Goal: Task Accomplishment & Management: Use online tool/utility

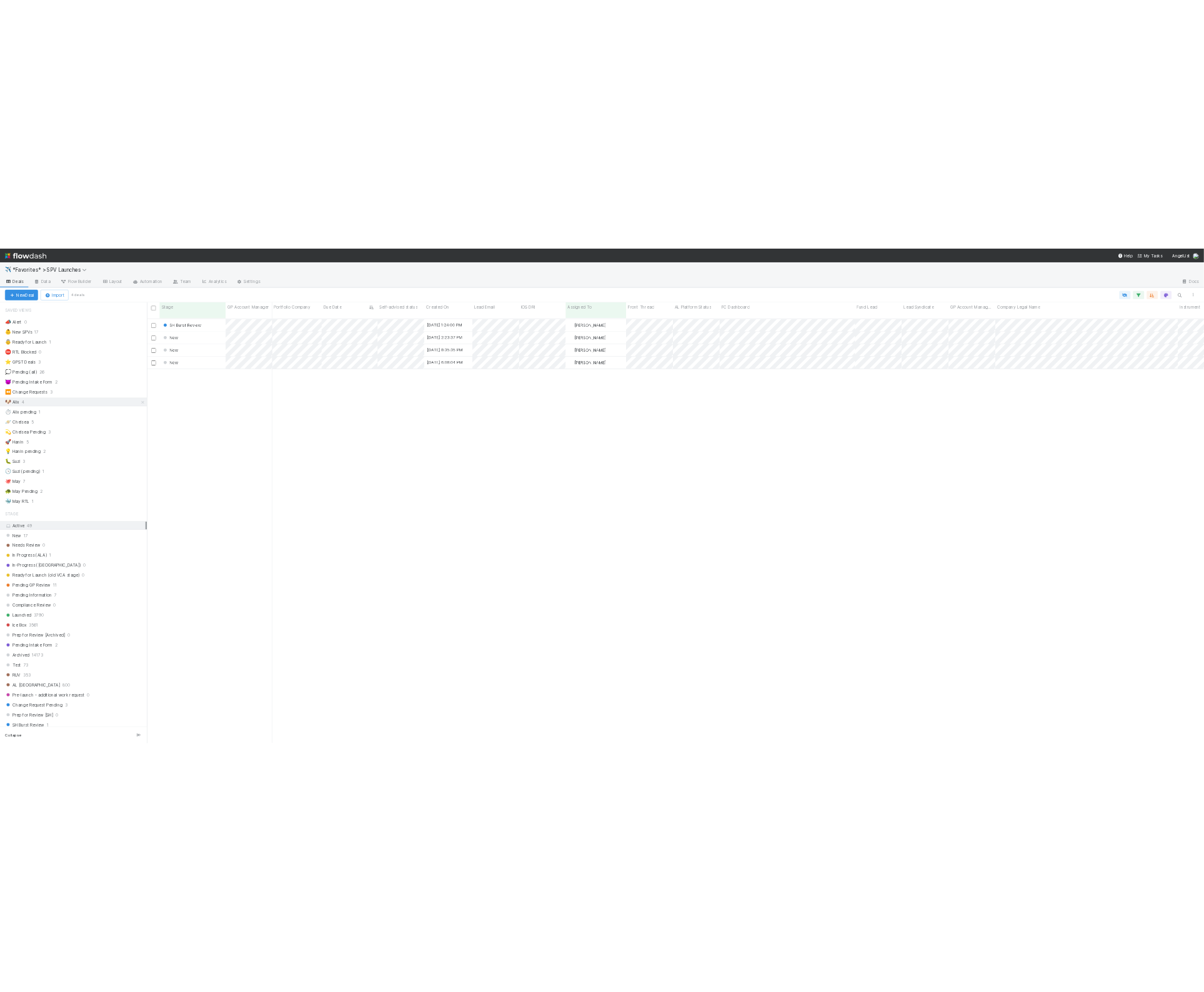
scroll to position [861, 2121]
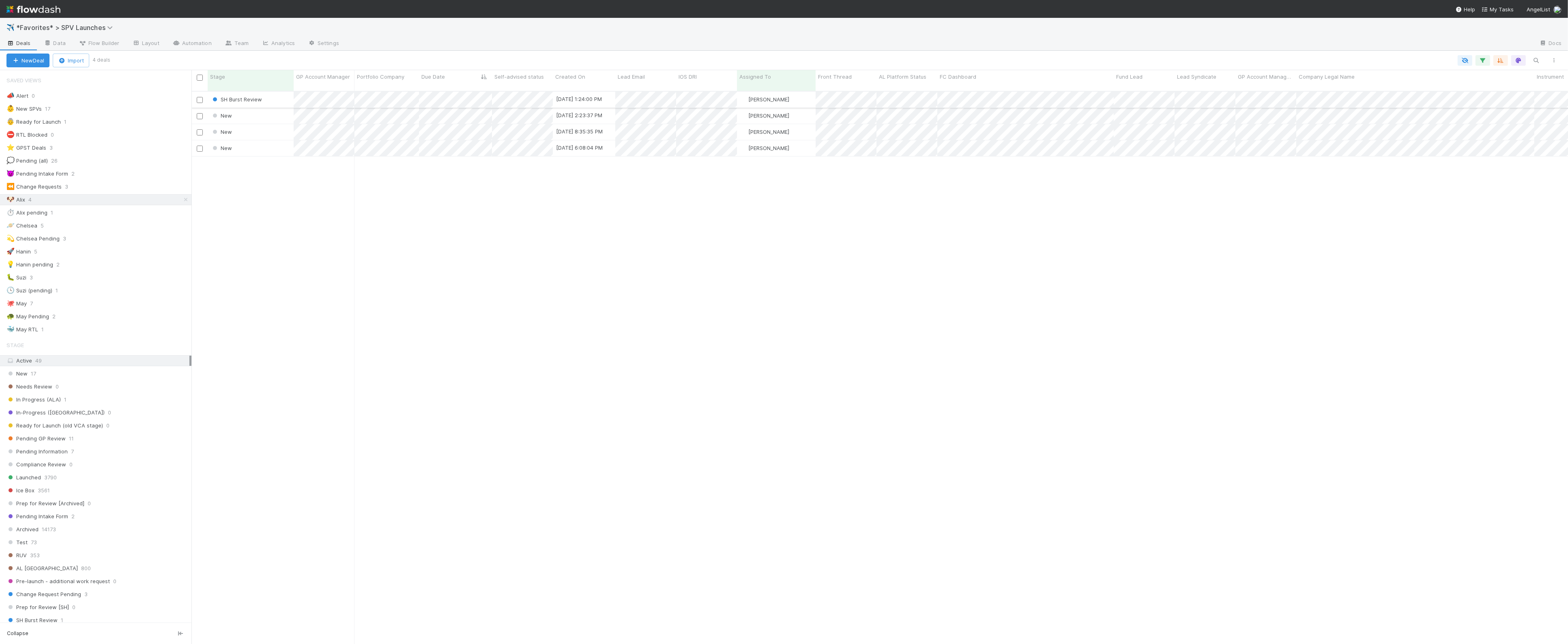
click at [270, 96] on div "SH Burst Review" at bounding box center [250, 100] width 86 height 16
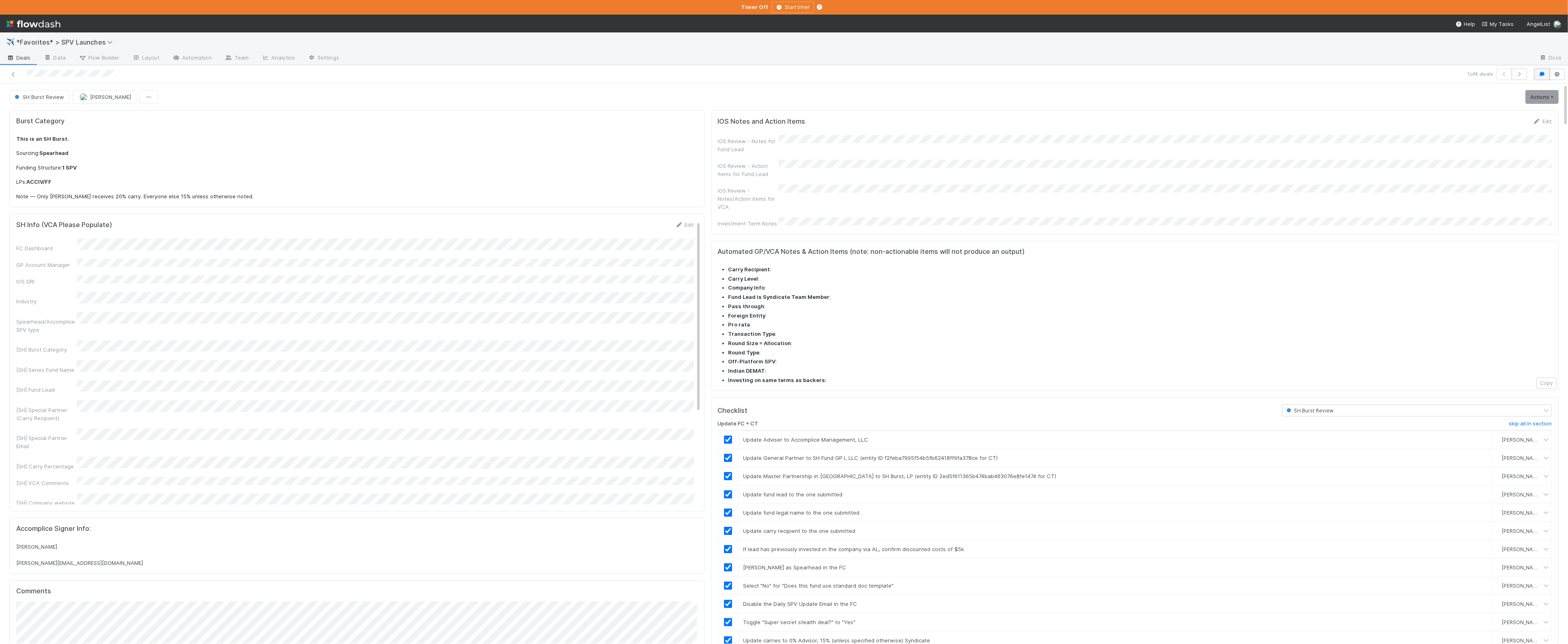
click at [1538, 79] on button "button" at bounding box center [1542, 74] width 15 height 12
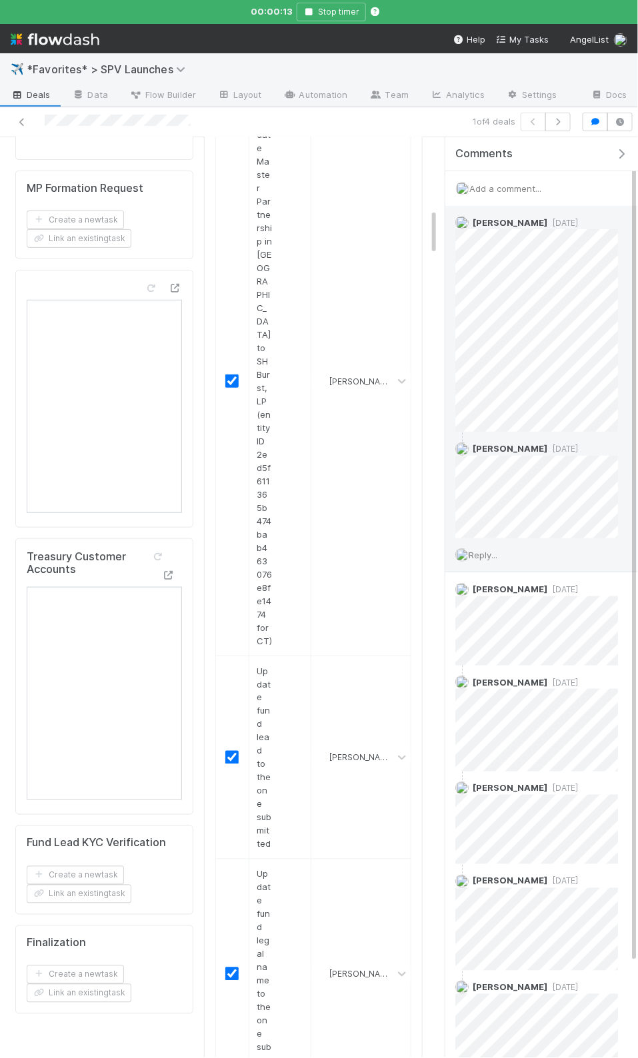
scroll to position [1404, 0]
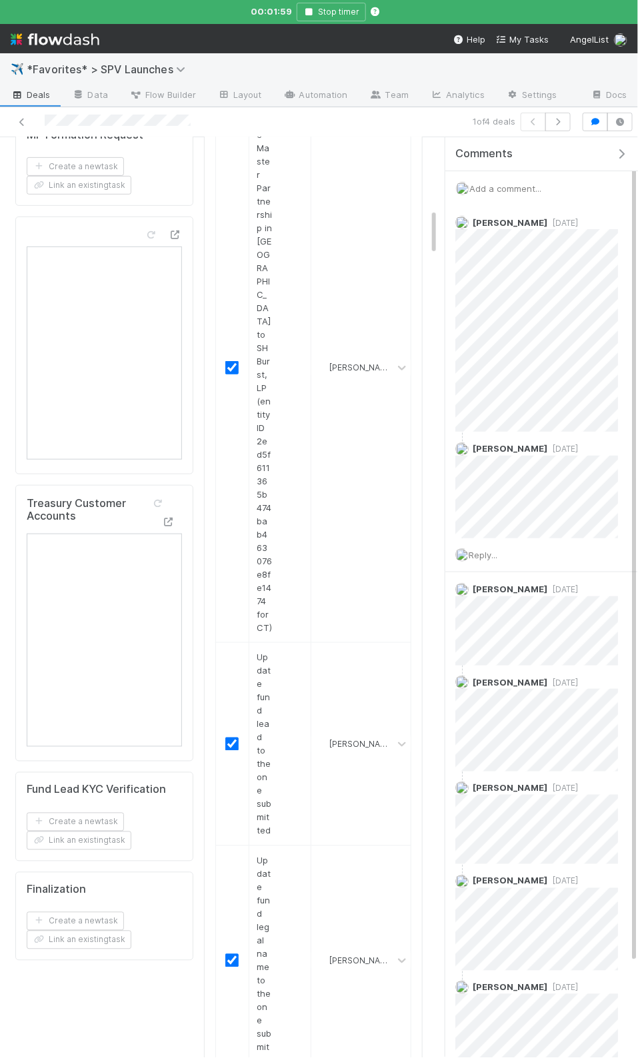
click at [610, 155] on button "button" at bounding box center [623, 154] width 27 height 12
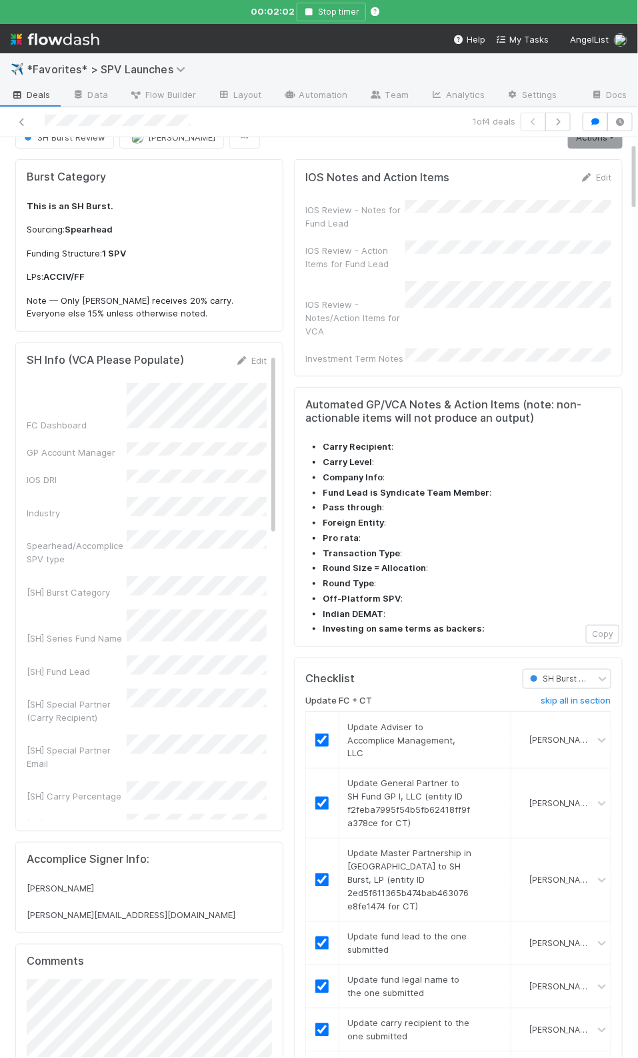
scroll to position [0, 0]
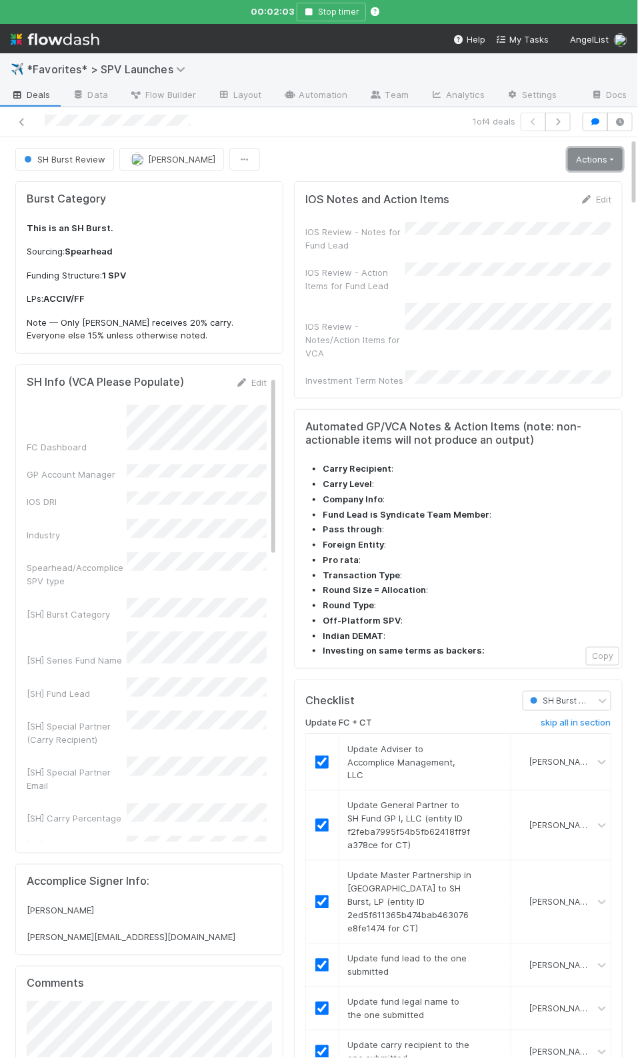
click at [606, 165] on link "Actions" at bounding box center [595, 159] width 55 height 23
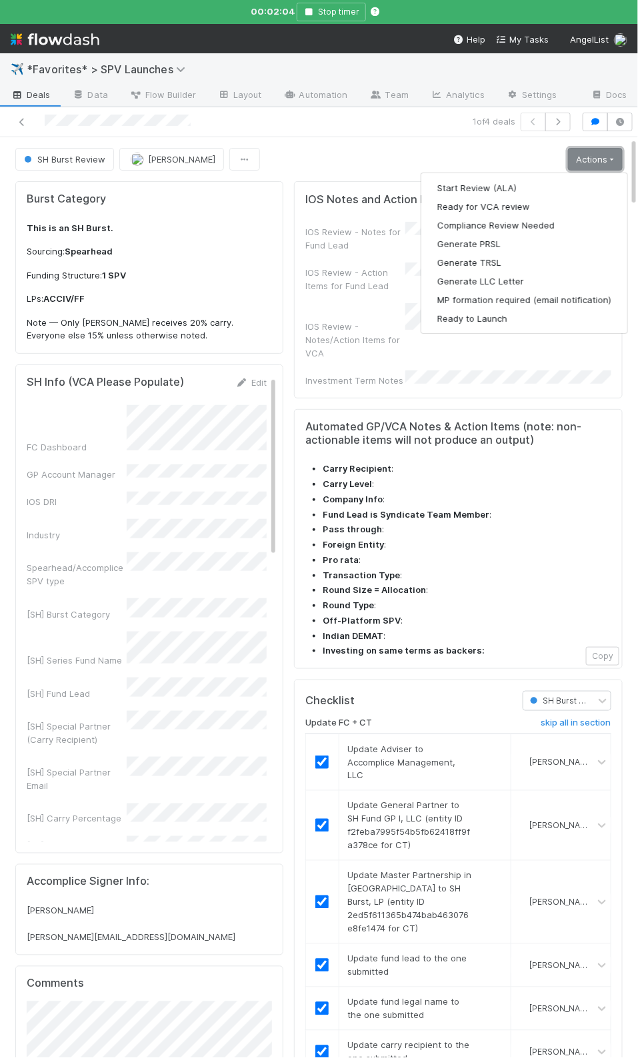
click at [606, 165] on link "Actions" at bounding box center [595, 159] width 55 height 23
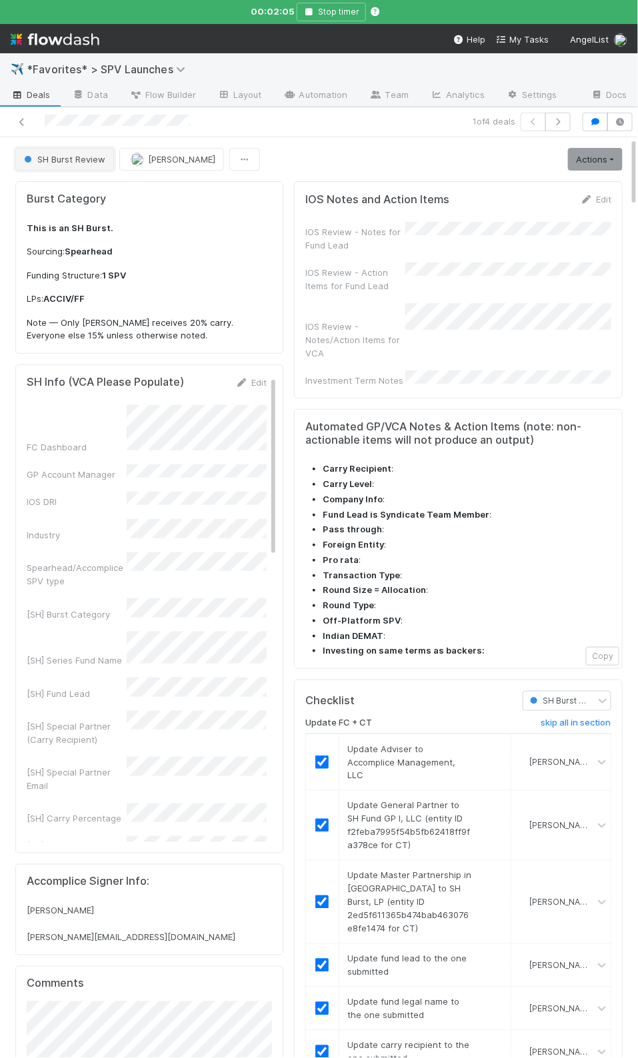
click at [89, 163] on span "SH Burst Review" at bounding box center [63, 159] width 84 height 11
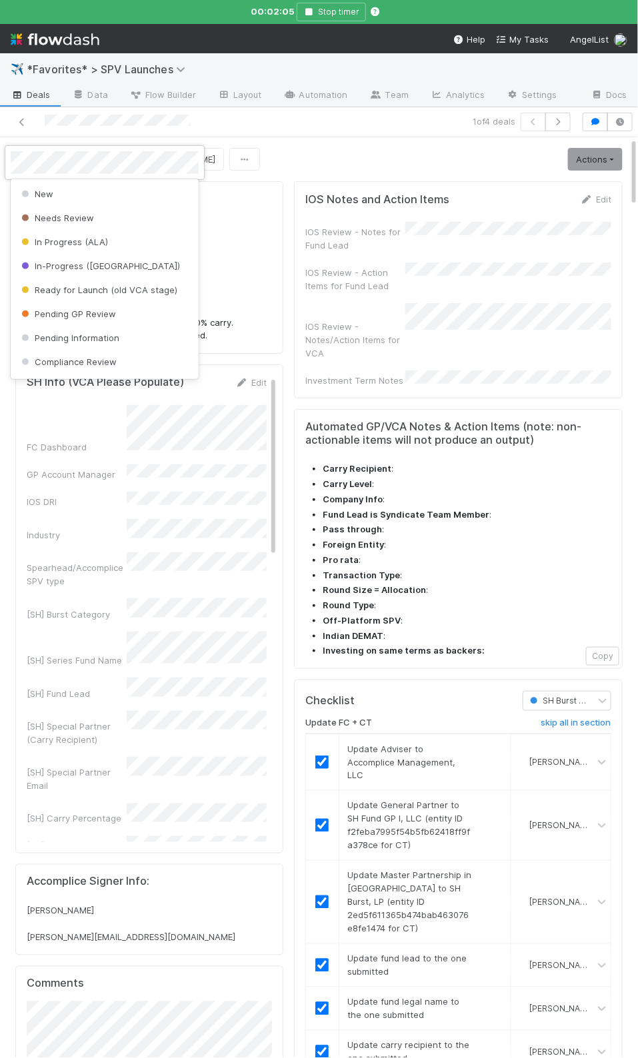
scroll to position [291, 0]
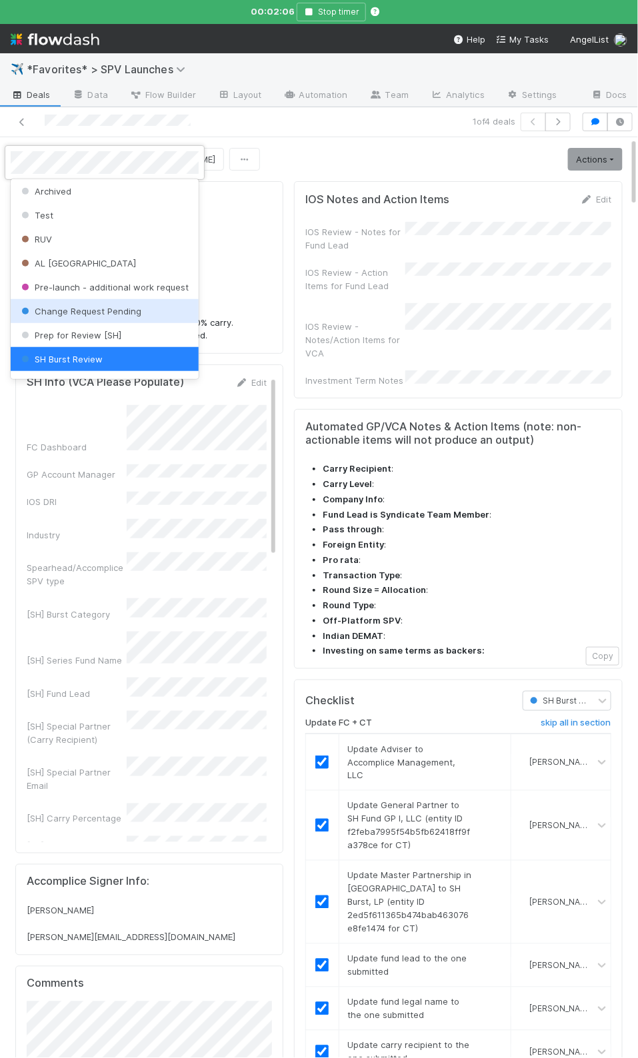
drag, startPoint x: 155, startPoint y: 317, endPoint x: 219, endPoint y: 293, distance: 67.9
click at [155, 317] on div "Change Request Pending" at bounding box center [105, 311] width 188 height 24
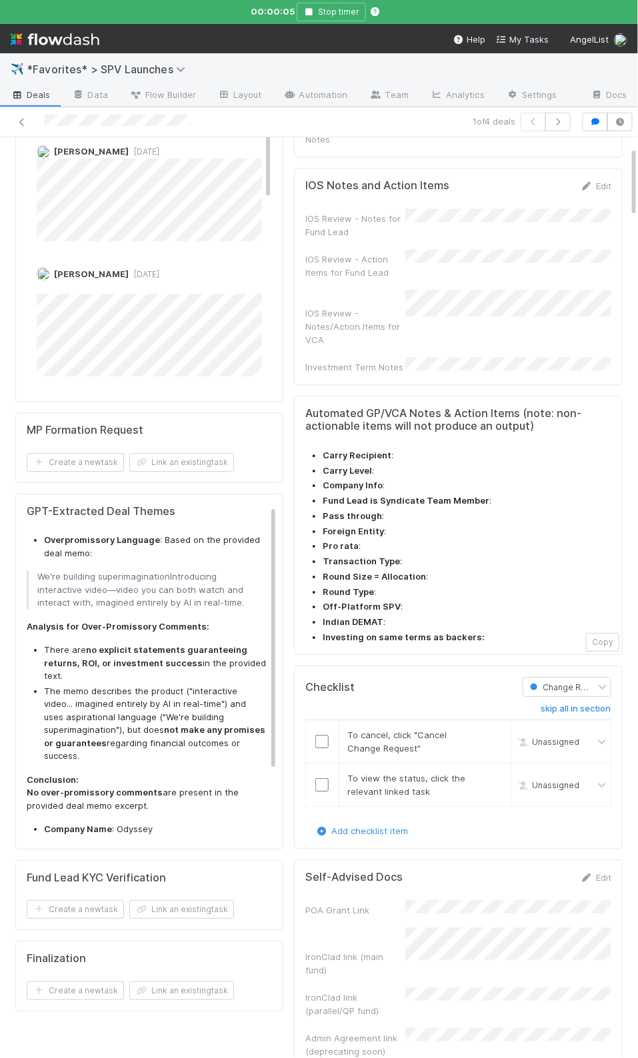
scroll to position [0, 0]
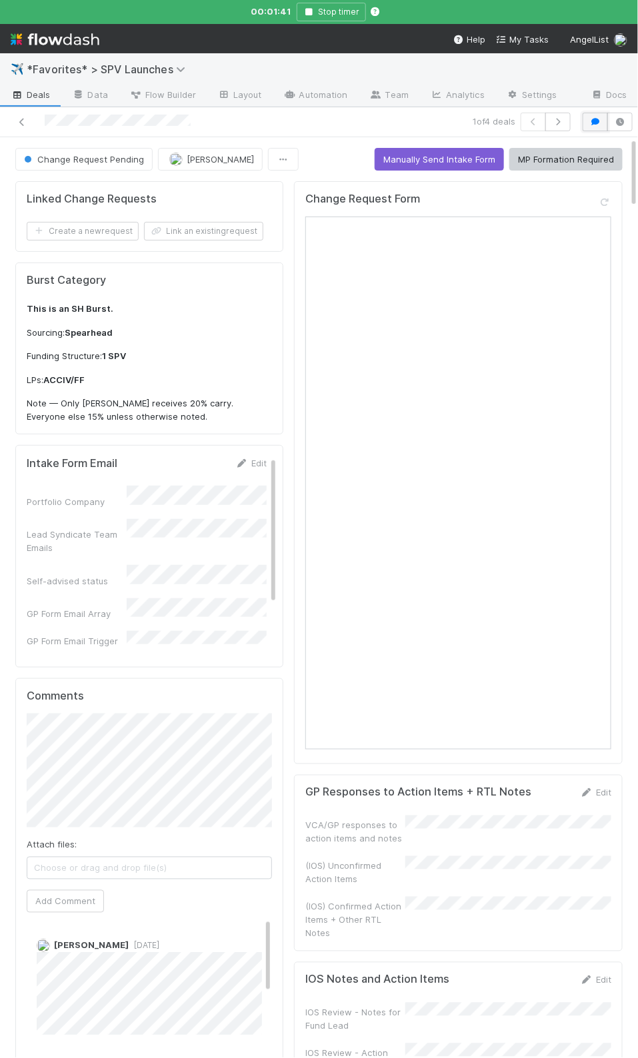
click at [602, 118] on button "button" at bounding box center [594, 122] width 25 height 19
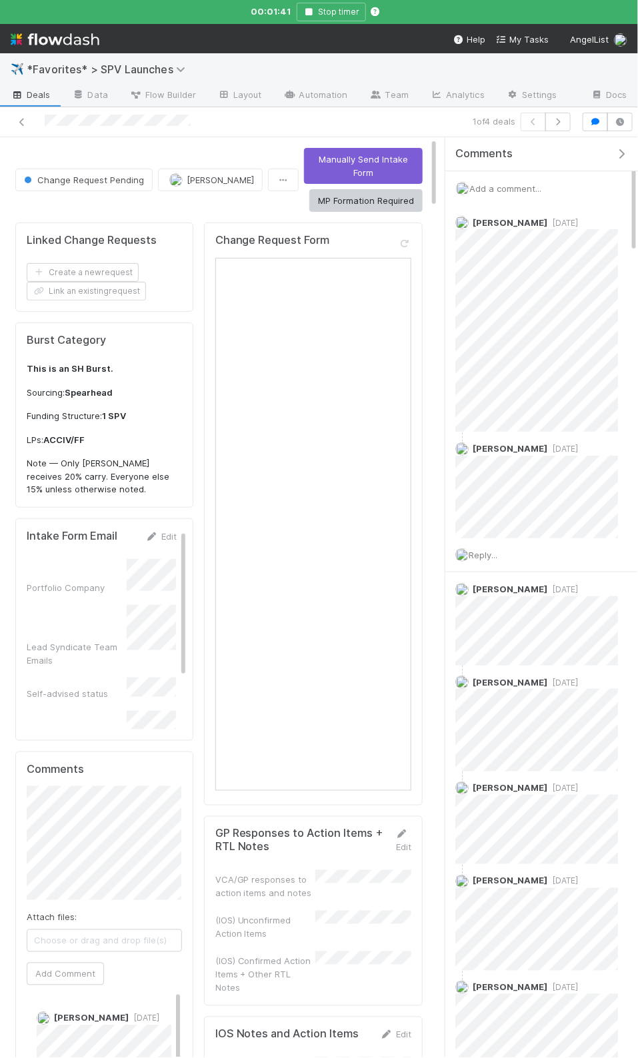
click at [515, 189] on span "Add a comment..." at bounding box center [505, 188] width 72 height 11
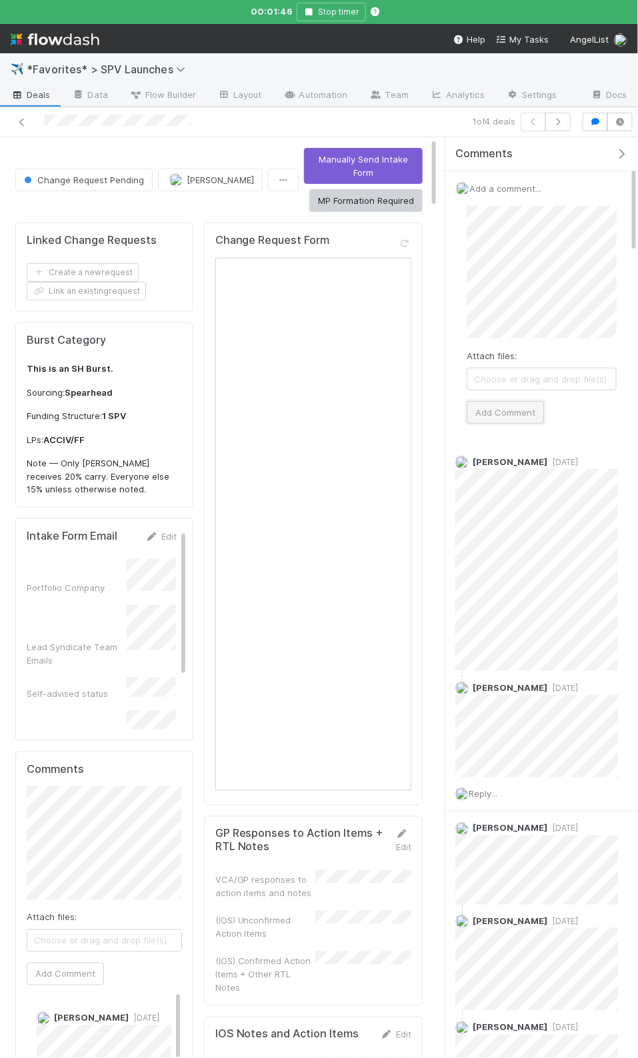
click at [497, 406] on button "Add Comment" at bounding box center [504, 412] width 77 height 23
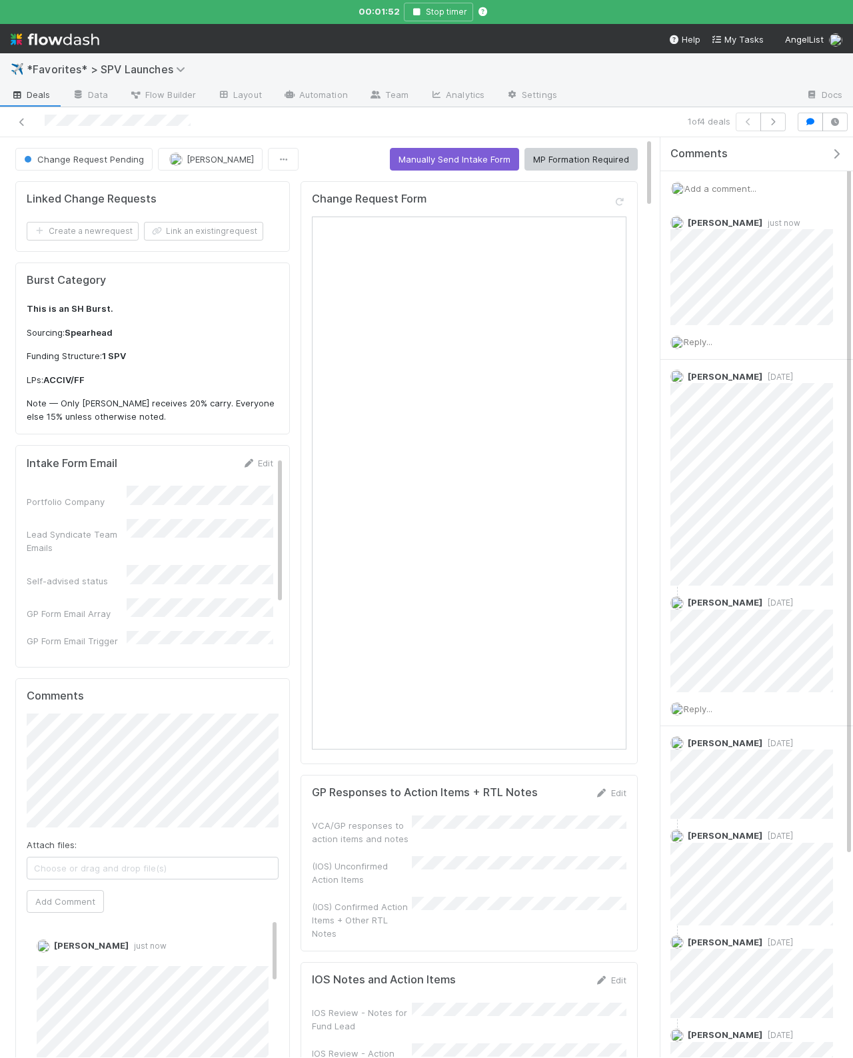
click at [729, 173] on div "Add a comment..." at bounding box center [756, 188] width 193 height 35
click at [731, 184] on span "Add a comment..." at bounding box center [720, 188] width 72 height 11
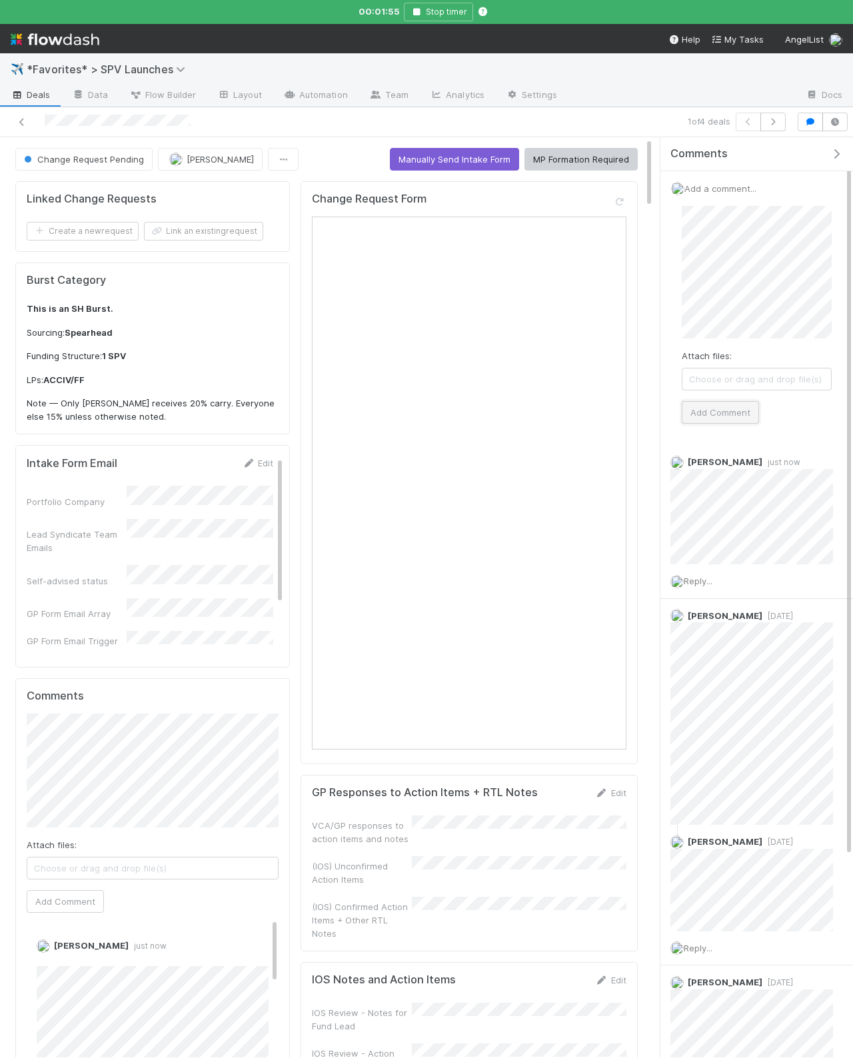
click at [731, 412] on button "Add Comment" at bounding box center [720, 412] width 77 height 23
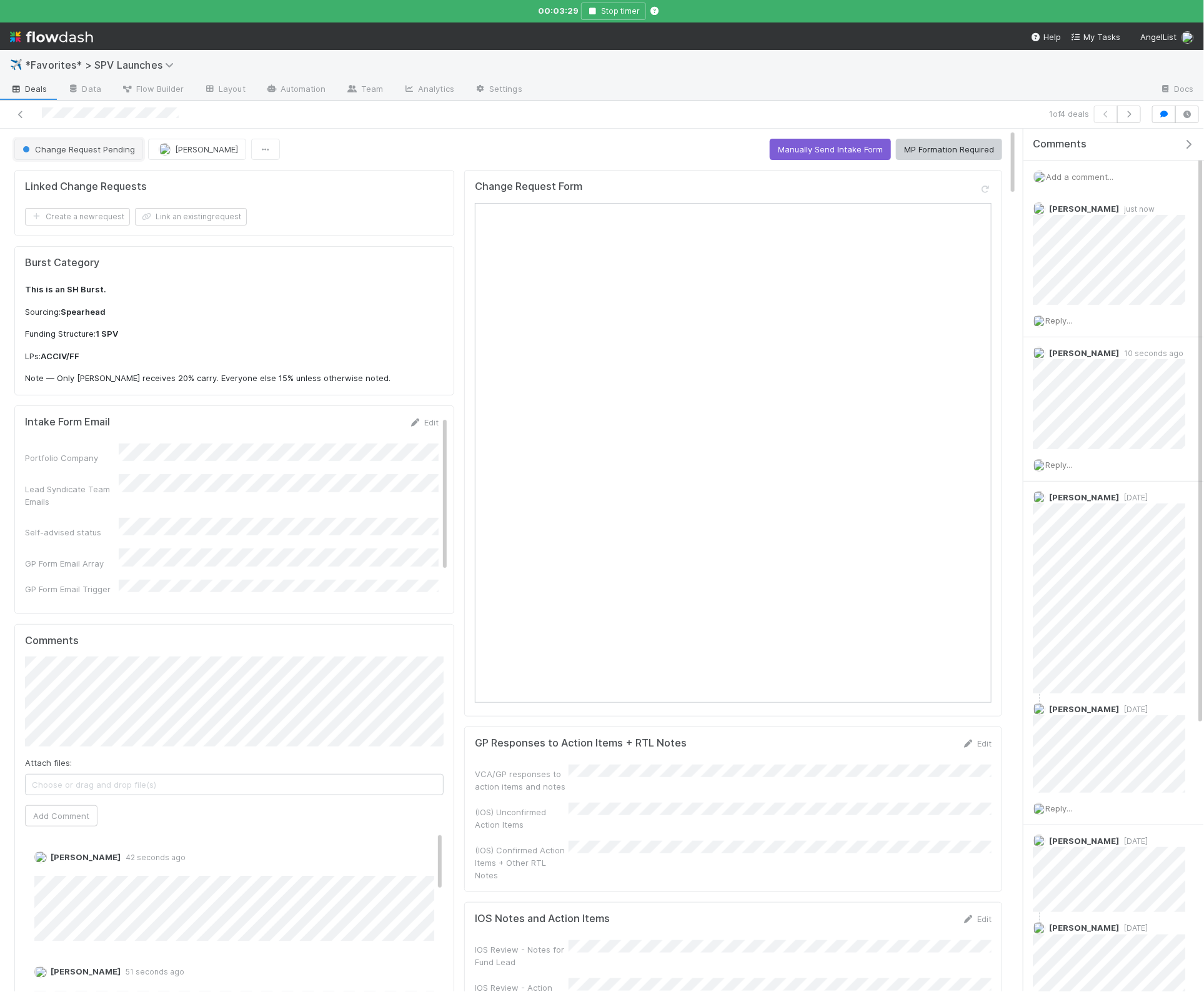
click at [94, 154] on span "Change Request Pending" at bounding box center [77, 149] width 115 height 10
click at [106, 210] on div "Launched" at bounding box center [98, 204] width 176 height 23
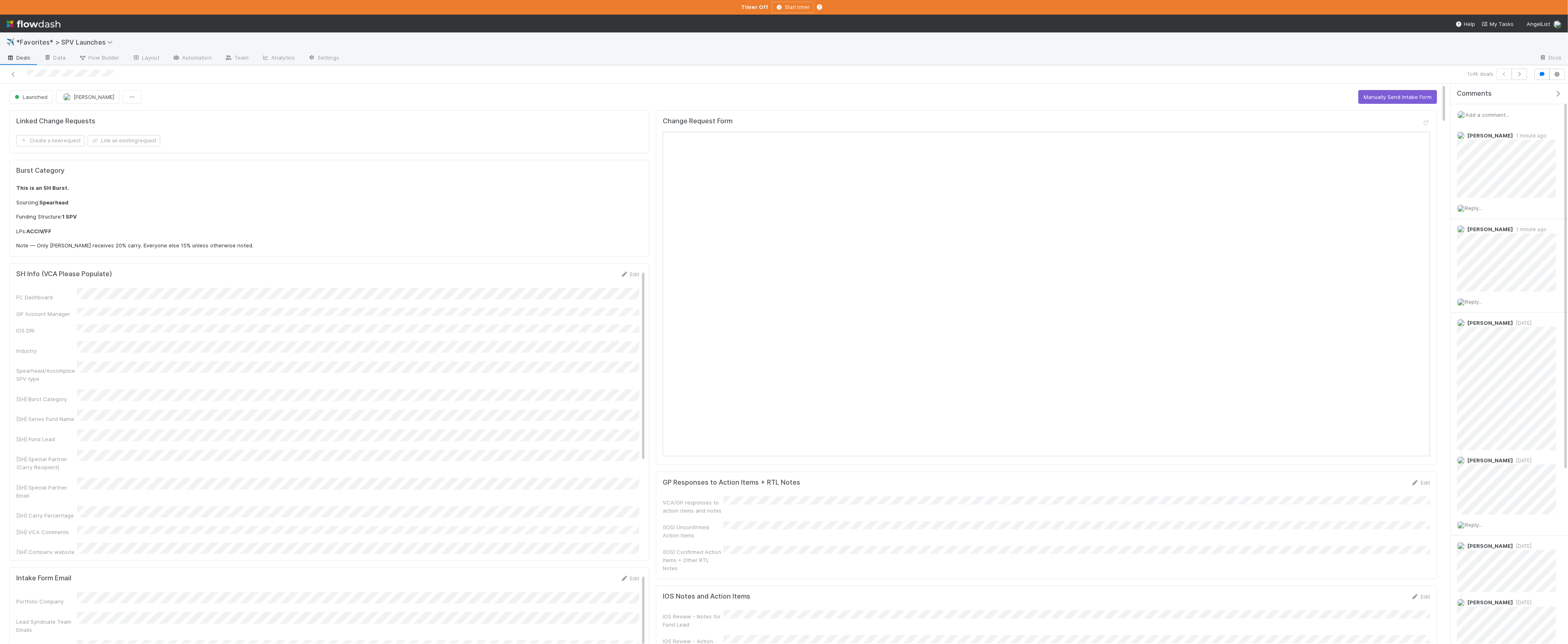
click at [30, 54] on link "Deals" at bounding box center [18, 58] width 37 height 13
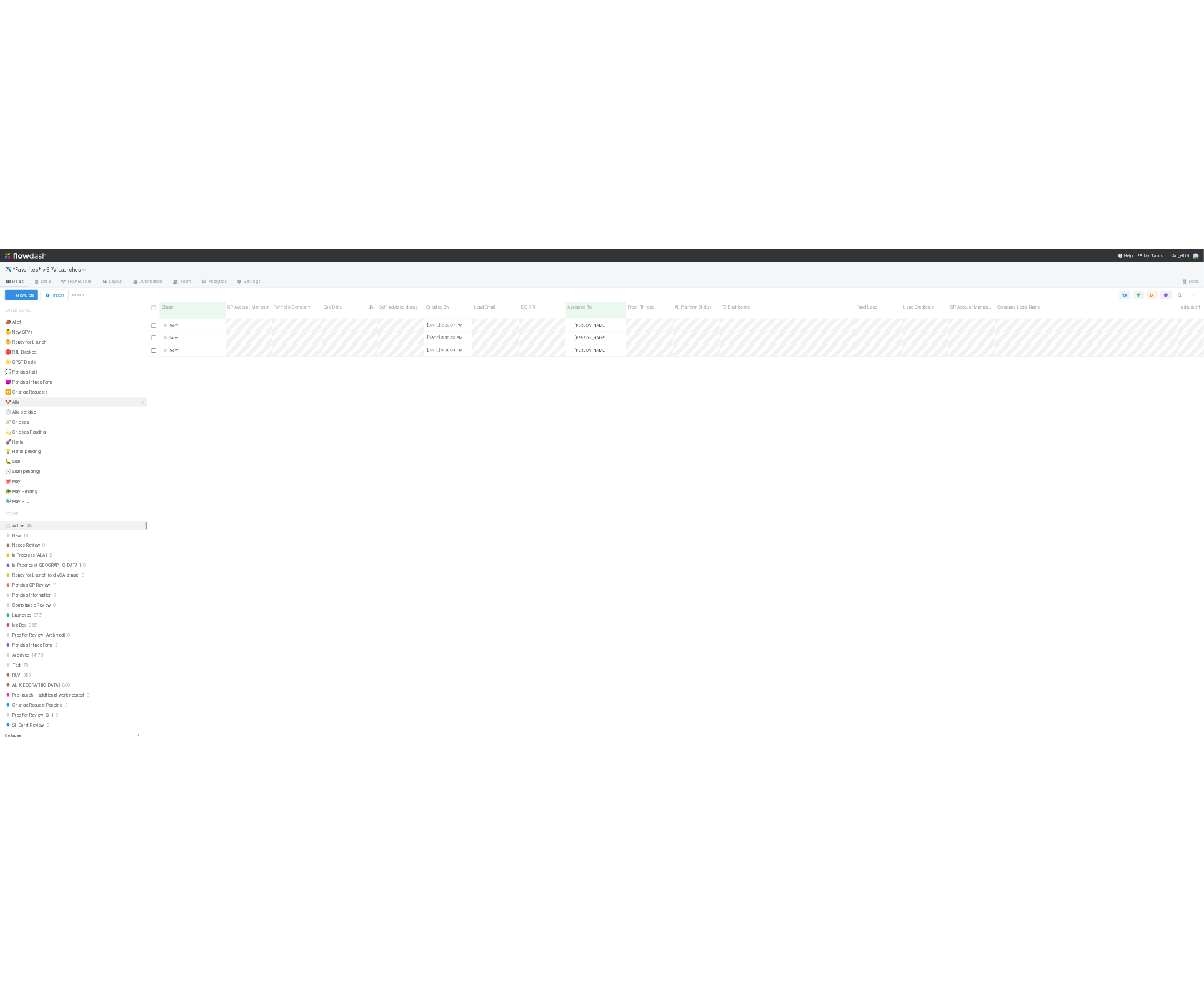
scroll to position [861, 2121]
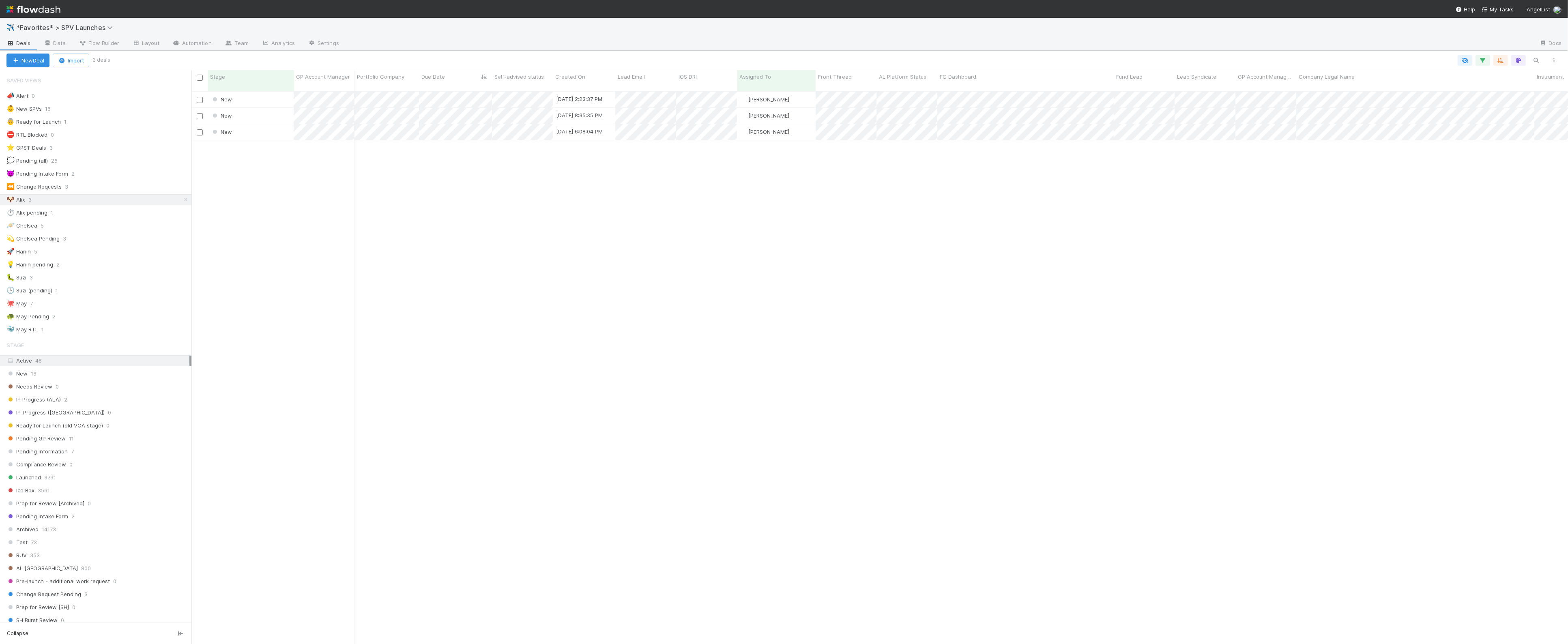
drag, startPoint x: 611, startPoint y: 217, endPoint x: 598, endPoint y: 214, distance: 13.3
click at [611, 217] on div "New 8/8/25, 2:23:37 PM Alix Hashagen 0 0 0 0 0 0 0 0 1 0 0 New 8/8/25, 8:35:35 …" at bounding box center [880, 371] width 1376 height 559
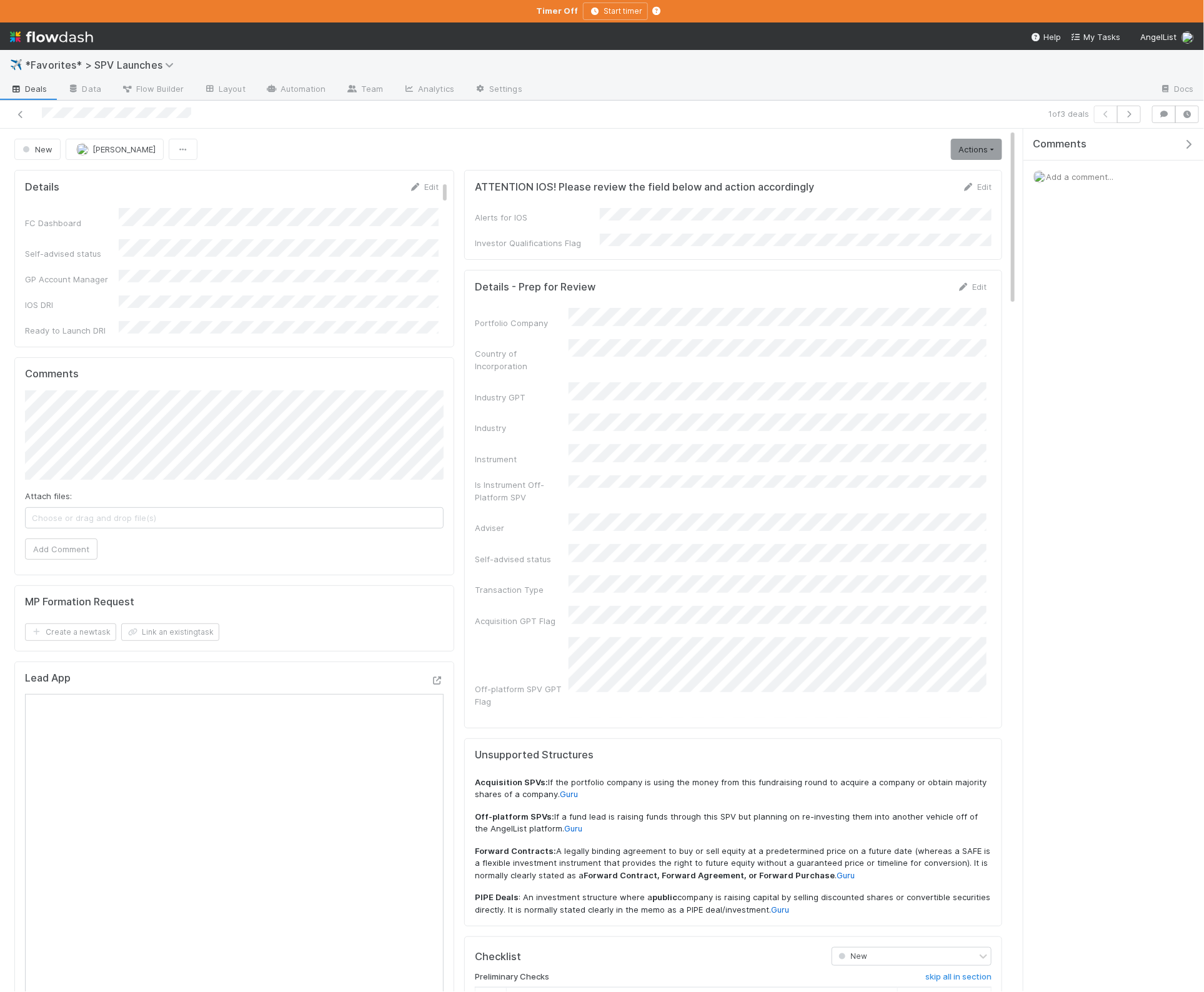
click at [1196, 139] on button "button" at bounding box center [1191, 144] width 25 height 11
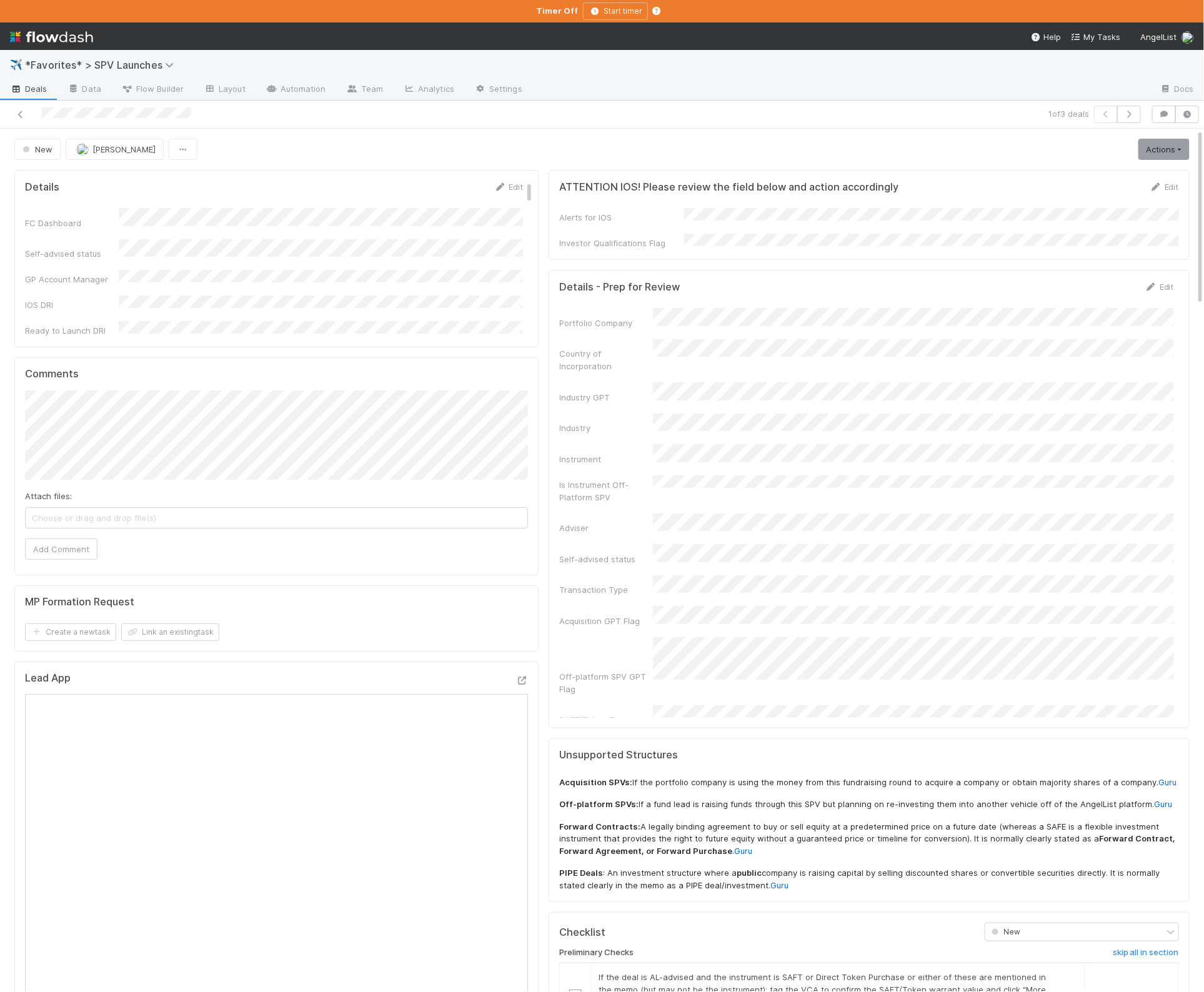
click at [547, 265] on div "ATTENTION IOS! Please review the field below and action accordingly Edit Alerts…" at bounding box center [869, 860] width 651 height 1390
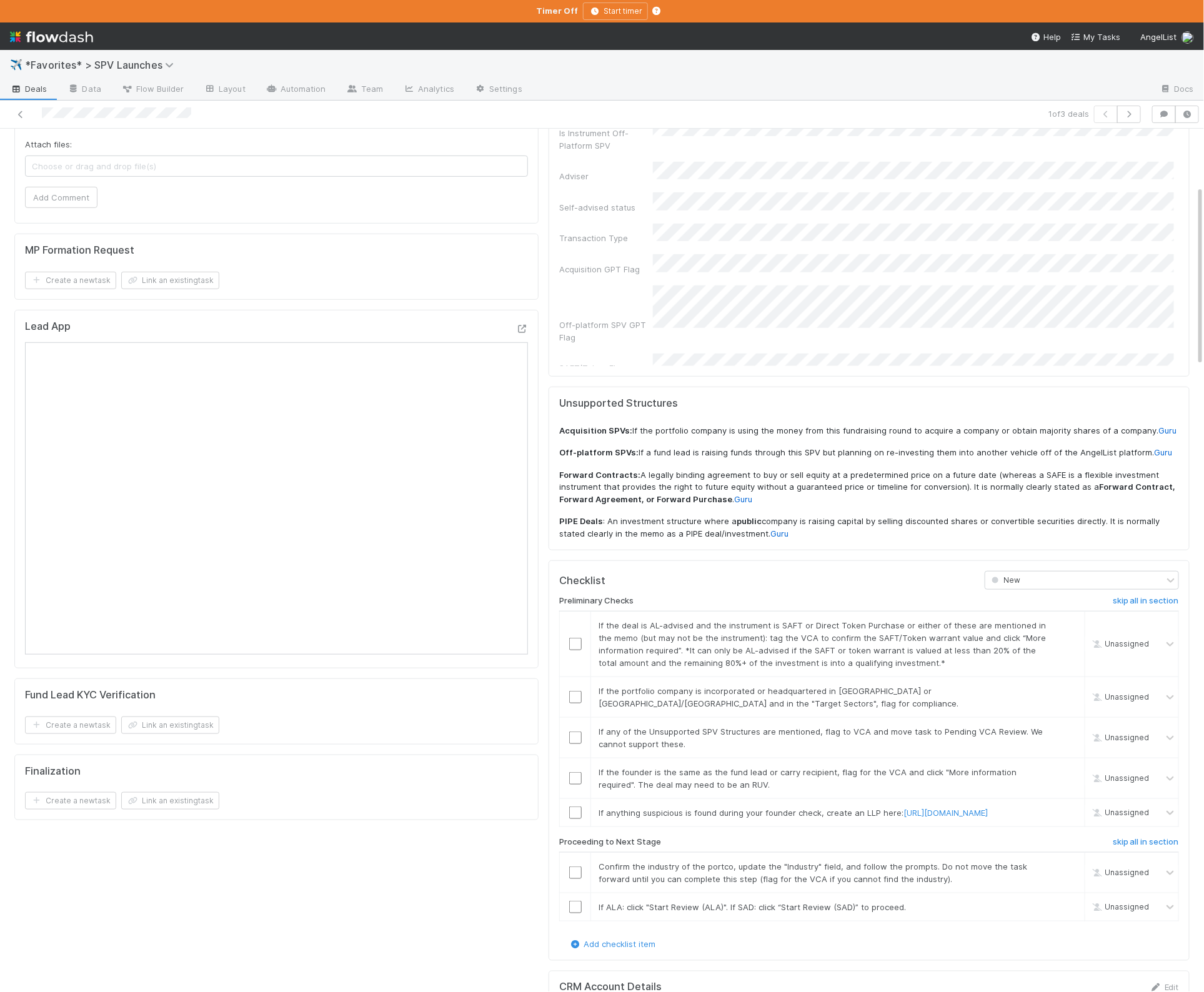
scroll to position [583, 0]
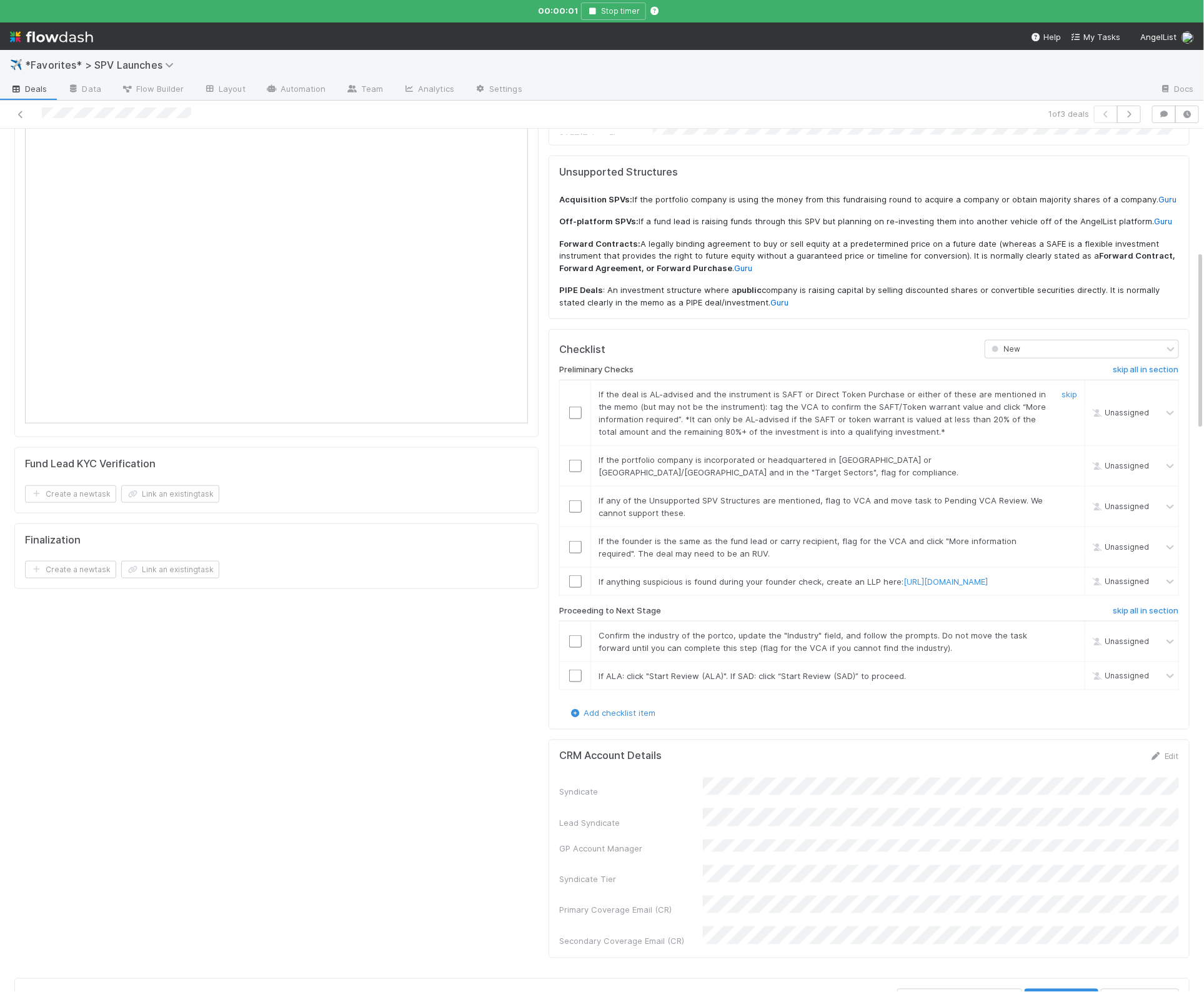
drag, startPoint x: 1068, startPoint y: 341, endPoint x: 1082, endPoint y: 345, distance: 14.6
click at [1068, 389] on link "skip" at bounding box center [1069, 394] width 16 height 10
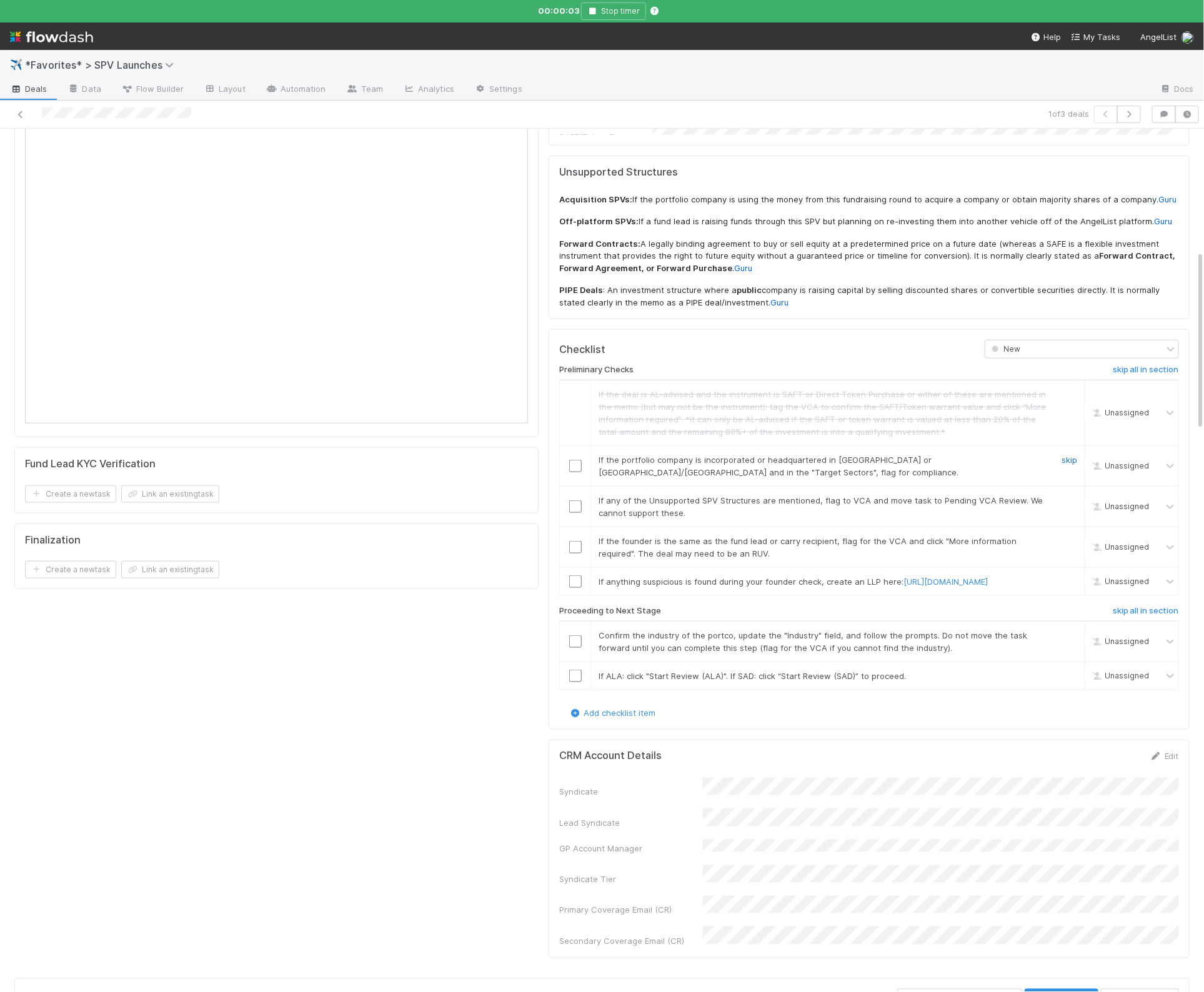
click at [1071, 455] on link "skip" at bounding box center [1069, 459] width 16 height 10
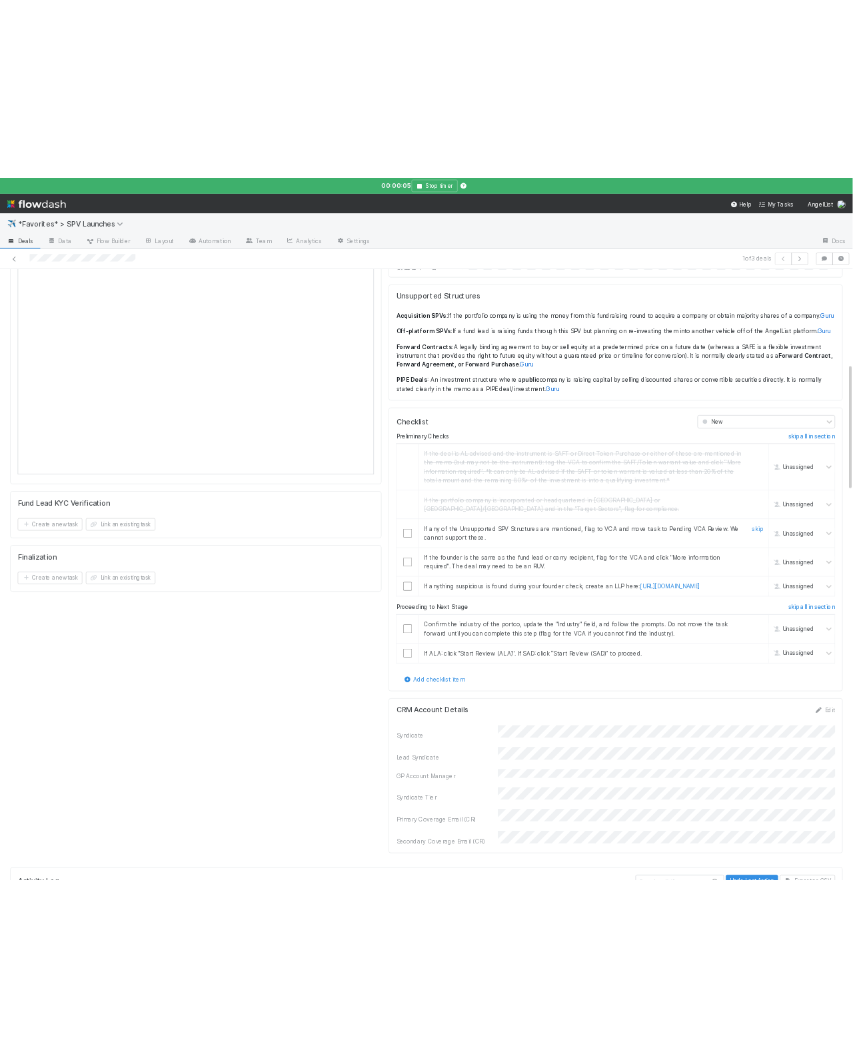
scroll to position [711, 0]
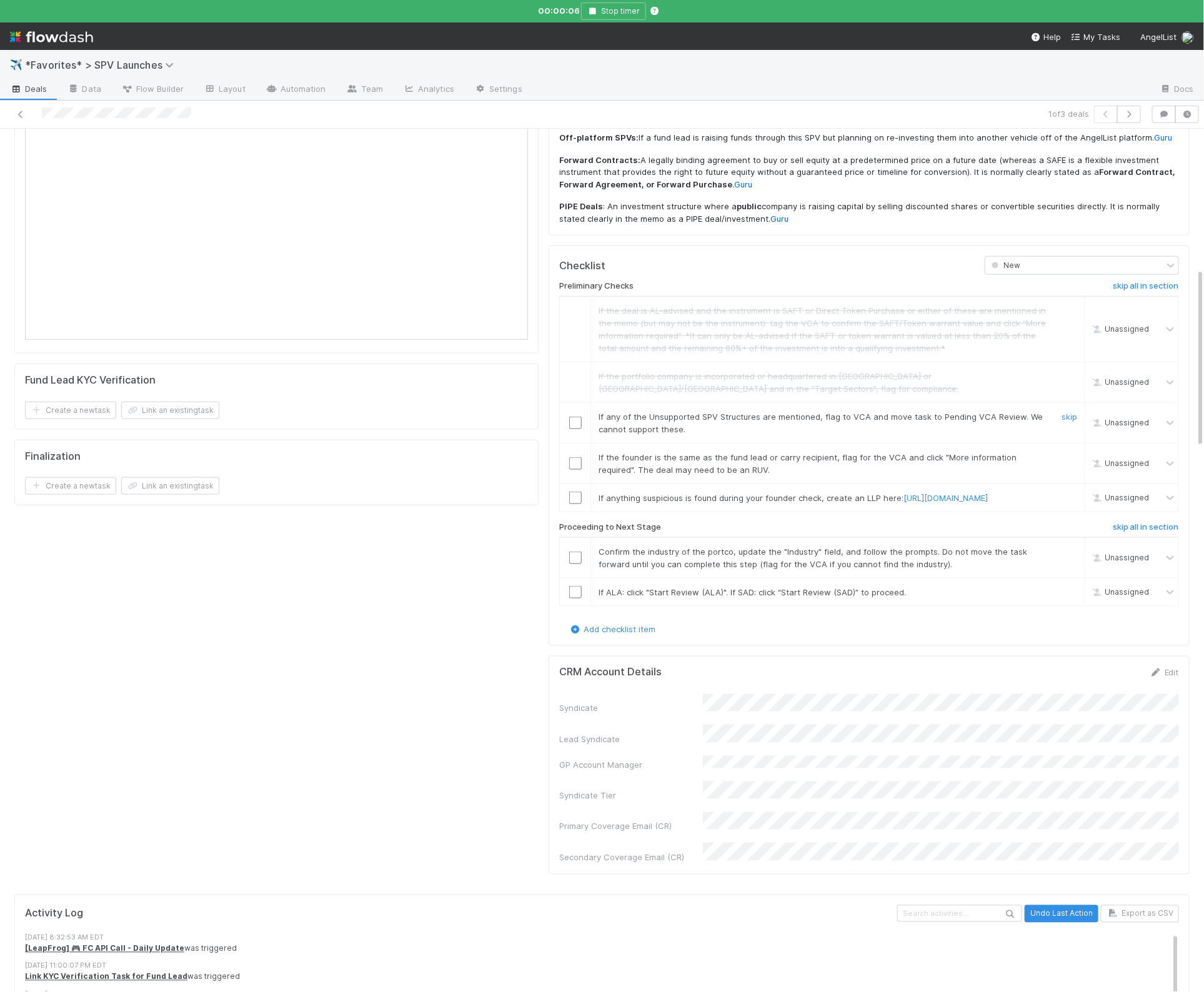
click at [1068, 403] on td "If any of the Unsupported SPV Structures are mentioned, flag to VCA and move ta…" at bounding box center [837, 423] width 494 height 40
click at [1068, 411] on div "skip" at bounding box center [1068, 423] width 38 height 25
click at [1074, 412] on link "skip" at bounding box center [1069, 416] width 16 height 10
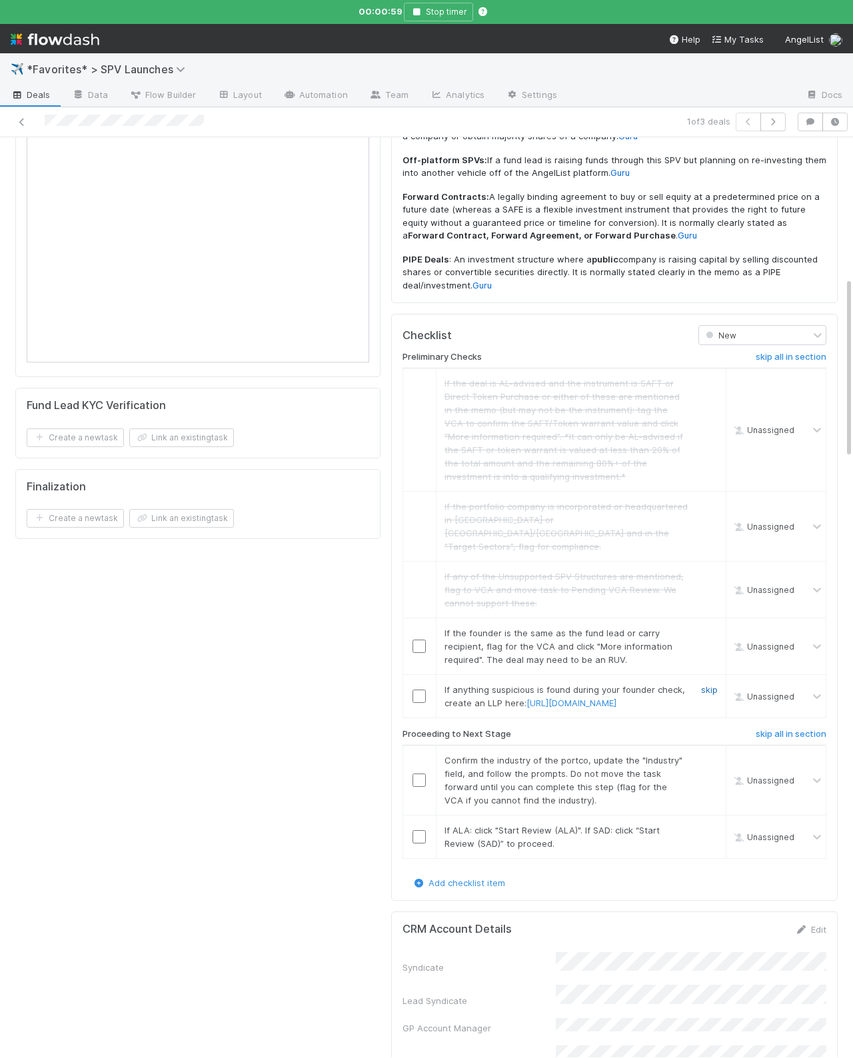
click at [708, 684] on link "skip" at bounding box center [709, 689] width 17 height 11
click at [415, 784] on input "checkbox" at bounding box center [418, 780] width 13 height 13
drag, startPoint x: 418, startPoint y: 832, endPoint x: 426, endPoint y: 824, distance: 10.8
click at [418, 832] on input "checkbox" at bounding box center [418, 836] width 13 height 13
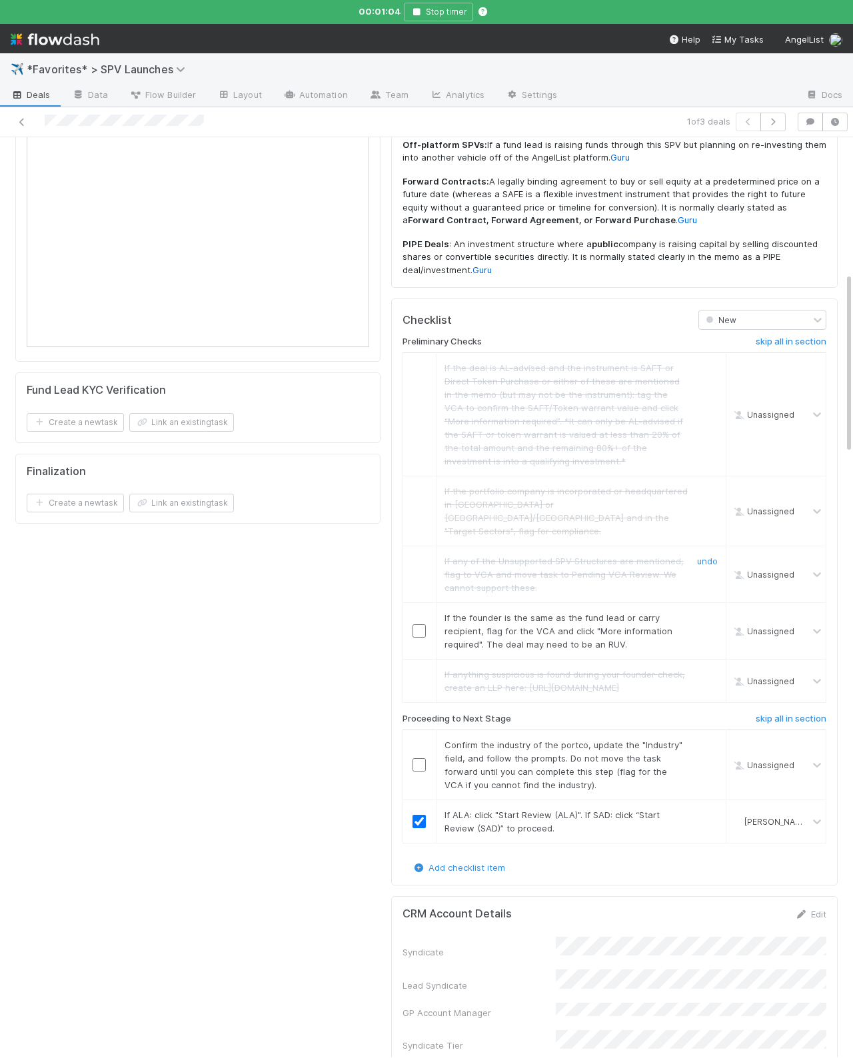
scroll to position [727, 0]
drag, startPoint x: 379, startPoint y: 630, endPoint x: 550, endPoint y: 608, distance: 172.1
click at [379, 630] on div "Details Edit FC Dashboard Self-advised status GP Account Manager IOS DRI Ready …" at bounding box center [198, 296] width 376 height 1695
click at [712, 612] on link "skip" at bounding box center [709, 617] width 17 height 11
checkbox input "true"
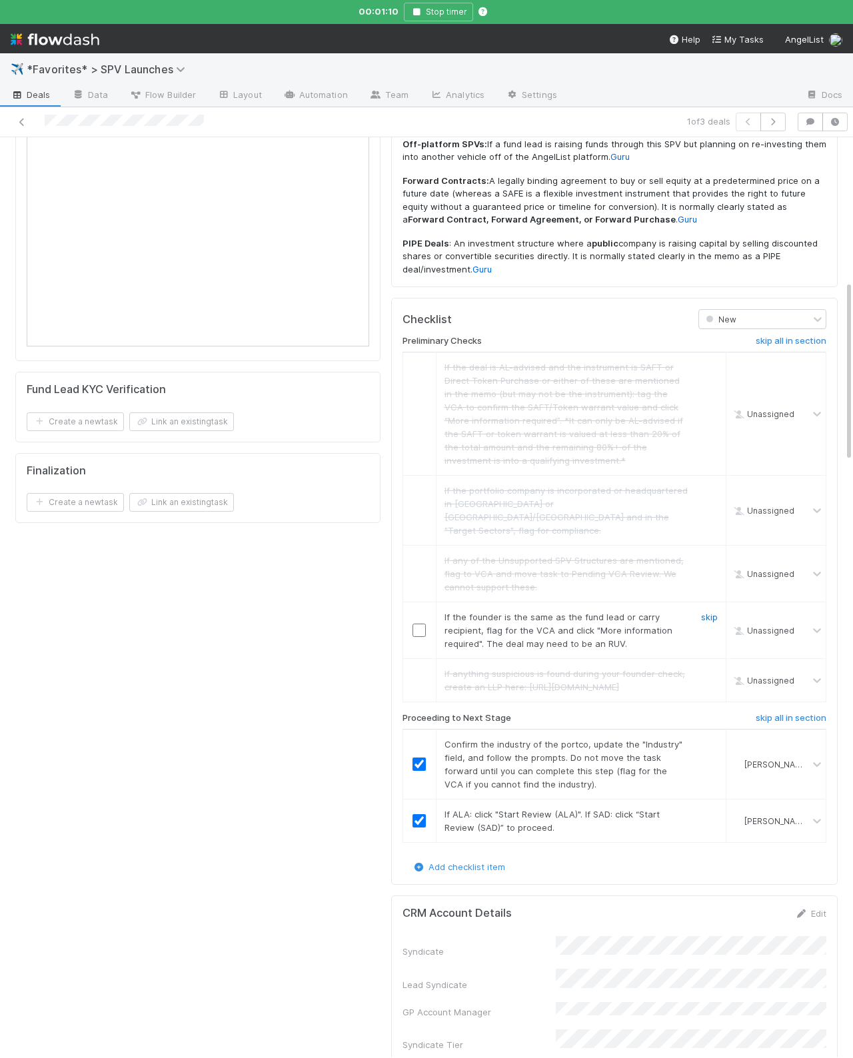
click at [712, 612] on link "skip" at bounding box center [709, 617] width 17 height 11
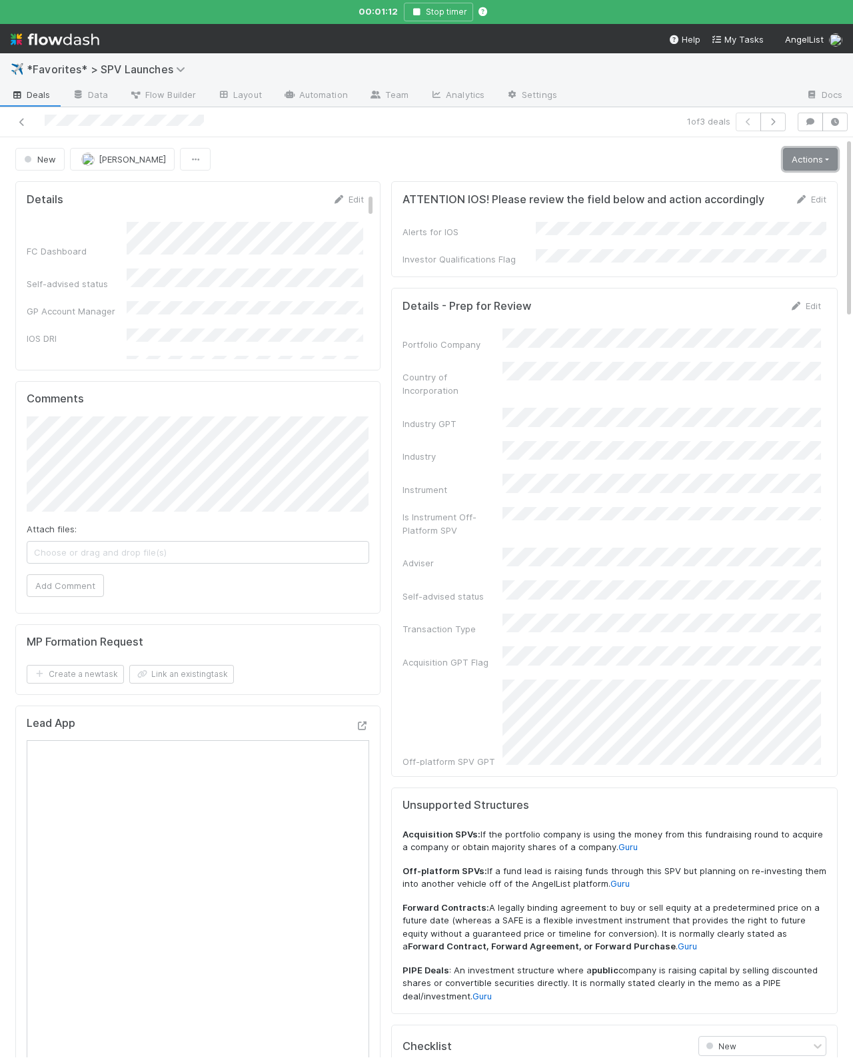
drag, startPoint x: 801, startPoint y: 162, endPoint x: 792, endPoint y: 172, distance: 13.2
click at [800, 162] on link "Actions" at bounding box center [810, 159] width 55 height 23
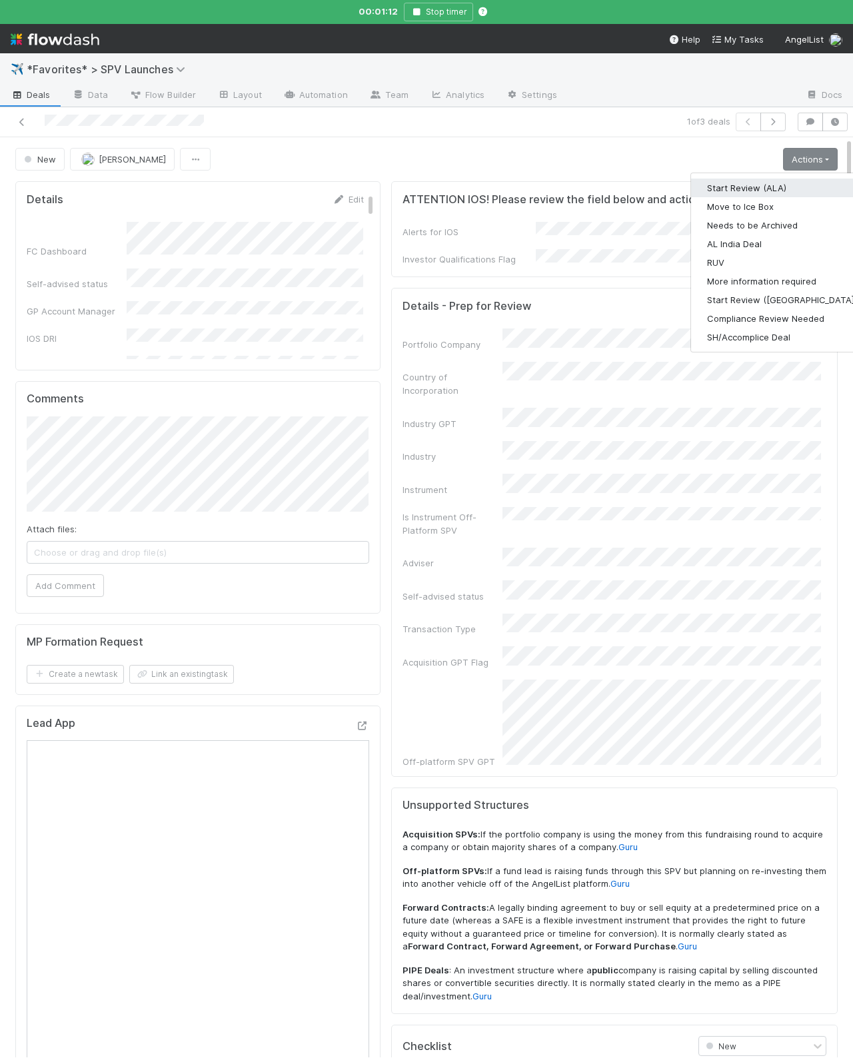
click at [784, 180] on button "Start Review (ALA)" at bounding box center [782, 188] width 182 height 19
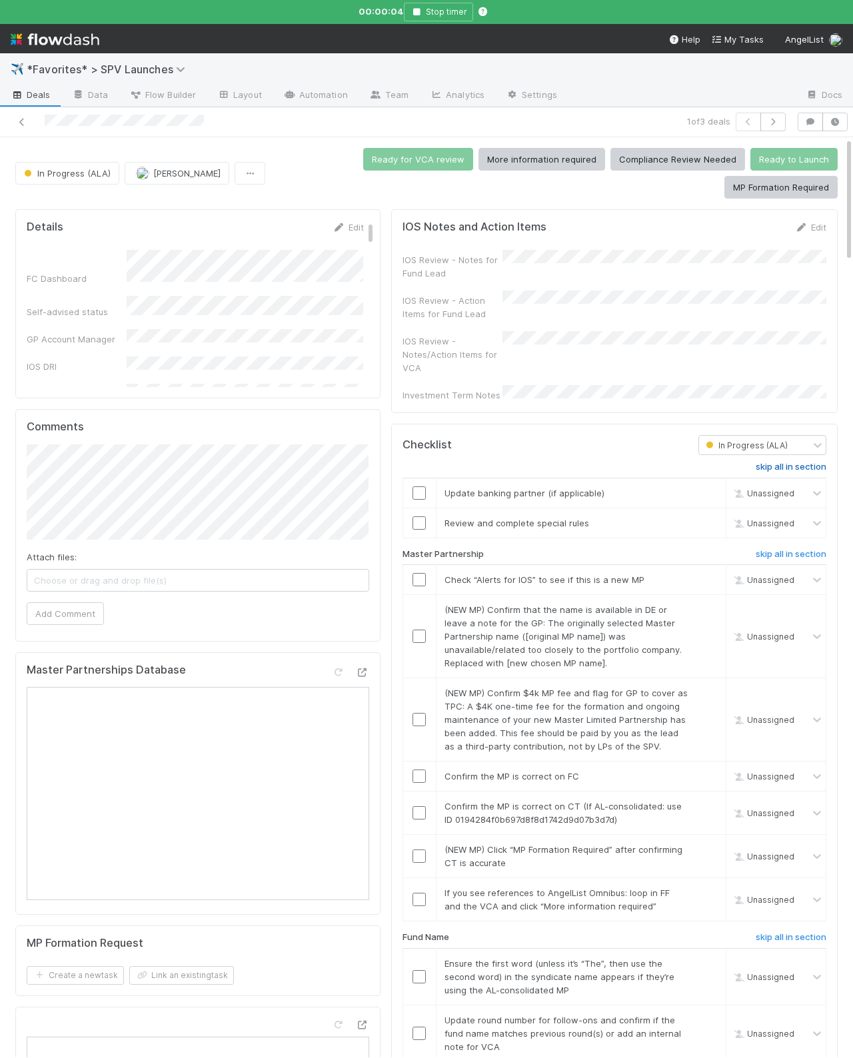
click at [804, 462] on h6 "skip all in section" at bounding box center [791, 467] width 71 height 11
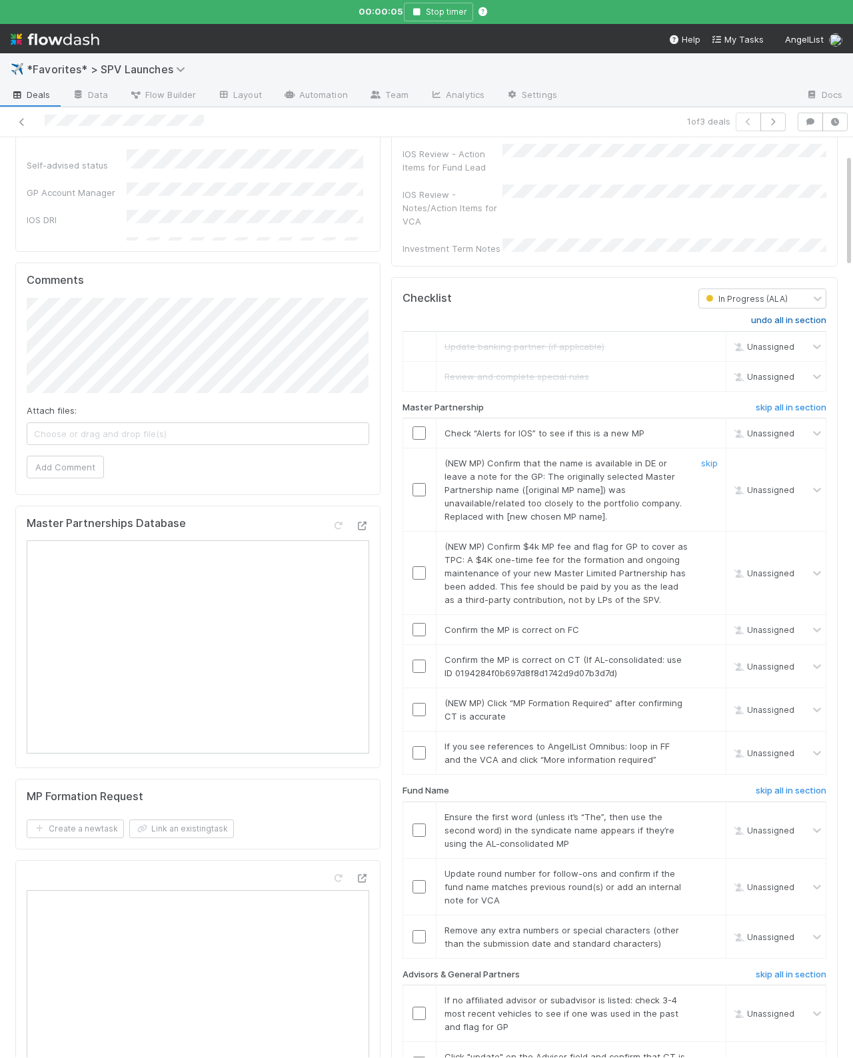
scroll to position [155, 0]
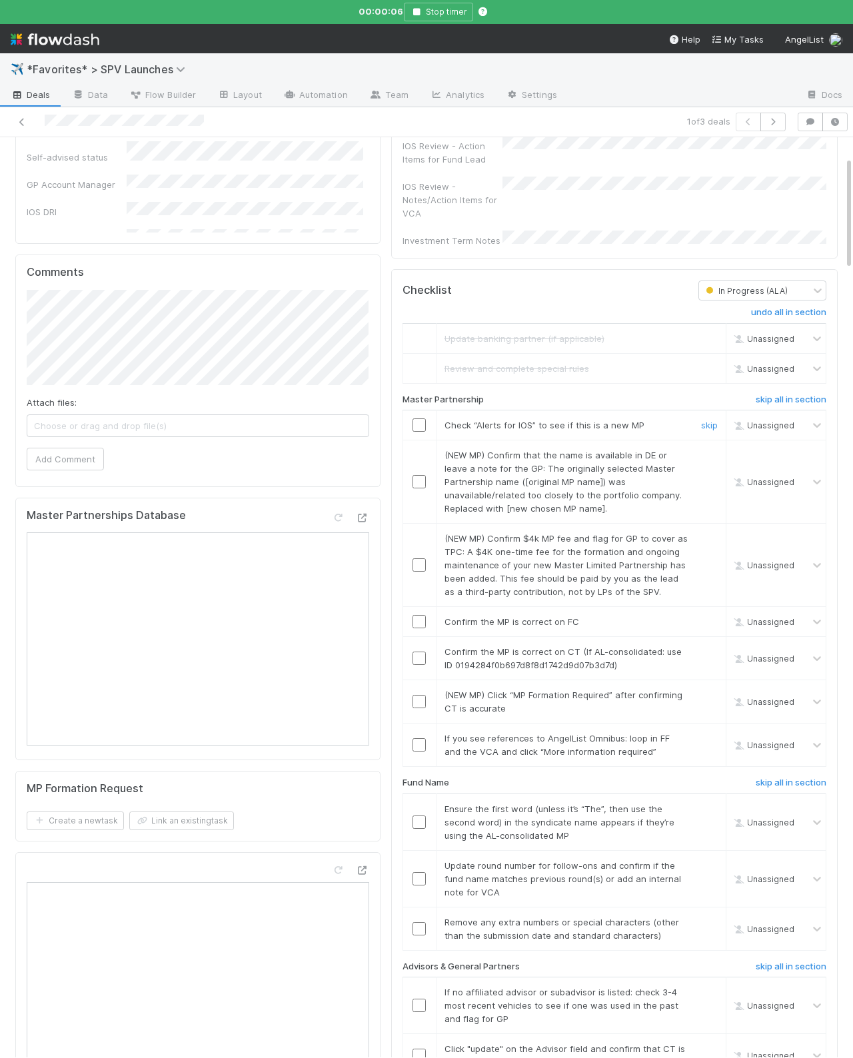
click at [418, 418] on input "checkbox" at bounding box center [418, 424] width 13 height 13
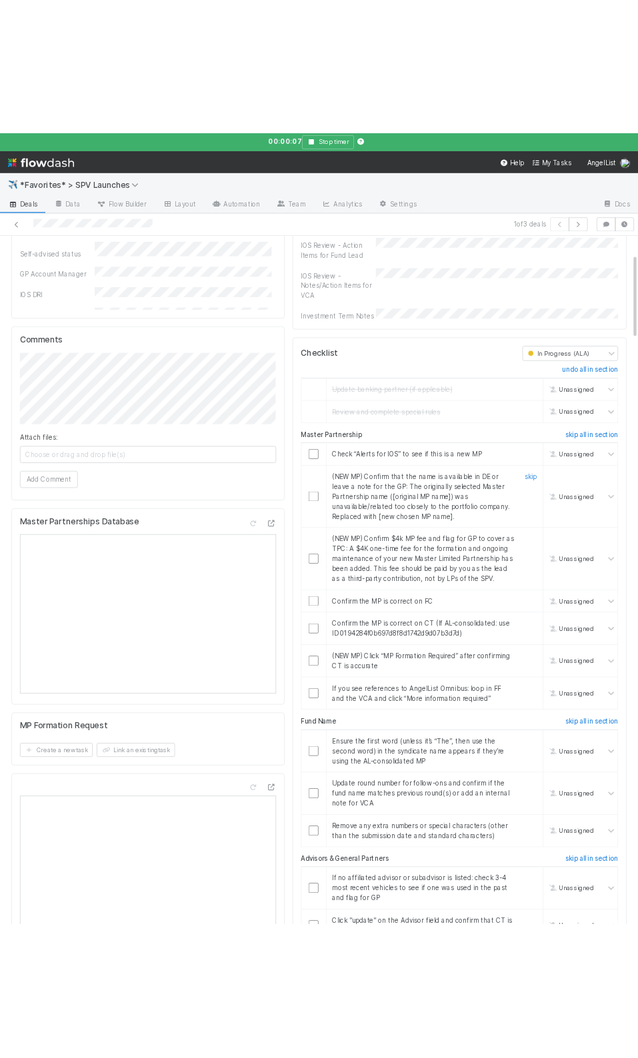
scroll to position [225, 0]
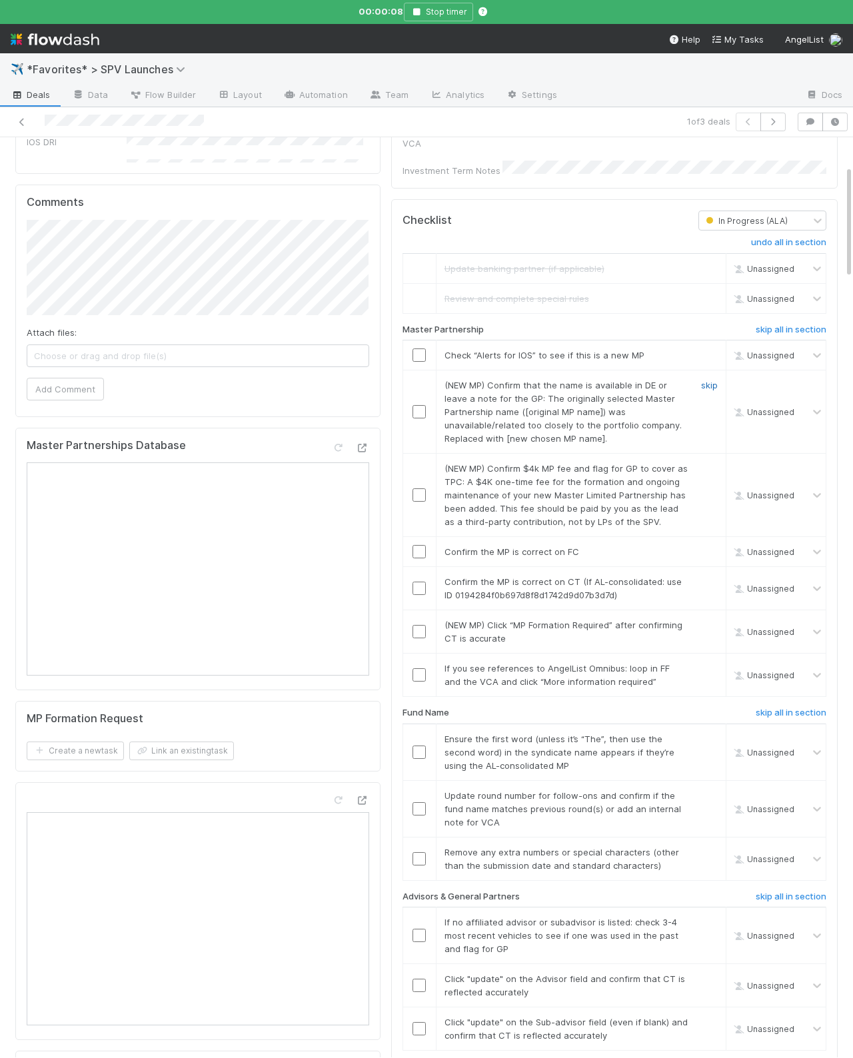
click at [713, 380] on link "skip" at bounding box center [709, 385] width 17 height 11
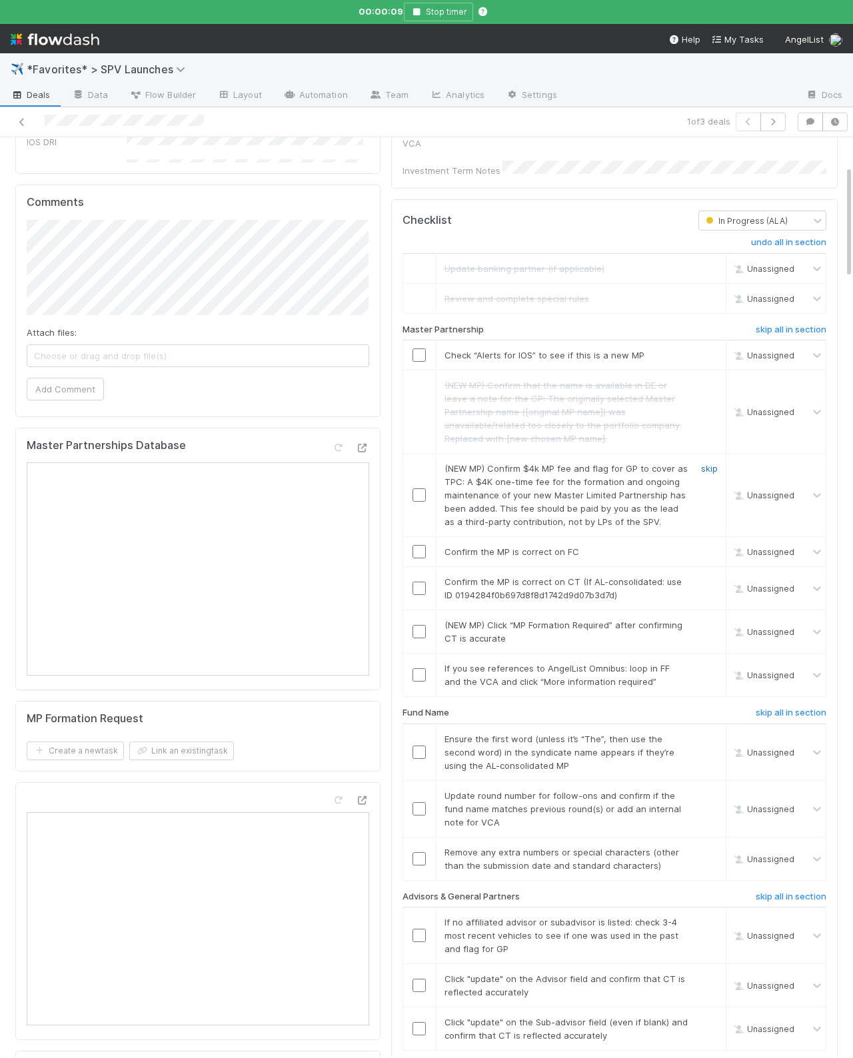
click at [711, 463] on link "skip" at bounding box center [709, 468] width 17 height 11
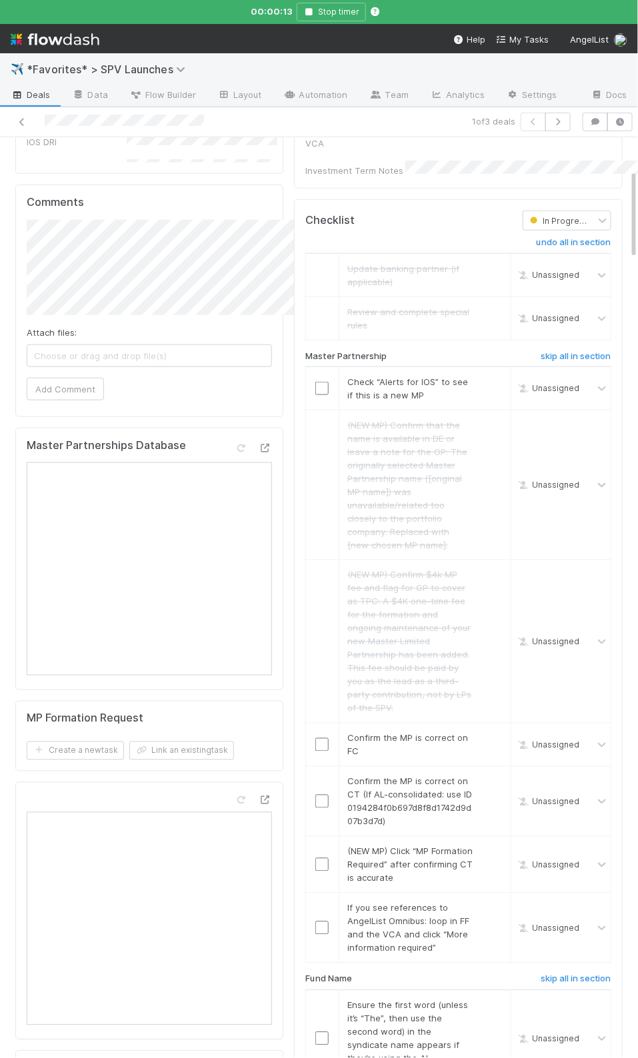
scroll to position [238, 0]
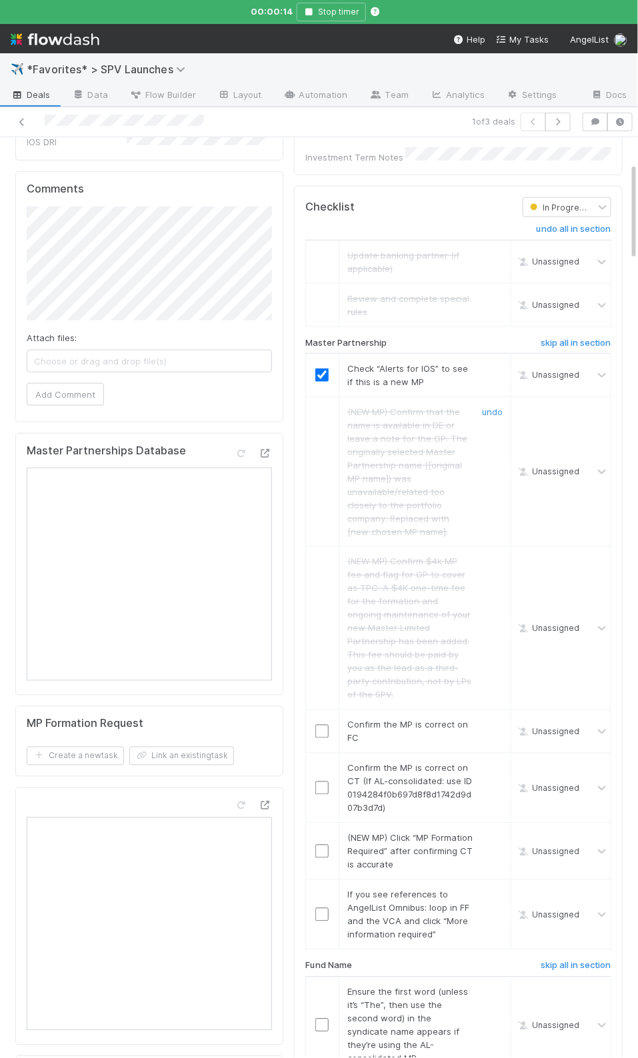
checkbox input "true"
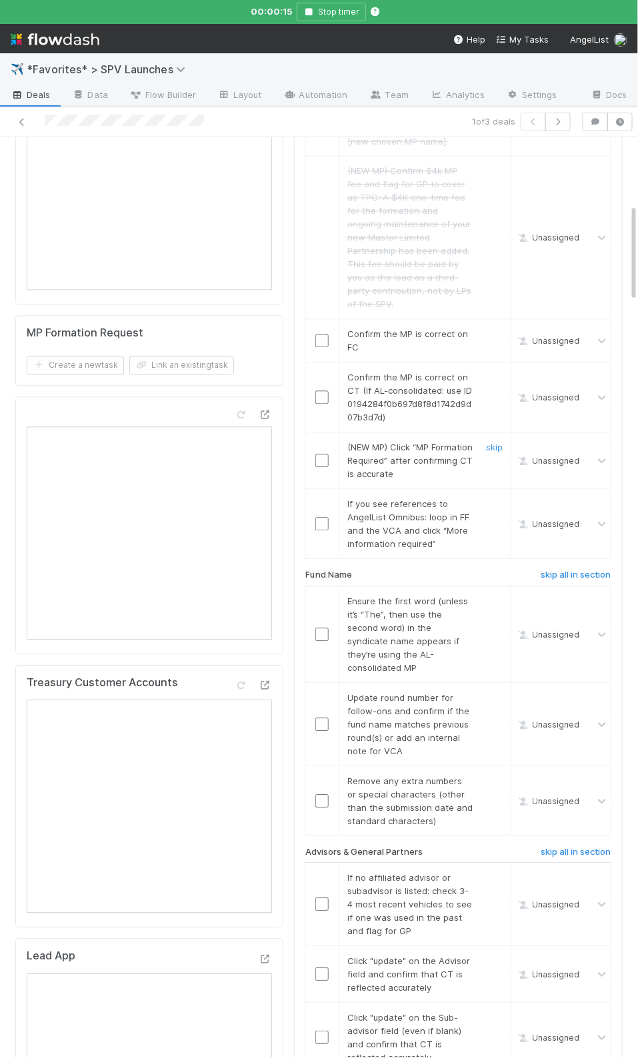
scroll to position [631, 0]
click at [328, 332] on input "checkbox" at bounding box center [321, 338] width 13 height 13
click at [326, 388] on input "checkbox" at bounding box center [321, 394] width 13 height 13
drag, startPoint x: 498, startPoint y: 434, endPoint x: 497, endPoint y: 440, distance: 6.8
click at [498, 440] on link "skip" at bounding box center [494, 445] width 17 height 11
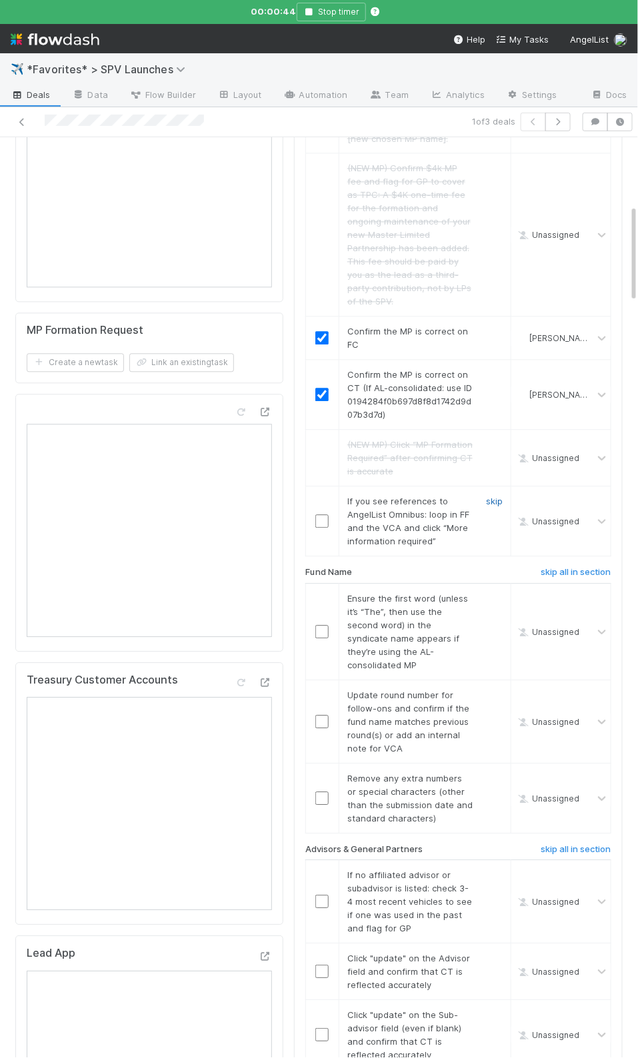
click at [492, 496] on link "skip" at bounding box center [494, 501] width 17 height 11
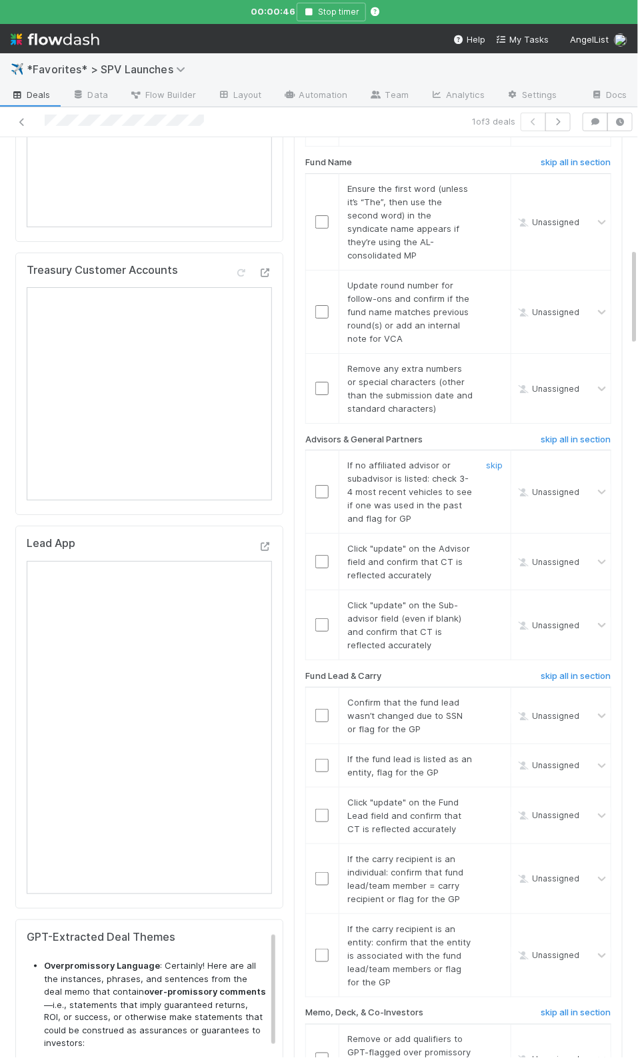
scroll to position [1043, 0]
click at [565, 155] on h6 "skip all in section" at bounding box center [575, 160] width 71 height 11
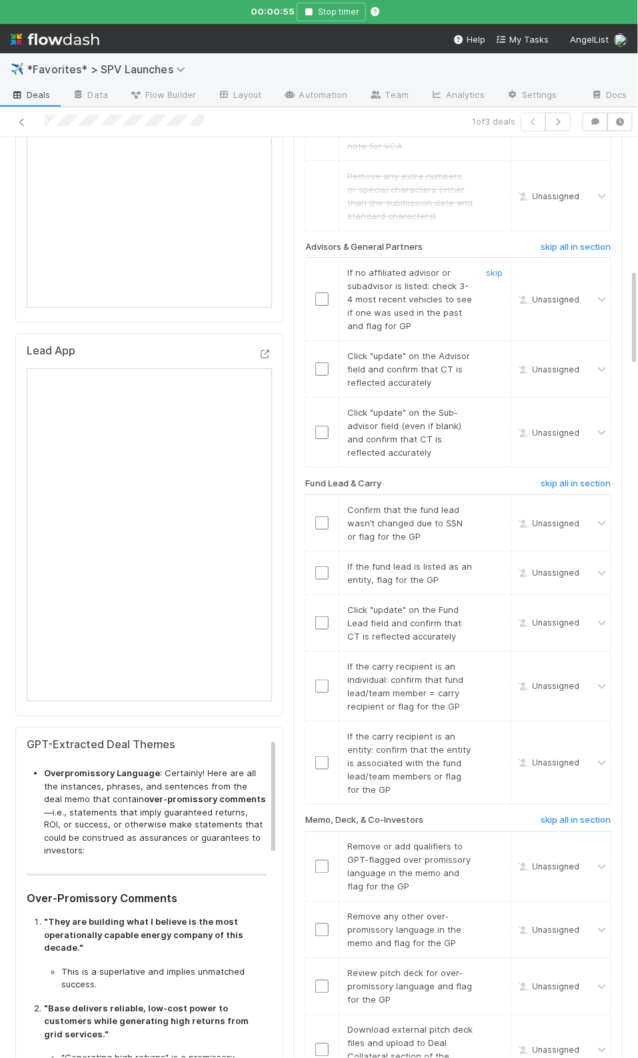
scroll to position [1236, 0]
click at [322, 291] on input "checkbox" at bounding box center [321, 297] width 13 height 13
drag, startPoint x: 318, startPoint y: 344, endPoint x: 319, endPoint y: 354, distance: 10.7
click at [318, 360] on input "checkbox" at bounding box center [321, 366] width 13 height 13
click at [322, 424] on input "checkbox" at bounding box center [321, 430] width 13 height 13
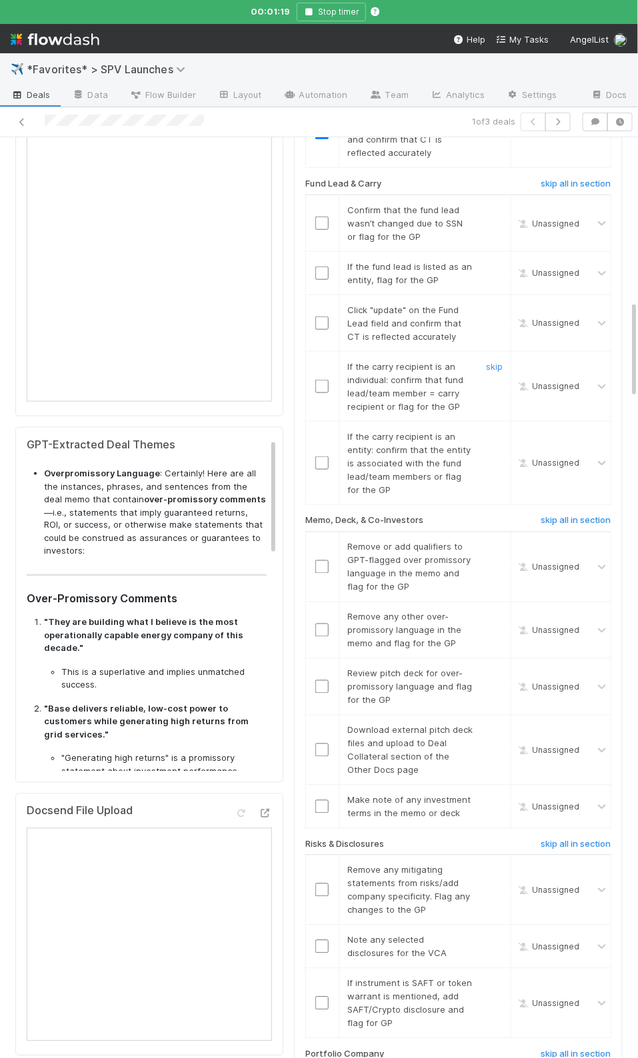
scroll to position [1536, 0]
click at [299, 251] on div "Checklist In Progress (ALA) undo all in section Update banking partner (if appl…" at bounding box center [458, 822] width 328 height 3869
click at [319, 215] on input "checkbox" at bounding box center [321, 221] width 13 height 13
click at [496, 259] on link "skip" at bounding box center [494, 264] width 17 height 11
drag, startPoint x: 386, startPoint y: 321, endPoint x: 327, endPoint y: 304, distance: 61.6
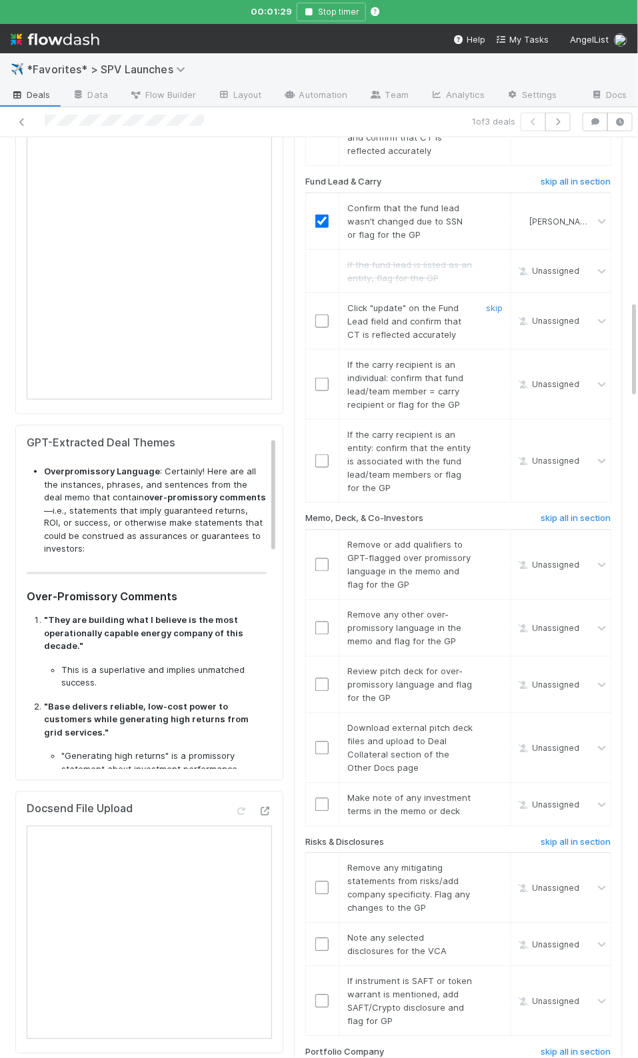
click at [381, 320] on td "Click "update" on the Fund Lead field and confirm that CT is reflected accurate…" at bounding box center [424, 321] width 172 height 57
click at [321, 315] on input "checkbox" at bounding box center [321, 321] width 13 height 13
drag, startPoint x: 347, startPoint y: 391, endPoint x: 324, endPoint y: 370, distance: 31.2
click at [346, 390] on td "If the carry recipient is an individual: confirm that fund lead/team member = c…" at bounding box center [424, 384] width 172 height 70
click at [321, 378] on input "checkbox" at bounding box center [321, 384] width 13 height 13
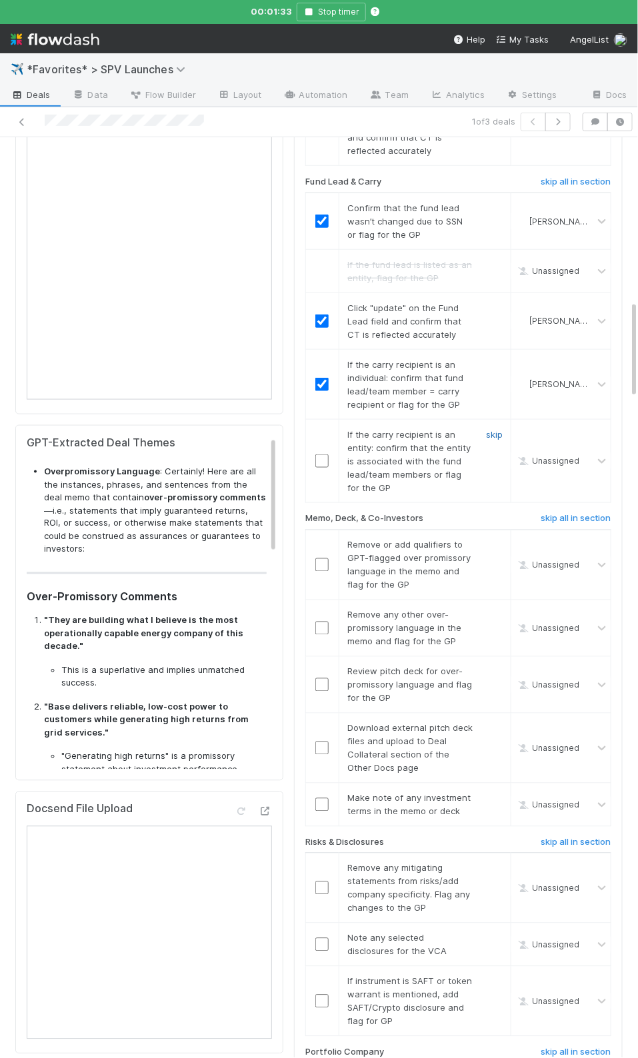
click at [491, 429] on link "skip" at bounding box center [494, 434] width 17 height 11
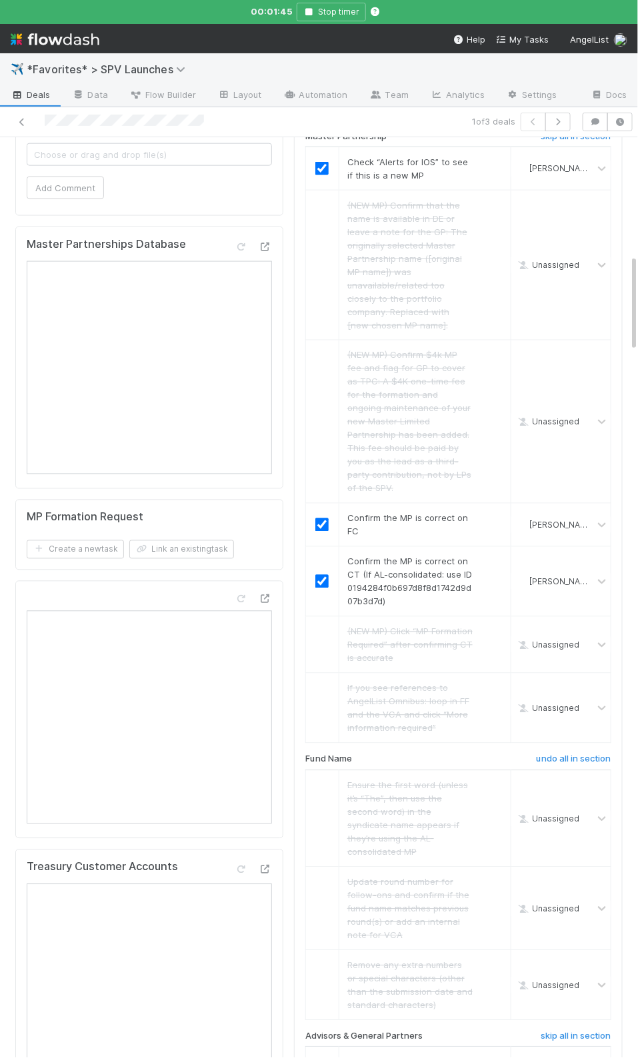
scroll to position [0, 0]
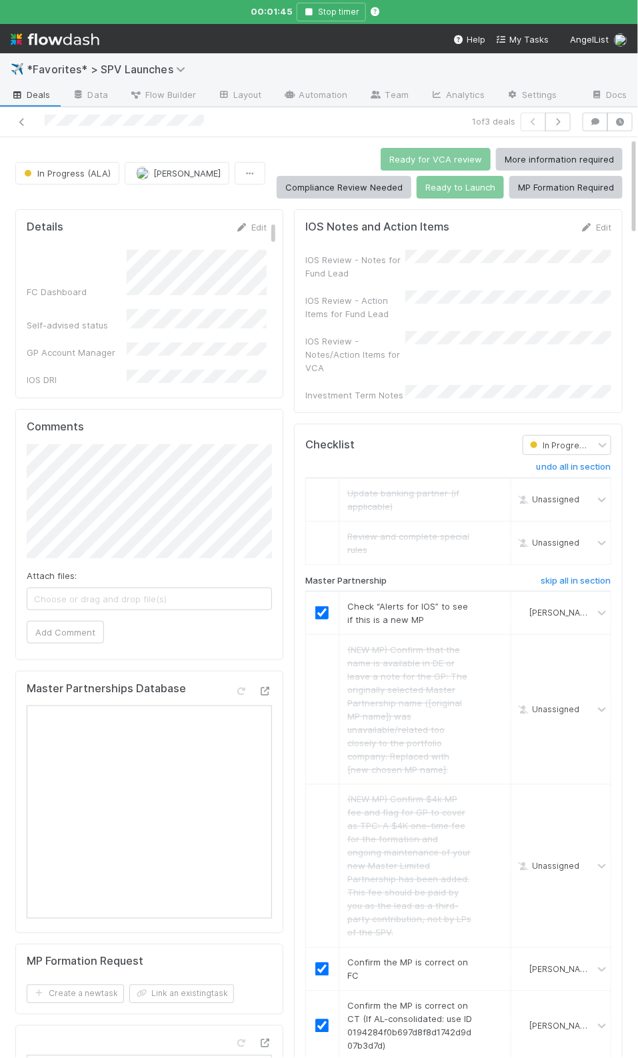
click at [405, 361] on div "IOS Review - Notes/Action Items for VCA" at bounding box center [458, 352] width 306 height 43
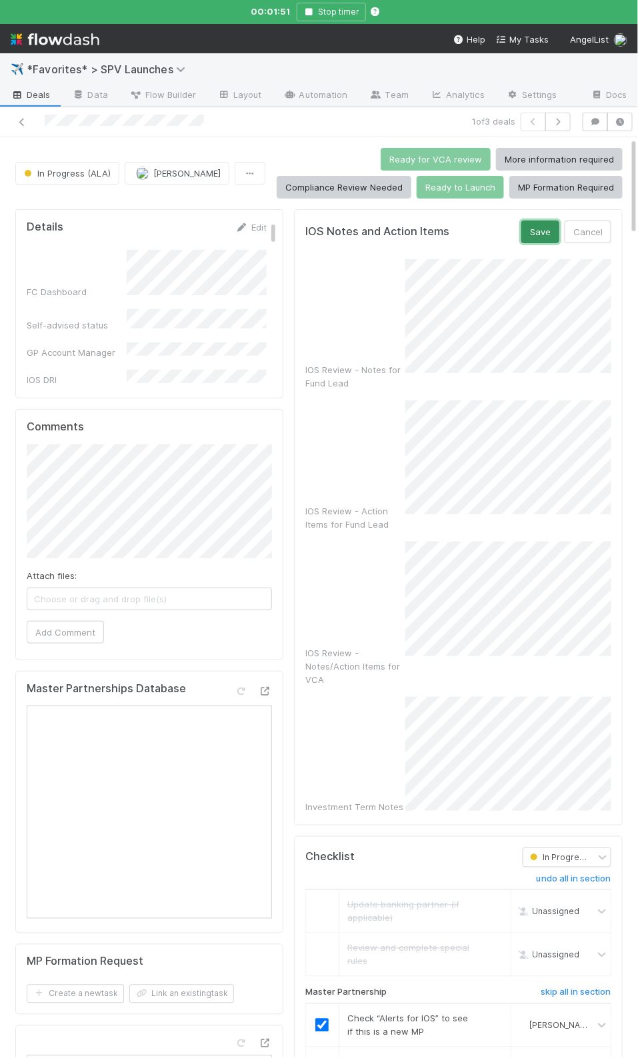
click at [532, 237] on button "Save" at bounding box center [540, 232] width 38 height 23
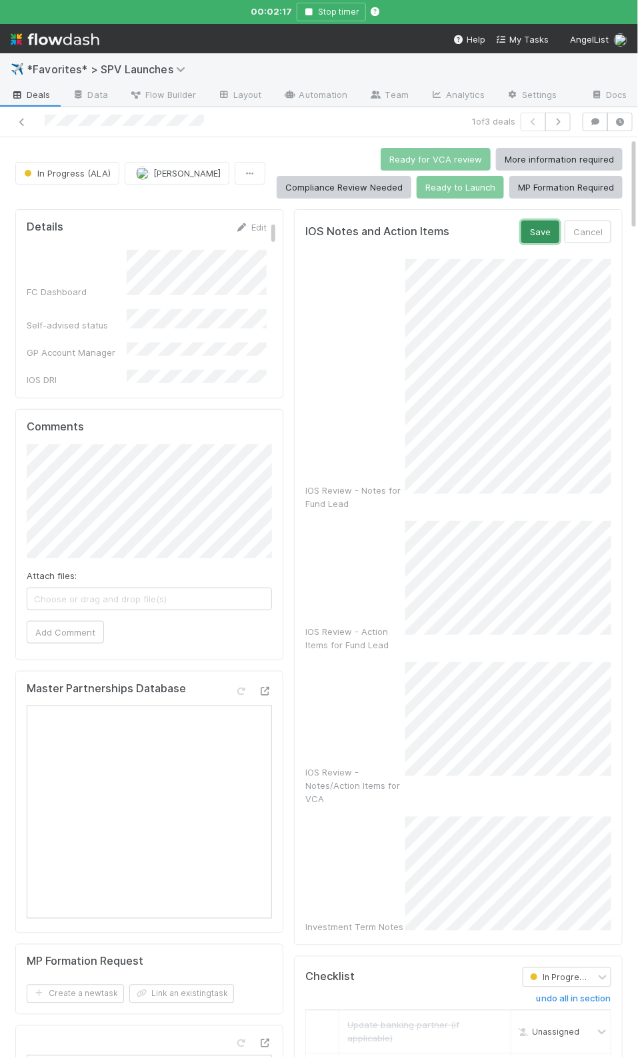
click at [536, 241] on button "Save" at bounding box center [540, 232] width 38 height 23
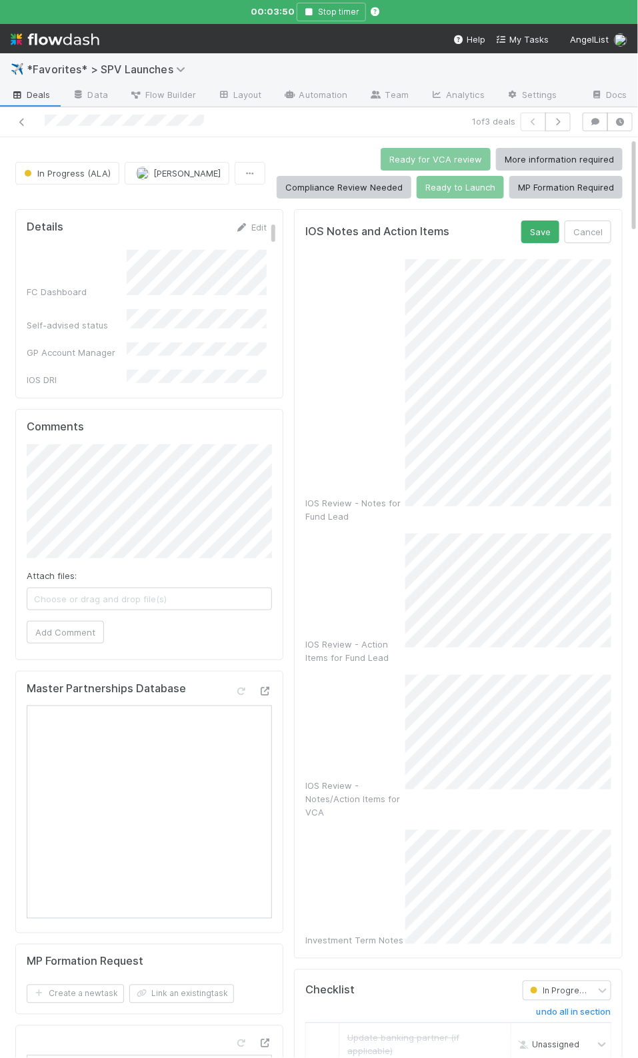
scroll to position [105, 0]
click at [538, 231] on button "Save" at bounding box center [540, 232] width 38 height 23
click at [525, 231] on button "Save" at bounding box center [540, 232] width 38 height 23
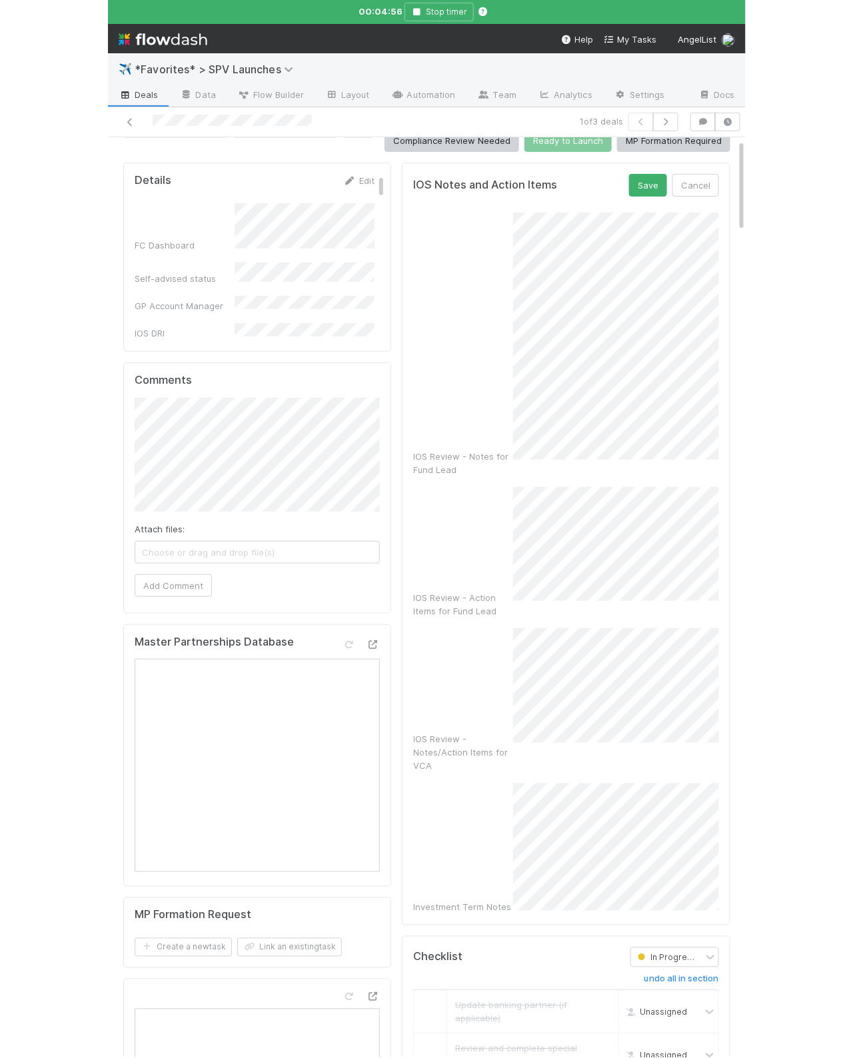
scroll to position [0, 0]
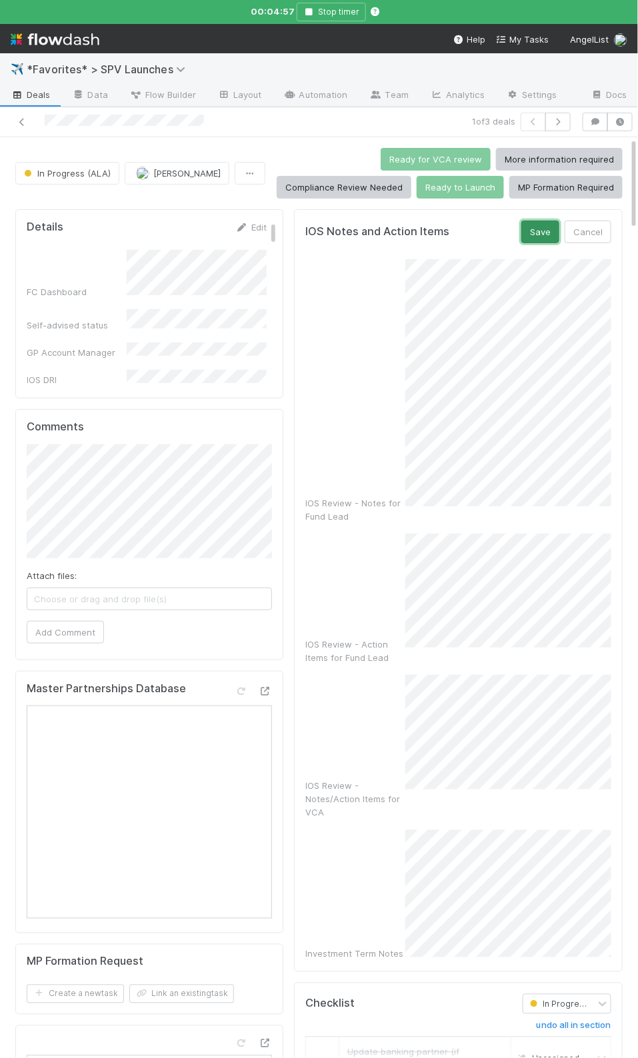
click at [543, 239] on button "Save" at bounding box center [540, 232] width 38 height 23
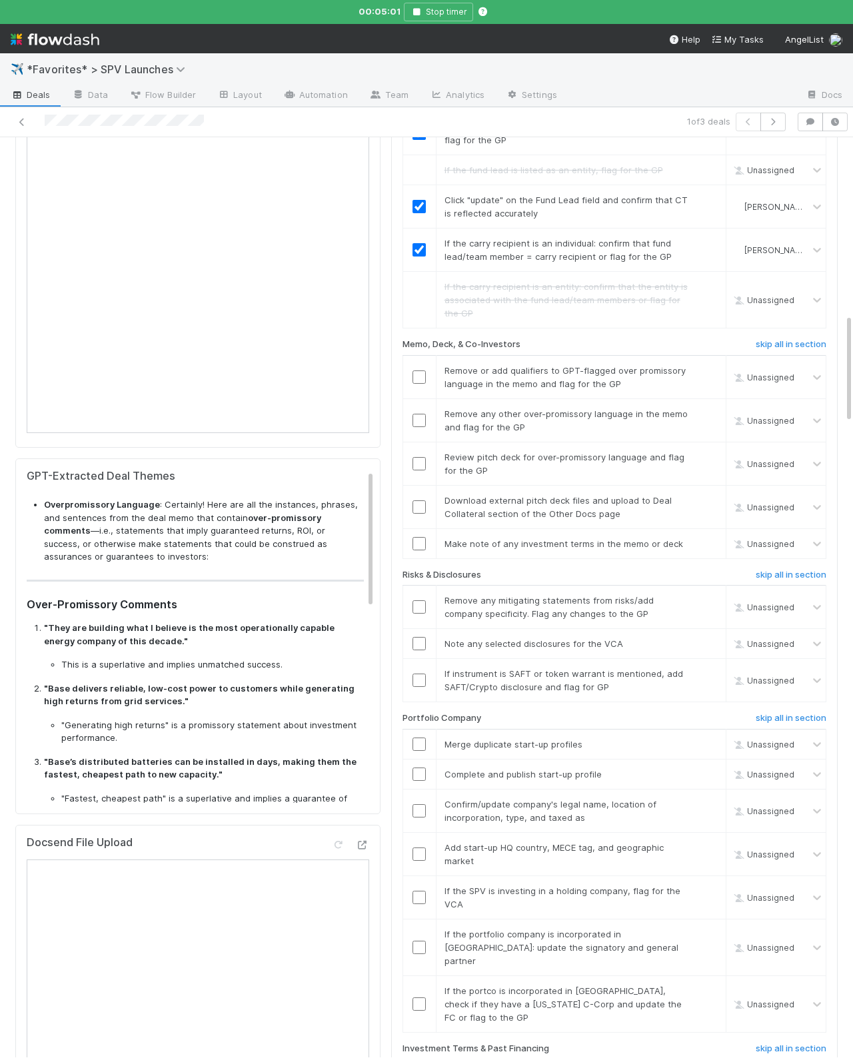
scroll to position [1485, 0]
click at [203, 708] on p ""Base delivers reliable, low-cost power to customers while generating high retu…" at bounding box center [204, 695] width 320 height 26
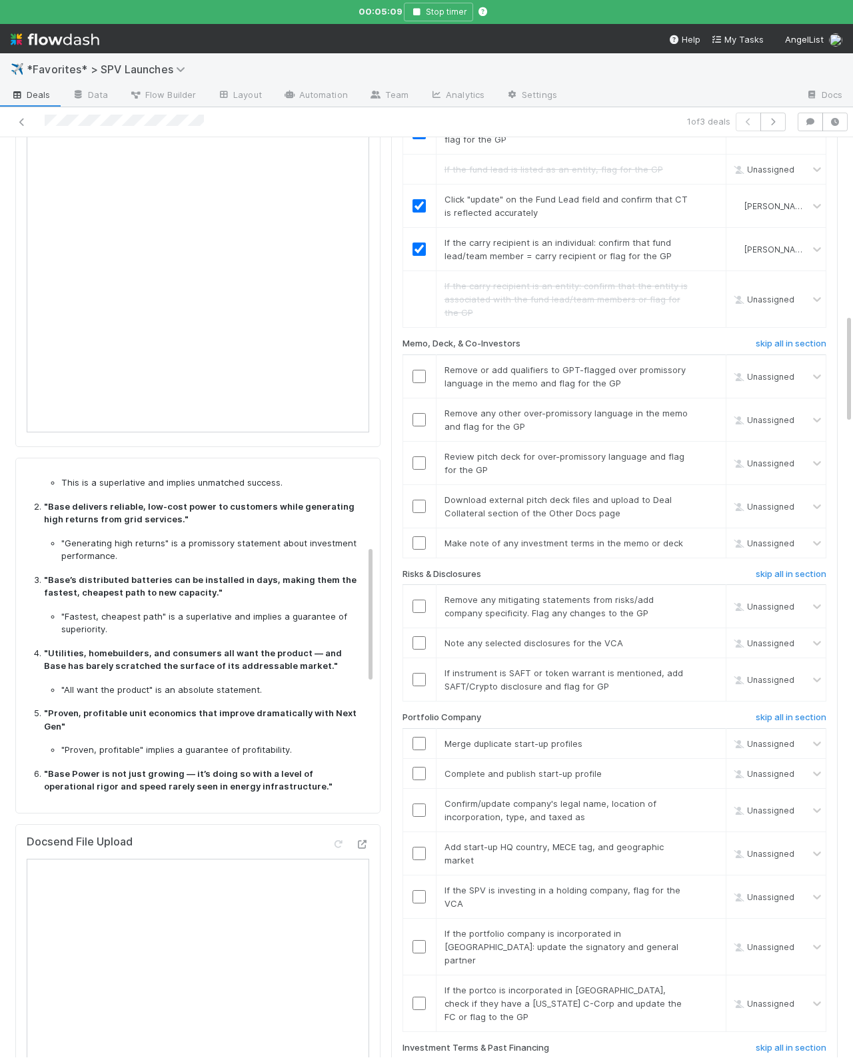
scroll to position [183, 0]
click at [311, 668] on p ""Utilities, homebuilders, and consumers all want the product — and Base has bar…" at bounding box center [204, 658] width 320 height 26
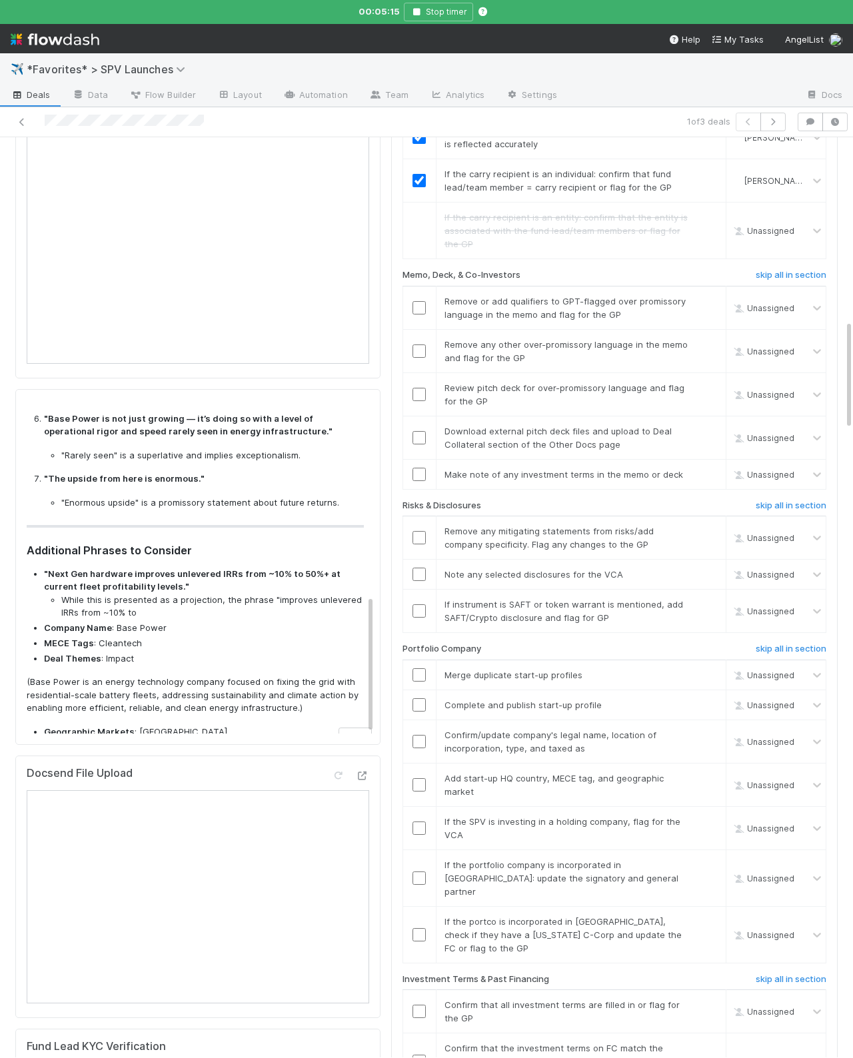
scroll to position [1591, 0]
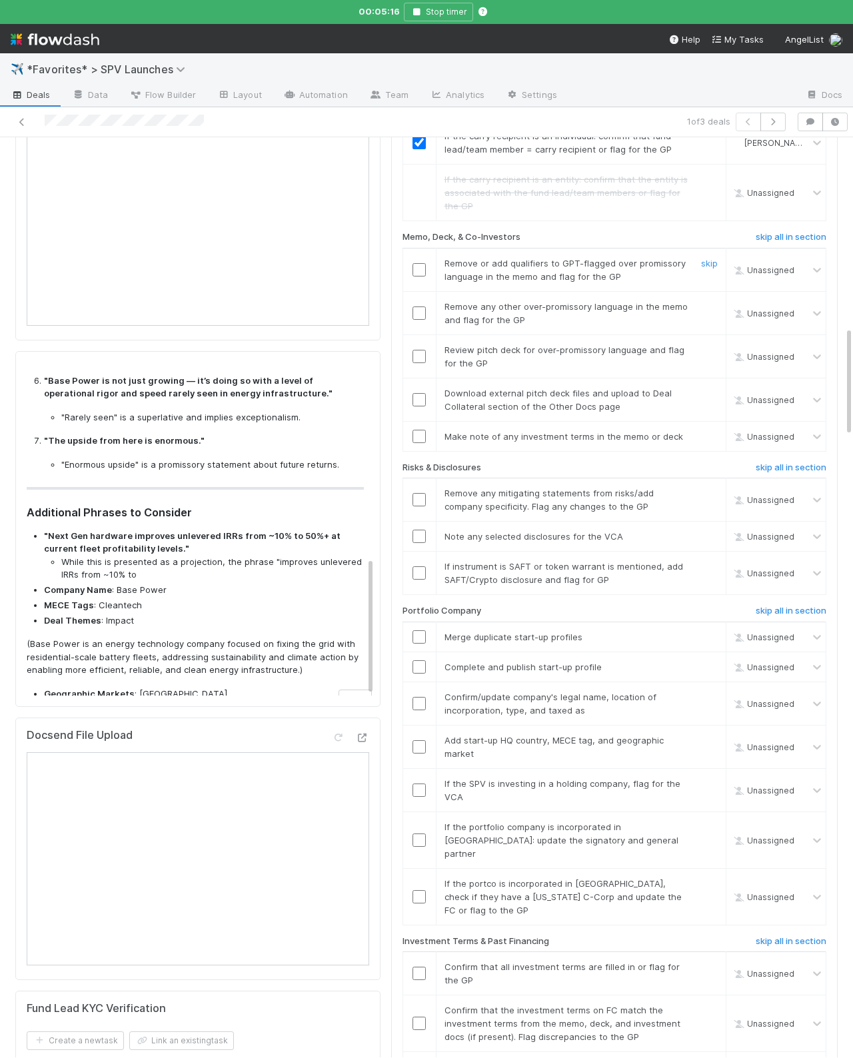
click at [424, 263] on input "checkbox" at bounding box center [418, 269] width 13 height 13
drag, startPoint x: 420, startPoint y: 295, endPoint x: 694, endPoint y: 321, distance: 275.2
click at [420, 307] on input "checkbox" at bounding box center [418, 313] width 13 height 13
drag, startPoint x: 426, startPoint y: 348, endPoint x: 422, endPoint y: 339, distance: 9.5
click at [425, 347] on td at bounding box center [418, 355] width 33 height 43
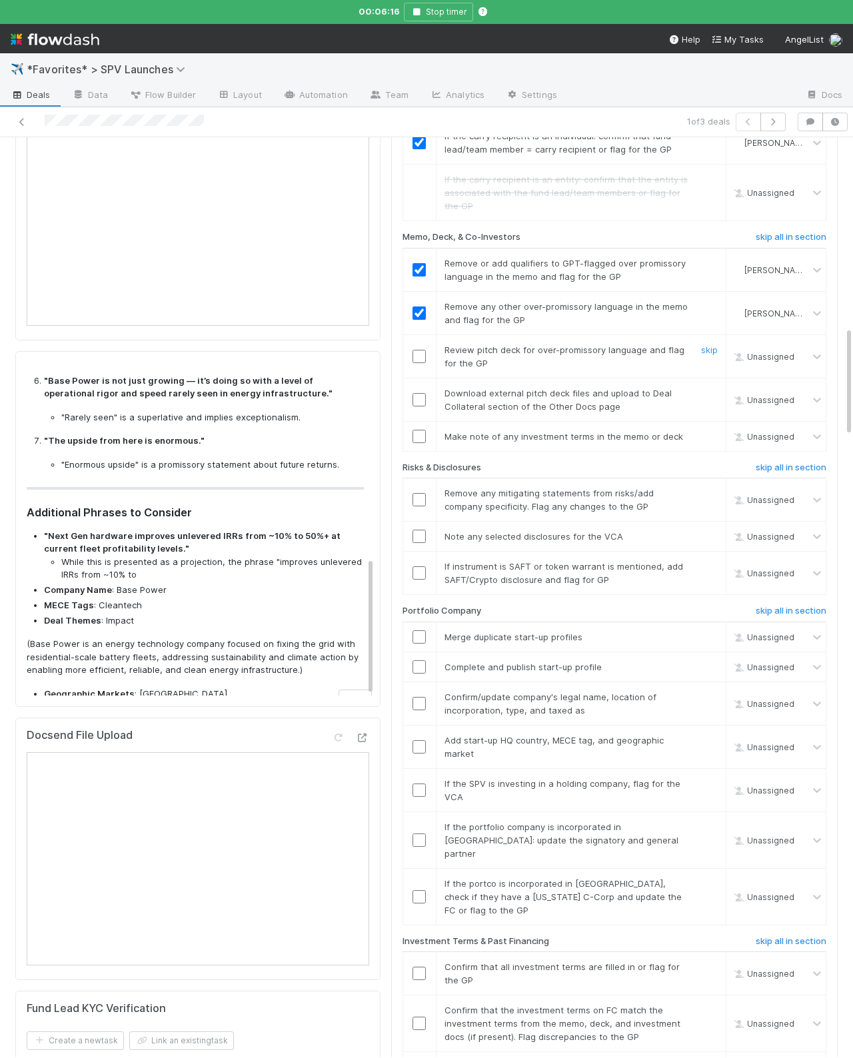
click at [421, 350] on input "checkbox" at bounding box center [418, 356] width 13 height 13
drag, startPoint x: 706, startPoint y: 372, endPoint x: 591, endPoint y: 402, distance: 118.5
click at [706, 388] on link "skip" at bounding box center [709, 393] width 17 height 11
click at [420, 430] on input "checkbox" at bounding box center [418, 436] width 13 height 13
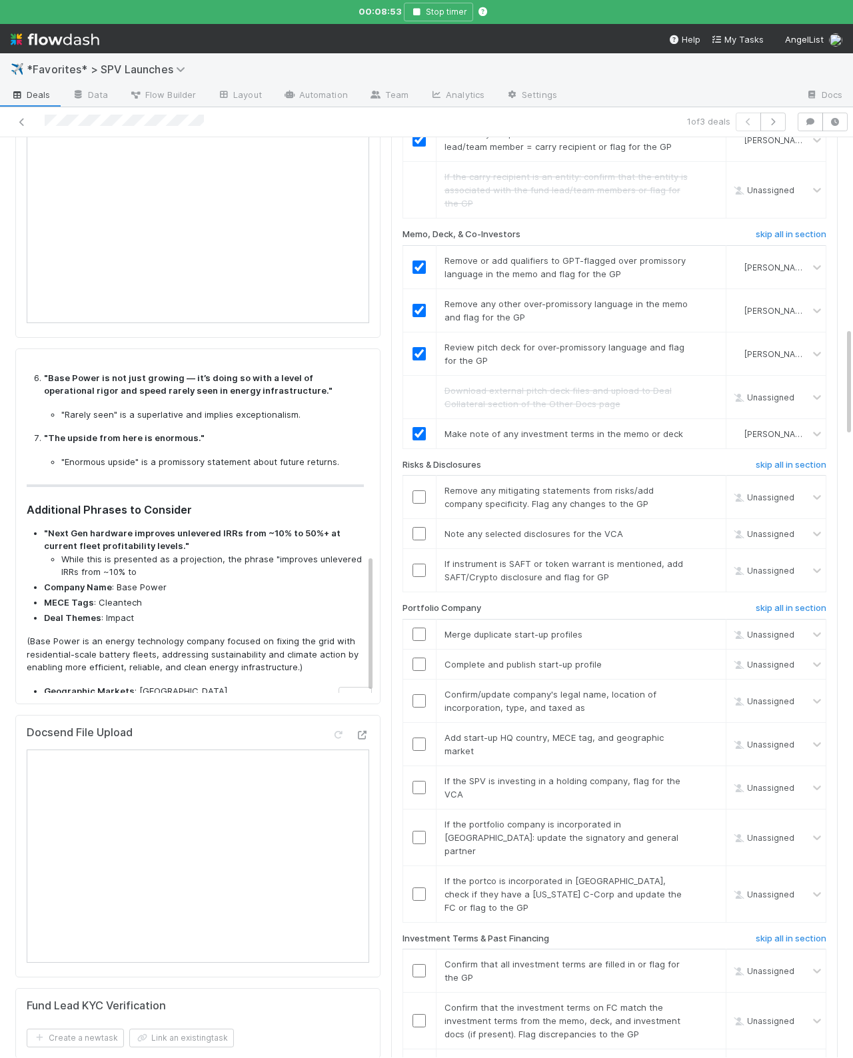
click at [396, 490] on div "Checklist In Progress (ALA) undo all in section Update banking partner (if appl…" at bounding box center [614, 479] width 446 height 2713
click at [420, 490] on input "checkbox" at bounding box center [418, 496] width 13 height 13
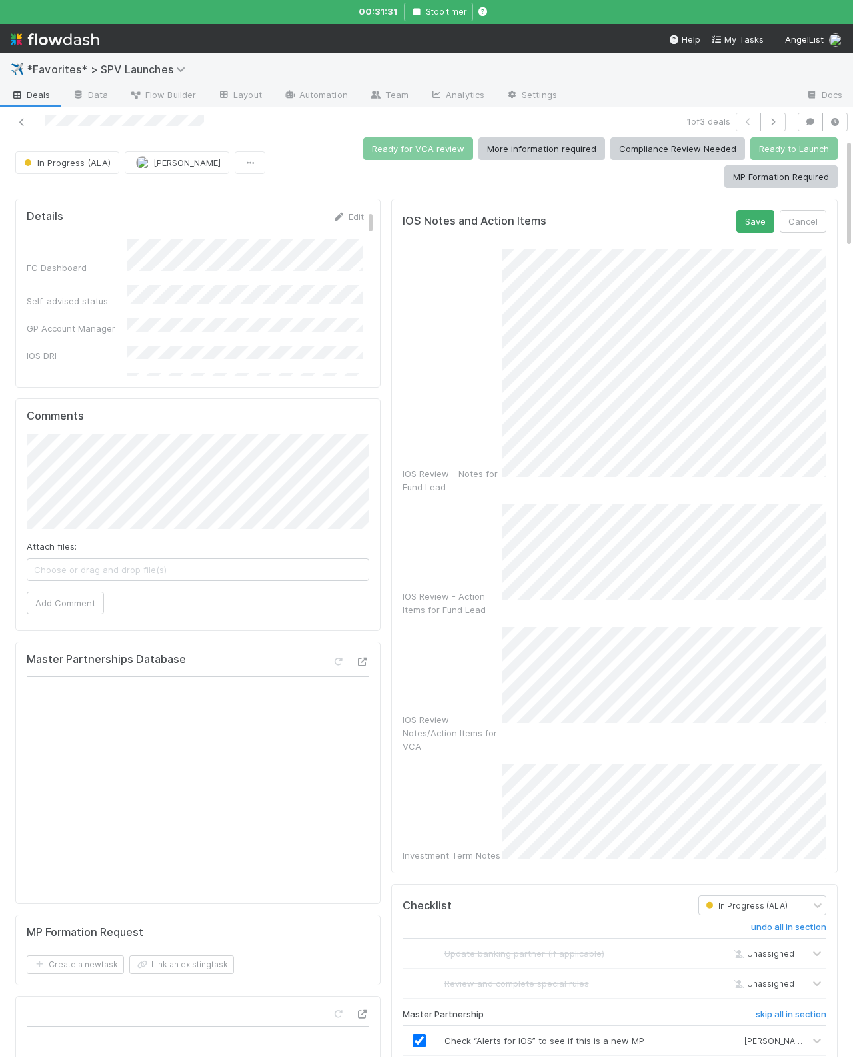
scroll to position [119, 0]
click at [761, 229] on button "Save" at bounding box center [755, 221] width 38 height 23
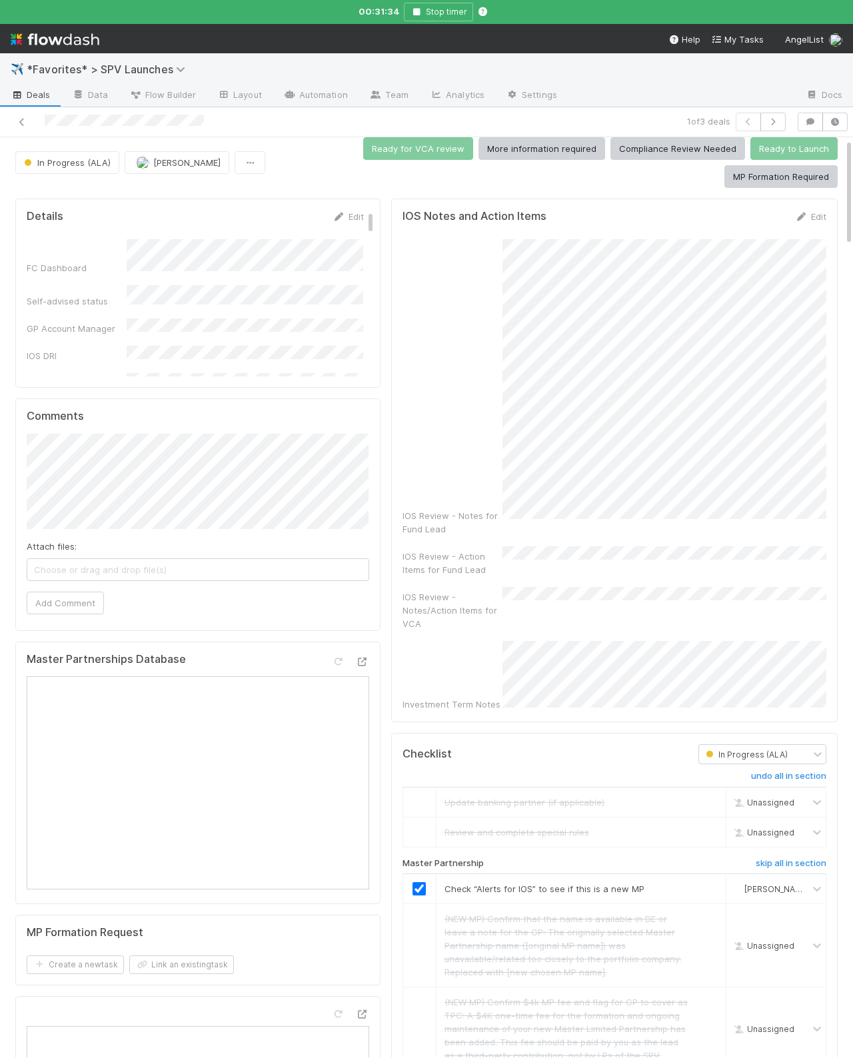
click at [584, 615] on div "IOS Review - Notes for Fund Lead IOS Review - Action Items for Fund Lead IOS Re…" at bounding box center [614, 475] width 424 height 472
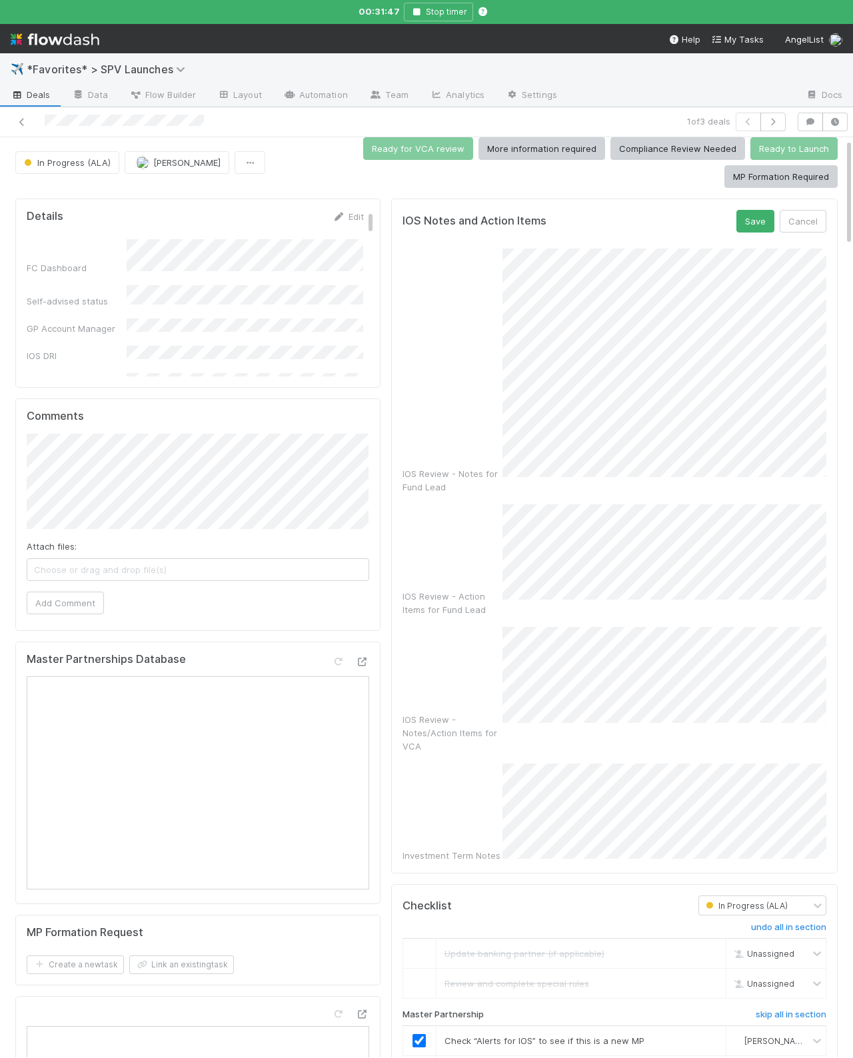
drag, startPoint x: 736, startPoint y: 193, endPoint x: 746, endPoint y: 205, distance: 15.6
drag, startPoint x: 762, startPoint y: 234, endPoint x: 753, endPoint y: 241, distance: 11.9
click at [762, 235] on form "IOS Notes and Action Items Save Cancel IOS Review - Notes for Fund Lead IOS Rev…" at bounding box center [614, 536] width 424 height 652
click at [740, 229] on button "Save" at bounding box center [755, 221] width 38 height 23
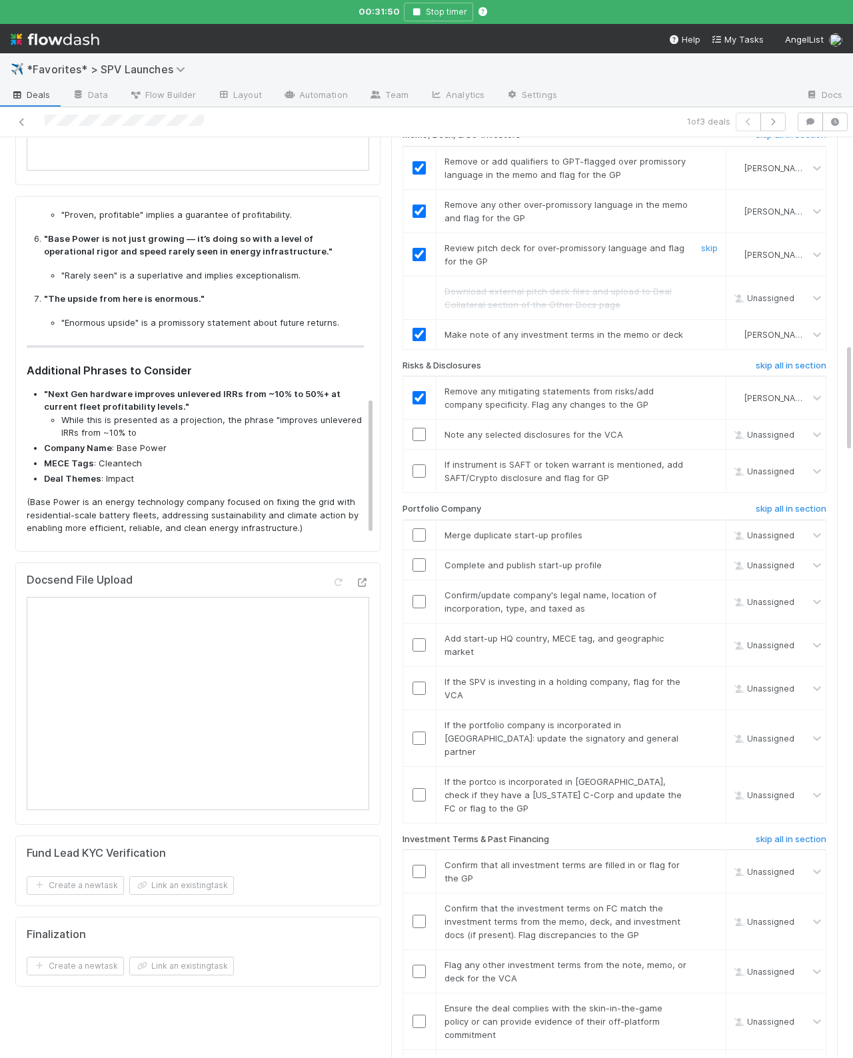
scroll to position [1734, 0]
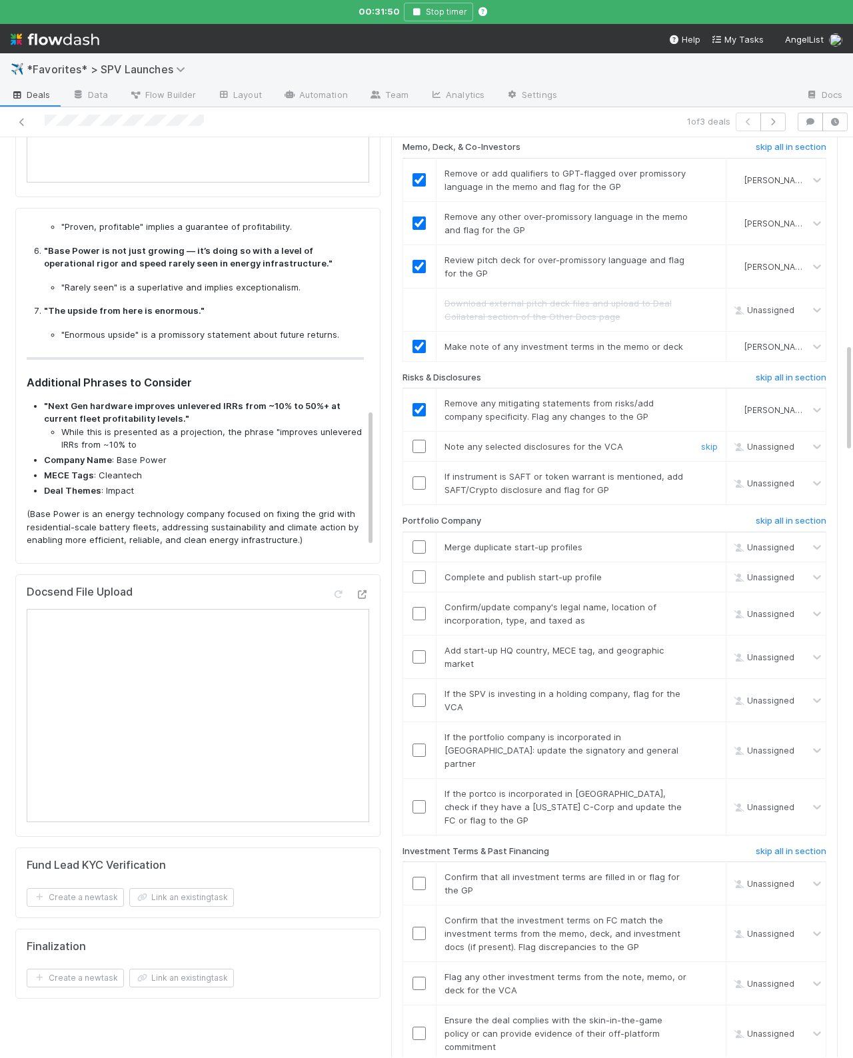
click at [403, 408] on div "Checklist In Progress (ALA) undo all in section Update banking partner (if appl…" at bounding box center [614, 392] width 446 height 2713
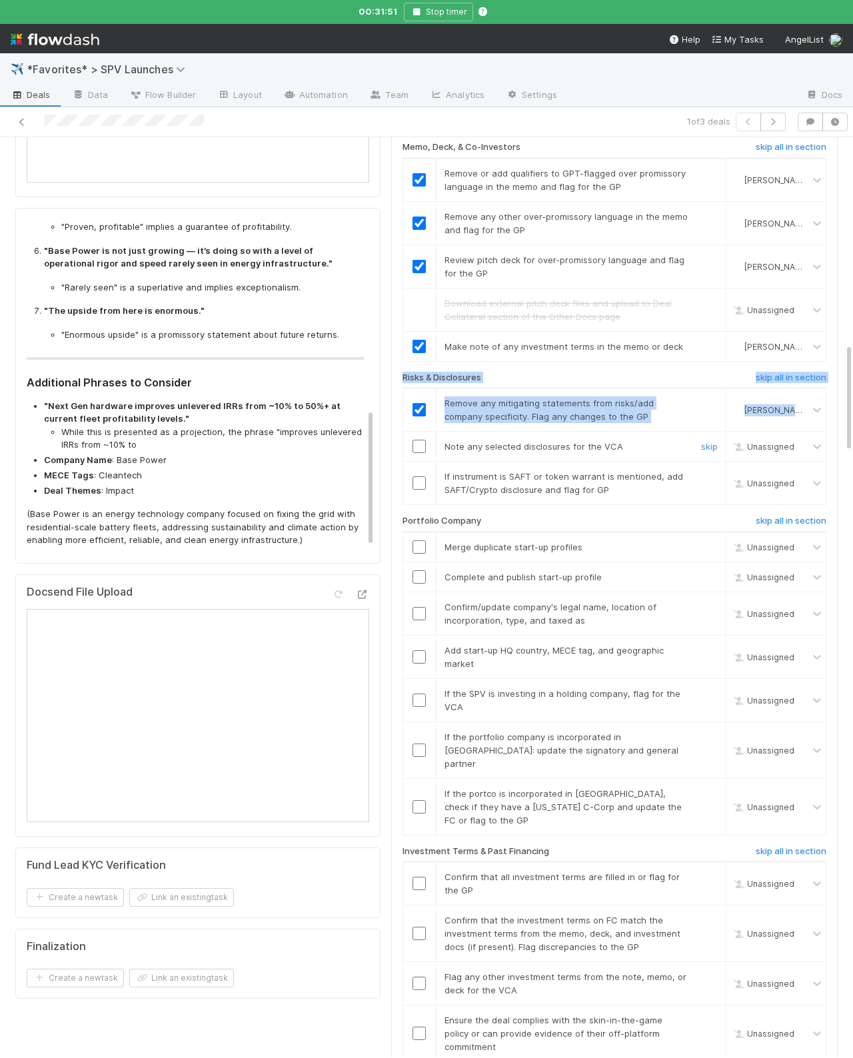
click at [416, 440] on input "checkbox" at bounding box center [418, 446] width 13 height 13
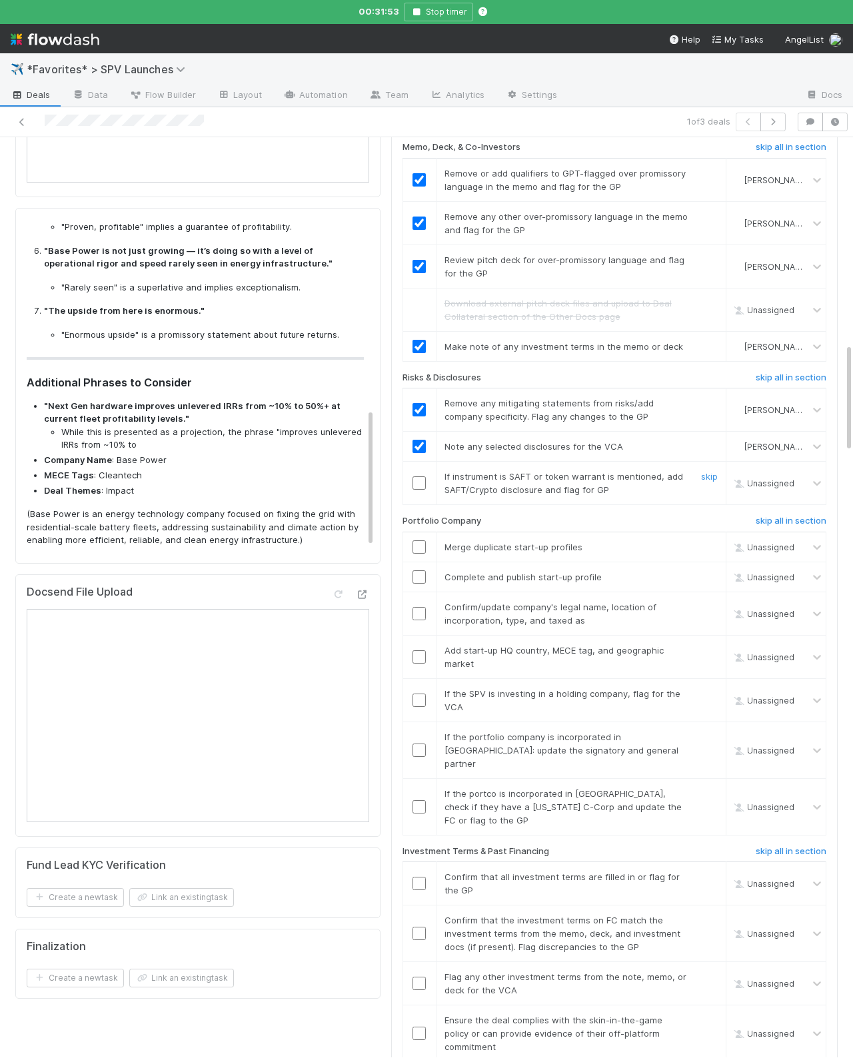
drag, startPoint x: 630, startPoint y: 454, endPoint x: 644, endPoint y: 452, distance: 13.6
click at [631, 462] on td "If instrument is SAFT or token warrant is mentioned, add SAFT/Crypto disclosure…" at bounding box center [581, 483] width 290 height 43
click at [704, 471] on link "skip" at bounding box center [709, 476] width 17 height 11
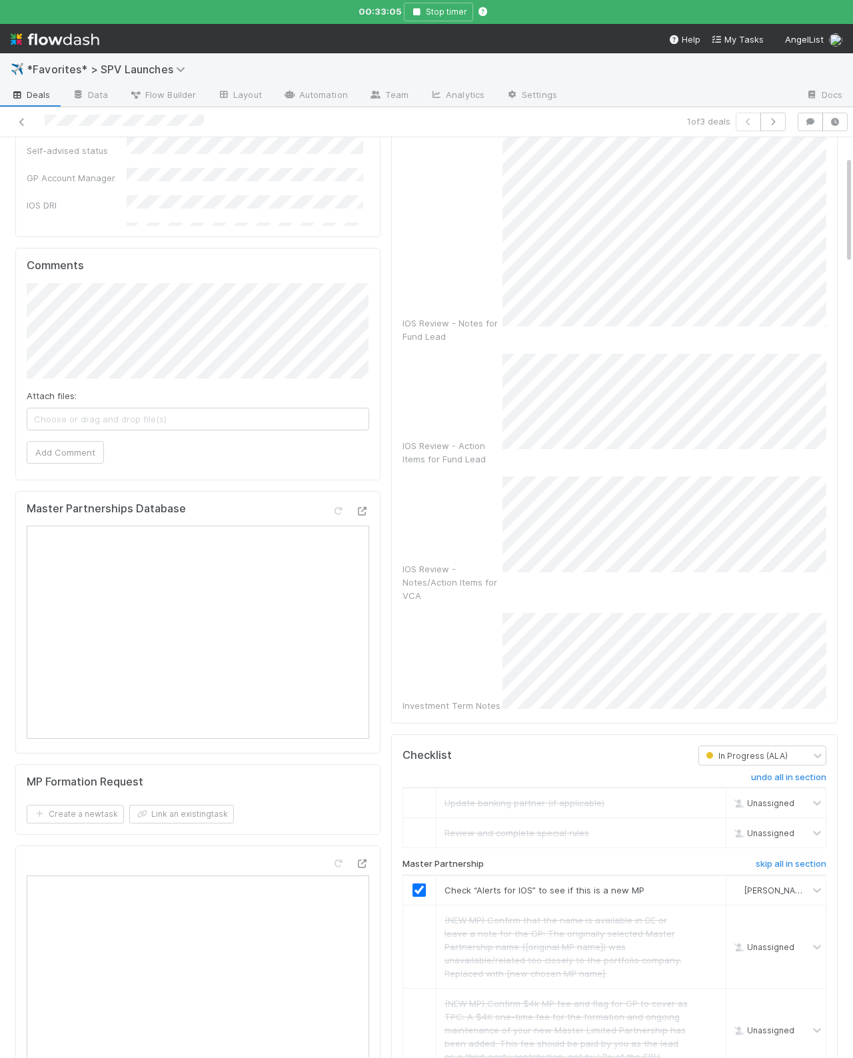
scroll to position [0, 0]
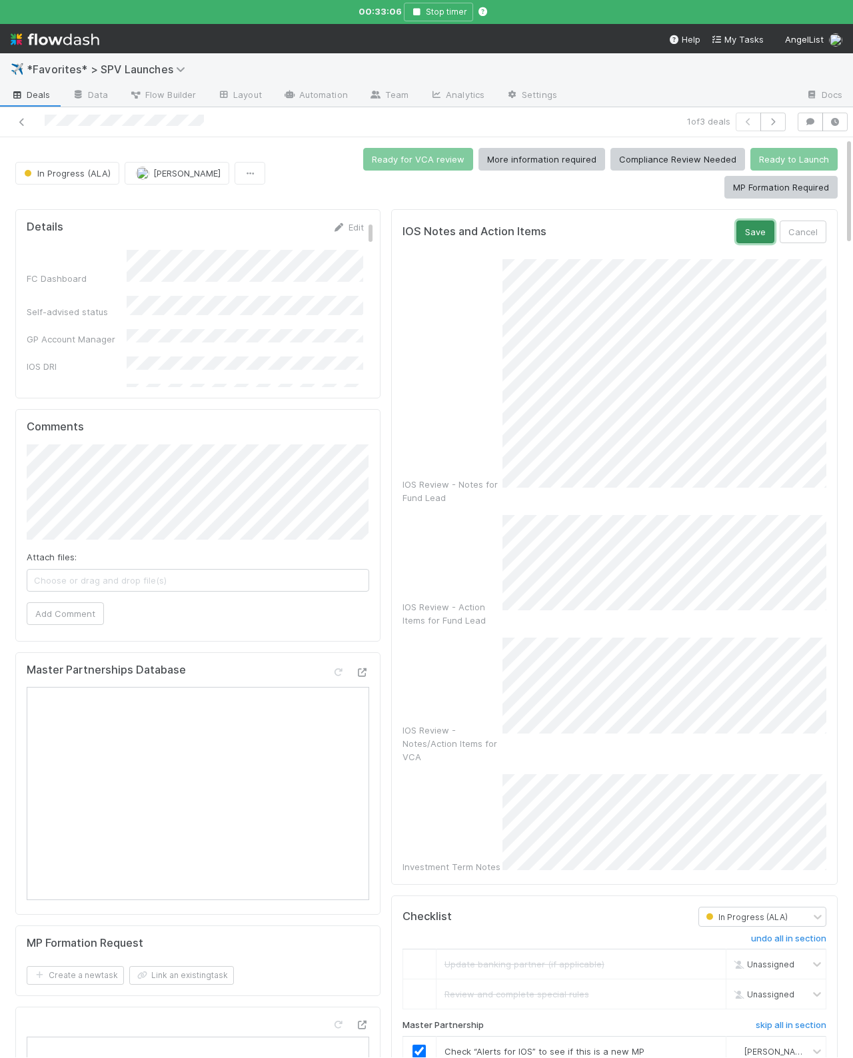
click at [754, 231] on button "Save" at bounding box center [755, 232] width 38 height 23
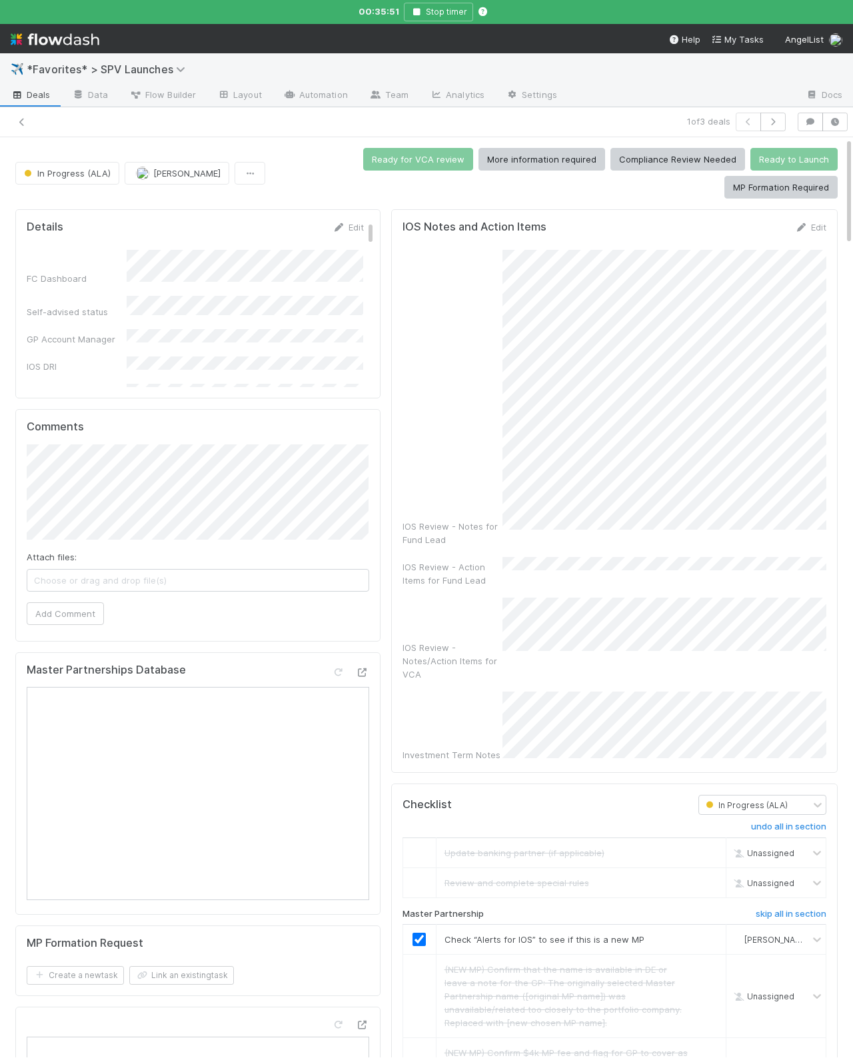
scroll to position [454, 0]
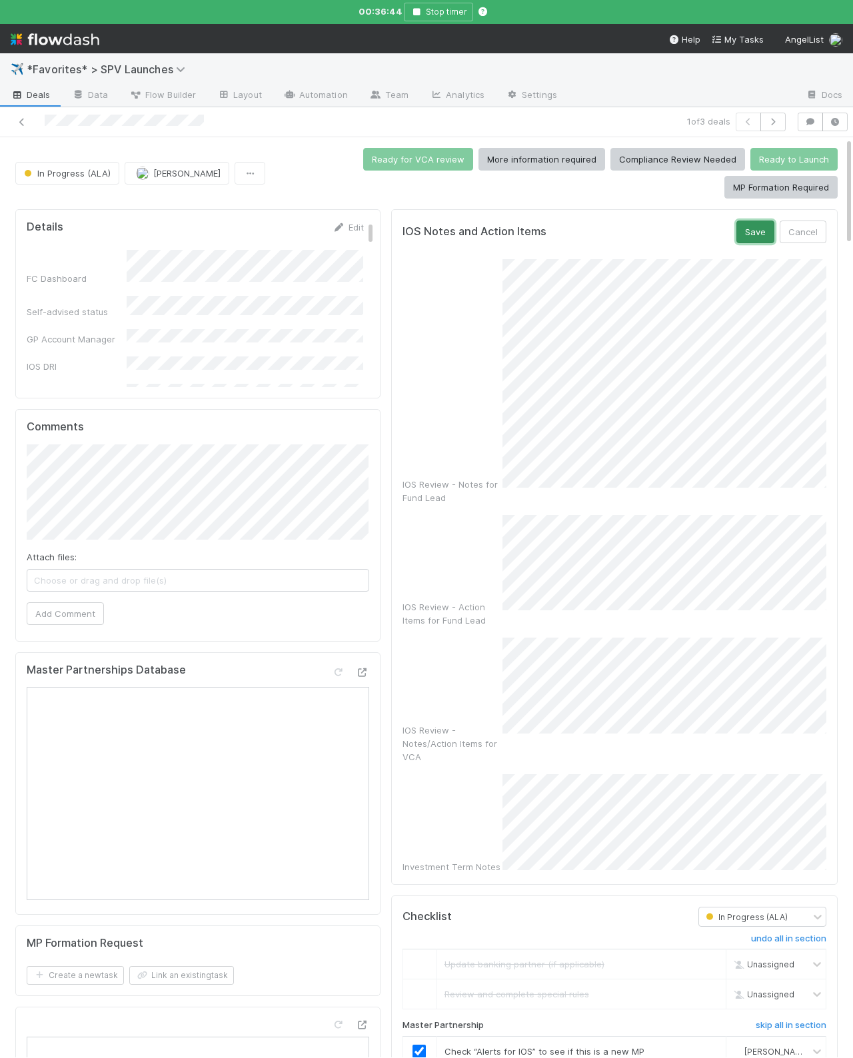
click at [751, 227] on button "Save" at bounding box center [755, 232] width 38 height 23
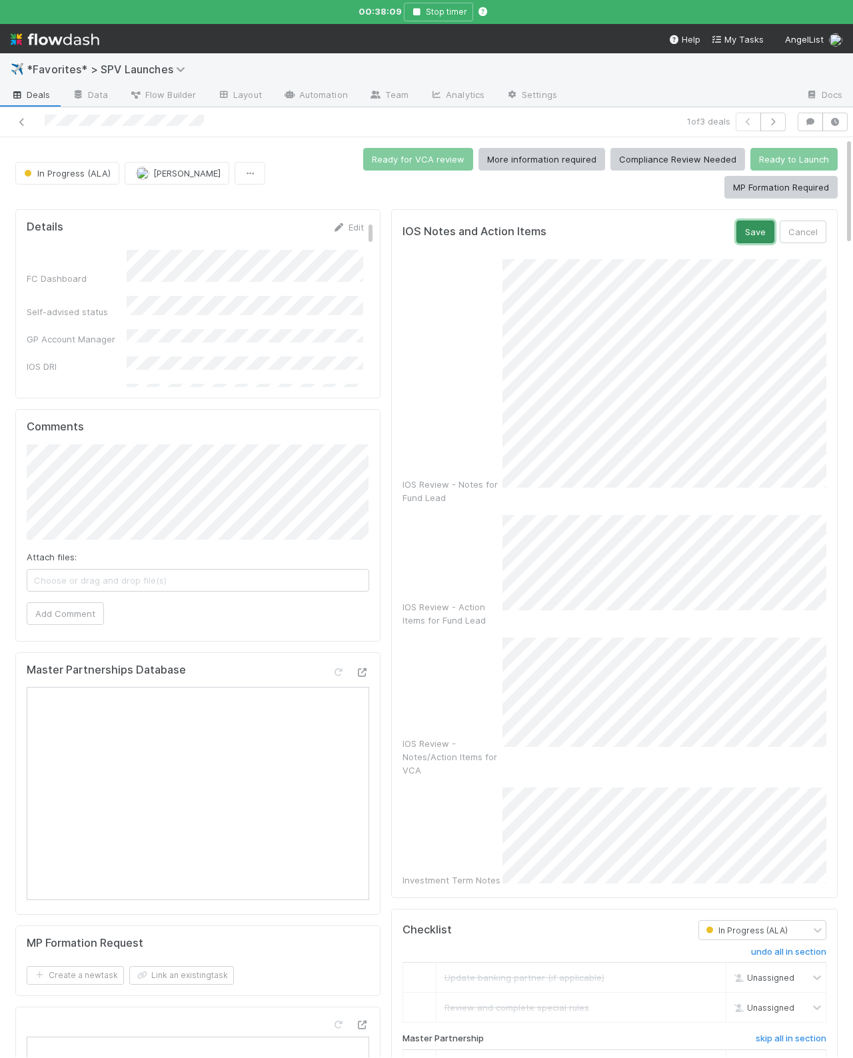
click at [755, 231] on button "Save" at bounding box center [755, 232] width 38 height 23
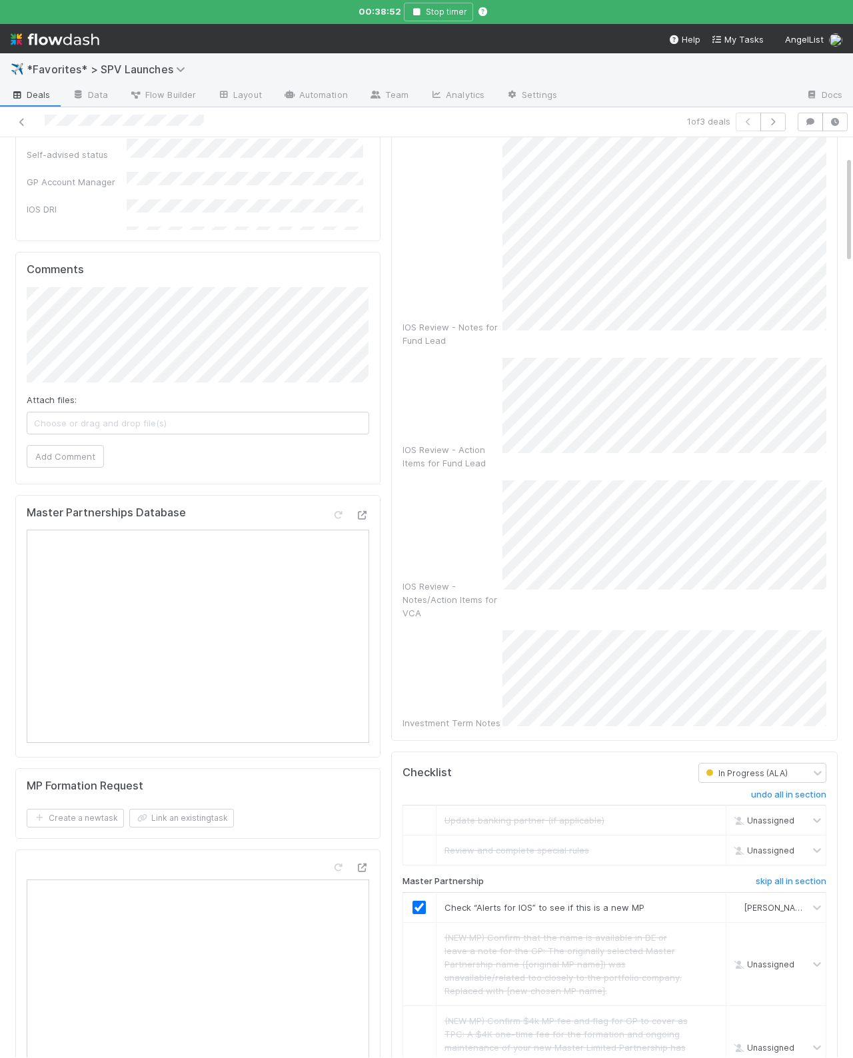
scroll to position [0, 0]
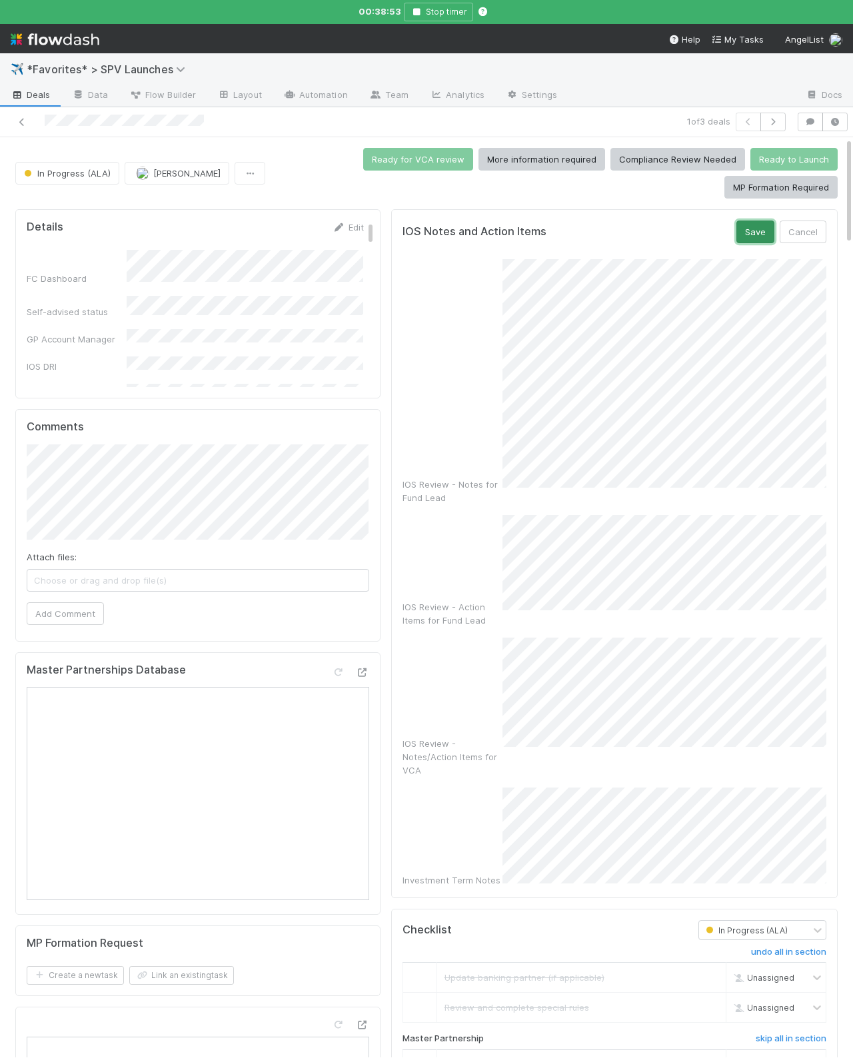
click at [760, 238] on button "Save" at bounding box center [755, 232] width 38 height 23
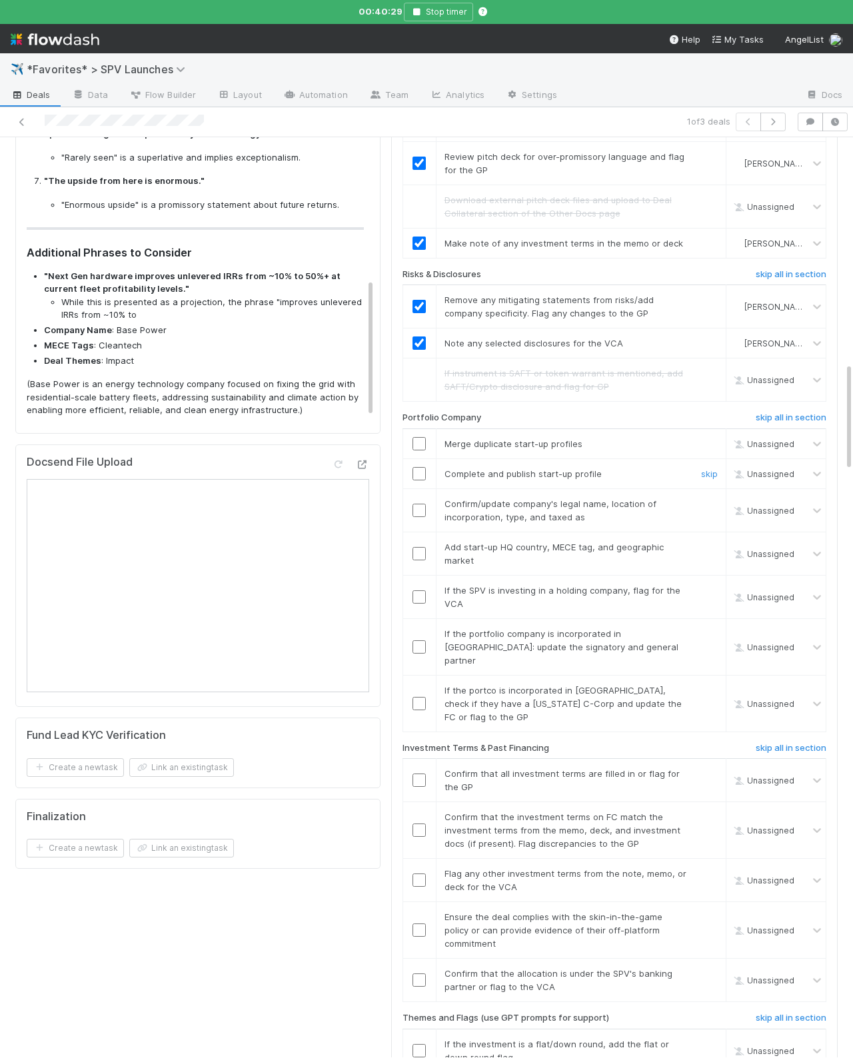
scroll to position [1779, 0]
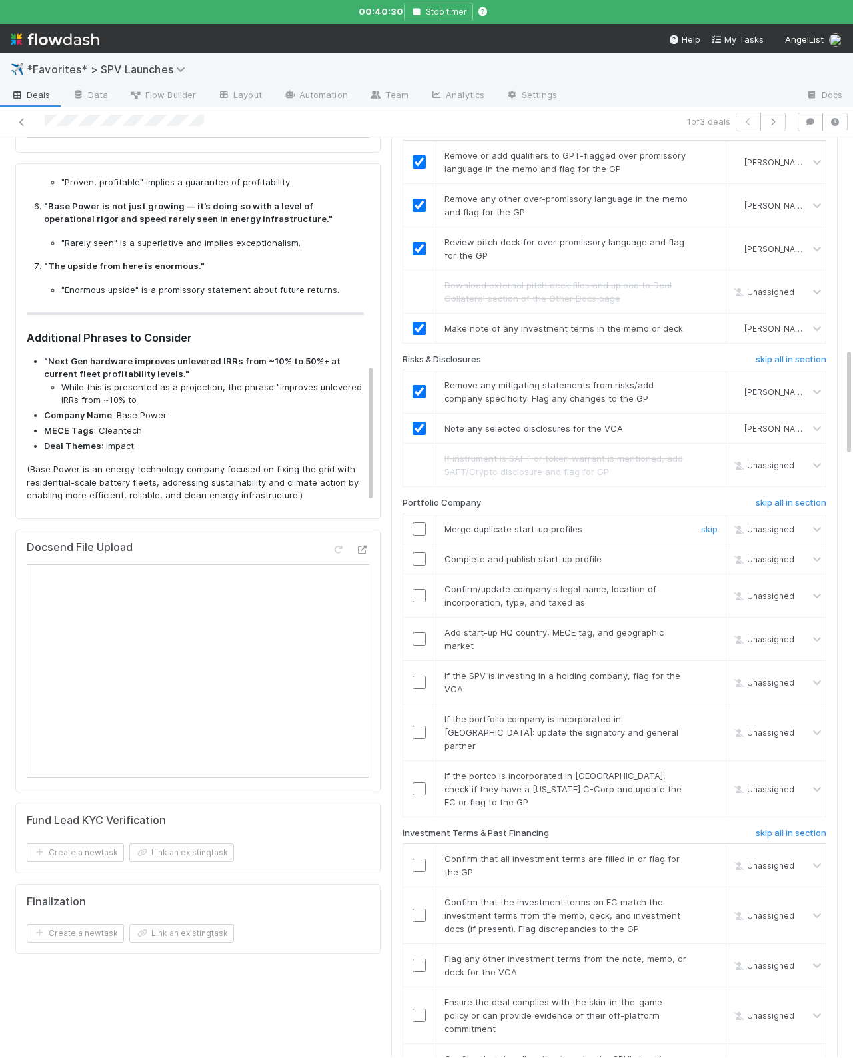
click at [422, 522] on input "checkbox" at bounding box center [418, 528] width 13 height 13
click at [418, 552] on input "checkbox" at bounding box center [418, 558] width 13 height 13
checkbox input "true"
click at [429, 574] on td at bounding box center [418, 595] width 33 height 43
click at [424, 589] on input "checkbox" at bounding box center [418, 595] width 13 height 13
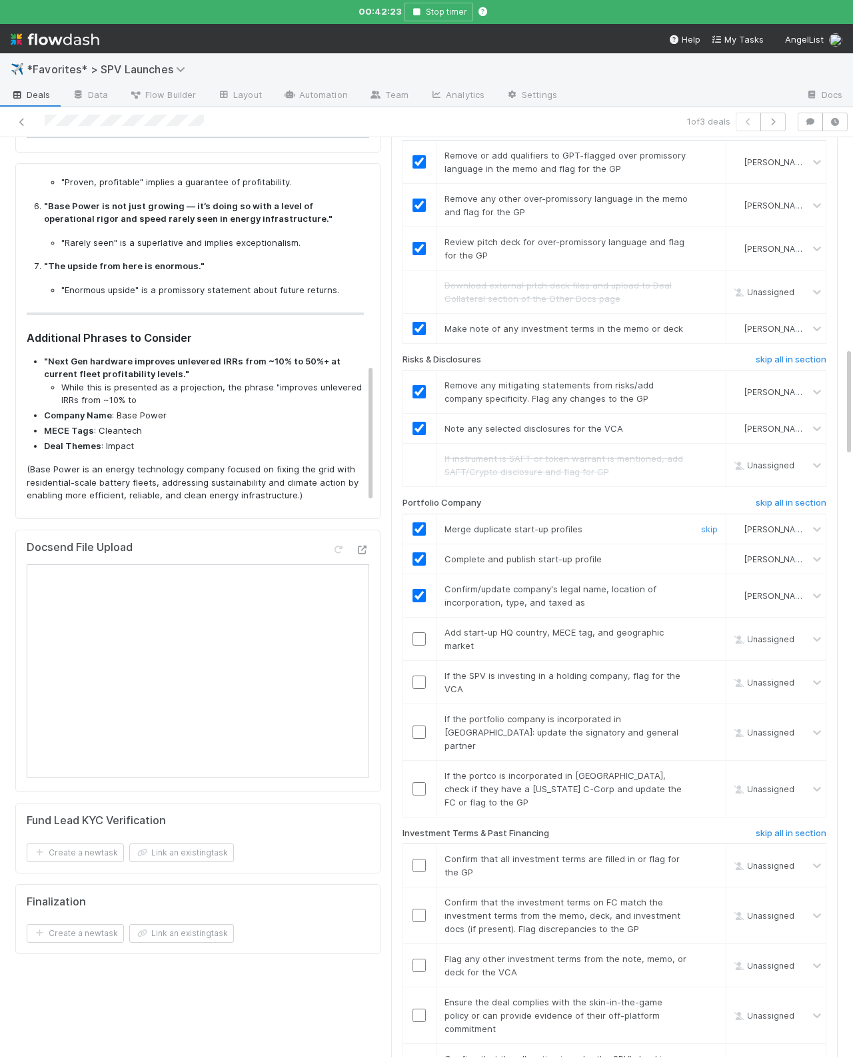
scroll to position [1777, 0]
click at [421, 634] on input "checkbox" at bounding box center [418, 640] width 13 height 13
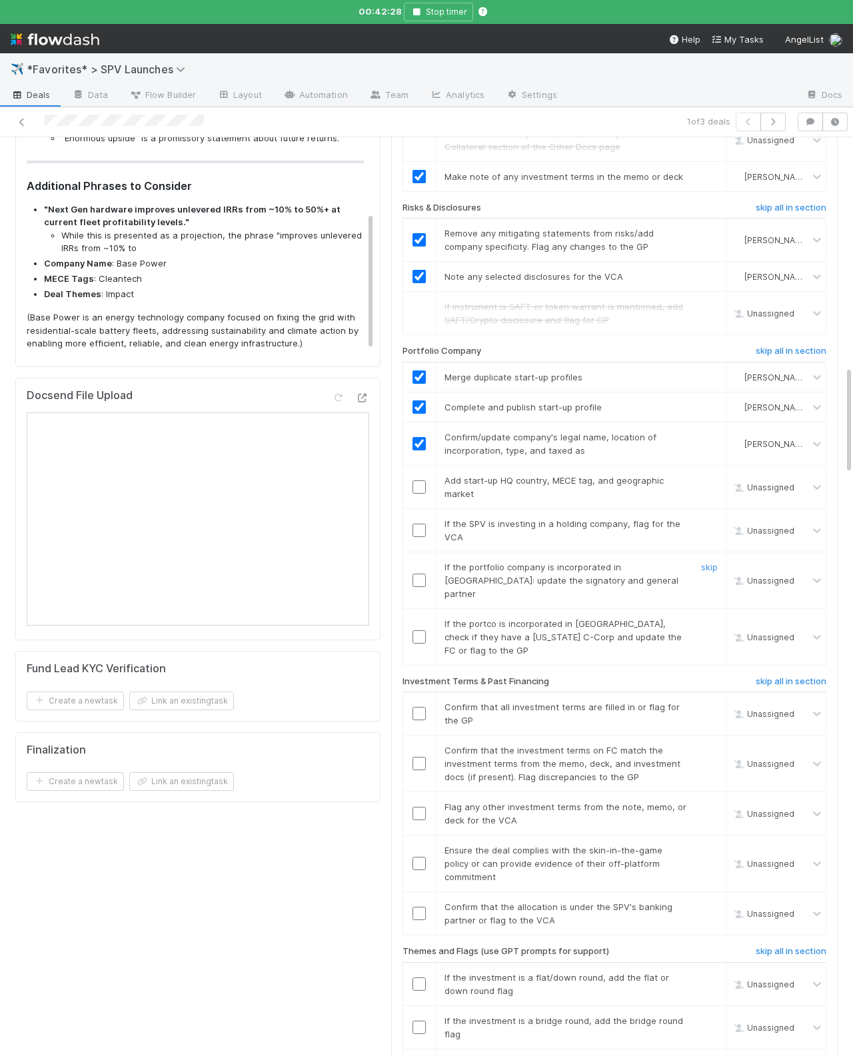
scroll to position [1939, 0]
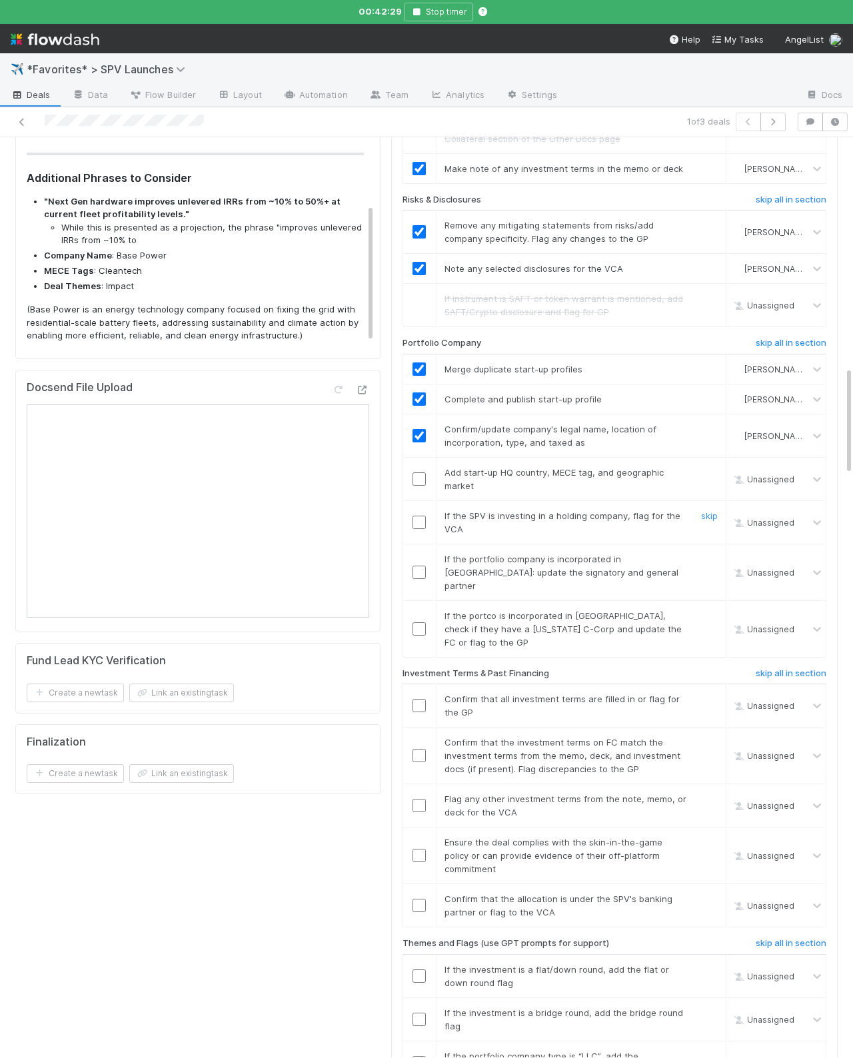
drag, startPoint x: 716, startPoint y: 465, endPoint x: 827, endPoint y: 444, distance: 112.5
click at [716, 510] on link "skip" at bounding box center [709, 515] width 17 height 11
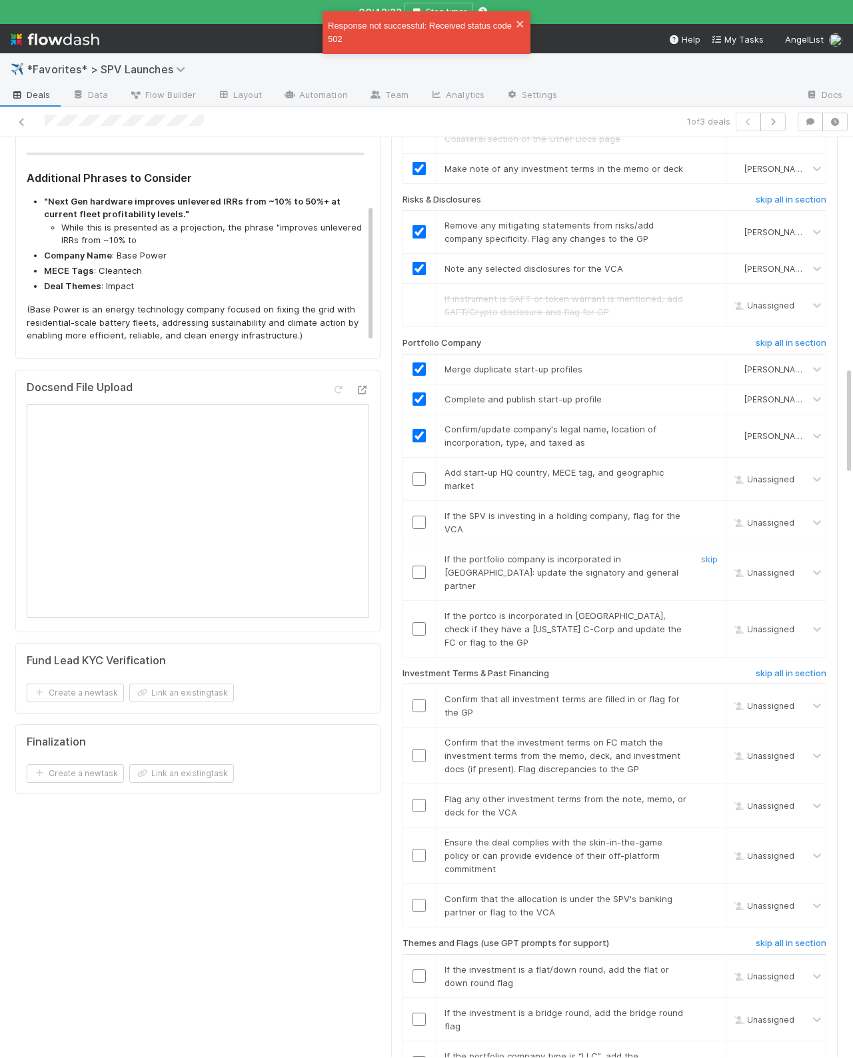
drag, startPoint x: 647, startPoint y: 509, endPoint x: 720, endPoint y: 512, distance: 73.4
click at [648, 554] on span "If the portfolio company is incorporated in Canada: update the signatory and ge…" at bounding box center [561, 572] width 234 height 37
drag, startPoint x: 714, startPoint y: 512, endPoint x: 730, endPoint y: 545, distance: 36.4
click at [714, 554] on link "skip" at bounding box center [709, 559] width 17 height 11
checkbox input "true"
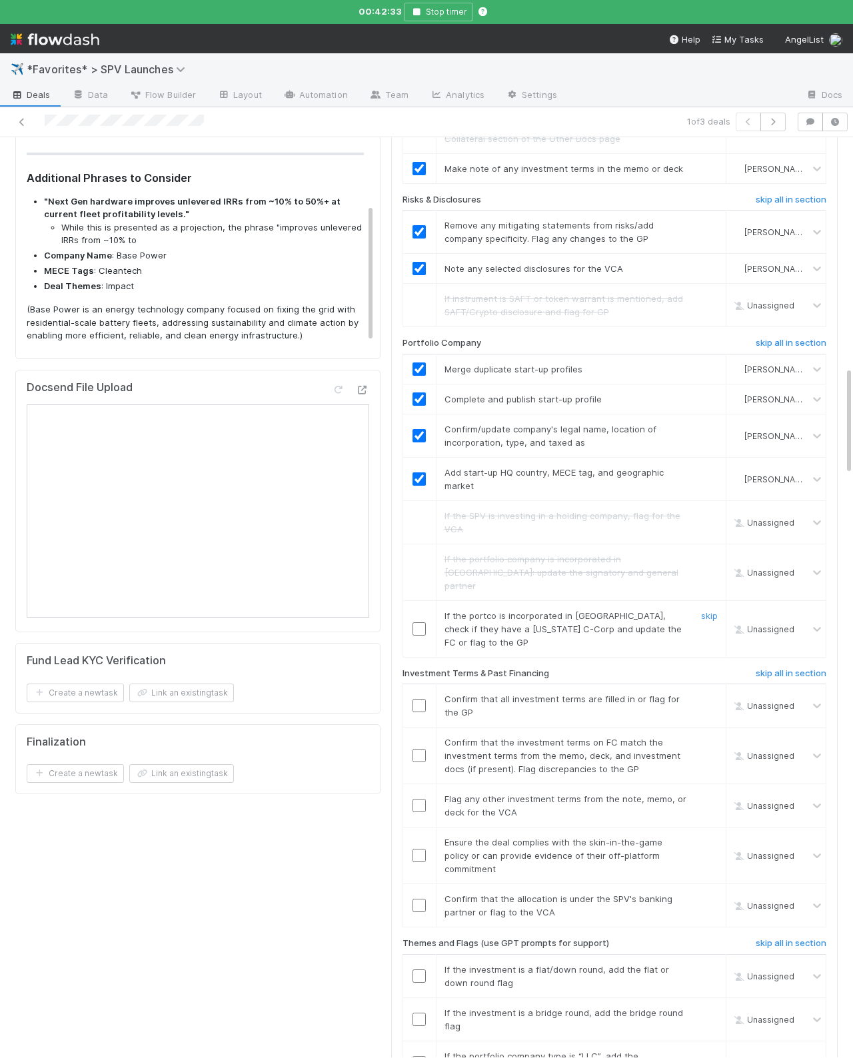
drag, startPoint x: 704, startPoint y: 557, endPoint x: 701, endPoint y: 520, distance: 37.4
click at [704, 610] on link "skip" at bounding box center [709, 615] width 17 height 11
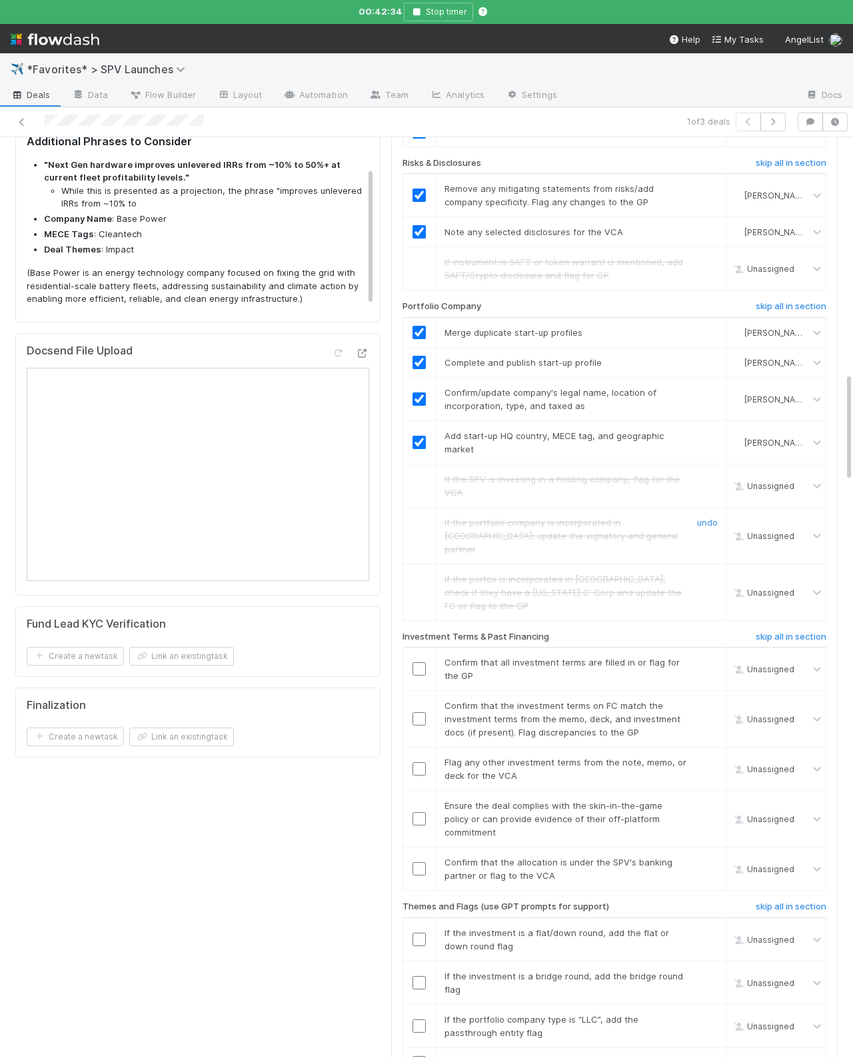
scroll to position [2014, 0]
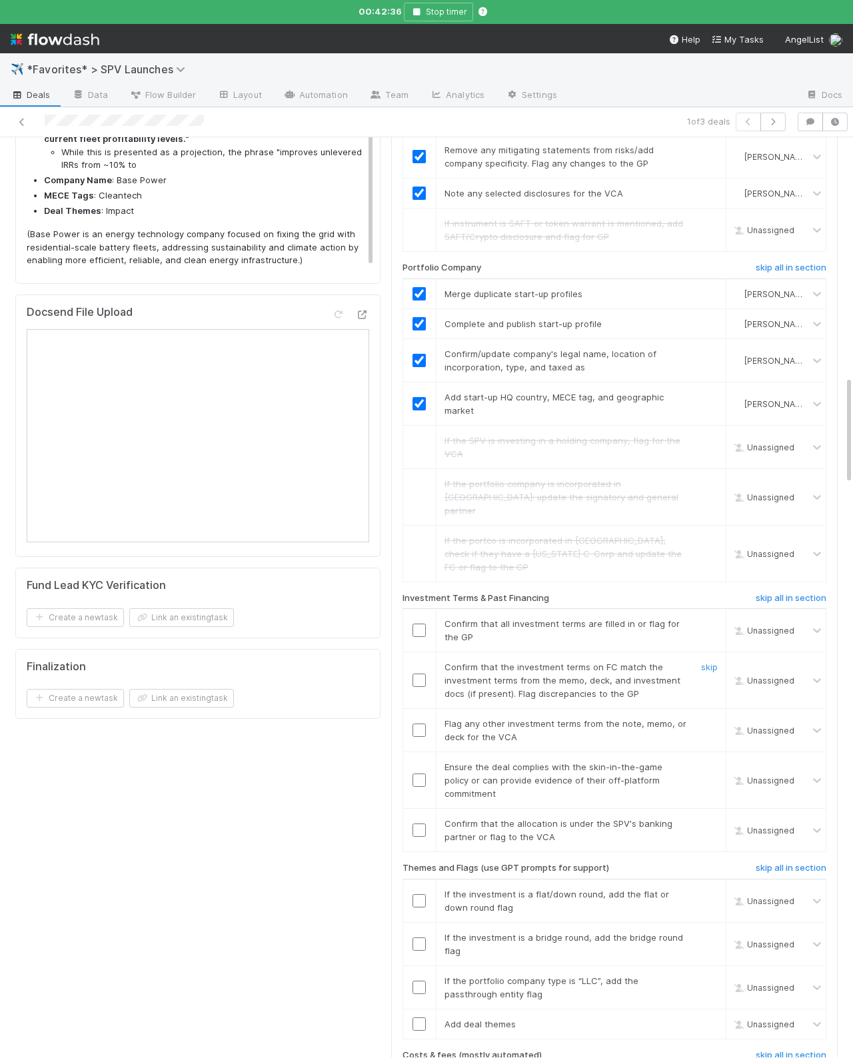
click at [458, 662] on span "Confirm that the investment terms on FC match the investment terms from the mem…" at bounding box center [562, 680] width 236 height 37
click at [417, 624] on input "checkbox" at bounding box center [418, 630] width 13 height 13
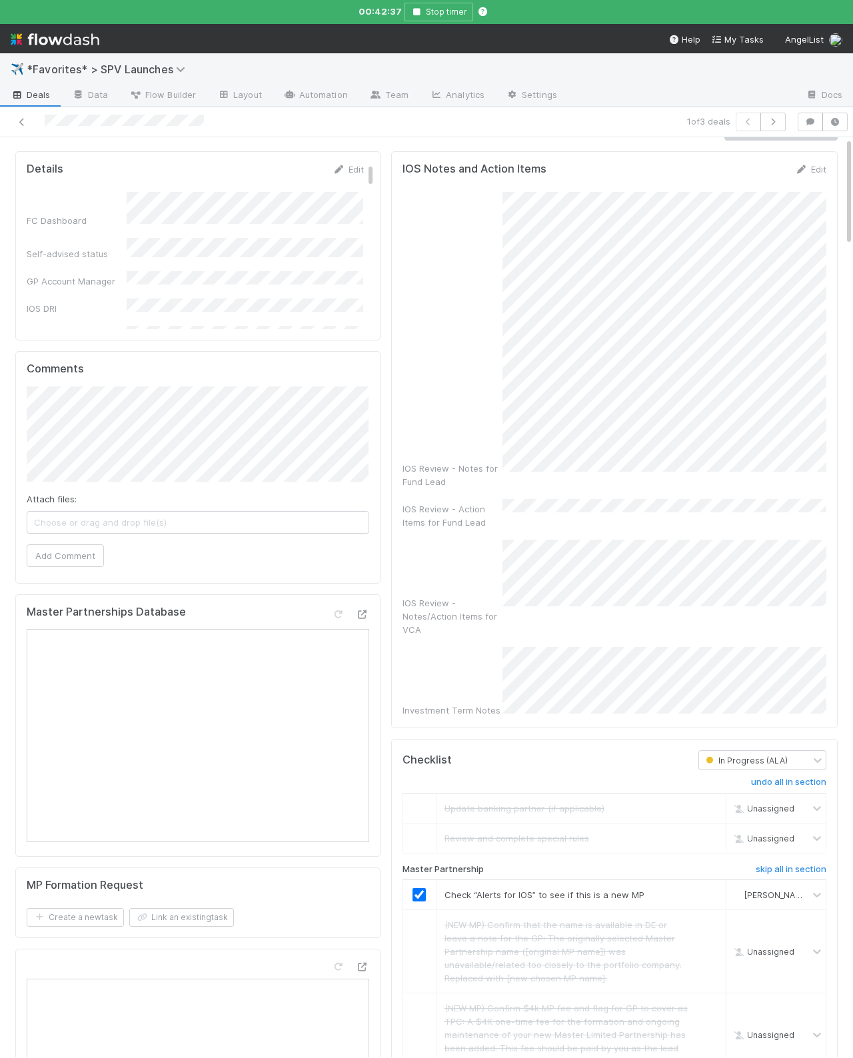
scroll to position [0, 0]
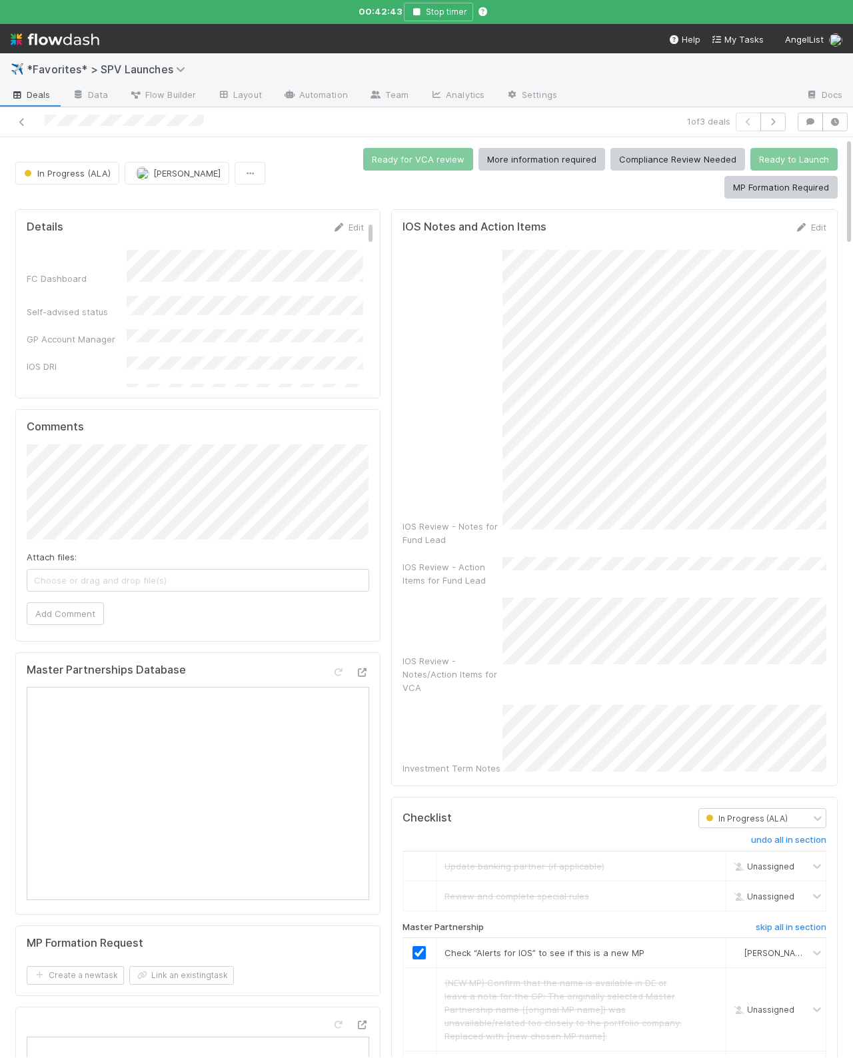
checkbox input "true"
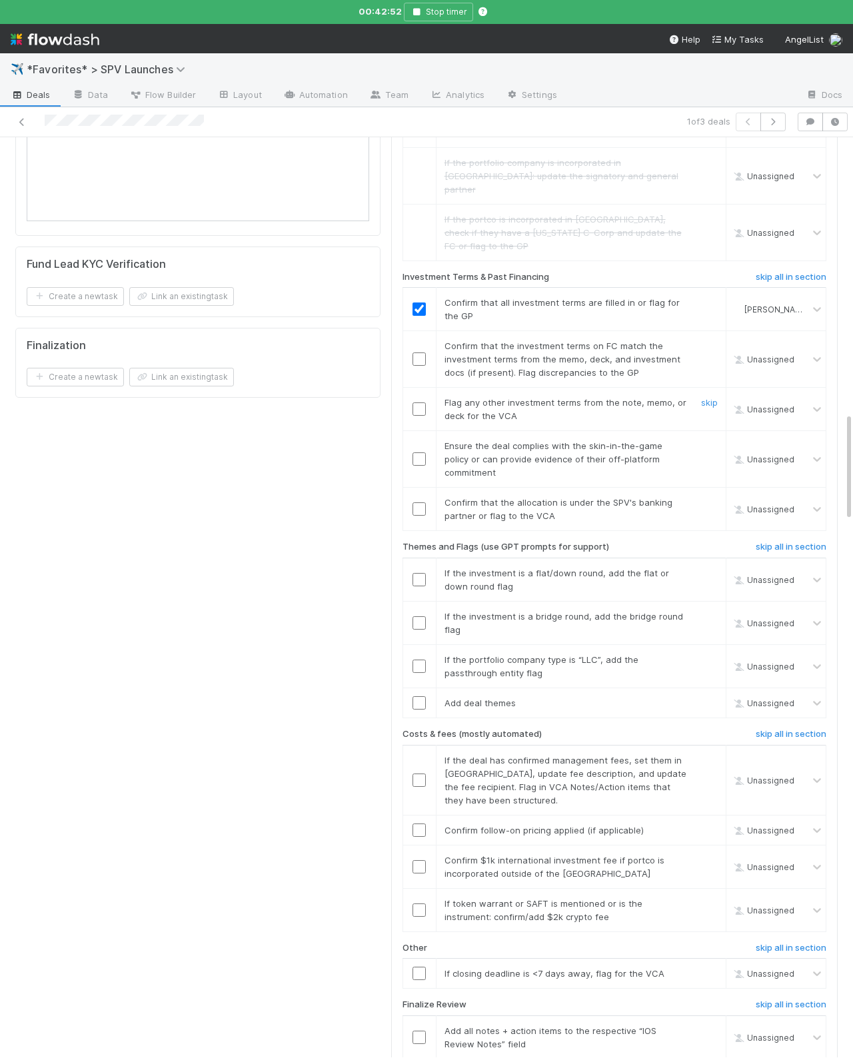
scroll to position [2351, 0]
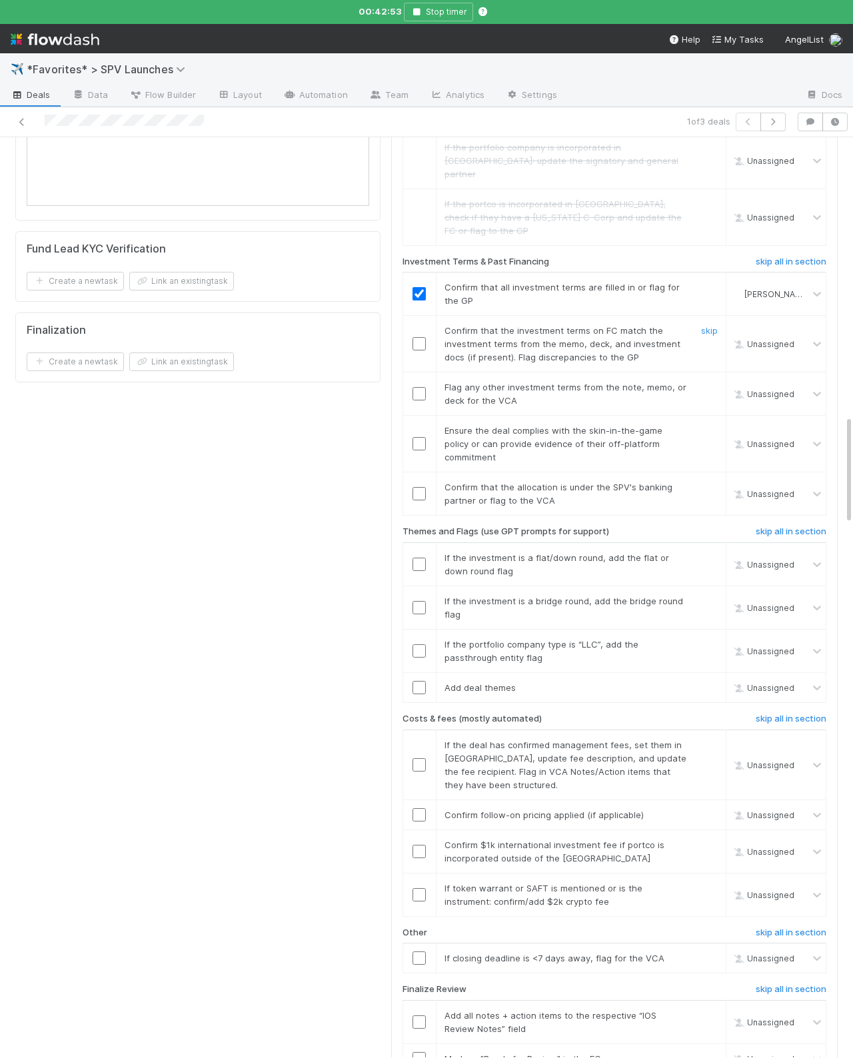
drag, startPoint x: 442, startPoint y: 295, endPoint x: 429, endPoint y: 281, distance: 18.8
click at [442, 316] on td "Confirm that the investment terms on FC match the investment terms from the mem…" at bounding box center [581, 344] width 290 height 57
drag, startPoint x: 422, startPoint y: 273, endPoint x: 592, endPoint y: 314, distance: 174.7
click at [422, 337] on input "checkbox" at bounding box center [418, 343] width 13 height 13
click at [712, 382] on link "skip" at bounding box center [709, 387] width 17 height 11
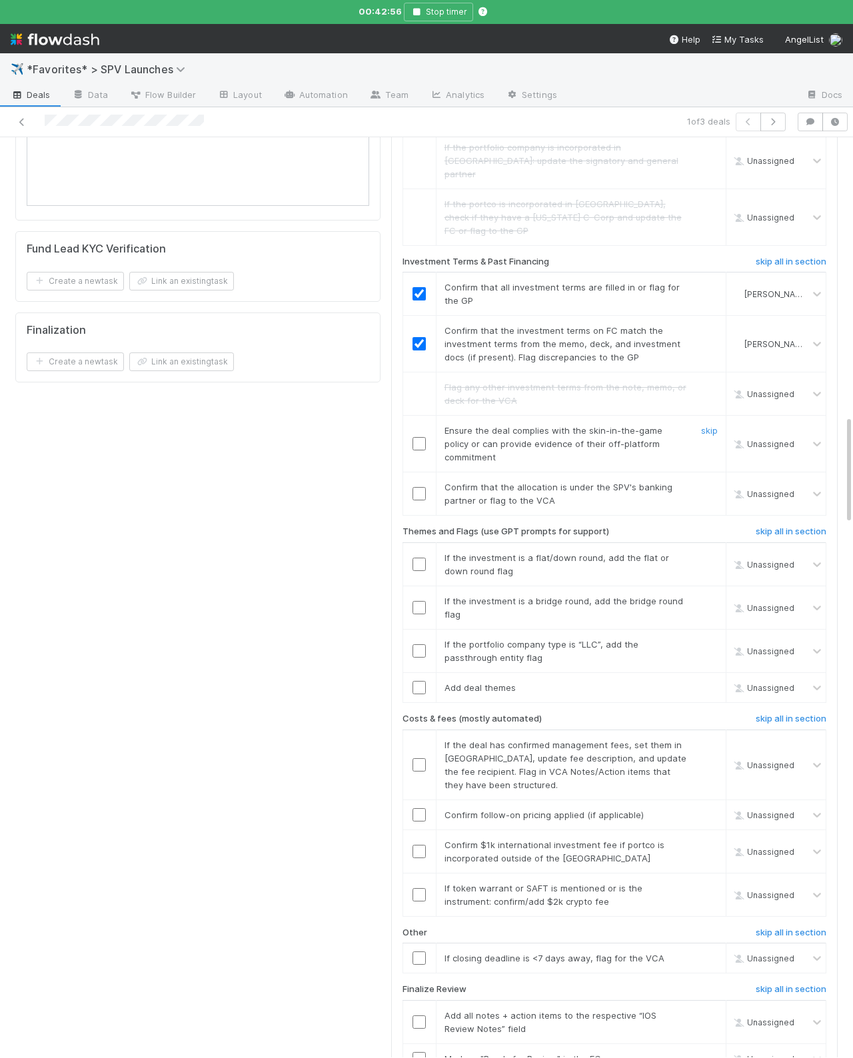
click at [423, 437] on input "checkbox" at bounding box center [418, 443] width 13 height 13
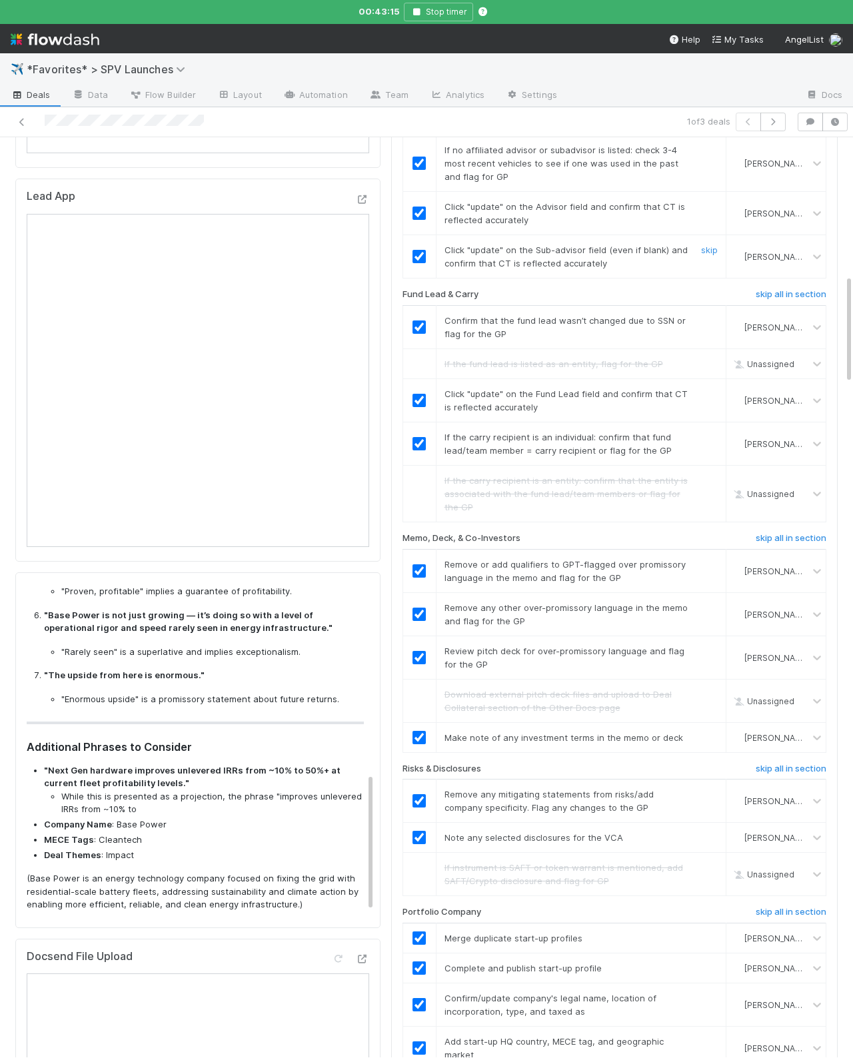
scroll to position [0, 0]
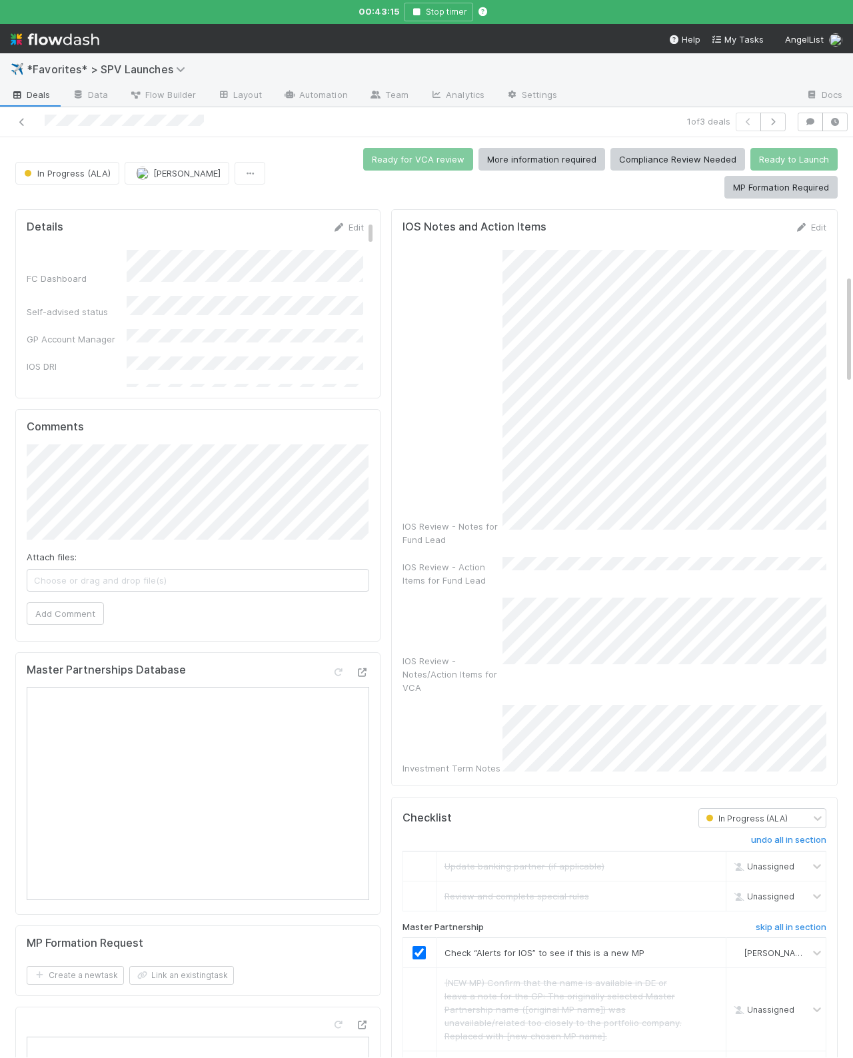
checkbox input "true"
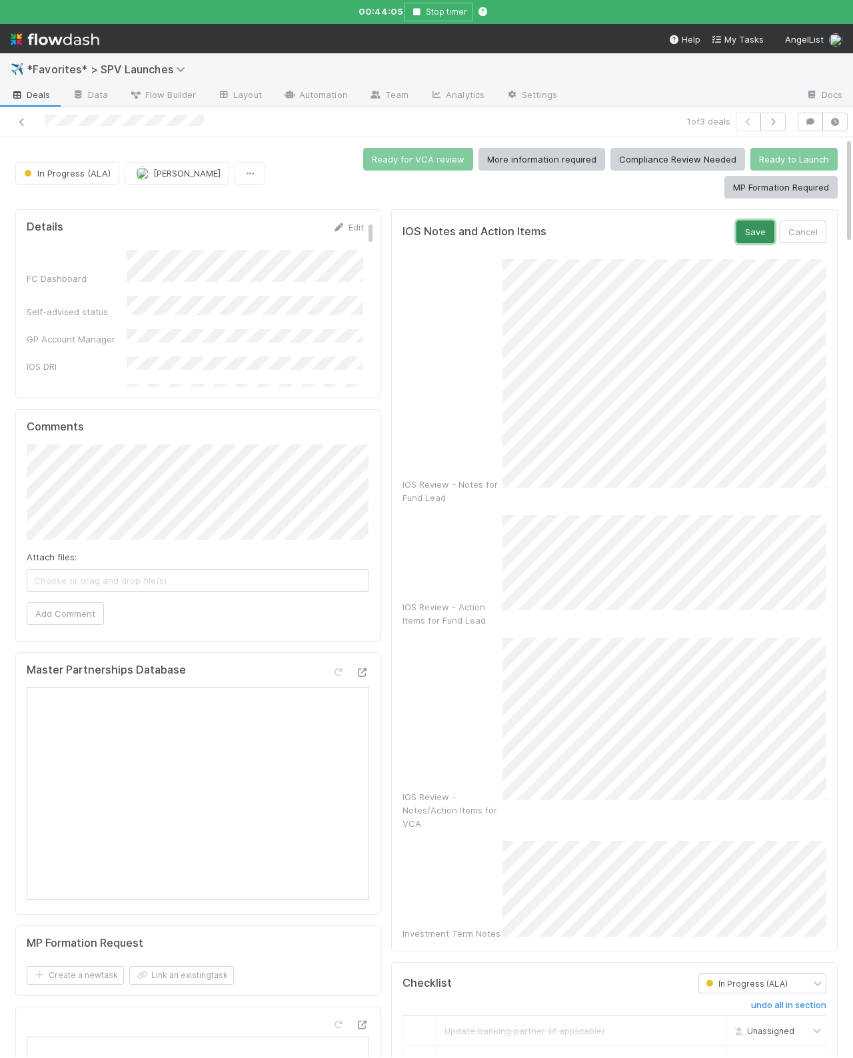
click at [762, 225] on button "Save" at bounding box center [755, 232] width 38 height 23
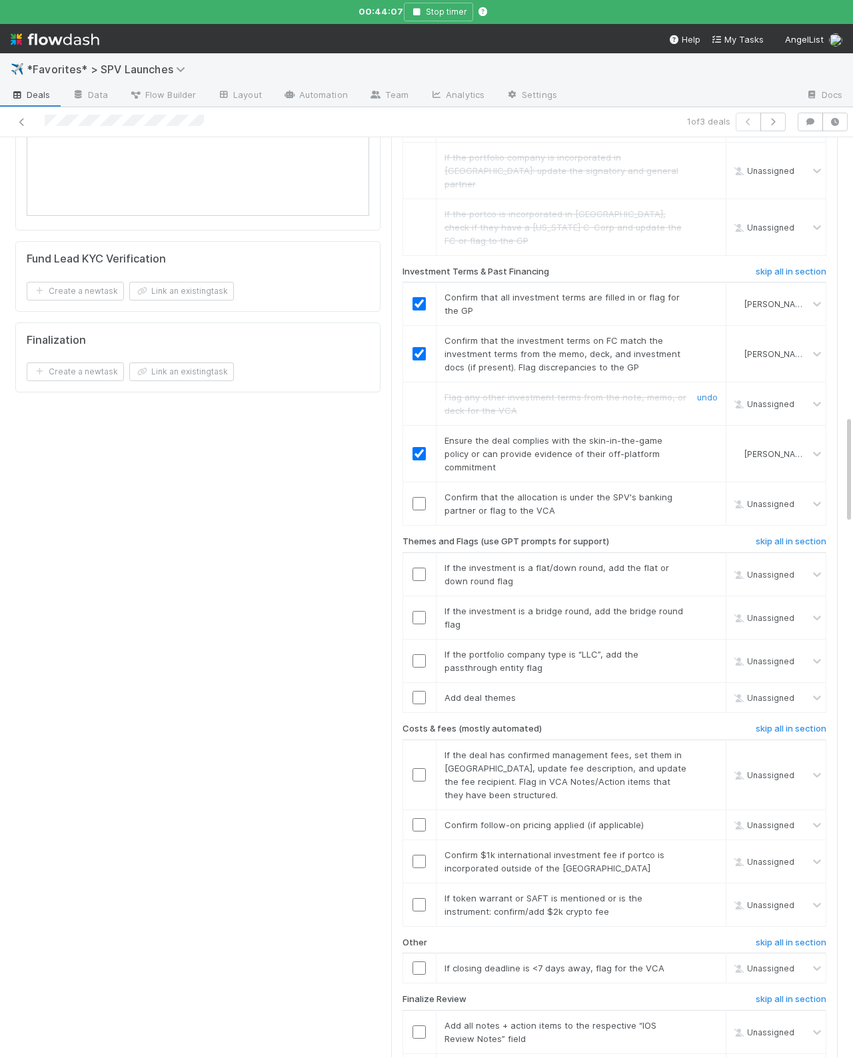
scroll to position [2356, 0]
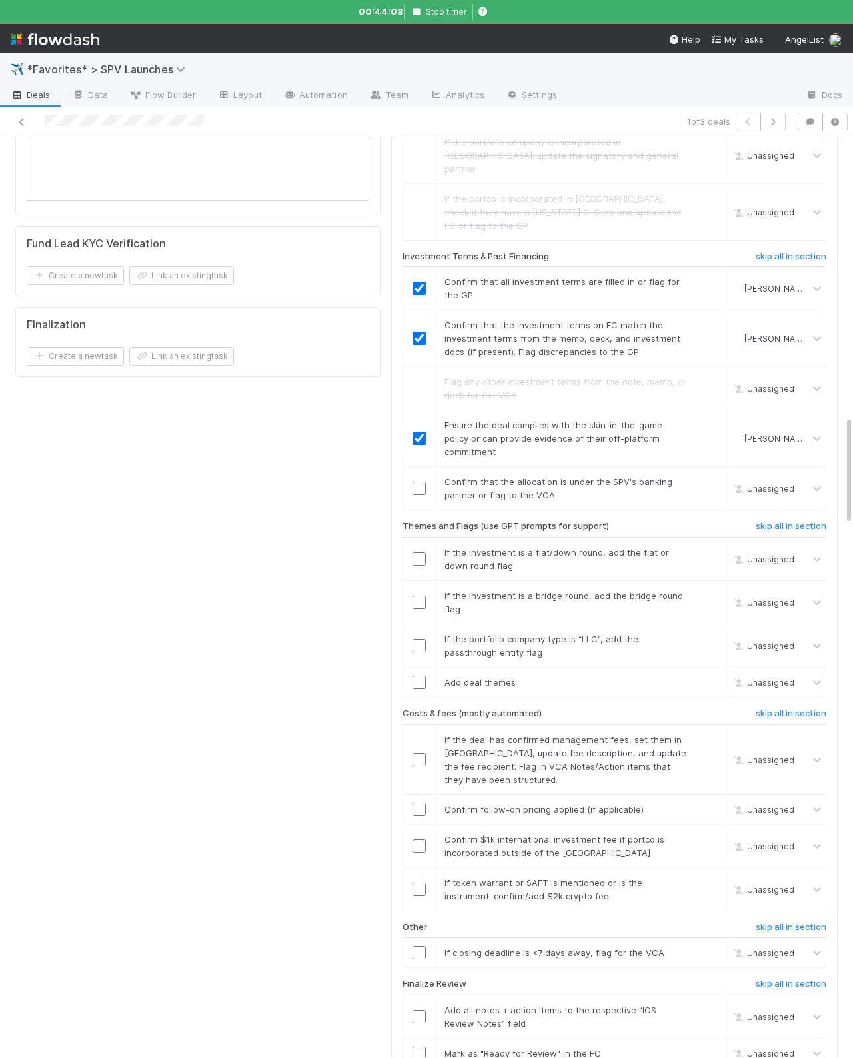
drag, startPoint x: 395, startPoint y: 419, endPoint x: 412, endPoint y: 424, distance: 17.3
click at [424, 482] on input "checkbox" at bounding box center [418, 488] width 13 height 13
click at [762, 521] on h6 "skip all in section" at bounding box center [791, 526] width 71 height 11
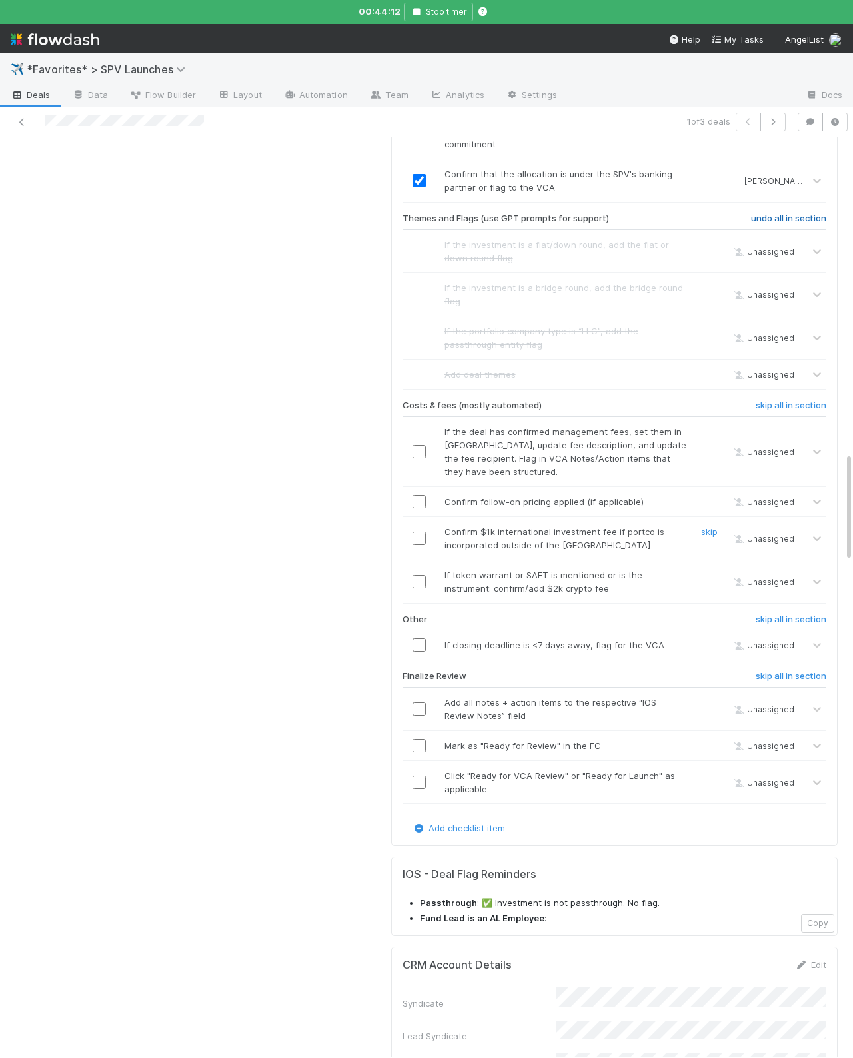
scroll to position [2666, 0]
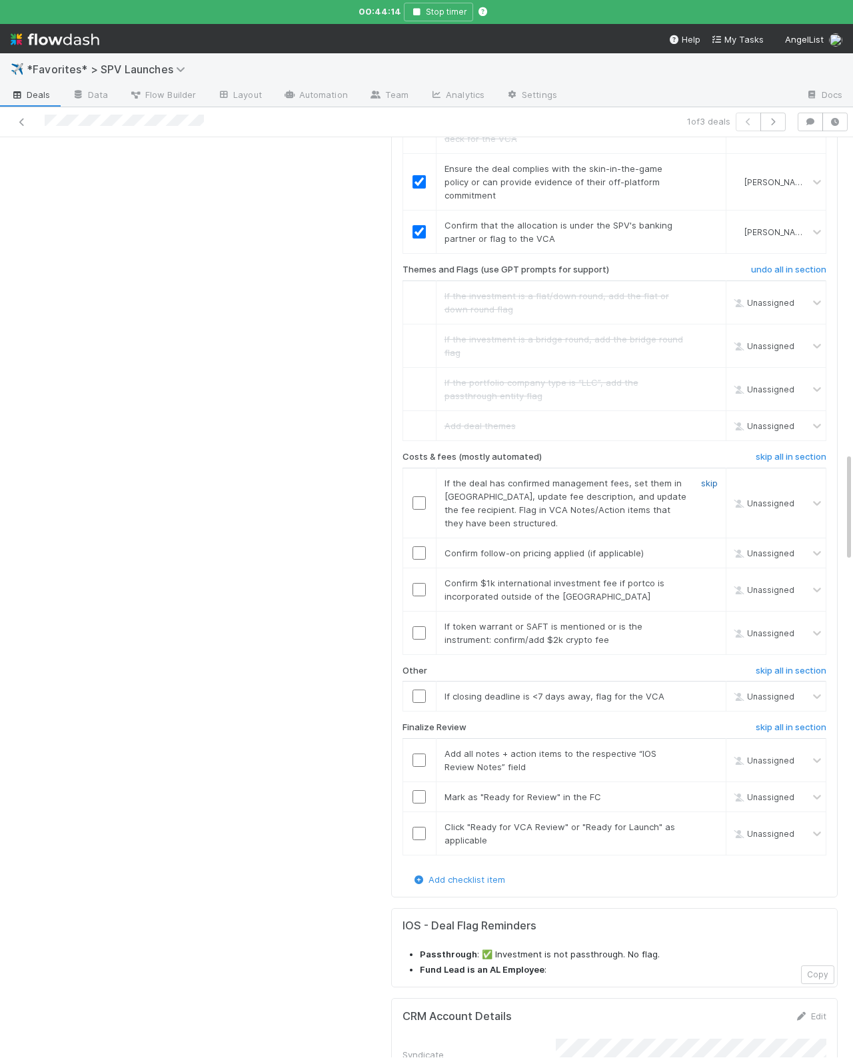
click at [705, 478] on link "skip" at bounding box center [709, 483] width 17 height 11
click at [756, 451] on h6 "skip all in section" at bounding box center [791, 456] width 71 height 11
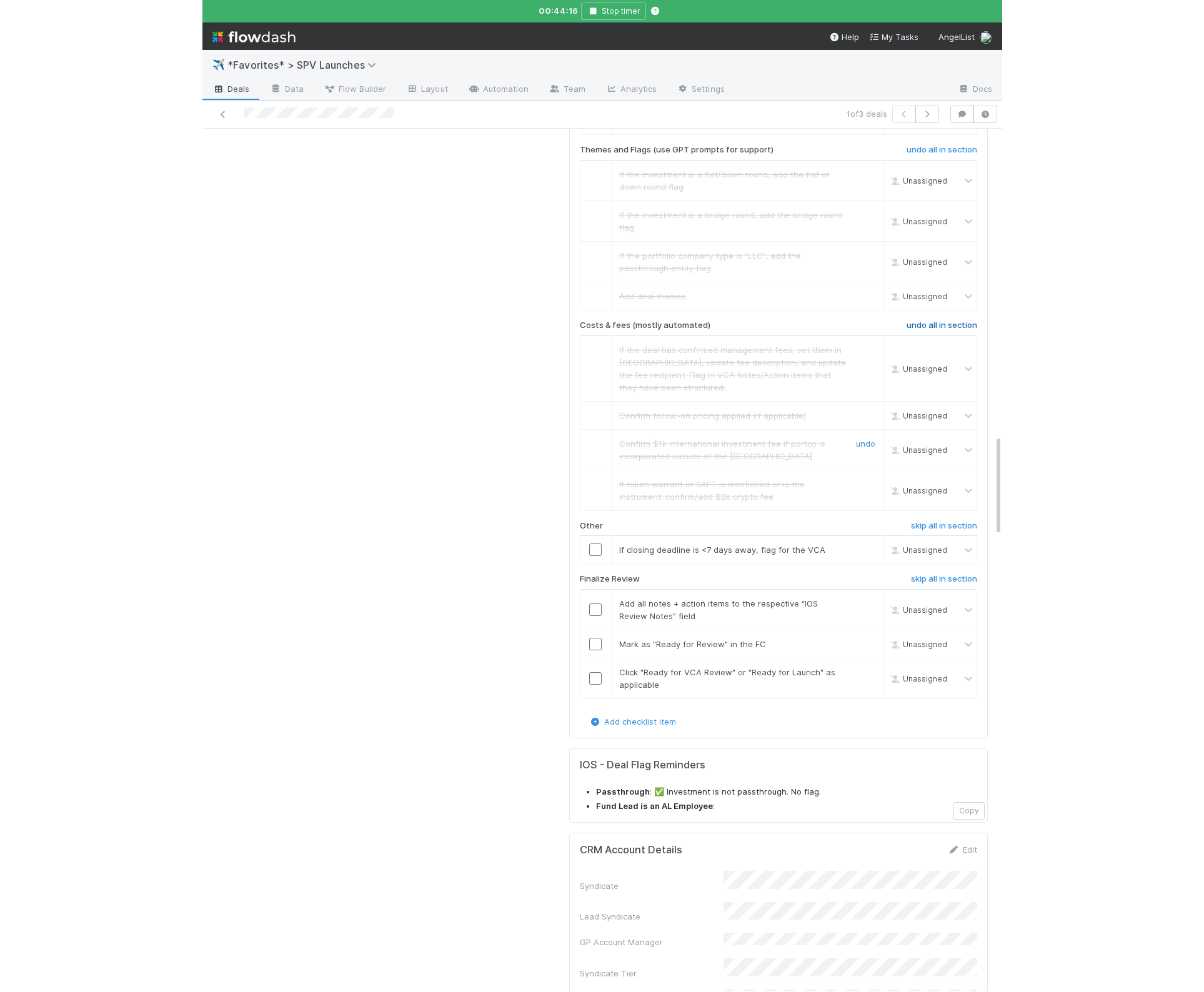
scroll to position [2653, 0]
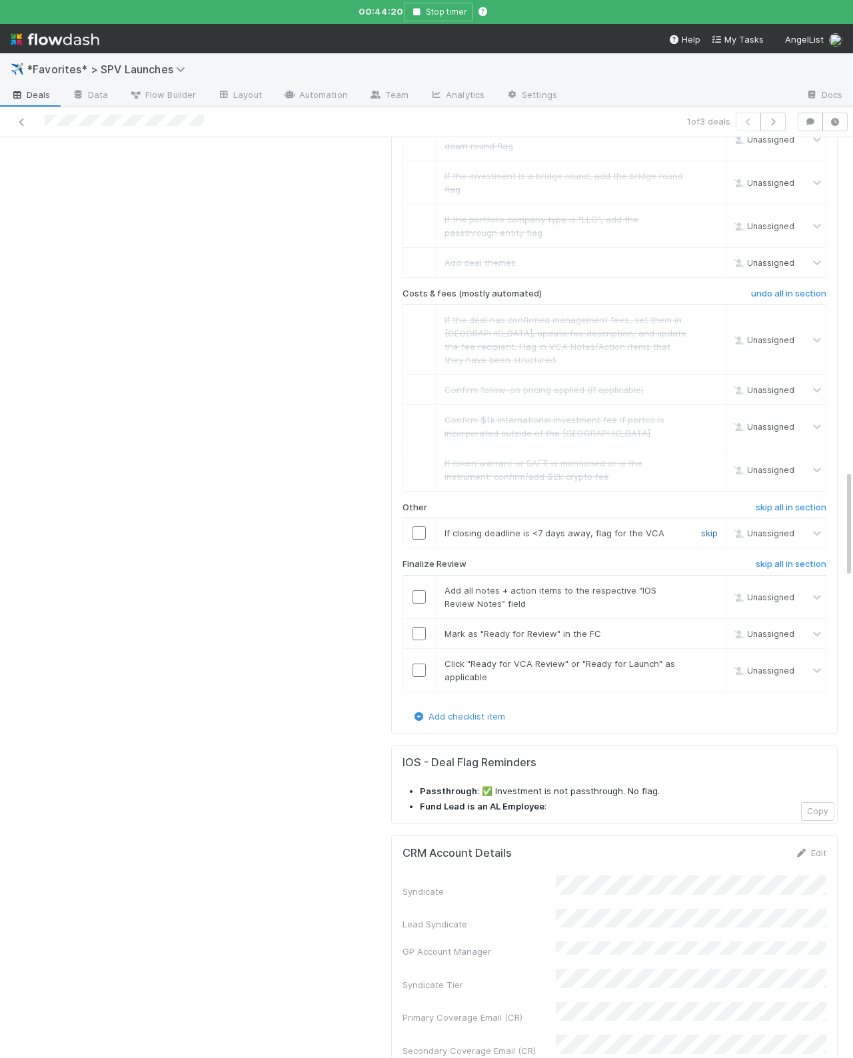
click at [714, 528] on link "skip" at bounding box center [709, 533] width 17 height 11
click at [417, 590] on input "checkbox" at bounding box center [418, 596] width 13 height 13
click at [427, 618] on td at bounding box center [418, 633] width 33 height 30
click at [421, 627] on input "checkbox" at bounding box center [418, 633] width 13 height 13
click at [416, 664] on input "checkbox" at bounding box center [418, 670] width 13 height 13
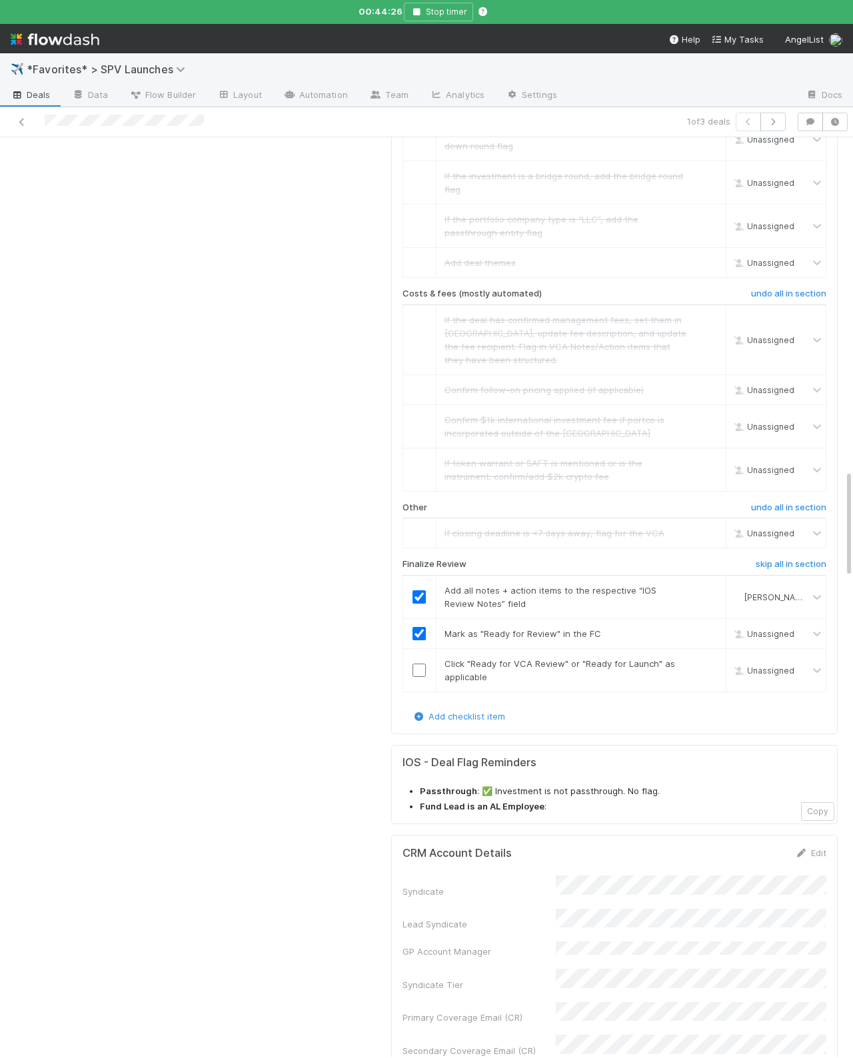
checkbox input "true"
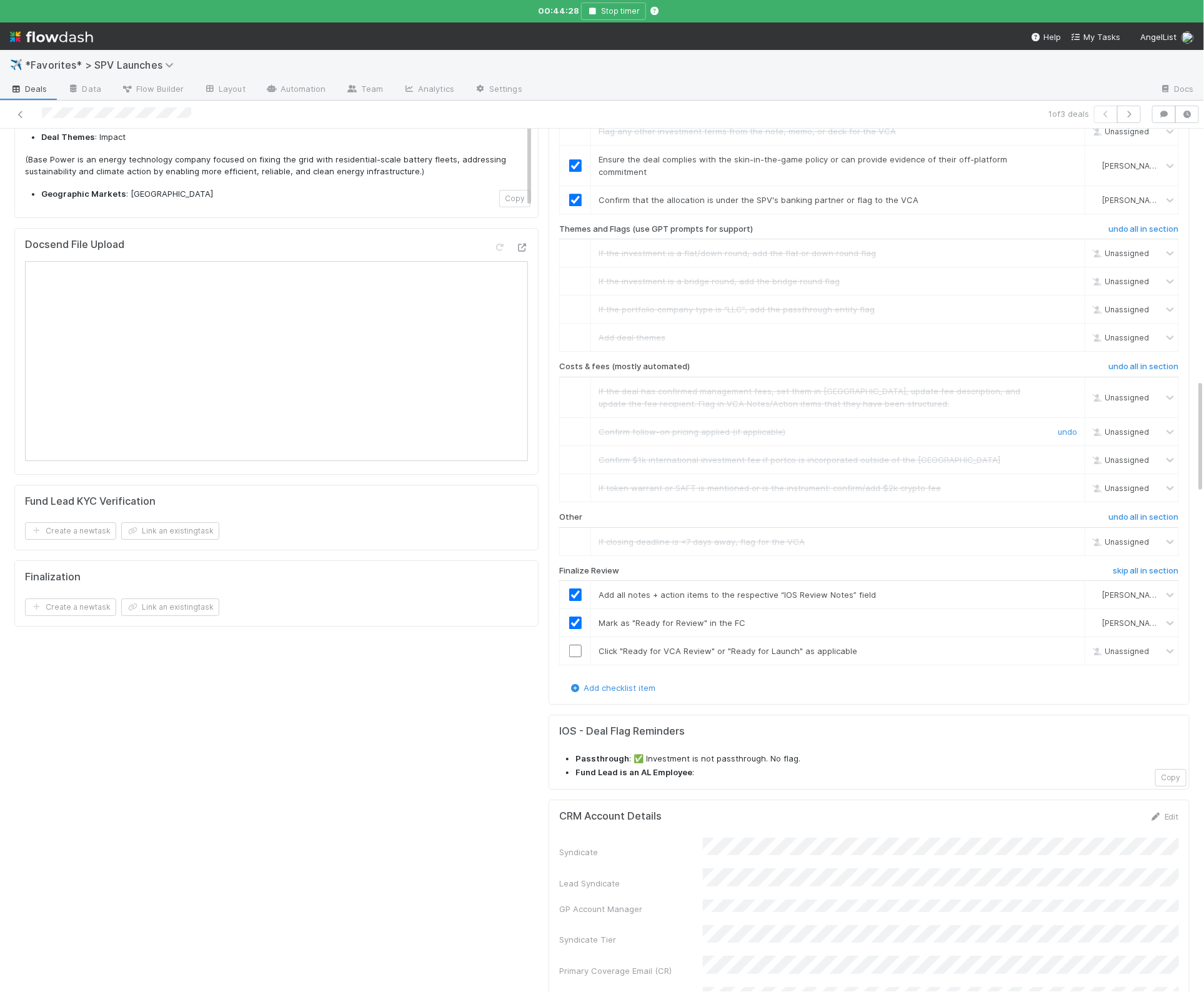
scroll to position [1895, 0]
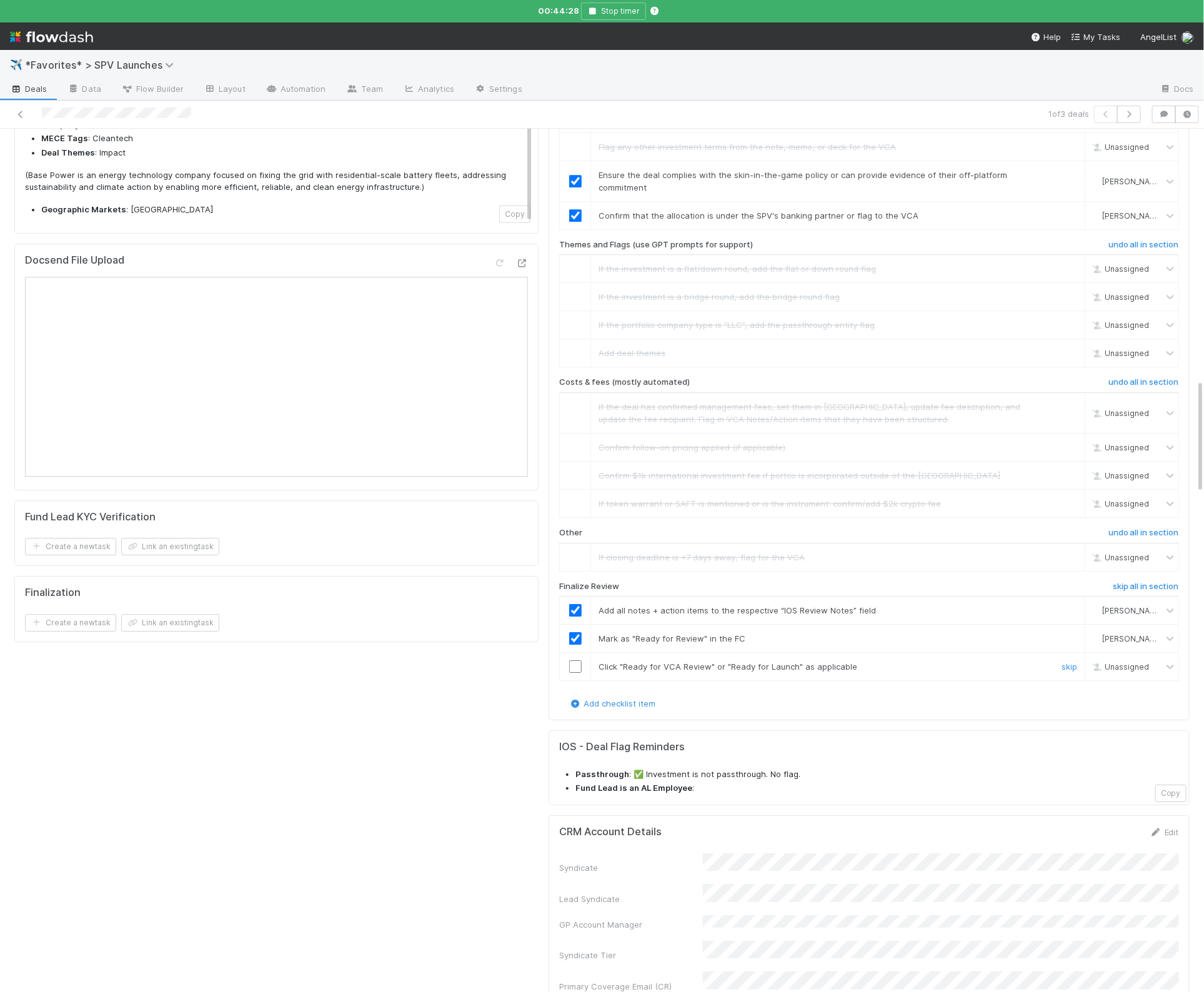
drag, startPoint x: 559, startPoint y: 613, endPoint x: 567, endPoint y: 610, distance: 8.5
click at [559, 613] on table "Add all notes + action items to the respective “IOS Review Notes” field Alix Ha…" at bounding box center [868, 639] width 620 height 85
click at [573, 660] on input "checkbox" at bounding box center [575, 666] width 12 height 12
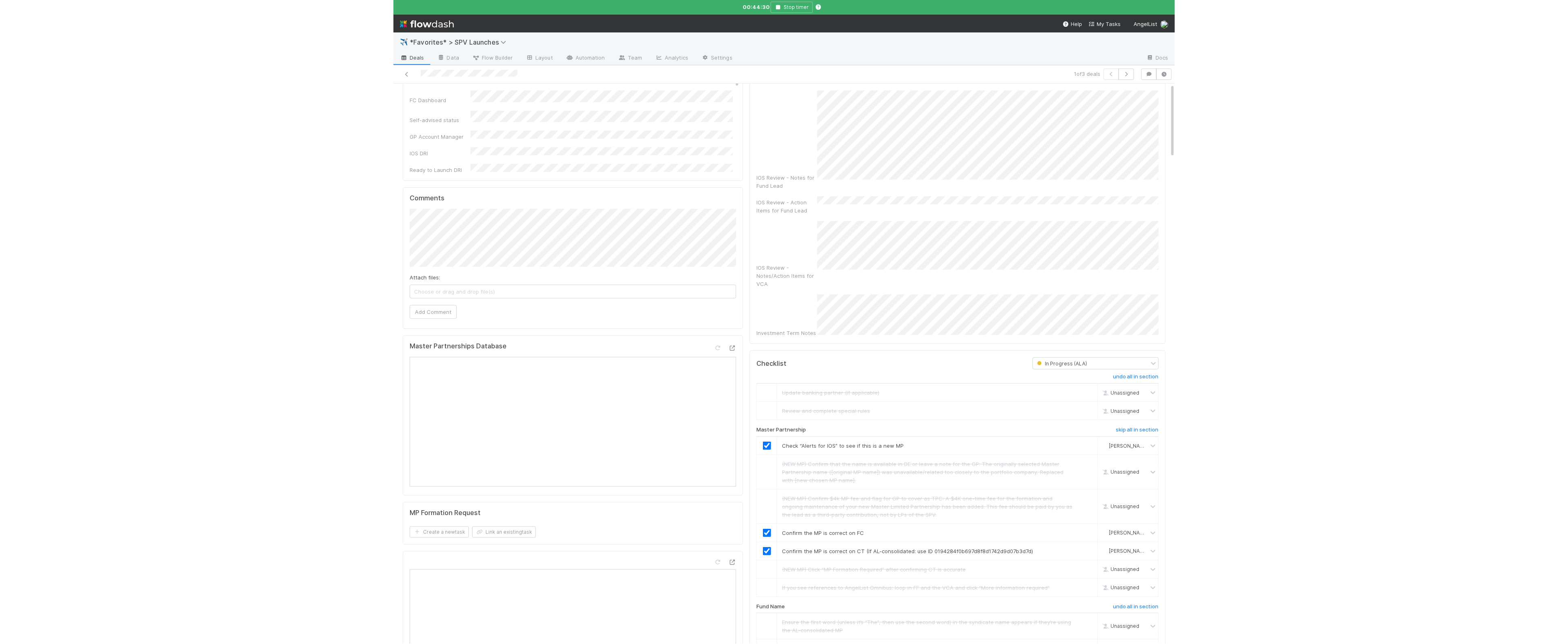
scroll to position [0, 0]
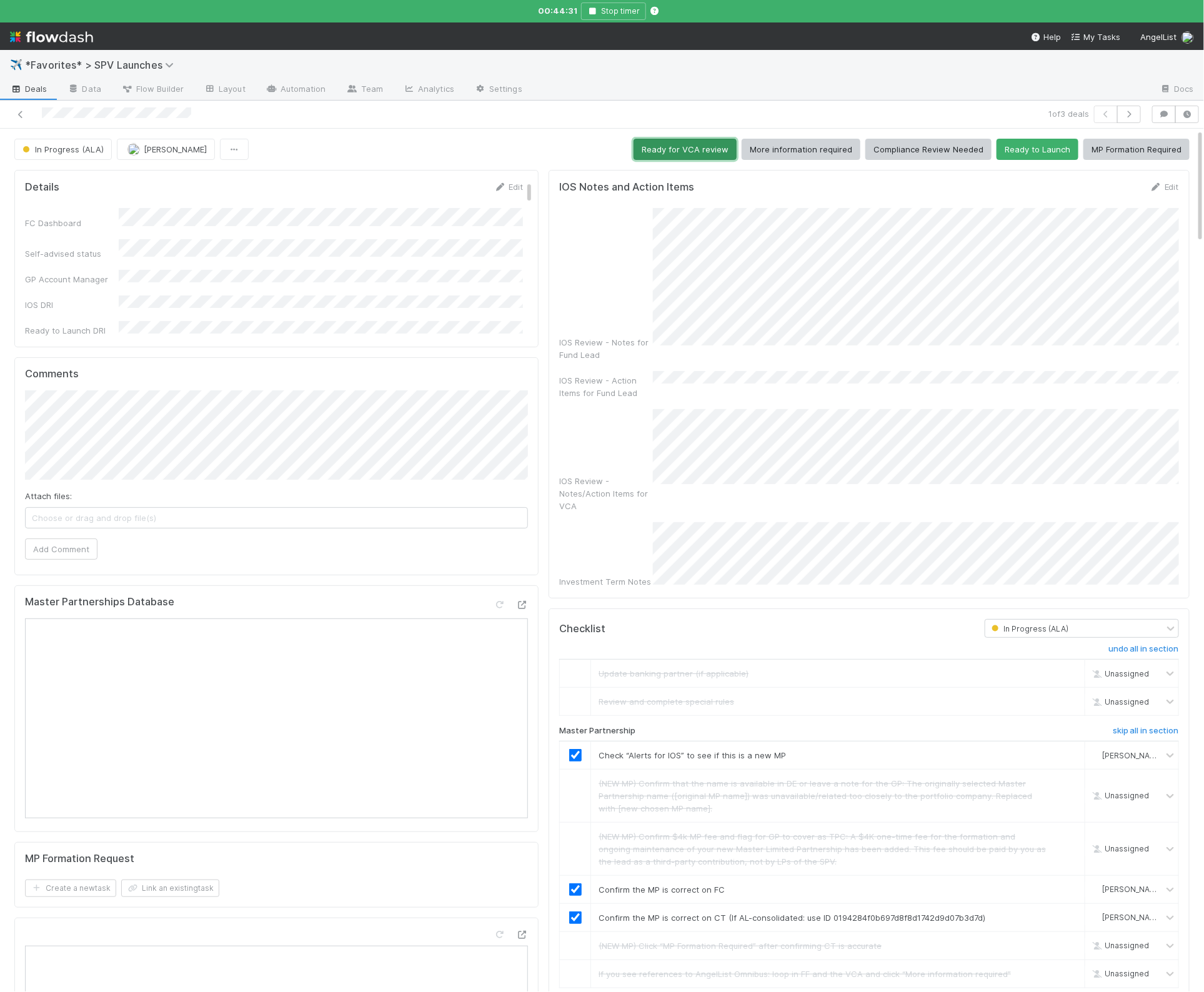
click at [716, 150] on button "Ready for VCA review" at bounding box center [685, 149] width 103 height 22
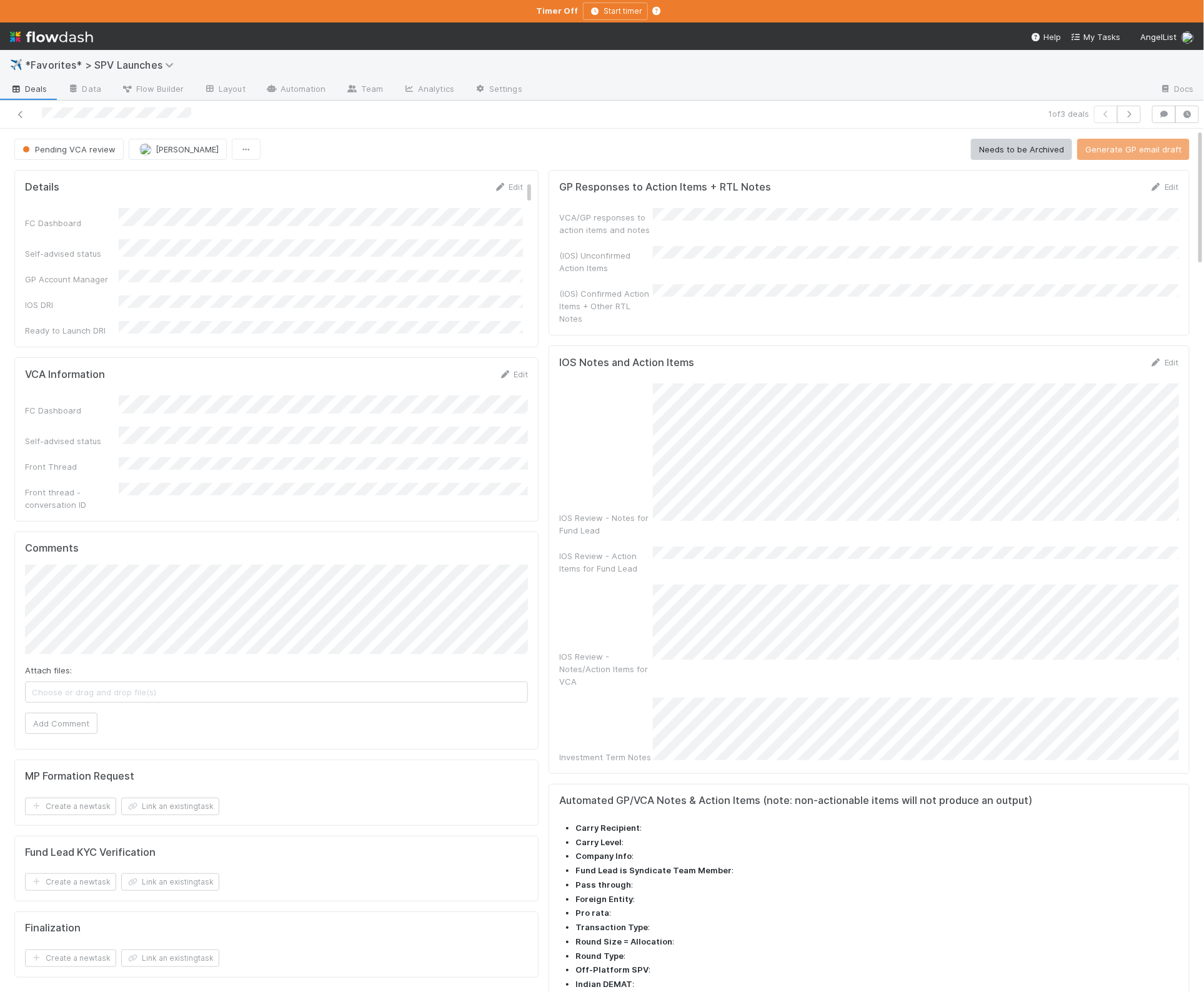
click at [24, 87] on span "Deals" at bounding box center [29, 88] width 38 height 12
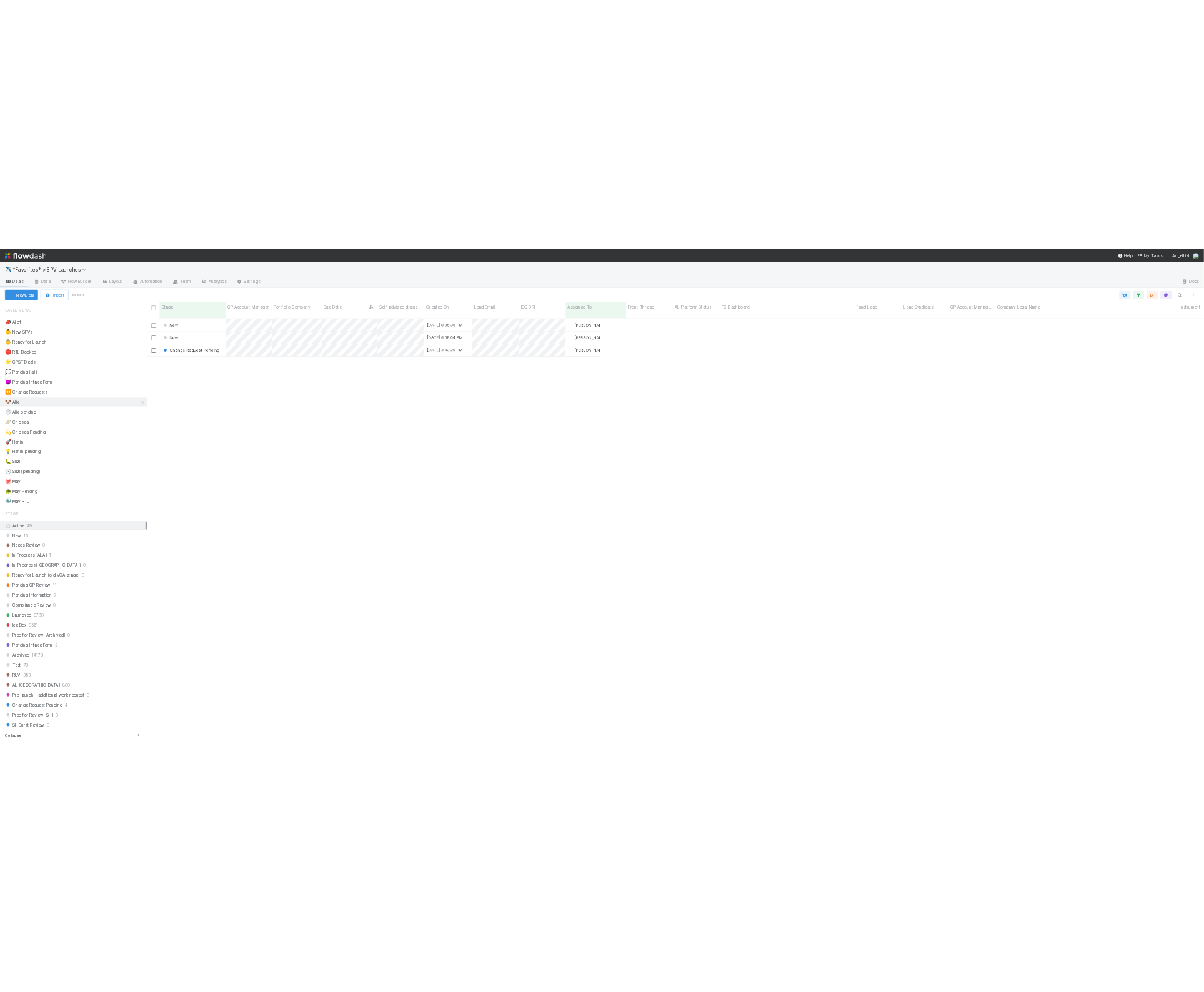
scroll to position [861, 2121]
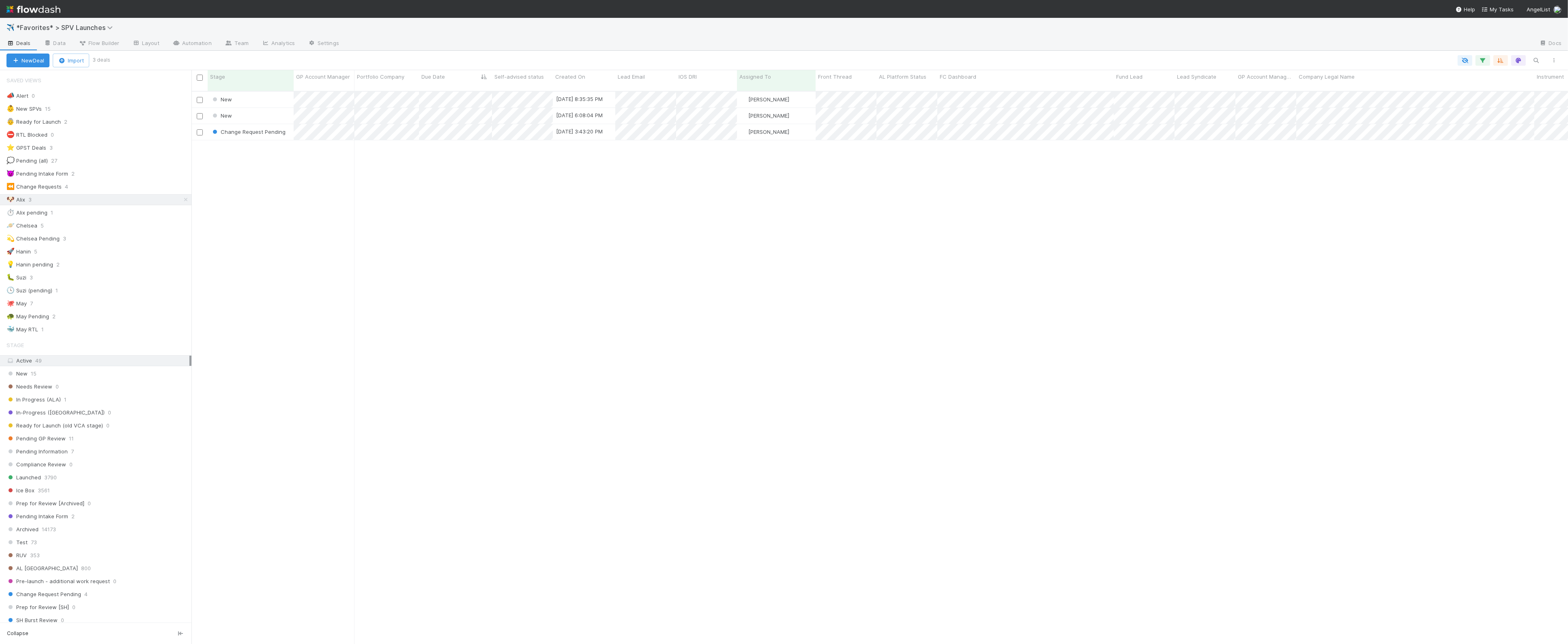
drag, startPoint x: 481, startPoint y: 158, endPoint x: 455, endPoint y: 133, distance: 36.1
click at [481, 158] on div "New 8/8/25, 8:35:35 PM Alix Hashagen 0 0 0 0 0 0 0 0 1 0 0 New 8/10/25, 6:08:04…" at bounding box center [880, 371] width 1376 height 559
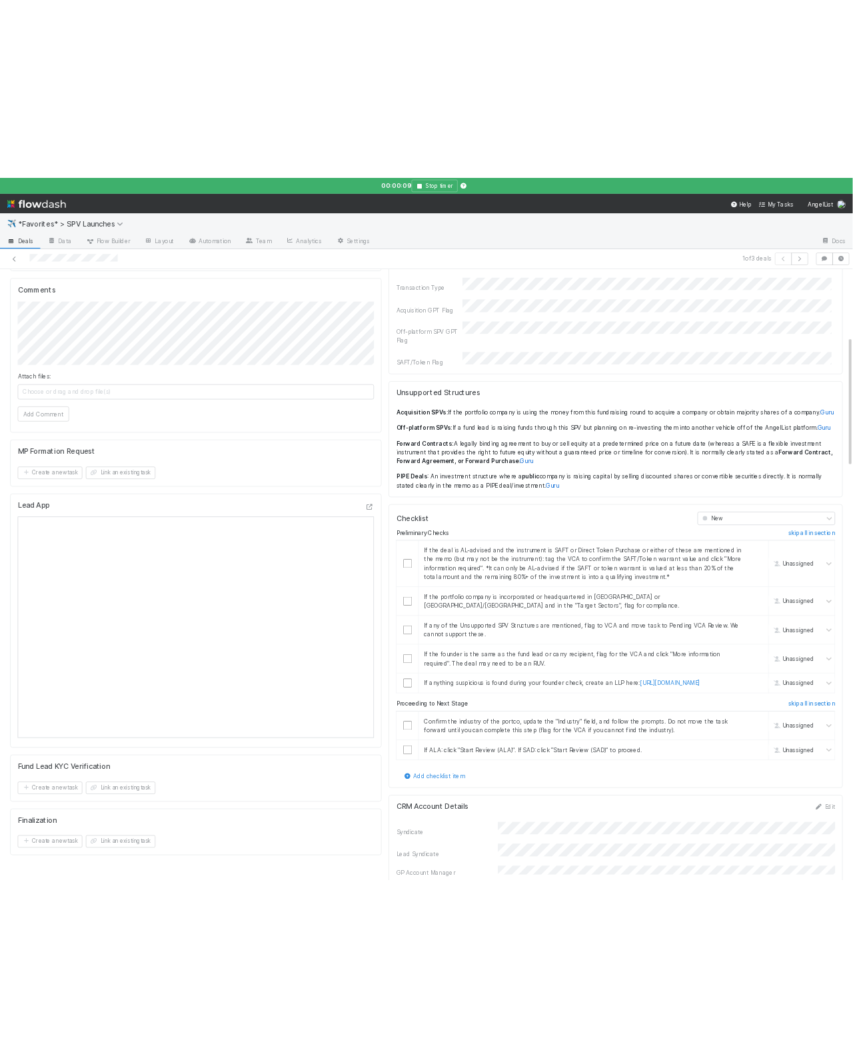
scroll to position [480, 0]
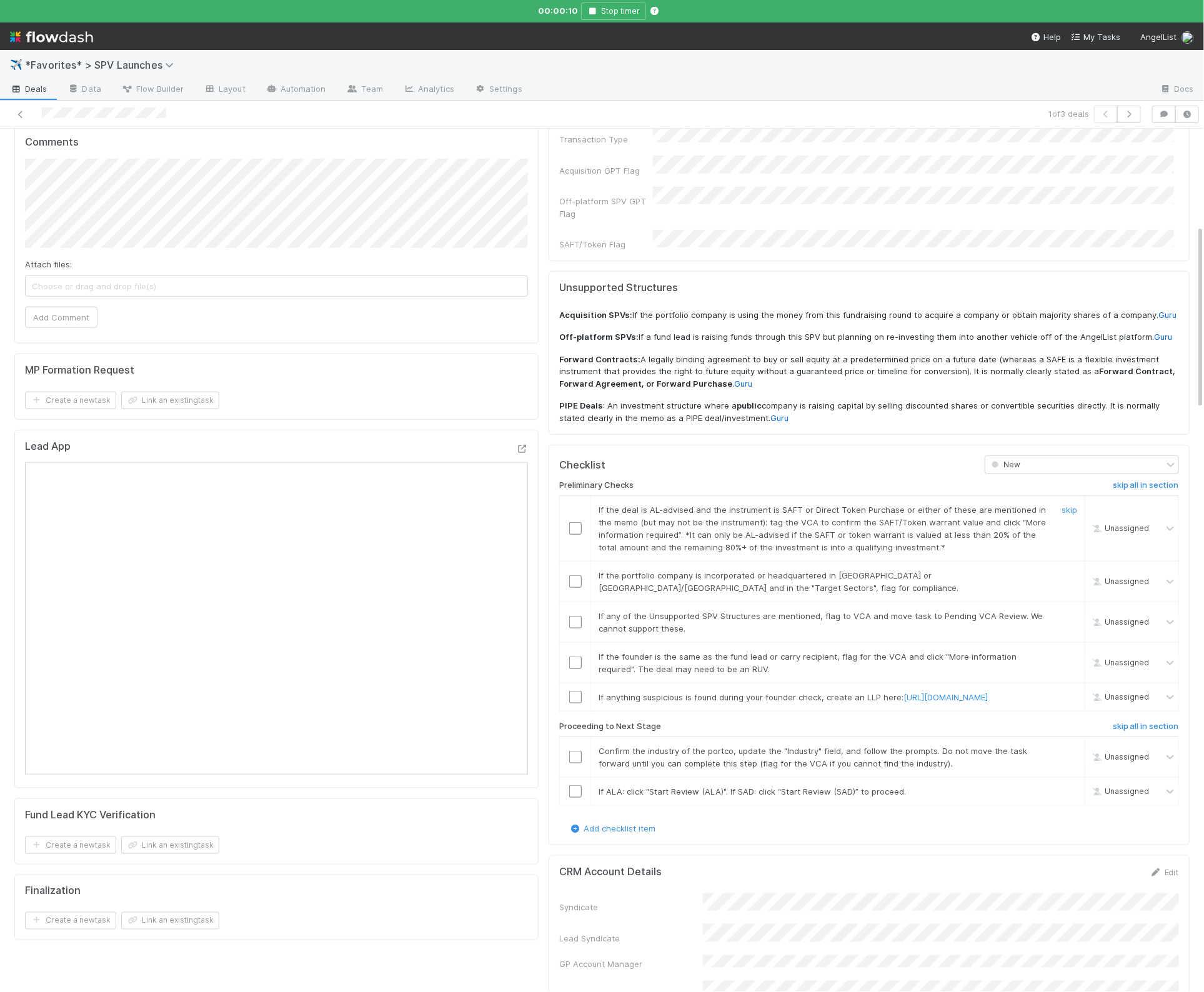
drag, startPoint x: 1066, startPoint y: 458, endPoint x: 1076, endPoint y: 456, distance: 10.2
click at [799, 504] on link "skip" at bounding box center [1069, 509] width 16 height 10
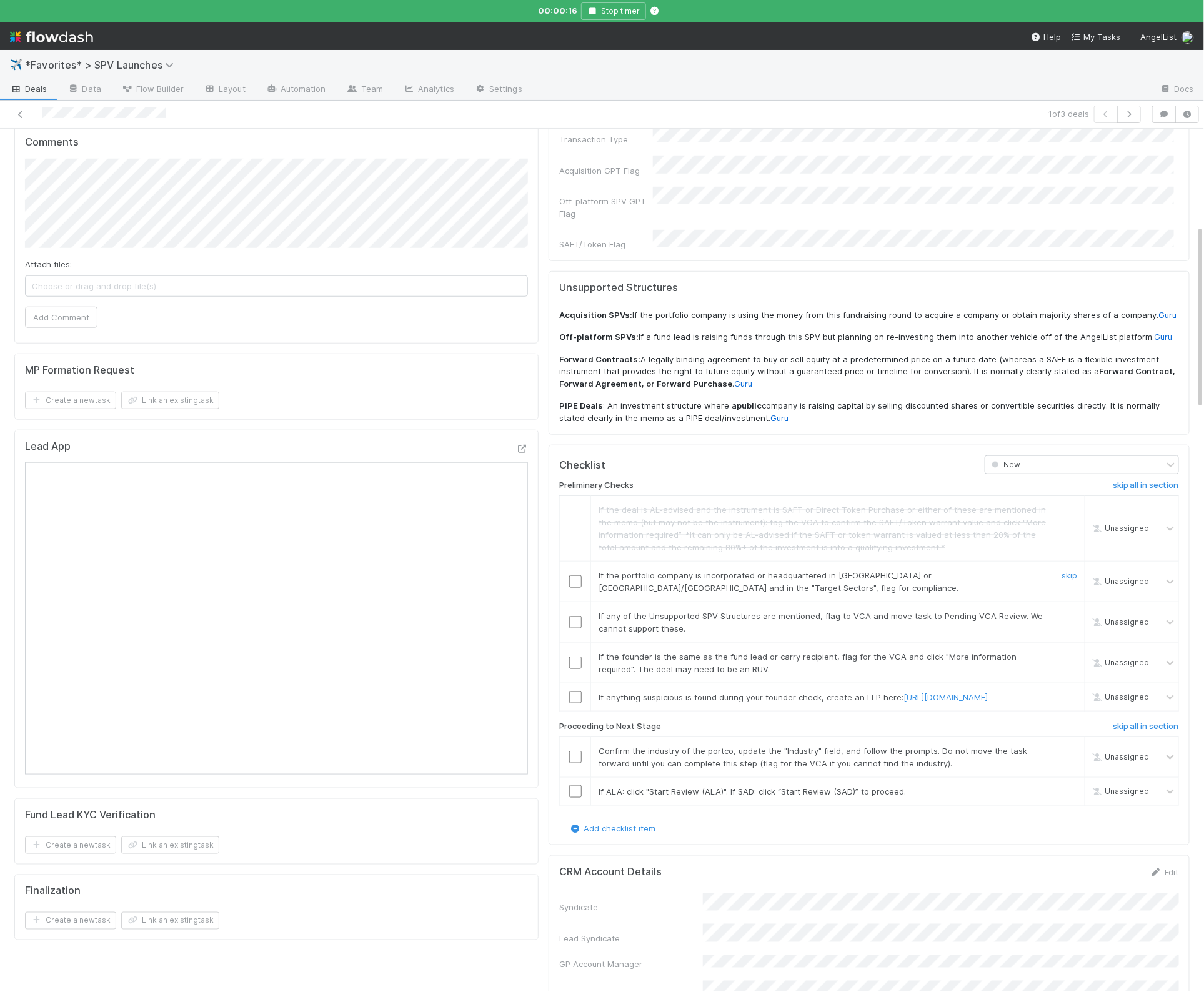
click at [799, 570] on span "If the portfolio company is incorporated or headquartered in China or Hong Kong…" at bounding box center [778, 581] width 360 height 23
click at [799, 570] on link "skip" at bounding box center [1069, 575] width 16 height 10
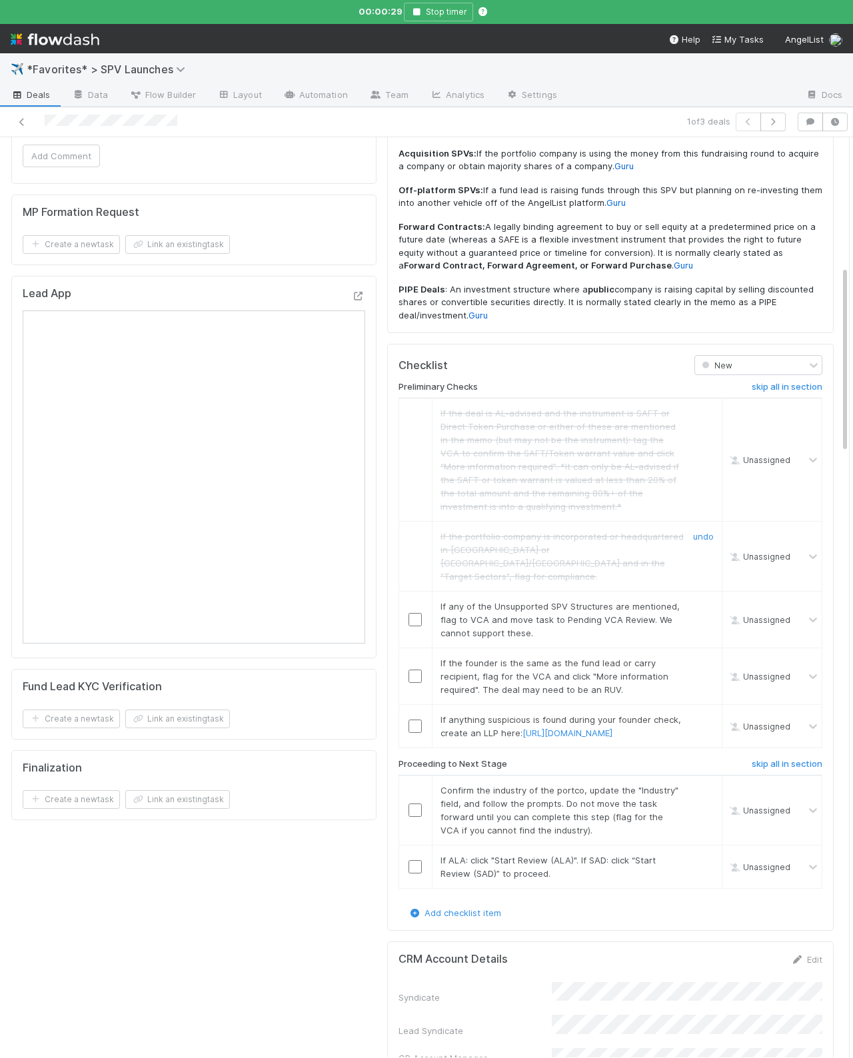
scroll to position [704, 0]
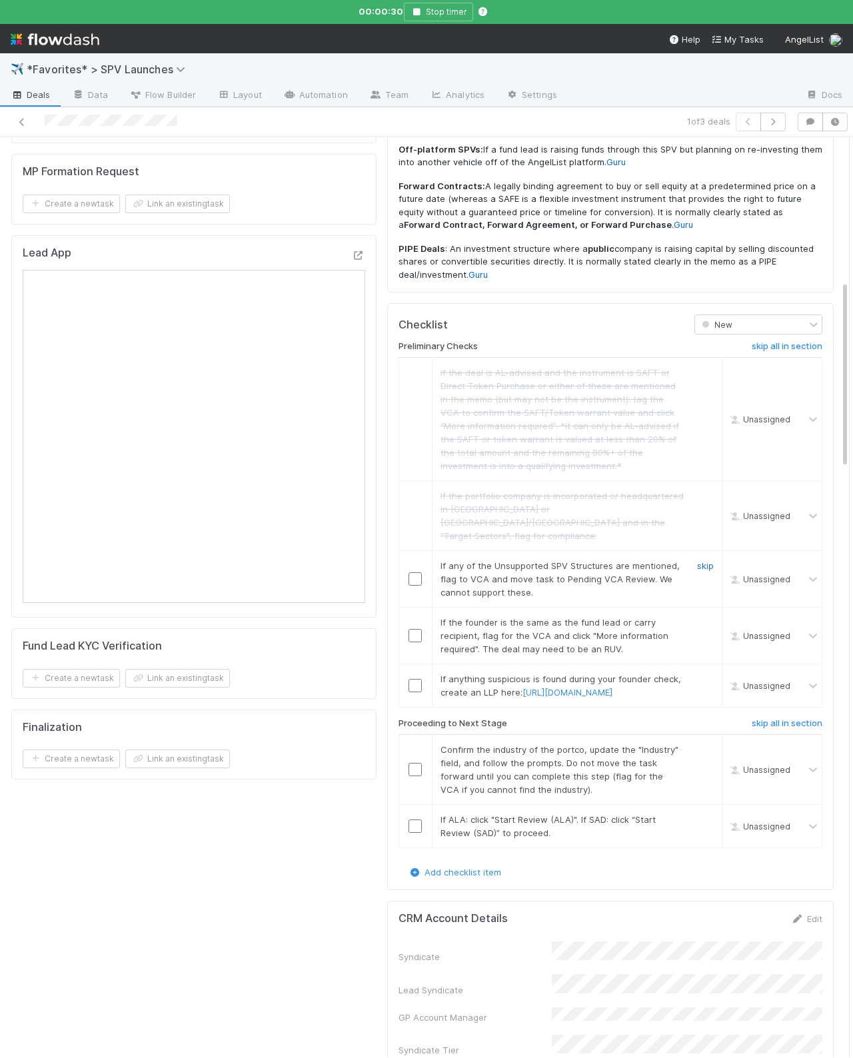
click at [706, 560] on link "skip" at bounding box center [705, 565] width 17 height 11
click at [699, 617] on link "skip" at bounding box center [705, 622] width 17 height 11
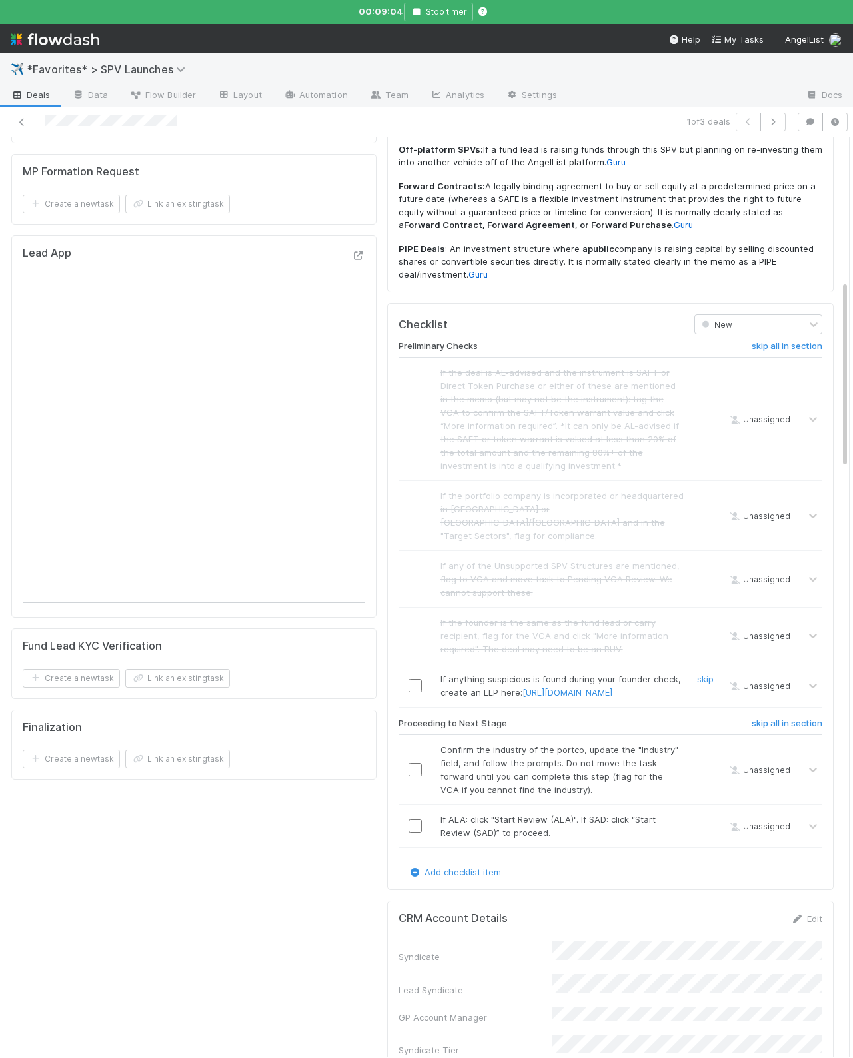
click at [699, 674] on link "skip" at bounding box center [705, 679] width 17 height 11
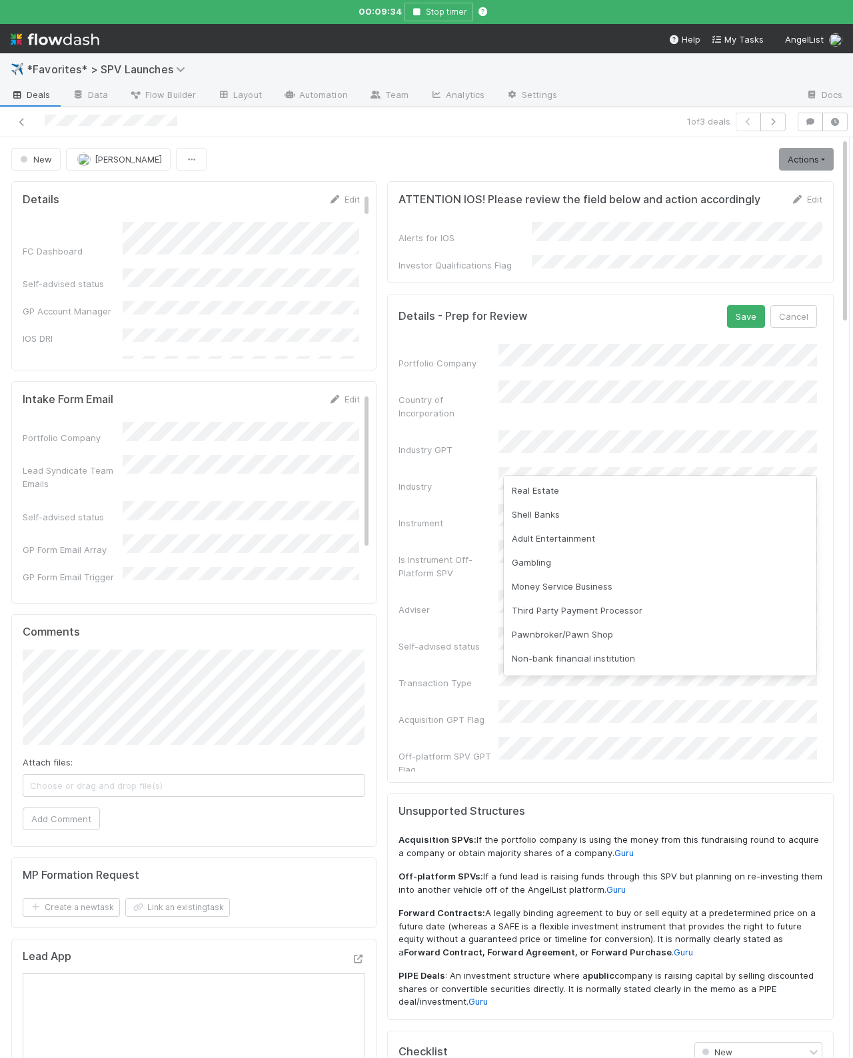
scroll to position [291, 0]
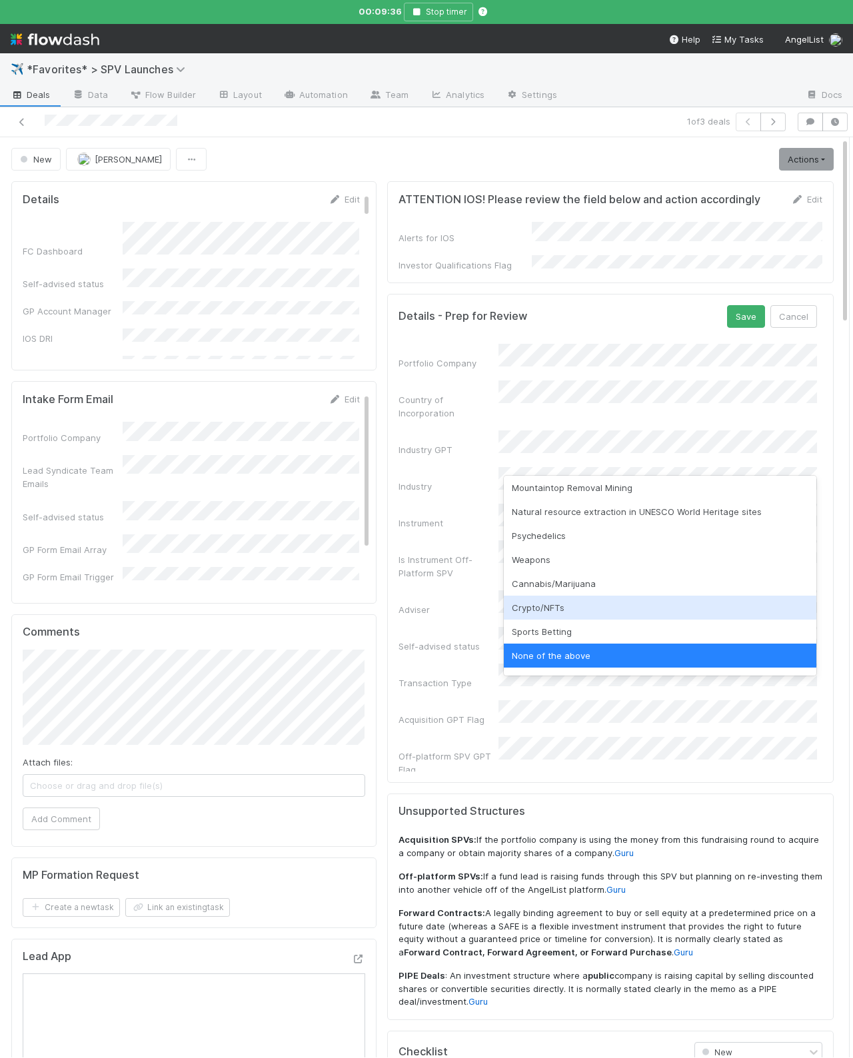
drag, startPoint x: 580, startPoint y: 614, endPoint x: 686, endPoint y: 437, distance: 206.5
click at [580, 614] on div "Crypto/NFTs" at bounding box center [660, 608] width 313 height 24
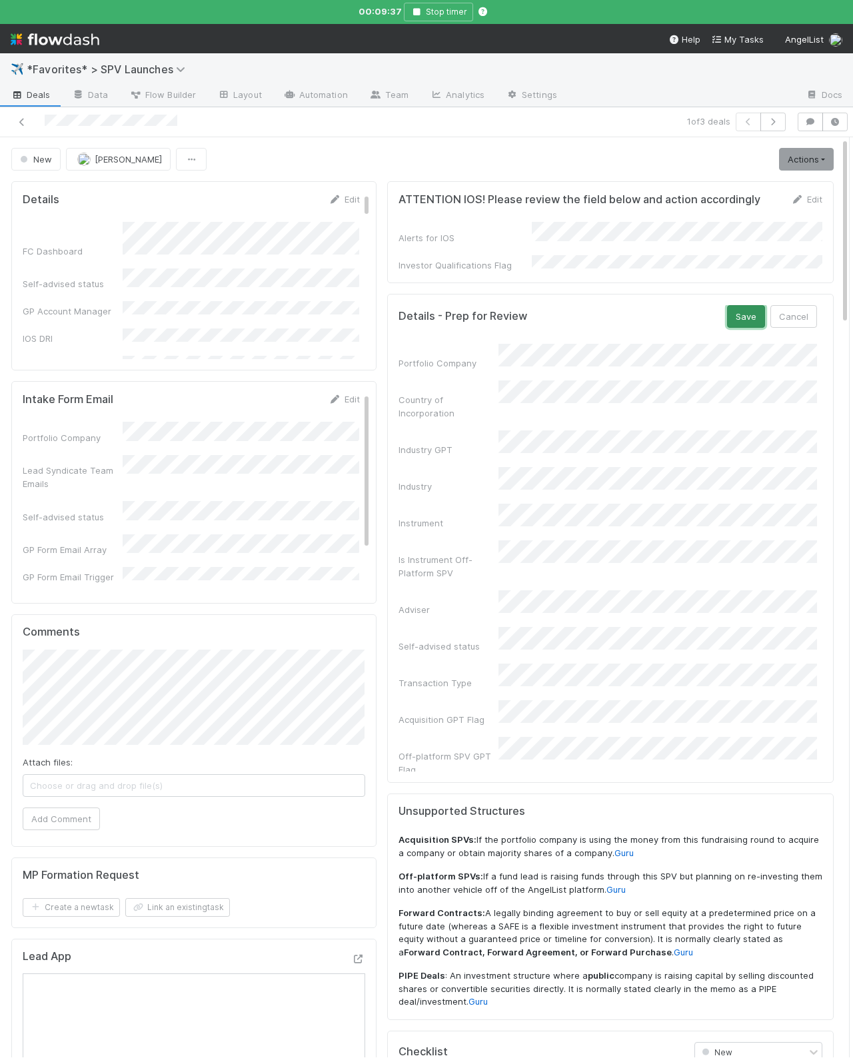
click at [748, 319] on button "Save" at bounding box center [746, 316] width 38 height 23
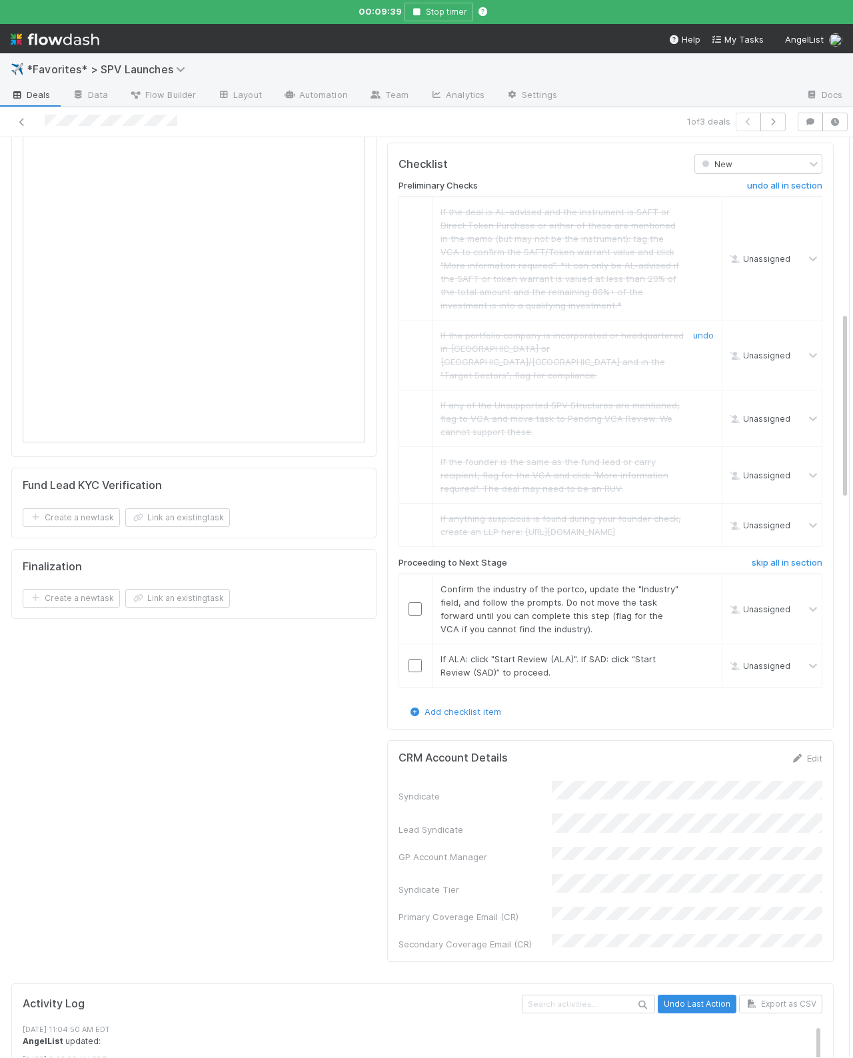
scroll to position [884, 0]
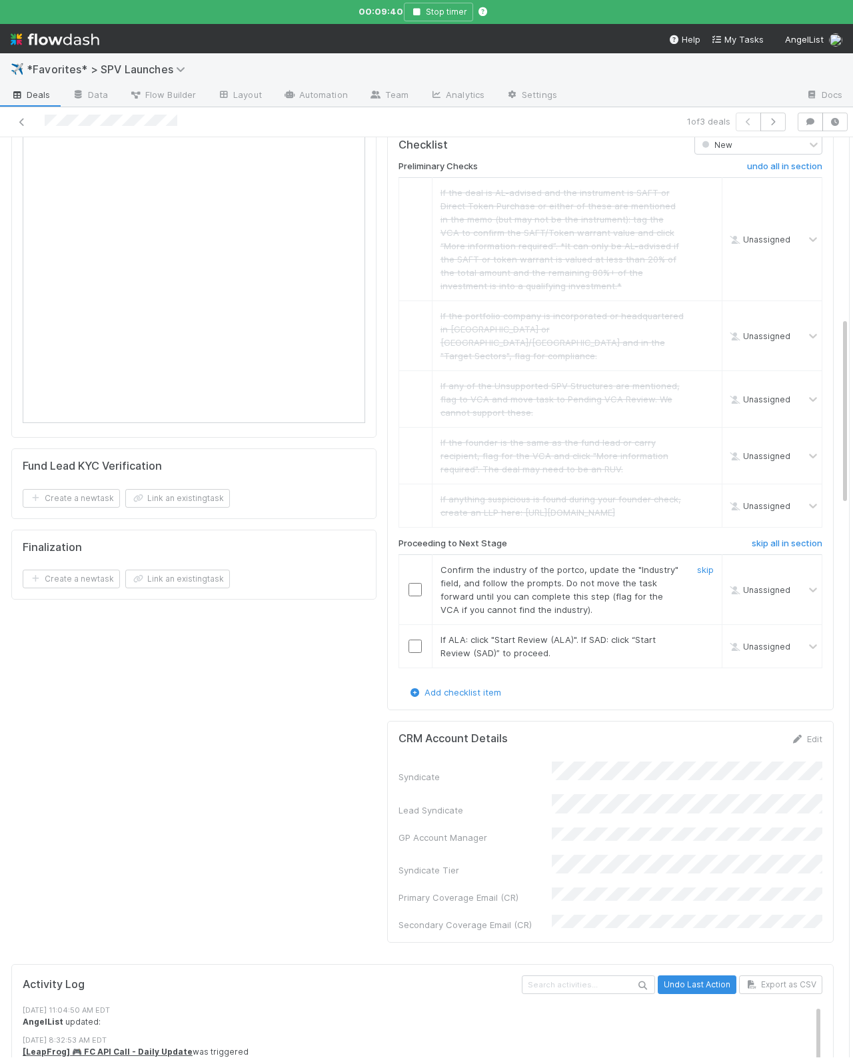
click at [415, 583] on input "checkbox" at bounding box center [414, 589] width 13 height 13
click at [703, 634] on link "skip" at bounding box center [705, 639] width 17 height 11
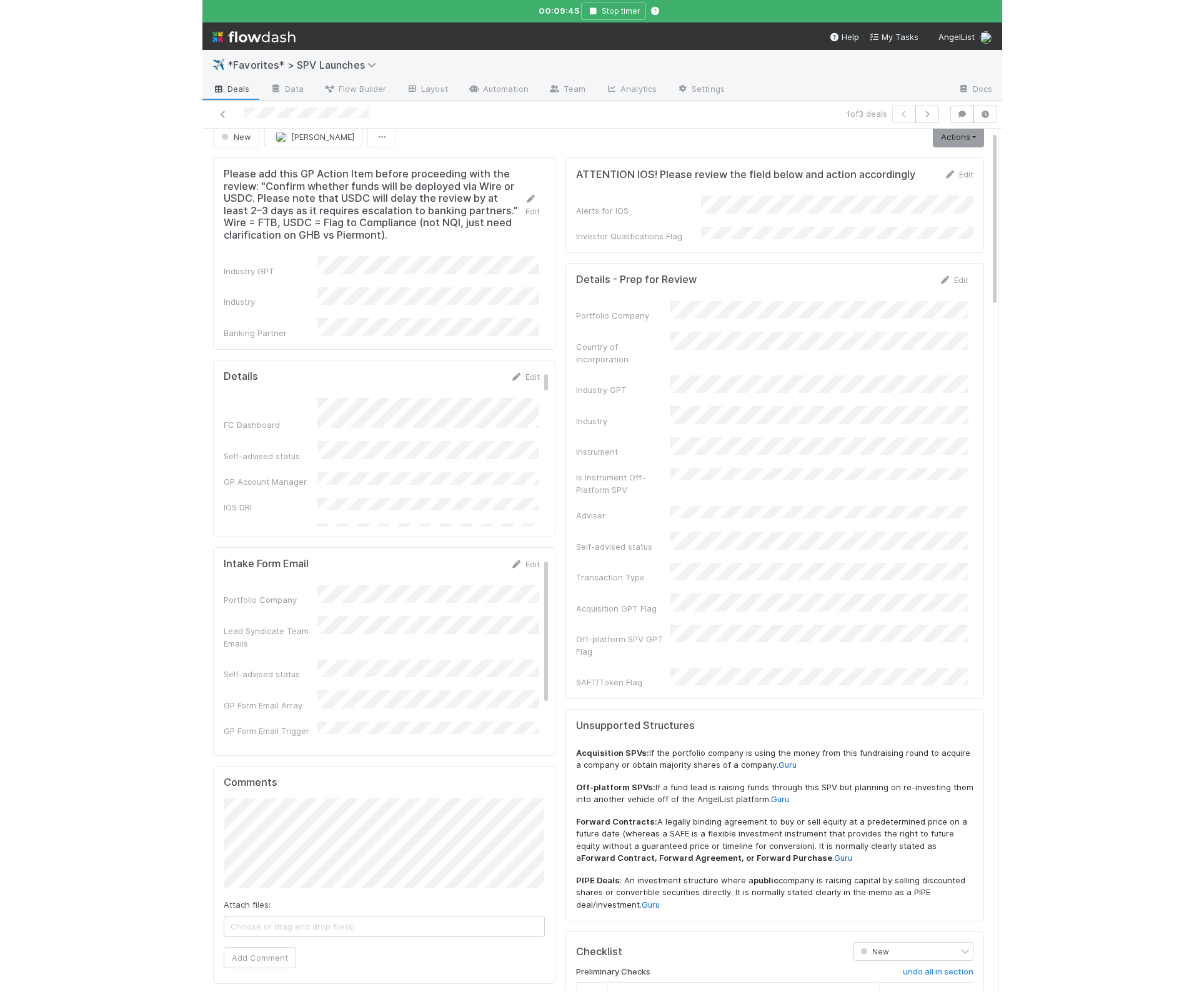
scroll to position [0, 0]
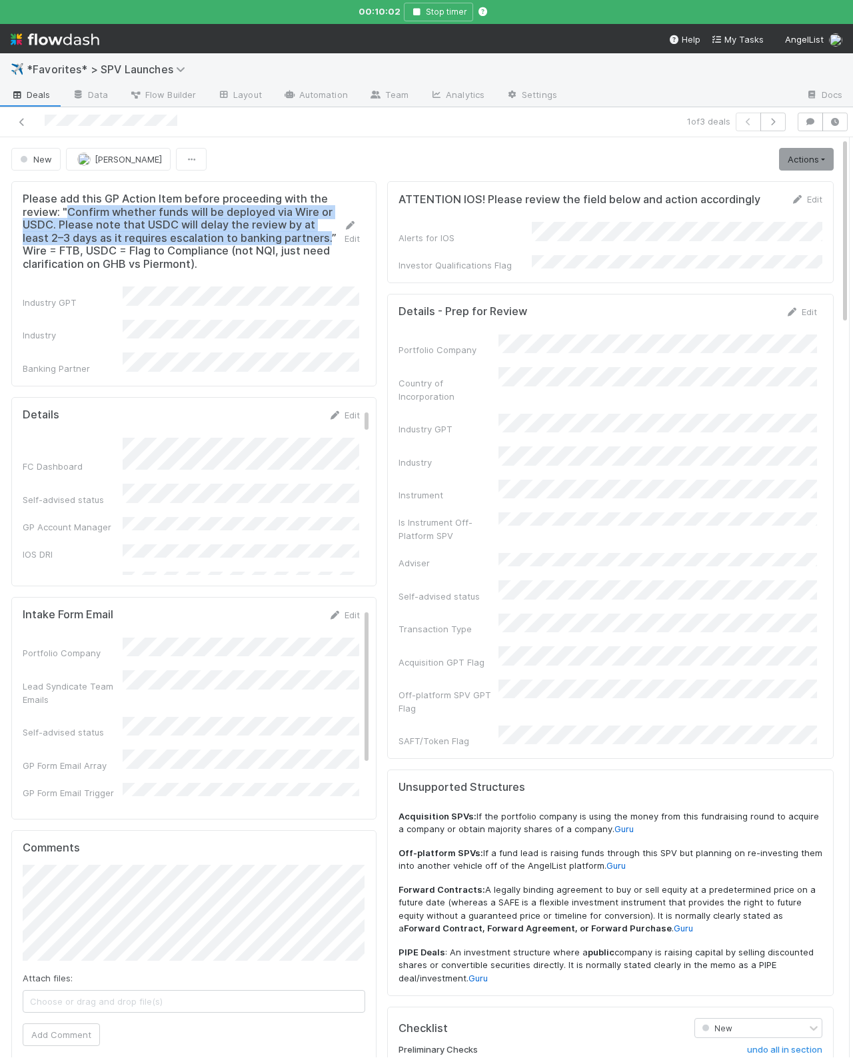
drag, startPoint x: 69, startPoint y: 211, endPoint x: 301, endPoint y: 242, distance: 234.6
click at [301, 242] on h5 "Please add this GP Action Item before proceeding with the review: "Confirm whet…" at bounding box center [183, 232] width 321 height 78
copy h5 "Confirm whether funds will be deployed via Wire or USDC. Please note that USDC …"
click at [806, 165] on link "Actions" at bounding box center [806, 159] width 55 height 23
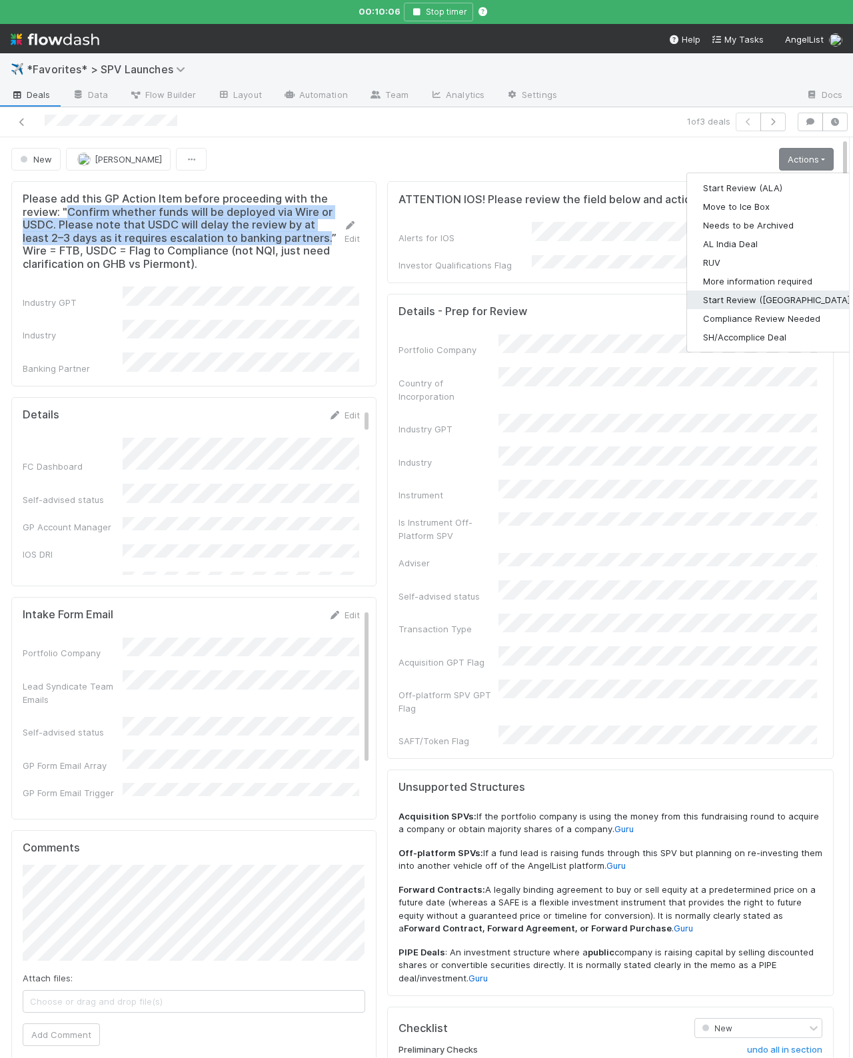
click at [776, 299] on button "Start Review ([GEOGRAPHIC_DATA])" at bounding box center [778, 300] width 182 height 19
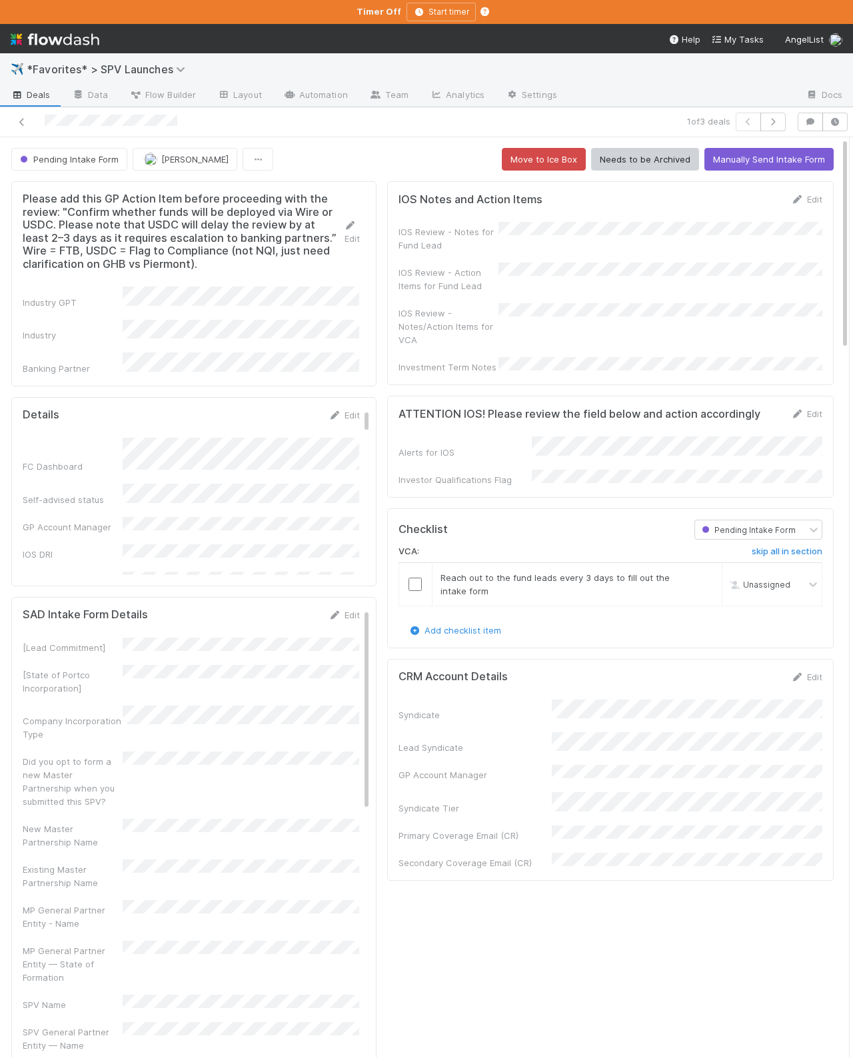
click at [582, 320] on div "IOS Review - Notes/Action Items for VCA" at bounding box center [610, 324] width 424 height 43
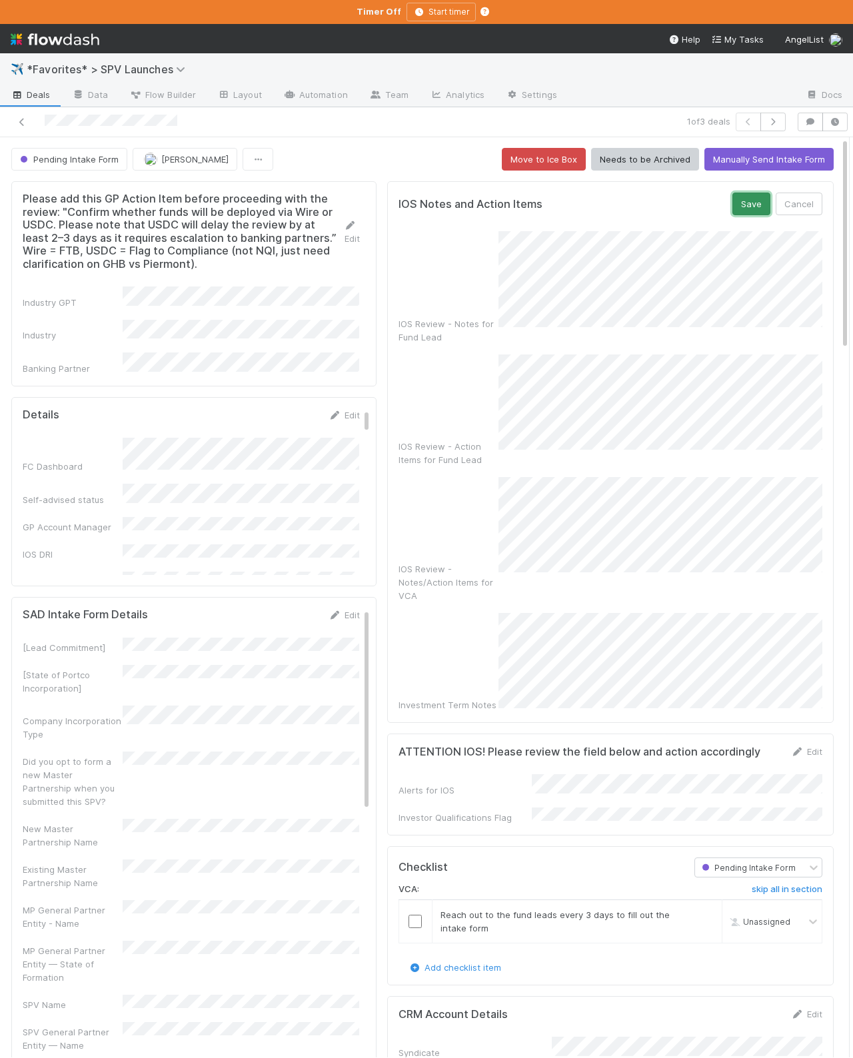
click at [758, 215] on button "Save" at bounding box center [751, 204] width 38 height 23
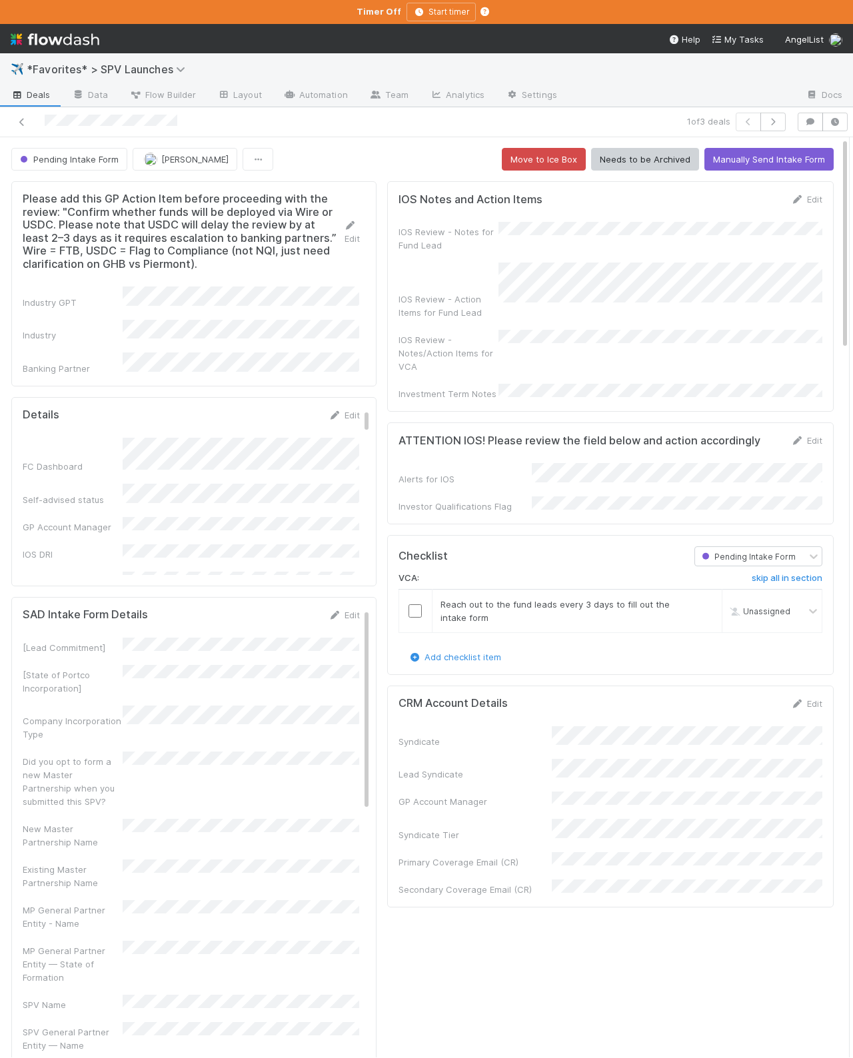
click at [22, 89] on span "Deals" at bounding box center [31, 94] width 40 height 13
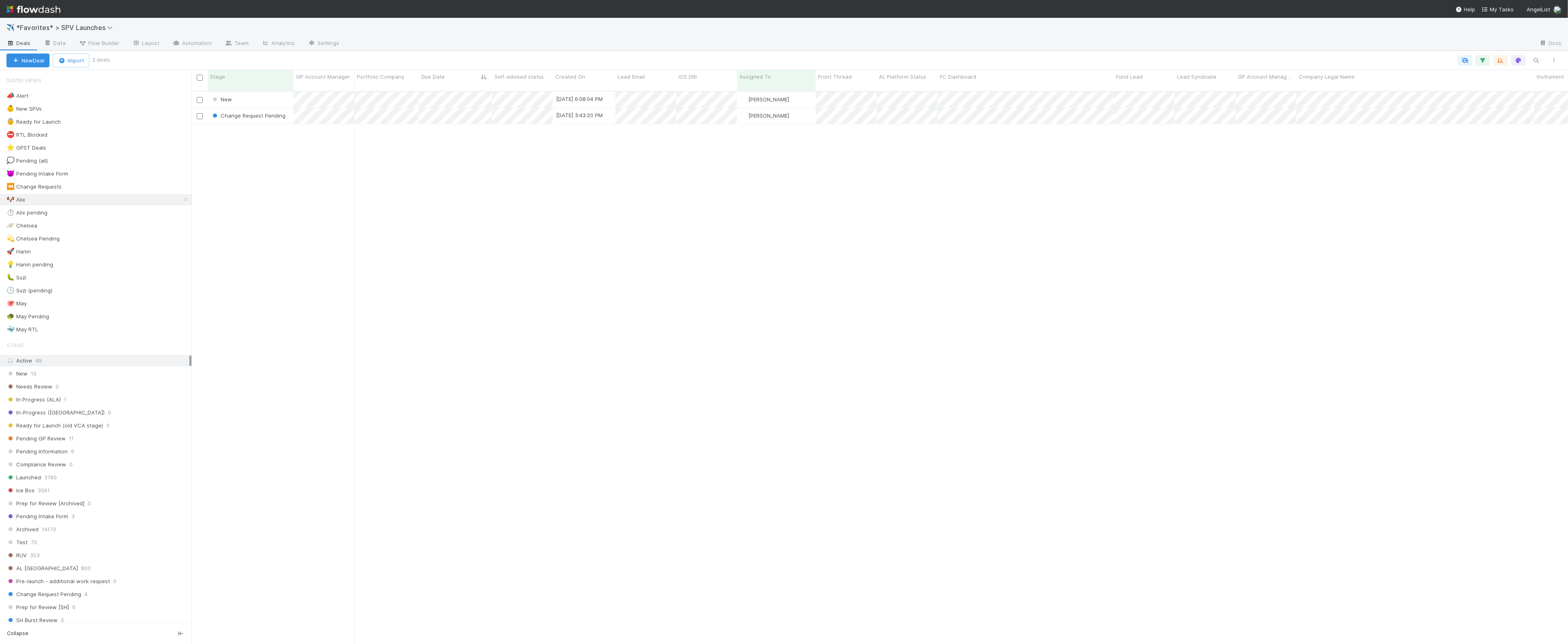
scroll to position [559, 1377]
click at [63, 211] on div "⏱️ Alix pending 2" at bounding box center [99, 212] width 185 height 10
click at [82, 201] on div "🐶 Alix 2" at bounding box center [99, 200] width 185 height 10
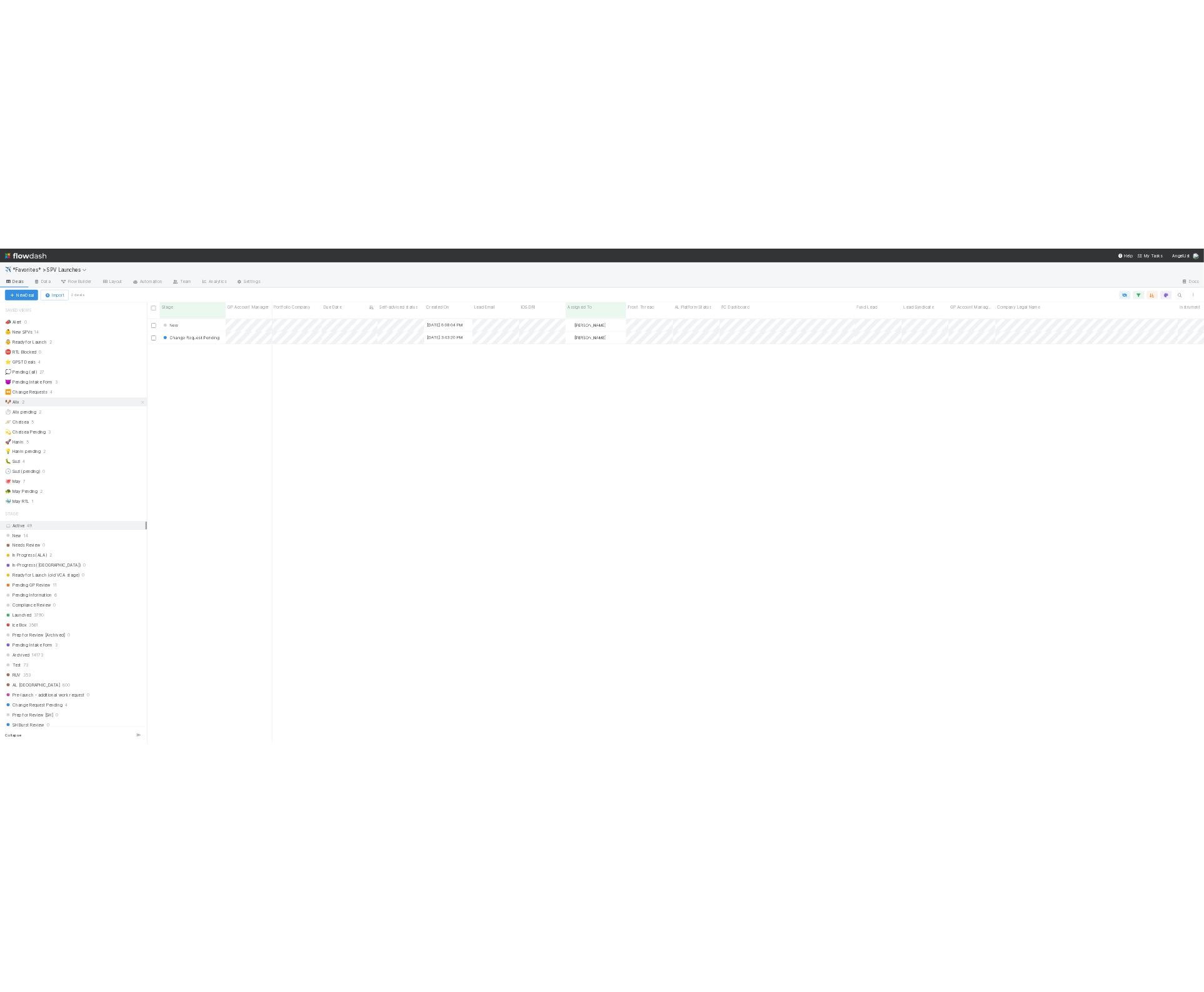
scroll to position [861, 2121]
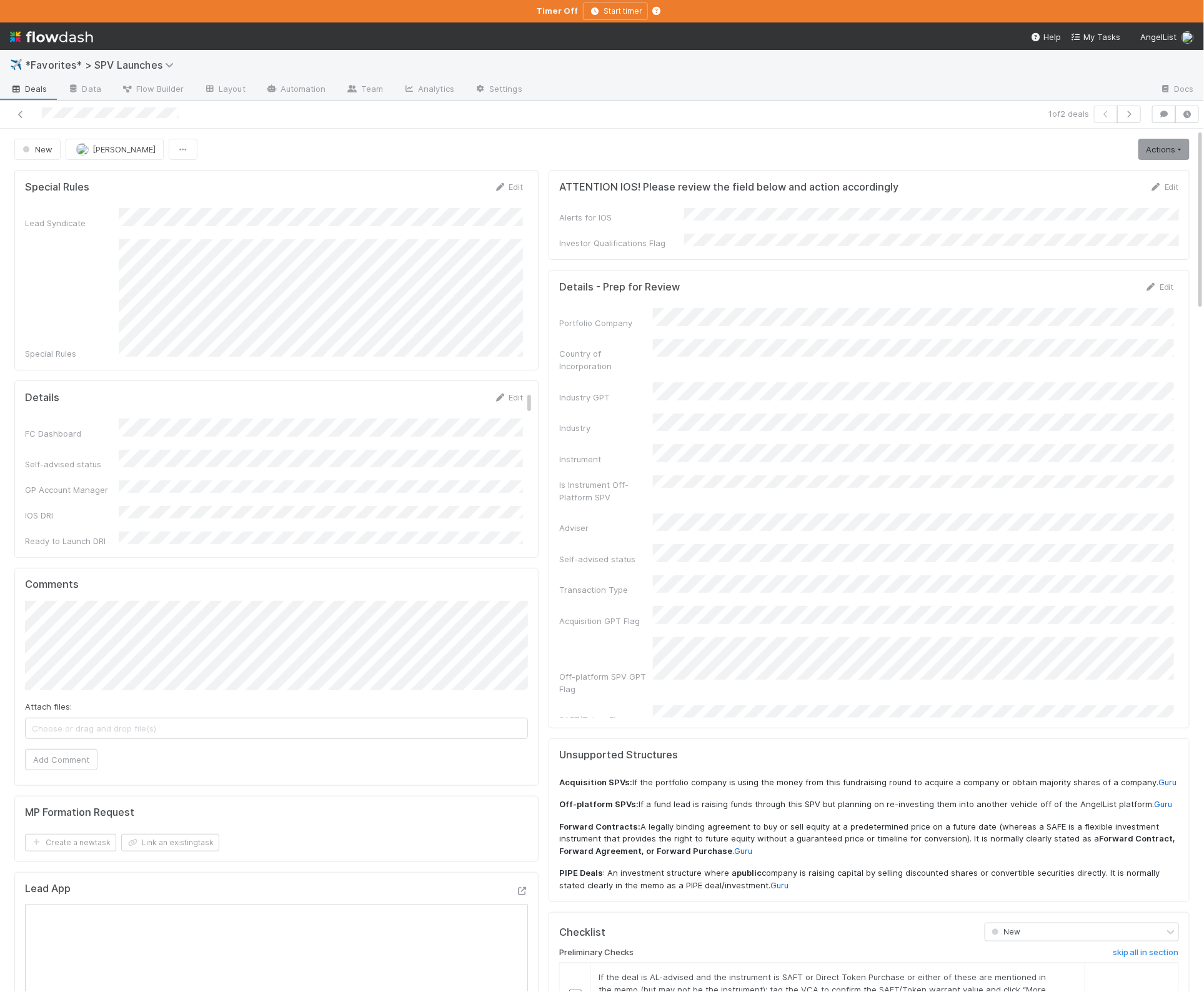
click at [547, 390] on div "ATTENTION IOS! Please review the field below and action accordingly Edit Alerts…" at bounding box center [869, 860] width 651 height 1390
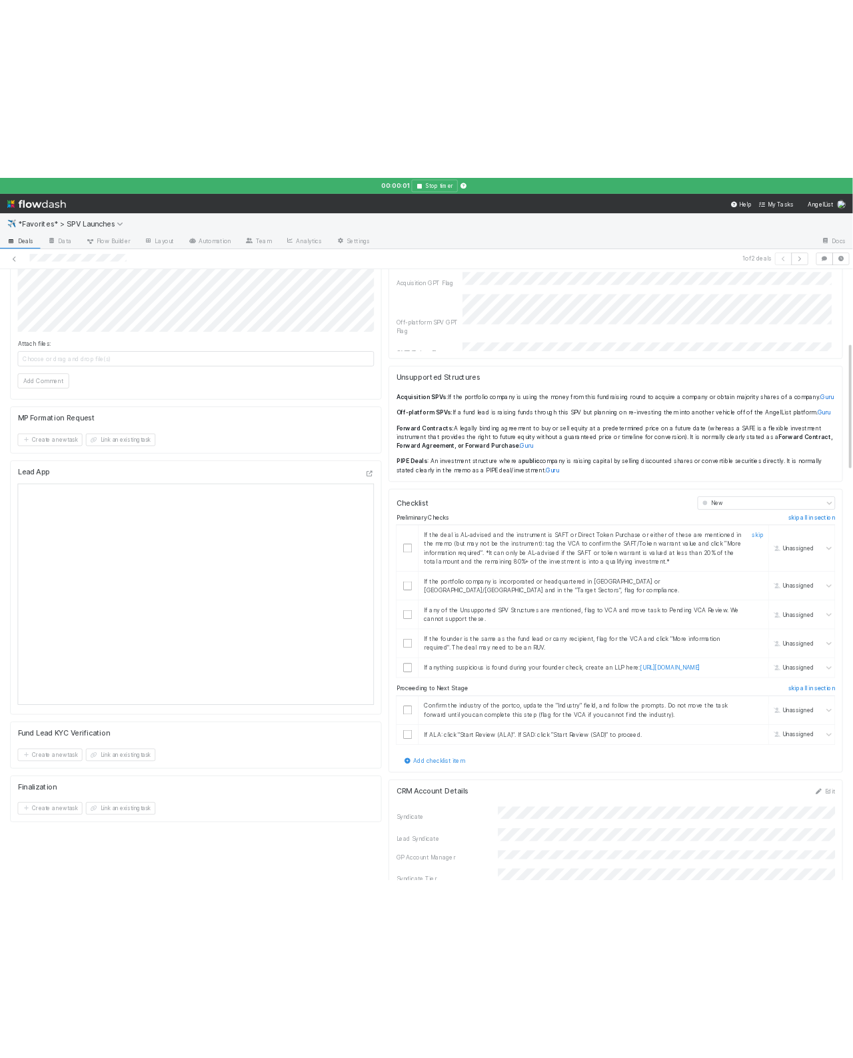
scroll to position [520, 0]
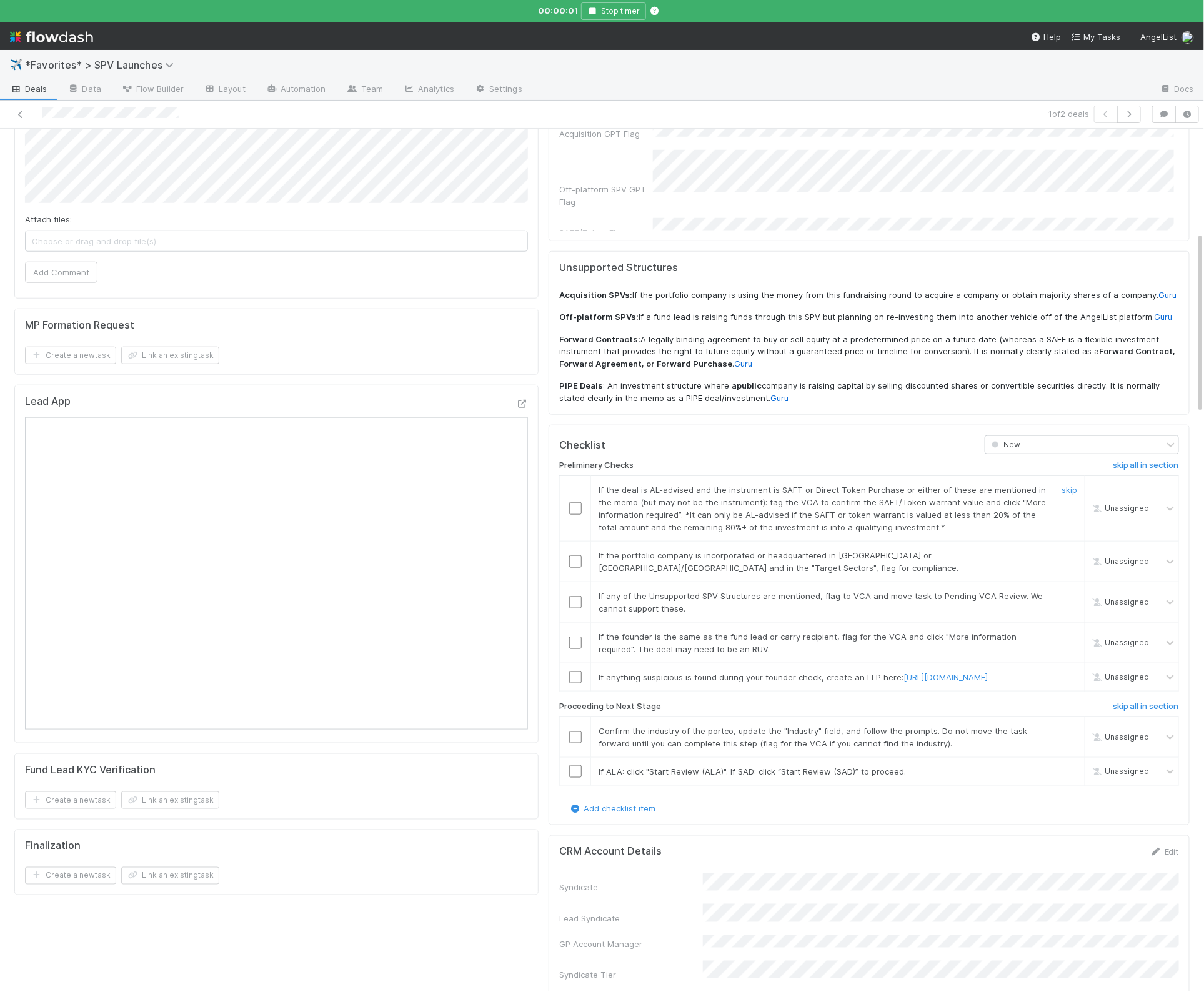
drag, startPoint x: 1068, startPoint y: 440, endPoint x: 1079, endPoint y: 439, distance: 11.0
click at [799, 485] on link "skip" at bounding box center [1069, 489] width 16 height 10
click at [799, 550] on link "skip" at bounding box center [1069, 555] width 16 height 10
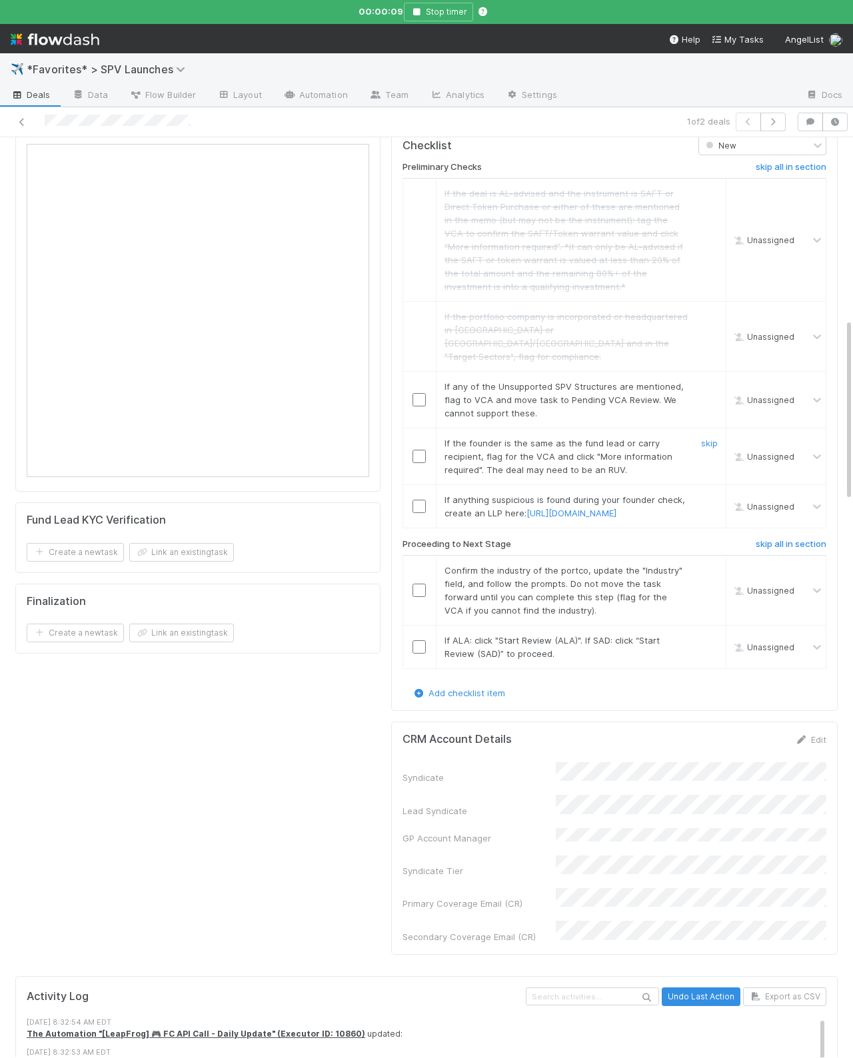
scroll to position [924, 0]
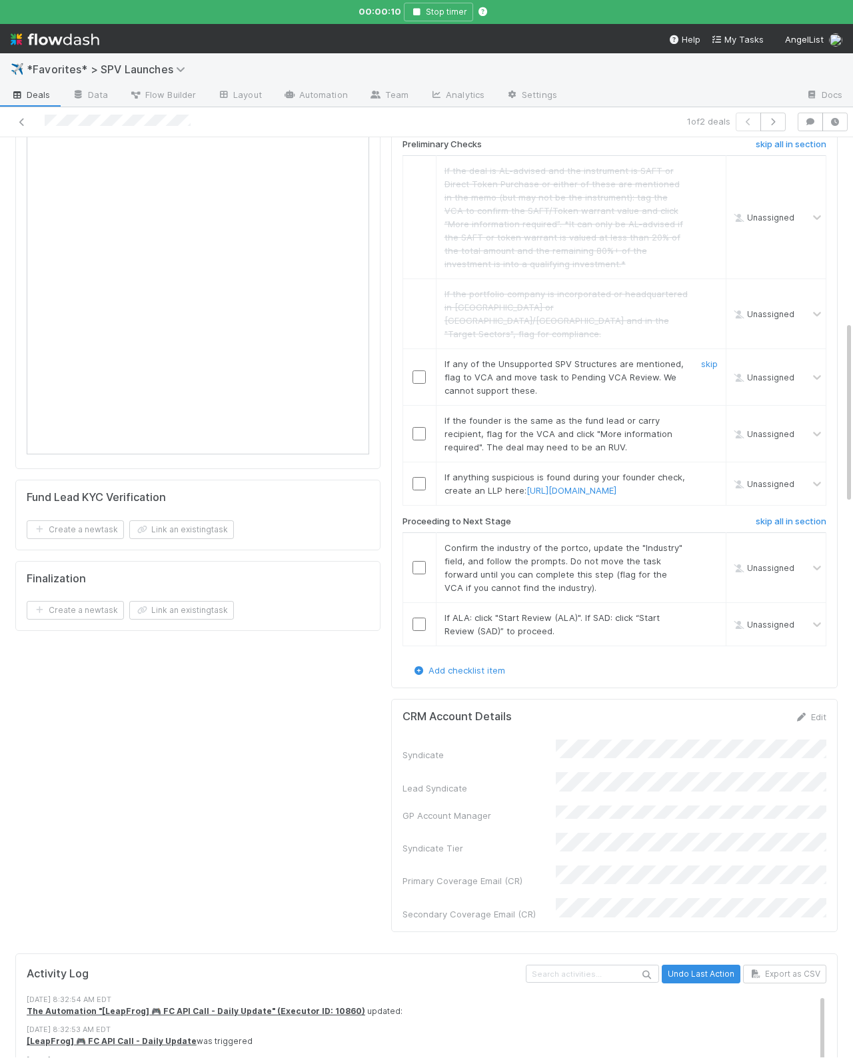
click at [700, 357] on div "skip" at bounding box center [708, 377] width 40 height 40
click at [710, 358] on link "skip" at bounding box center [709, 363] width 17 height 11
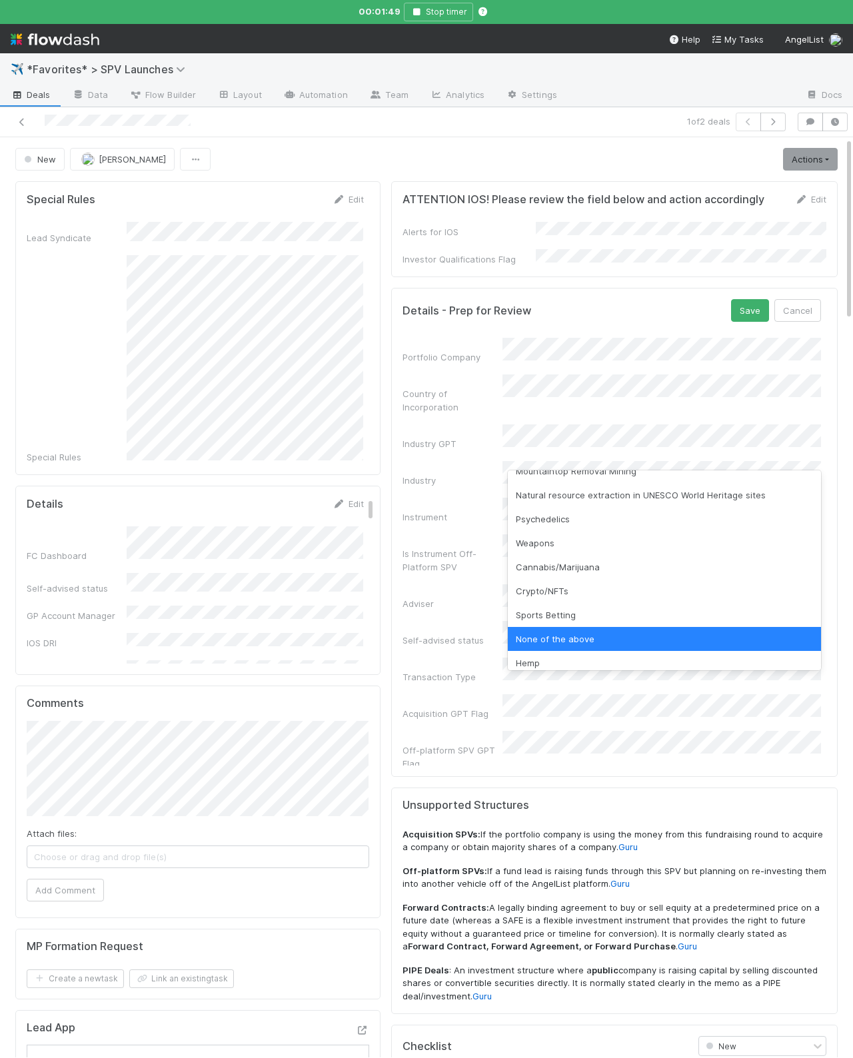
scroll to position [333, 0]
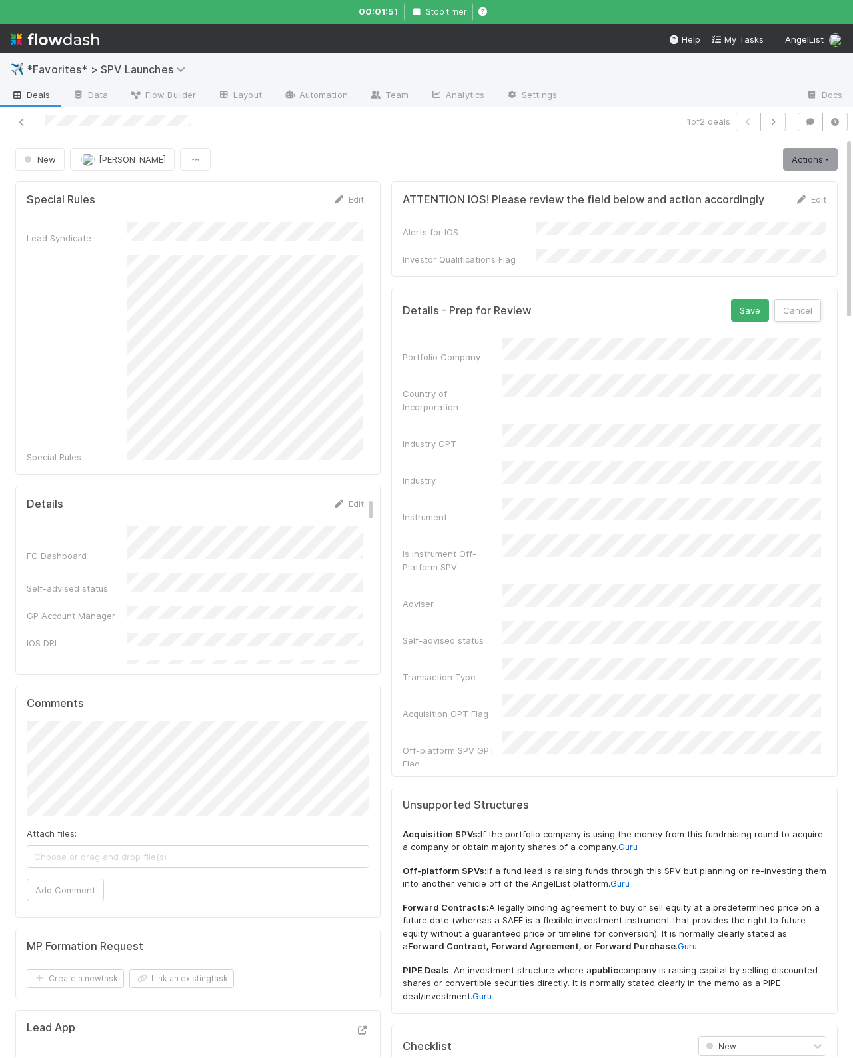
click at [801, 311] on button "Cancel" at bounding box center [797, 310] width 47 height 23
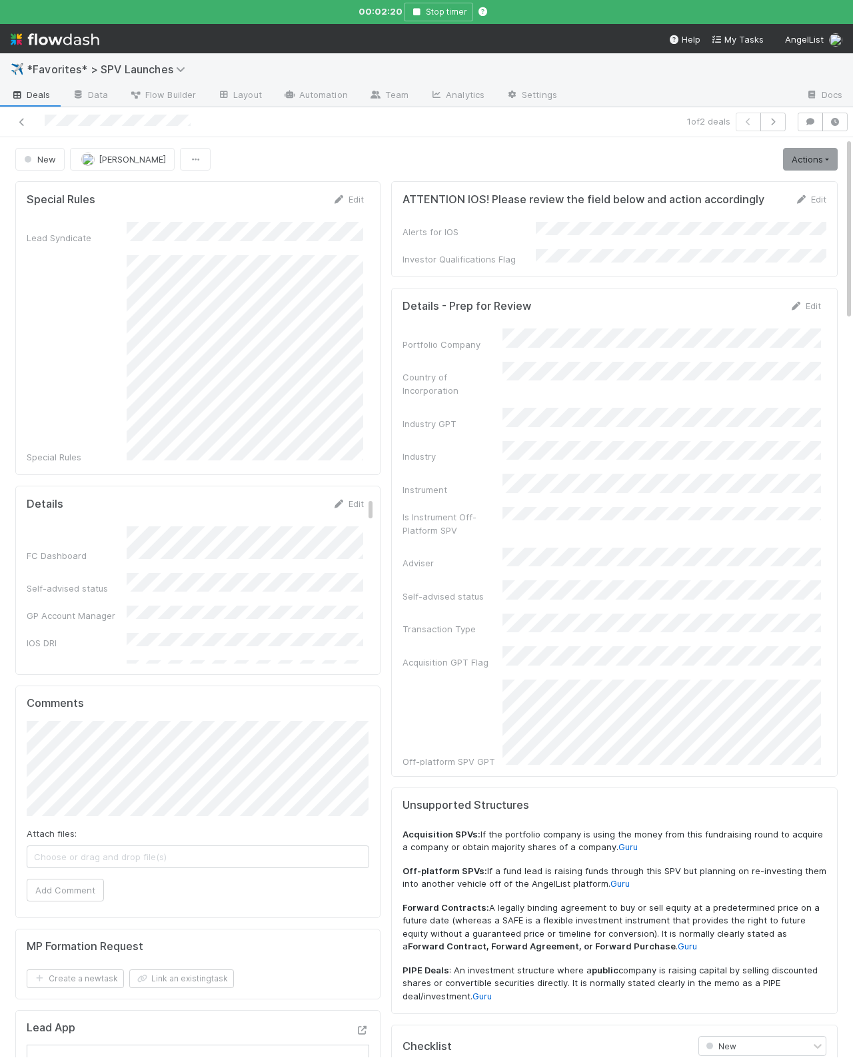
click at [537, 448] on div "Portfolio Company Country of Incorporation Industry GPT Industry Instrument Is …" at bounding box center [611, 571] width 418 height 486
drag, startPoint x: 537, startPoint y: 448, endPoint x: 644, endPoint y: 448, distance: 107.3
click at [644, 448] on div "Portfolio Company Country of Incorporation Industry GPT Industry Instrument Is …" at bounding box center [611, 571] width 418 height 486
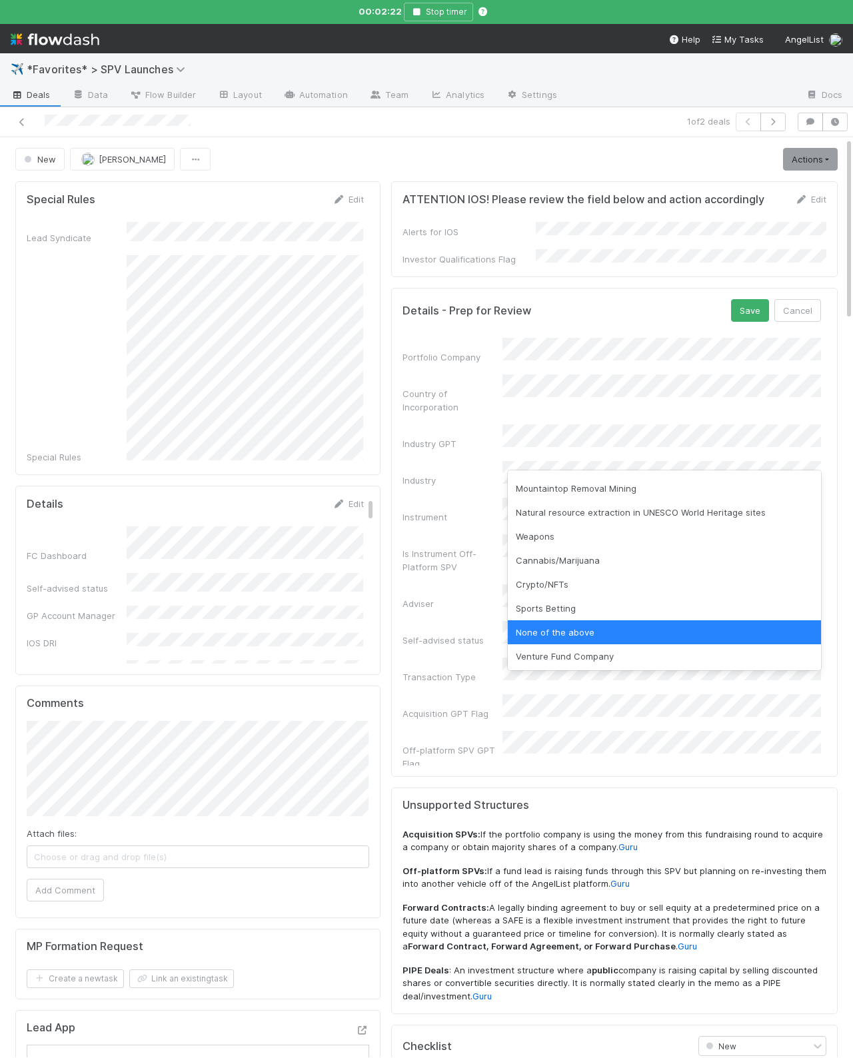
scroll to position [0, 0]
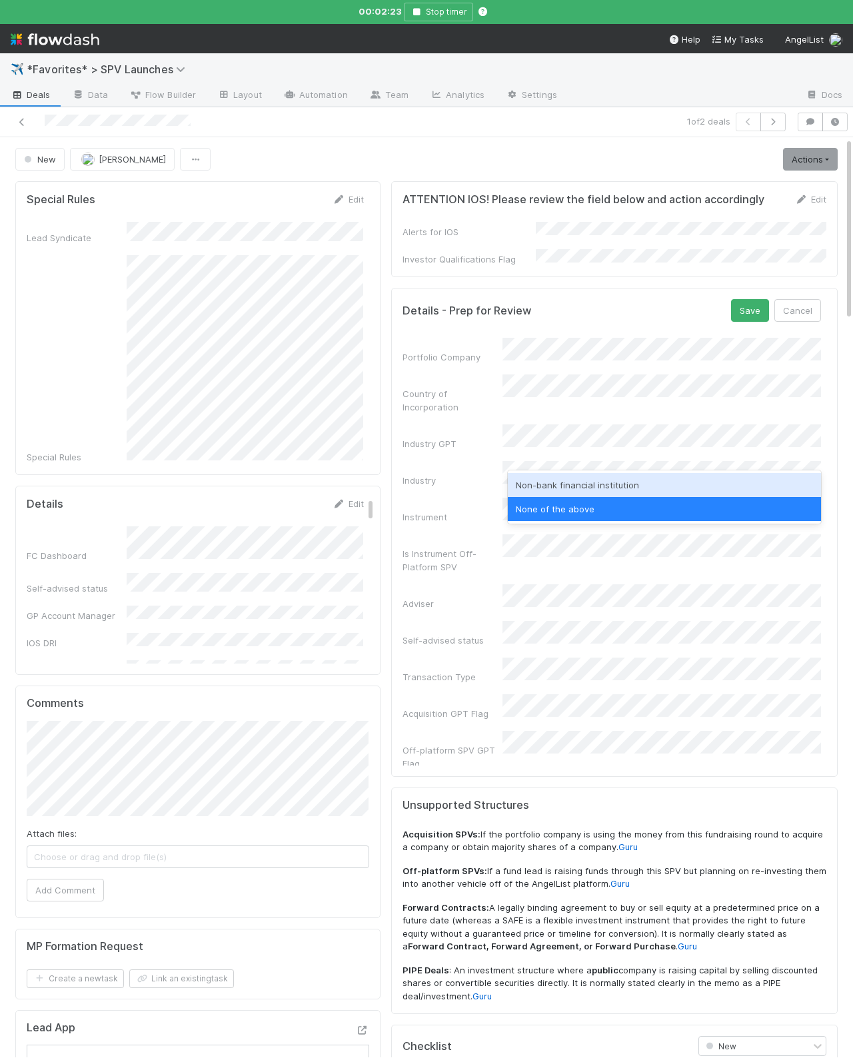
drag, startPoint x: 577, startPoint y: 481, endPoint x: 634, endPoint y: 406, distance: 94.1
click at [577, 481] on div "Non-bank financial institution" at bounding box center [664, 485] width 313 height 24
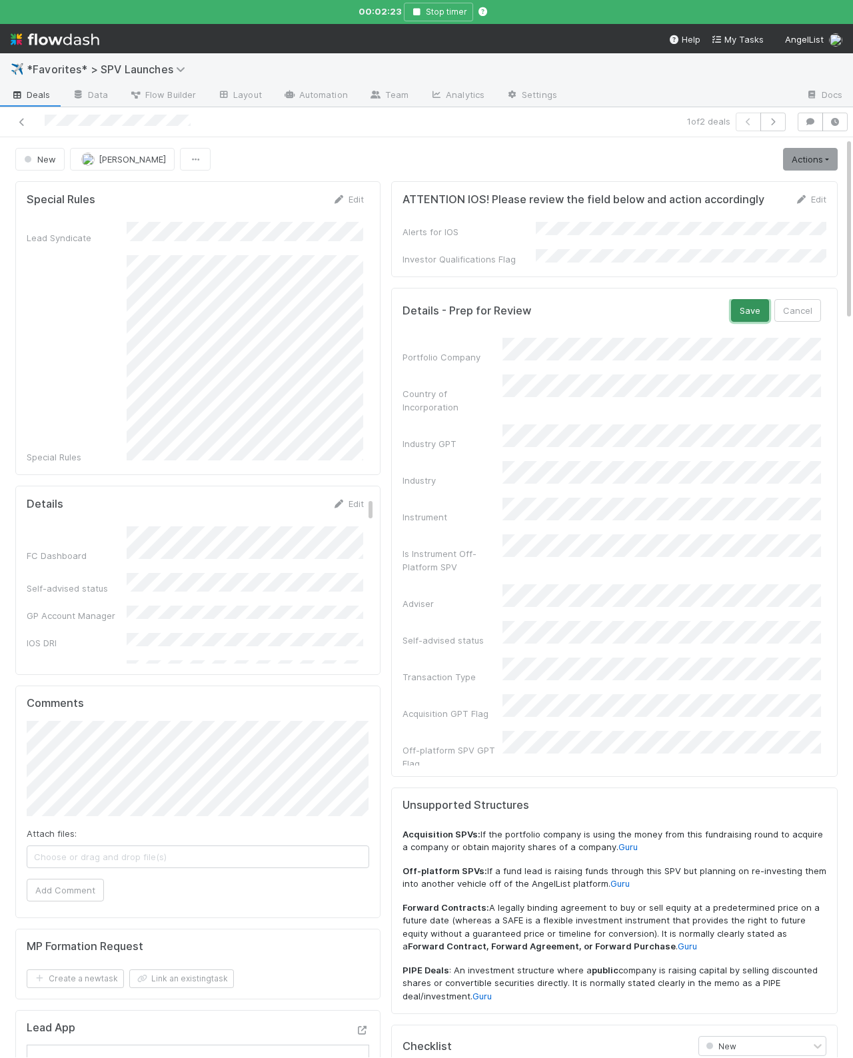
click at [744, 304] on button "Save" at bounding box center [750, 310] width 38 height 23
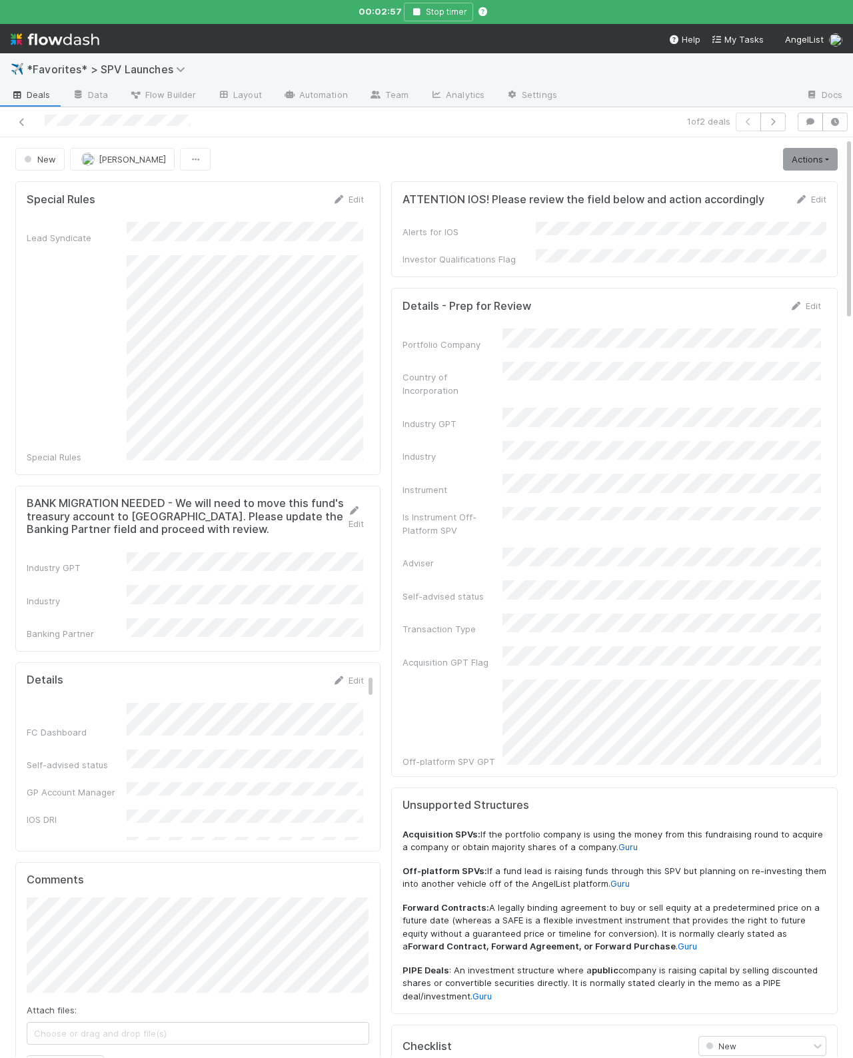
click at [469, 474] on div "Instrument" at bounding box center [611, 485] width 418 height 22
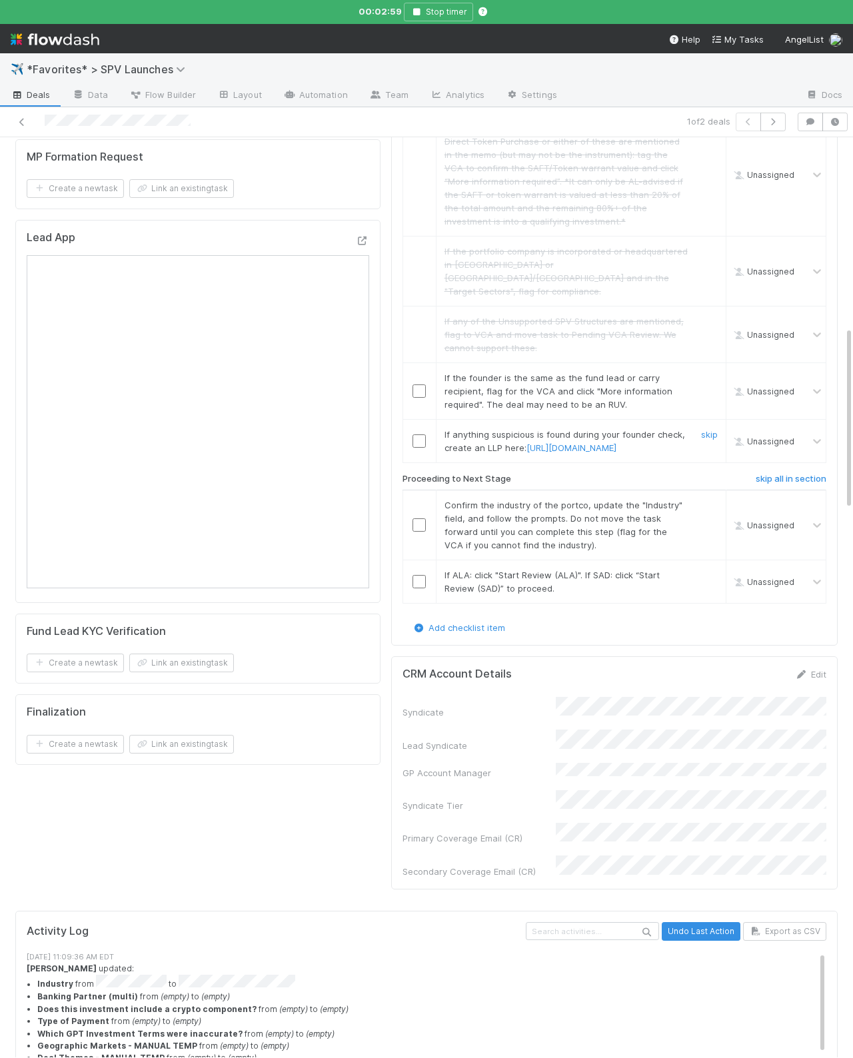
scroll to position [971, 0]
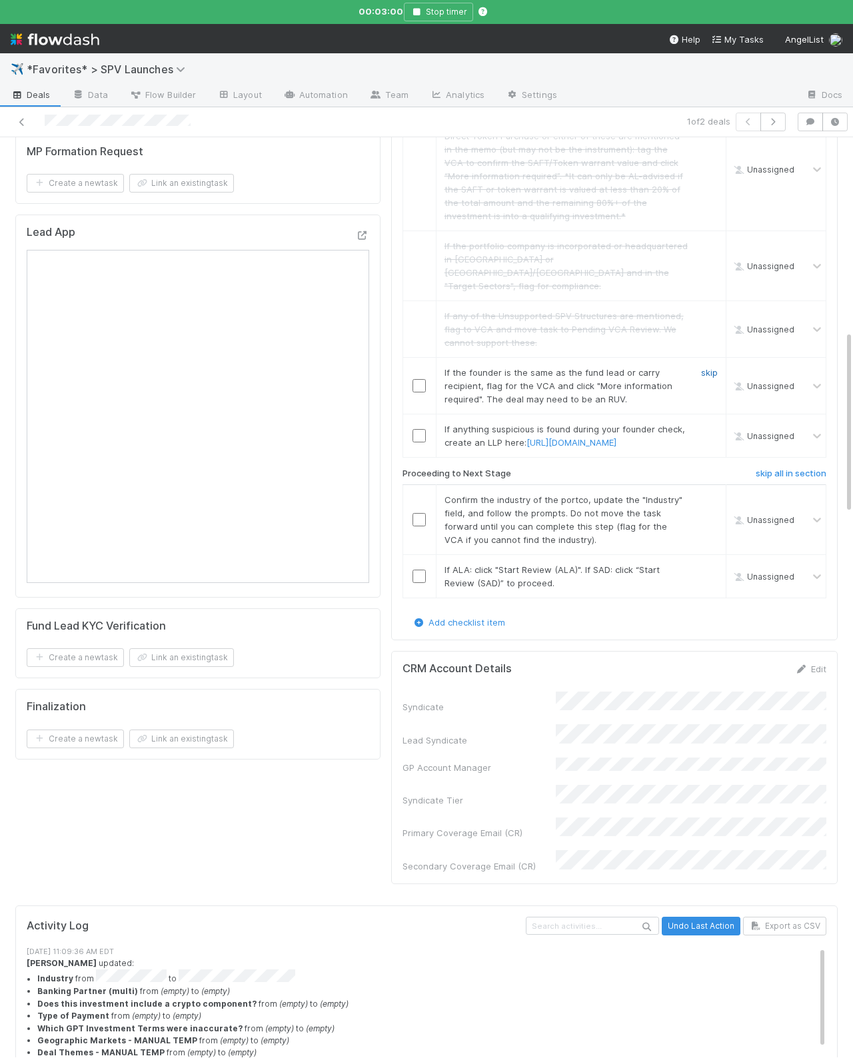
drag, startPoint x: 707, startPoint y: 343, endPoint x: 706, endPoint y: 351, distance: 8.0
click at [707, 367] on link "skip" at bounding box center [709, 372] width 17 height 11
click at [712, 424] on link "skip" at bounding box center [709, 429] width 17 height 11
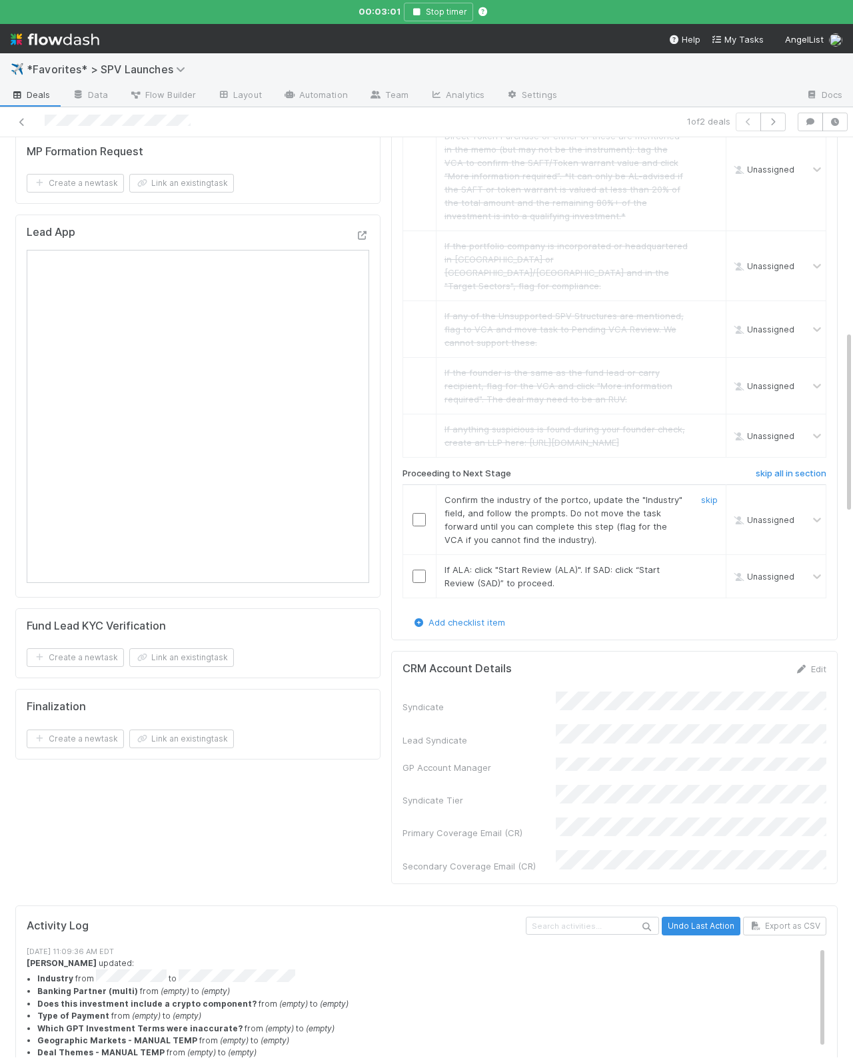
click at [418, 520] on input "checkbox" at bounding box center [418, 519] width 13 height 13
click at [419, 578] on input "checkbox" at bounding box center [418, 576] width 13 height 13
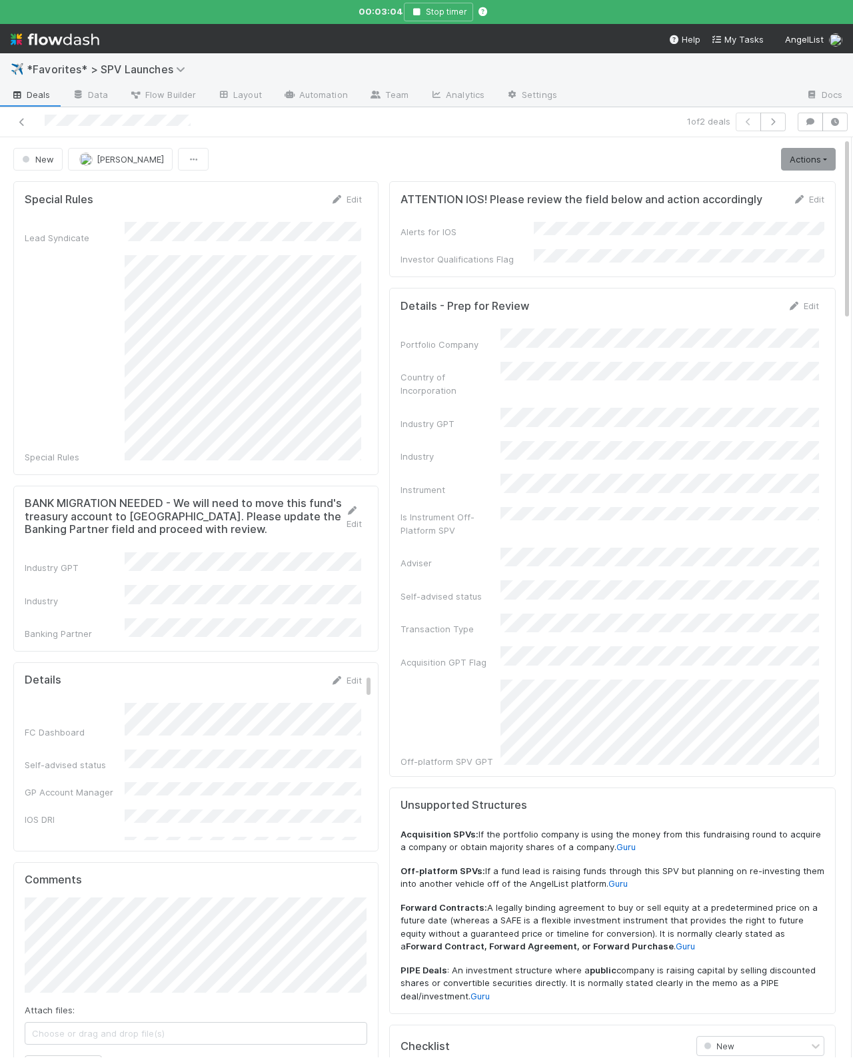
click at [175, 625] on div "BANK MIGRATION NEEDED - We will need to move this fund's treasury account to Pi…" at bounding box center [195, 569] width 365 height 166
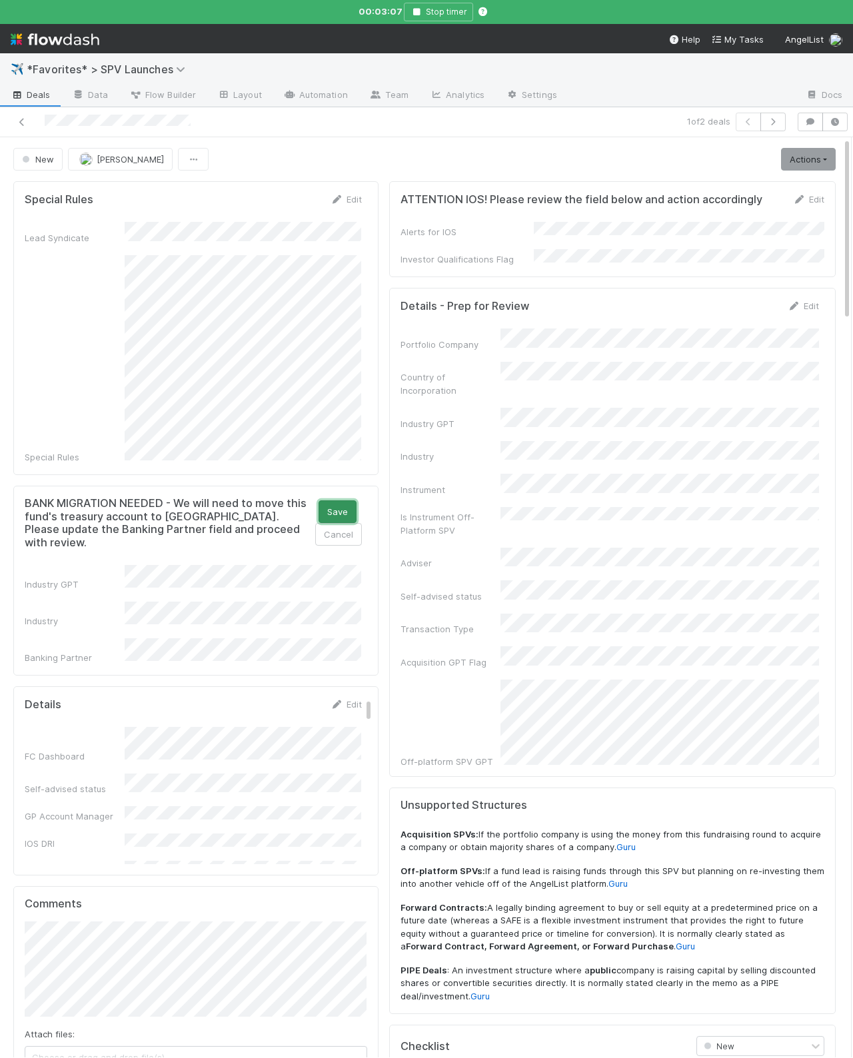
drag, startPoint x: 348, startPoint y: 498, endPoint x: 416, endPoint y: 502, distance: 68.1
click at [348, 500] on button "Save" at bounding box center [338, 511] width 38 height 23
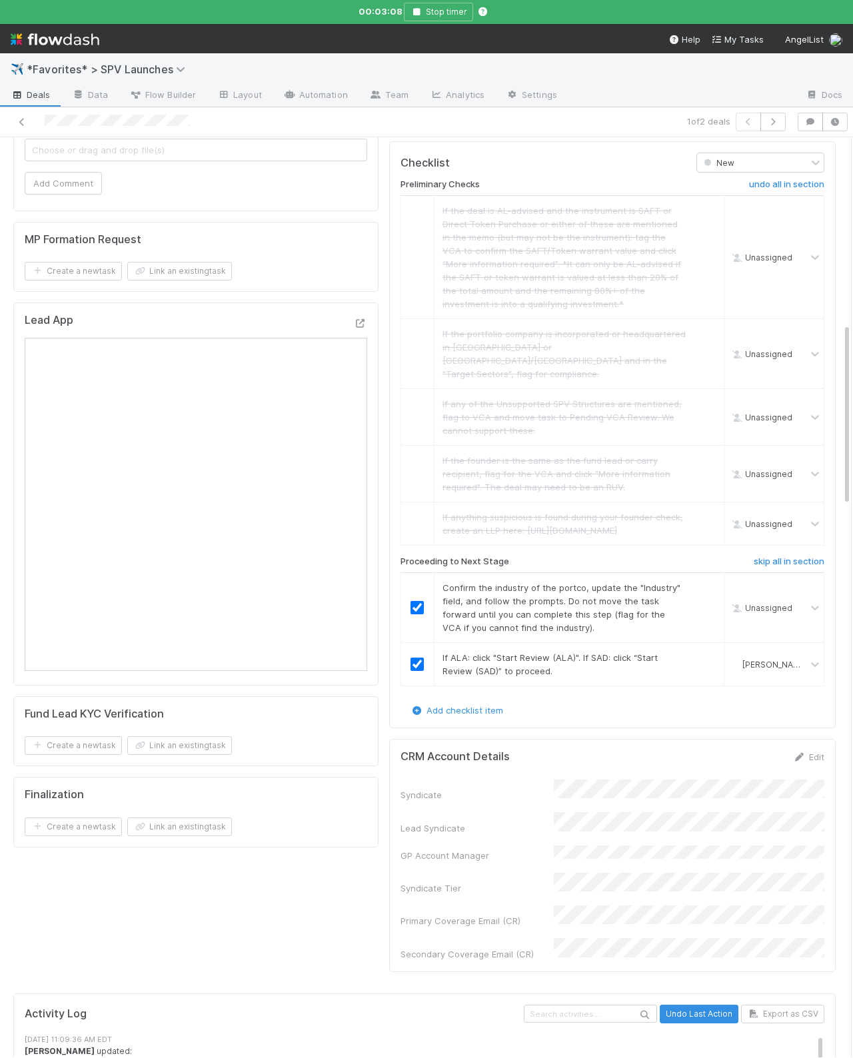
checkbox input "true"
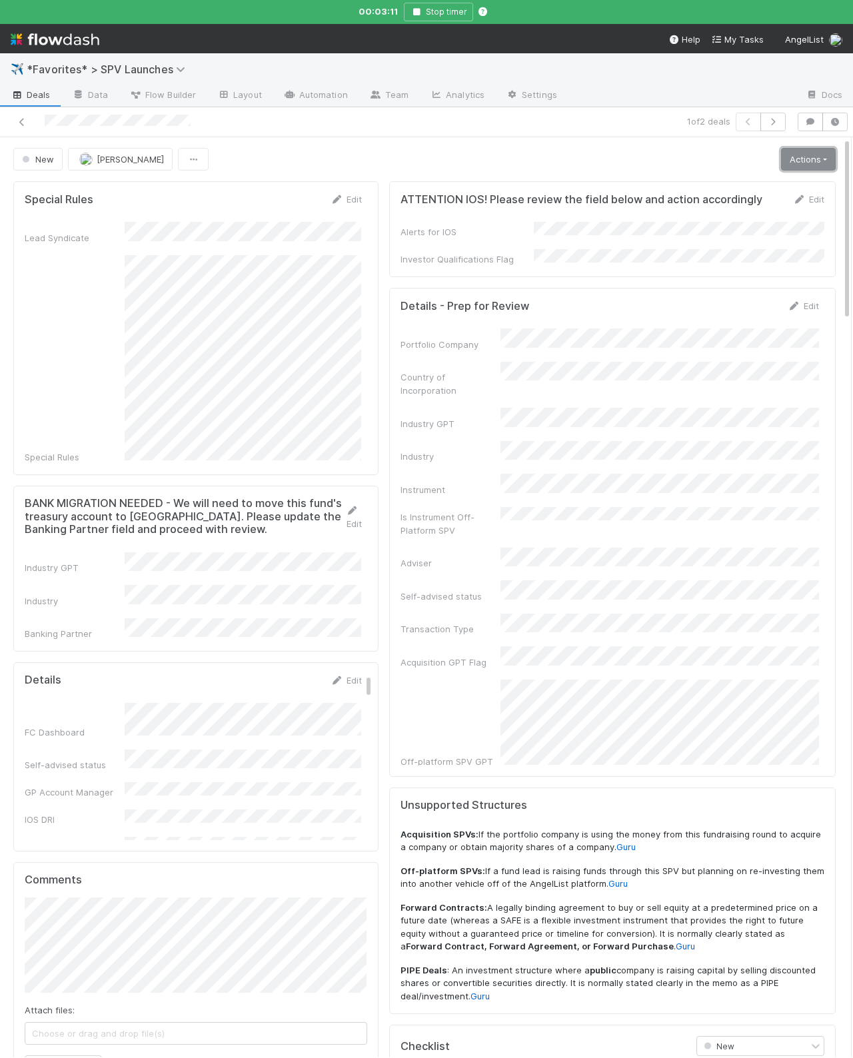
click at [799, 159] on link "Actions" at bounding box center [808, 159] width 55 height 23
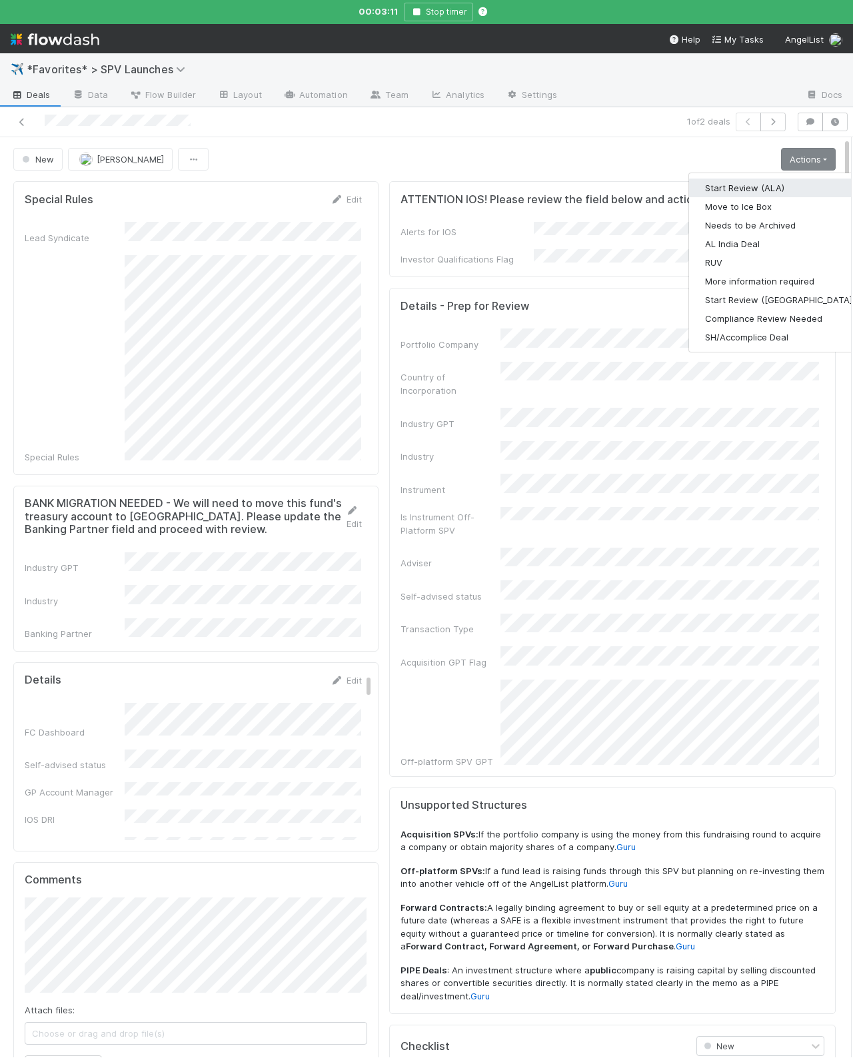
click at [751, 186] on button "Start Review (ALA)" at bounding box center [780, 188] width 182 height 19
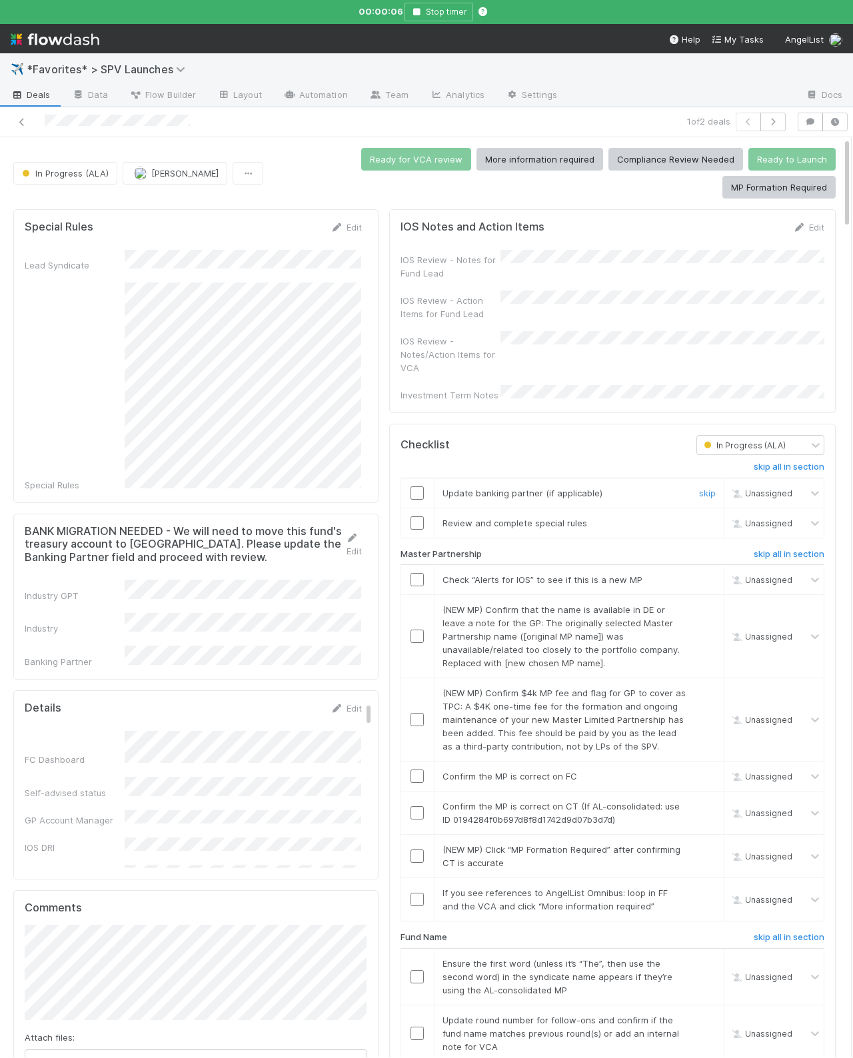
click at [407, 486] on div at bounding box center [417, 492] width 33 height 13
click at [416, 486] on input "checkbox" at bounding box center [416, 492] width 13 height 13
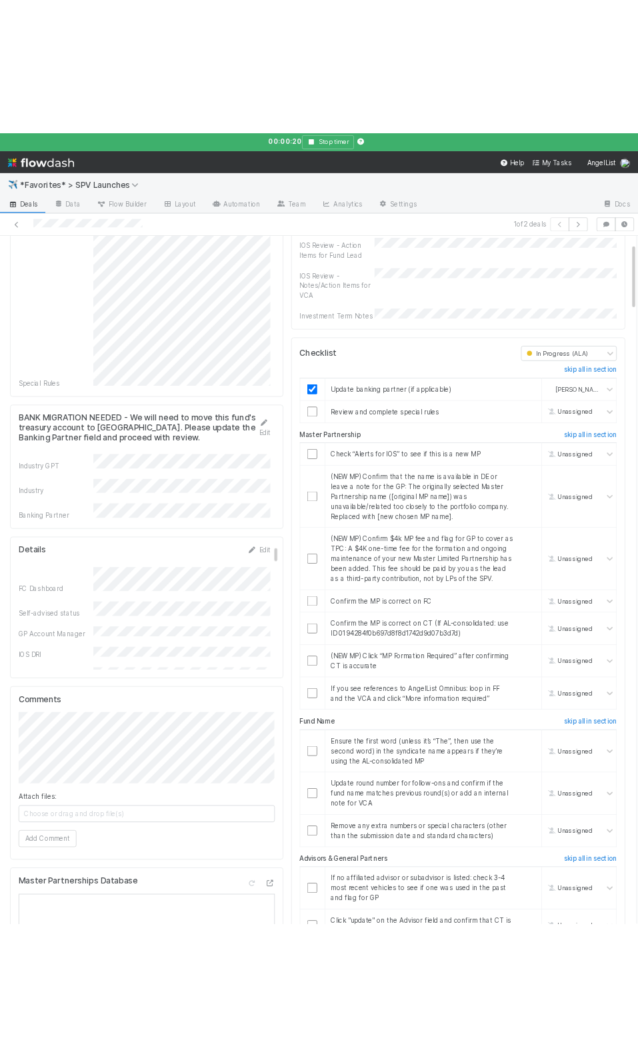
scroll to position [157, 0]
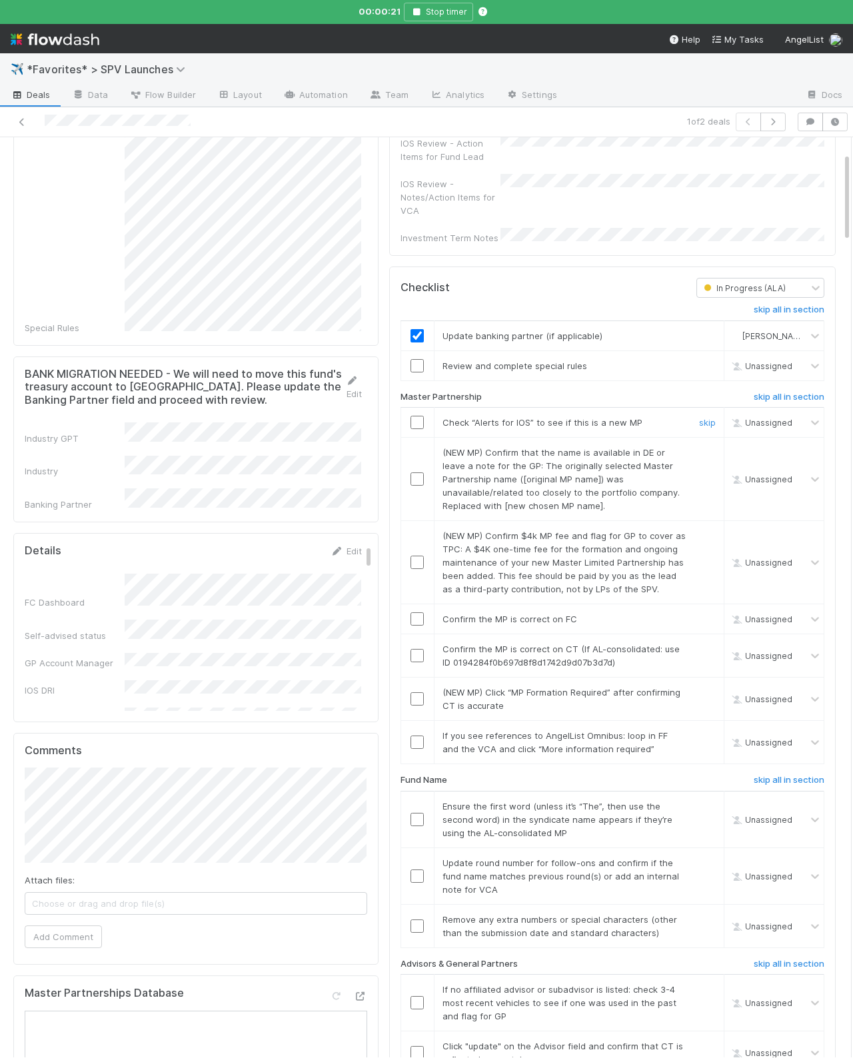
click at [414, 416] on input "checkbox" at bounding box center [416, 422] width 13 height 13
click at [715, 446] on div "skip" at bounding box center [706, 479] width 40 height 67
drag, startPoint x: 710, startPoint y: 442, endPoint x: 714, endPoint y: 492, distance: 50.1
click at [710, 447] on link "skip" at bounding box center [707, 452] width 17 height 11
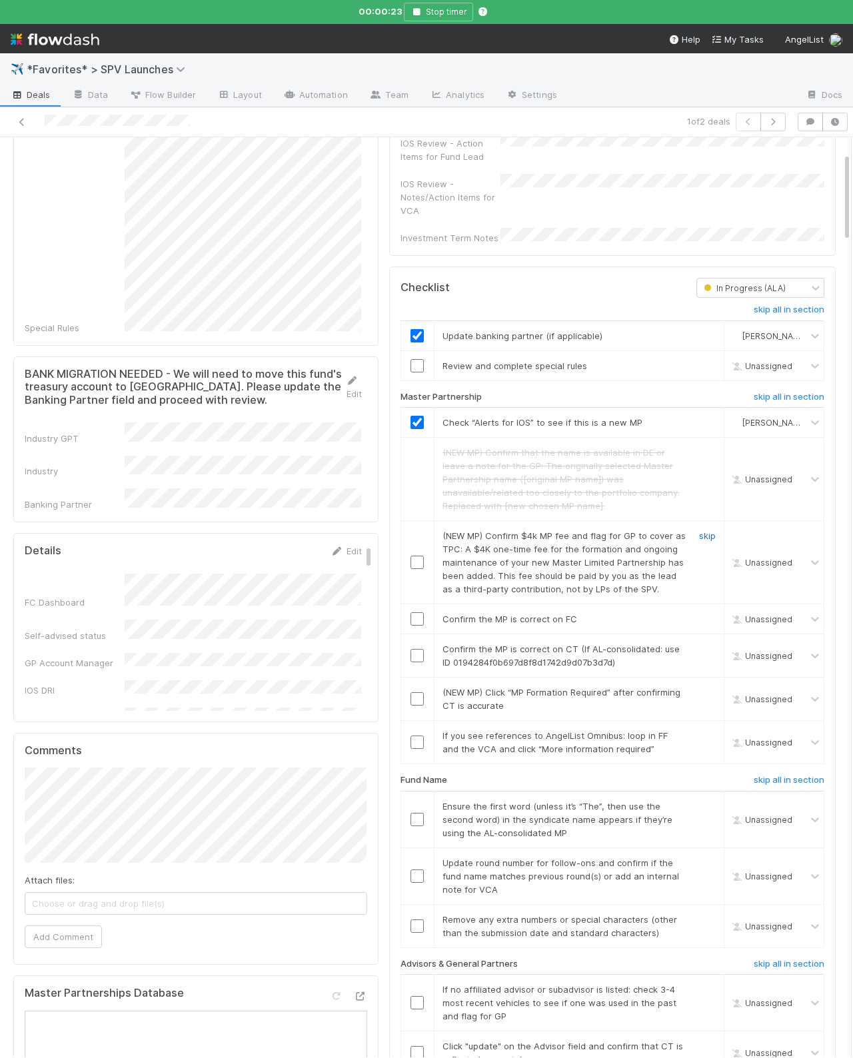
click at [706, 530] on link "skip" at bounding box center [707, 535] width 17 height 11
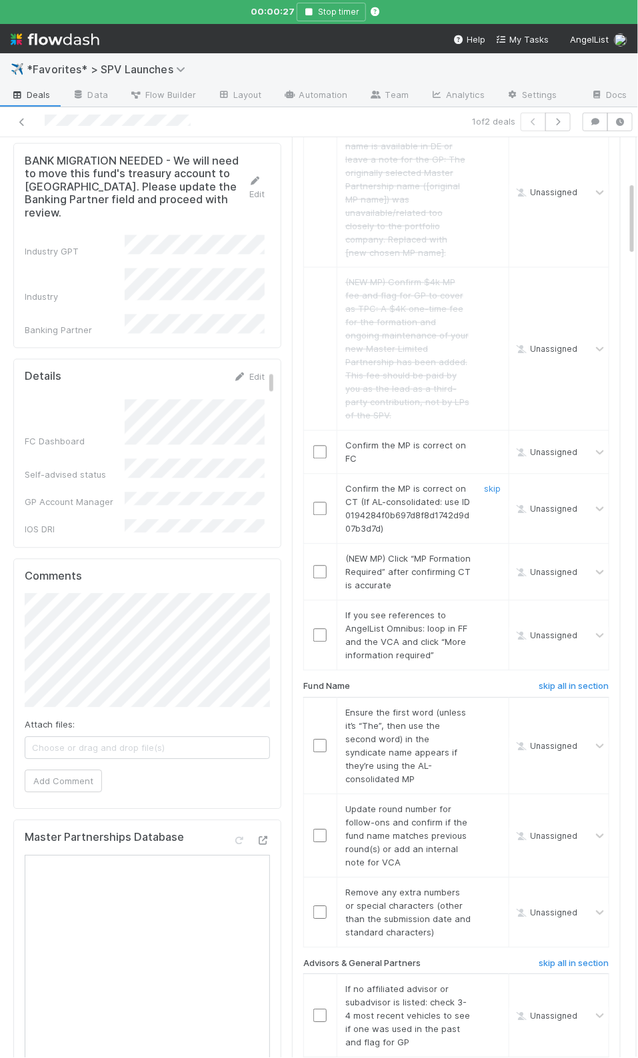
scroll to position [536, 0]
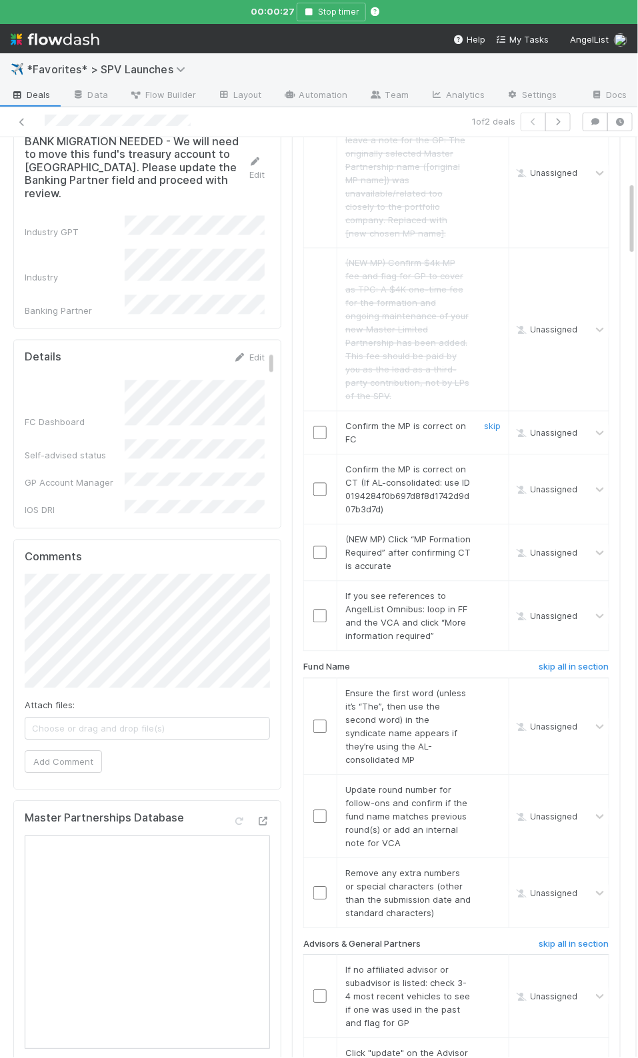
click at [321, 438] on td at bounding box center [319, 433] width 33 height 43
click at [317, 426] on input "checkbox" at bounding box center [319, 432] width 13 height 13
click at [319, 483] on input "checkbox" at bounding box center [319, 489] width 13 height 13
click at [490, 525] on td "(NEW MP) Click “MP Formation Required” after confirming CT is accurate skip" at bounding box center [422, 553] width 172 height 57
drag, startPoint x: 494, startPoint y: 534, endPoint x: 503, endPoint y: 587, distance: 54.1
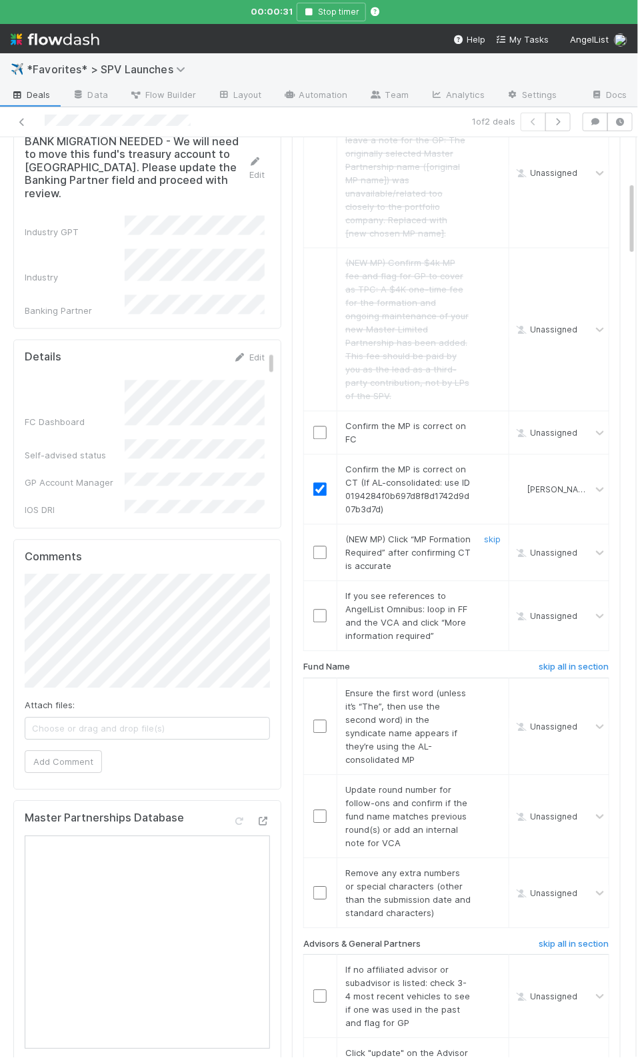
click at [493, 534] on link "skip" at bounding box center [492, 539] width 17 height 11
click at [495, 591] on link "skip" at bounding box center [492, 596] width 17 height 11
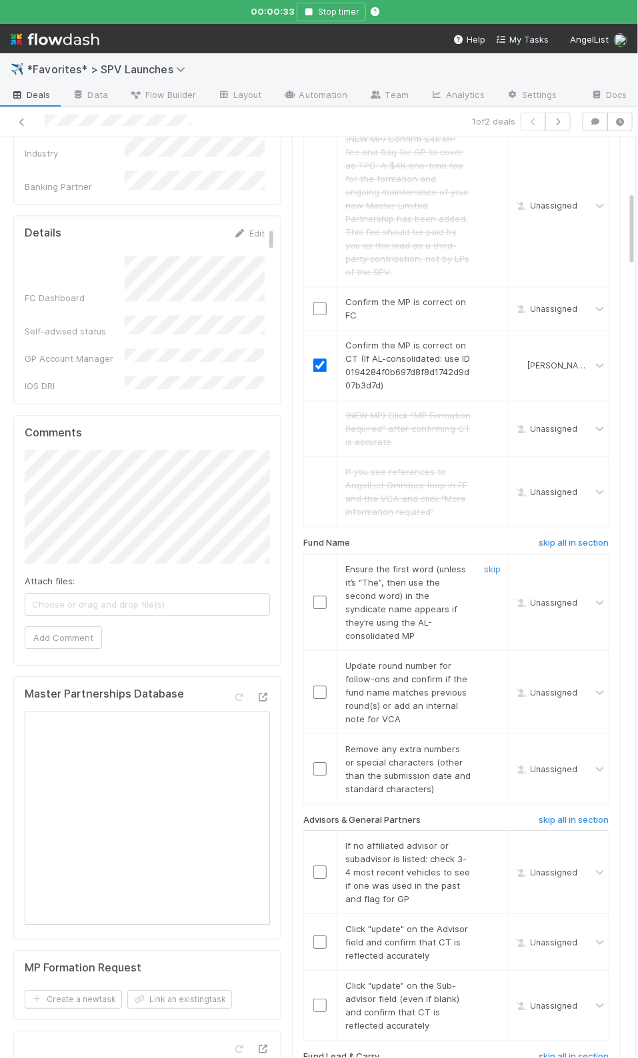
scroll to position [710, 0]
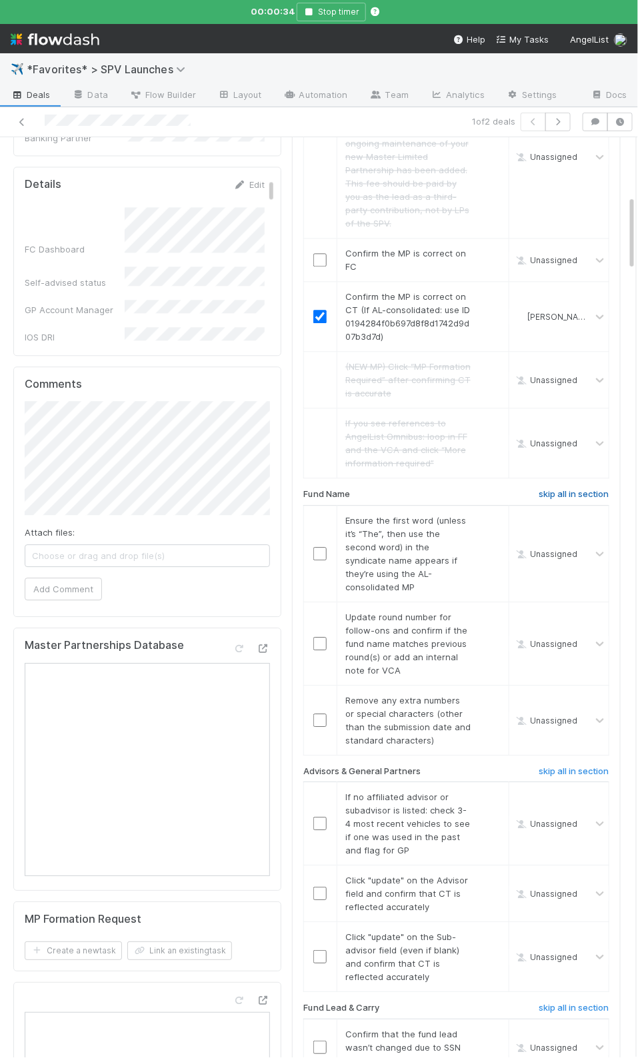
click at [583, 489] on h6 "skip all in section" at bounding box center [573, 494] width 71 height 11
checkbox input "true"
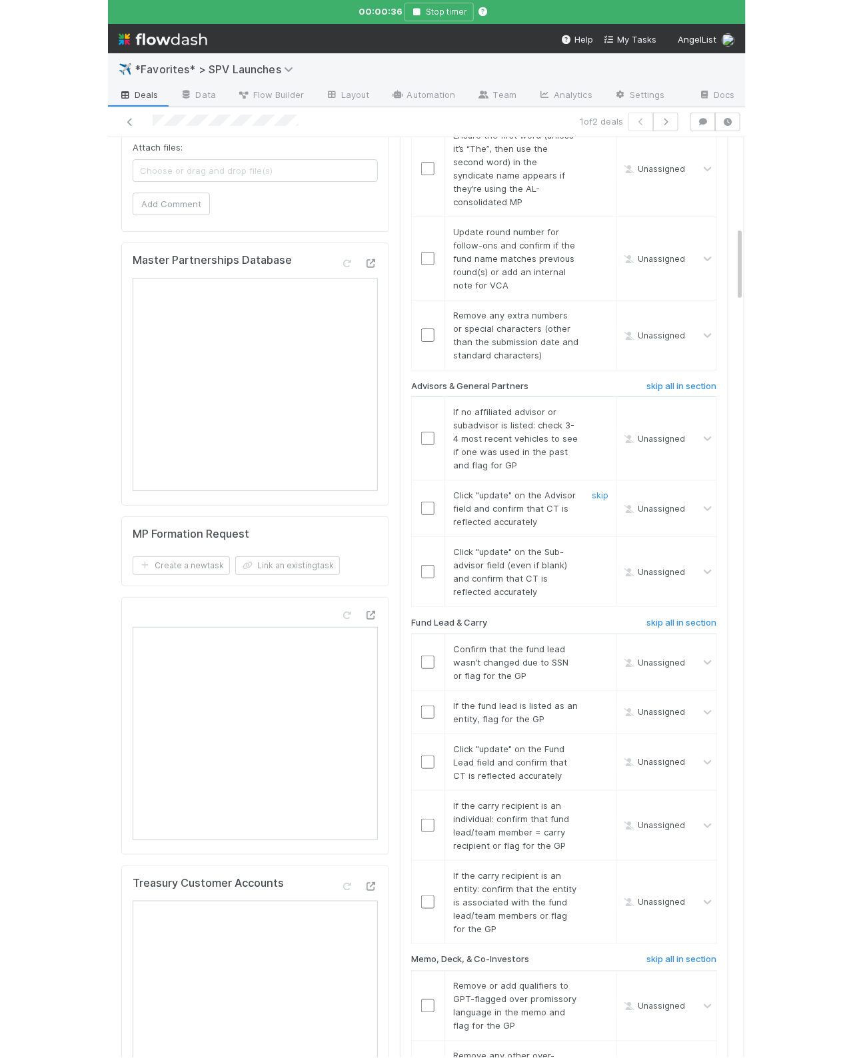
scroll to position [1101, 0]
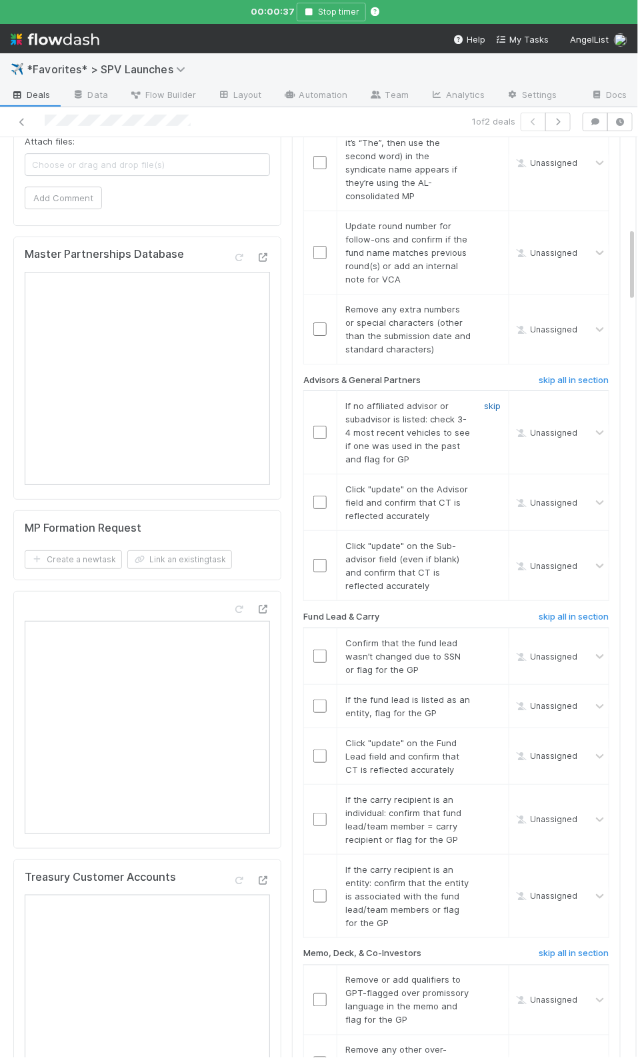
click at [497, 400] on link "skip" at bounding box center [492, 405] width 17 height 11
drag, startPoint x: 348, startPoint y: 498, endPoint x: 330, endPoint y: 487, distance: 21.3
click at [348, 498] on span "Click "update" on the Advisor field and confirm that CT is reflected accurately" at bounding box center [406, 502] width 123 height 37
drag, startPoint x: 324, startPoint y: 480, endPoint x: 325, endPoint y: 530, distance: 50.7
click at [324, 496] on input "checkbox" at bounding box center [319, 502] width 13 height 13
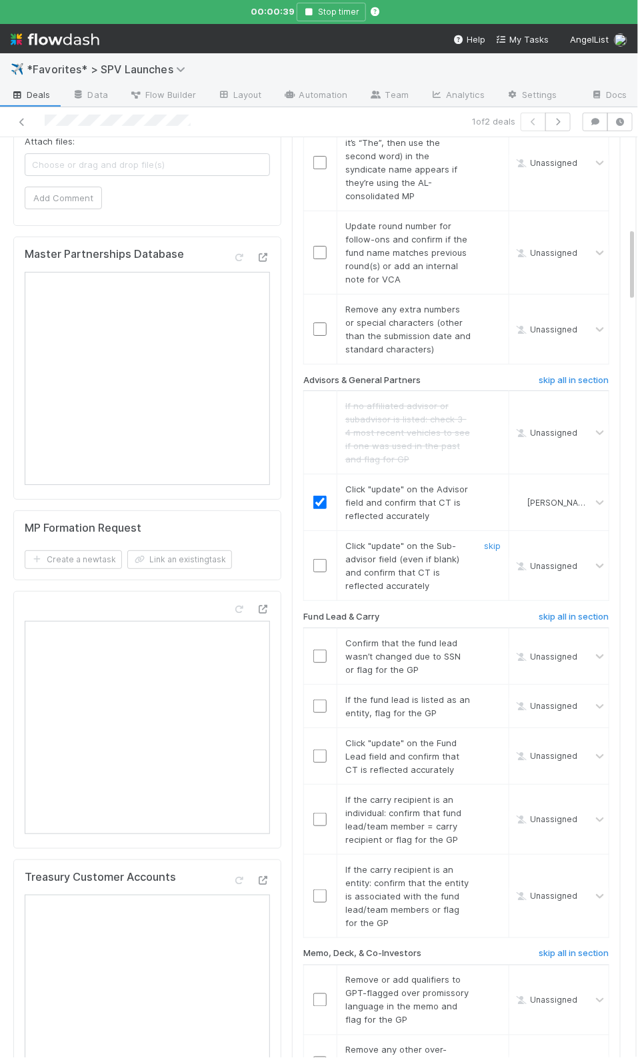
click at [322, 559] on input "checkbox" at bounding box center [319, 565] width 13 height 13
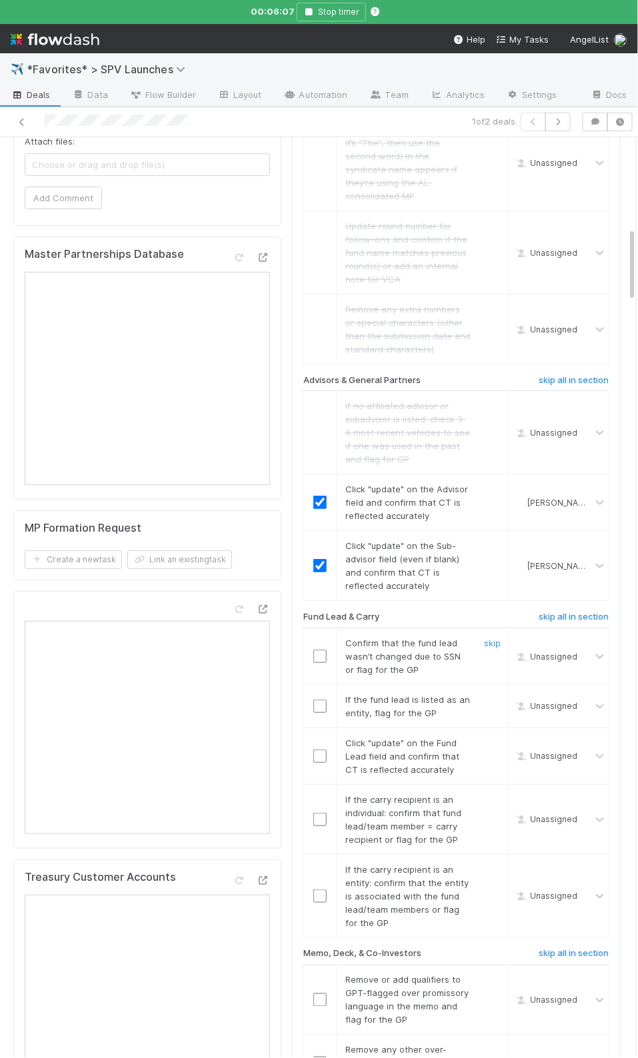
click at [319, 628] on td at bounding box center [319, 656] width 33 height 57
click at [324, 650] on input "checkbox" at bounding box center [319, 656] width 13 height 13
click at [488, 694] on link "skip" at bounding box center [492, 699] width 17 height 11
drag, startPoint x: 370, startPoint y: 735, endPoint x: 334, endPoint y: 735, distance: 36.0
click at [356, 738] on span "Click "update" on the Fund Lead field and confirm that CT is reflected accurate…" at bounding box center [402, 756] width 114 height 37
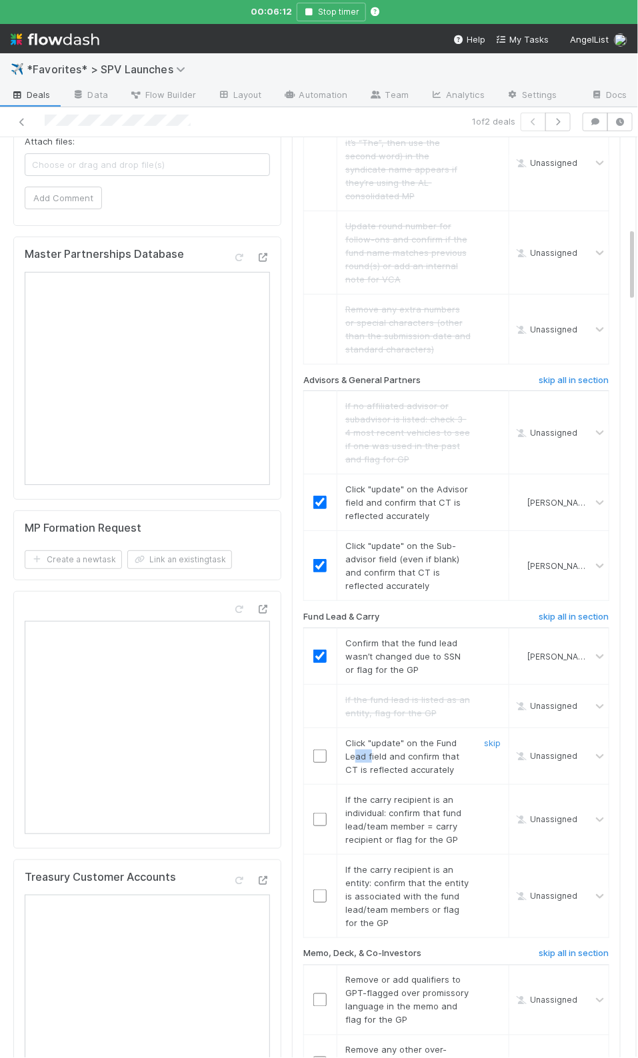
drag, startPoint x: 321, startPoint y: 733, endPoint x: 362, endPoint y: 724, distance: 41.7
click at [321, 750] on input "checkbox" at bounding box center [319, 756] width 13 height 13
drag, startPoint x: 488, startPoint y: 776, endPoint x: 581, endPoint y: 778, distance: 93.3
click at [488, 794] on link "skip" at bounding box center [492, 799] width 17 height 11
click at [342, 886] on div "If the carry recipient is an entity: confirm that the entity is associated with…" at bounding box center [402, 896] width 135 height 67
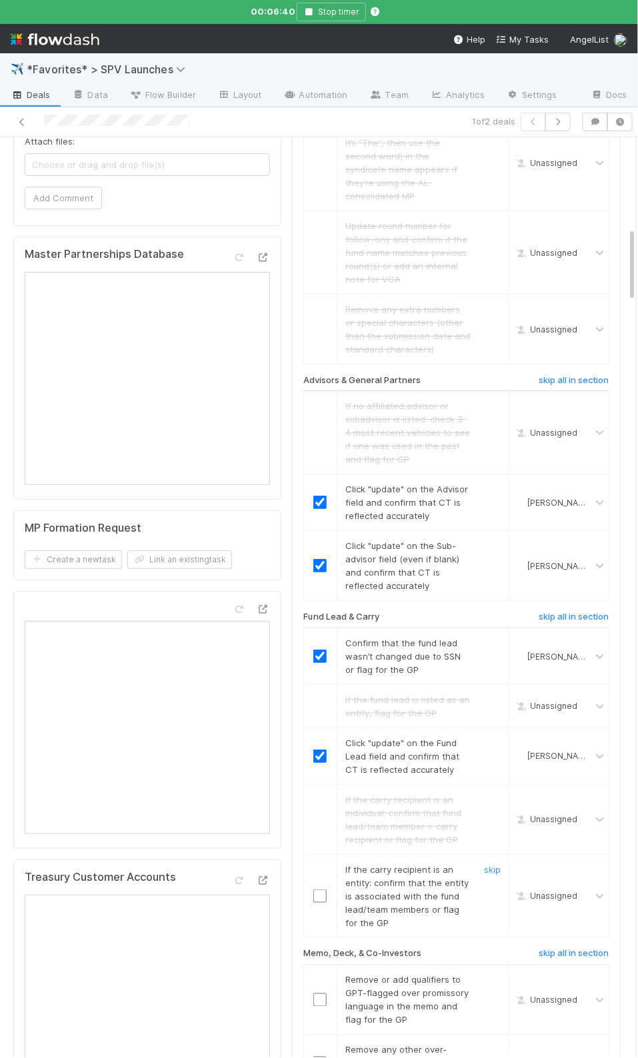
click at [330, 884] on td at bounding box center [319, 895] width 33 height 83
click at [325, 882] on td at bounding box center [319, 895] width 33 height 83
click at [322, 890] on input "checkbox" at bounding box center [319, 896] width 13 height 13
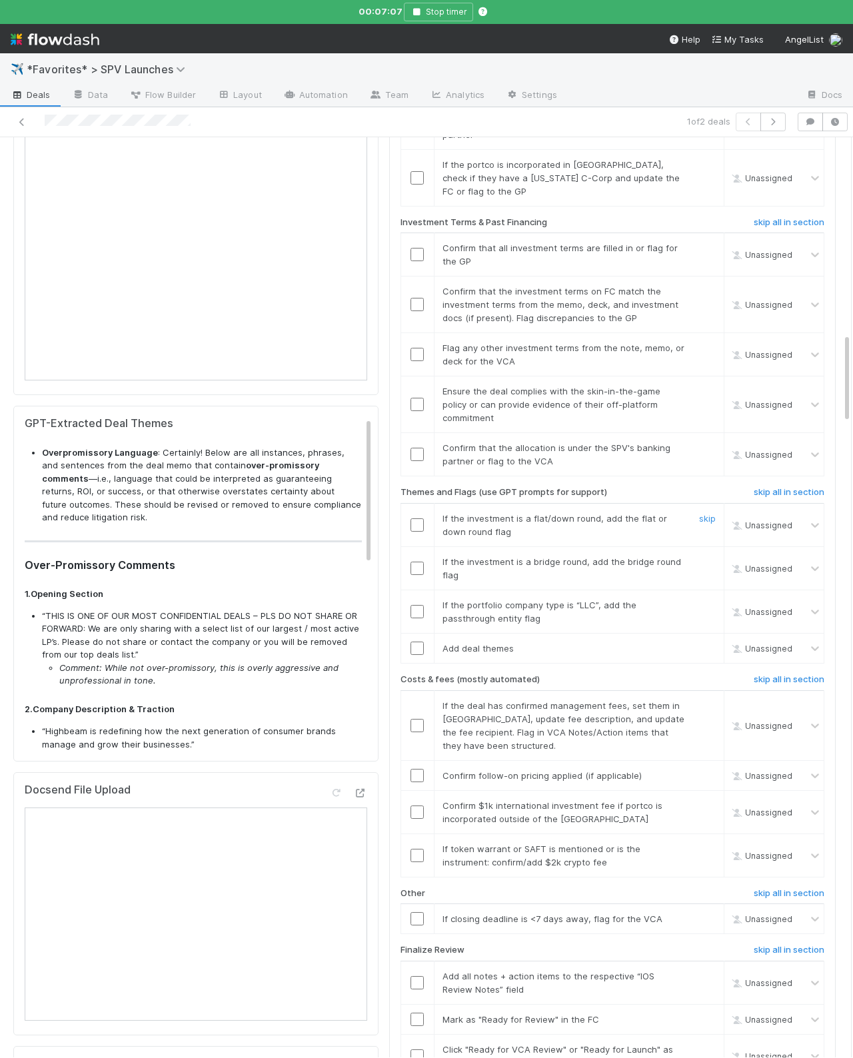
scroll to position [2073, 0]
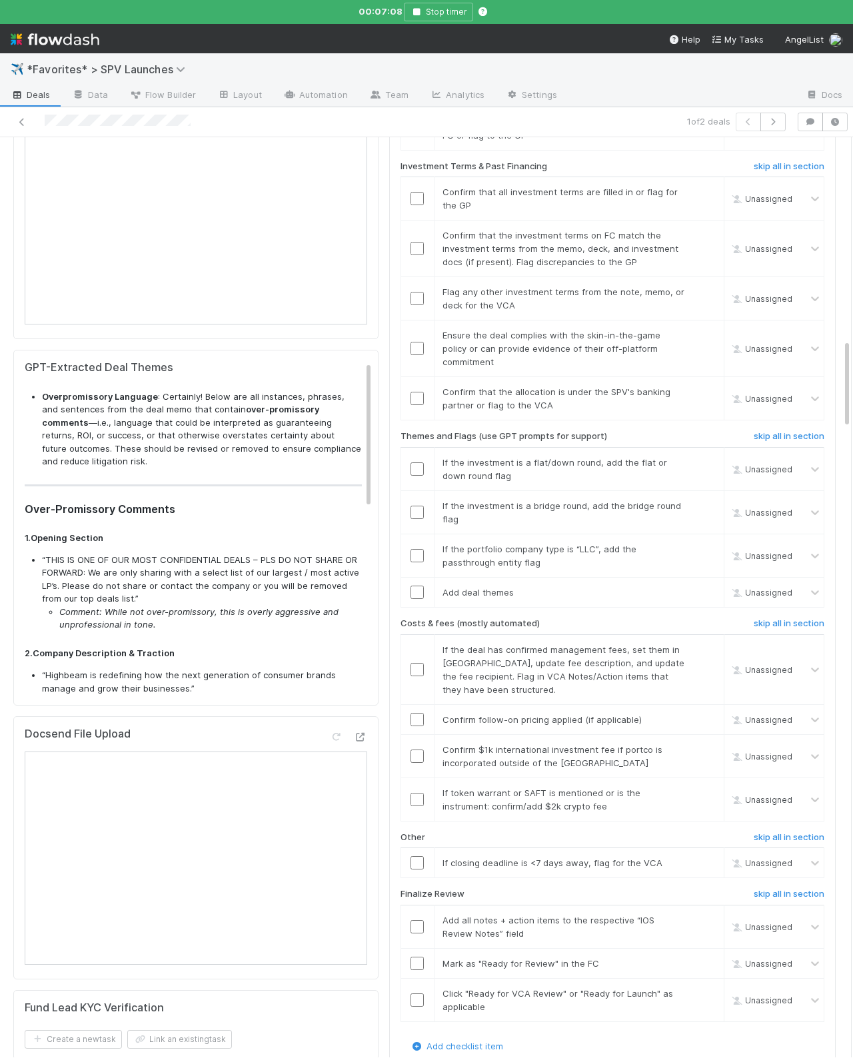
click at [163, 559] on li "“THIS IS ONE OF OUR MOST CONFIDENTIAL DEALS – PLS DO NOT SHARE OR FORWARD: We a…" at bounding box center [202, 593] width 320 height 78
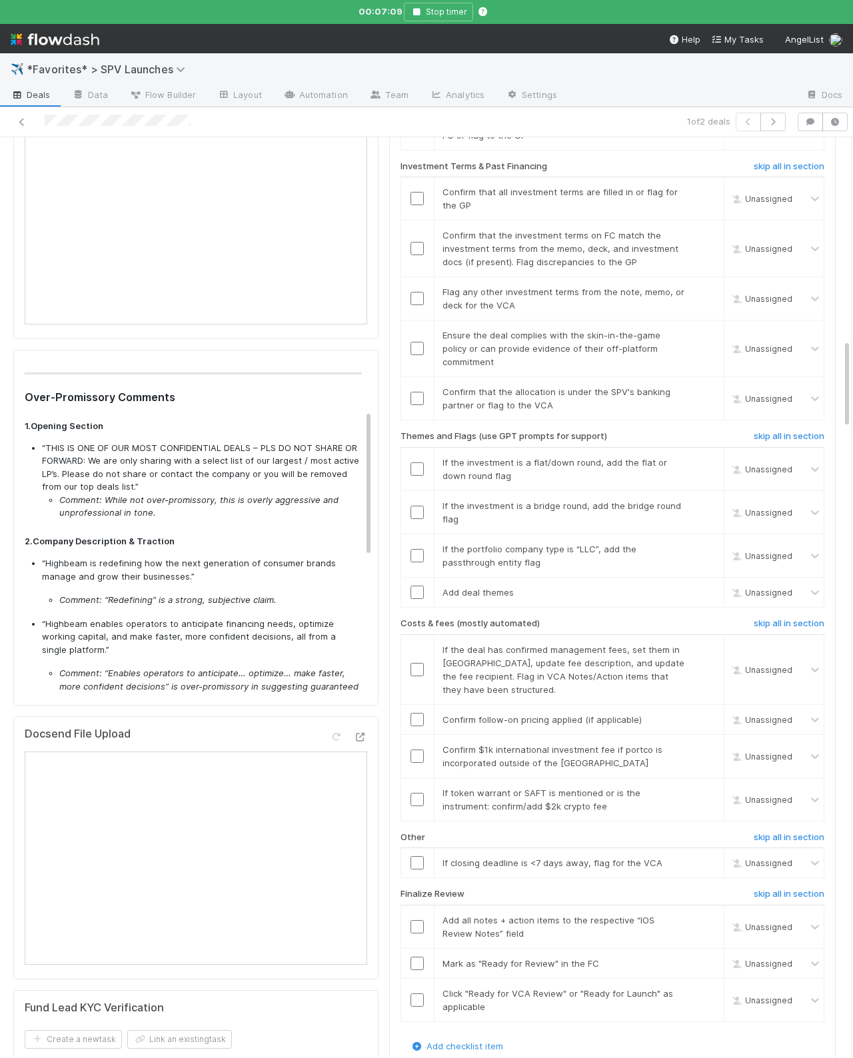
scroll to position [115, 0]
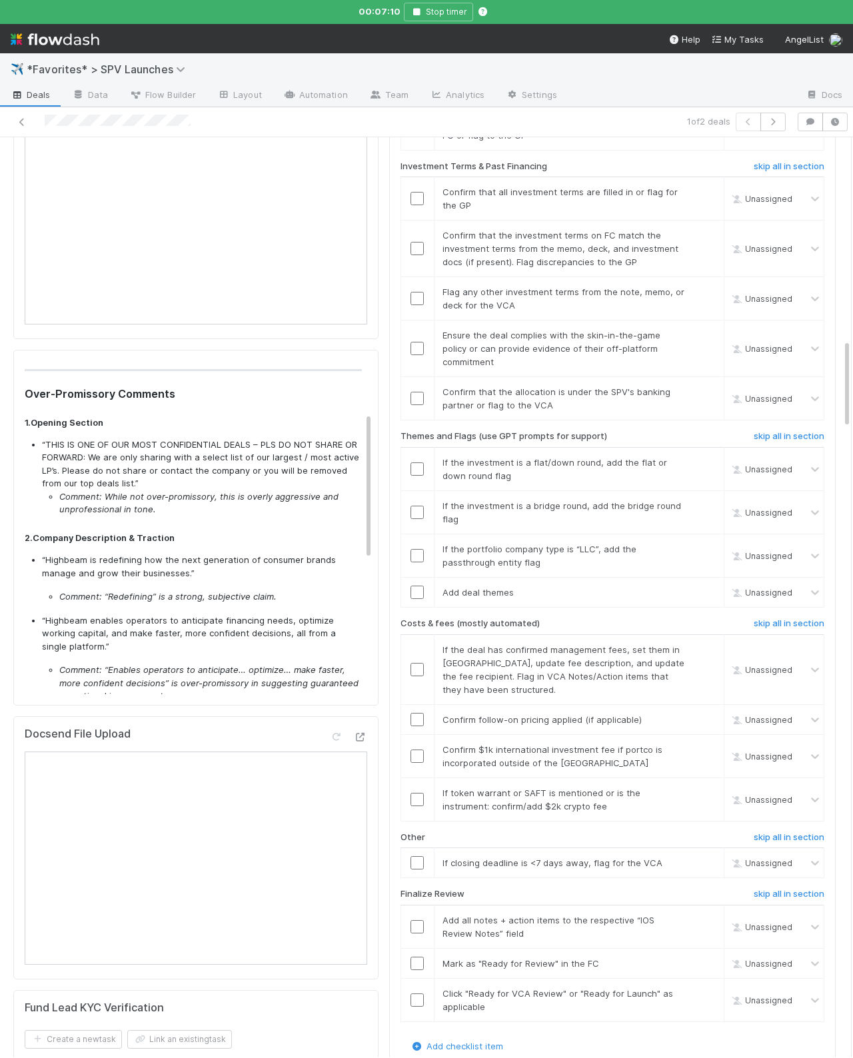
click at [194, 554] on p "“Highbeam is redefining how the next generation of consumer brands manage and g…" at bounding box center [202, 567] width 320 height 26
click at [159, 532] on strong "Company Description & Traction" at bounding box center [104, 537] width 142 height 11
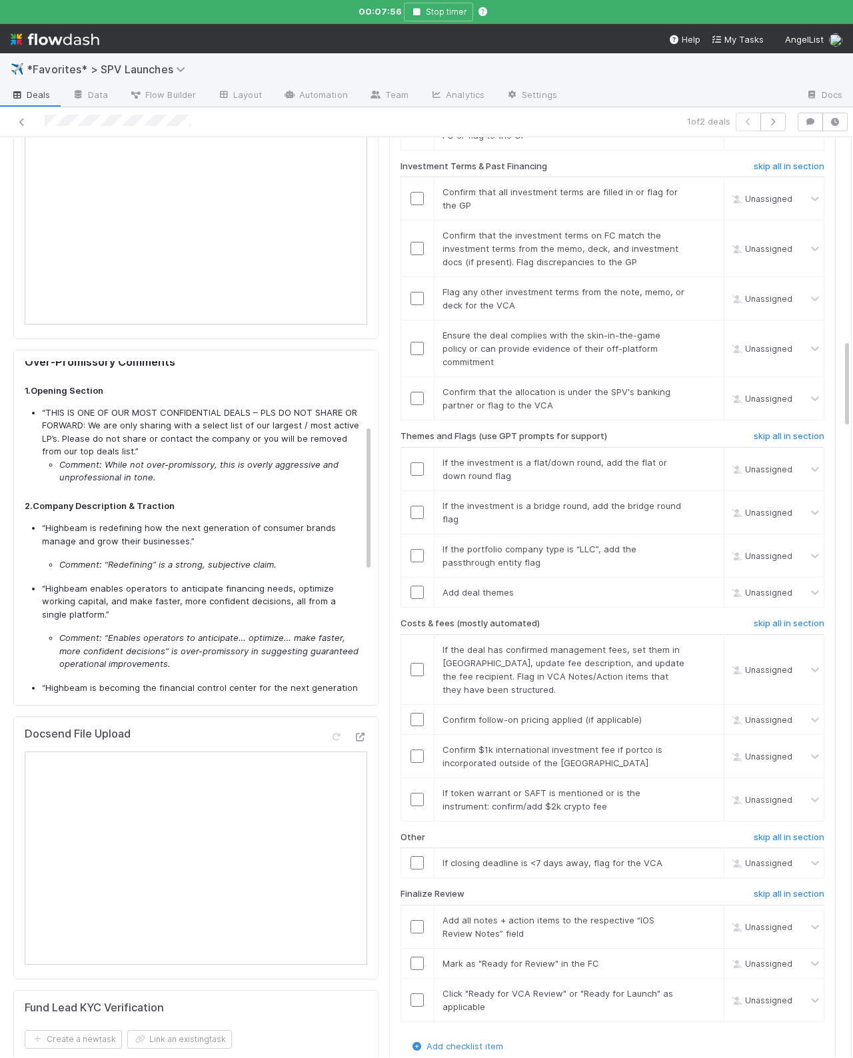
scroll to position [162, 0]
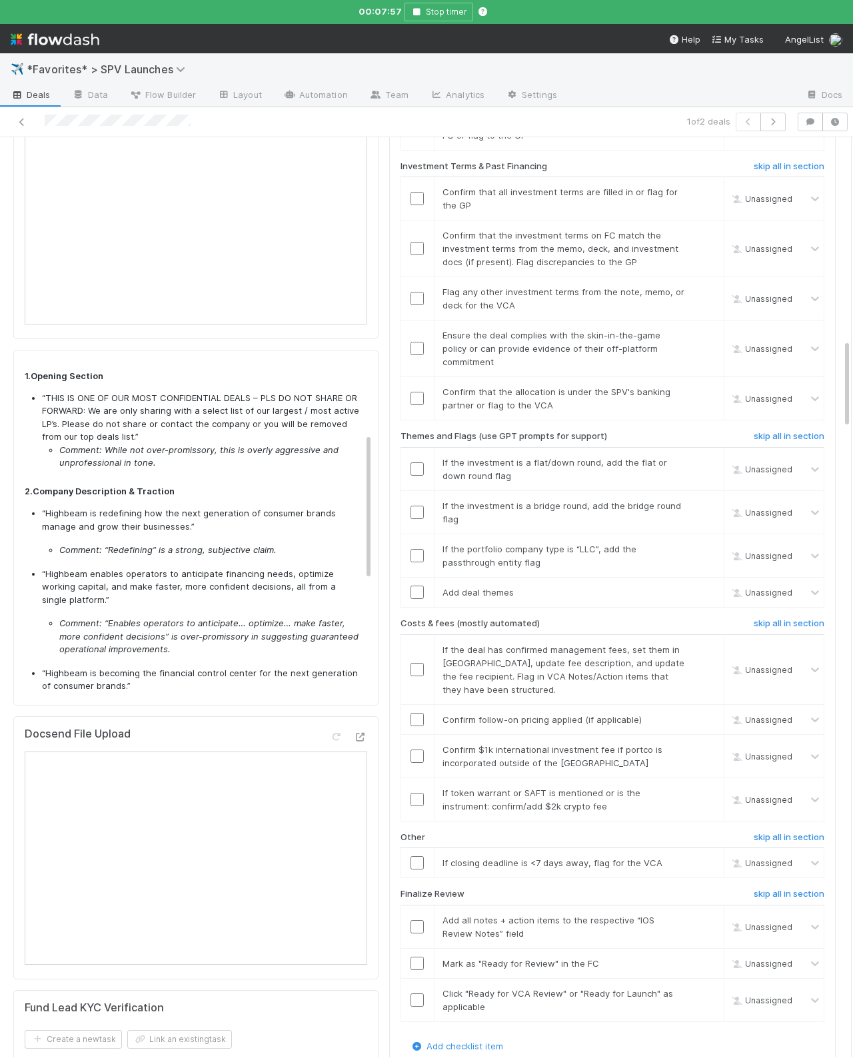
click at [340, 568] on p "“Highbeam enables operators to anticipate financing needs, optimize working cap…" at bounding box center [202, 587] width 320 height 39
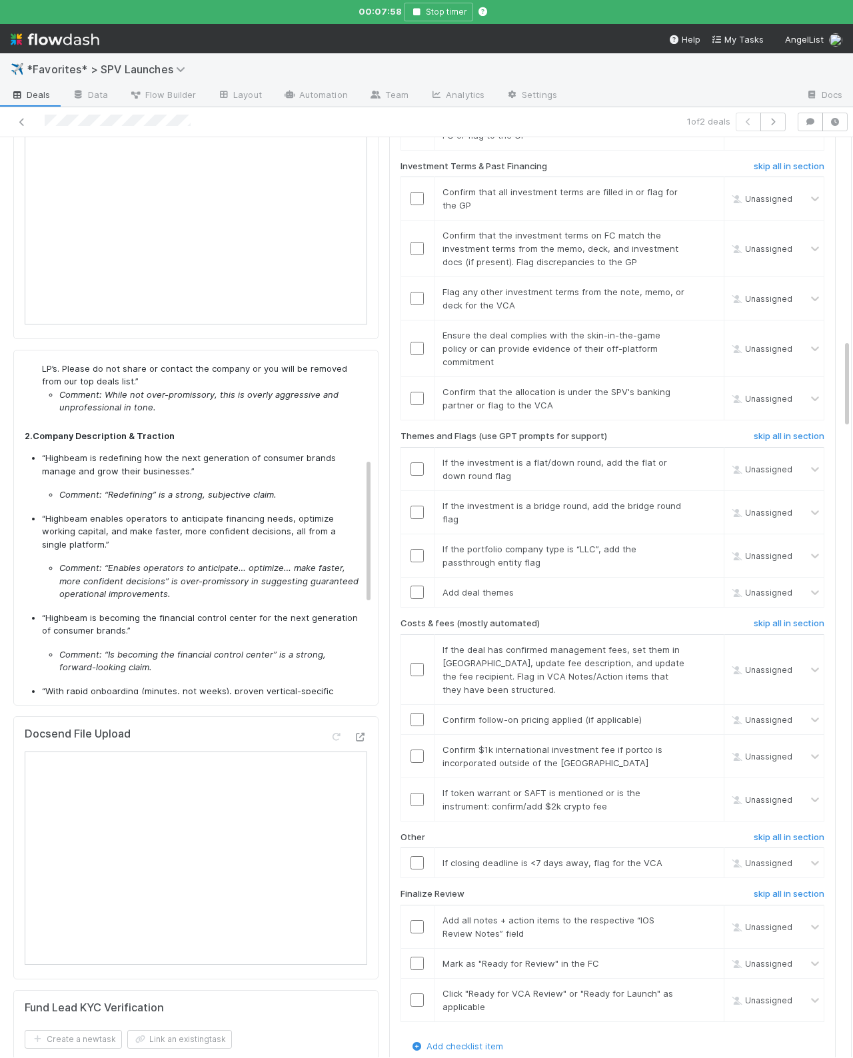
scroll to position [237, 0]
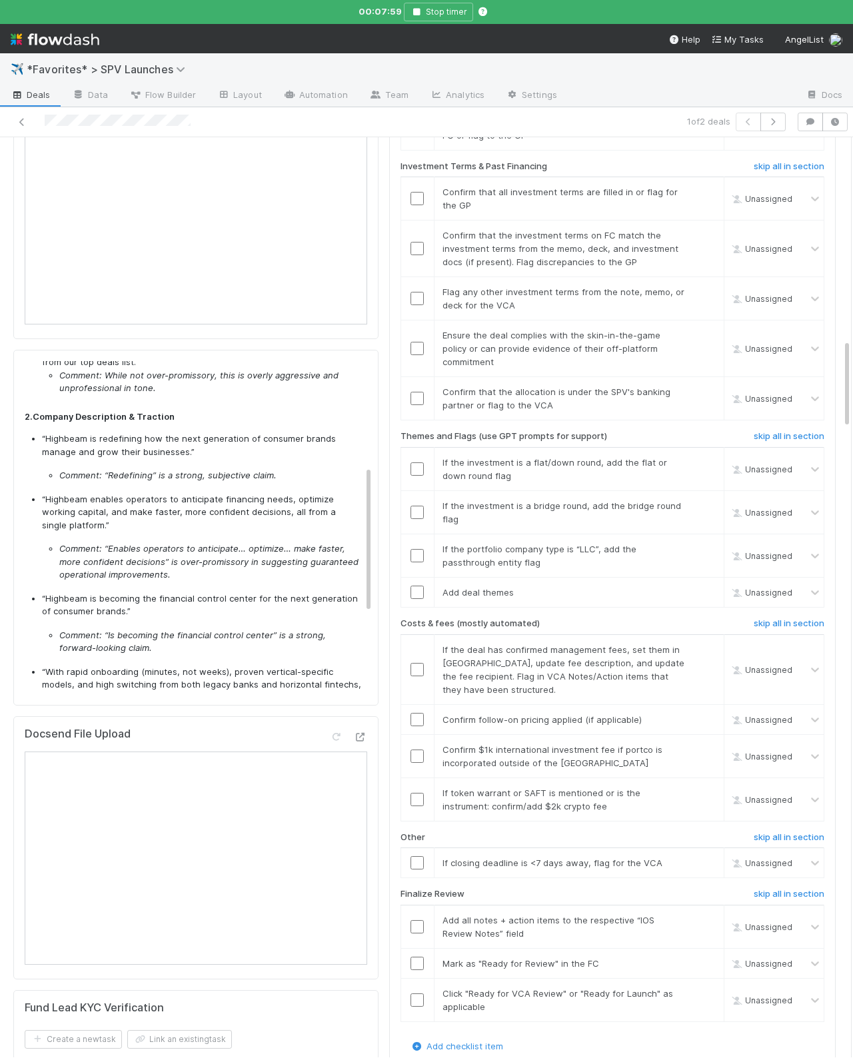
drag, startPoint x: 242, startPoint y: 571, endPoint x: 249, endPoint y: 571, distance: 7.3
click at [242, 592] on p "“Highbeam is becoming the financial control center for the next generation of c…" at bounding box center [202, 605] width 320 height 26
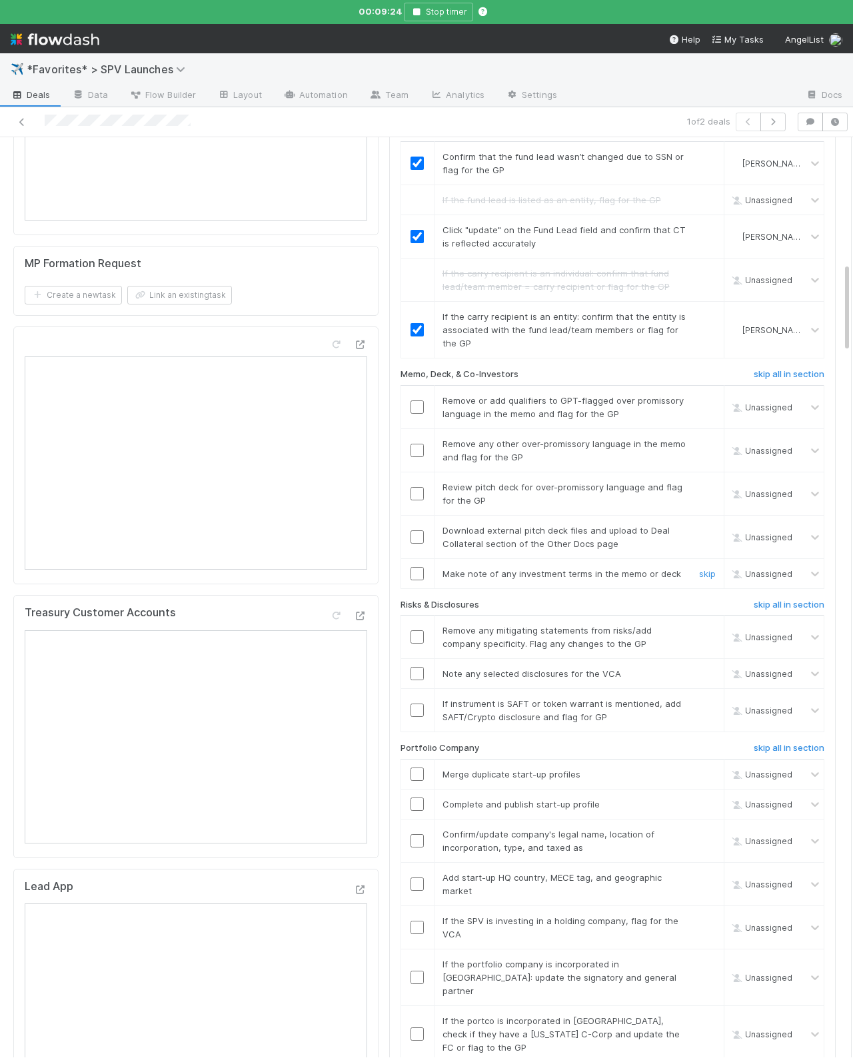
scroll to position [0, 0]
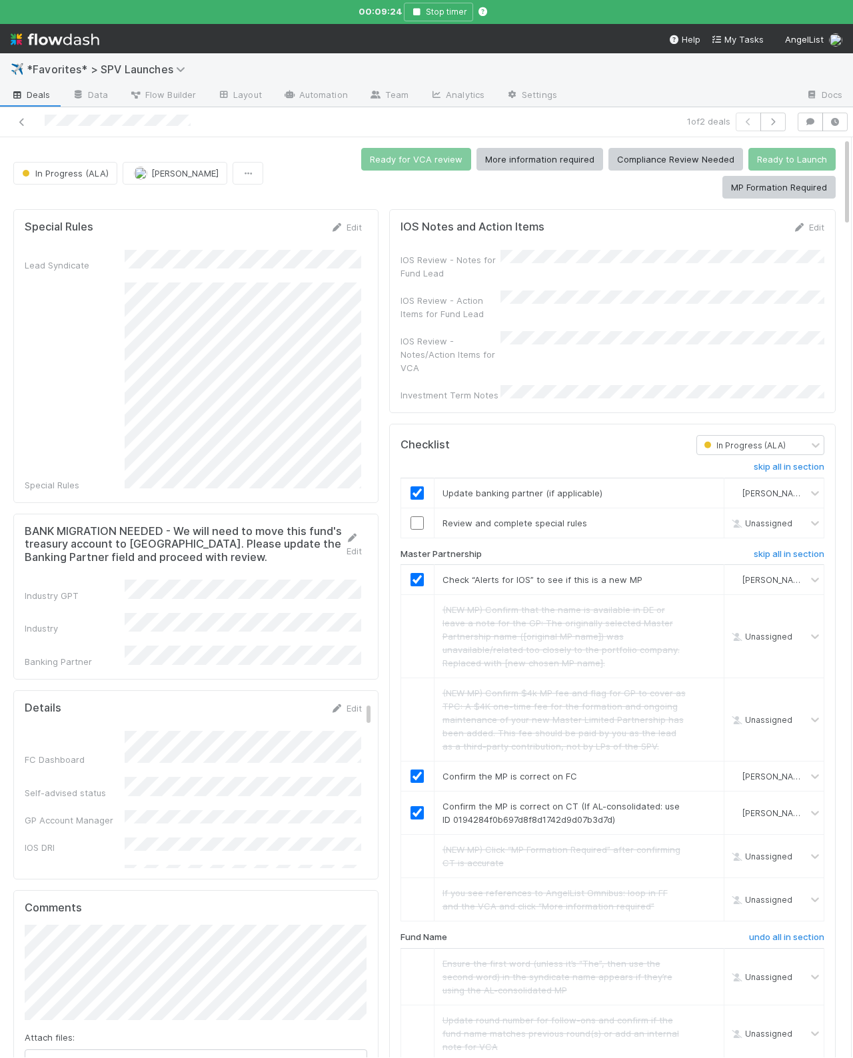
click at [520, 439] on div "Checklist" at bounding box center [538, 445] width 296 height 20
click at [508, 396] on div "IOS Notes and Action Items Edit IOS Review - Notes for Fund Lead IOS Review - A…" at bounding box center [612, 311] width 446 height 204
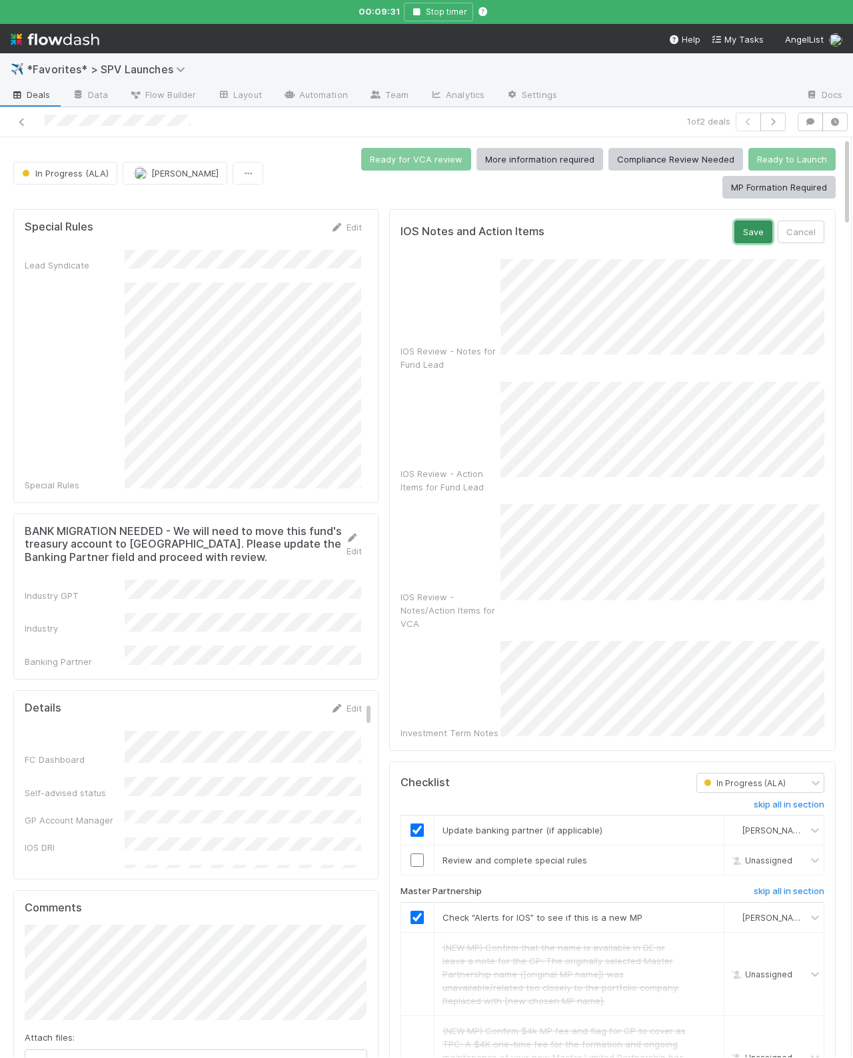
click at [738, 225] on button "Save" at bounding box center [753, 232] width 38 height 23
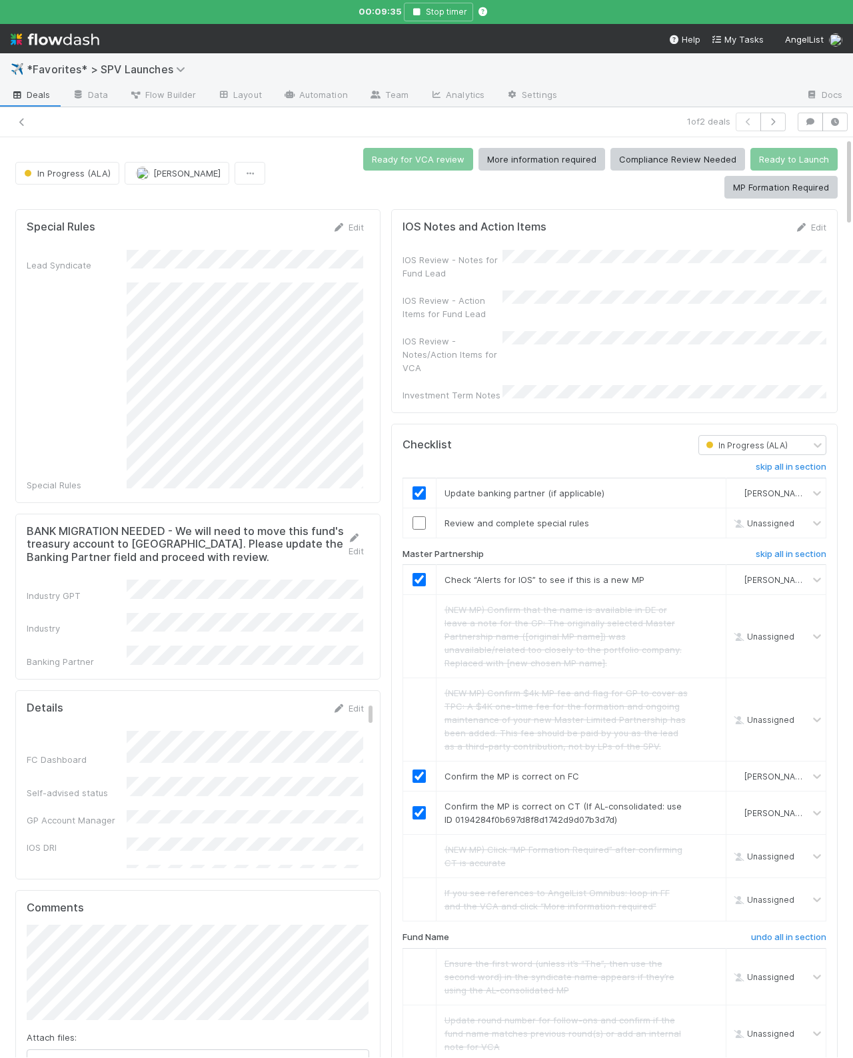
scroll to position [421, 0]
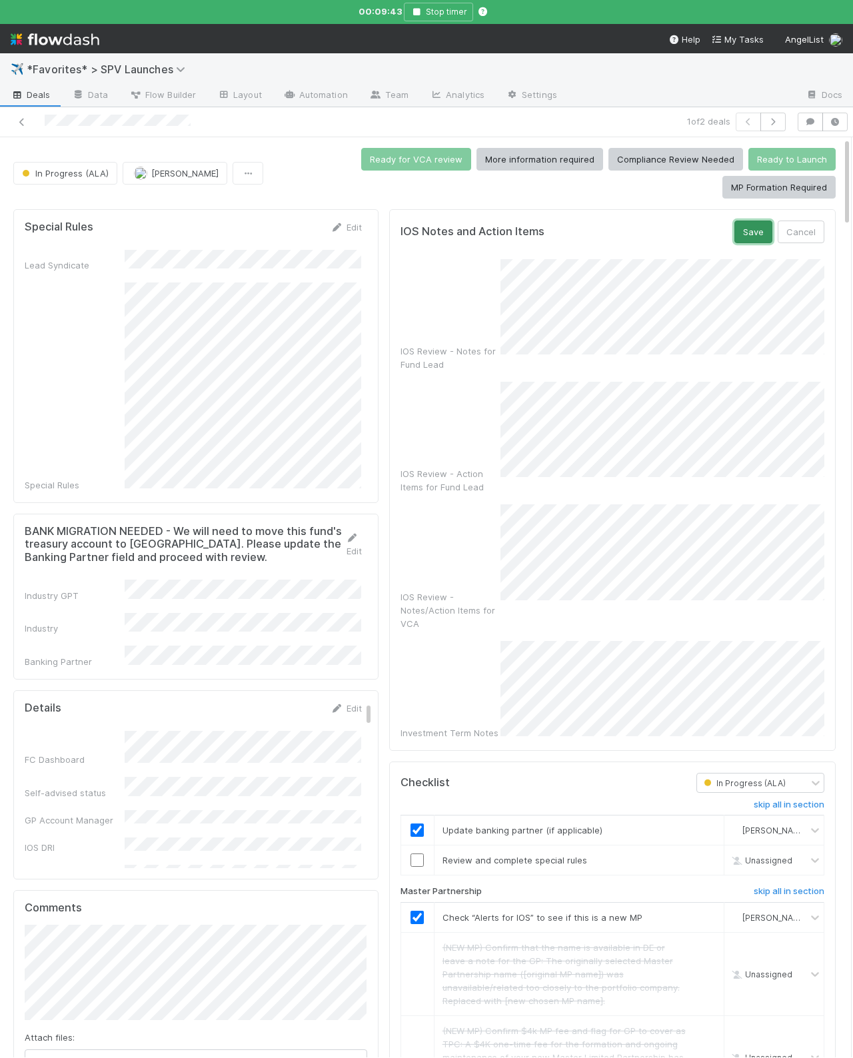
click at [748, 225] on button "Save" at bounding box center [753, 232] width 38 height 23
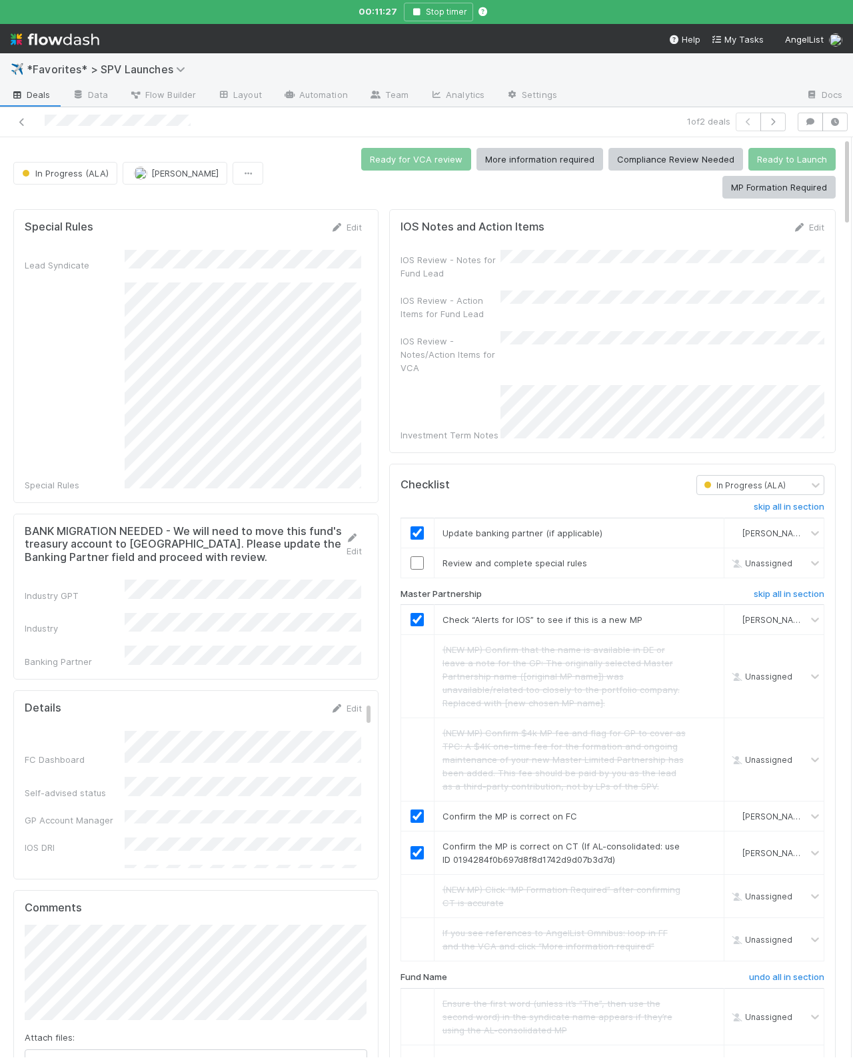
click at [467, 324] on div "IOS Review - Notes for Fund Lead IOS Review - Action Items for Fund Lead IOS Re…" at bounding box center [612, 346] width 424 height 192
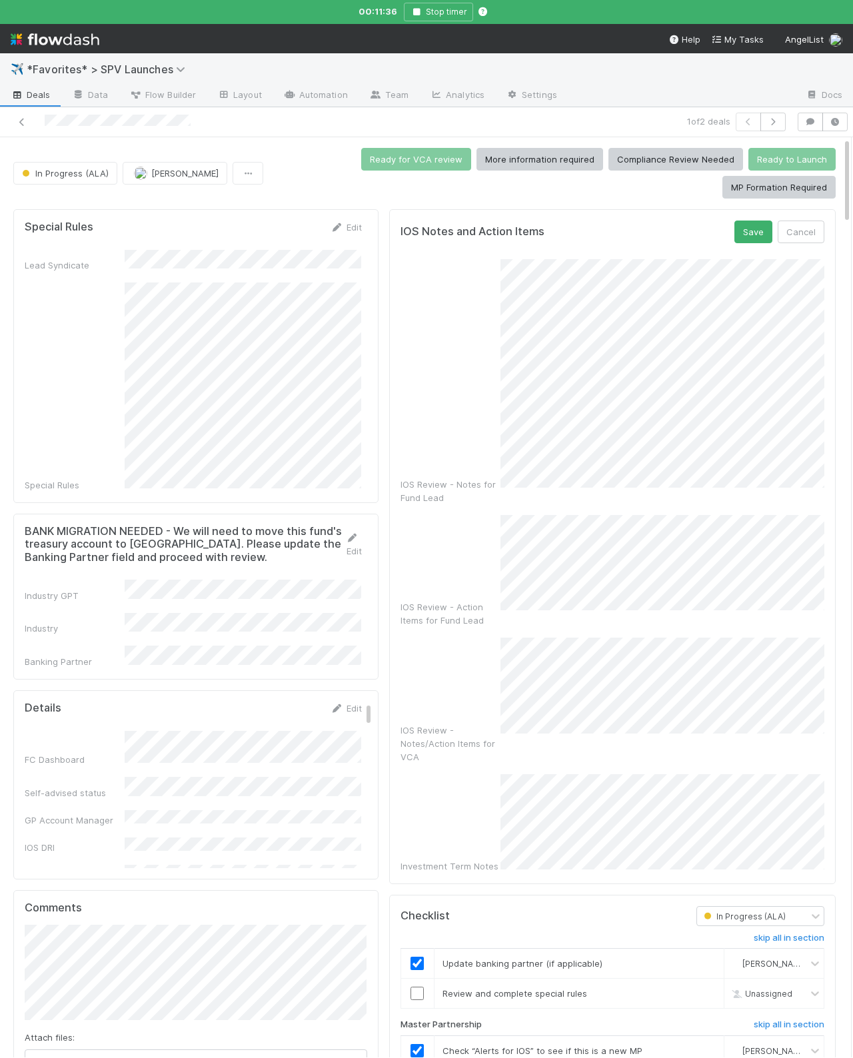
scroll to position [145, 0]
drag, startPoint x: 748, startPoint y: 240, endPoint x: 838, endPoint y: 255, distance: 91.9
click at [747, 240] on button "Save" at bounding box center [753, 232] width 38 height 23
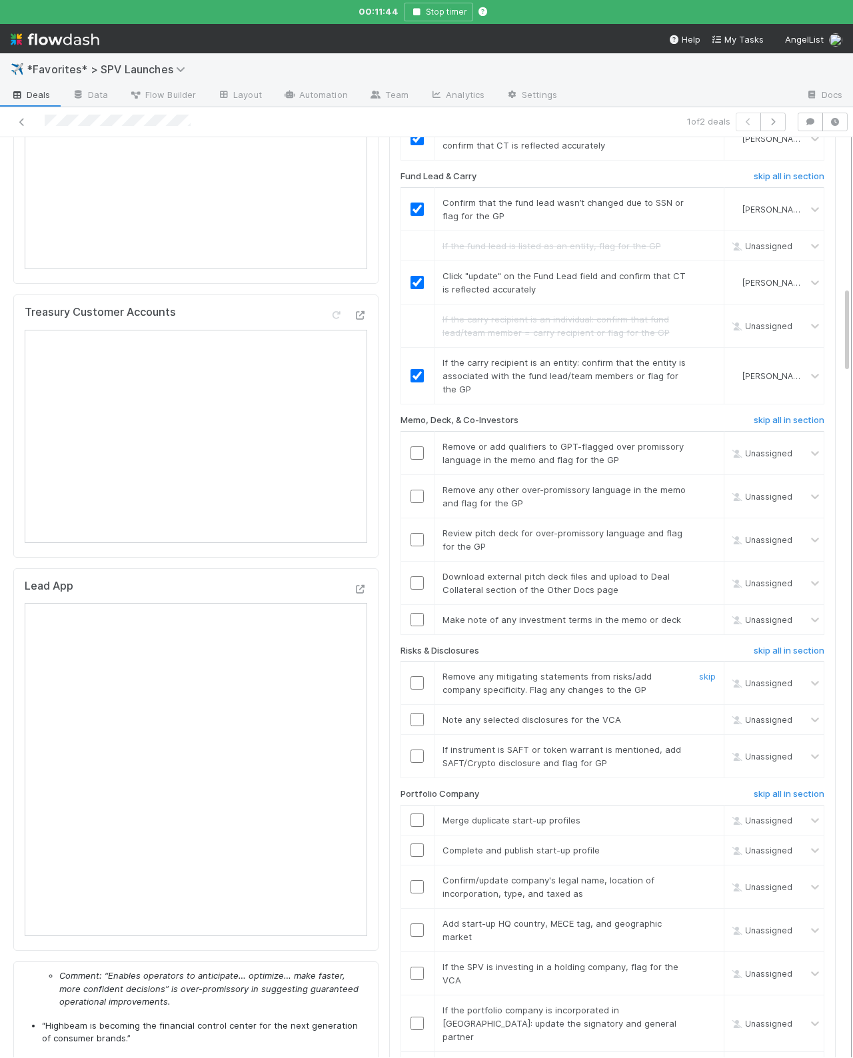
scroll to position [1638, 0]
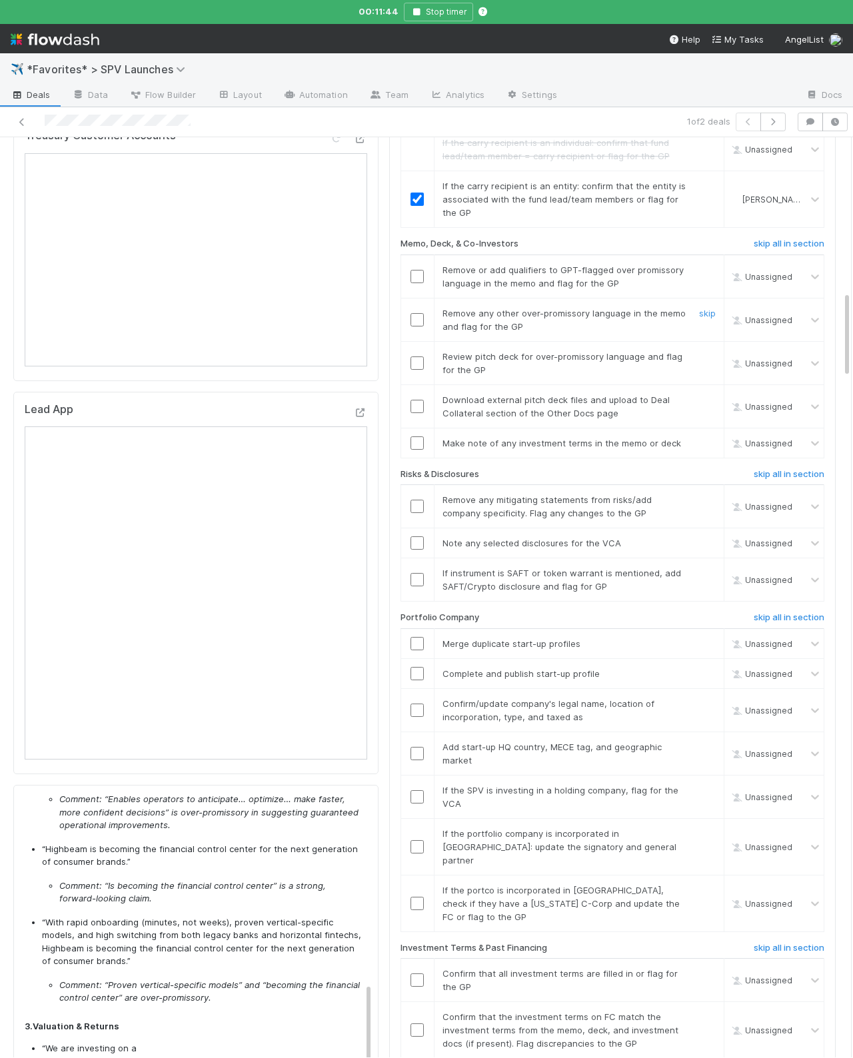
click at [405, 272] on td at bounding box center [416, 276] width 33 height 43
drag, startPoint x: 420, startPoint y: 261, endPoint x: 418, endPoint y: 279, distance: 18.1
click at [420, 270] on input "checkbox" at bounding box center [416, 276] width 13 height 13
click at [417, 313] on input "checkbox" at bounding box center [416, 319] width 13 height 13
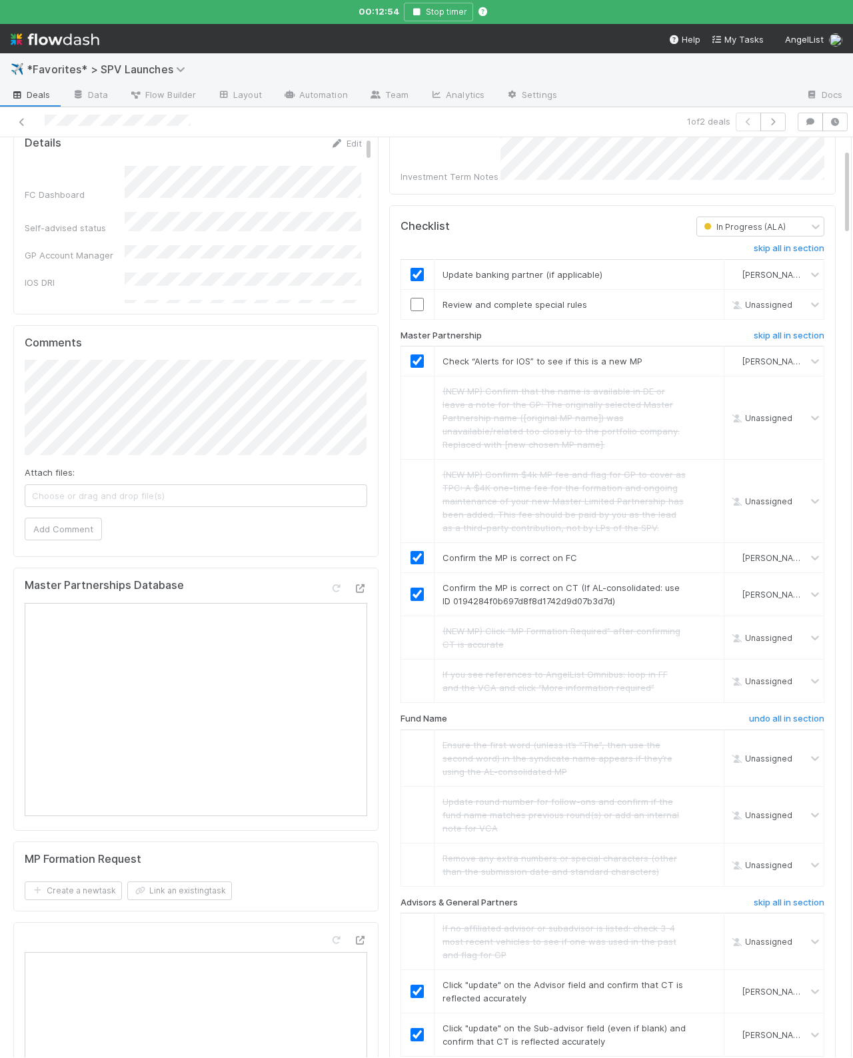
scroll to position [0, 0]
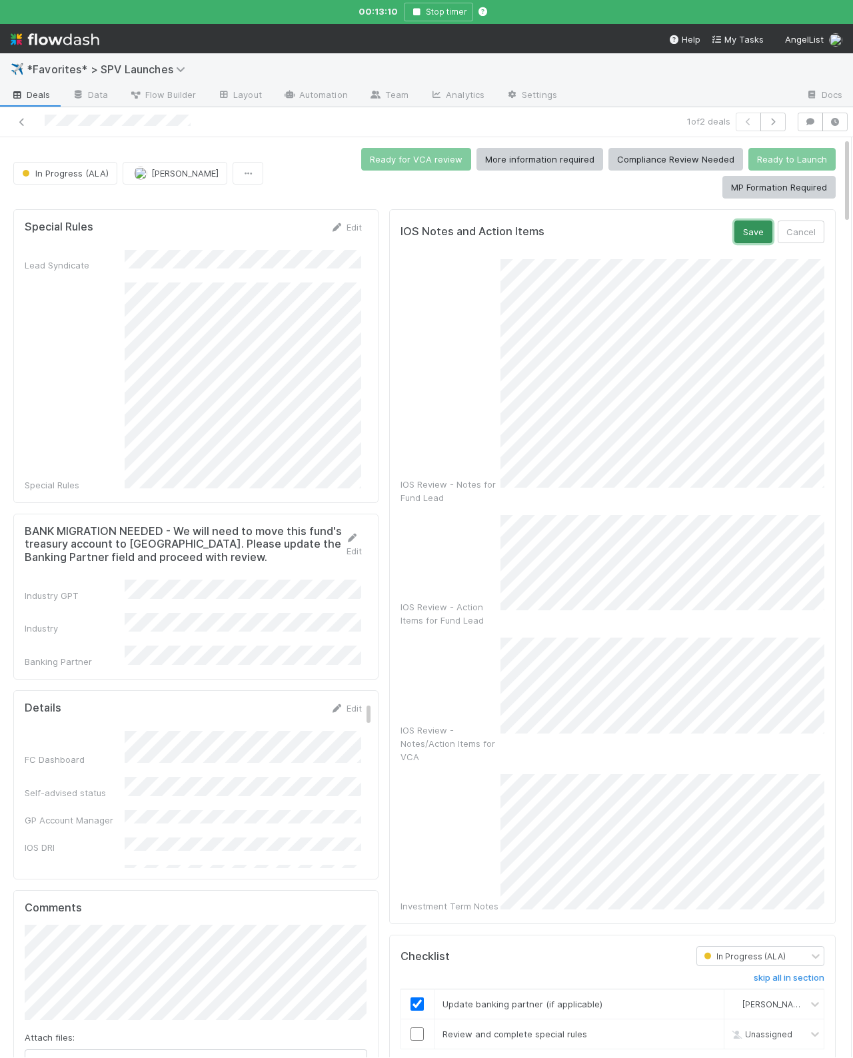
drag, startPoint x: 751, startPoint y: 227, endPoint x: 395, endPoint y: 352, distance: 377.2
click at [750, 227] on button "Save" at bounding box center [753, 232] width 38 height 23
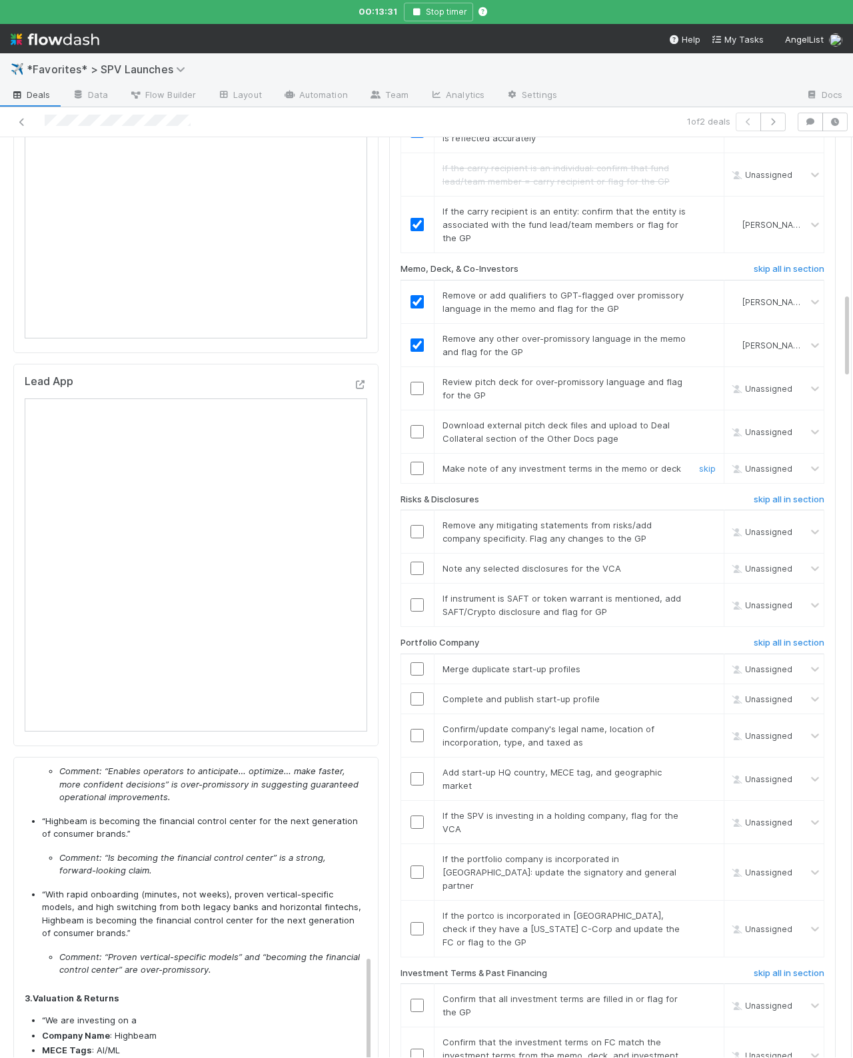
scroll to position [1650, 0]
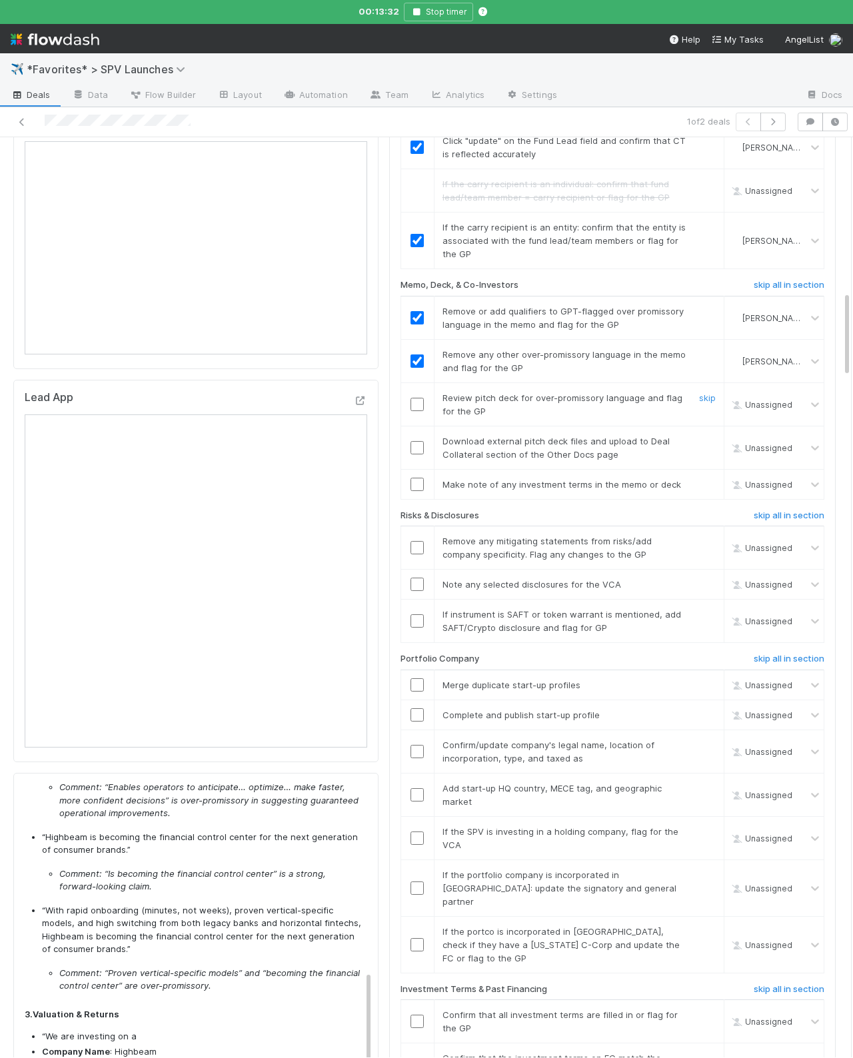
click at [421, 398] on input "checkbox" at bounding box center [416, 404] width 13 height 13
drag, startPoint x: 701, startPoint y: 417, endPoint x: 664, endPoint y: 428, distance: 39.0
click at [701, 436] on link "skip" at bounding box center [707, 441] width 17 height 11
drag, startPoint x: 416, startPoint y: 464, endPoint x: 818, endPoint y: 503, distance: 404.4
click at [416, 478] on input "checkbox" at bounding box center [416, 484] width 13 height 13
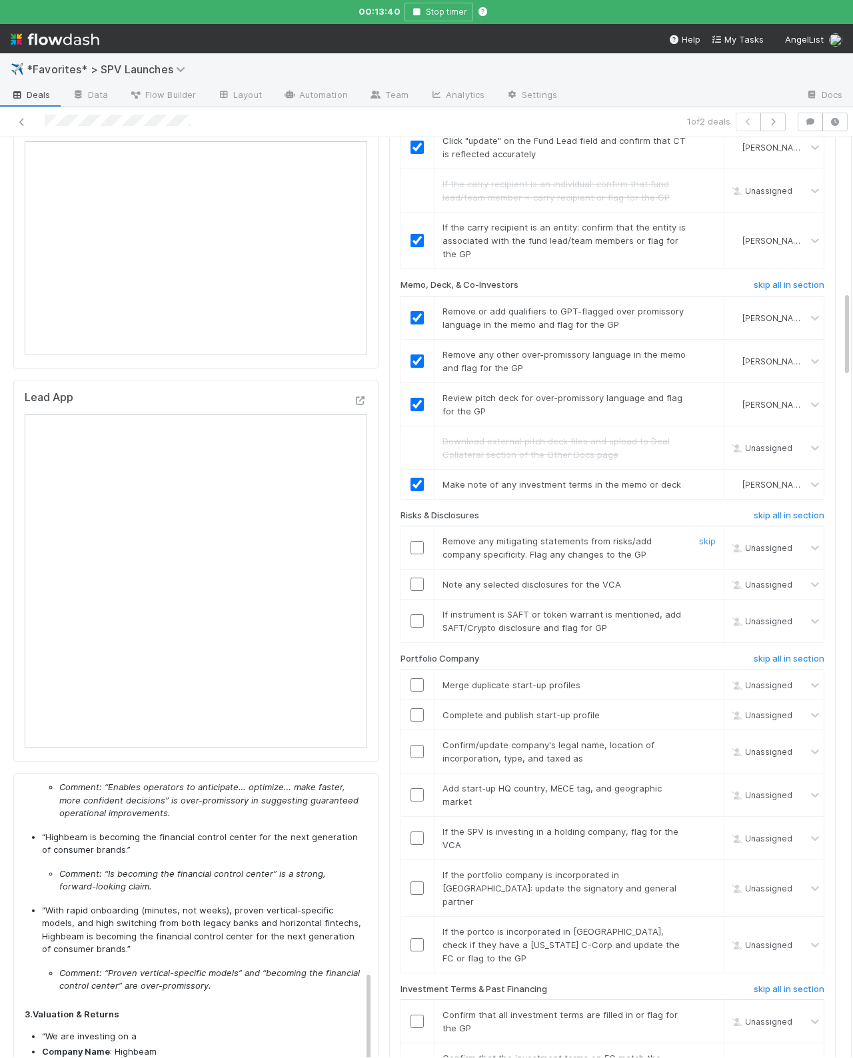
drag, startPoint x: 710, startPoint y: 519, endPoint x: 834, endPoint y: 519, distance: 123.9
click at [710, 536] on link "skip" at bounding box center [707, 541] width 17 height 11
drag, startPoint x: 702, startPoint y: 563, endPoint x: 700, endPoint y: 584, distance: 20.8
click at [702, 579] on link "skip" at bounding box center [707, 584] width 17 height 11
click at [700, 609] on link "skip" at bounding box center [707, 614] width 17 height 11
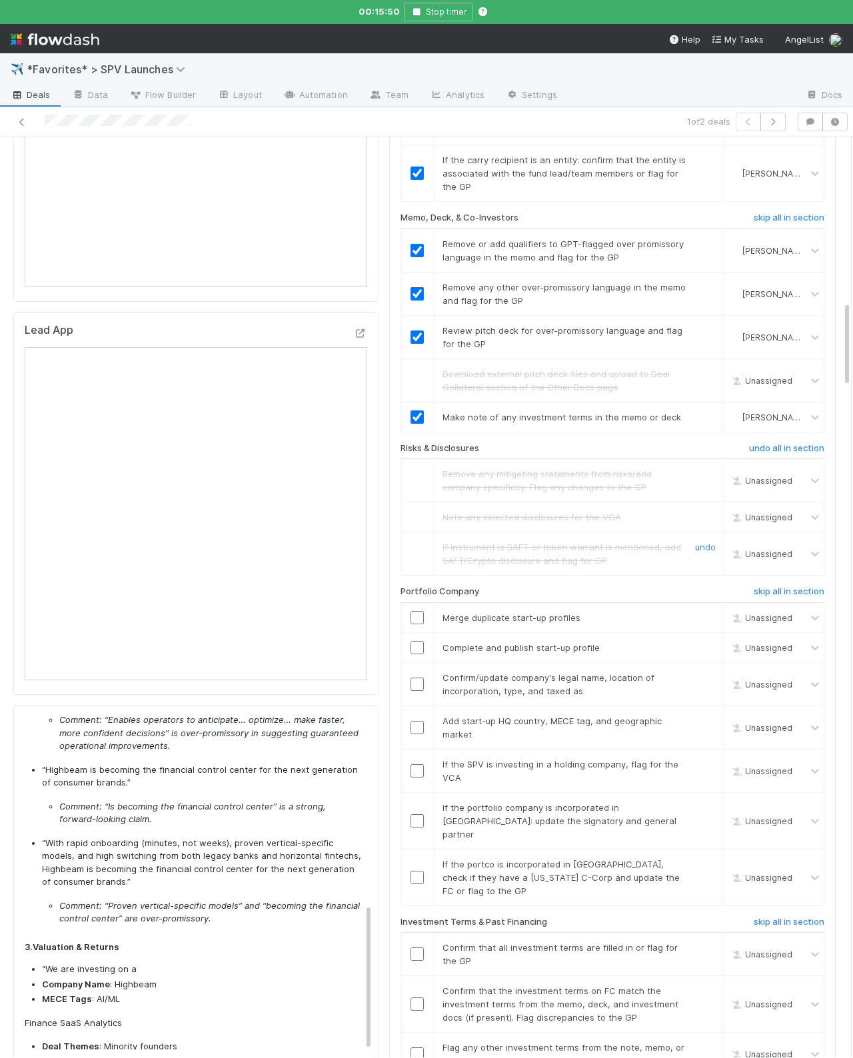
scroll to position [1808, 0]
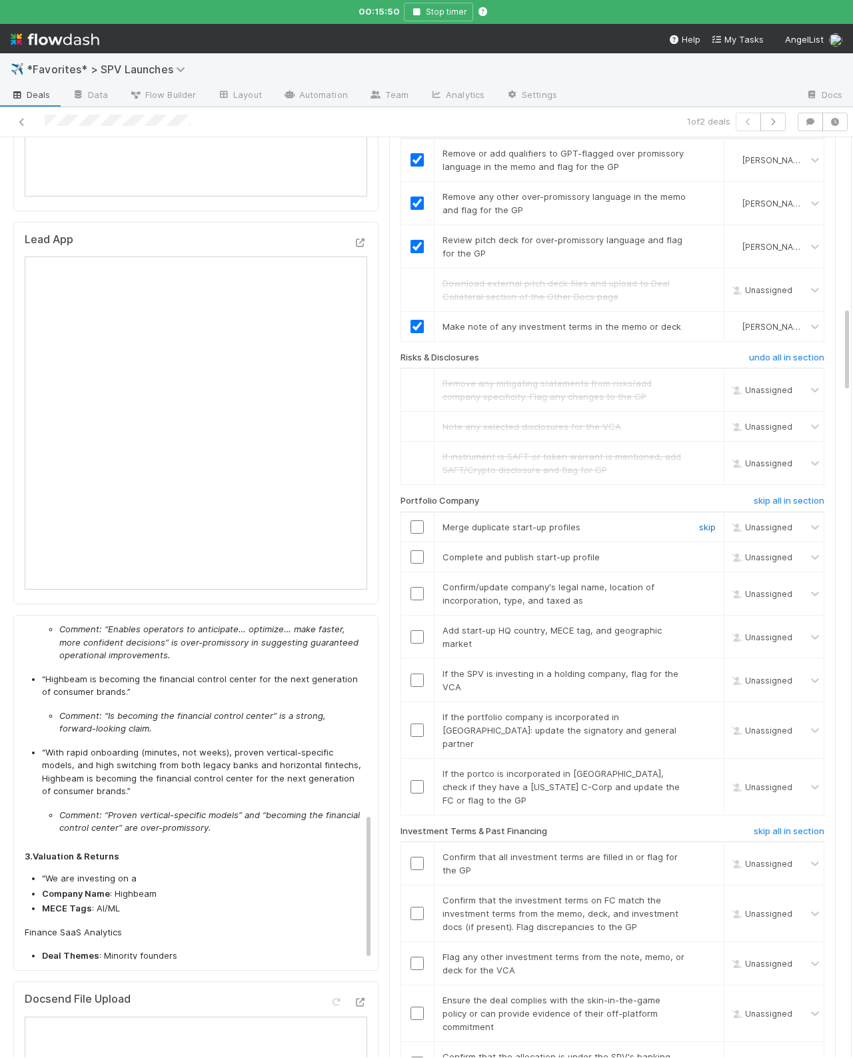
click at [708, 522] on link "skip" at bounding box center [707, 527] width 17 height 11
click at [708, 552] on link "skip" at bounding box center [707, 557] width 17 height 11
click at [426, 588] on td at bounding box center [416, 593] width 33 height 43
click at [421, 587] on input "checkbox" at bounding box center [416, 593] width 13 height 13
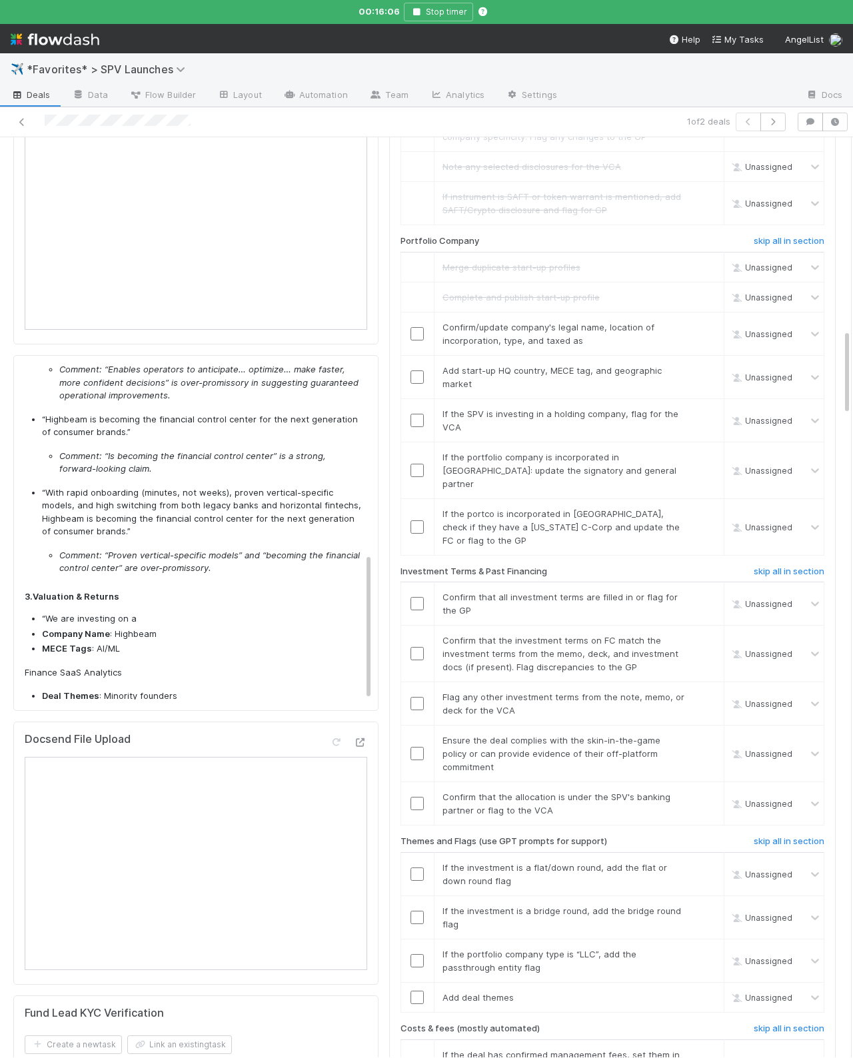
scroll to position [2076, 0]
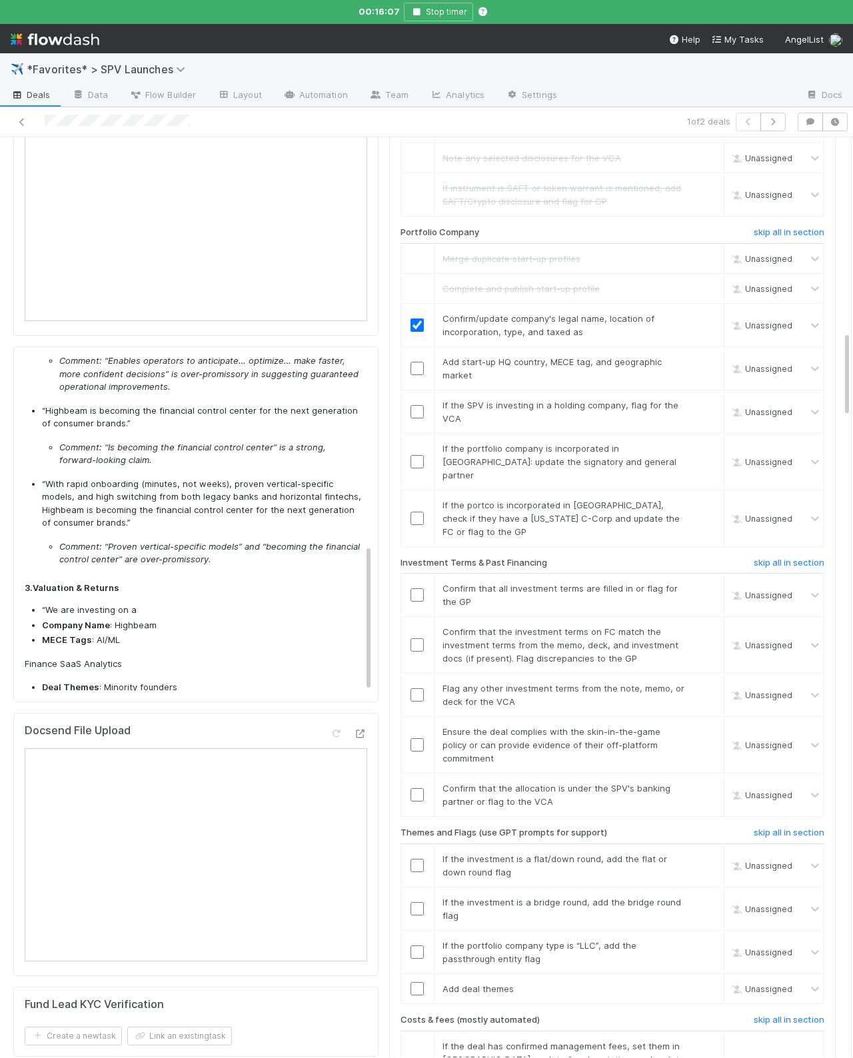
checkbox input "true"
click at [466, 400] on span "If the SPV is investing in a holding company, flag for the VCA" at bounding box center [560, 412] width 236 height 24
drag, startPoint x: 414, startPoint y: 354, endPoint x: 431, endPoint y: 358, distance: 17.8
click at [413, 362] on input "checkbox" at bounding box center [416, 368] width 13 height 13
click at [703, 400] on link "skip" at bounding box center [707, 405] width 17 height 11
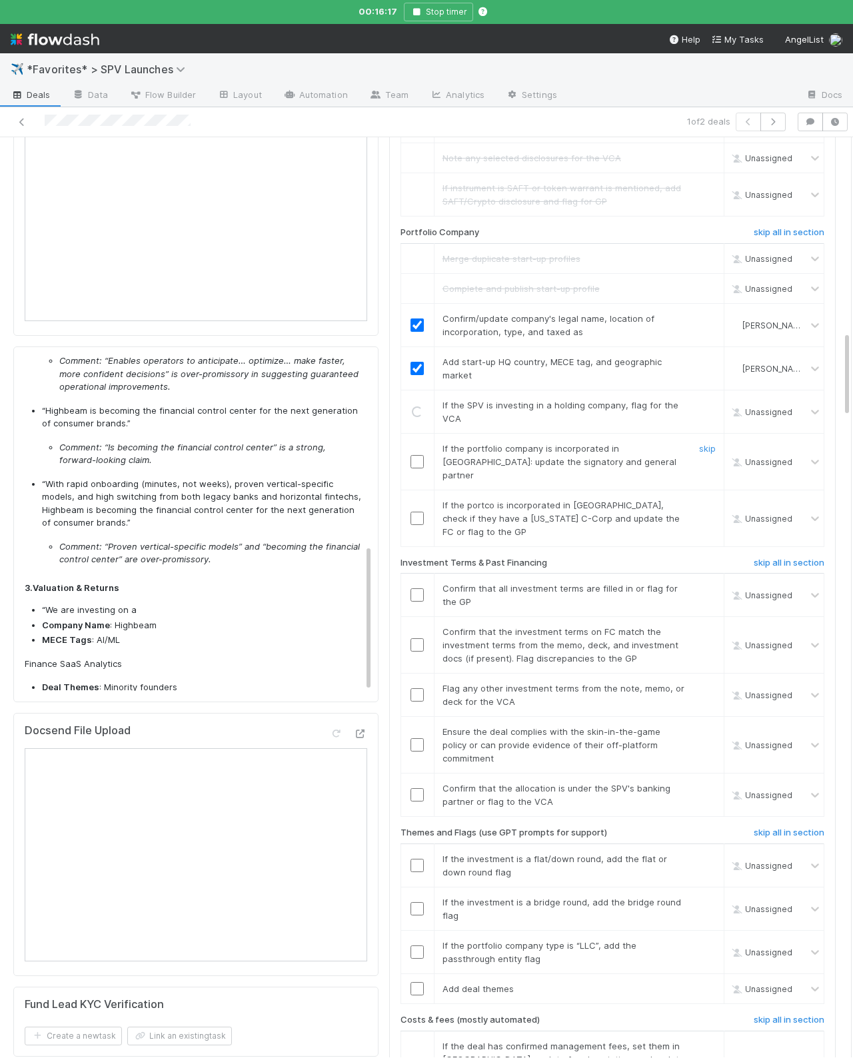
drag, startPoint x: 706, startPoint y: 426, endPoint x: 712, endPoint y: 462, distance: 37.2
click at [706, 443] on link "skip" at bounding box center [707, 448] width 17 height 11
drag, startPoint x: 714, startPoint y: 471, endPoint x: 730, endPoint y: 464, distance: 17.9
click at [714, 500] on link "skip" at bounding box center [707, 505] width 17 height 11
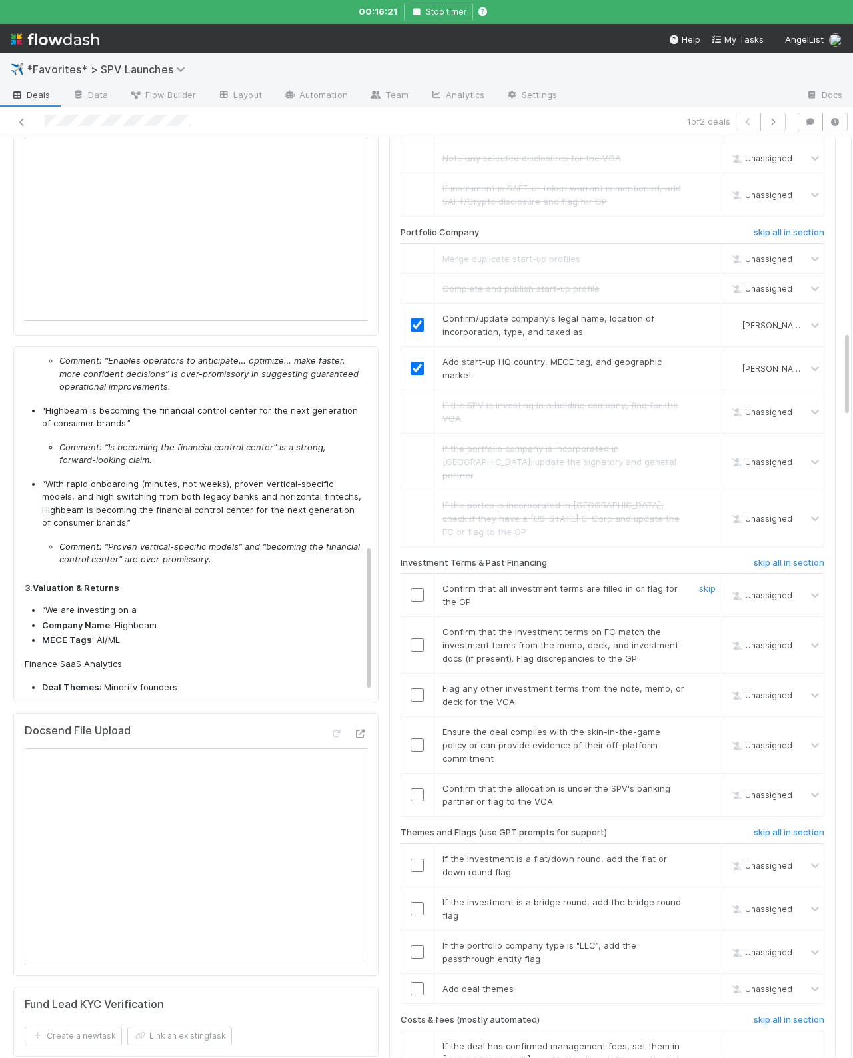
click at [414, 588] on input "checkbox" at bounding box center [416, 594] width 13 height 13
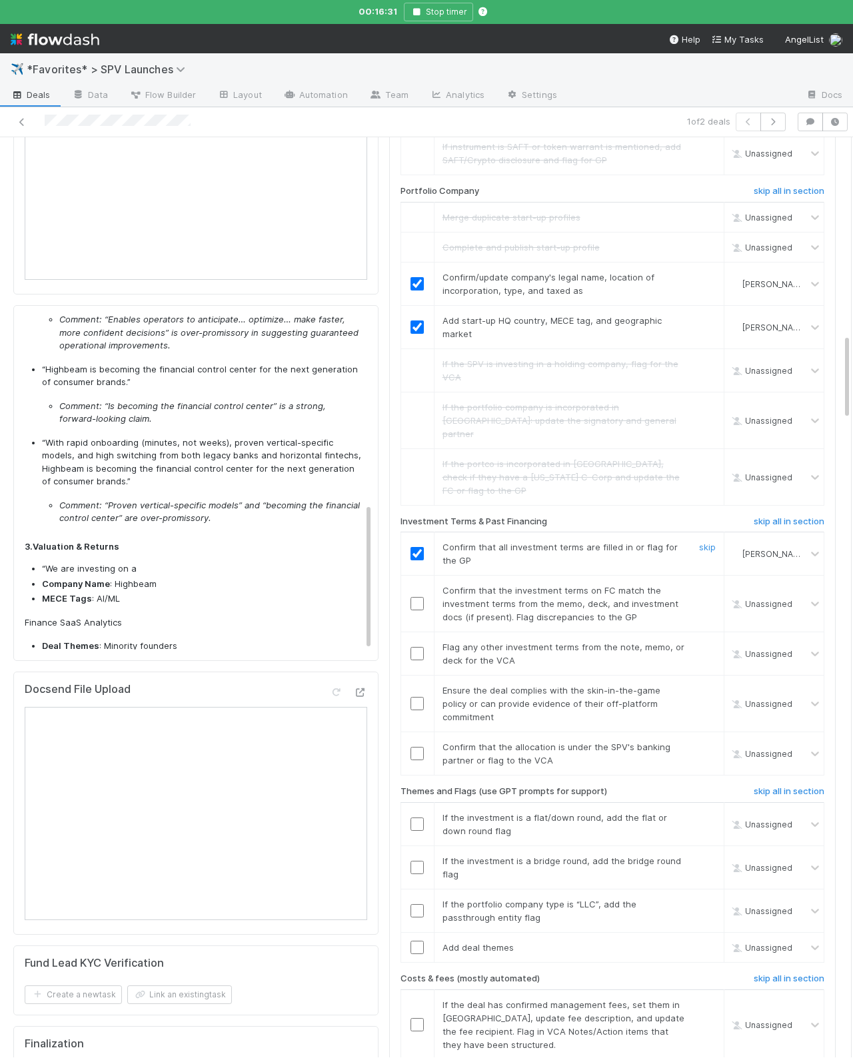
scroll to position [2140, 0]
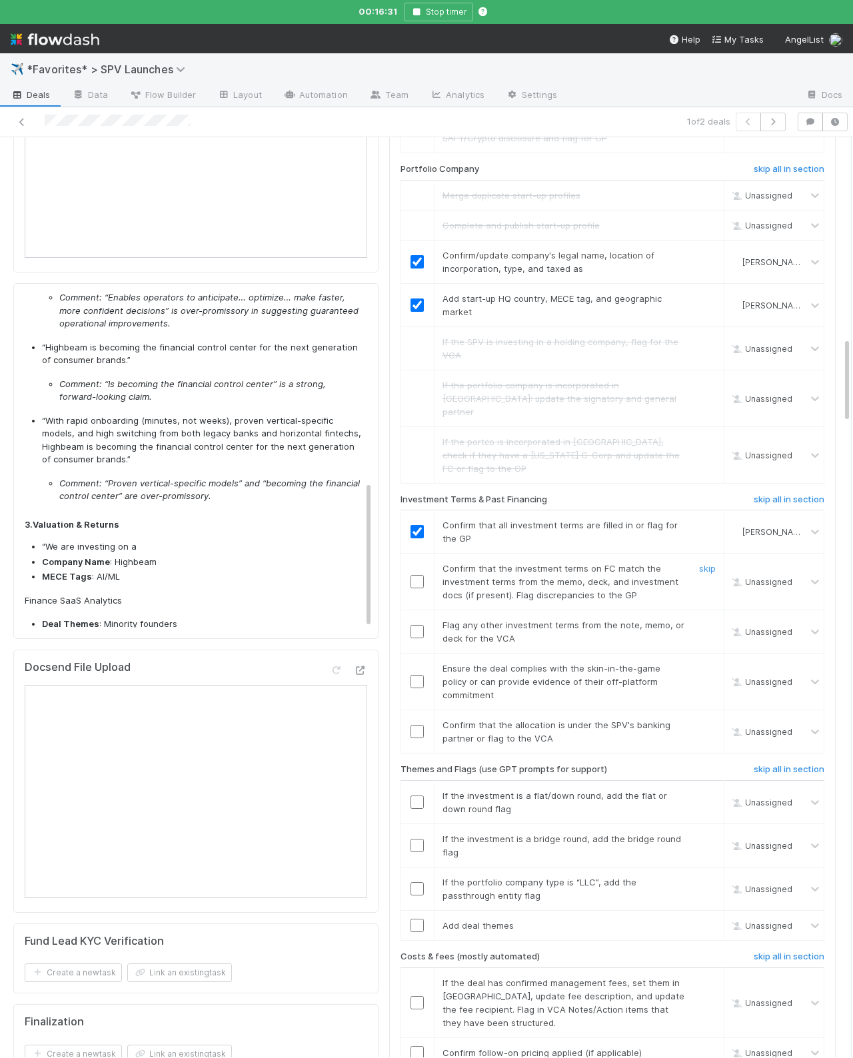
drag, startPoint x: 458, startPoint y: 552, endPoint x: 450, endPoint y: 548, distance: 9.8
click at [458, 563] on span "Confirm that the investment terms on FC match the investment terms from the mem…" at bounding box center [560, 581] width 236 height 37
click at [420, 575] on input "checkbox" at bounding box center [416, 581] width 13 height 13
drag, startPoint x: 707, startPoint y: 579, endPoint x: 748, endPoint y: 566, distance: 42.6
click at [707, 620] on link "skip" at bounding box center [707, 625] width 17 height 11
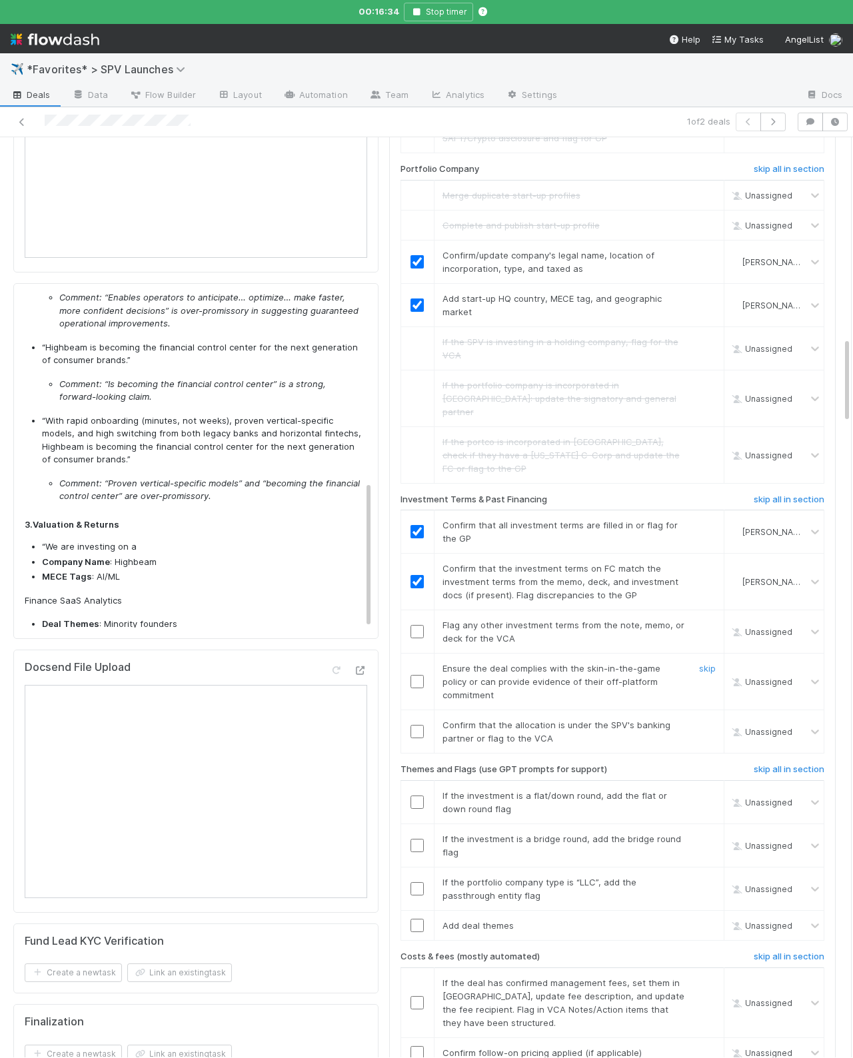
drag, startPoint x: 422, startPoint y: 640, endPoint x: 416, endPoint y: 634, distance: 9.0
click at [422, 654] on td at bounding box center [416, 682] width 33 height 57
click at [414, 675] on input "checkbox" at bounding box center [416, 681] width 13 height 13
drag, startPoint x: 537, startPoint y: 696, endPoint x: 525, endPoint y: 694, distance: 12.1
click at [533, 710] on td "Confirm that the allocation is under the SPV's banking partner or flag to the V…" at bounding box center [579, 731] width 290 height 43
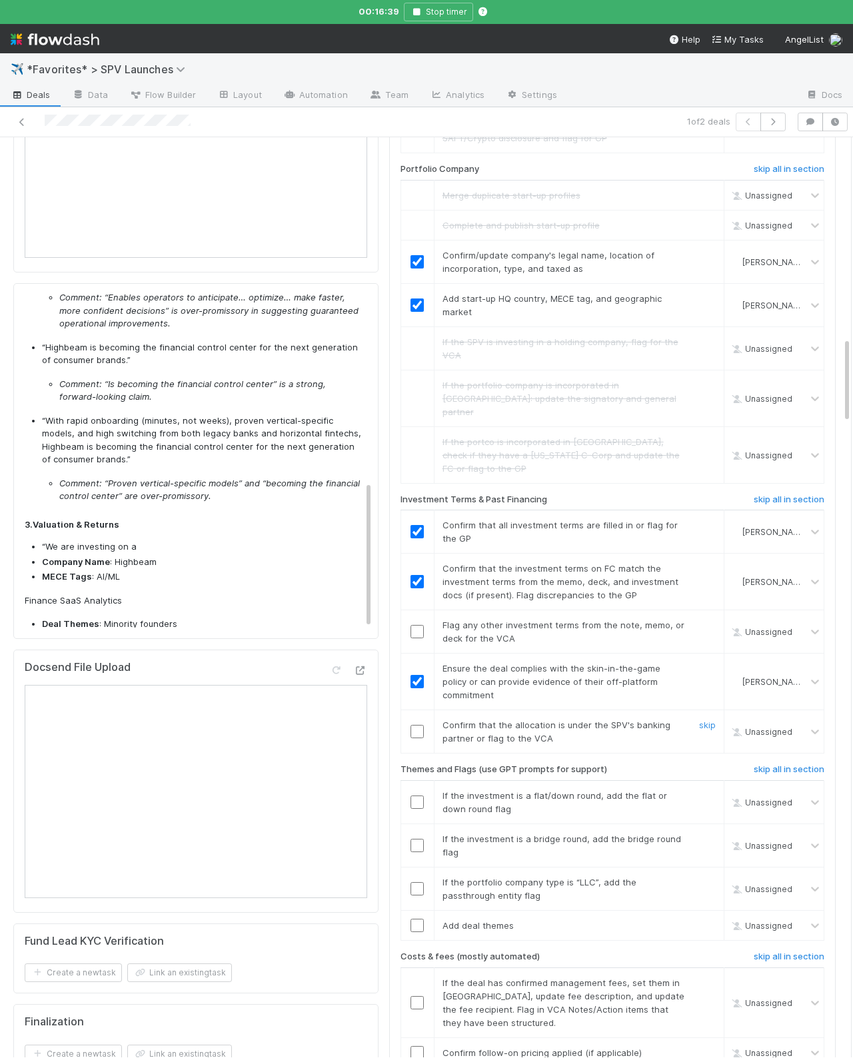
click at [419, 725] on input "checkbox" at bounding box center [416, 731] width 13 height 13
click at [704, 790] on link "skip" at bounding box center [707, 795] width 17 height 11
click at [704, 834] on link "skip" at bounding box center [707, 839] width 17 height 11
drag, startPoint x: 706, startPoint y: 824, endPoint x: 548, endPoint y: 886, distance: 169.4
click at [705, 877] on link "skip" at bounding box center [707, 882] width 17 height 11
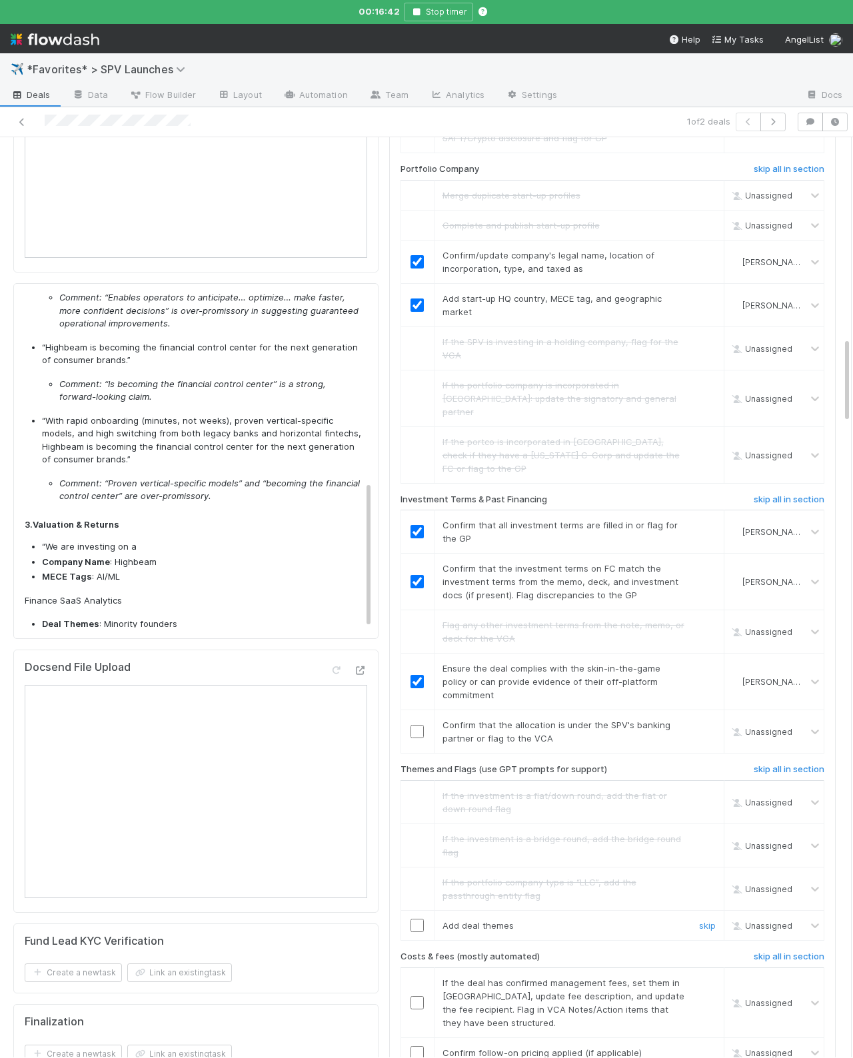
click at [420, 919] on input "checkbox" at bounding box center [416, 925] width 13 height 13
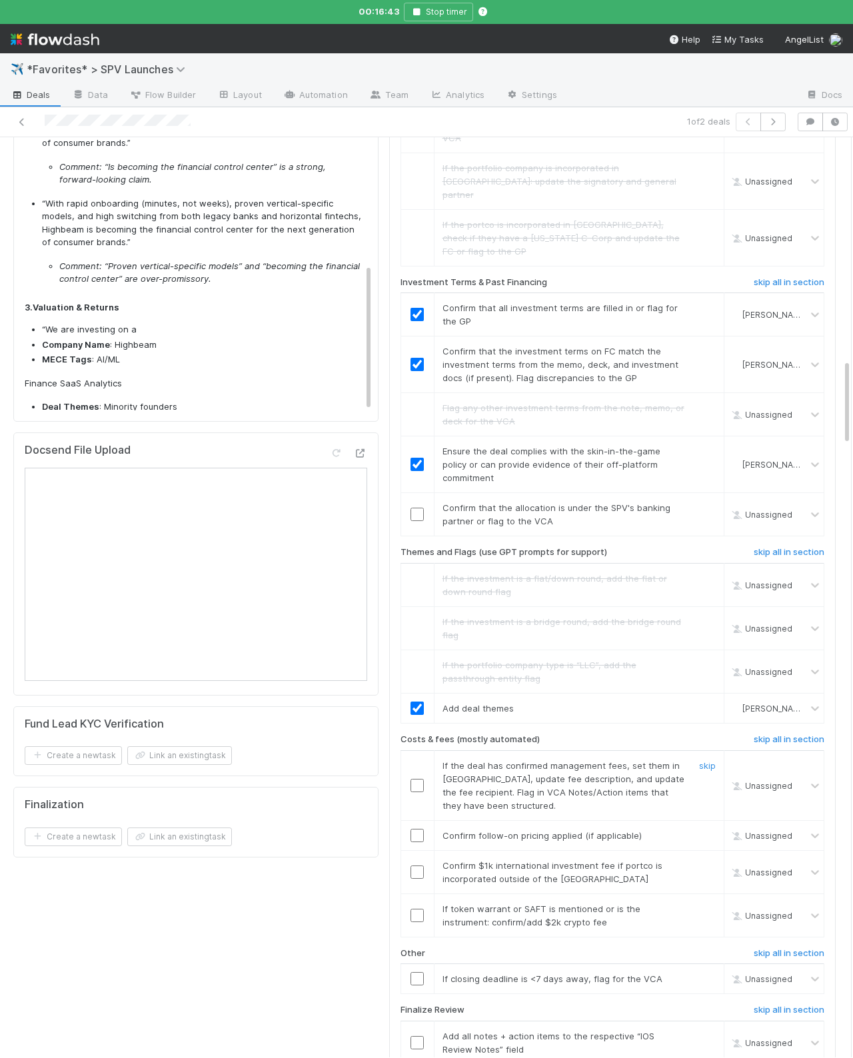
scroll to position [2372, 0]
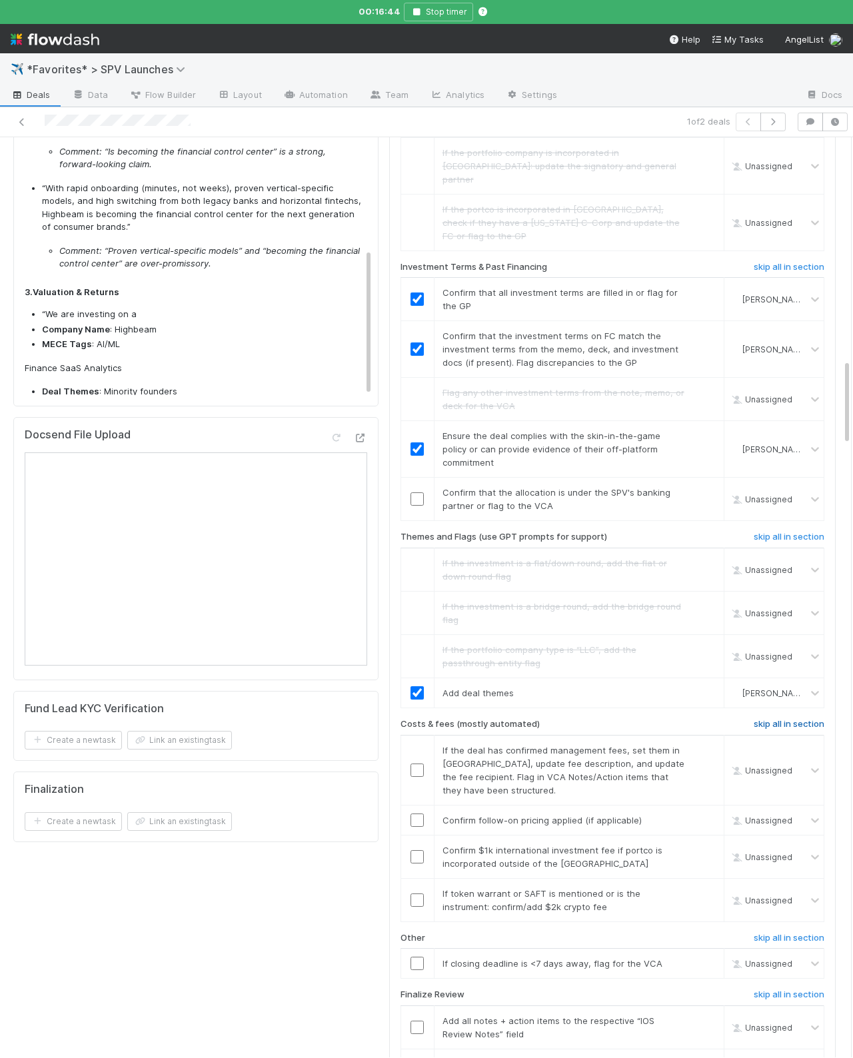
click at [791, 719] on link "skip all in section" at bounding box center [789, 727] width 71 height 16
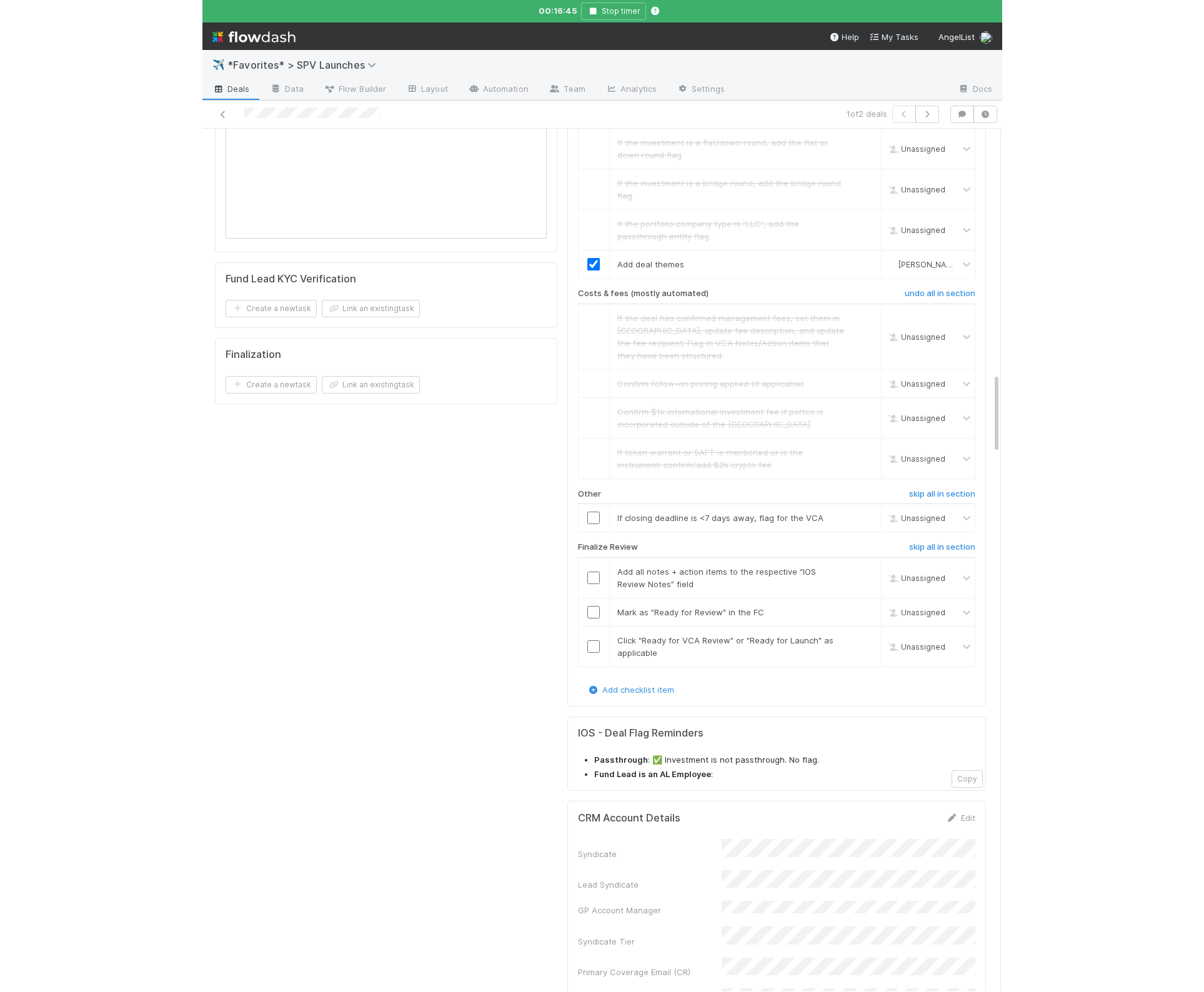
scroll to position [2611, 0]
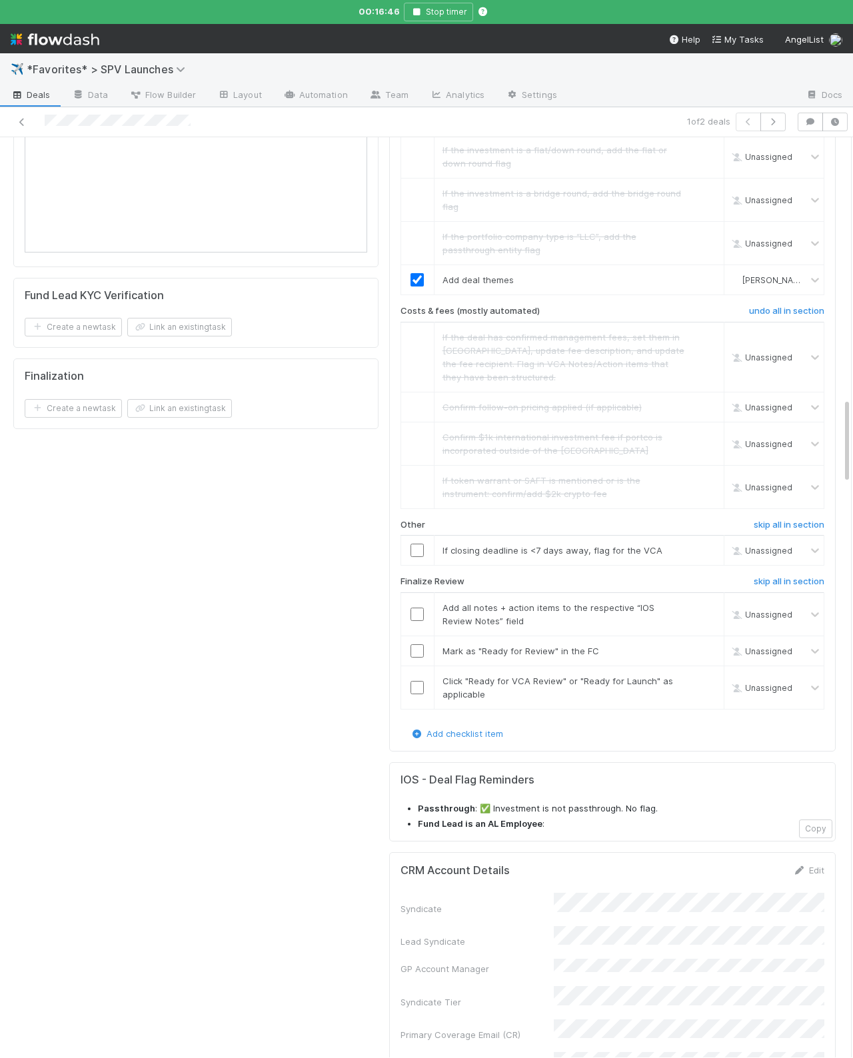
checkbox input "true"
click at [714, 545] on link "skip" at bounding box center [707, 550] width 17 height 11
drag, startPoint x: 378, startPoint y: 574, endPoint x: 411, endPoint y: 559, distance: 36.7
click at [414, 608] on input "checkbox" at bounding box center [416, 614] width 13 height 13
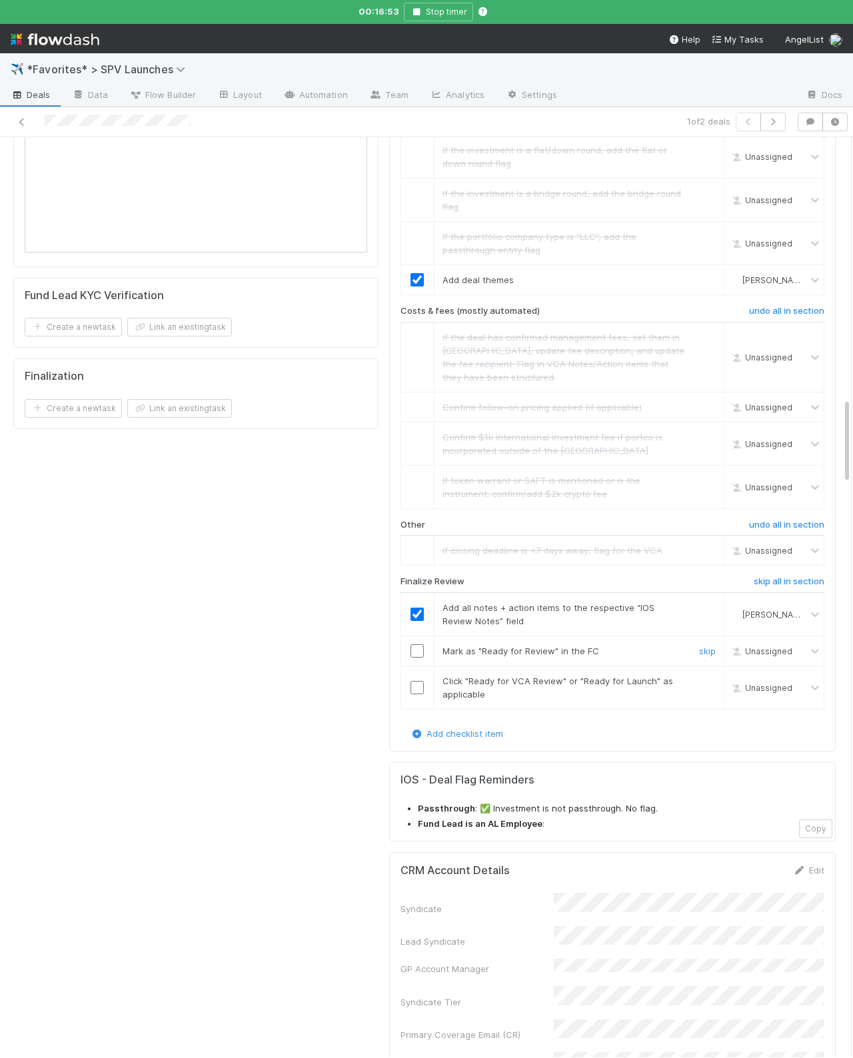
drag, startPoint x: 416, startPoint y: 596, endPoint x: 420, endPoint y: 630, distance: 34.2
click at [415, 644] on input "checkbox" at bounding box center [416, 650] width 13 height 13
click at [421, 681] on input "checkbox" at bounding box center [416, 687] width 13 height 13
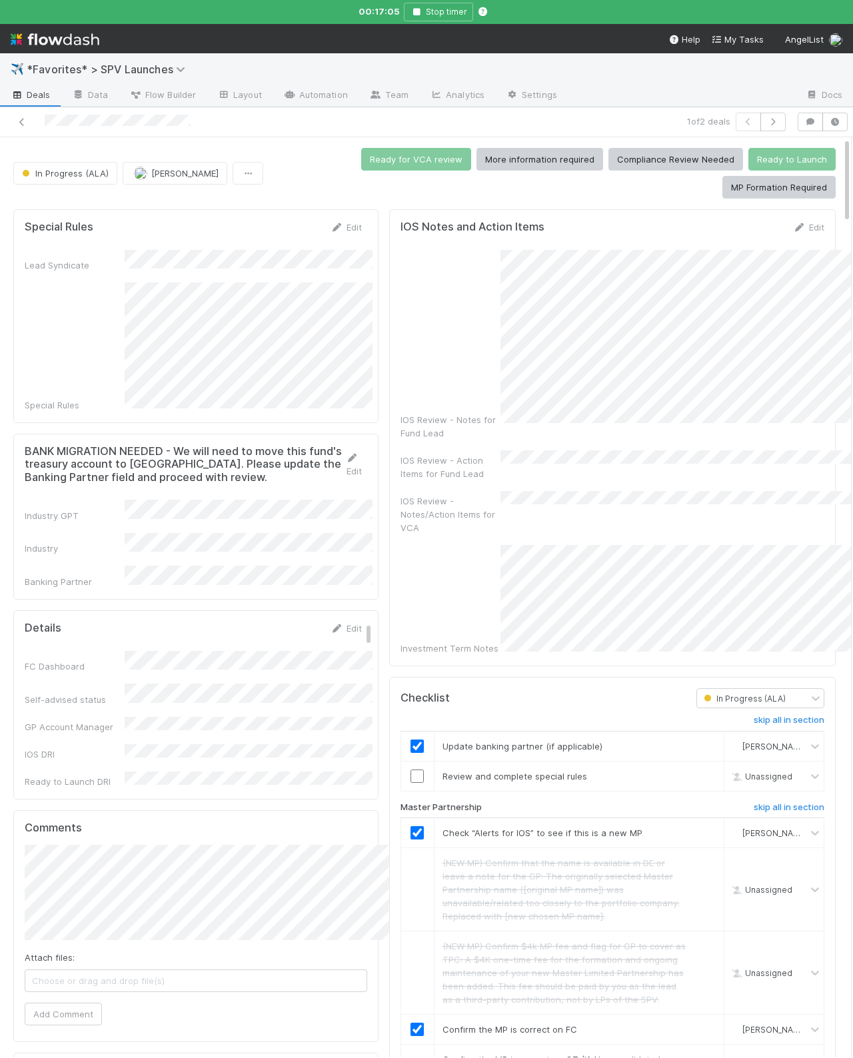
scroll to position [421, 0]
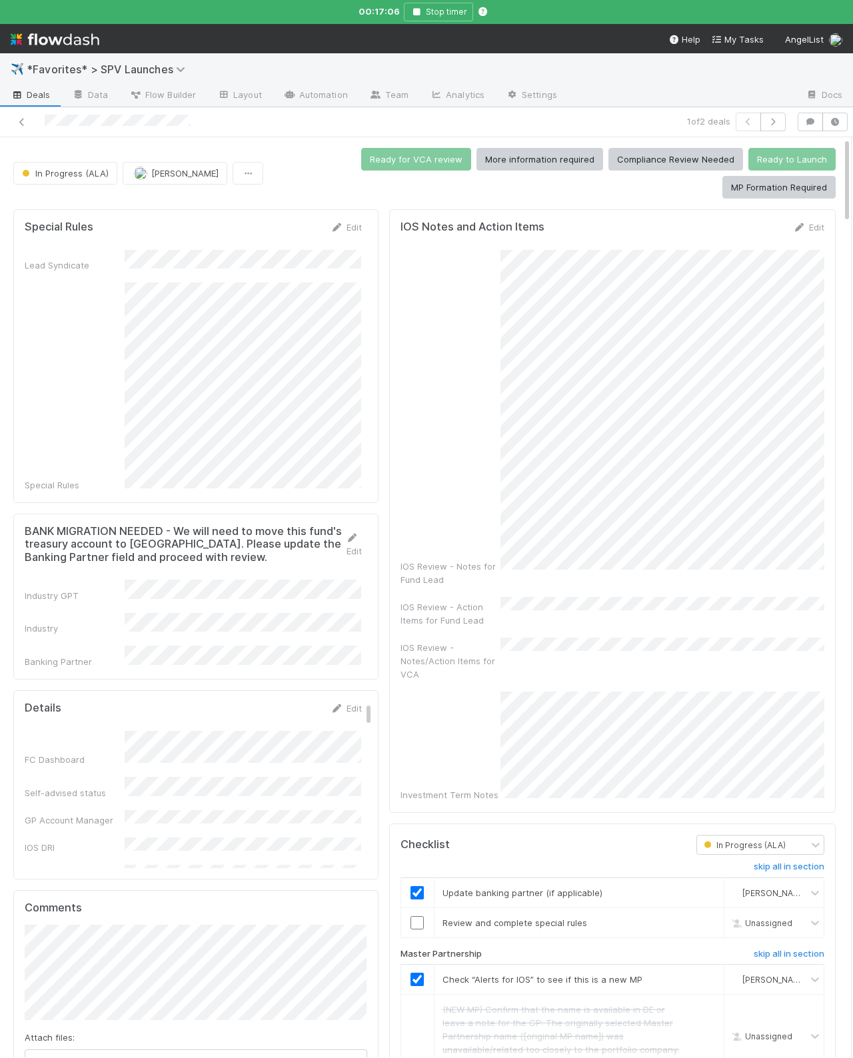
click at [558, 645] on div "IOS Review - Notes/Action Items for VCA" at bounding box center [612, 659] width 424 height 43
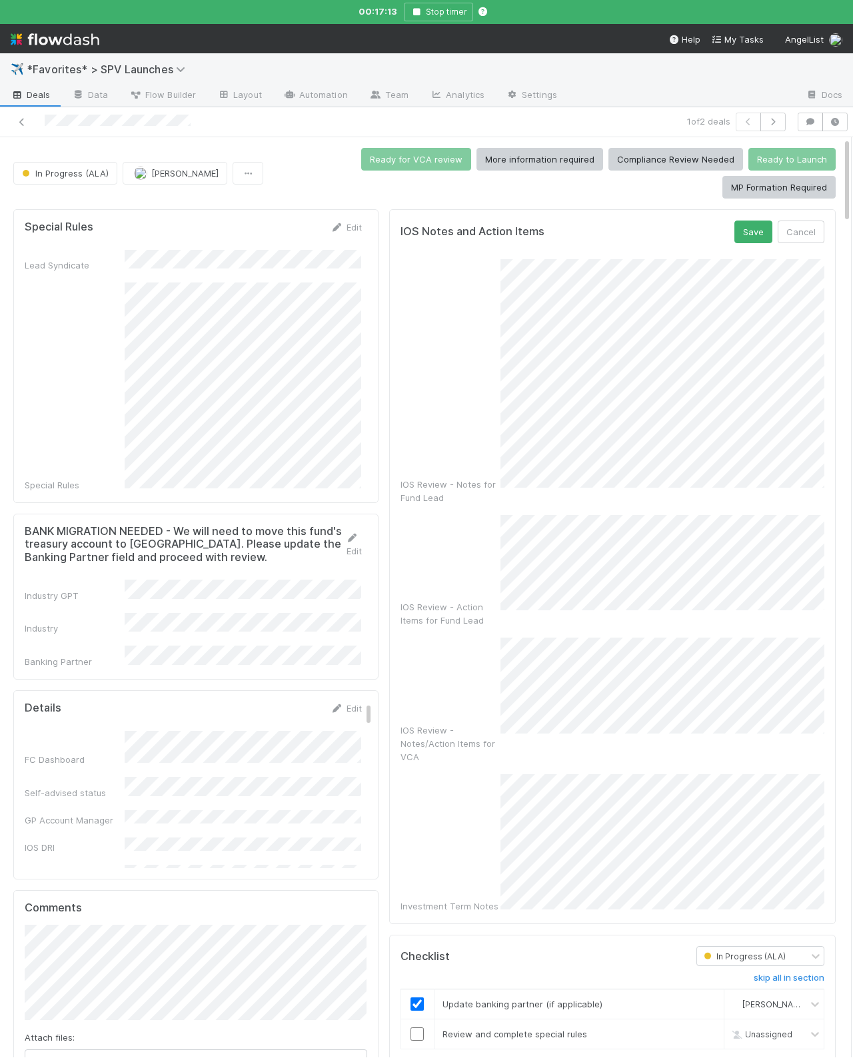
click at [750, 219] on div "IOS Notes and Action Items Save Cancel IOS Review - Notes for Fund Lead IOS Rev…" at bounding box center [612, 566] width 446 height 715
click at [749, 229] on button "Save" at bounding box center [753, 232] width 38 height 23
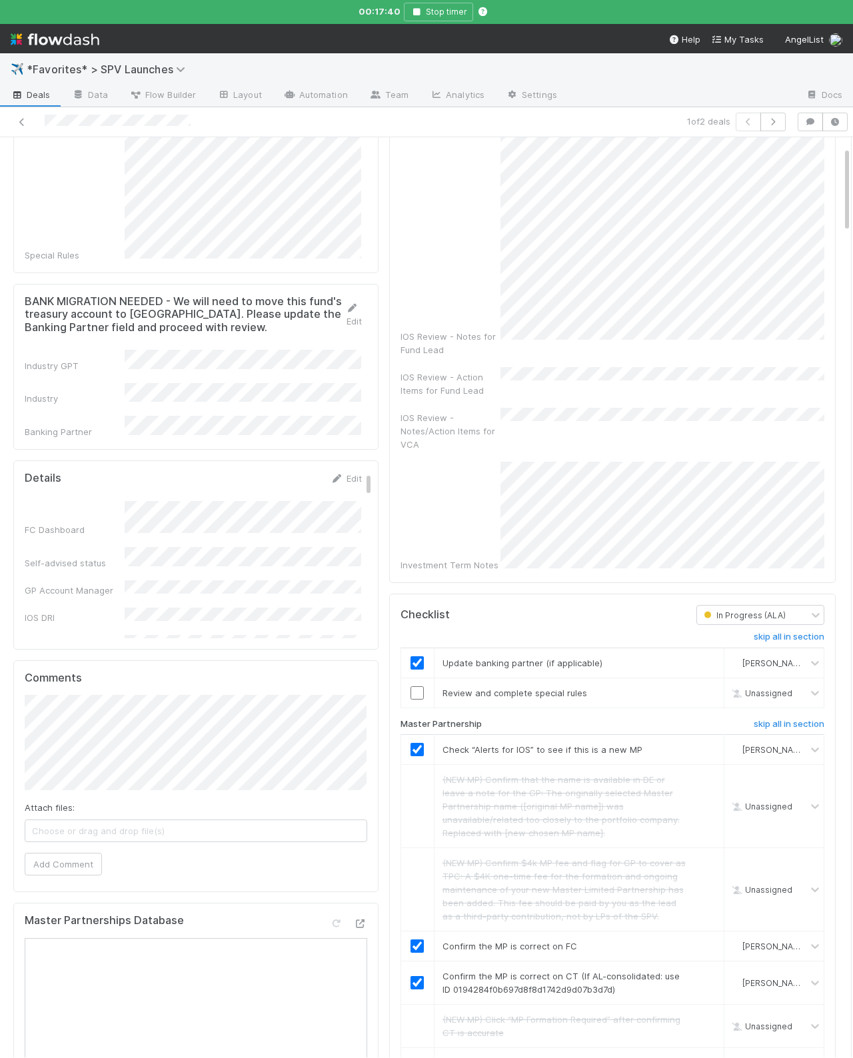
scroll to position [334, 0]
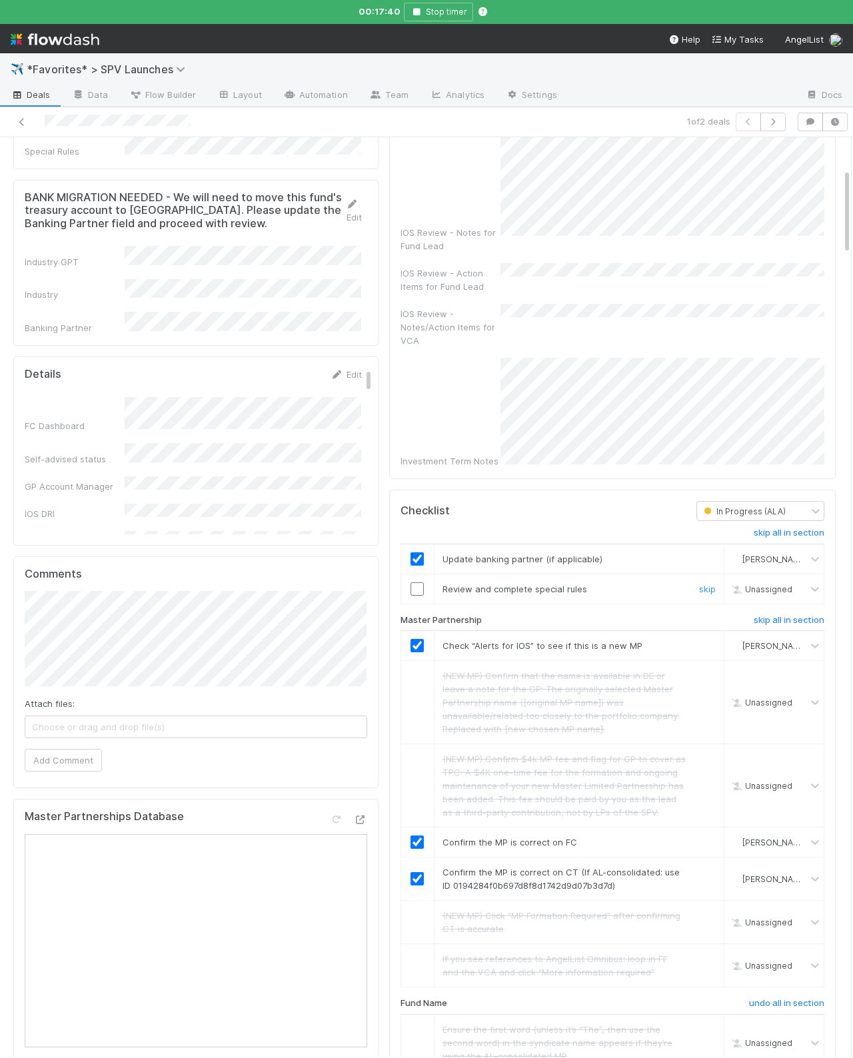
click at [414, 582] on input "checkbox" at bounding box center [416, 588] width 13 height 13
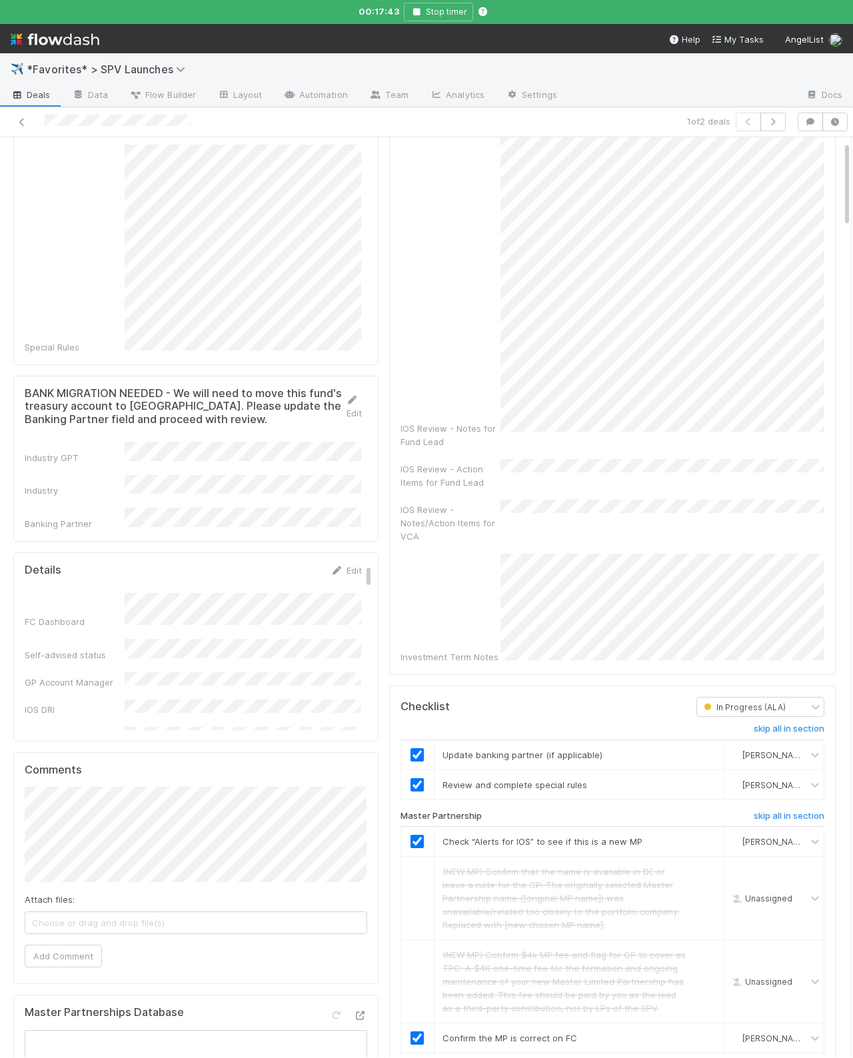
scroll to position [0, 0]
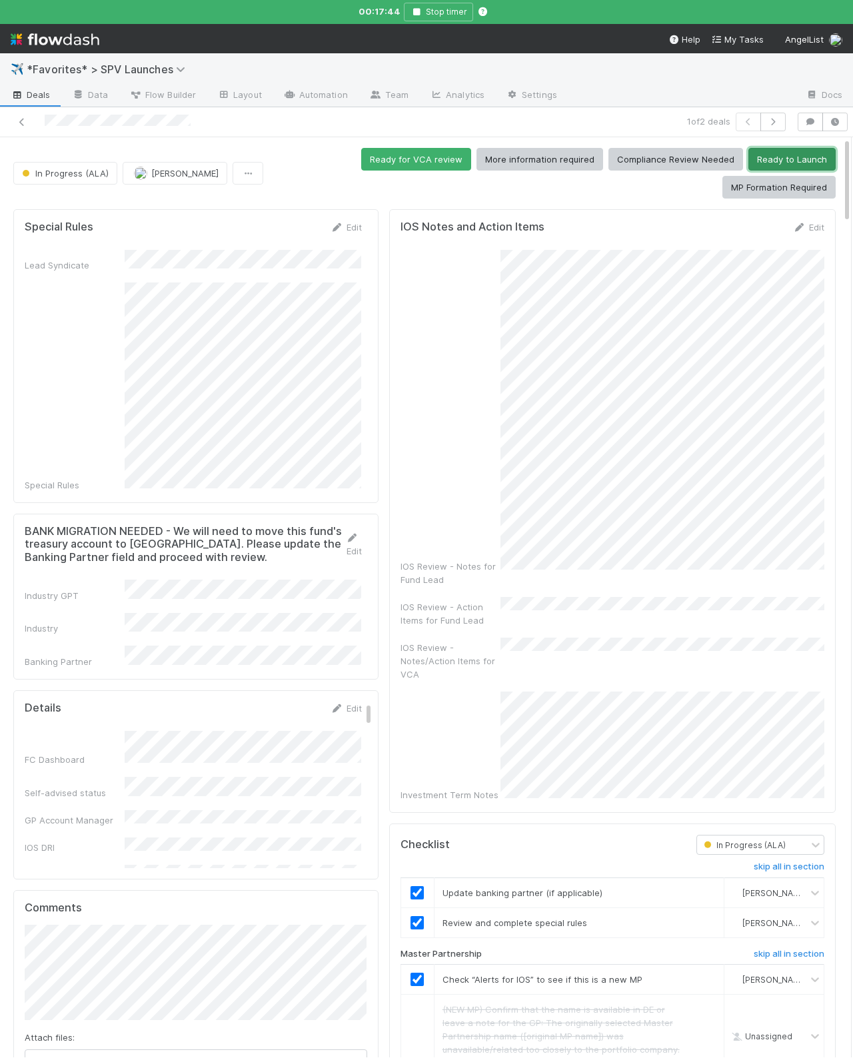
click at [799, 155] on button "Ready to Launch" at bounding box center [791, 159] width 87 height 23
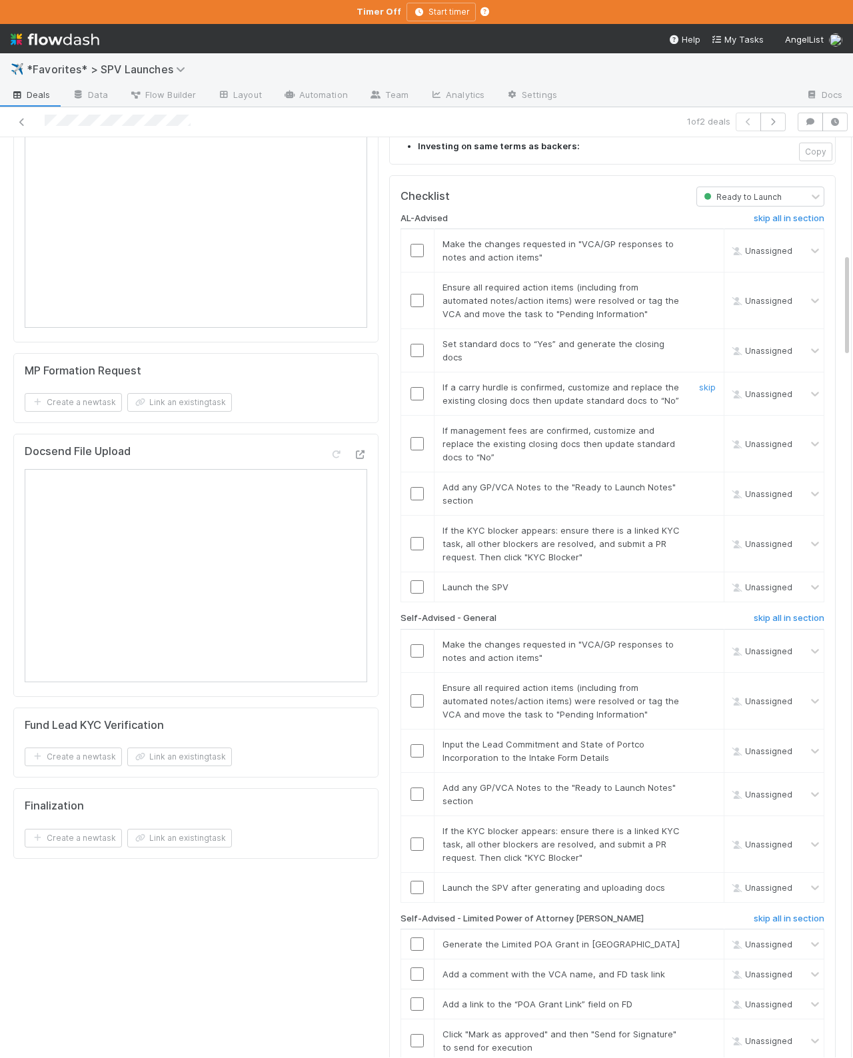
scroll to position [1196, 0]
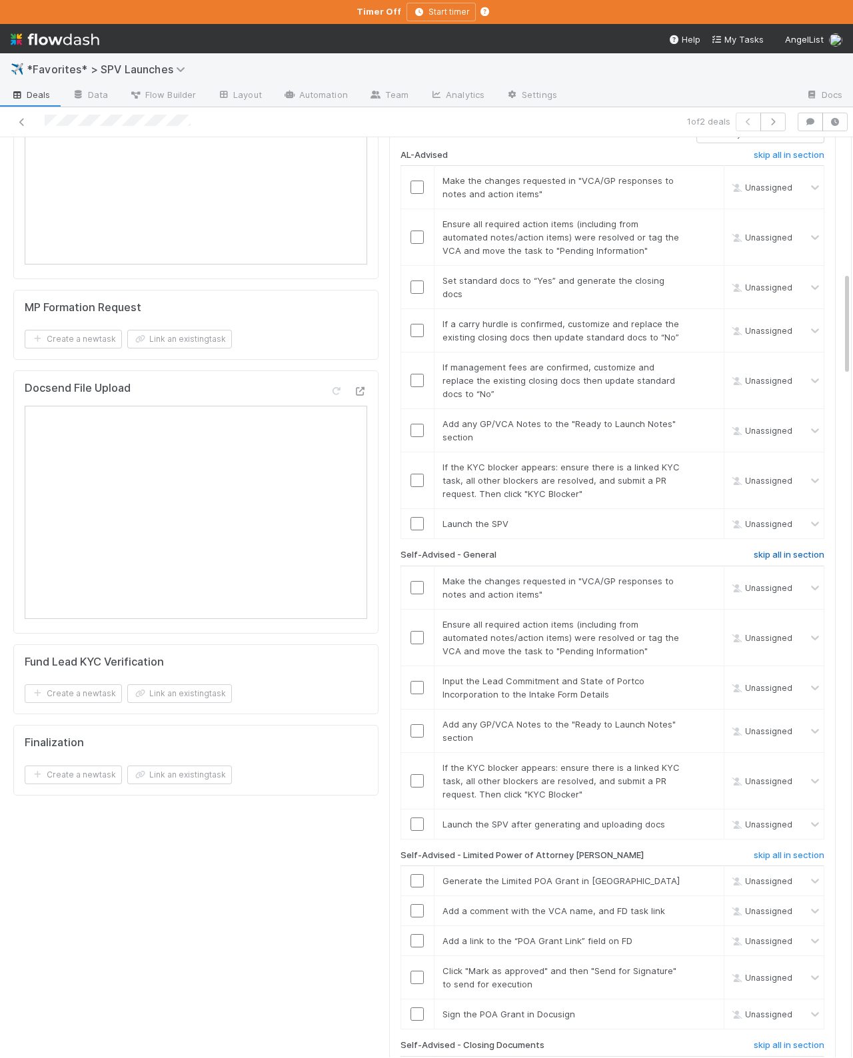
click at [776, 447] on div "AL-Advised skip all in section Make the changes requested in "VCA/GP responses …" at bounding box center [612, 776] width 424 height 1267
click at [776, 550] on h6 "skip all in section" at bounding box center [789, 555] width 71 height 11
click at [794, 748] on div "AL-Advised skip all in section Make the changes requested in "VCA/GP responses …" at bounding box center [612, 776] width 424 height 1267
click at [794, 850] on h6 "skip all in section" at bounding box center [789, 855] width 71 height 11
click at [788, 1040] on h6 "skip all in section" at bounding box center [789, 1045] width 71 height 11
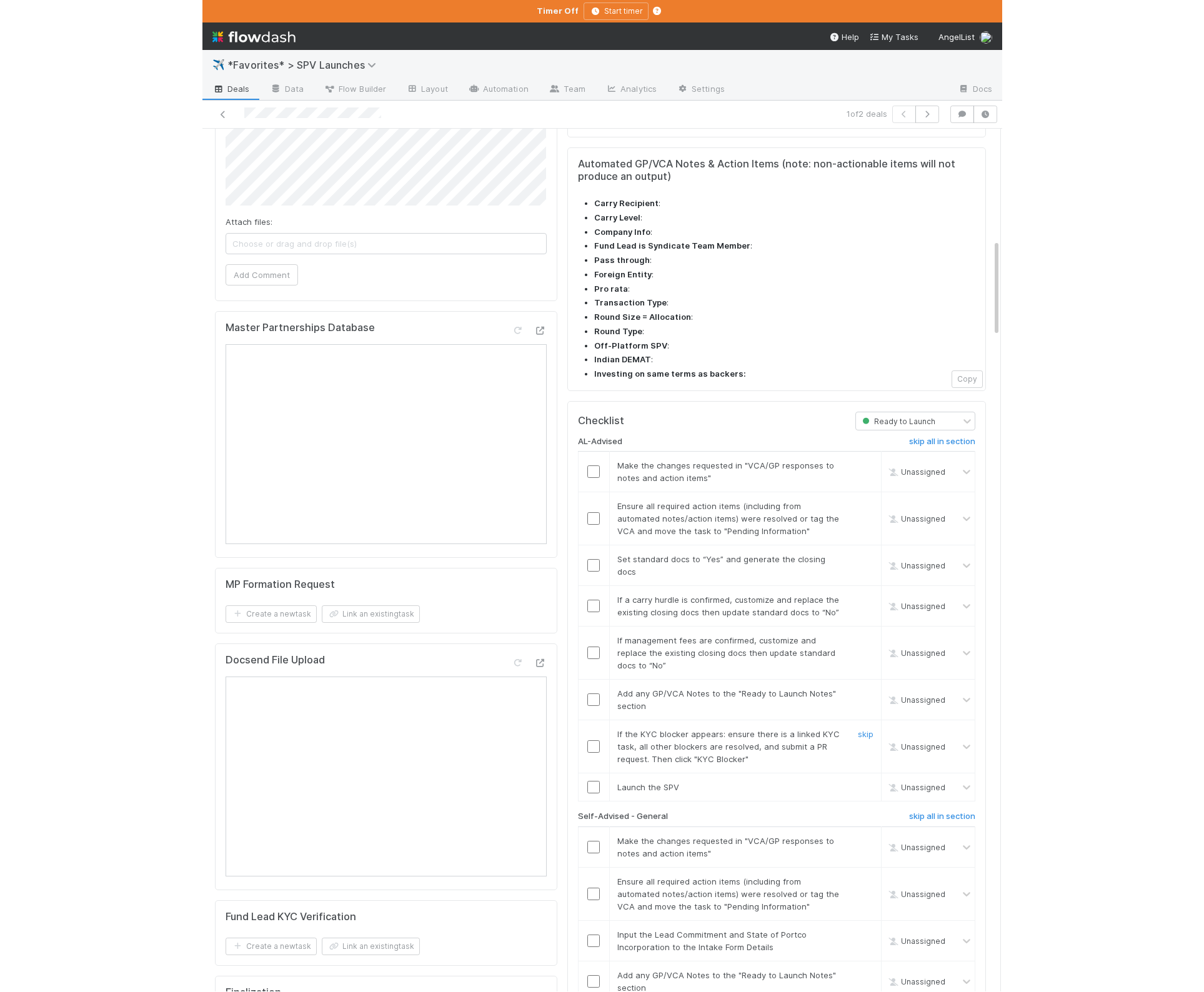
scroll to position [698, 0]
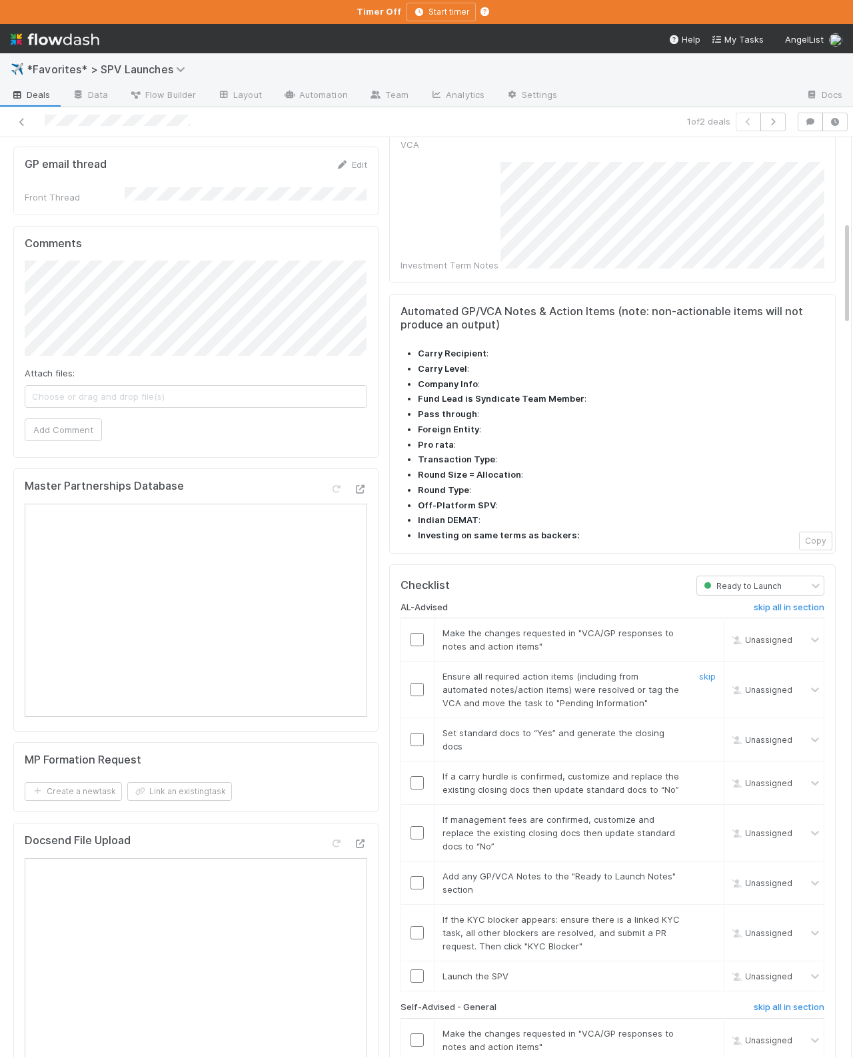
click at [406, 662] on td at bounding box center [416, 690] width 33 height 57
click at [704, 628] on link "skip" at bounding box center [707, 633] width 17 height 11
click at [416, 683] on input "checkbox" at bounding box center [416, 689] width 13 height 13
drag, startPoint x: 416, startPoint y: 641, endPoint x: 484, endPoint y: 661, distance: 70.2
click at [416, 733] on input "checkbox" at bounding box center [416, 739] width 13 height 13
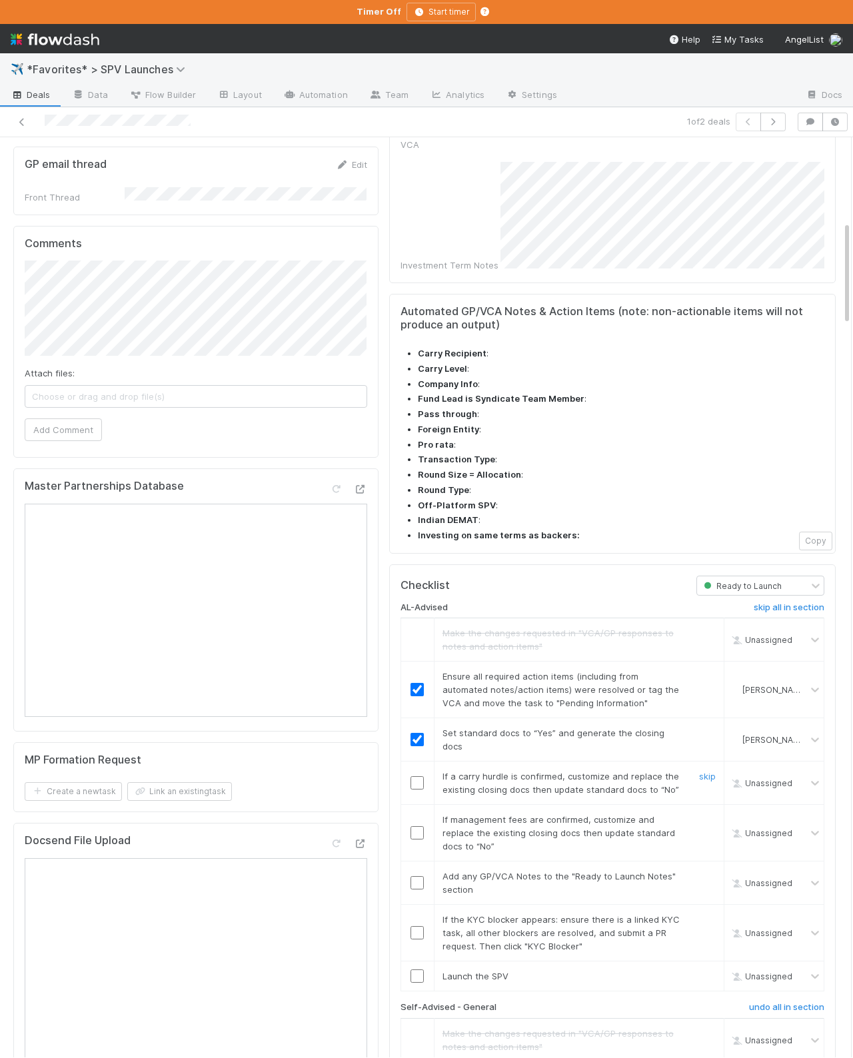
drag, startPoint x: 707, startPoint y: 670, endPoint x: 700, endPoint y: 710, distance: 40.6
click at [706, 771] on link "skip" at bounding box center [707, 776] width 17 height 11
click at [706, 814] on link "skip" at bounding box center [707, 819] width 17 height 11
click at [416, 876] on input "checkbox" at bounding box center [416, 882] width 13 height 13
click at [708, 914] on link "skip" at bounding box center [707, 919] width 17 height 11
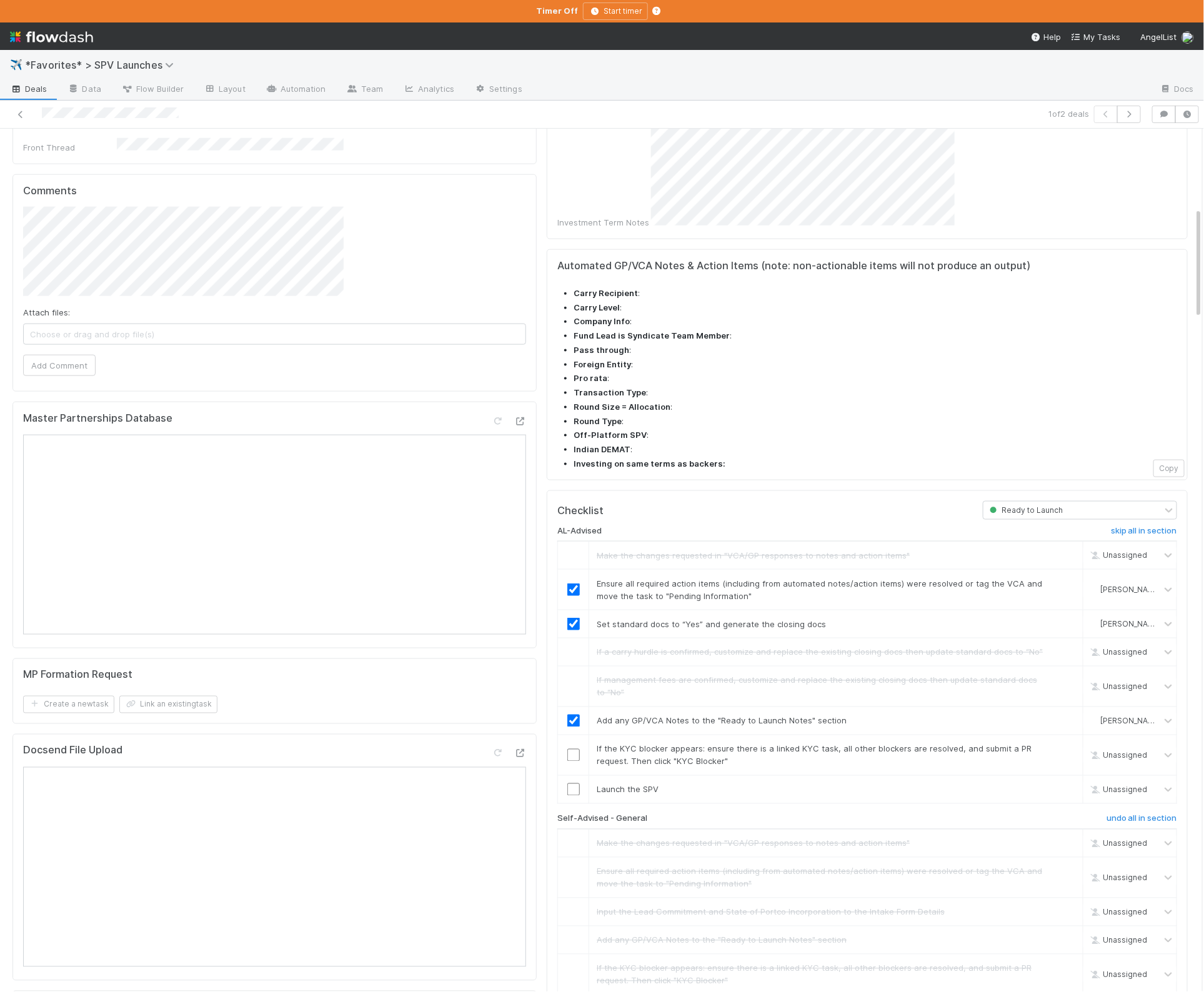
scroll to position [610, 0]
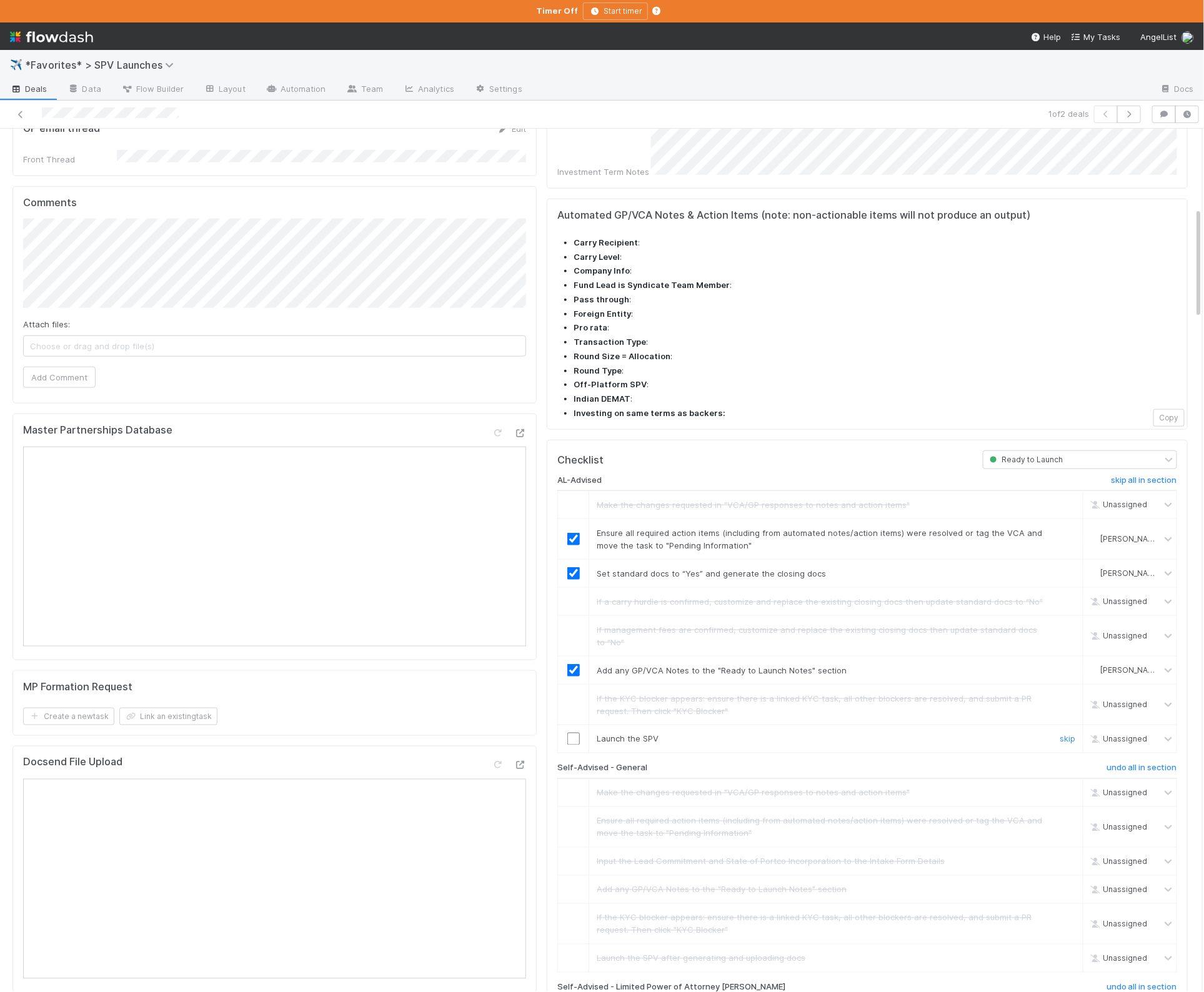
click at [567, 726] on td at bounding box center [573, 740] width 31 height 28
drag, startPoint x: 570, startPoint y: 681, endPoint x: 670, endPoint y: 615, distance: 119.8
click at [570, 733] on input "checkbox" at bounding box center [573, 739] width 12 height 12
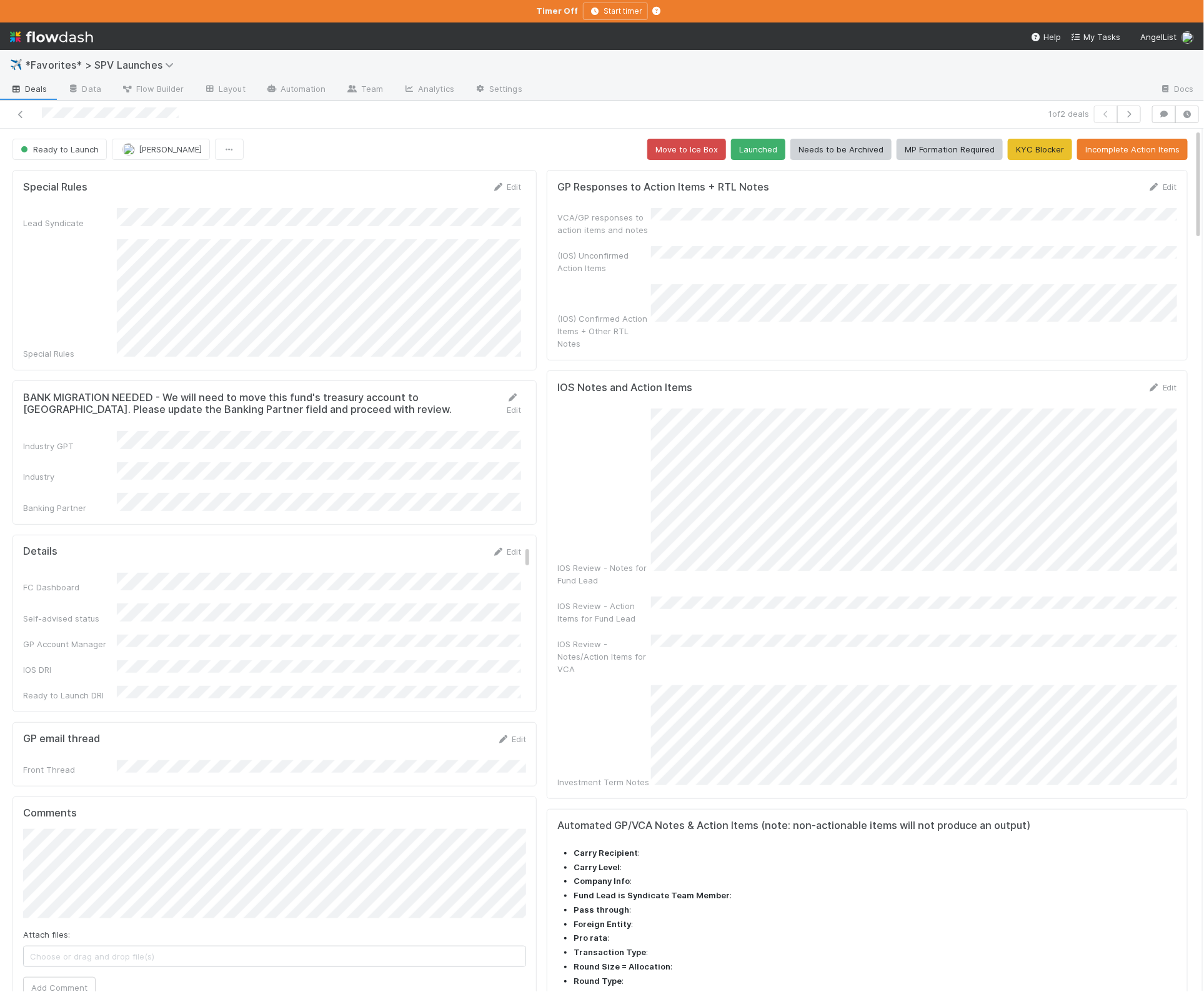
click at [799, 230] on div "VCA/GP responses to action items and notes" at bounding box center [866, 222] width 620 height 28
click at [758, 146] on button "Launched" at bounding box center [759, 149] width 54 height 22
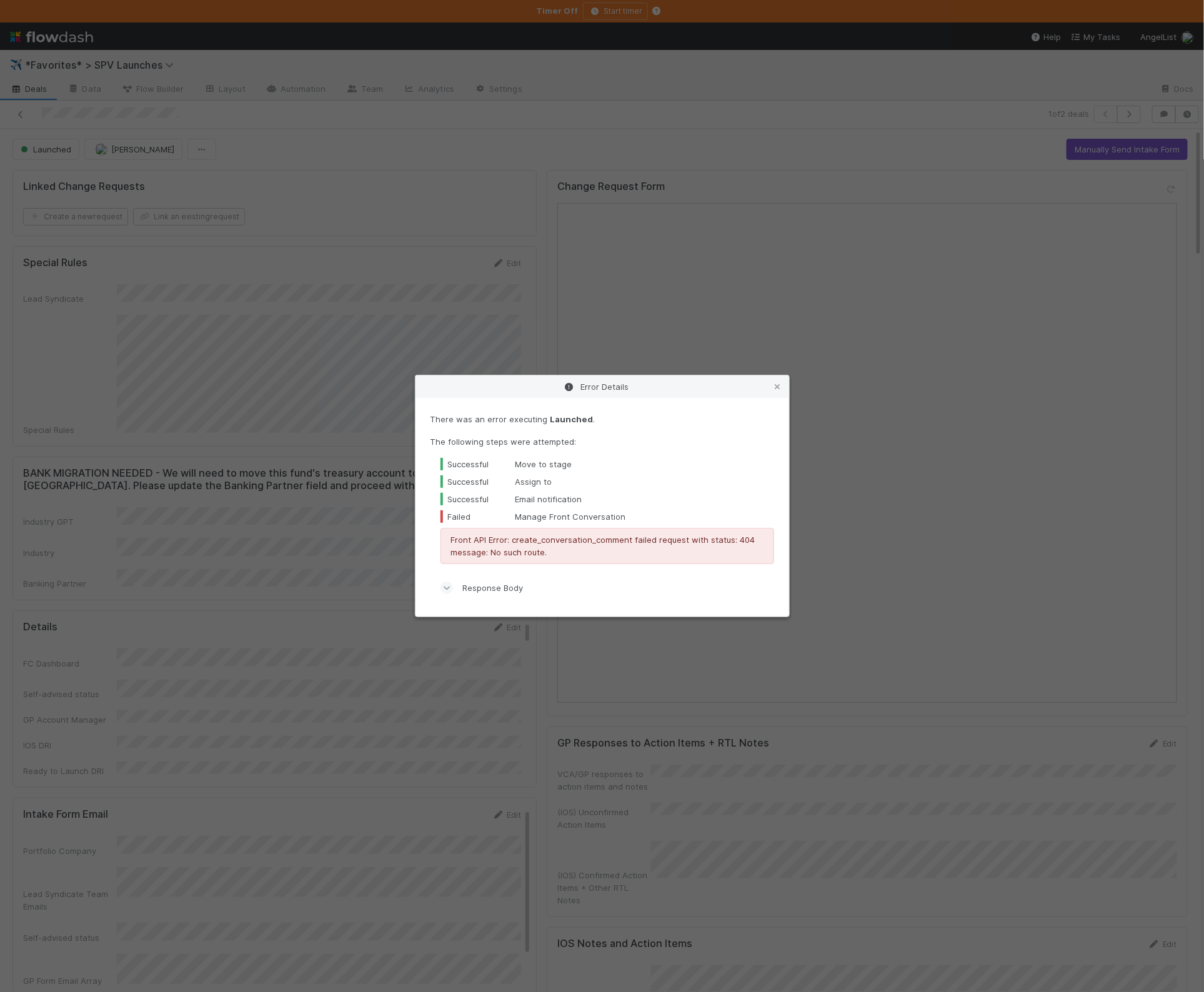
click at [39, 92] on div "Error Details There was an error executing Launched . The following steps were …" at bounding box center [602, 496] width 1204 height 992
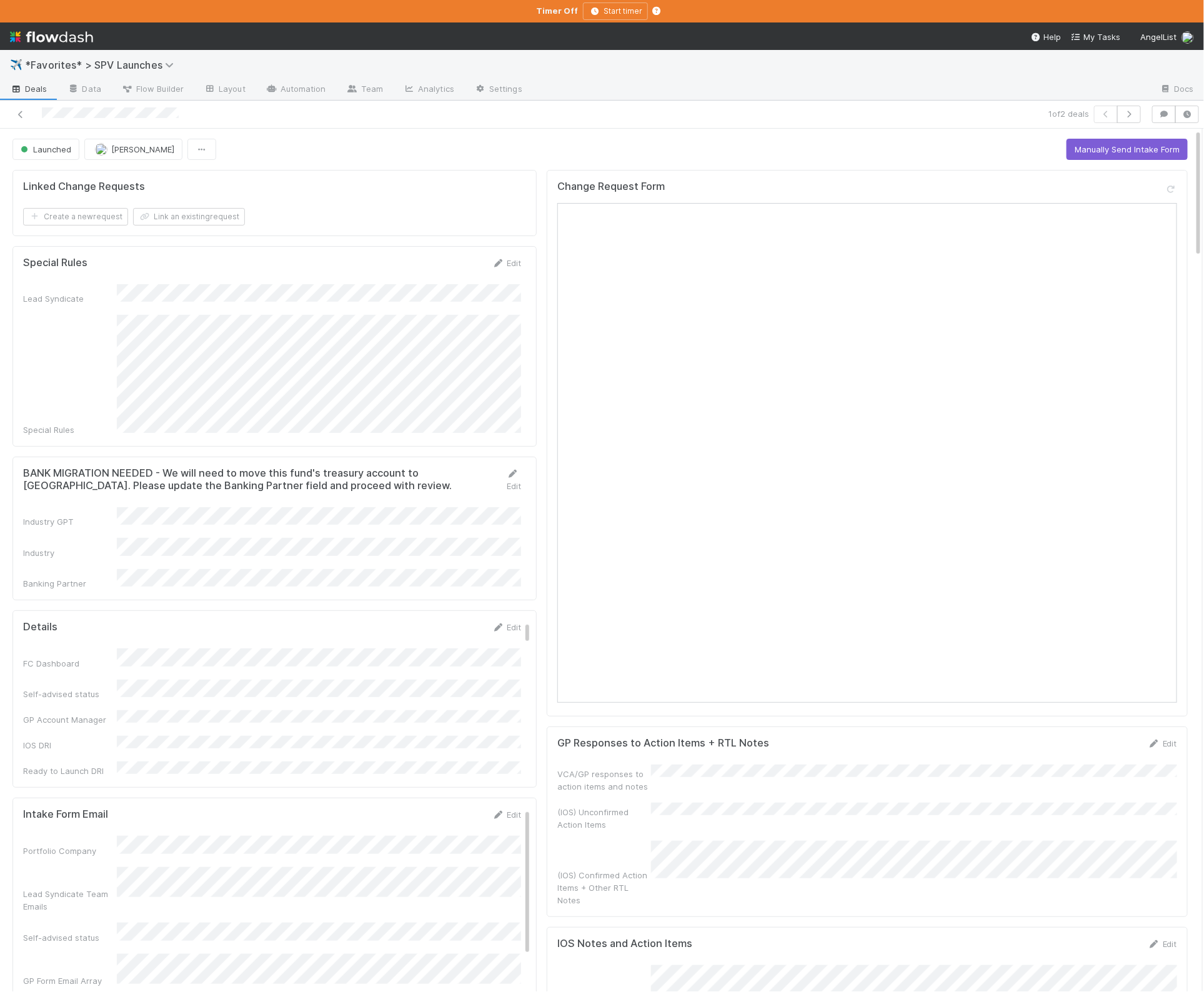
click at [34, 89] on span "Deals" at bounding box center [29, 88] width 38 height 12
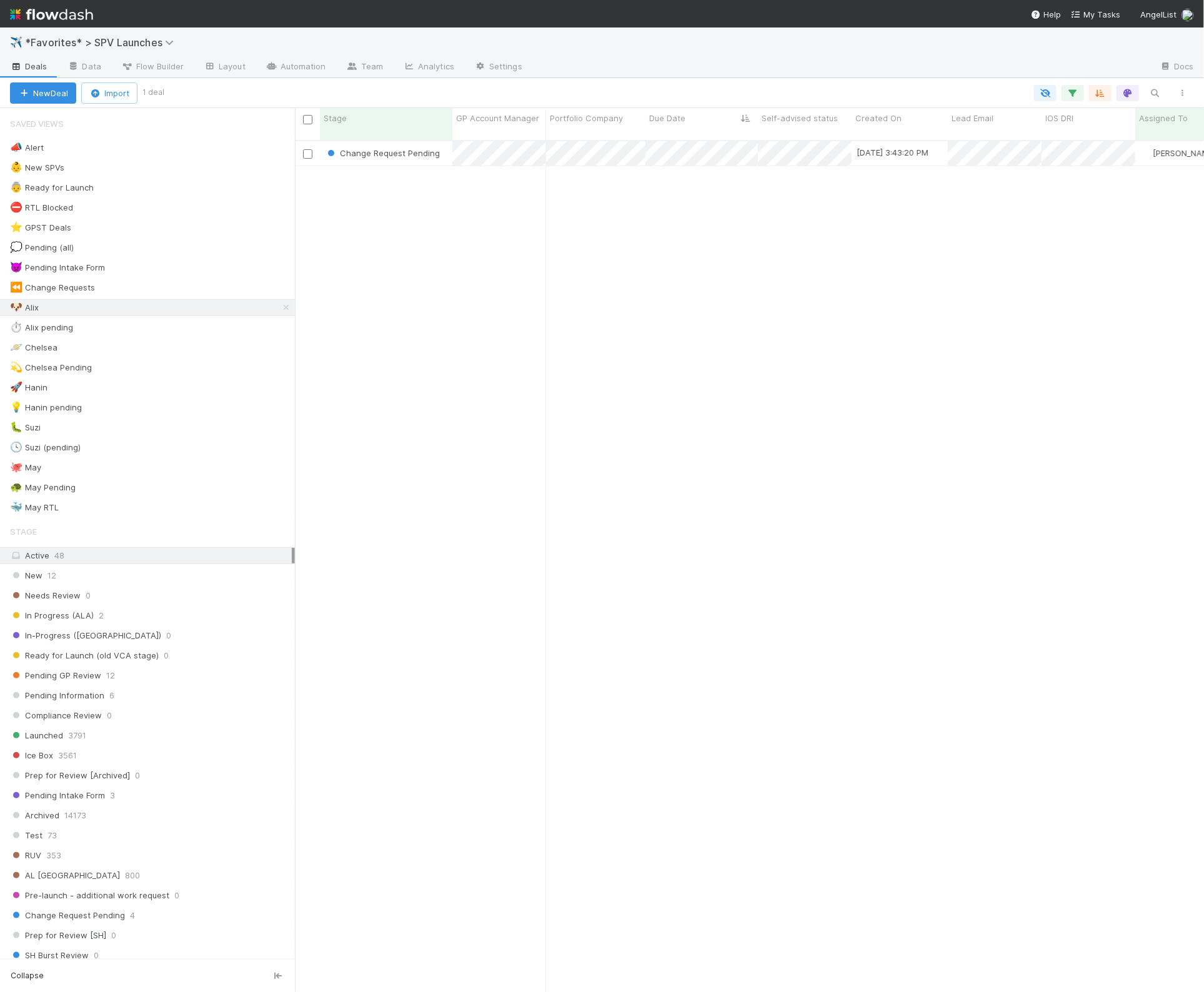
scroll to position [1, 1]
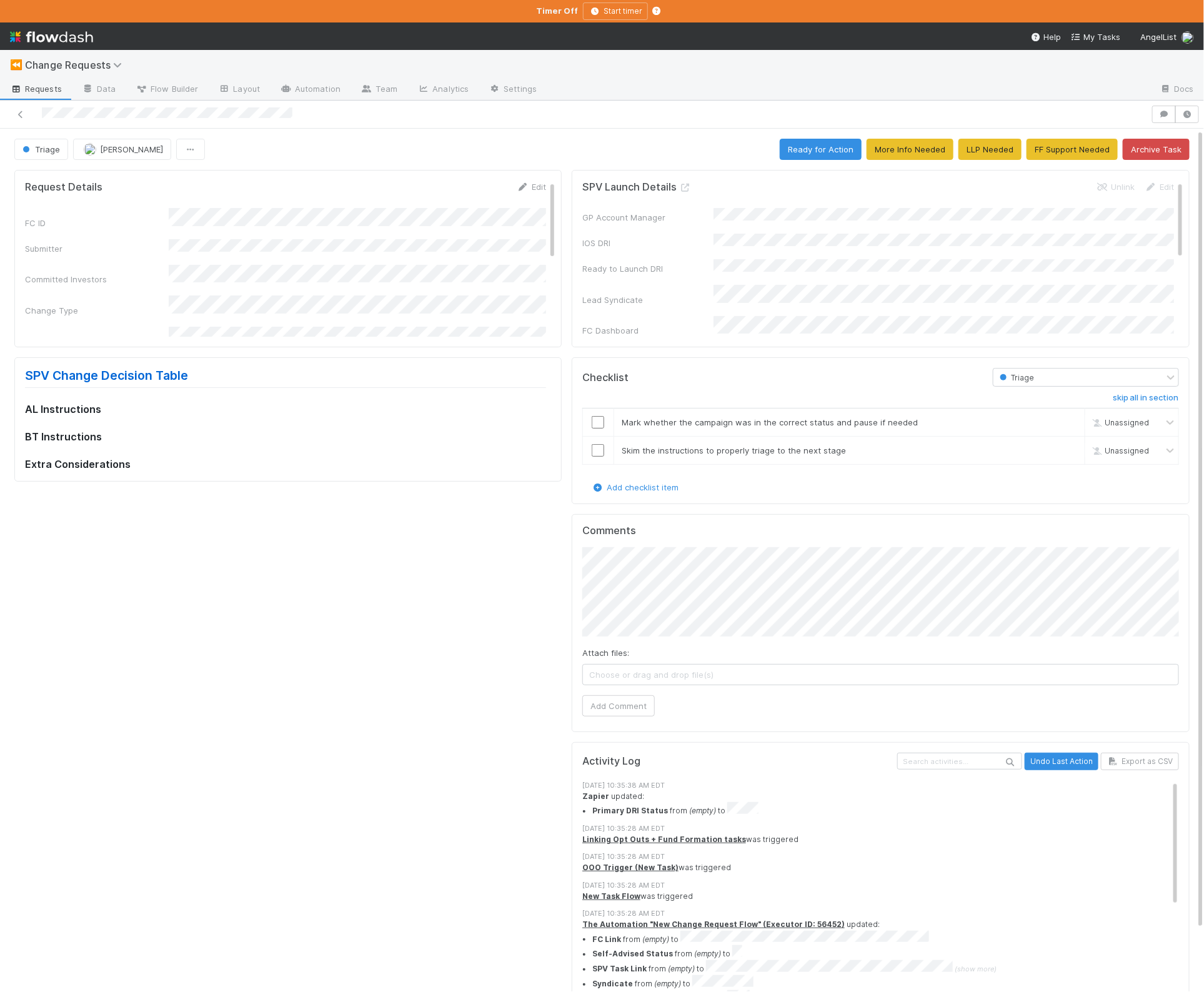
drag, startPoint x: 273, startPoint y: 425, endPoint x: 263, endPoint y: 405, distance: 22.4
click at [273, 425] on div "SPV Change Decision Table AL Instructions BT Instructions Extra Considerations" at bounding box center [286, 418] width 521 height 102
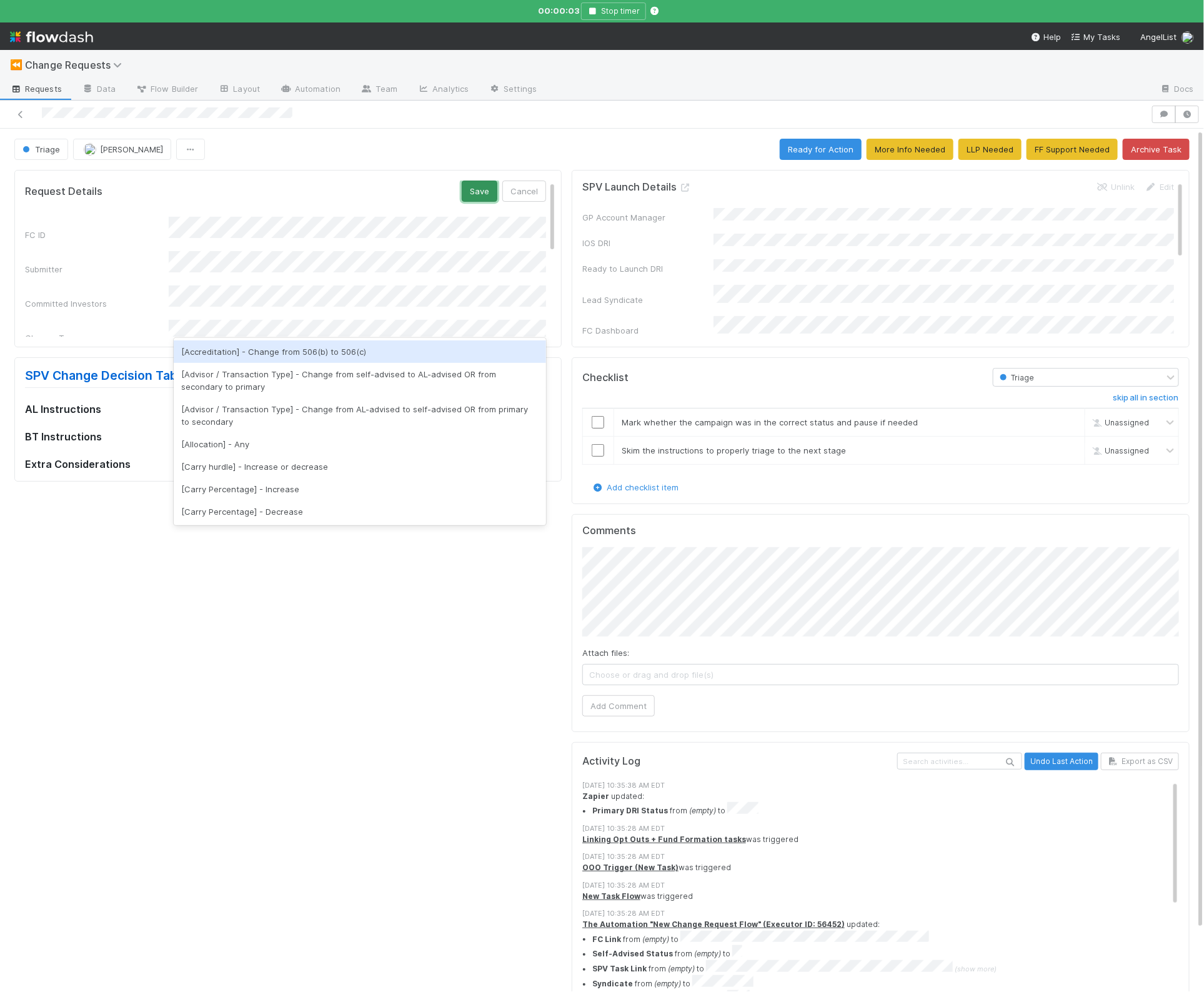
click at [474, 191] on button "Save" at bounding box center [479, 191] width 36 height 22
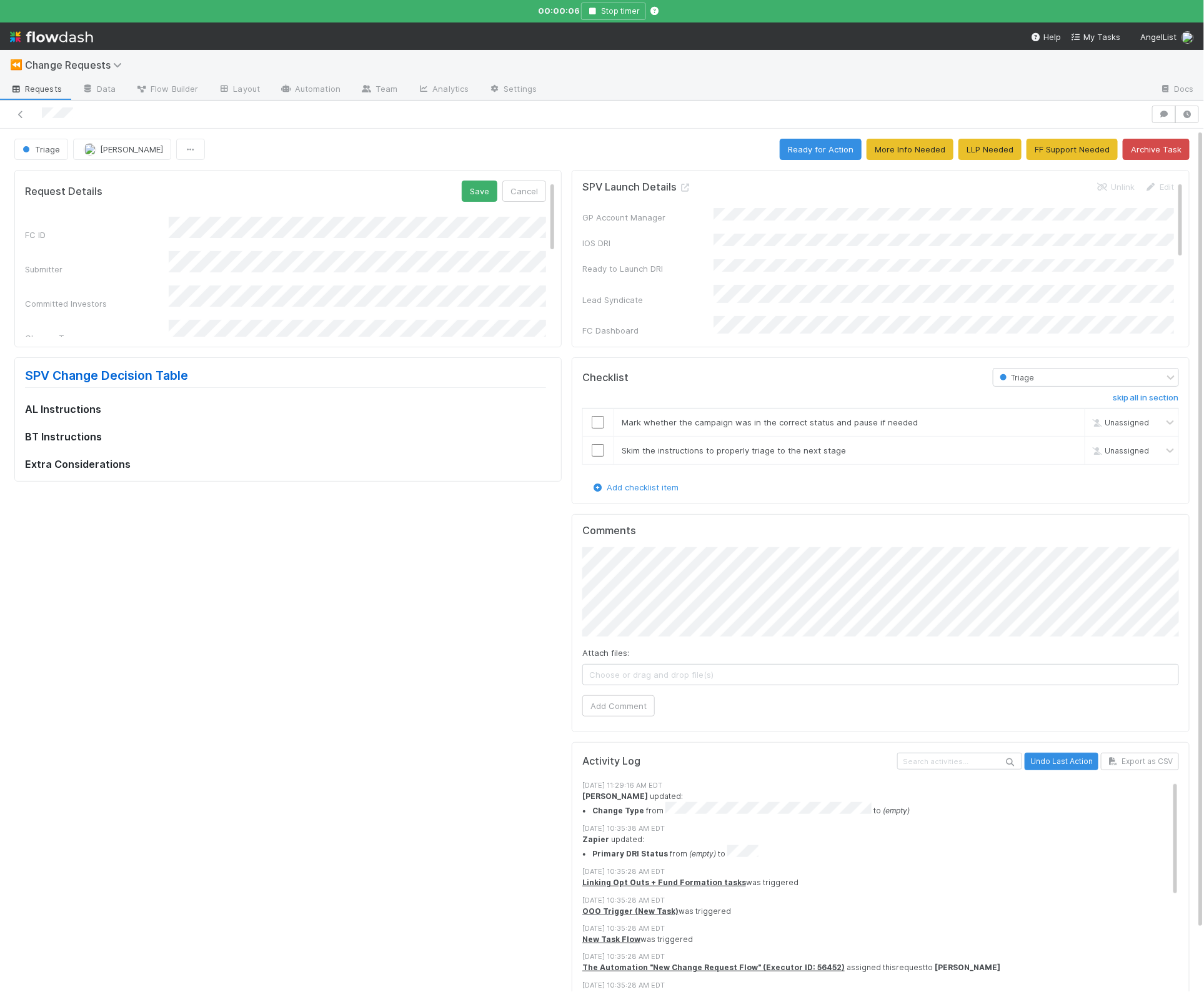
scroll to position [0, 1]
click at [294, 369] on div "[Master Partnership] - Change MP to new or existing MP" at bounding box center [359, 374] width 372 height 23
click at [478, 198] on button "Save" at bounding box center [479, 191] width 36 height 22
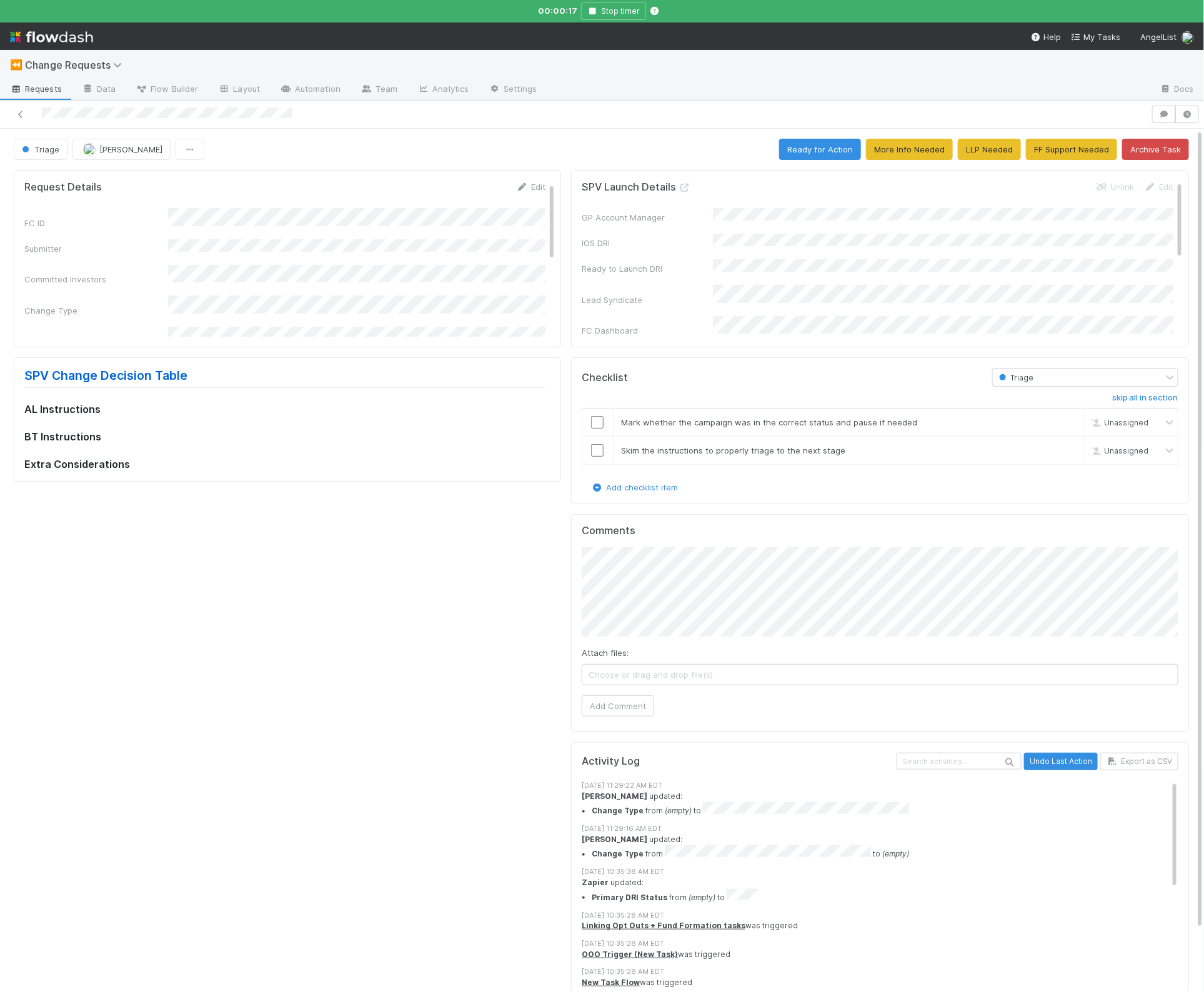
scroll to position [7, 0]
click at [311, 93] on link "Automation" at bounding box center [310, 89] width 81 height 20
click at [799, 117] on button "button" at bounding box center [1186, 114] width 23 height 18
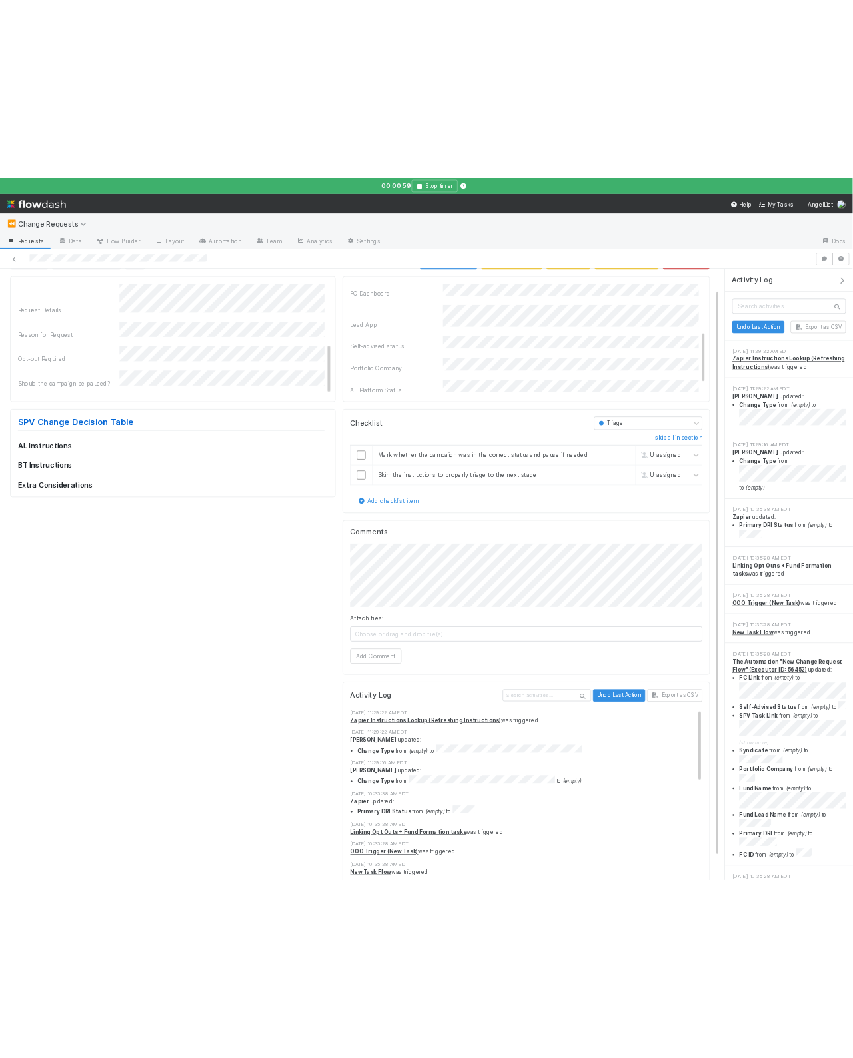
scroll to position [0, 0]
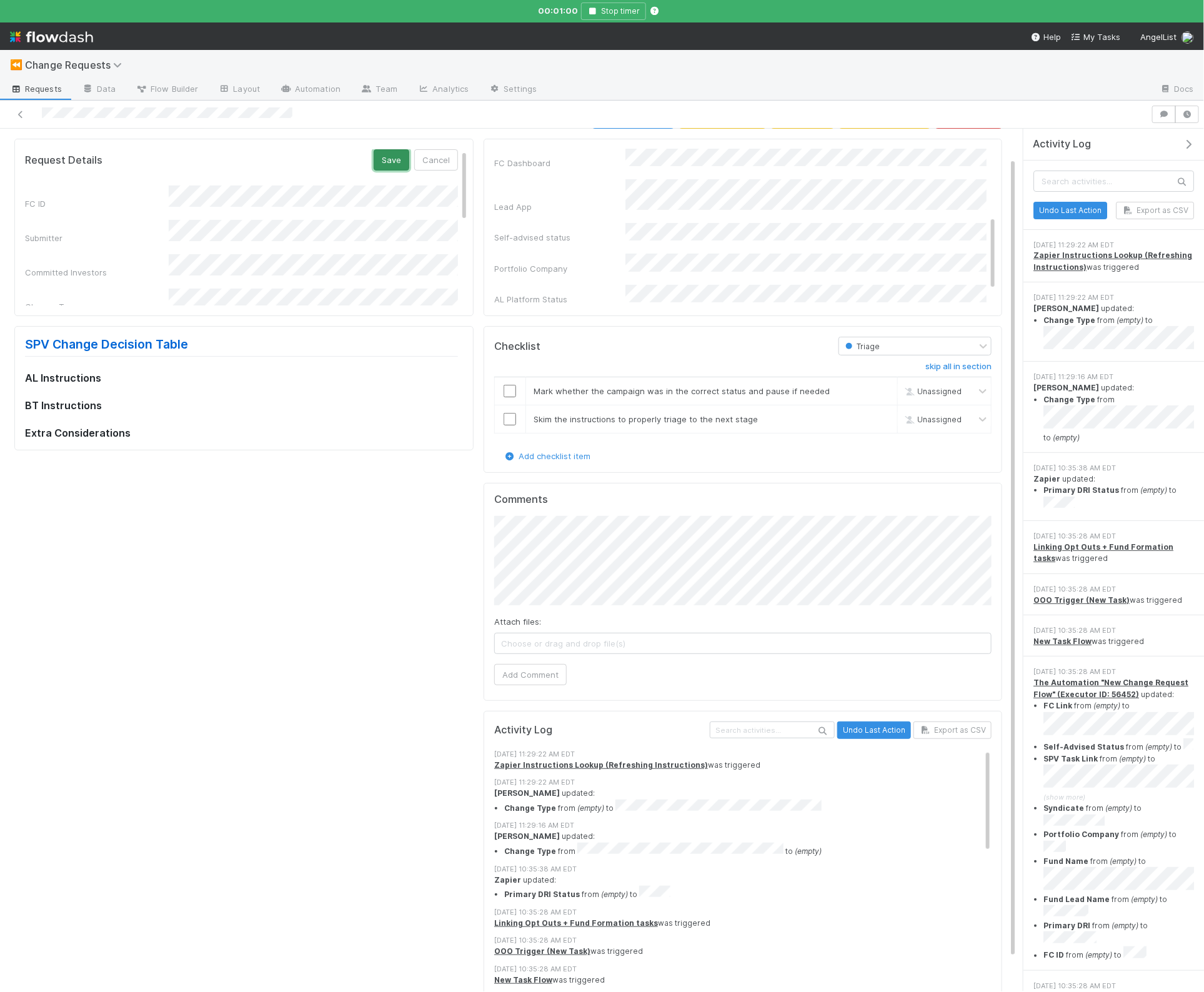
click at [386, 167] on button "Save" at bounding box center [391, 159] width 36 height 22
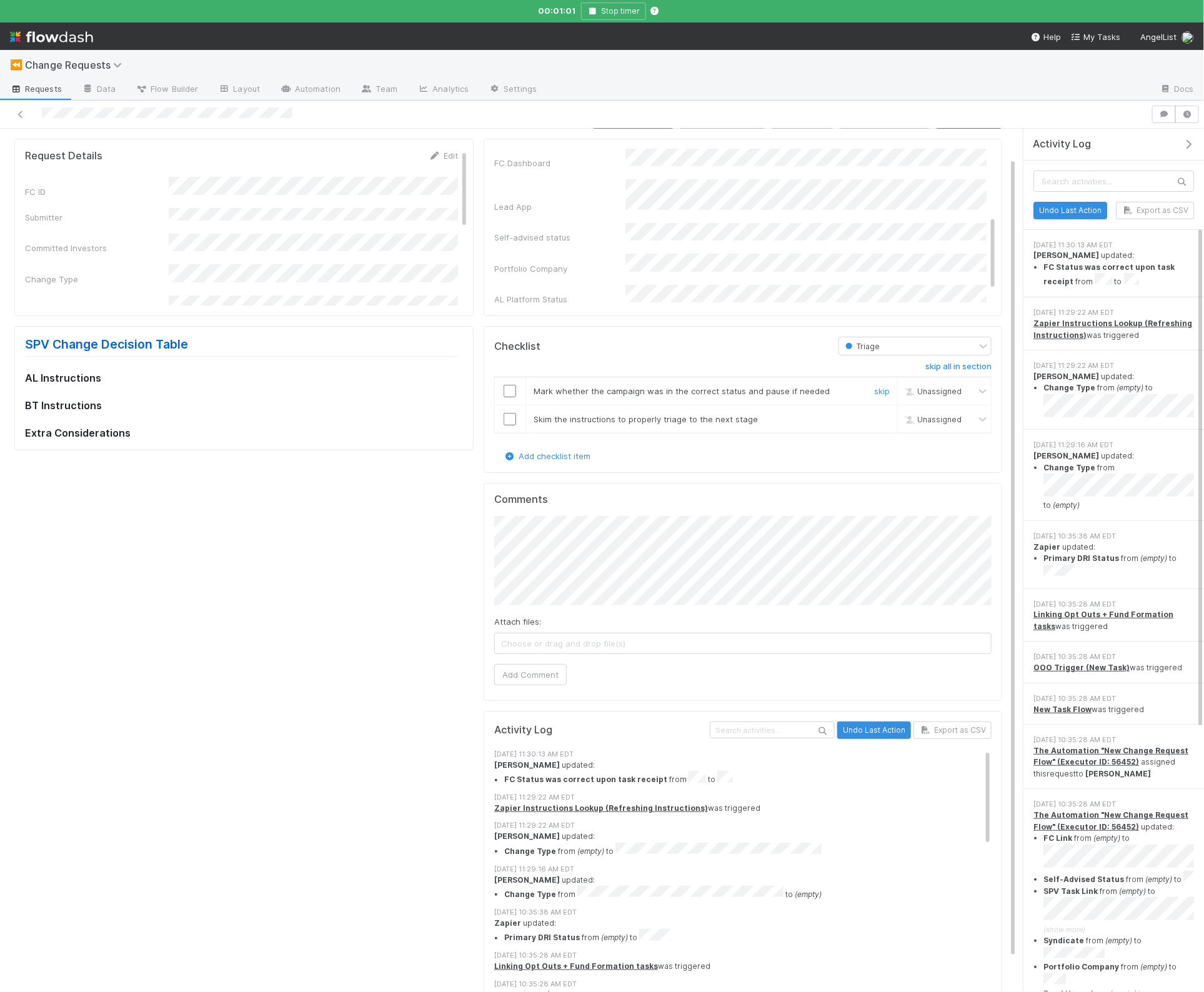
drag, startPoint x: 504, startPoint y: 384, endPoint x: 509, endPoint y: 390, distance: 7.8
click at [504, 384] on td at bounding box center [509, 391] width 31 height 28
drag, startPoint x: 512, startPoint y: 394, endPoint x: 473, endPoint y: 405, distance: 40.5
click at [512, 394] on input "checkbox" at bounding box center [509, 390] width 12 height 12
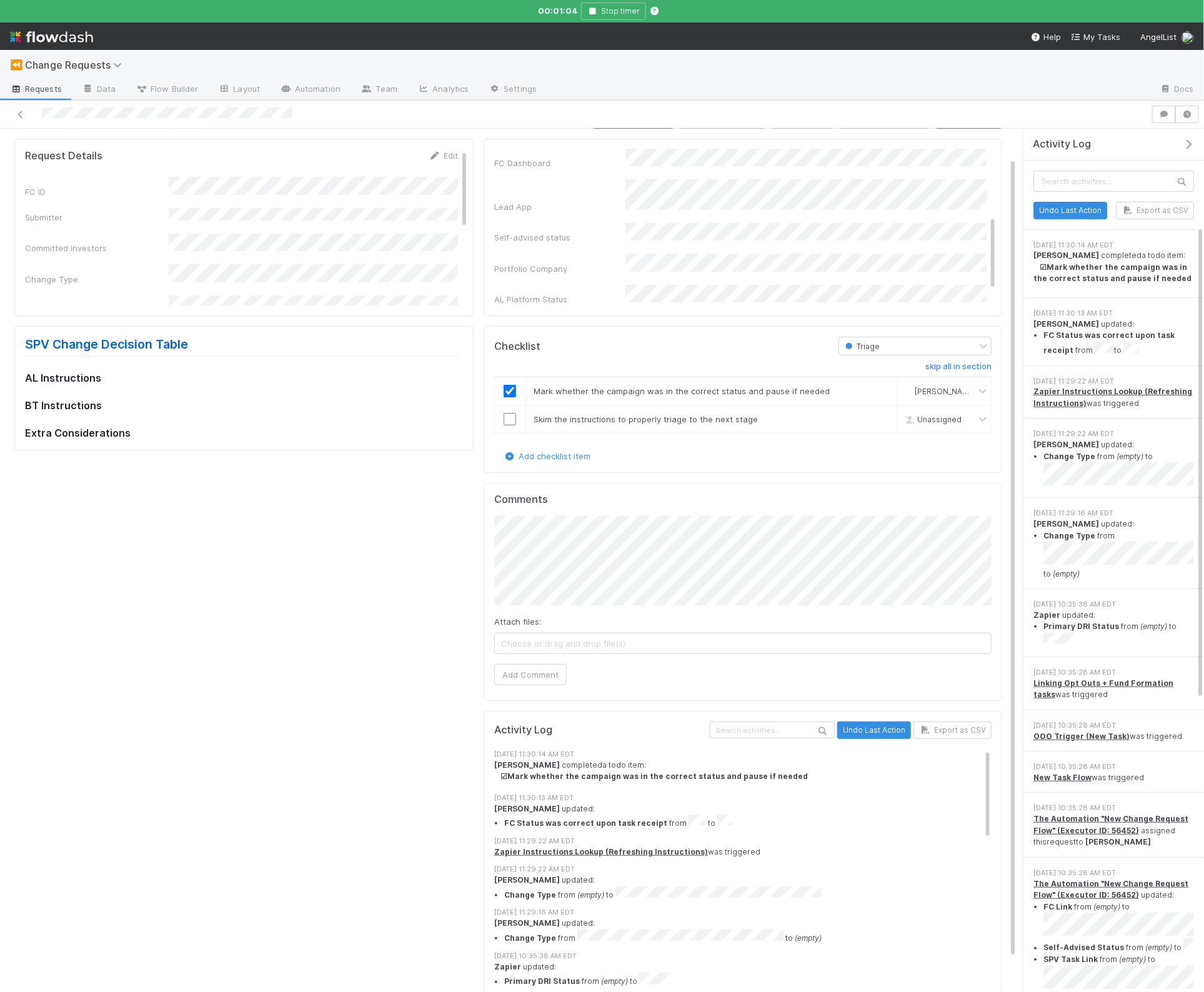
click at [401, 456] on div "Request Details Edit FC ID Submitter Committed Investors Change Type Request De…" at bounding box center [244, 579] width 469 height 891
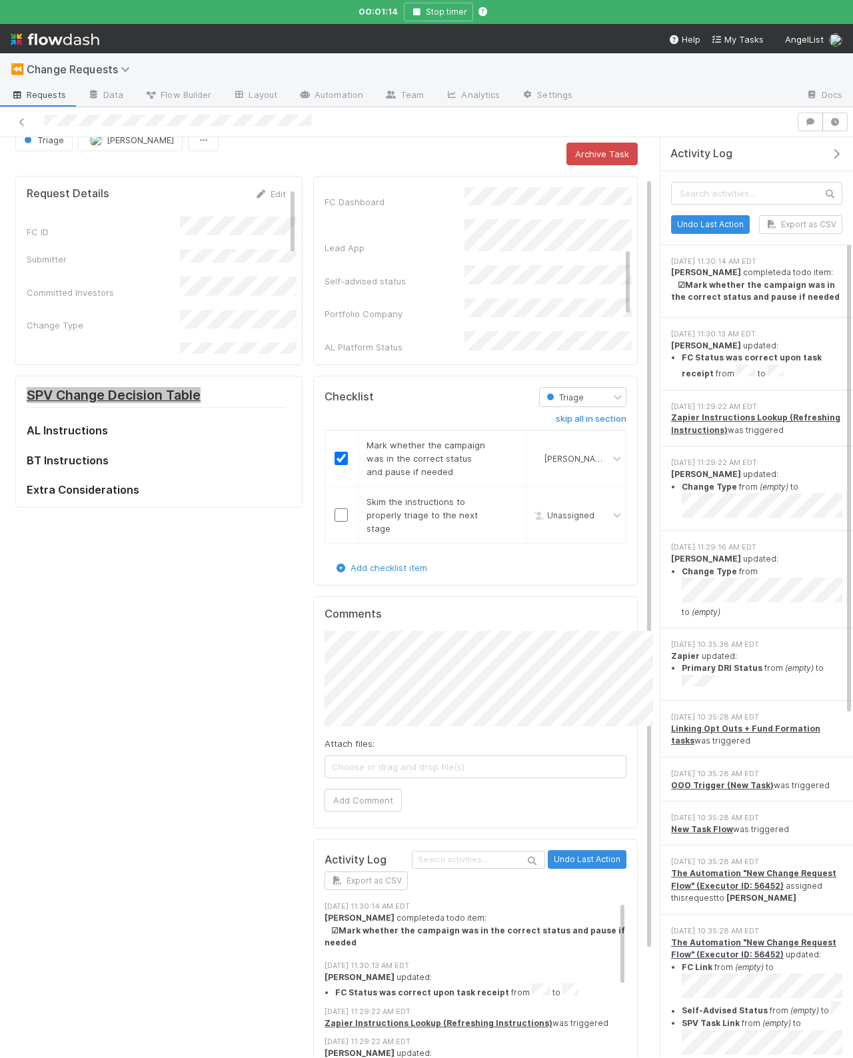
scroll to position [143, 0]
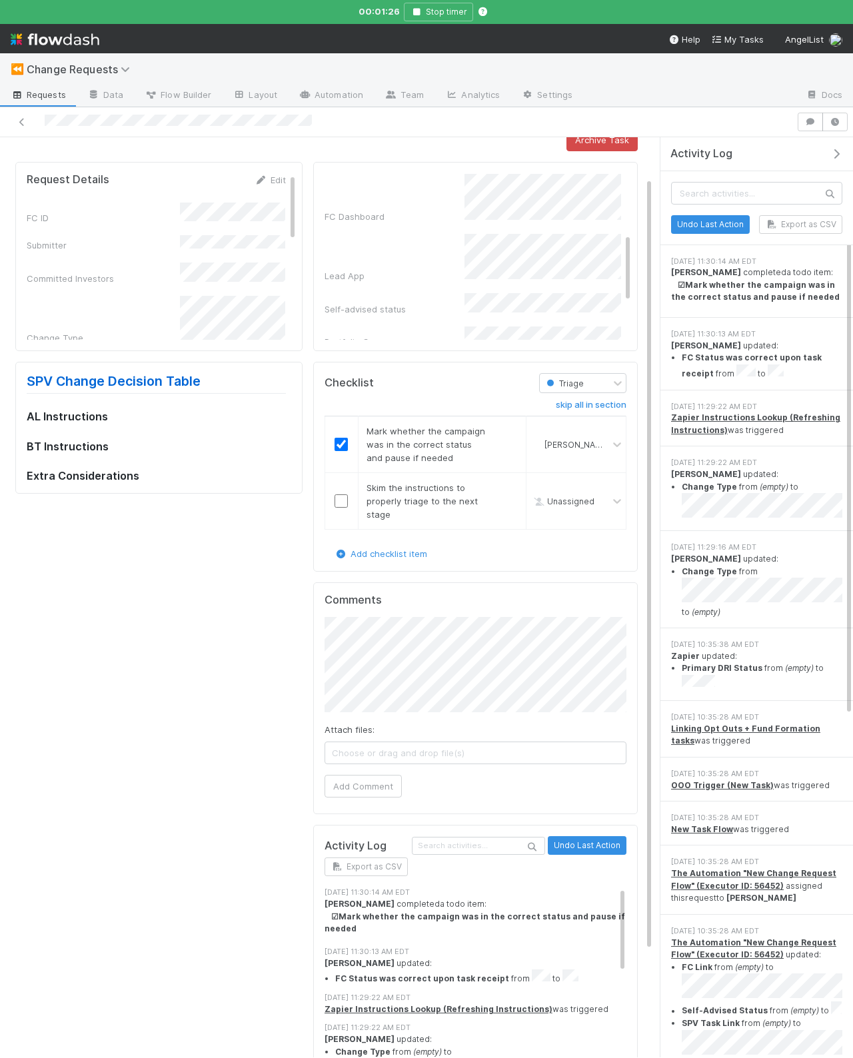
click at [213, 442] on h3 "BT Instructions" at bounding box center [156, 446] width 259 height 13
click at [798, 442] on div "8/11/25, 11:29:22 AM EDT Zapier Instructions Lookup (Refreshing Instructions) w…" at bounding box center [756, 418] width 193 height 57
click at [784, 416] on strong "Zapier Instructions Lookup (Refreshing Instructions)" at bounding box center [755, 423] width 169 height 22
click at [205, 510] on div "Request Details Edit FC ID Submitter Committed Investors Change Type Request De…" at bounding box center [159, 669] width 298 height 1024
drag, startPoint x: 211, startPoint y: 540, endPoint x: 225, endPoint y: 528, distance: 18.4
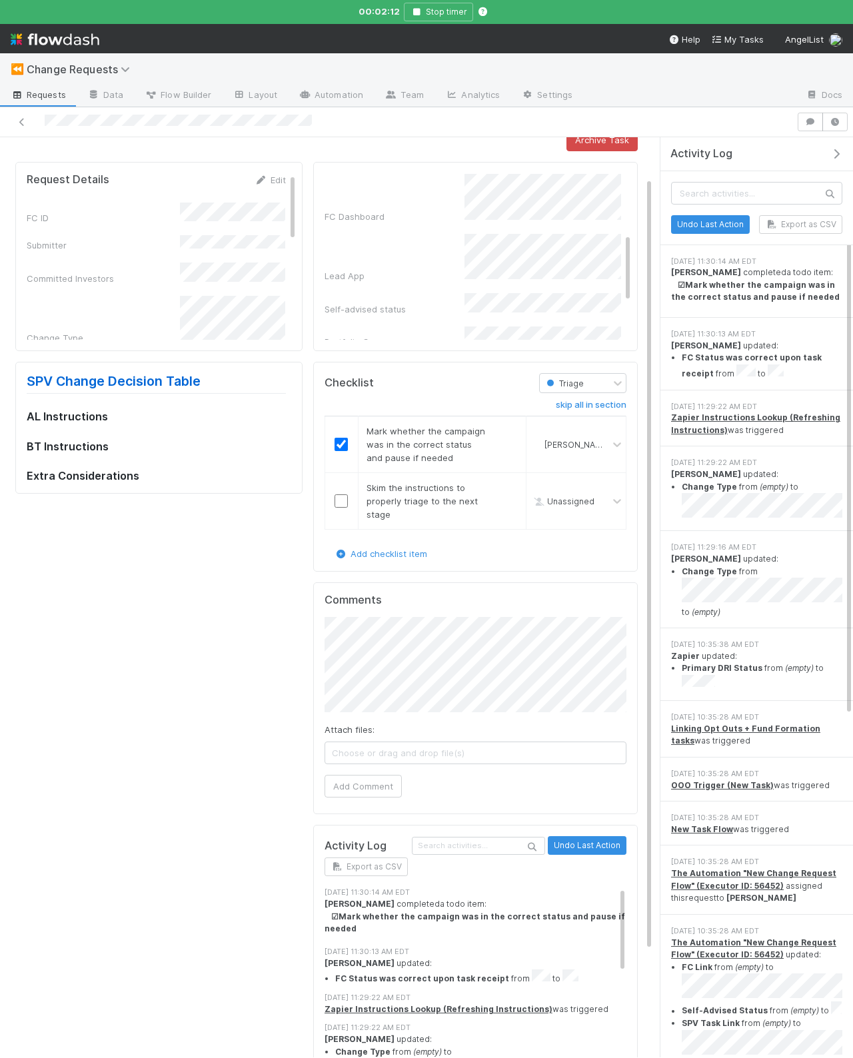
click at [211, 540] on div "Request Details Edit FC ID Submitter Committed Investors Change Type Request De…" at bounding box center [159, 669] width 298 height 1024
click at [95, 272] on div "Request Details" at bounding box center [156, 321] width 259 height 129
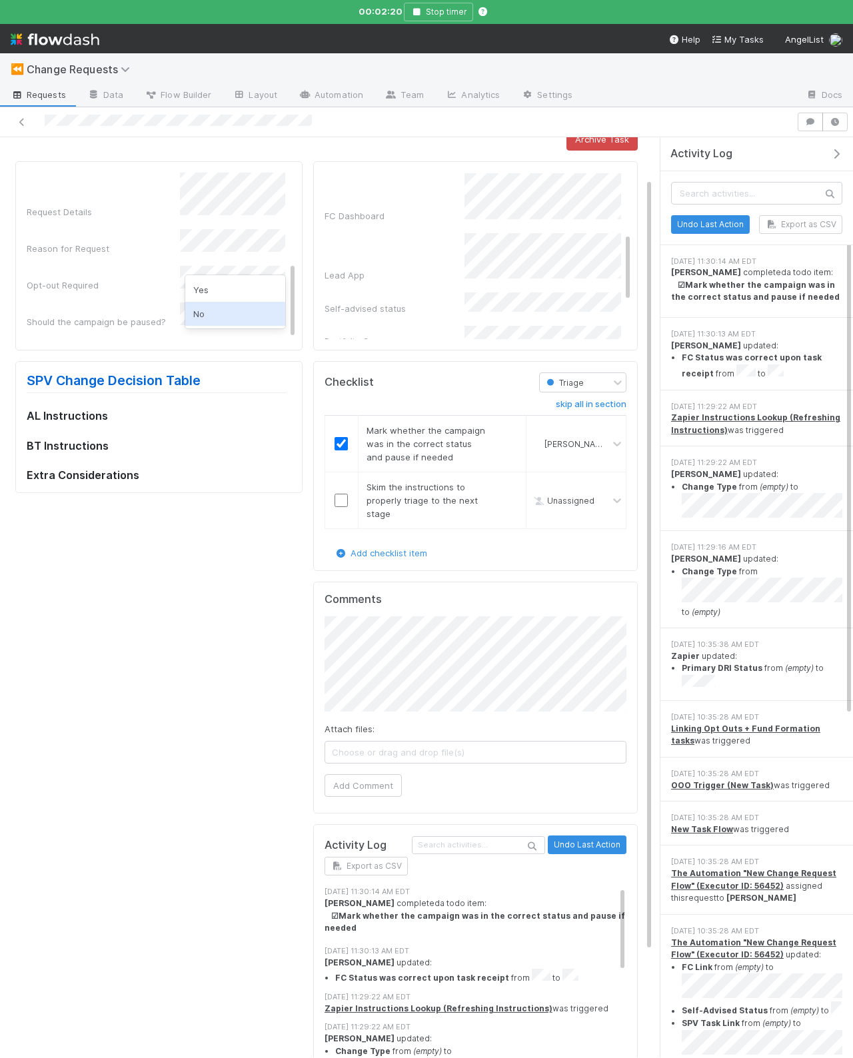
click at [225, 307] on div "No" at bounding box center [235, 314] width 100 height 24
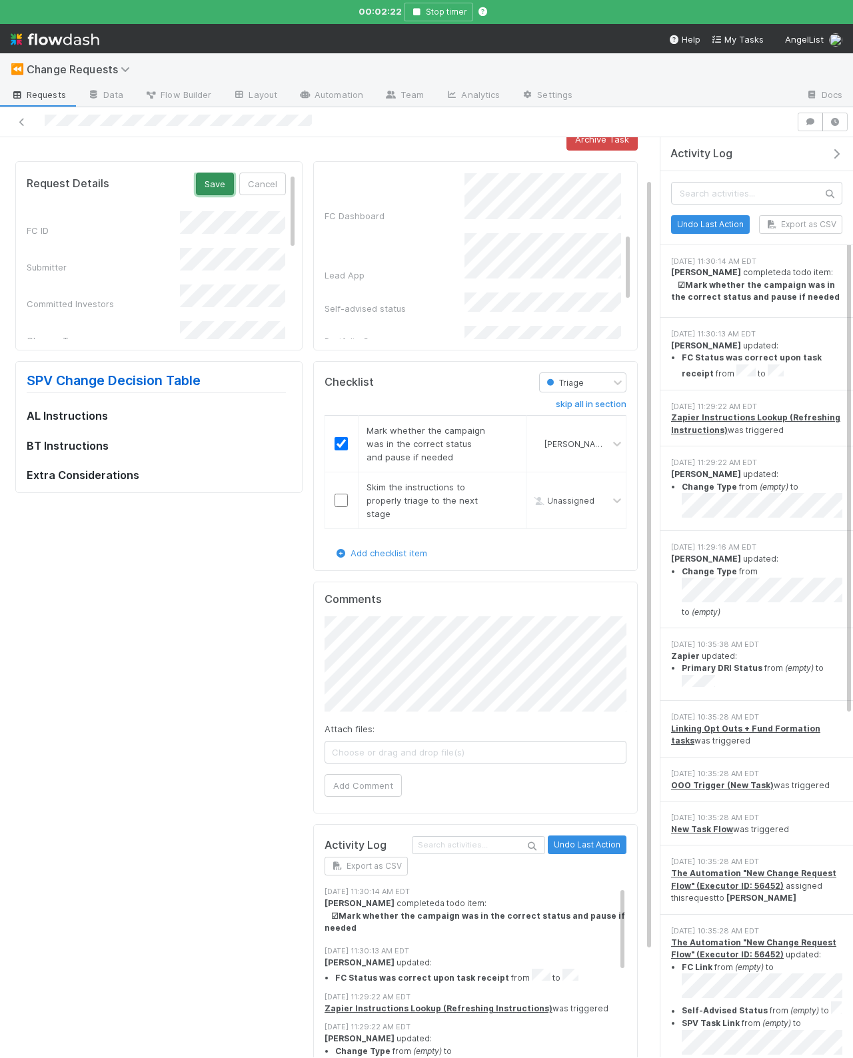
click at [209, 184] on button "Save" at bounding box center [215, 184] width 38 height 23
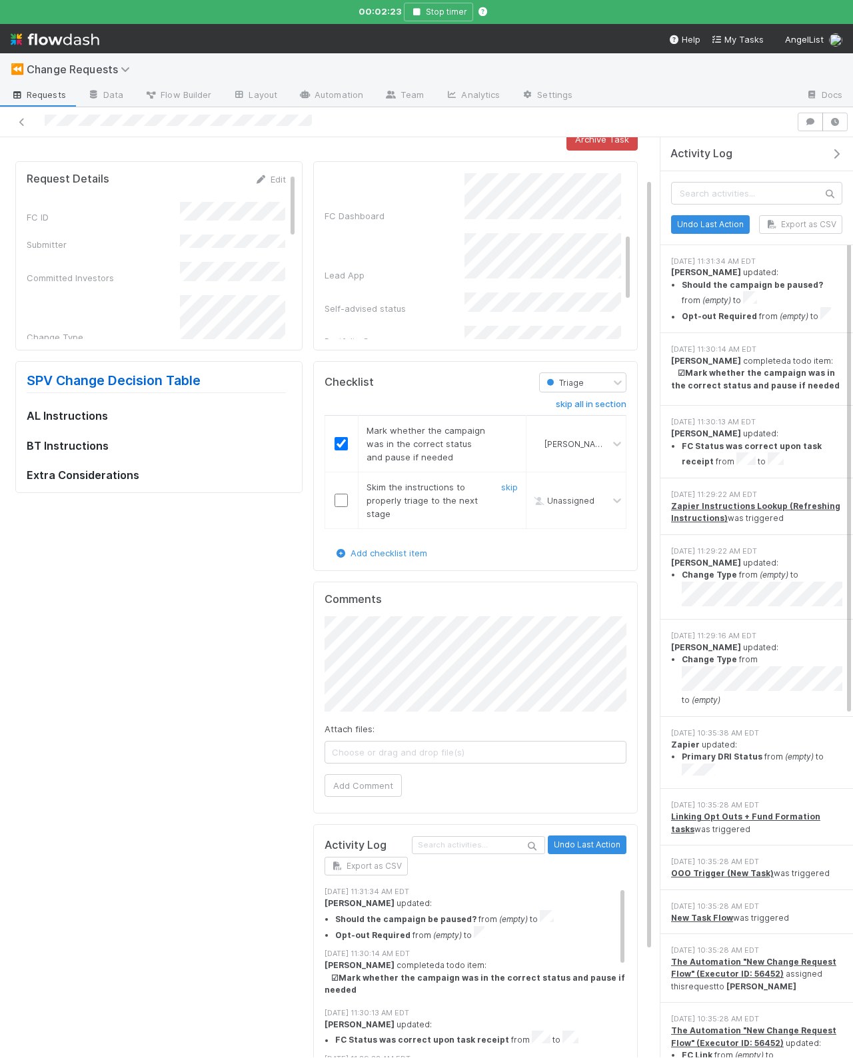
click at [340, 502] on input "checkbox" at bounding box center [340, 500] width 13 height 13
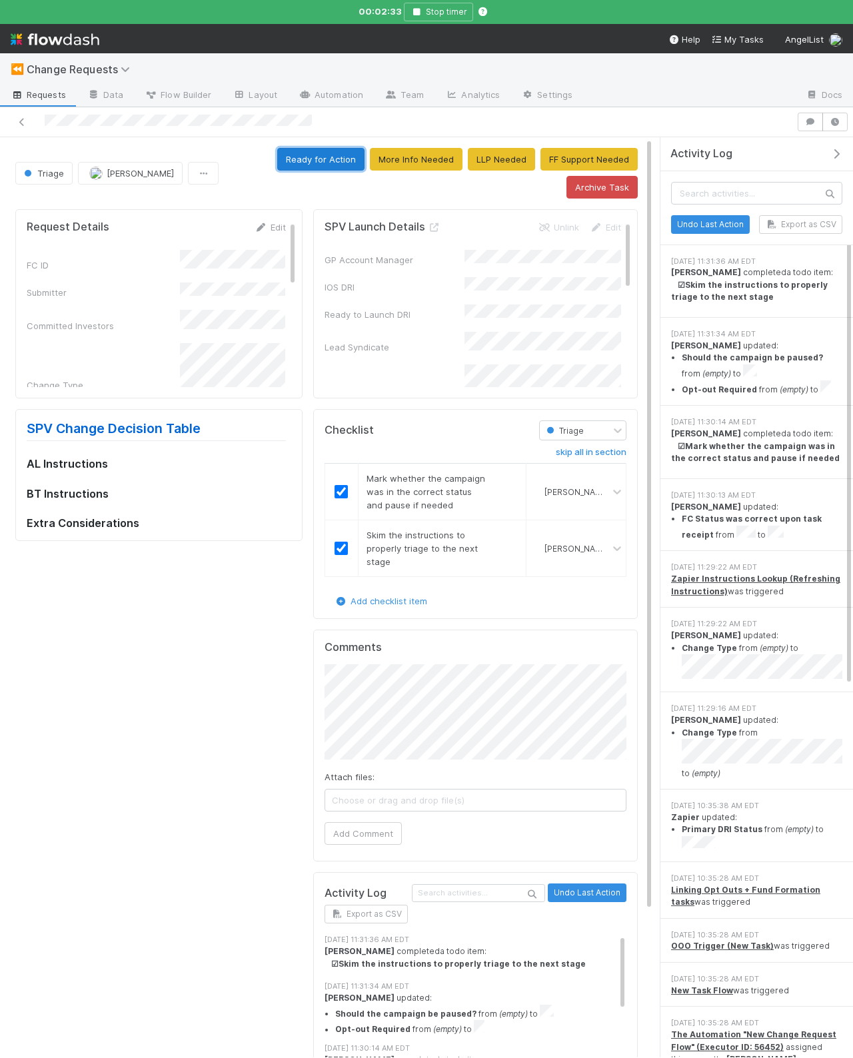
click at [319, 163] on button "Ready for Action" at bounding box center [320, 159] width 87 height 23
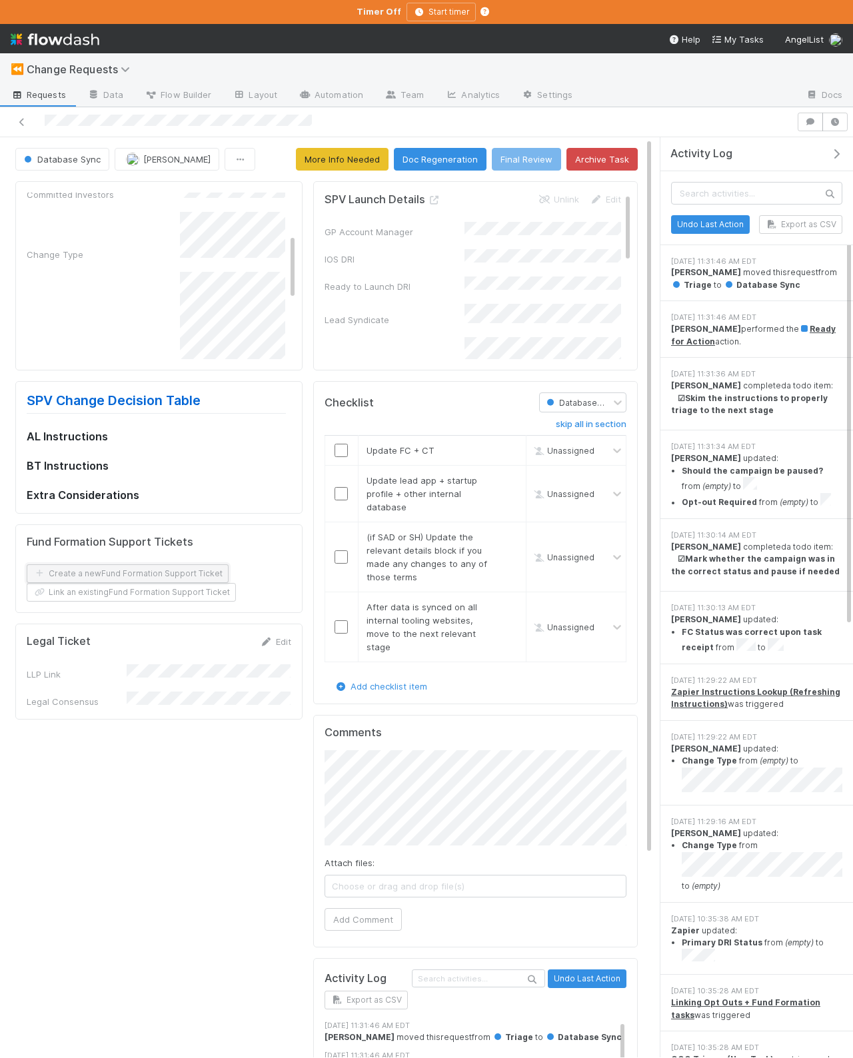
click at [137, 576] on button "Create a new Fund Formation Support Ticket" at bounding box center [128, 573] width 202 height 19
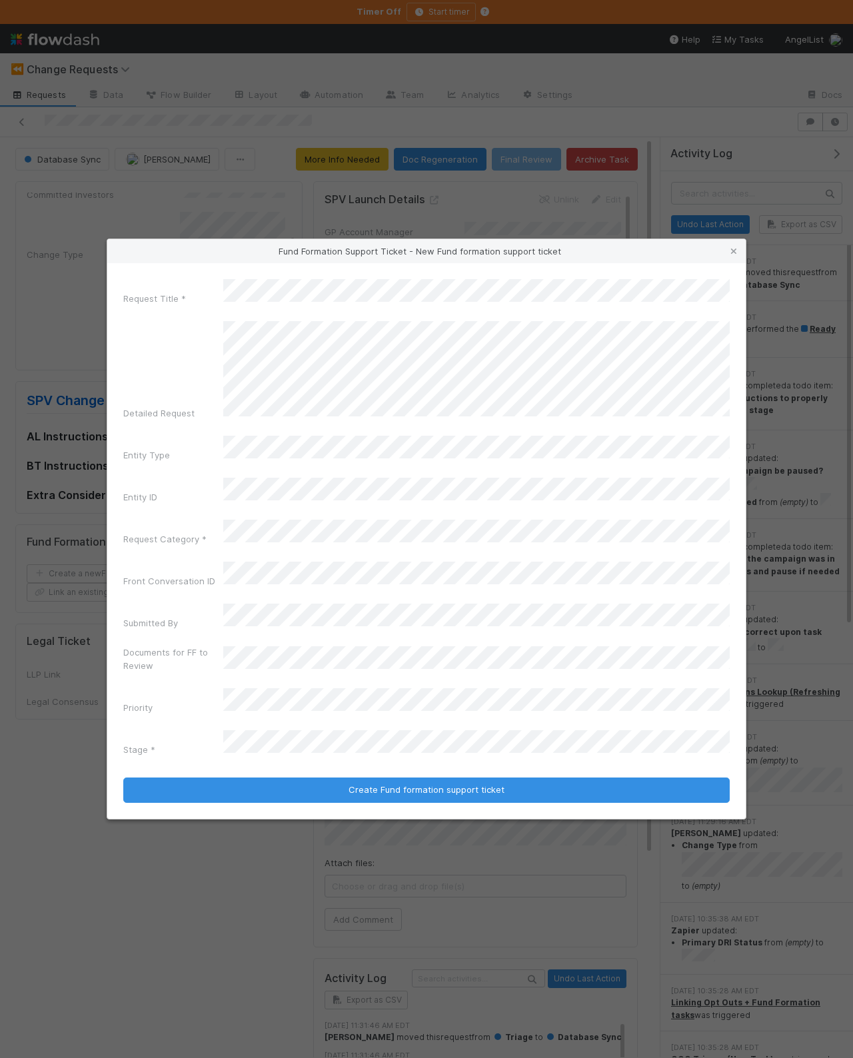
click at [285, 478] on div "Request Title * Detailed Request Entity Type Entity ID Request Category * Front…" at bounding box center [426, 520] width 606 height 482
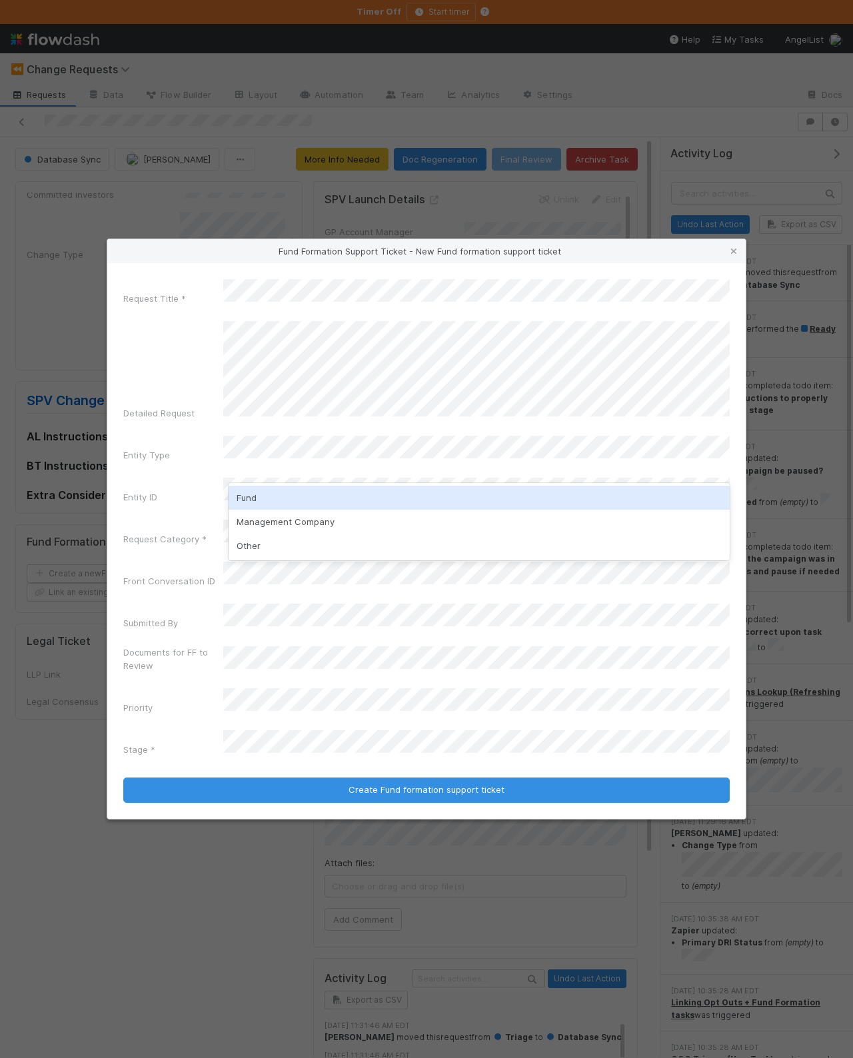
click at [276, 506] on div "Fund" at bounding box center [479, 498] width 501 height 24
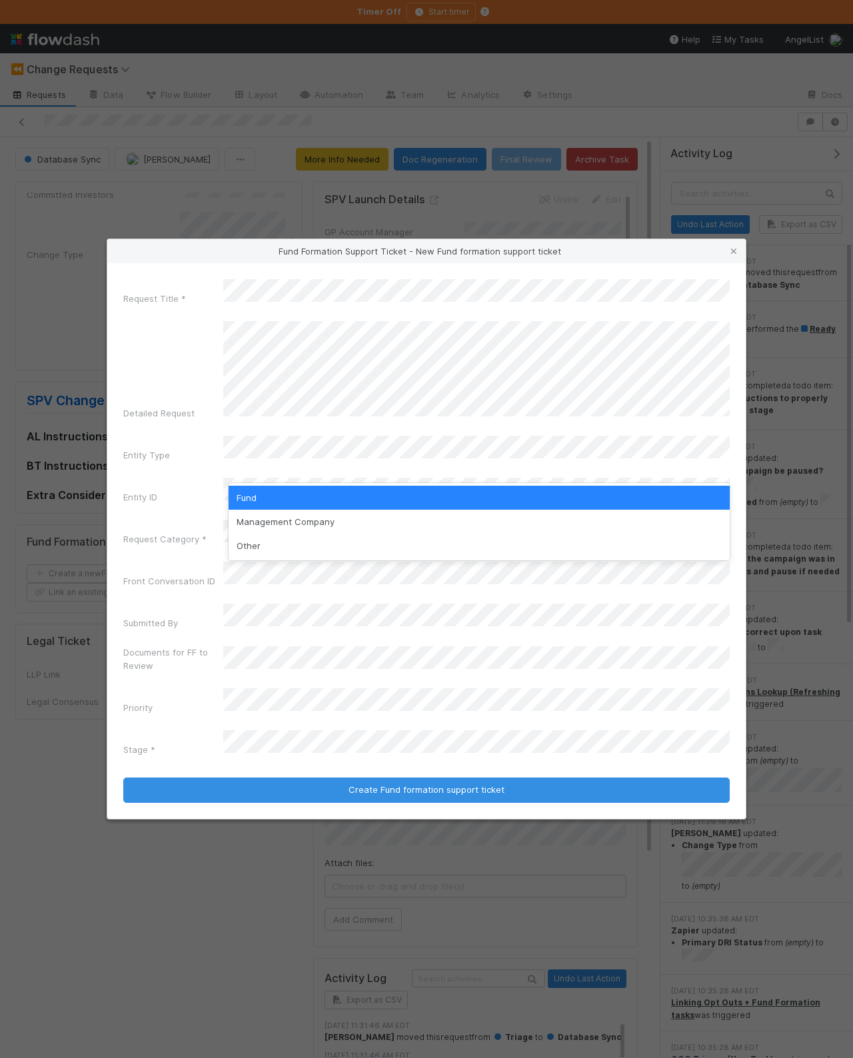
drag, startPoint x: 190, startPoint y: 491, endPoint x: 201, endPoint y: 493, distance: 11.5
click at [190, 491] on div "Entity ID" at bounding box center [426, 493] width 606 height 31
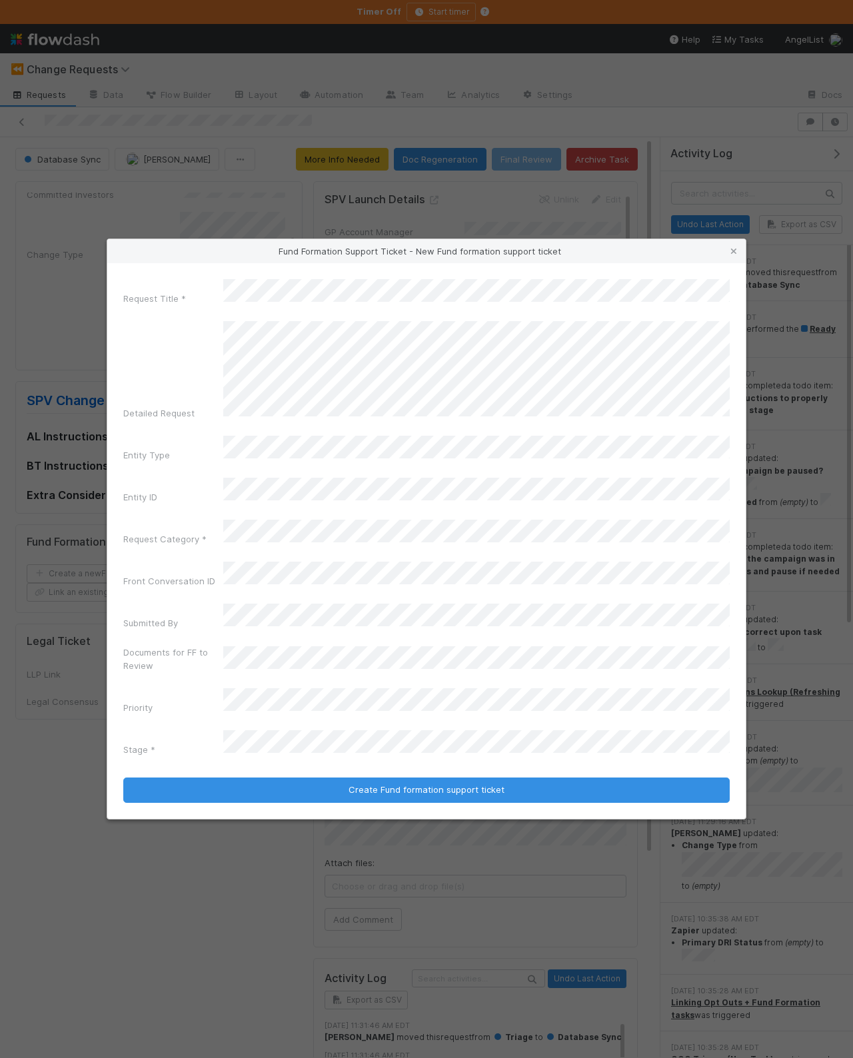
drag, startPoint x: 205, startPoint y: 506, endPoint x: 256, endPoint y: 555, distance: 71.2
click at [205, 506] on div "Entity ID" at bounding box center [173, 499] width 100 height 19
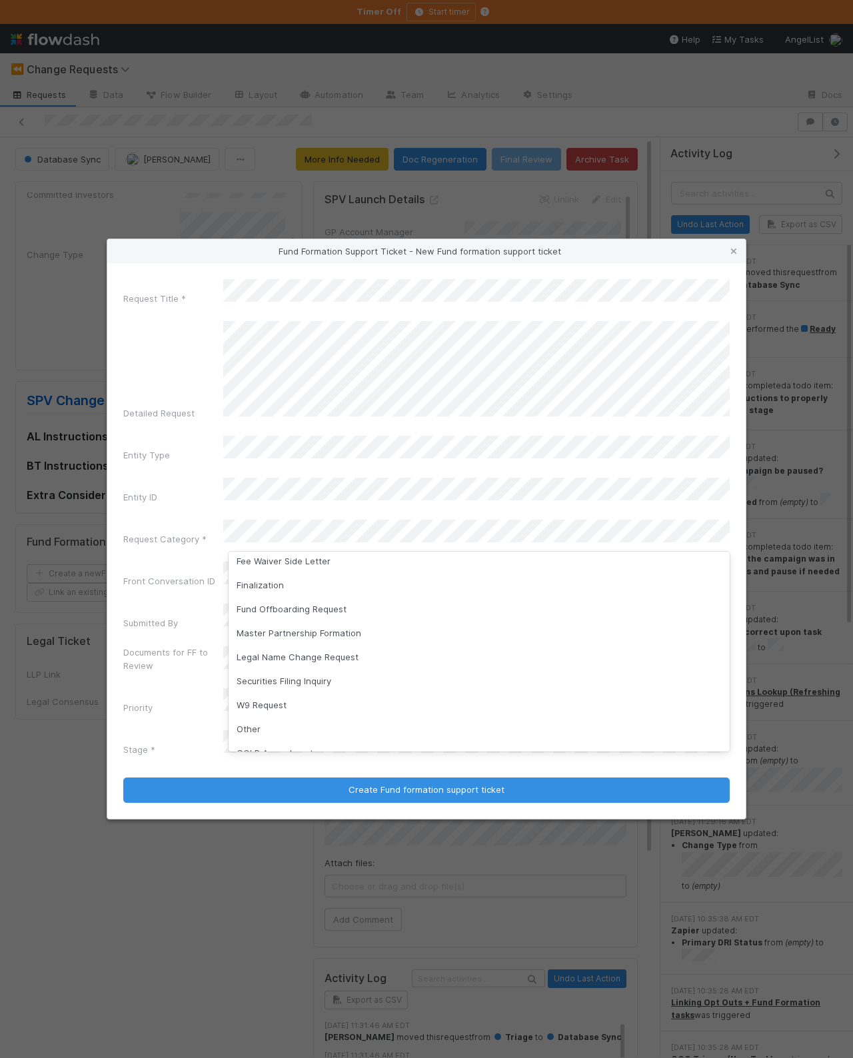
scroll to position [117, 0]
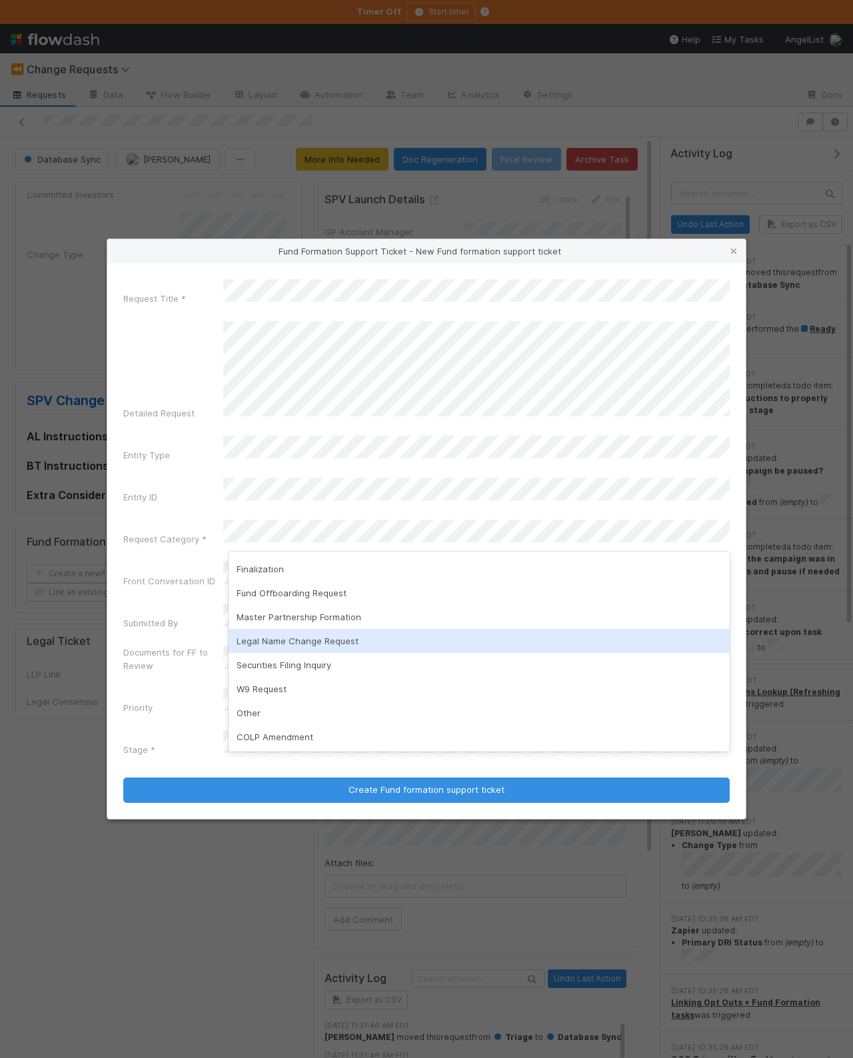
click at [346, 641] on div "Legal Name Change Request" at bounding box center [479, 641] width 501 height 24
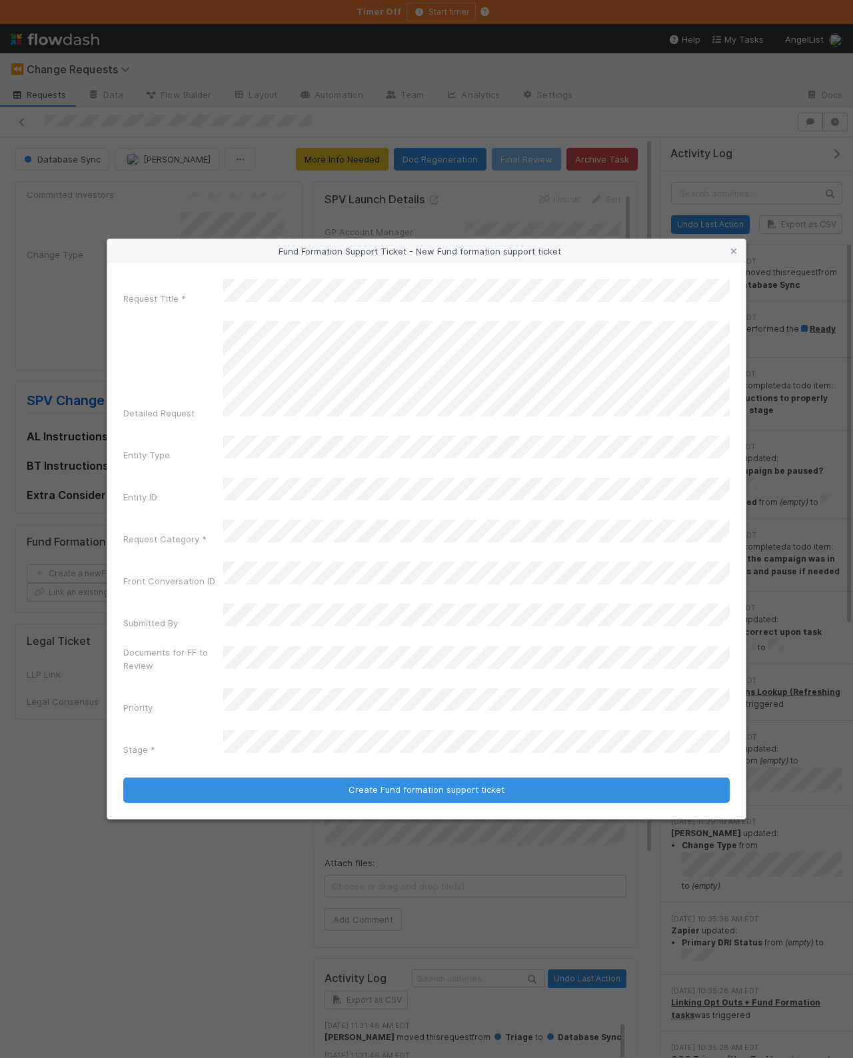
click at [205, 574] on label"] "Front Conversation ID" at bounding box center [169, 580] width 92 height 13
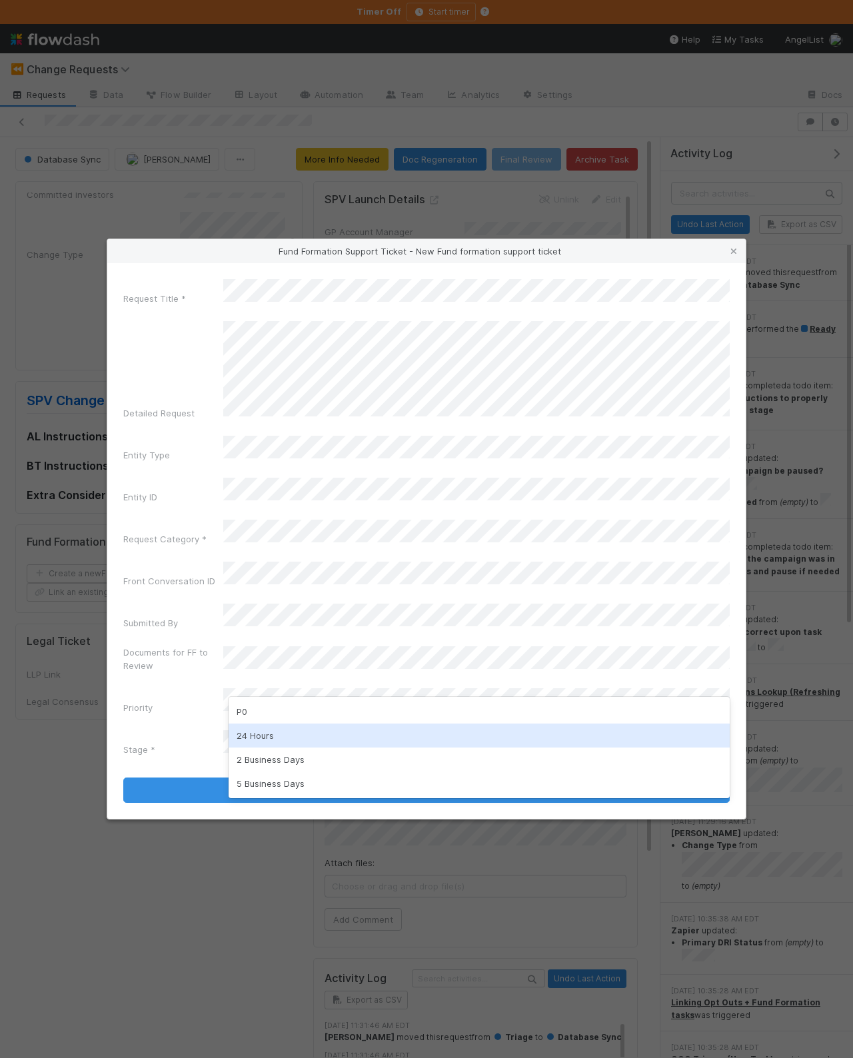
click at [352, 728] on div "24 Hours" at bounding box center [479, 736] width 501 height 24
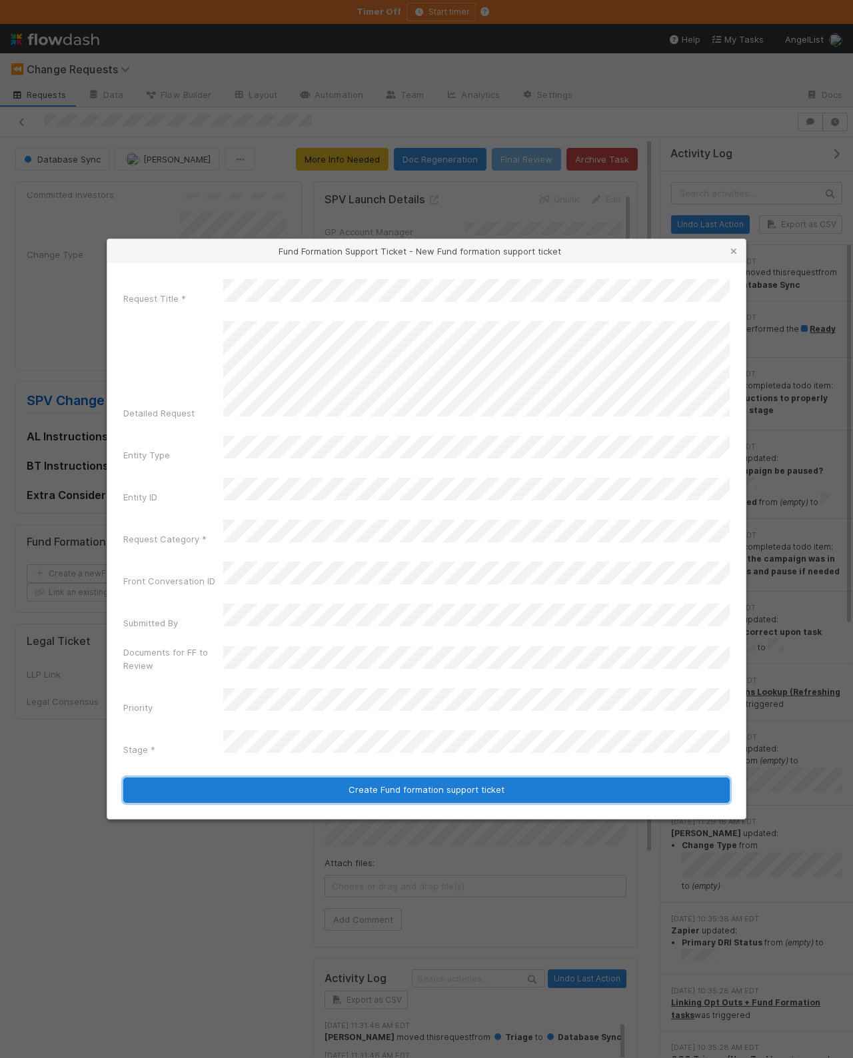
click at [479, 778] on button "Create Fund formation support ticket" at bounding box center [426, 790] width 606 height 25
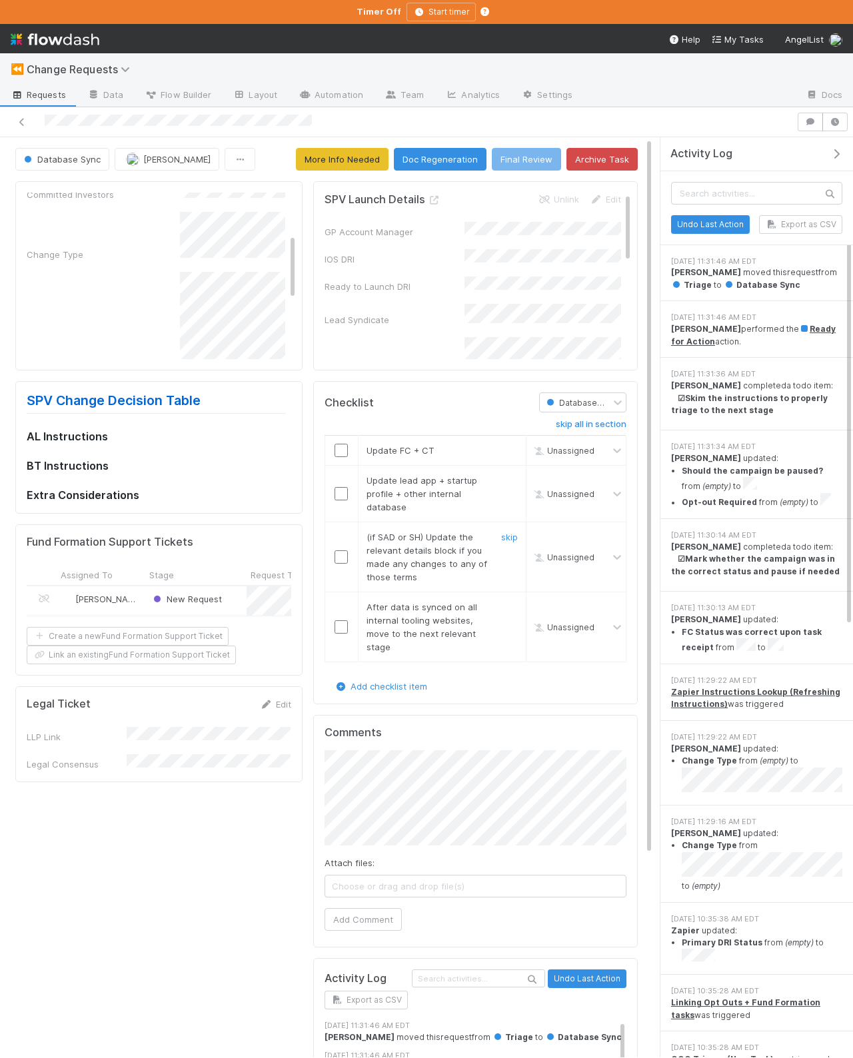
click at [417, 578] on div "(if SAD or SH) Update the relevant details block if you made any changes to any…" at bounding box center [421, 556] width 131 height 53
click at [445, 173] on div "Database Sync Alix Hashagen More Info Needed Doc Regeneration Final Review Arch…" at bounding box center [326, 731] width 653 height 1166
click at [444, 166] on button "Doc Regeneration" at bounding box center [440, 159] width 93 height 23
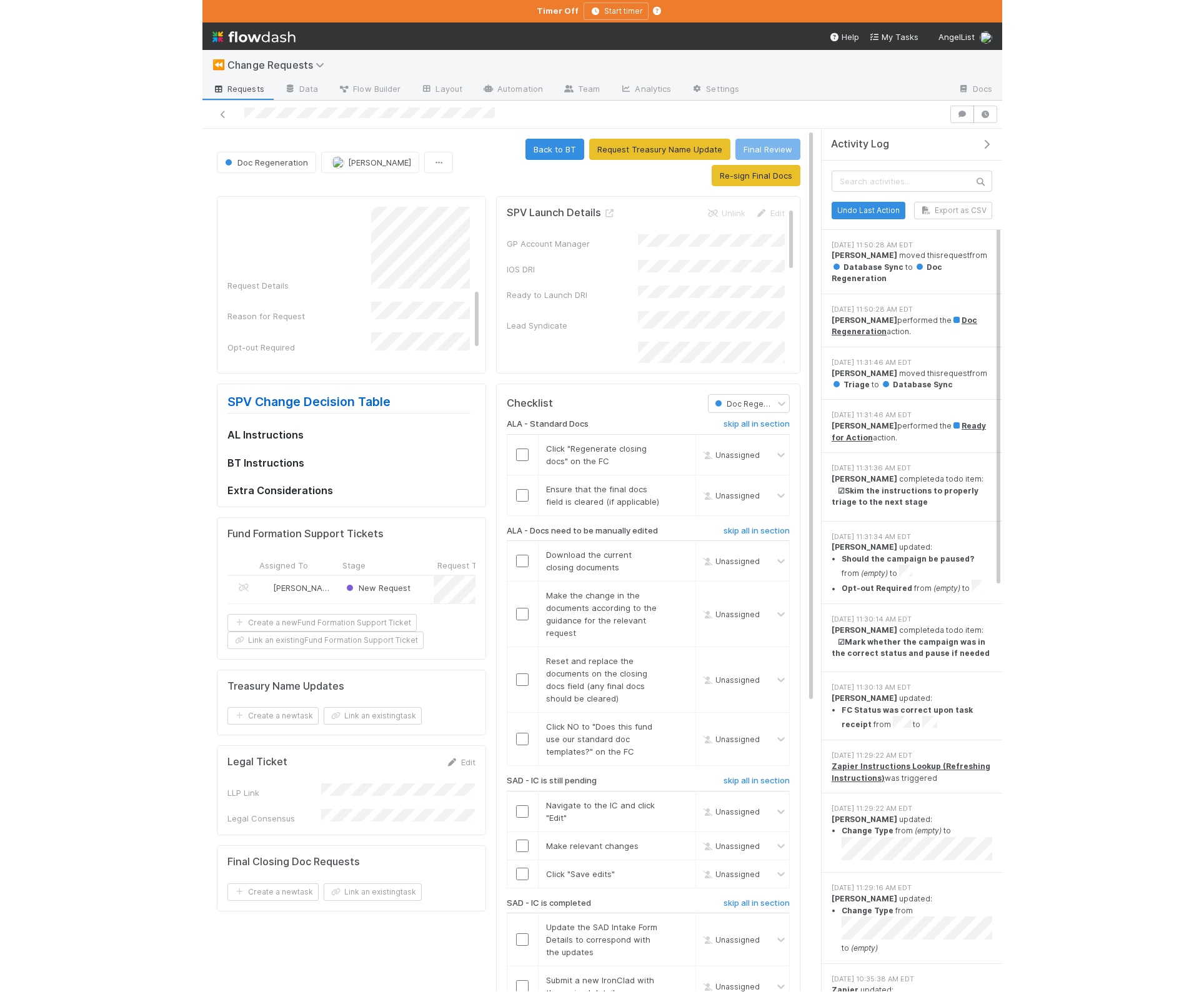
scroll to position [216, 0]
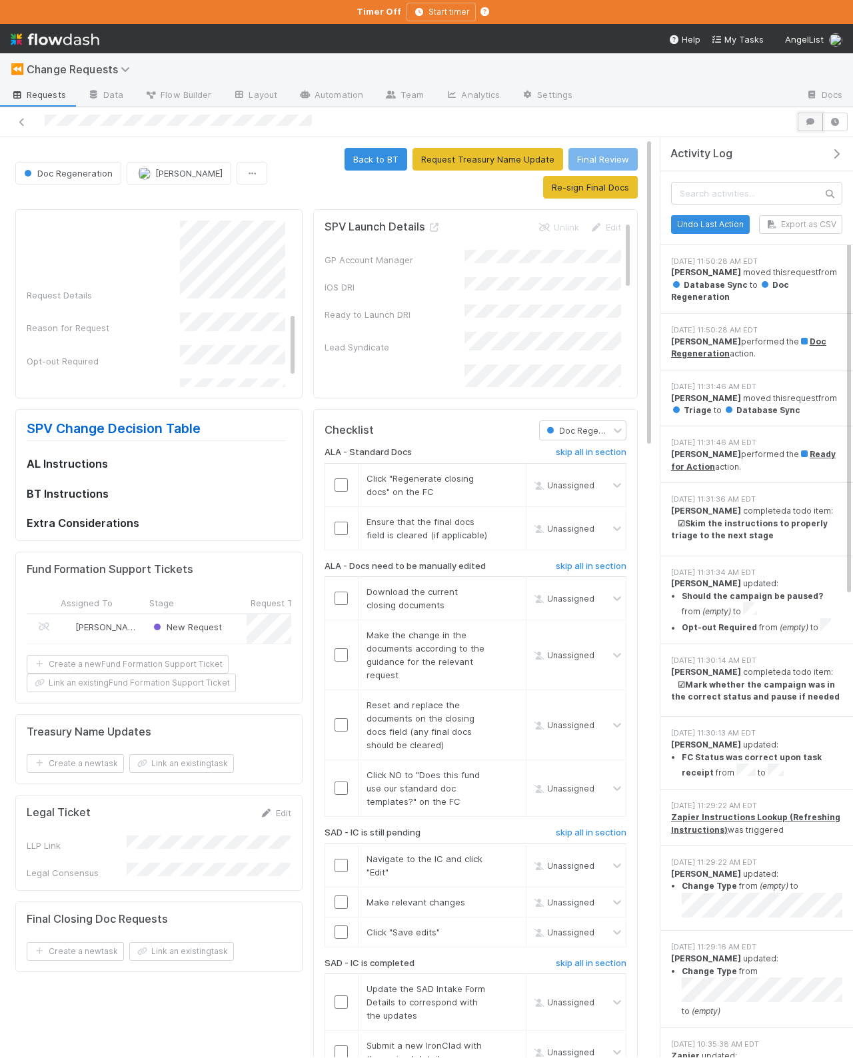
click at [808, 124] on icon "button" at bounding box center [810, 122] width 13 height 8
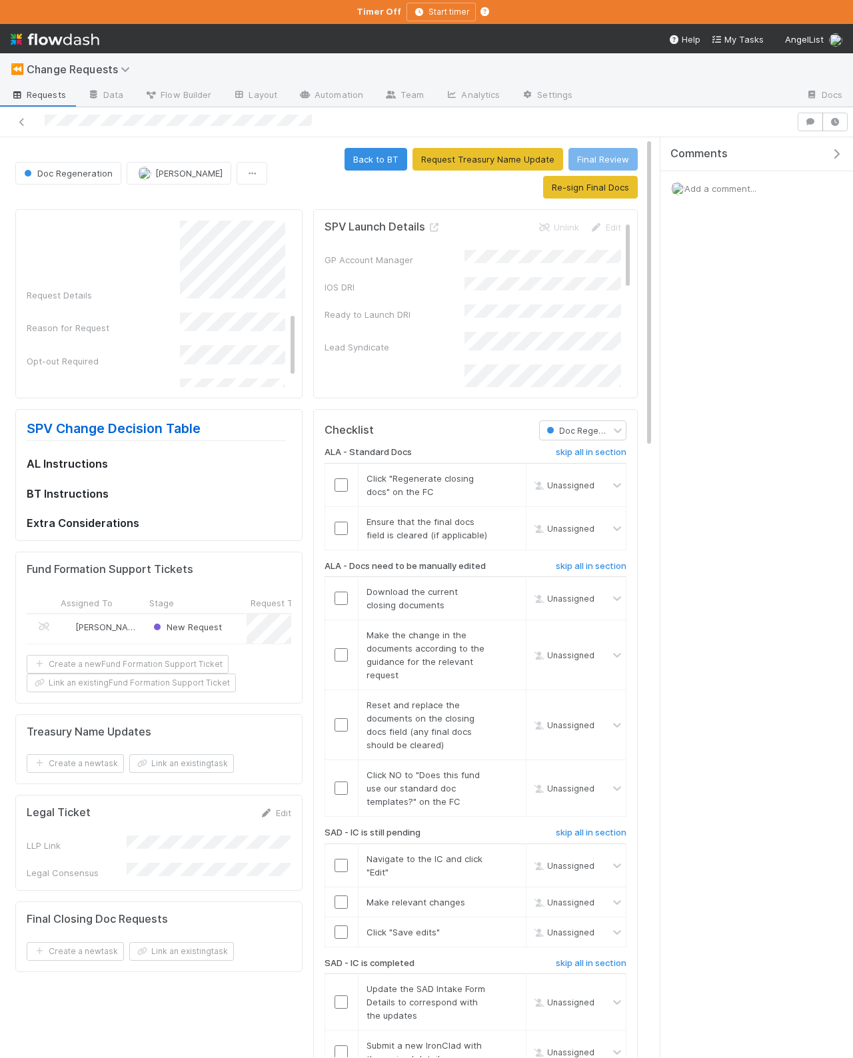
click at [726, 193] on span "Add a comment..." at bounding box center [720, 188] width 72 height 11
click at [710, 440] on button "Add Comment" at bounding box center [720, 439] width 77 height 23
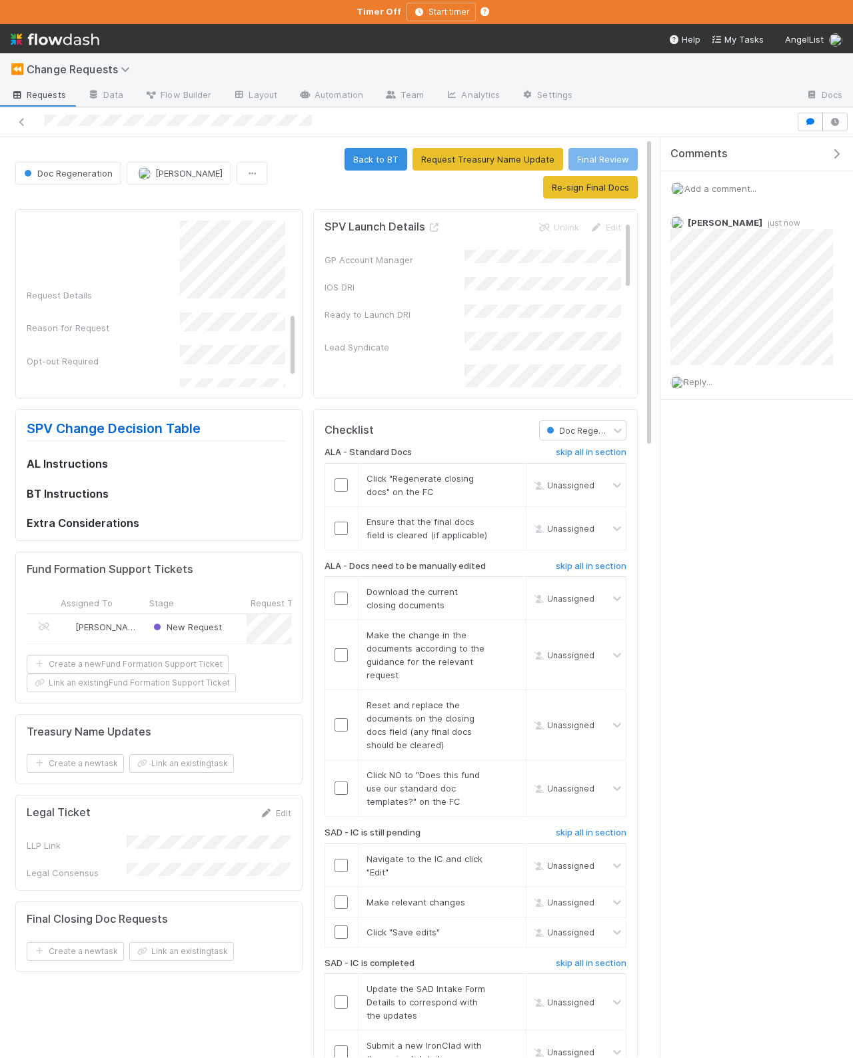
click at [738, 444] on div "Comments Add a comment... Alix Hashagen just now Reply..." at bounding box center [756, 301] width 193 height 329
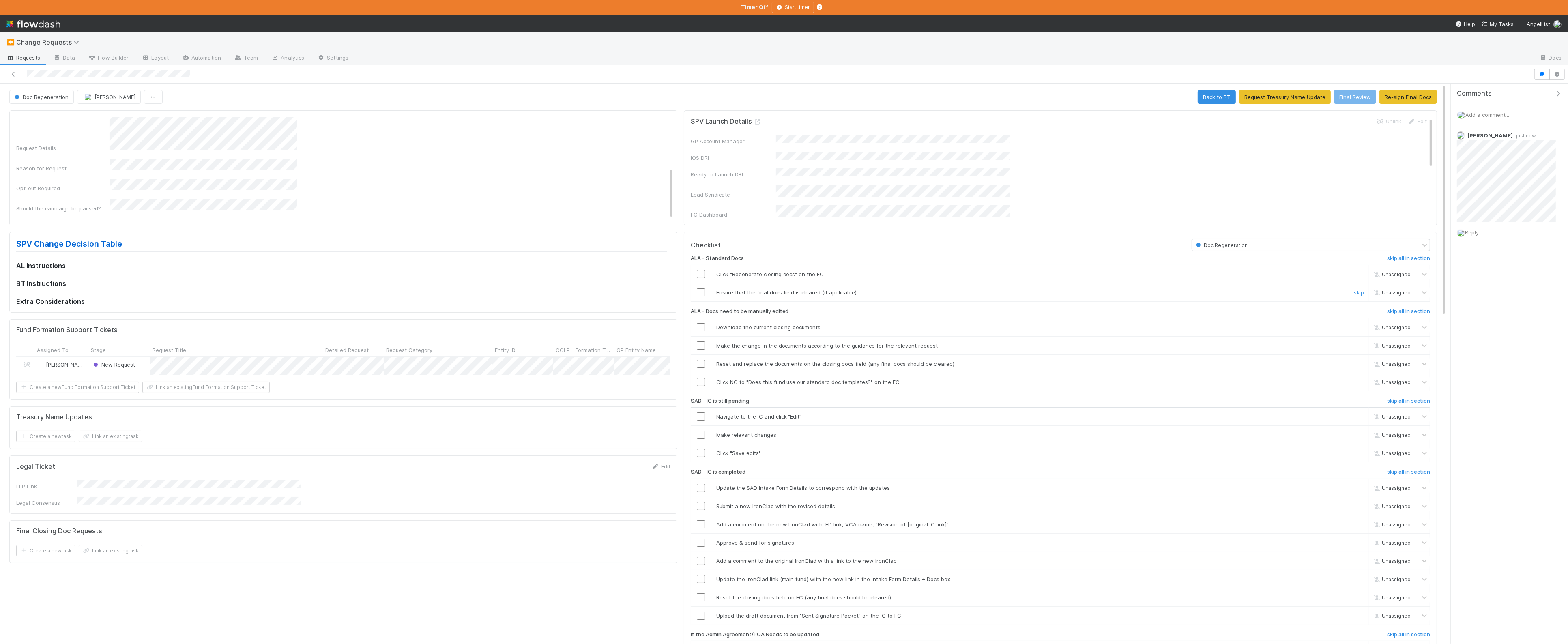
scroll to position [98, 0]
click at [29, 40] on span "Change Requests" at bounding box center [50, 42] width 67 height 8
click at [71, 122] on div "✈️ *Favorites* > SPV Launches" at bounding box center [105, 121] width 193 height 8
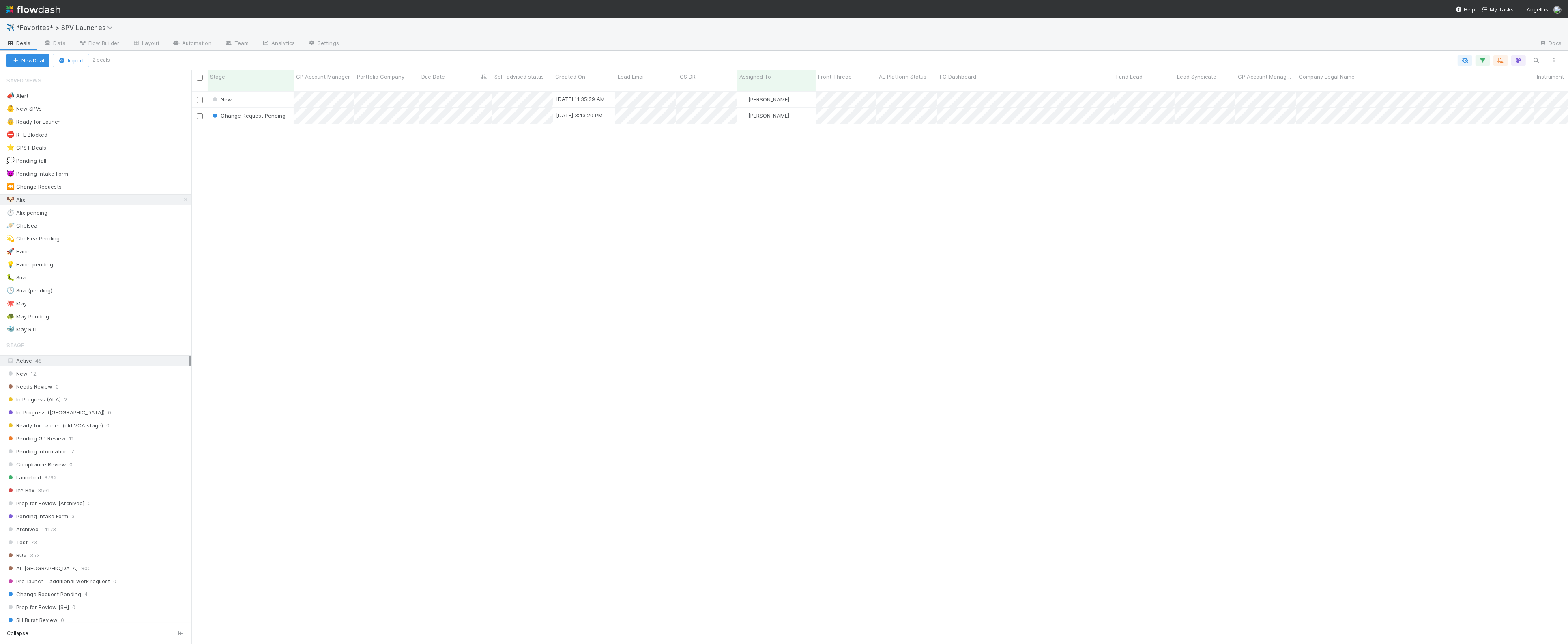
scroll to position [559, 1377]
click at [454, 203] on div "New 8/11/25, 11:35:39 AM Alix Hashagen 0 0 0 0 0 0 0 0 1 0 0 Change Request Pen…" at bounding box center [880, 371] width 1376 height 559
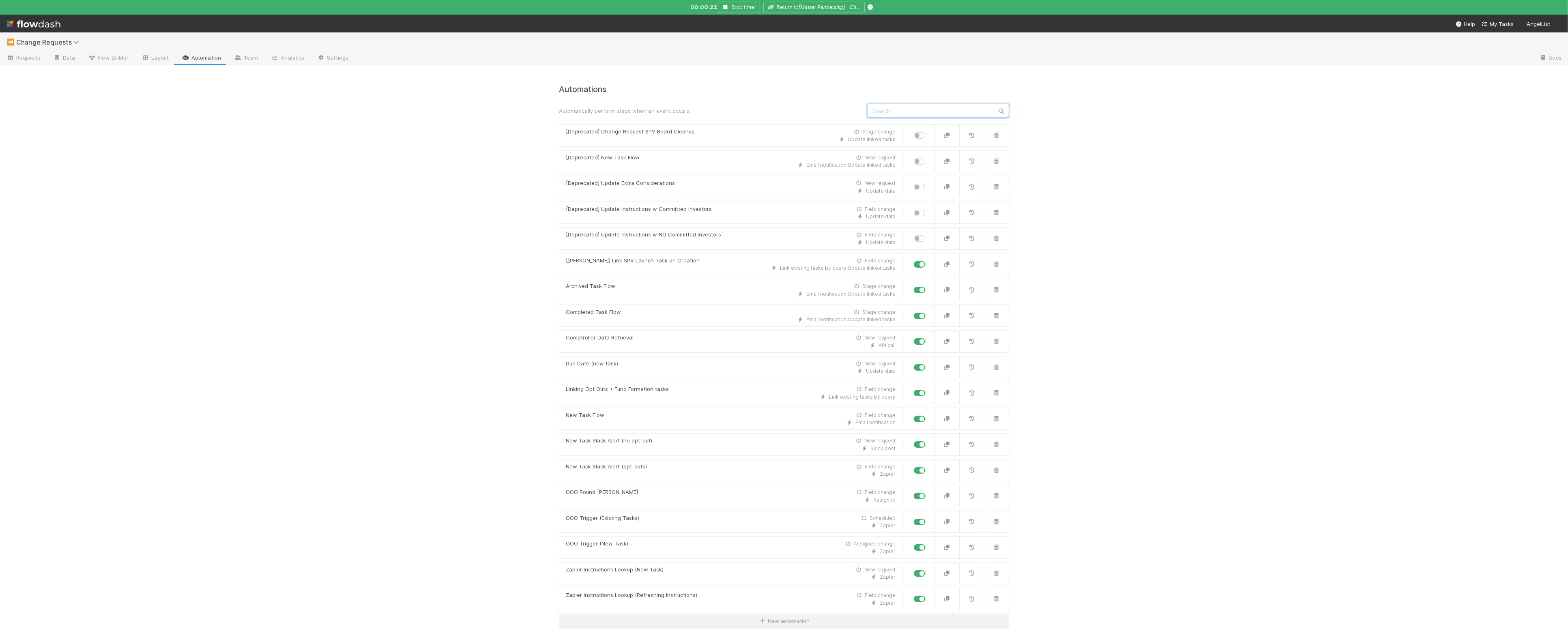
click at [901, 108] on input "text" at bounding box center [938, 111] width 142 height 14
click at [667, 421] on div "Email notification" at bounding box center [731, 422] width 330 height 7
click at [604, 572] on div "Zapier Instructions Lookup (New Task)" at bounding box center [615, 570] width 98 height 8
click at [729, 597] on div "Zapier Instructions Lookup (Refreshing Instructions) Field change" at bounding box center [731, 595] width 330 height 8
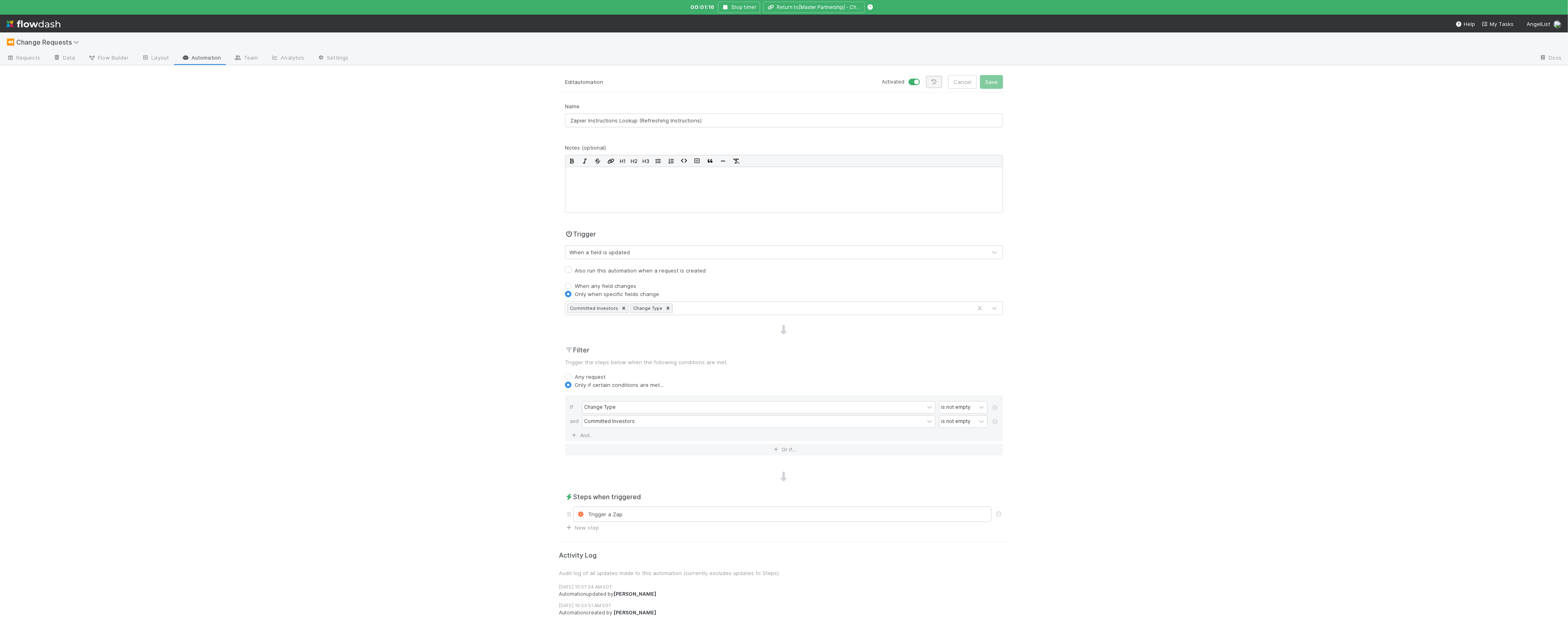
click at [928, 83] on link at bounding box center [934, 82] width 15 height 12
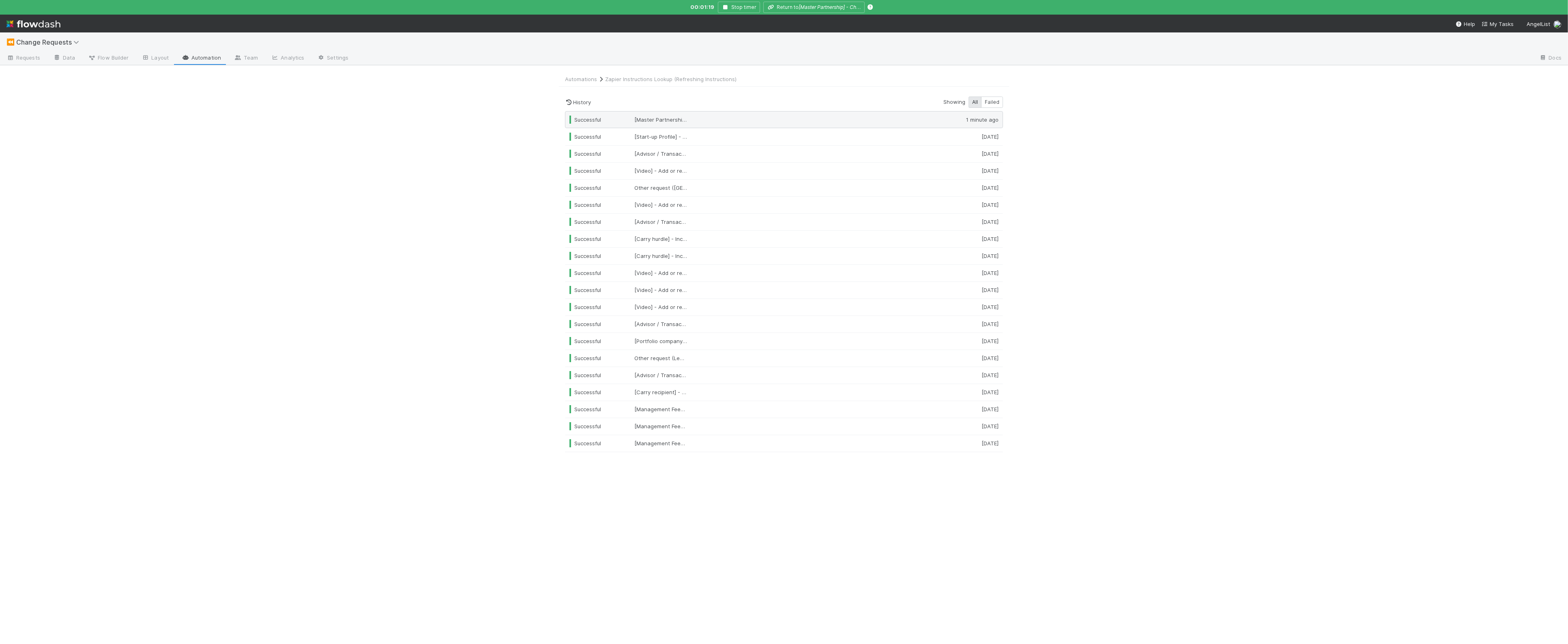
click at [716, 116] on div at bounding box center [824, 119] width 230 height 8
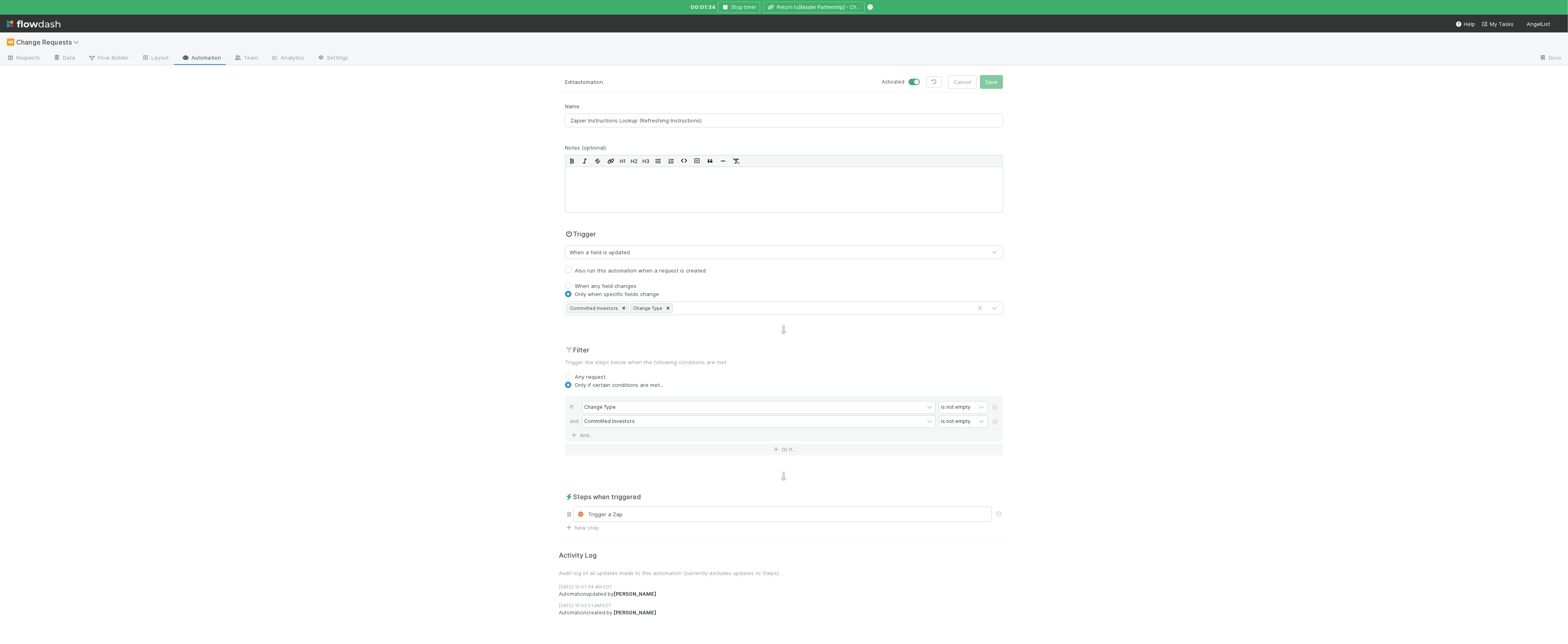
click at [519, 508] on div "Trigger a Zap" at bounding box center [784, 514] width 438 height 19
click at [519, 509] on div "Trigger a Zap" at bounding box center [783, 514] width 419 height 15
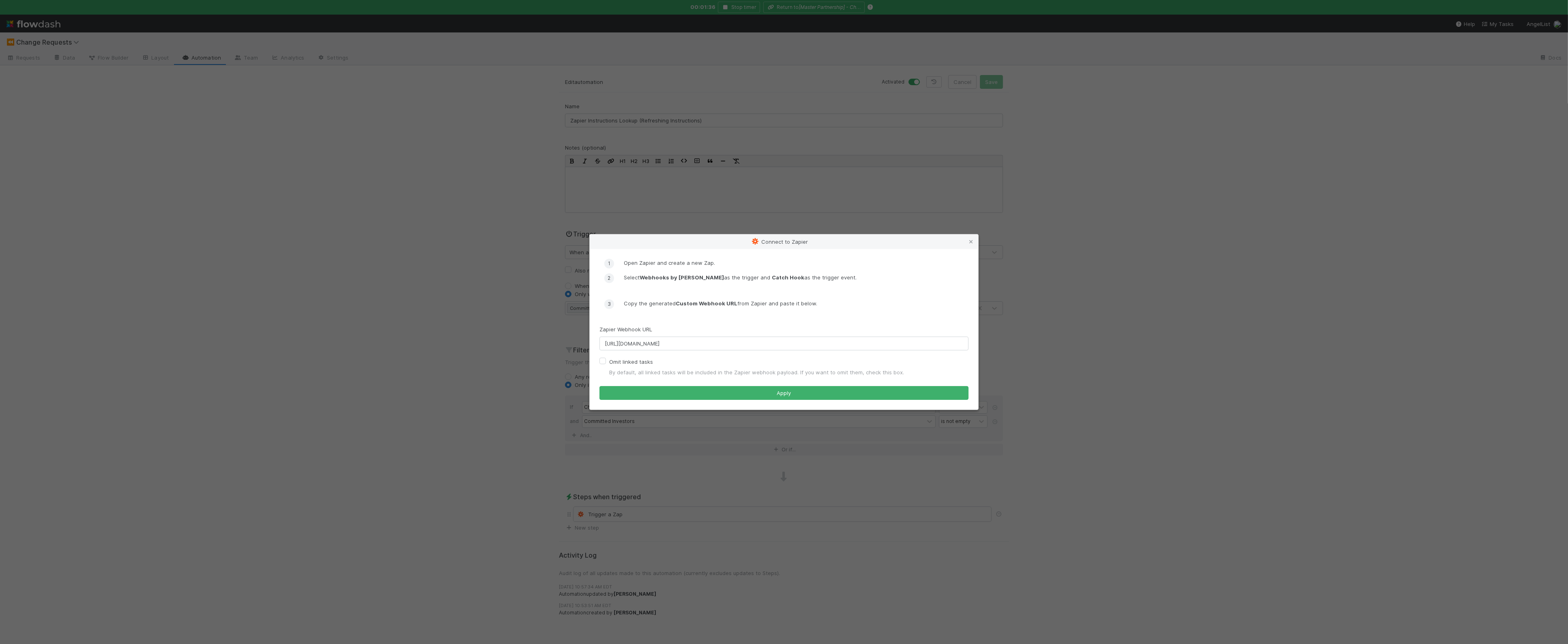
click at [519, 351] on div "Zapier Webhook URL [URL][DOMAIN_NAME]" at bounding box center [784, 337] width 369 height 25
click at [519, 351] on input "[URL][DOMAIN_NAME]" at bounding box center [784, 343] width 369 height 14
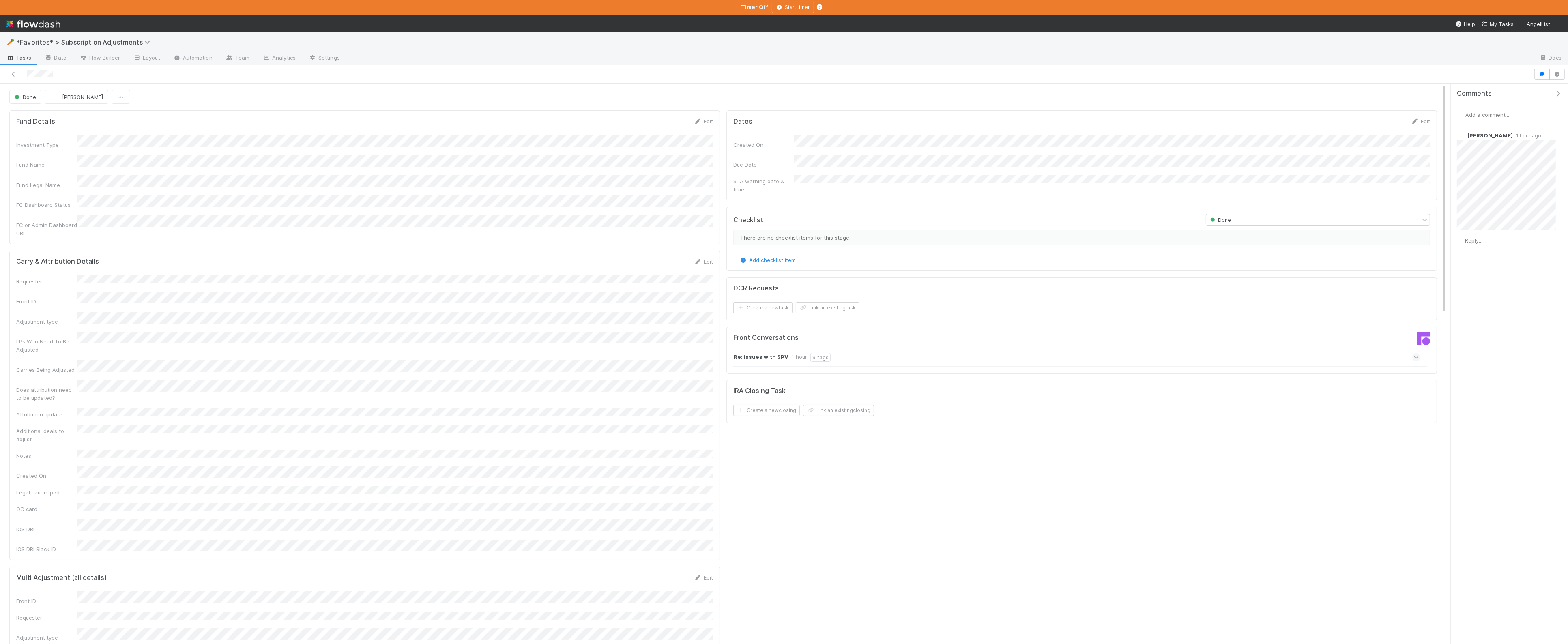
click at [732, 231] on div "Checklist Done There are no checklist items for this stage. Add checklist item" at bounding box center [1081, 239] width 710 height 64
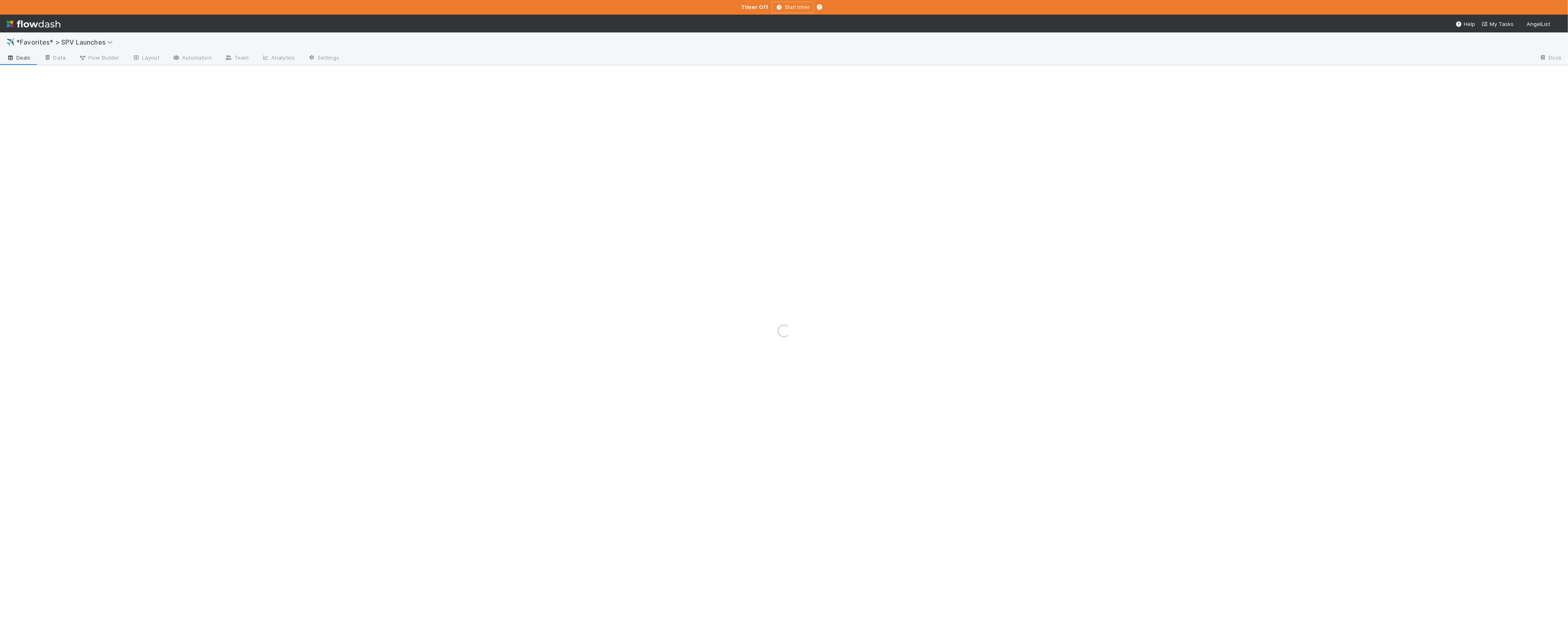
click at [42, 41] on div "Loading..." at bounding box center [784, 331] width 1568 height 626
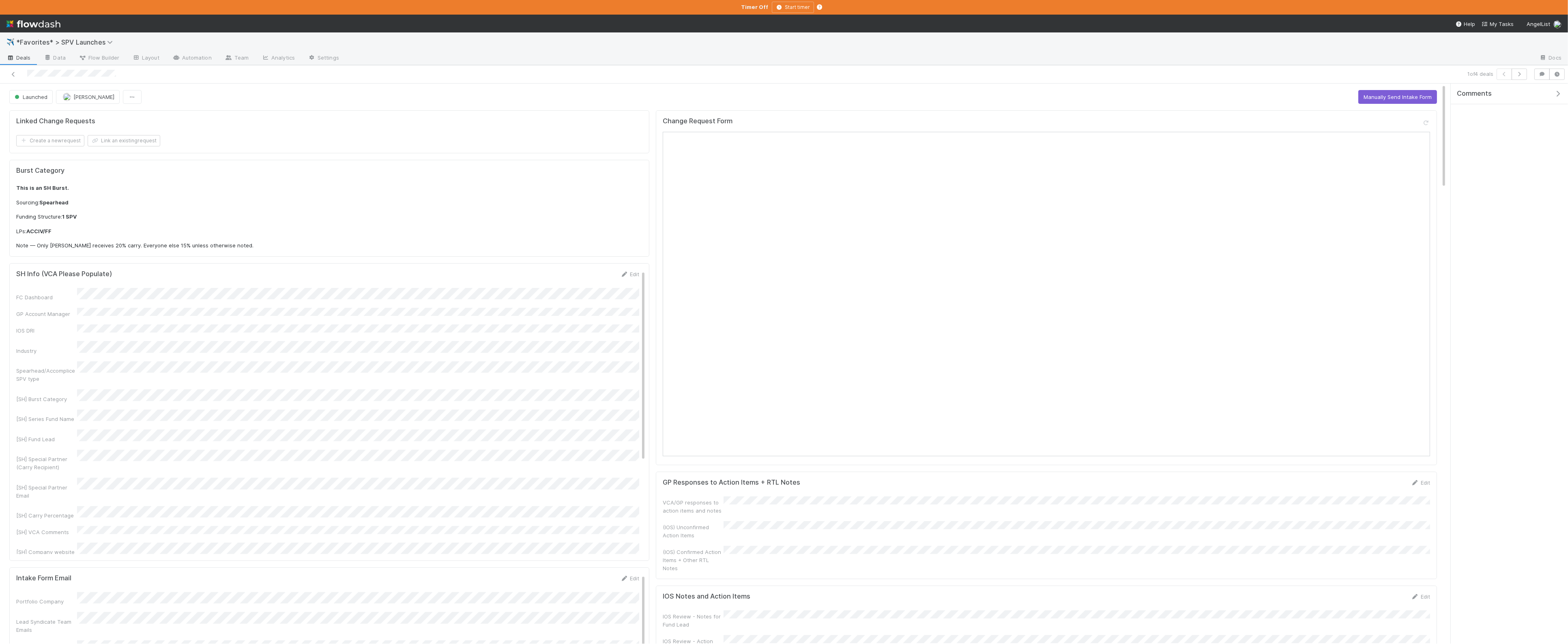
click at [55, 46] on span "*Favorites* > SPV Launches" at bounding box center [70, 42] width 107 height 10
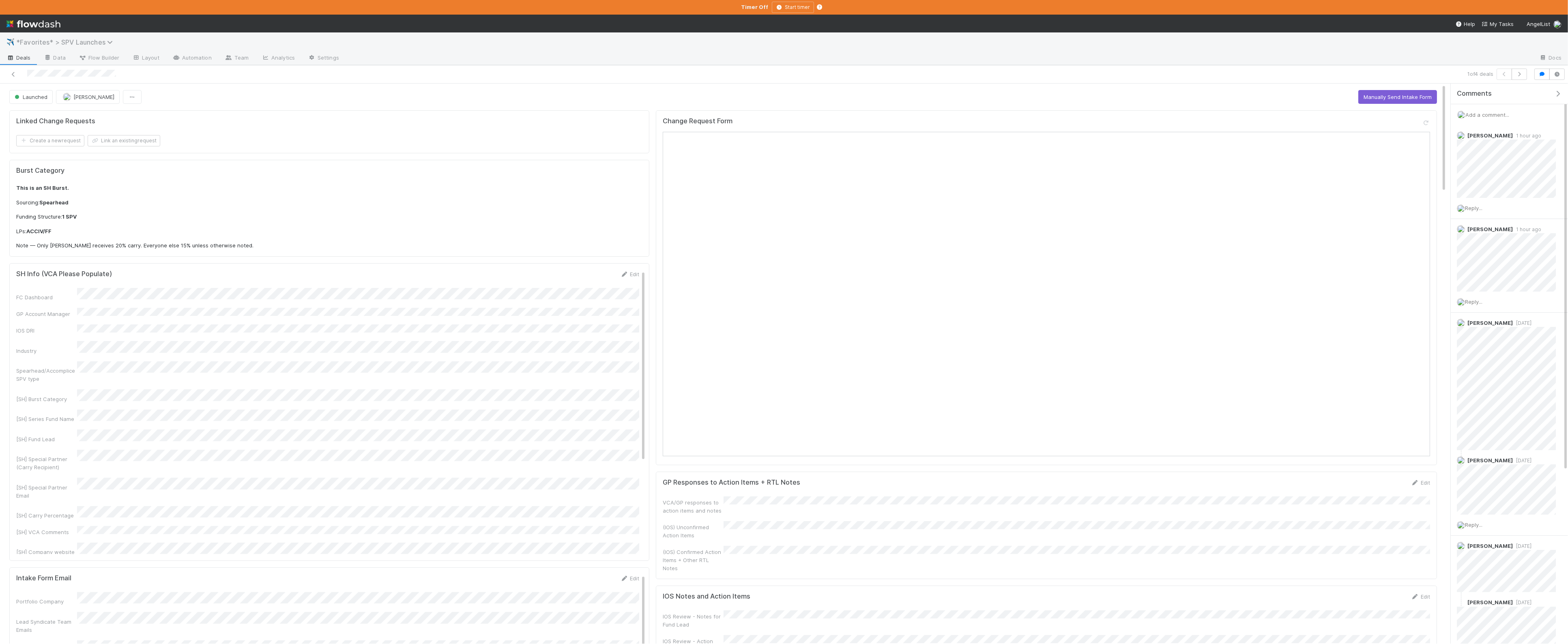
click at [62, 44] on span "*Favorites* > SPV Launches" at bounding box center [66, 42] width 100 height 8
type input "migr"
click at [80, 78] on div "📓 SPV - Banking Partner Migration" at bounding box center [105, 77] width 193 height 8
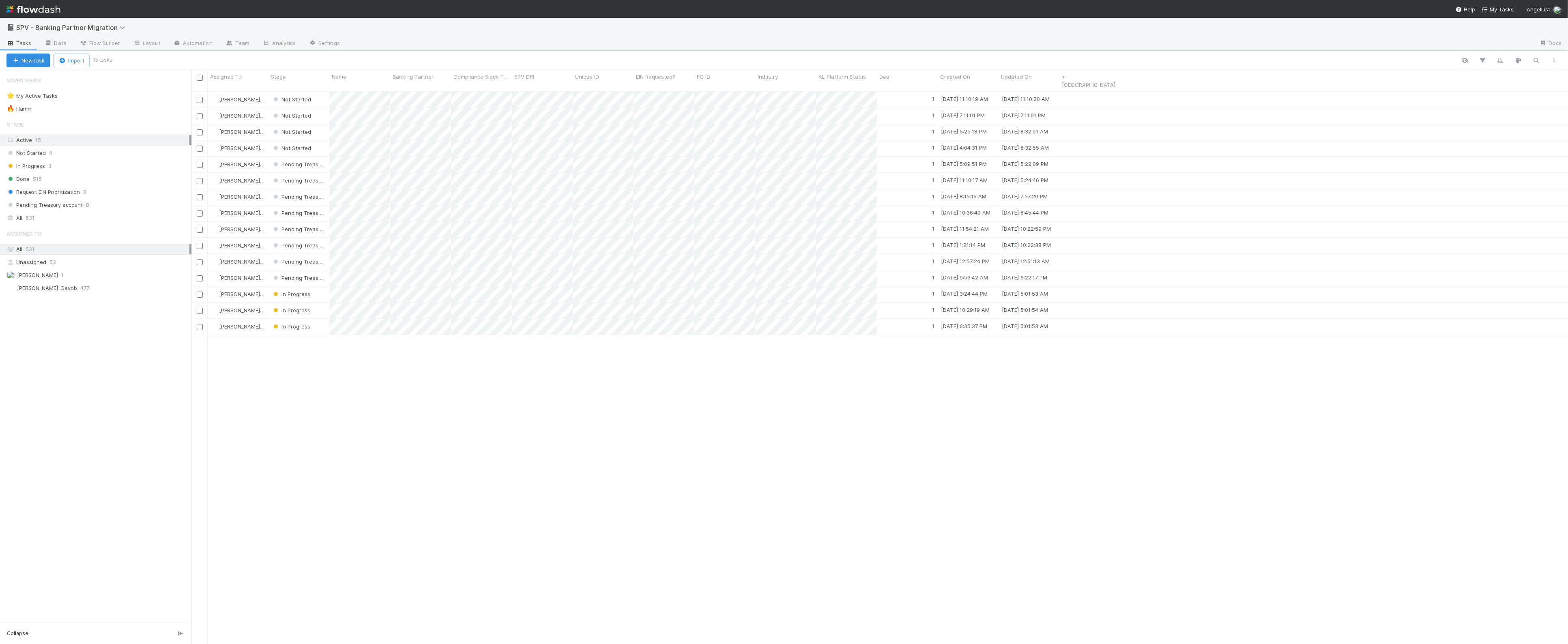
scroll to position [559, 1377]
click at [72, 156] on div "Not Started 4" at bounding box center [99, 153] width 185 height 10
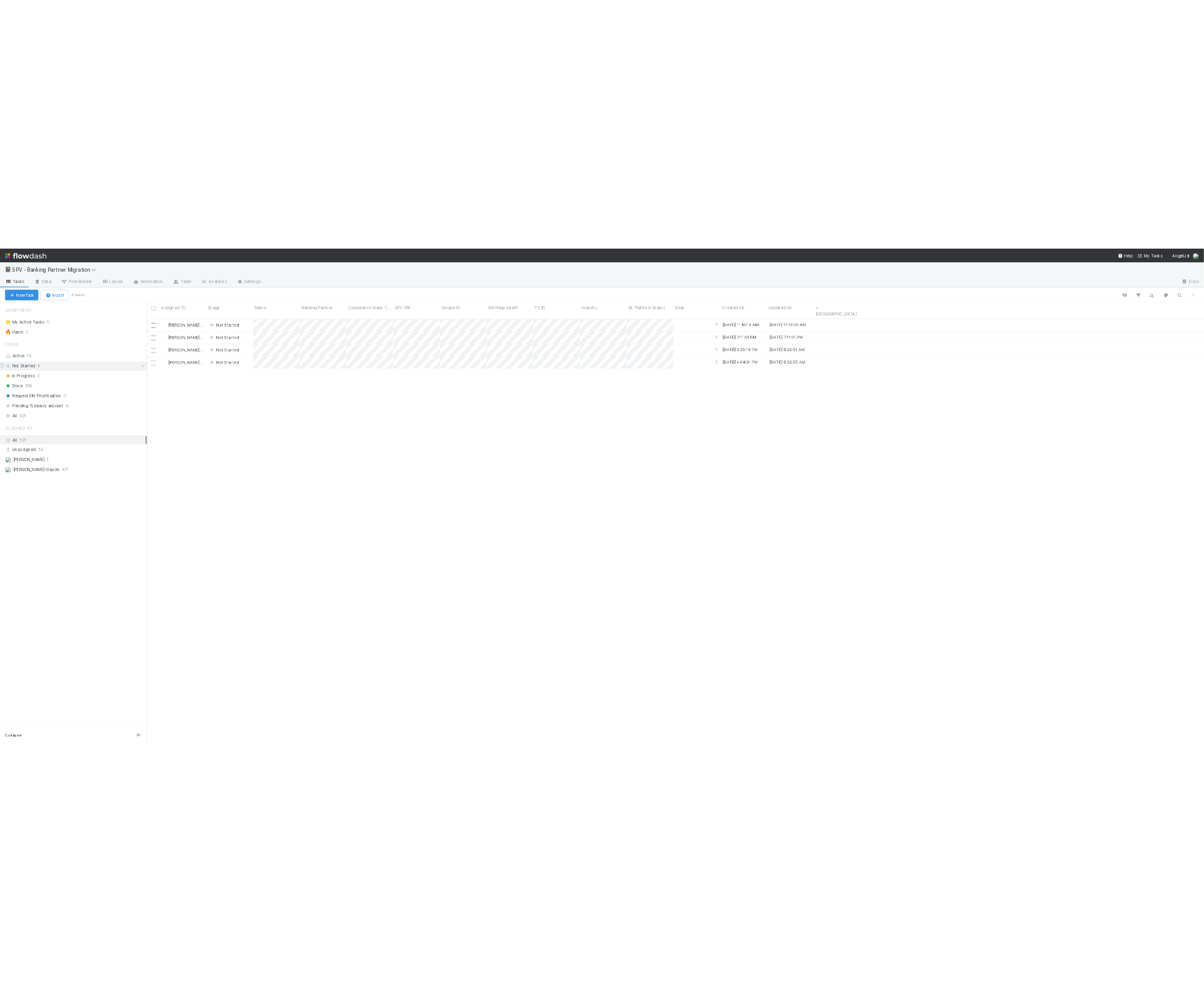
scroll to position [861, 2121]
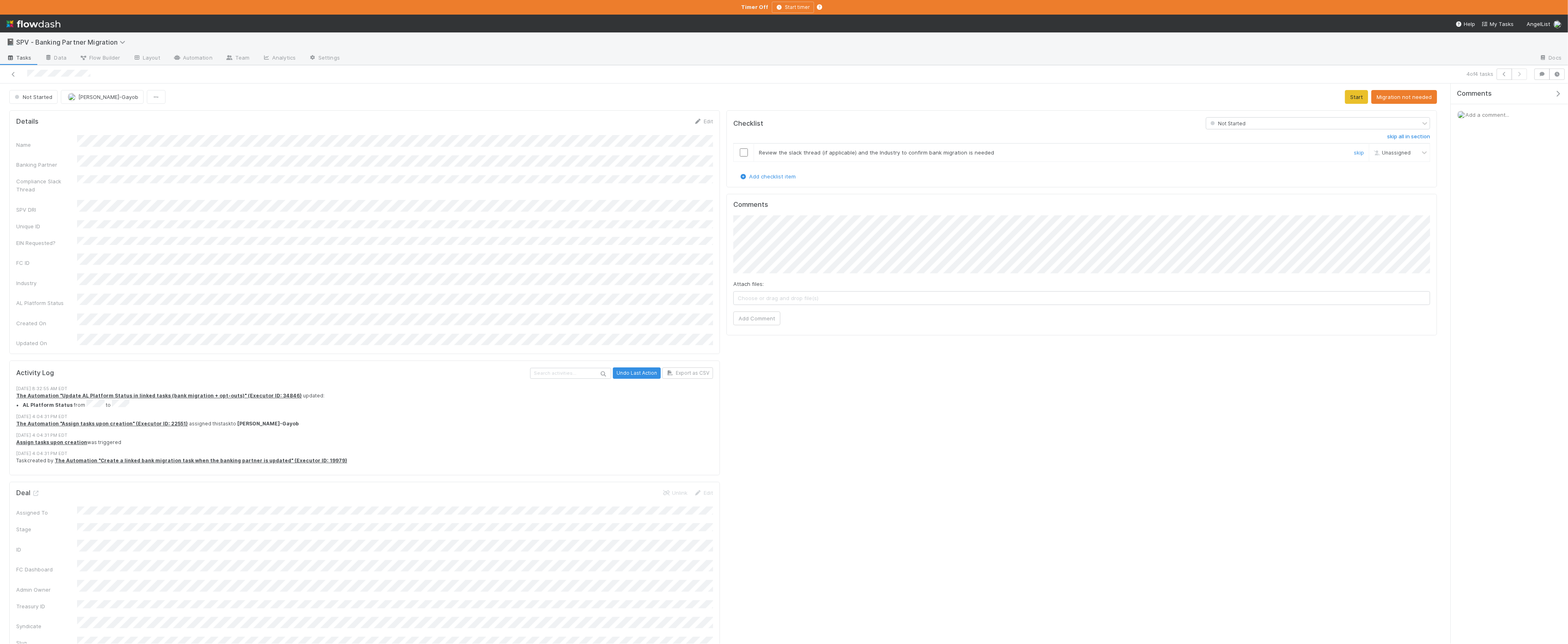
click at [741, 154] on input "checkbox" at bounding box center [743, 152] width 8 height 8
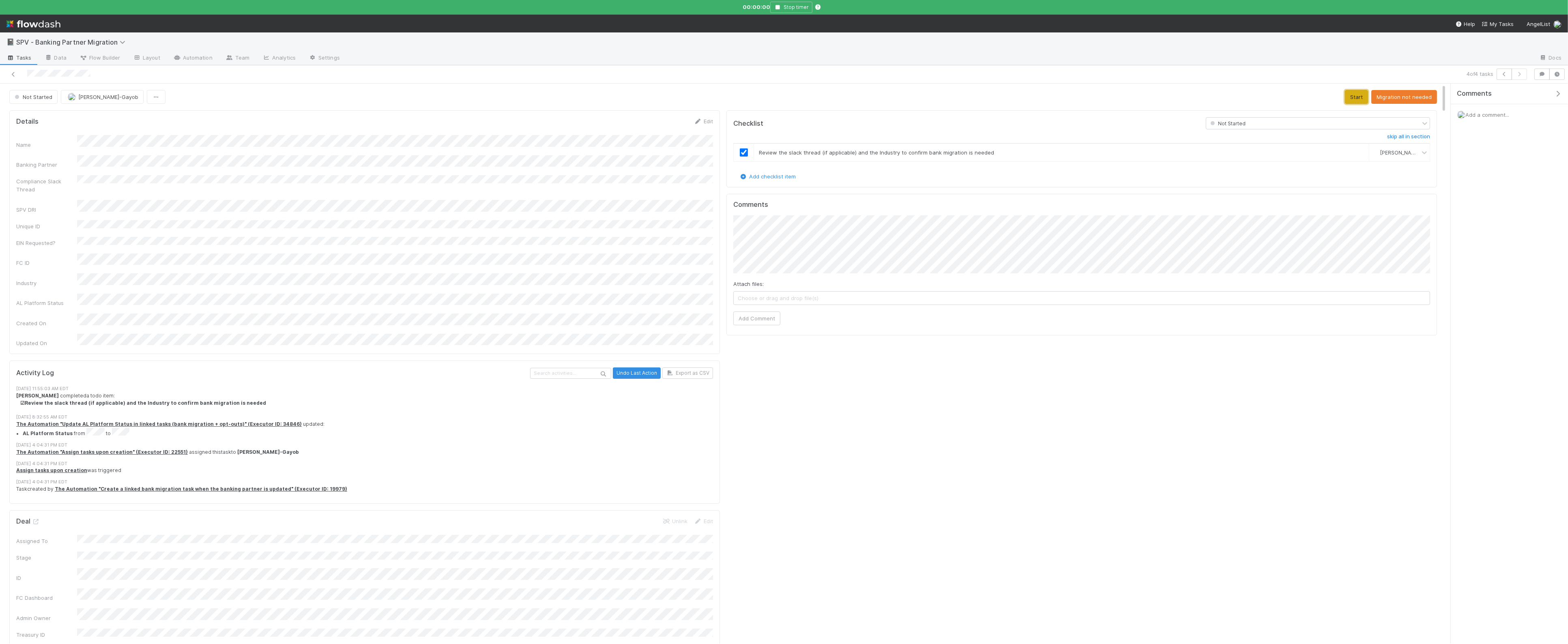
click at [1359, 98] on button "Start" at bounding box center [1357, 97] width 23 height 14
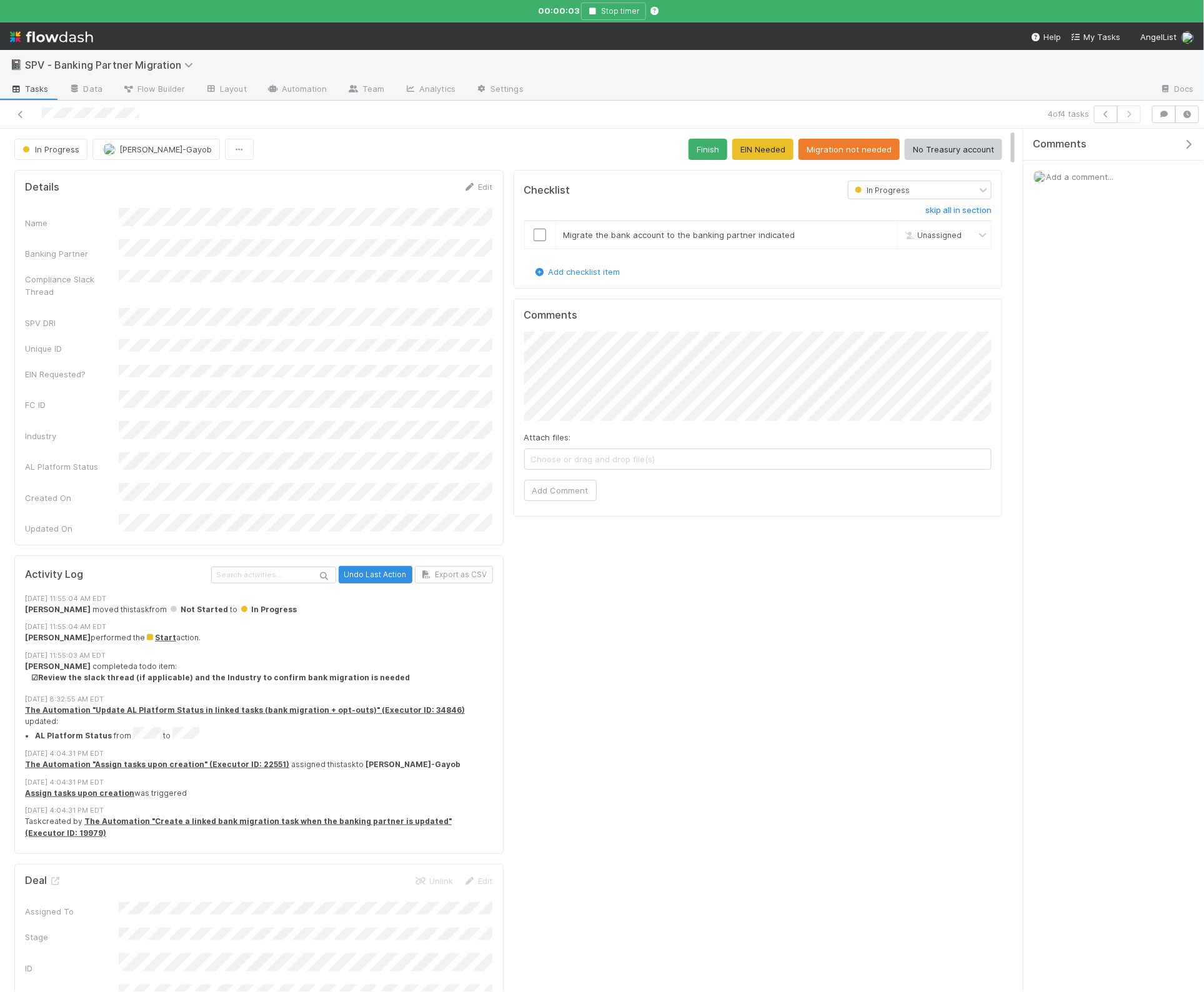
click at [514, 409] on div "Comments Attach files: Choose or drag and drop file(s) Add Comment" at bounding box center [759, 408] width 489 height 218
click at [536, 235] on input "checkbox" at bounding box center [539, 234] width 12 height 12
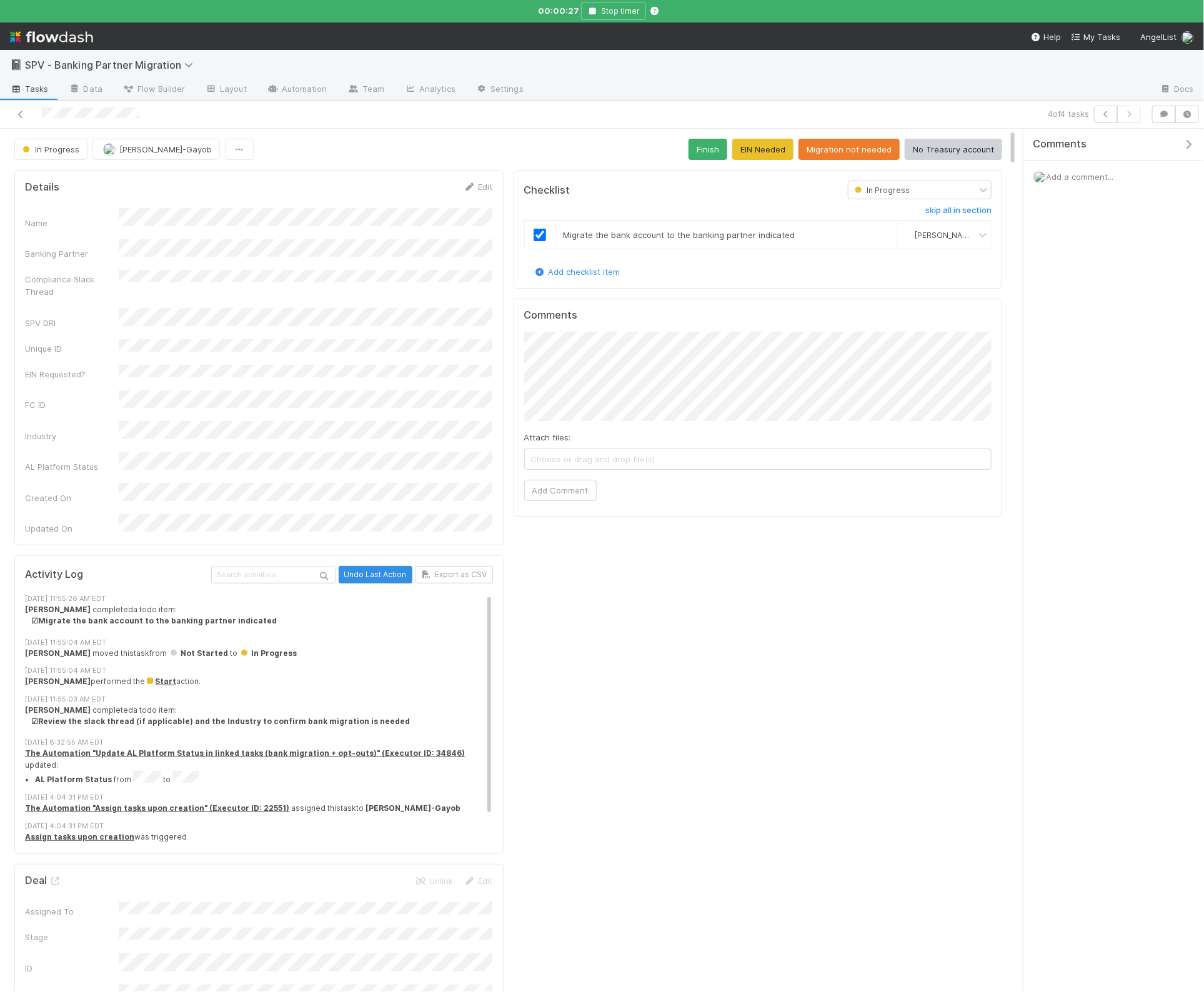
click at [733, 205] on div "skip all in section Migrate the bank account to the banking partner indicated […" at bounding box center [758, 233] width 468 height 67
click at [607, 11] on button "Stop timer" at bounding box center [613, 11] width 65 height 18
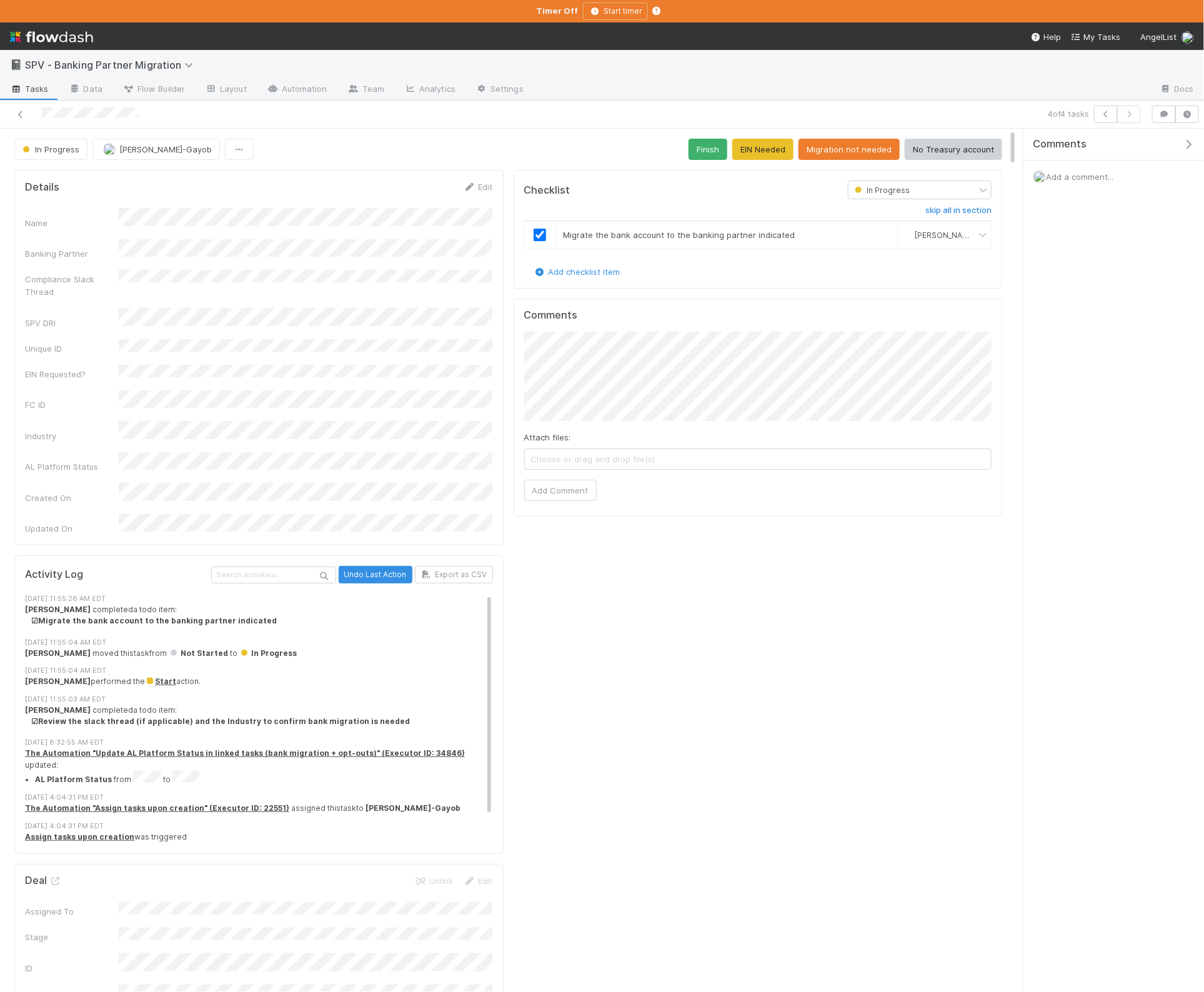
drag, startPoint x: 716, startPoint y: 151, endPoint x: 868, endPoint y: 157, distance: 152.1
click at [716, 151] on button "Finish" at bounding box center [707, 149] width 38 height 22
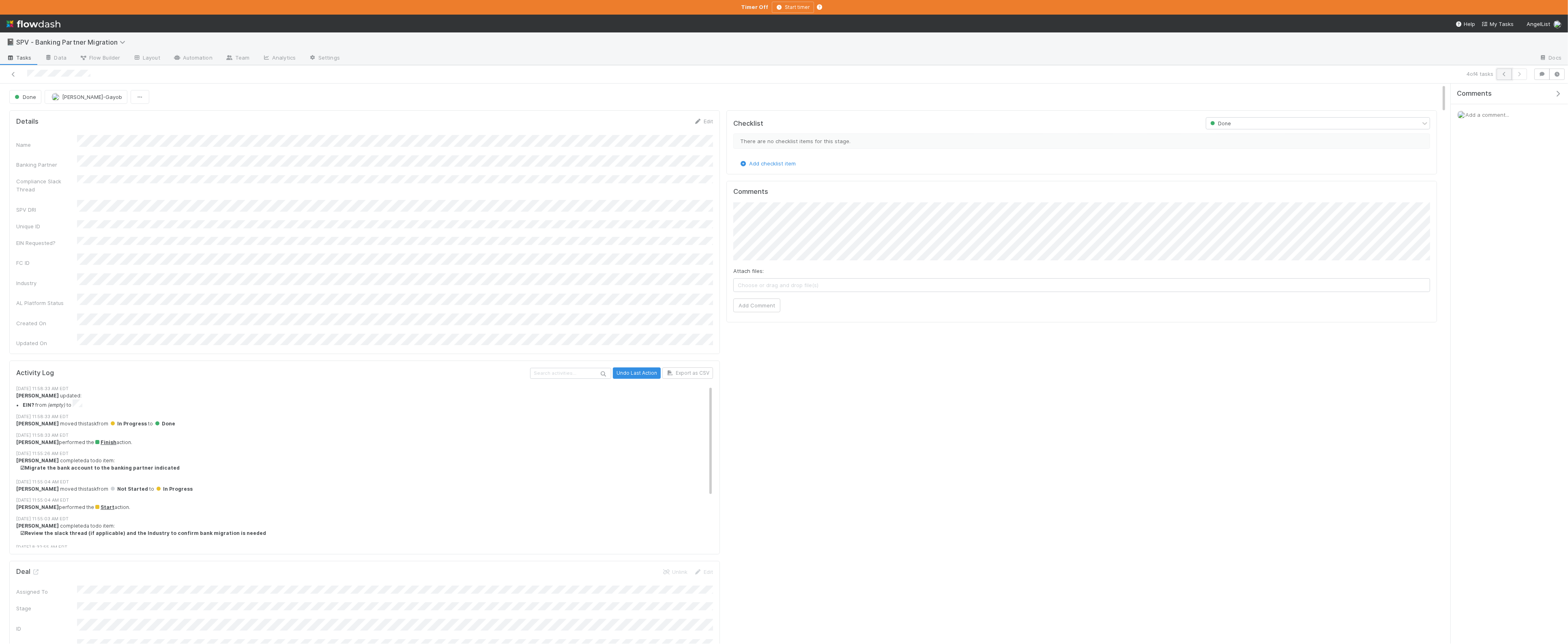
click at [1502, 77] on button "button" at bounding box center [1504, 74] width 15 height 12
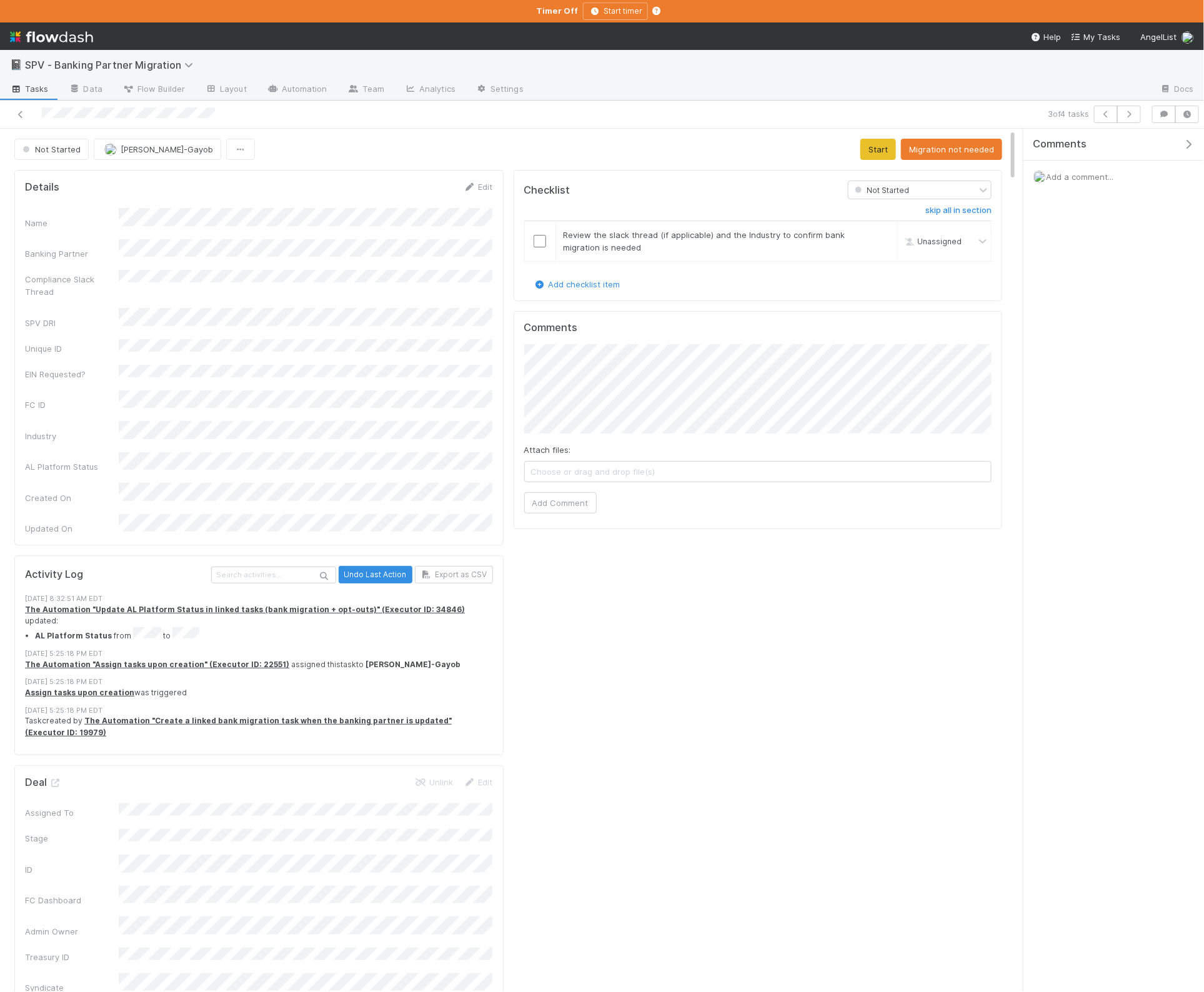
drag, startPoint x: 537, startPoint y: 243, endPoint x: 576, endPoint y: 239, distance: 39.2
click at [537, 243] on input "checkbox" at bounding box center [539, 241] width 12 height 12
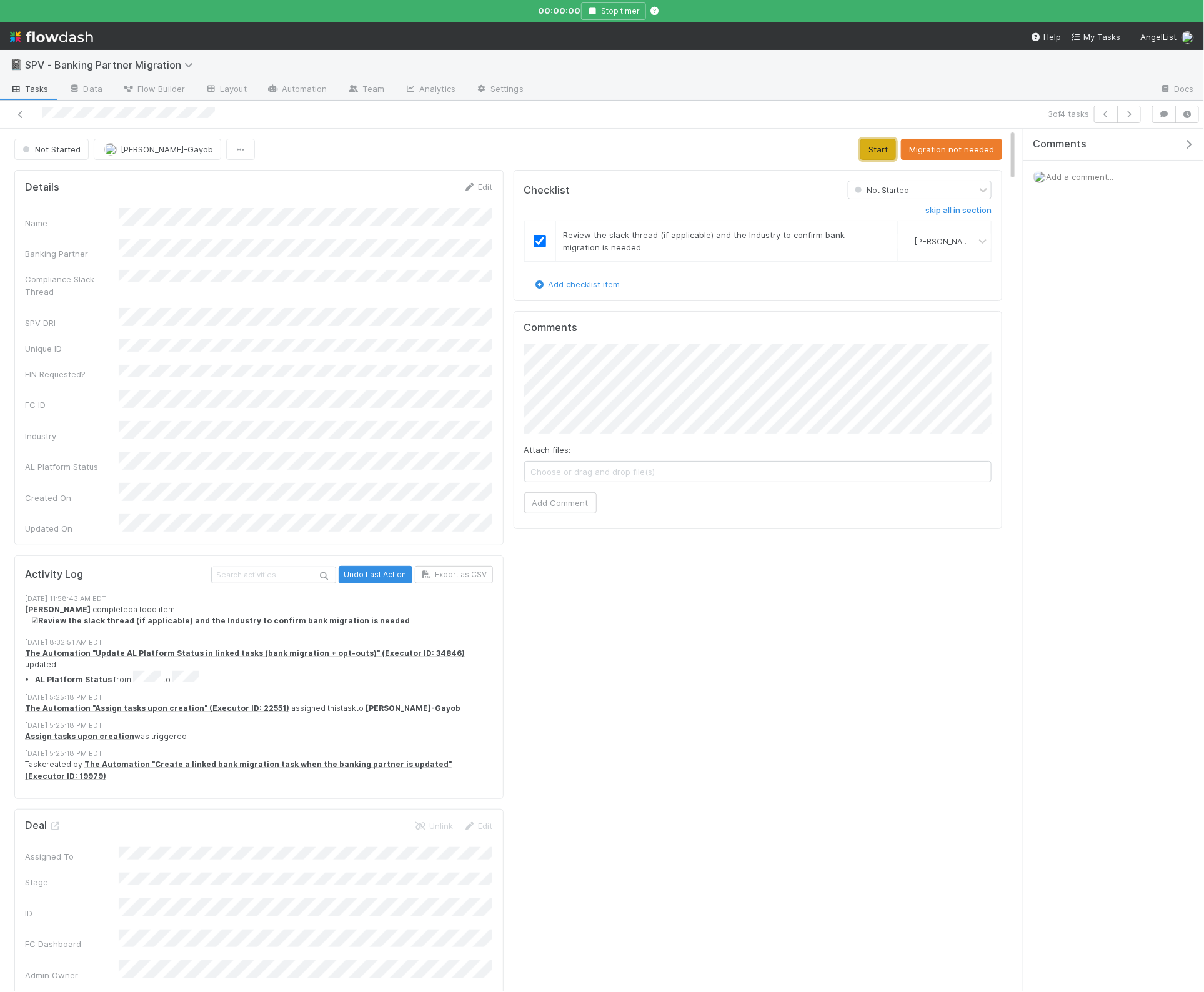
click at [891, 157] on button "Start" at bounding box center [879, 149] width 36 height 22
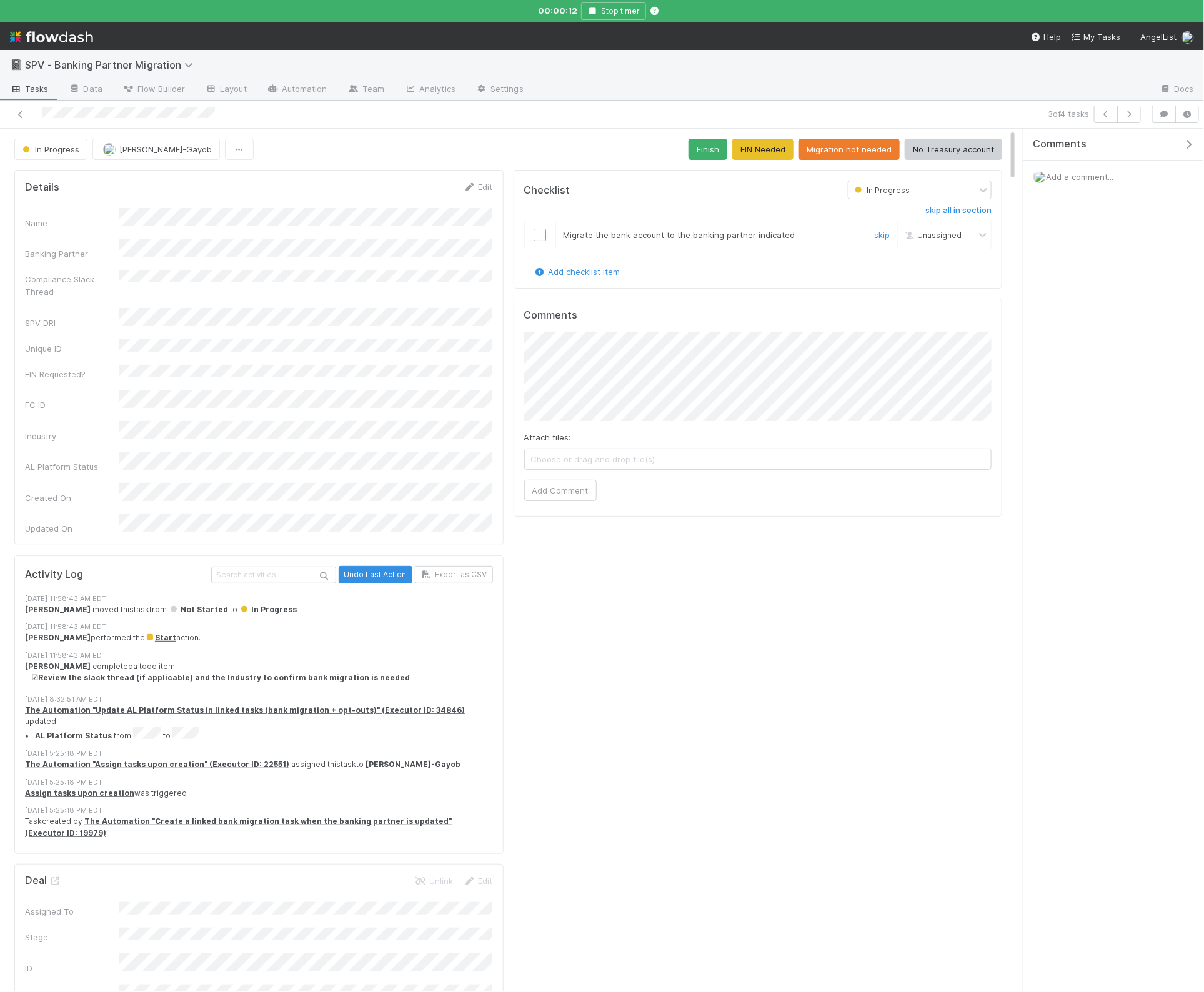
click at [543, 237] on input "checkbox" at bounding box center [539, 234] width 12 height 12
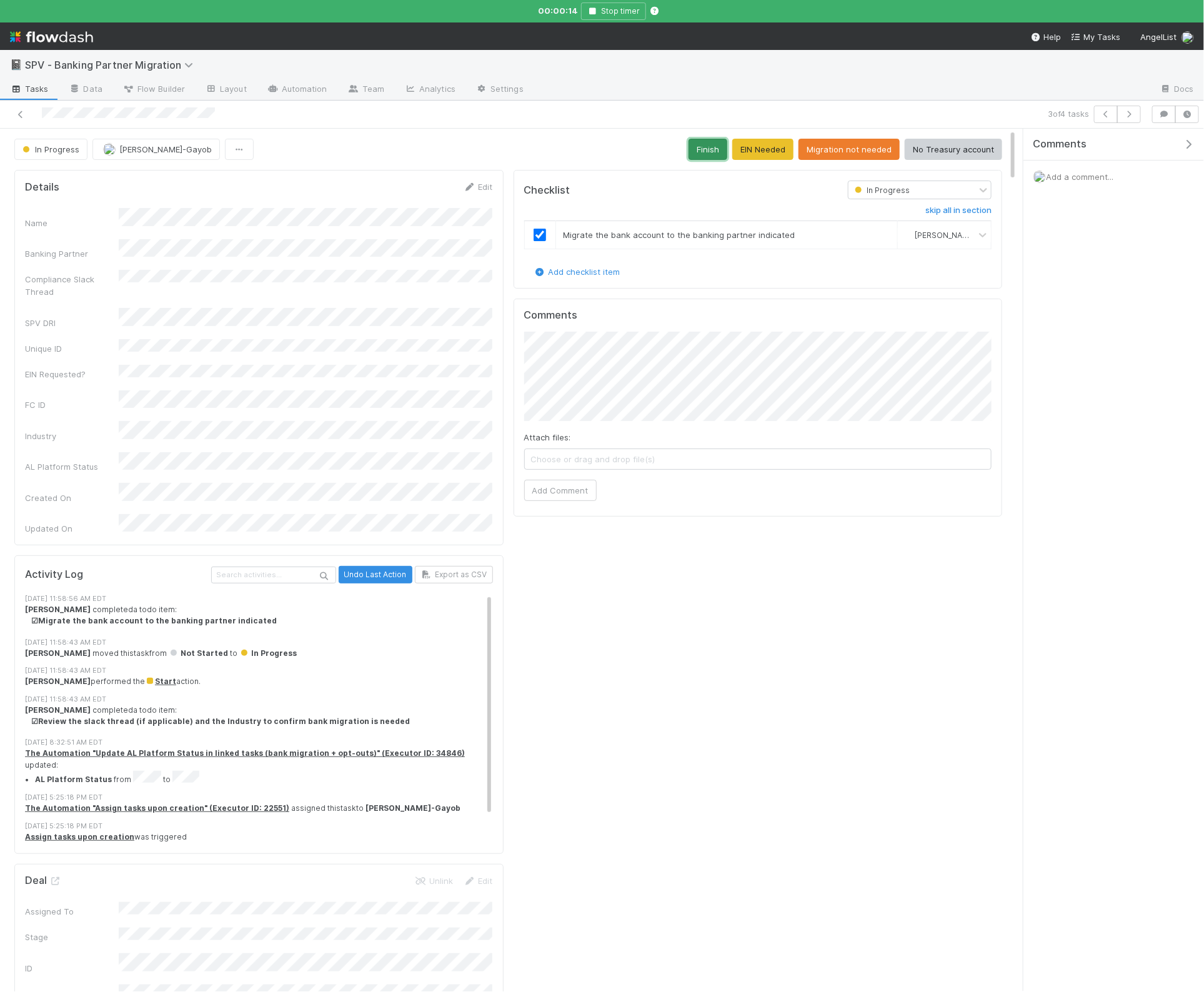
click at [716, 157] on button "Finish" at bounding box center [707, 149] width 38 height 22
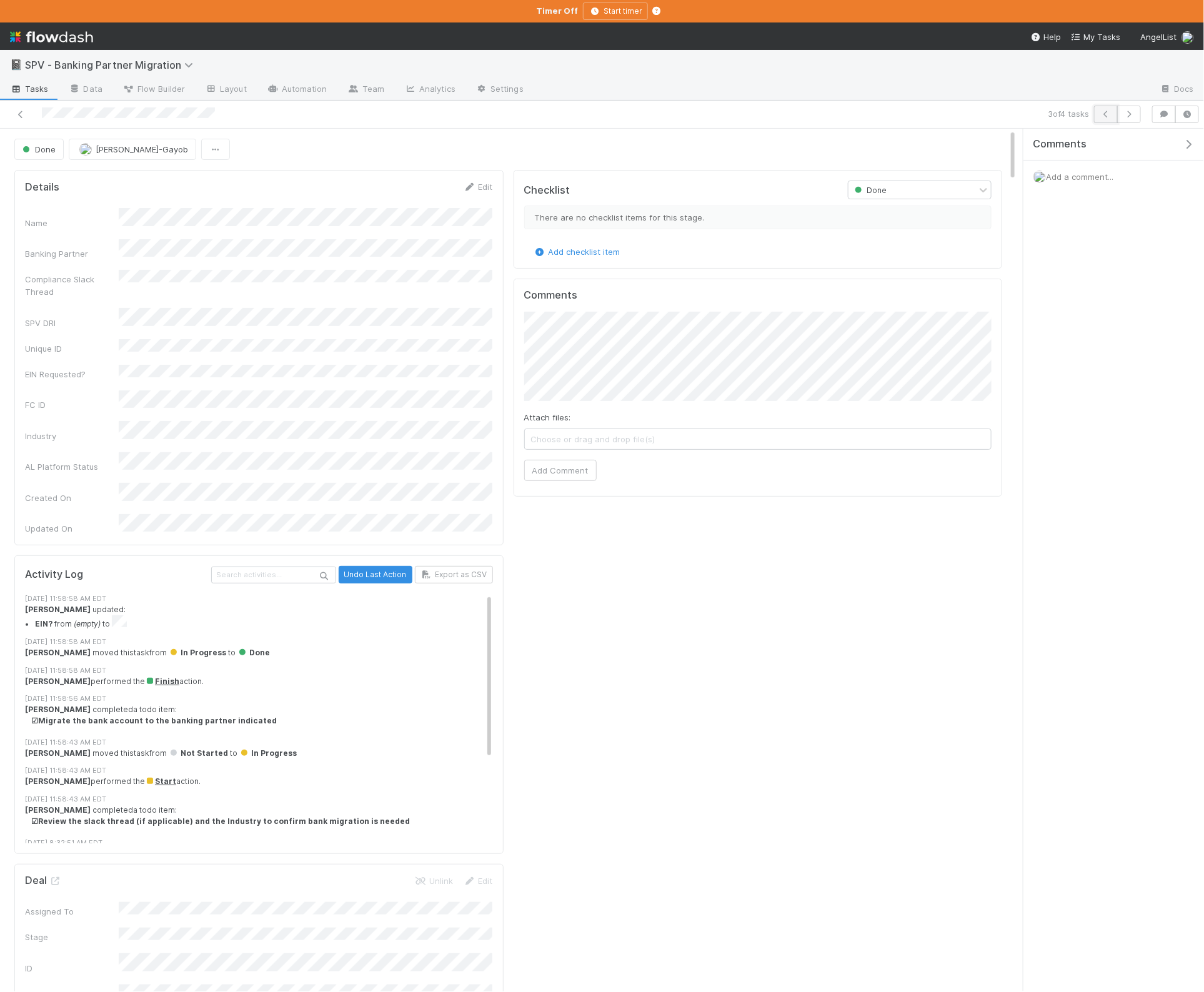
click at [1100, 117] on icon "button" at bounding box center [1106, 114] width 12 height 8
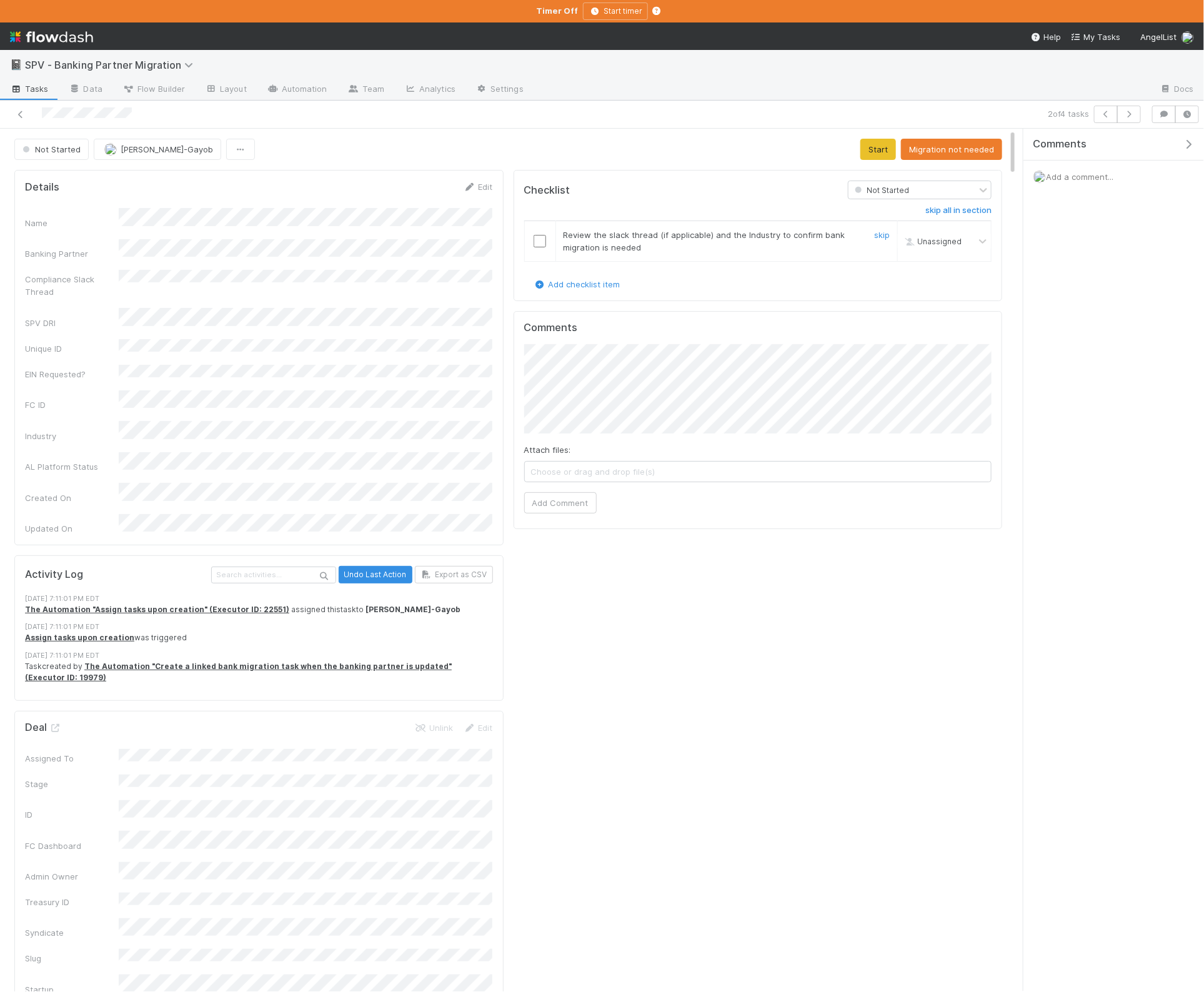
click at [544, 243] on input "checkbox" at bounding box center [539, 241] width 12 height 12
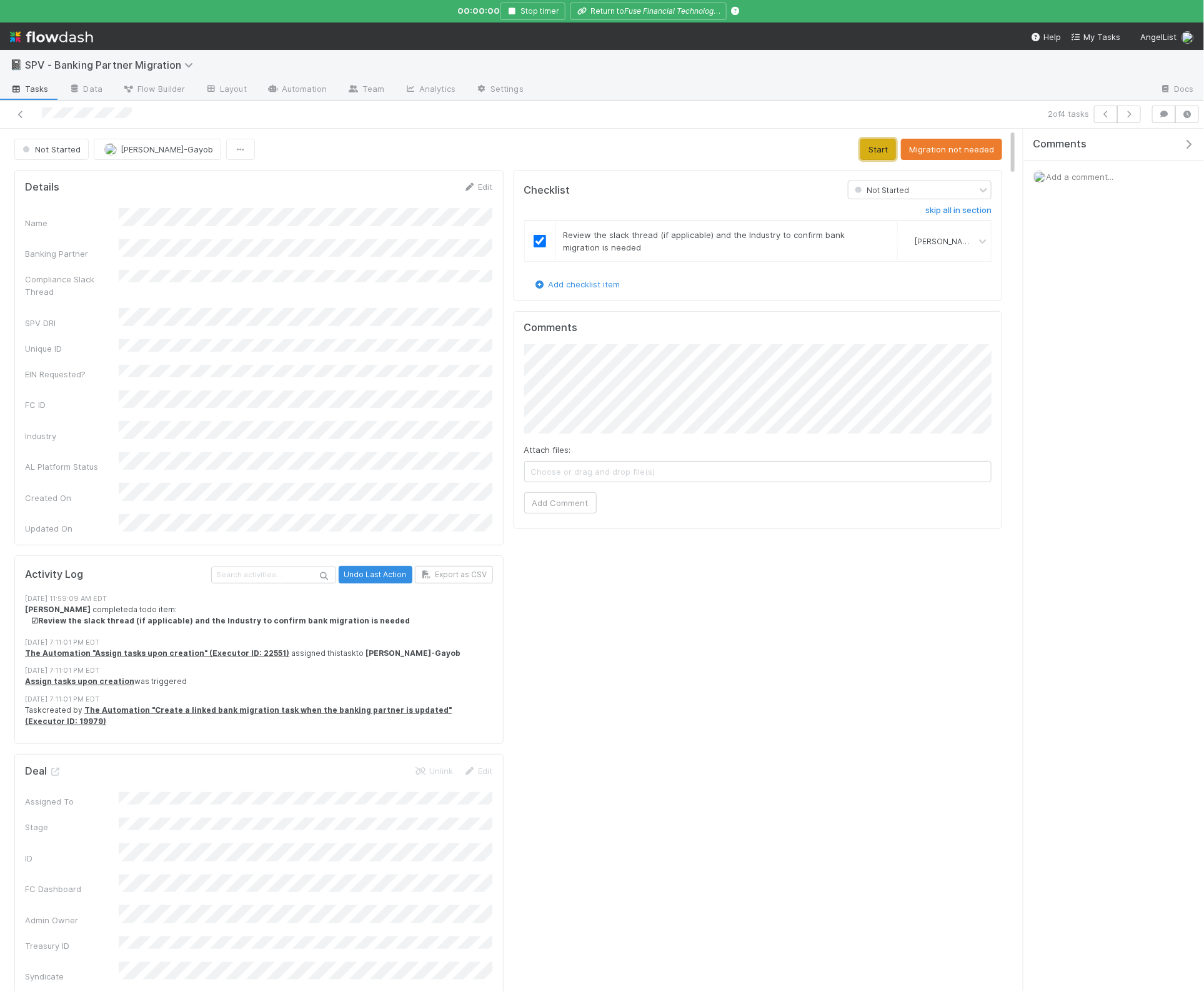
click at [885, 149] on button "Start" at bounding box center [879, 149] width 36 height 22
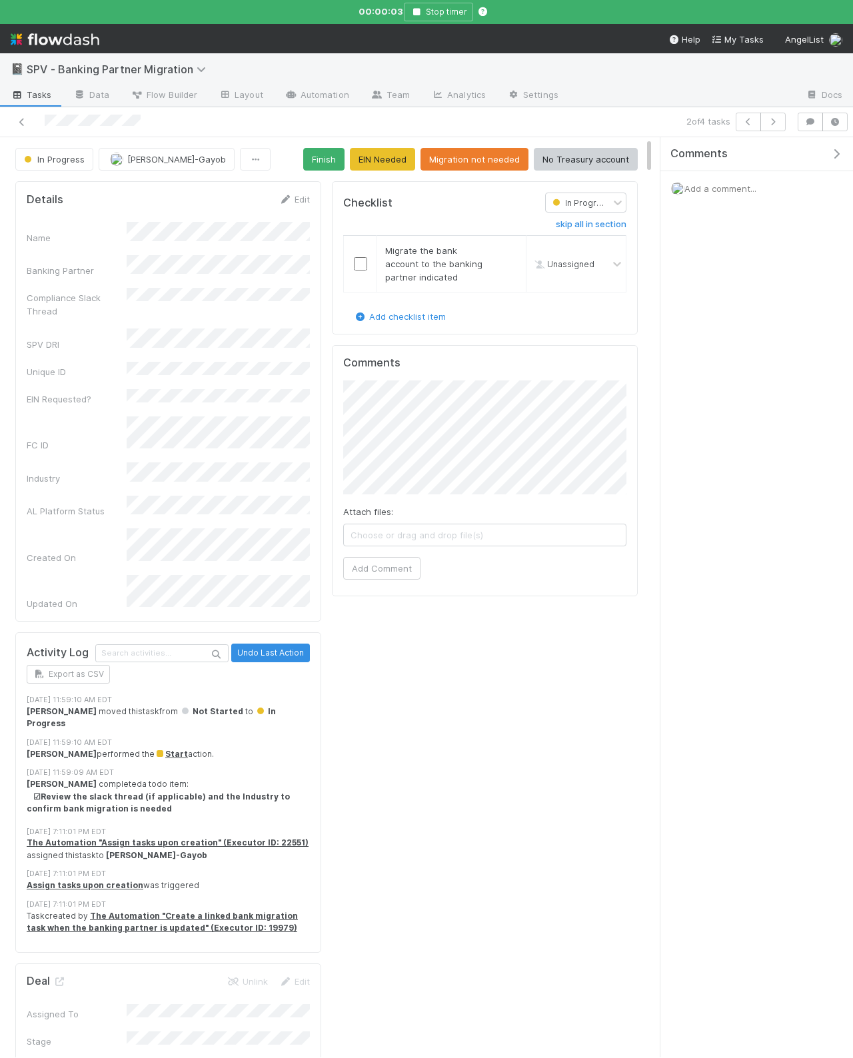
click at [684, 261] on div "Comments Add a comment..." at bounding box center [756, 204] width 193 height 135
click at [449, 13] on button "Stop timer" at bounding box center [438, 12] width 69 height 19
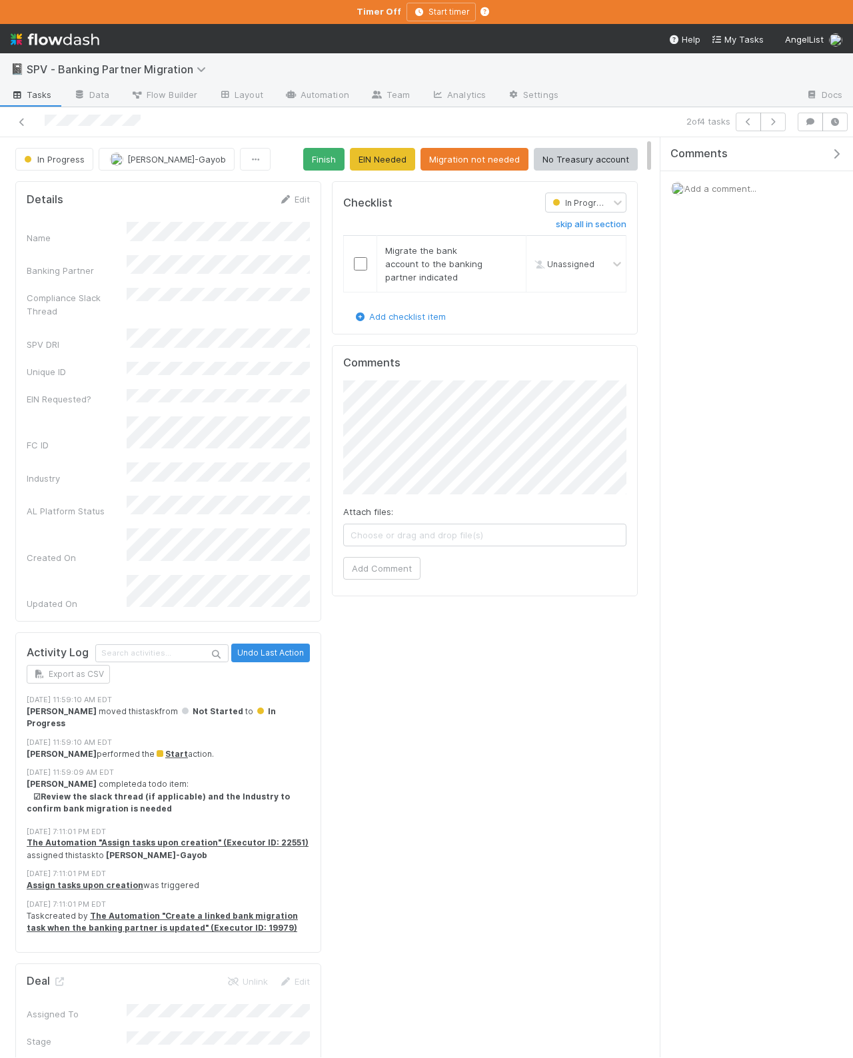
click at [768, 352] on div "Comments Add a comment..." at bounding box center [756, 597] width 193 height 920
click at [368, 159] on button "EIN Needed" at bounding box center [382, 159] width 65 height 23
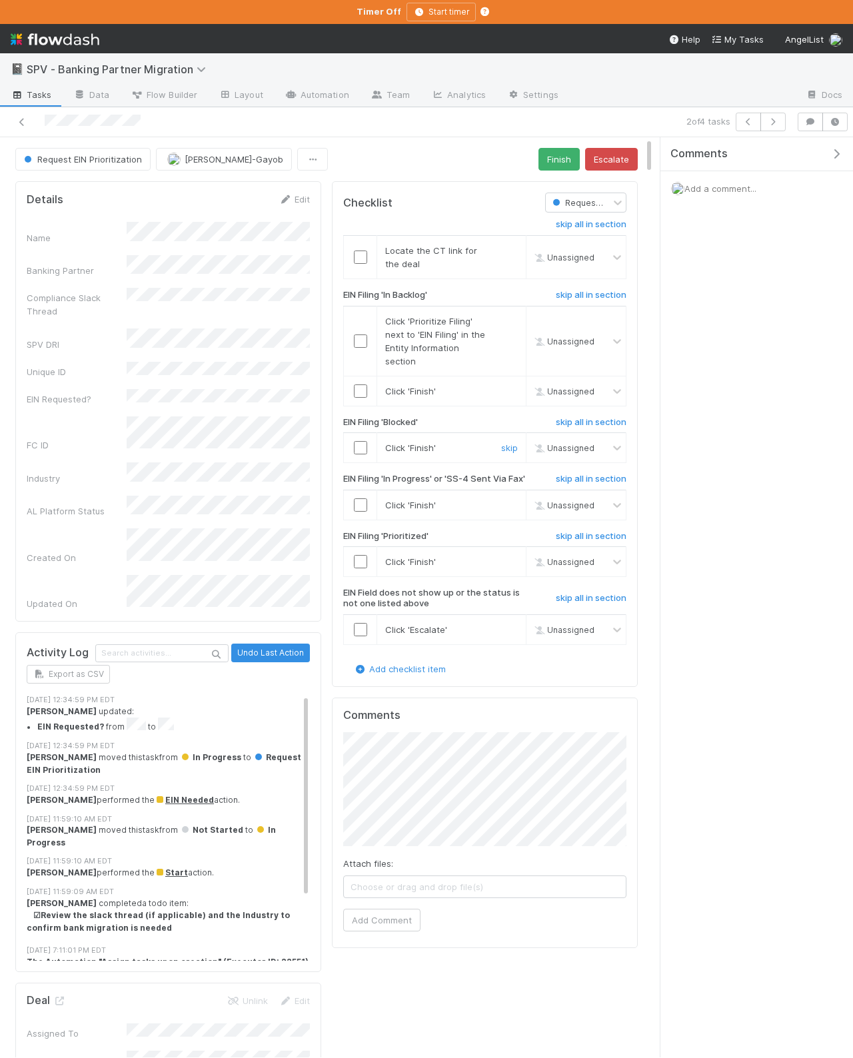
click at [356, 449] on input "checkbox" at bounding box center [360, 447] width 13 height 13
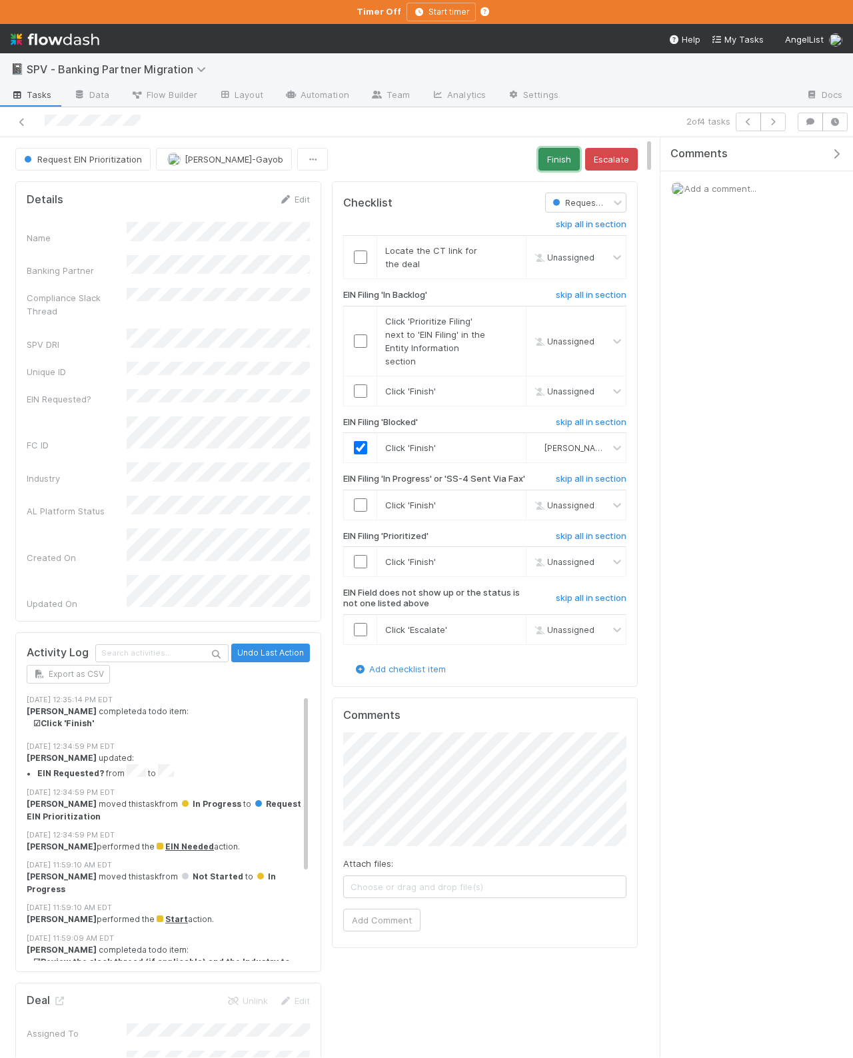
click at [556, 163] on button "Finish" at bounding box center [558, 159] width 41 height 23
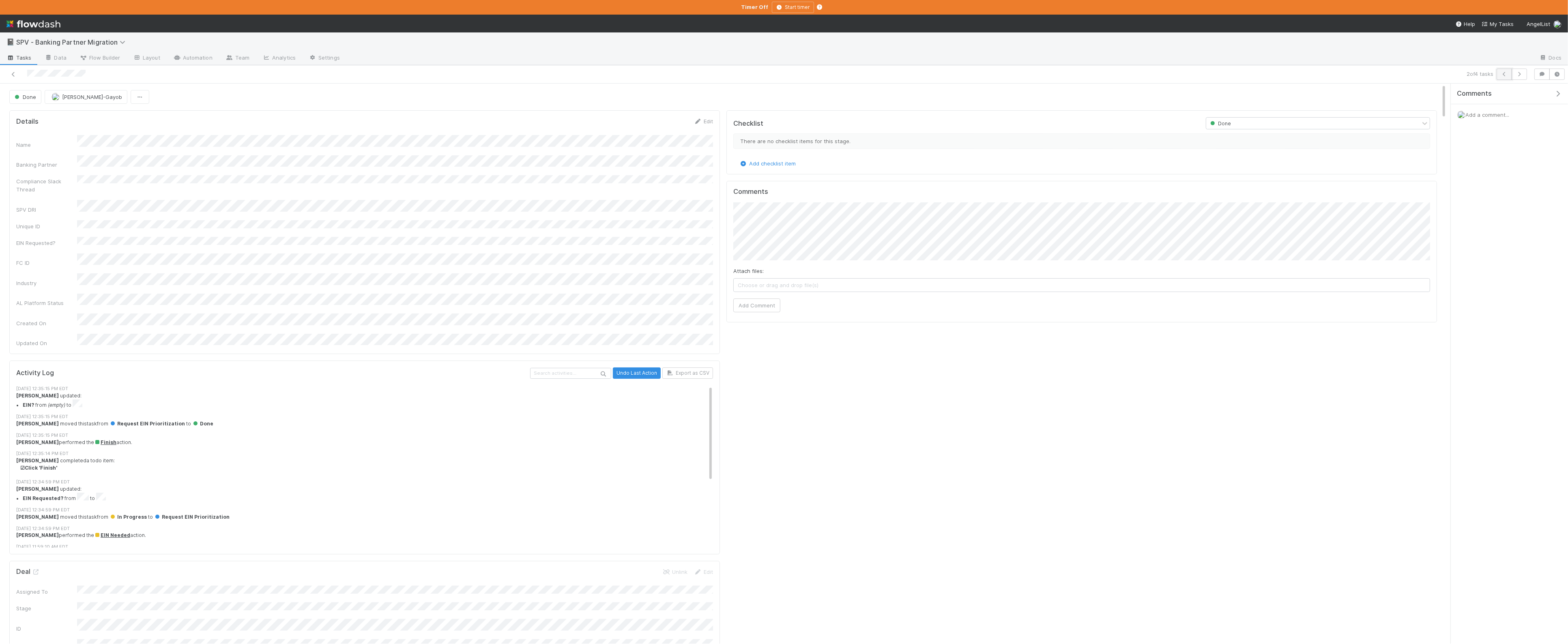
click at [1505, 75] on icon "button" at bounding box center [1504, 74] width 8 height 5
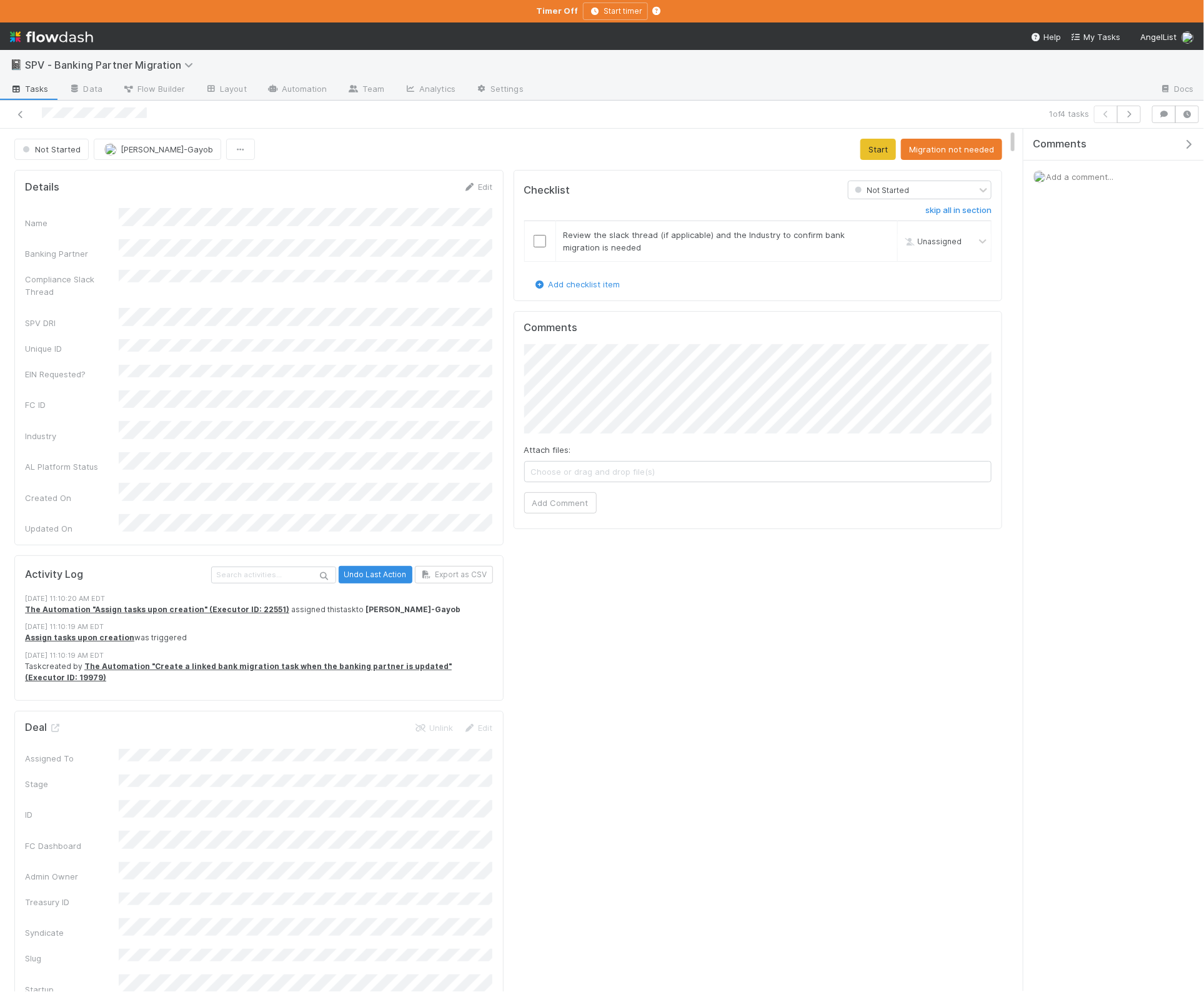
click at [1090, 388] on div "Comments Add a comment..." at bounding box center [1113, 560] width 181 height 863
click at [886, 154] on button "Start" at bounding box center [879, 149] width 36 height 22
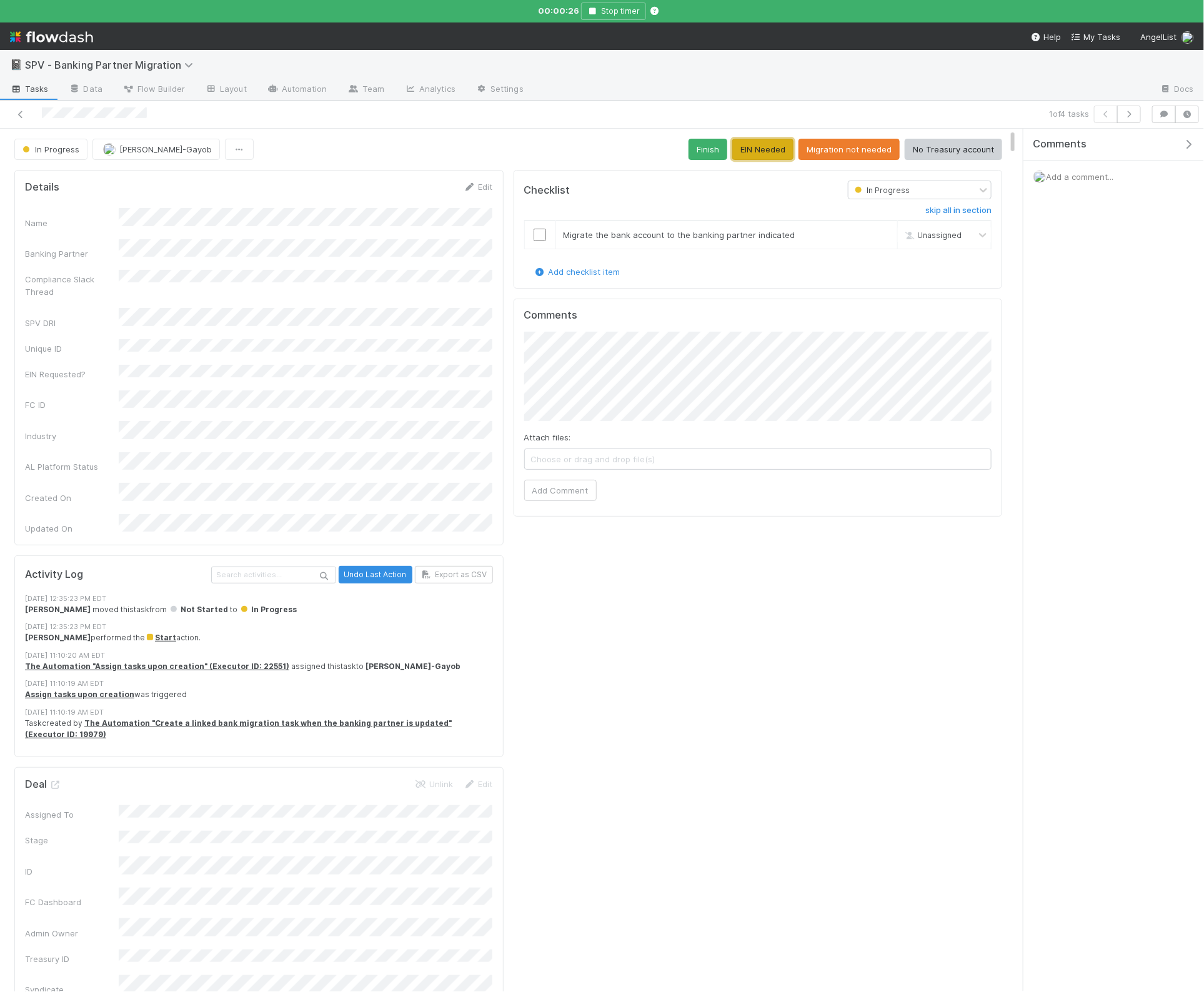
click at [756, 153] on button "EIN Needed" at bounding box center [762, 149] width 61 height 22
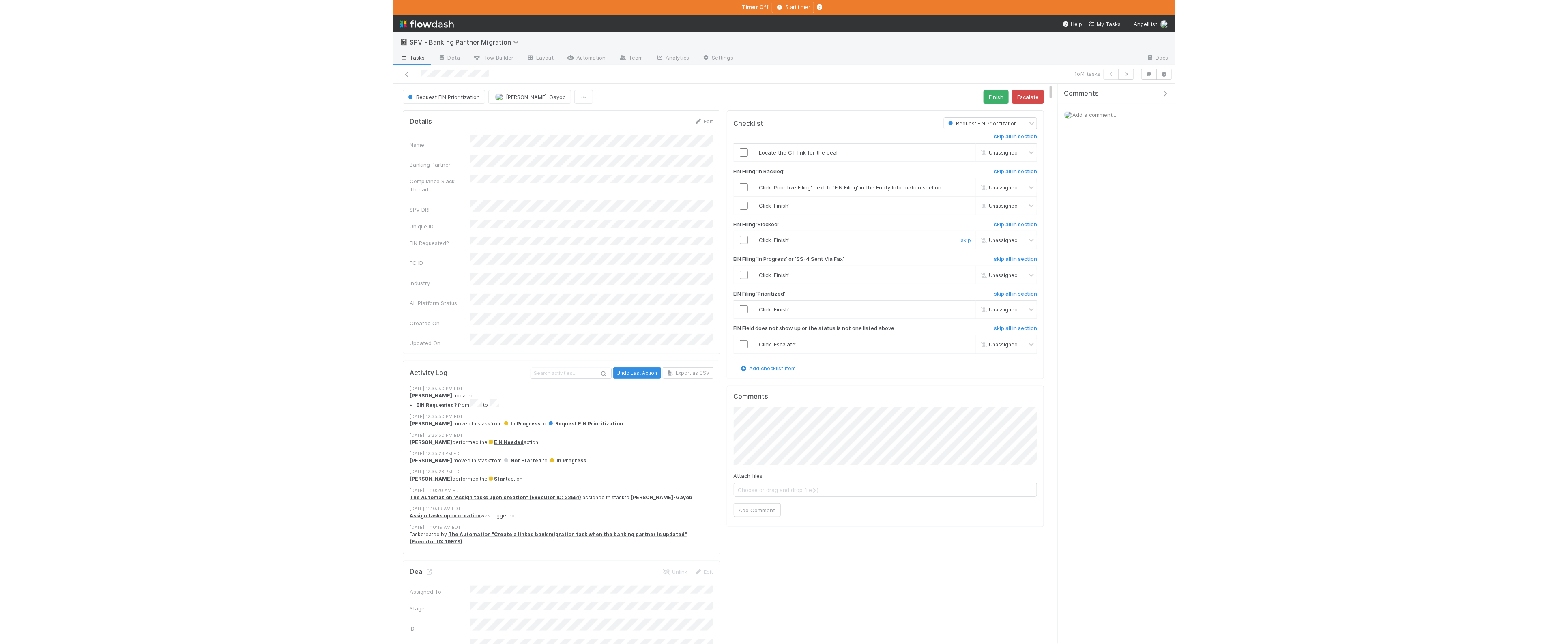
scroll to position [1, 0]
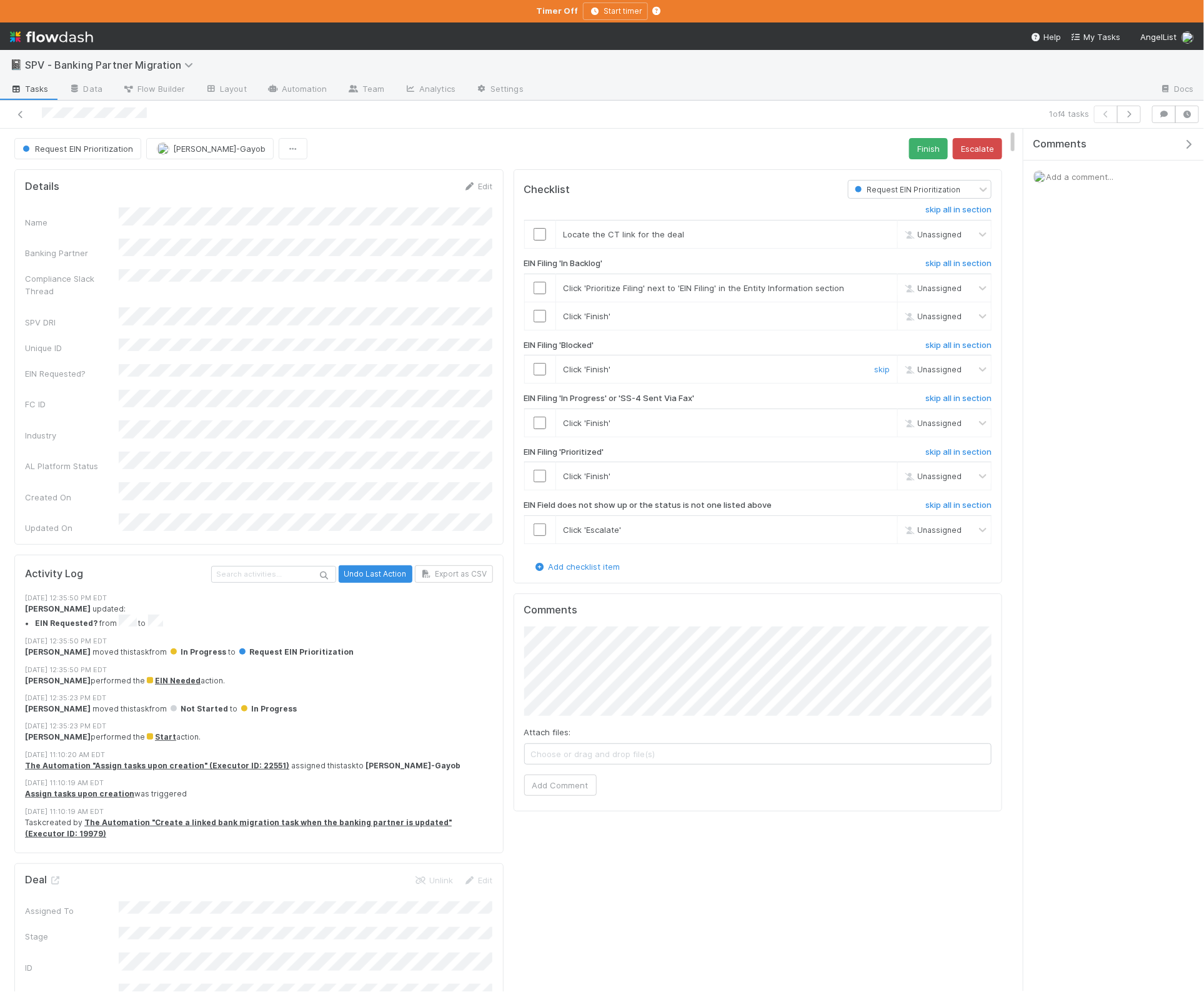
click at [535, 371] on input "checkbox" at bounding box center [539, 368] width 12 height 12
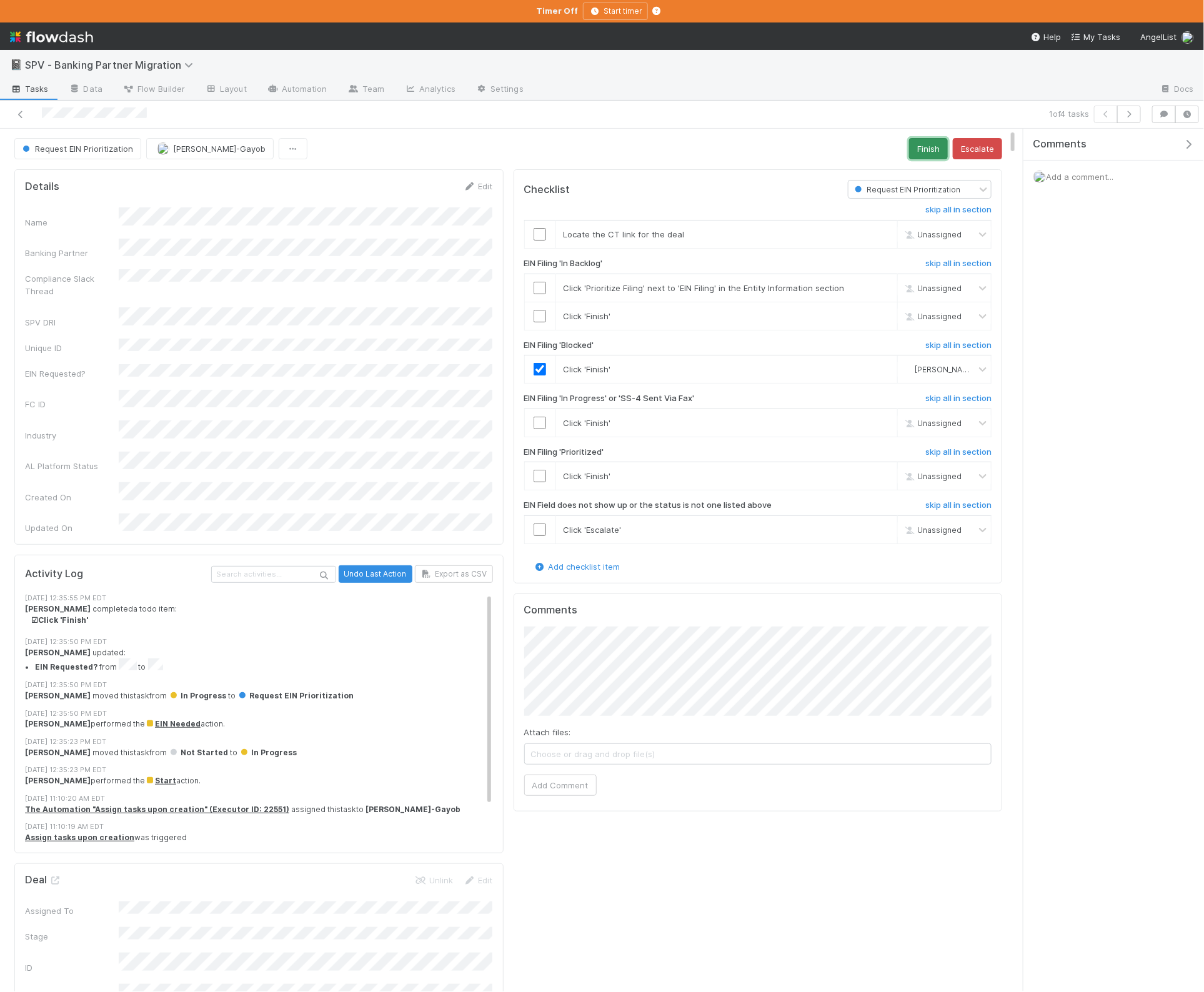
click at [926, 147] on button "Finish" at bounding box center [927, 148] width 38 height 22
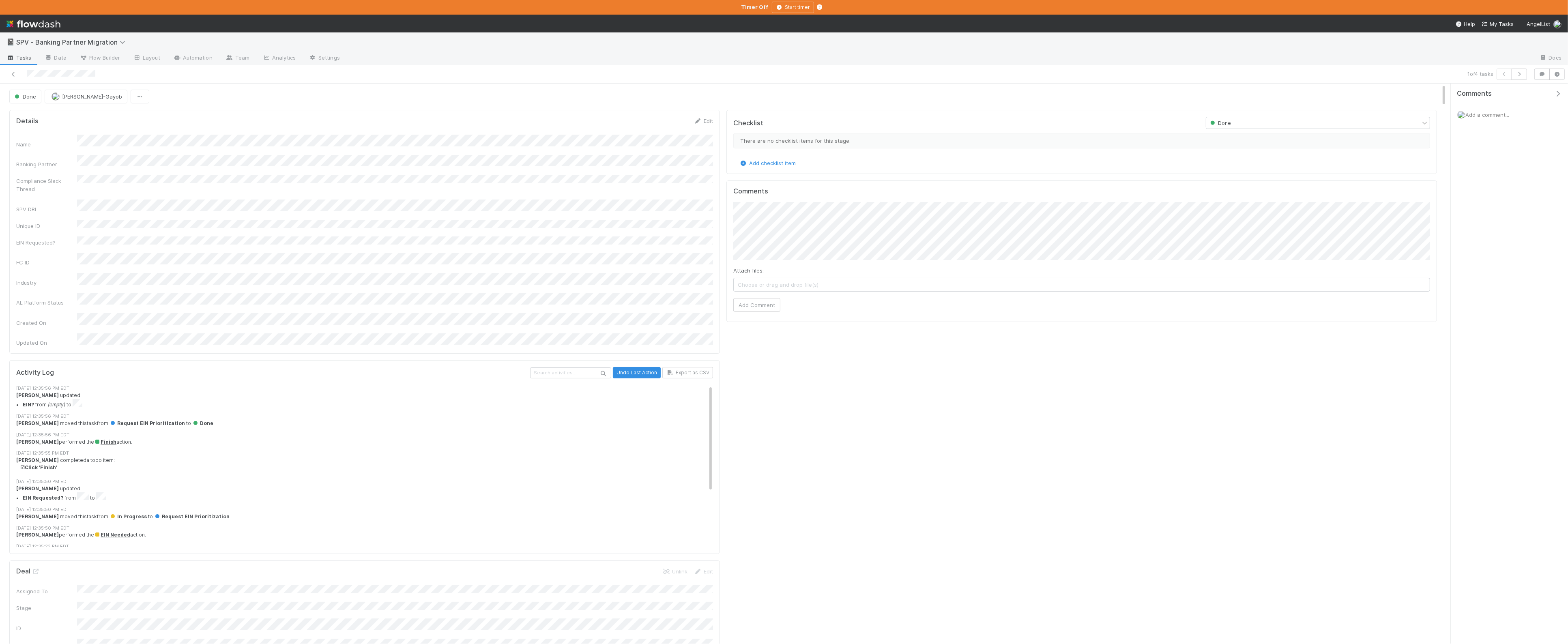
click at [15, 60] on span "Tasks" at bounding box center [19, 57] width 25 height 8
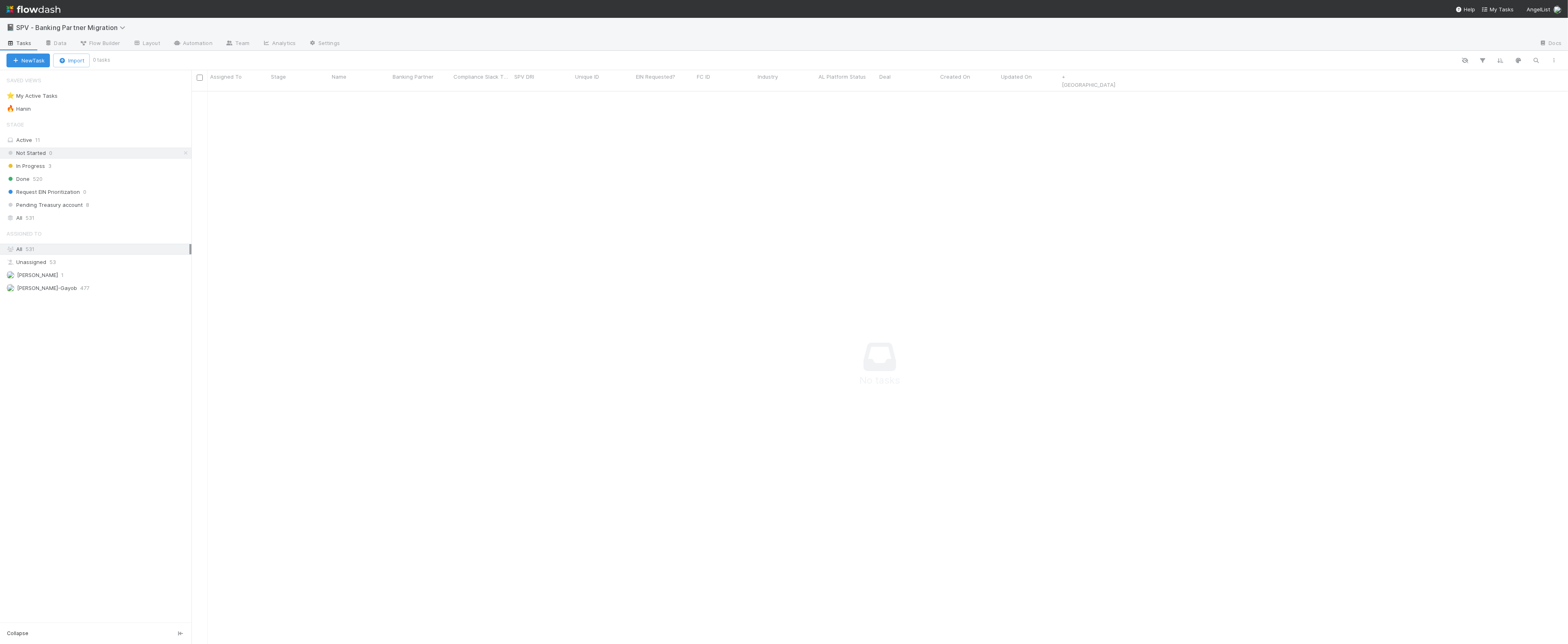
scroll to position [559, 1377]
click at [48, 164] on span "3" at bounding box center [49, 166] width 3 height 10
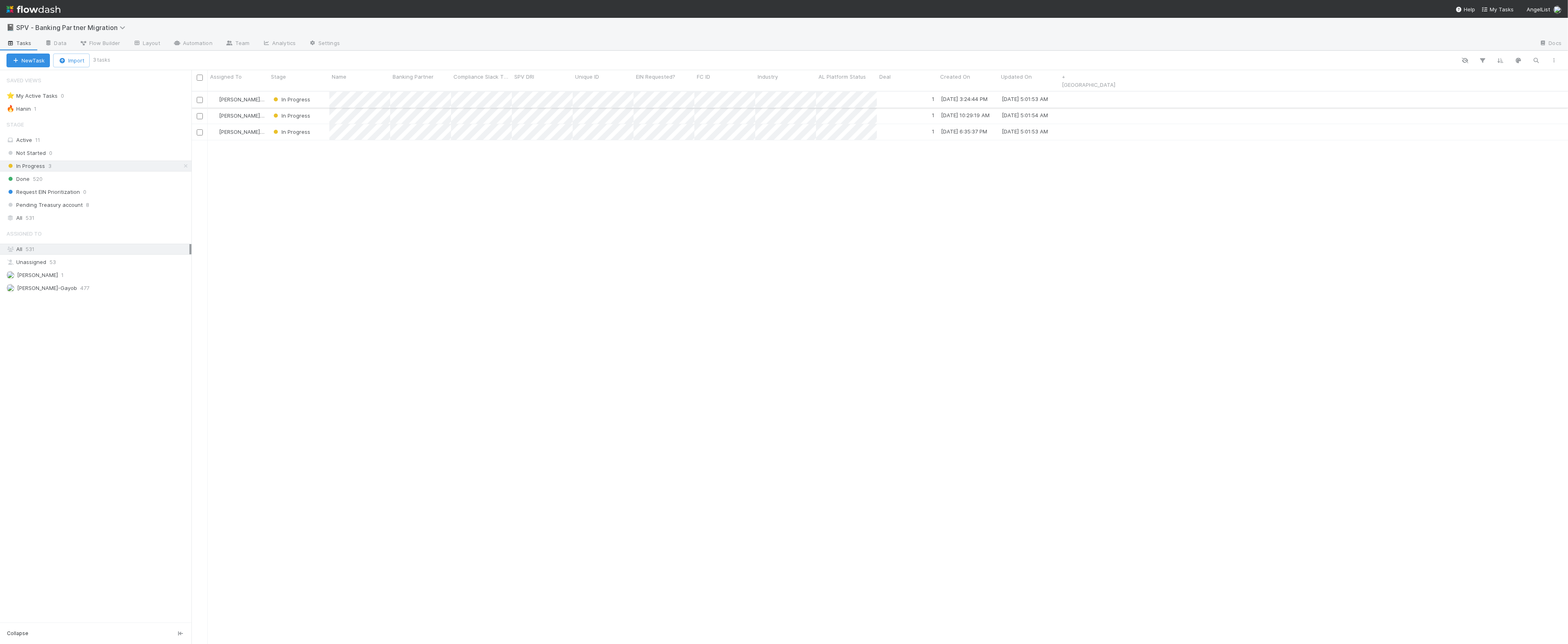
click at [318, 92] on div "In Progress" at bounding box center [299, 100] width 61 height 16
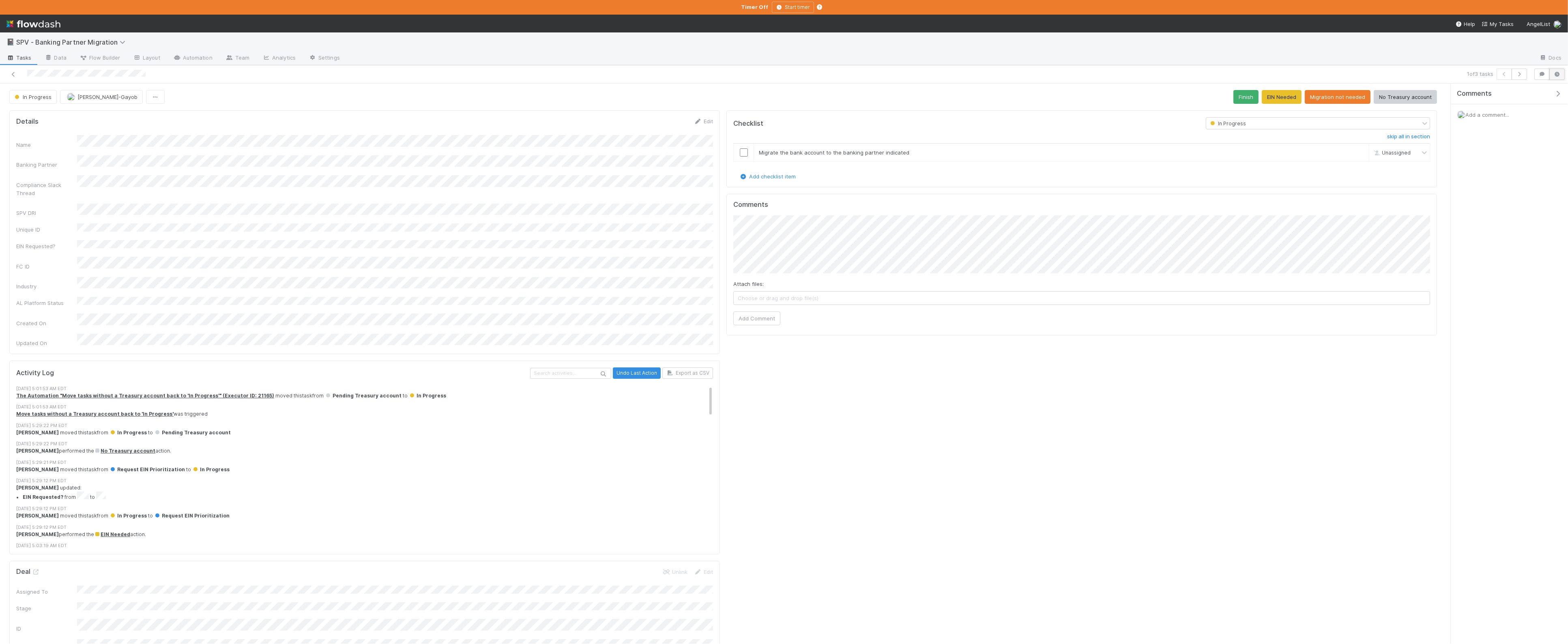
click at [1559, 75] on icon "button" at bounding box center [1556, 74] width 8 height 5
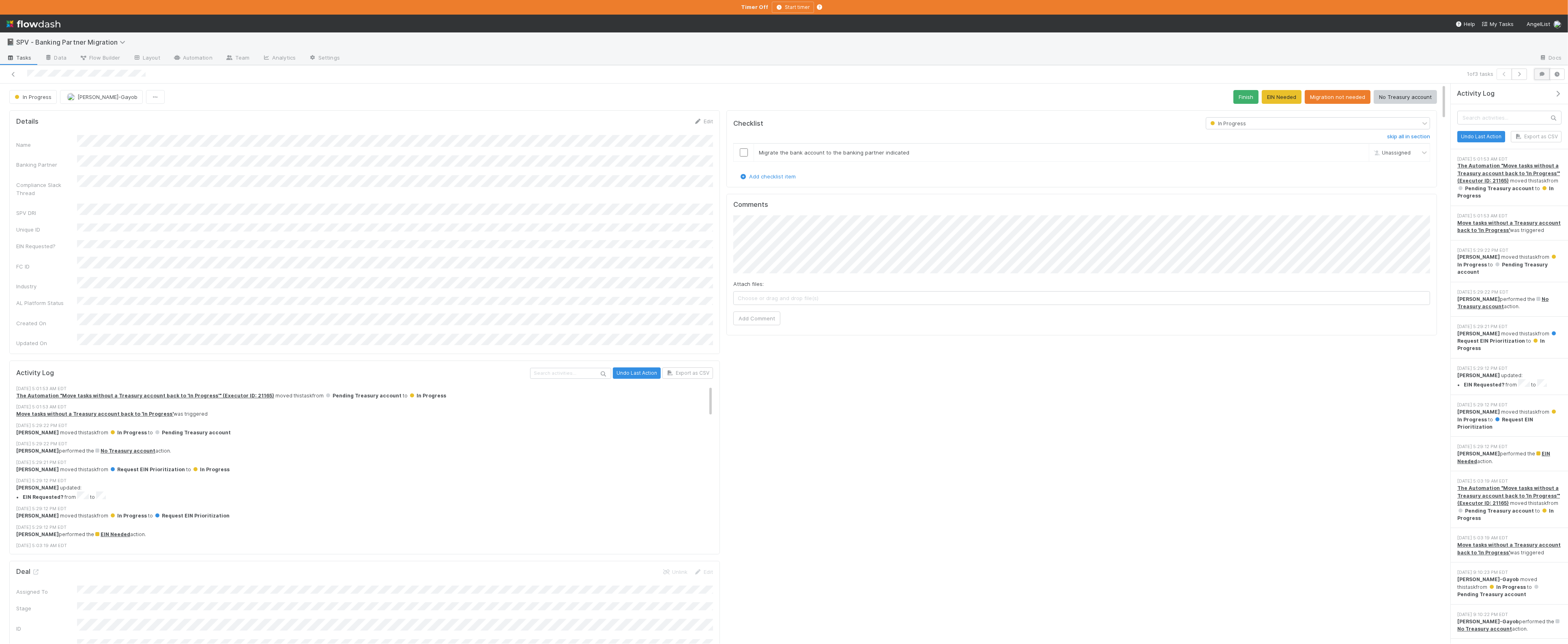
click at [1546, 75] on button "button" at bounding box center [1542, 74] width 15 height 12
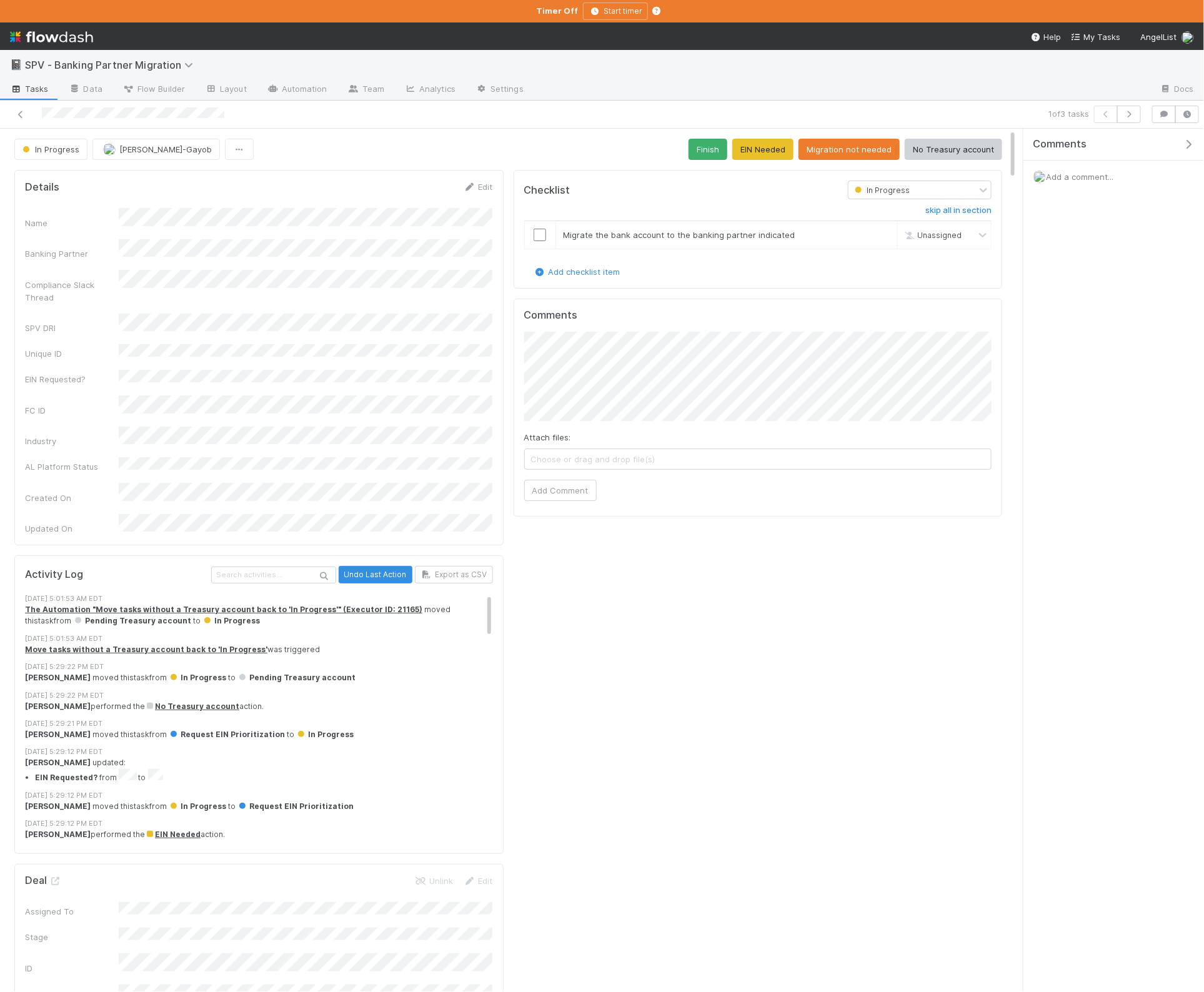
click at [1149, 426] on div "Comments Add a comment..." at bounding box center [1113, 560] width 181 height 863
click at [1185, 147] on icon "button" at bounding box center [1188, 144] width 12 height 10
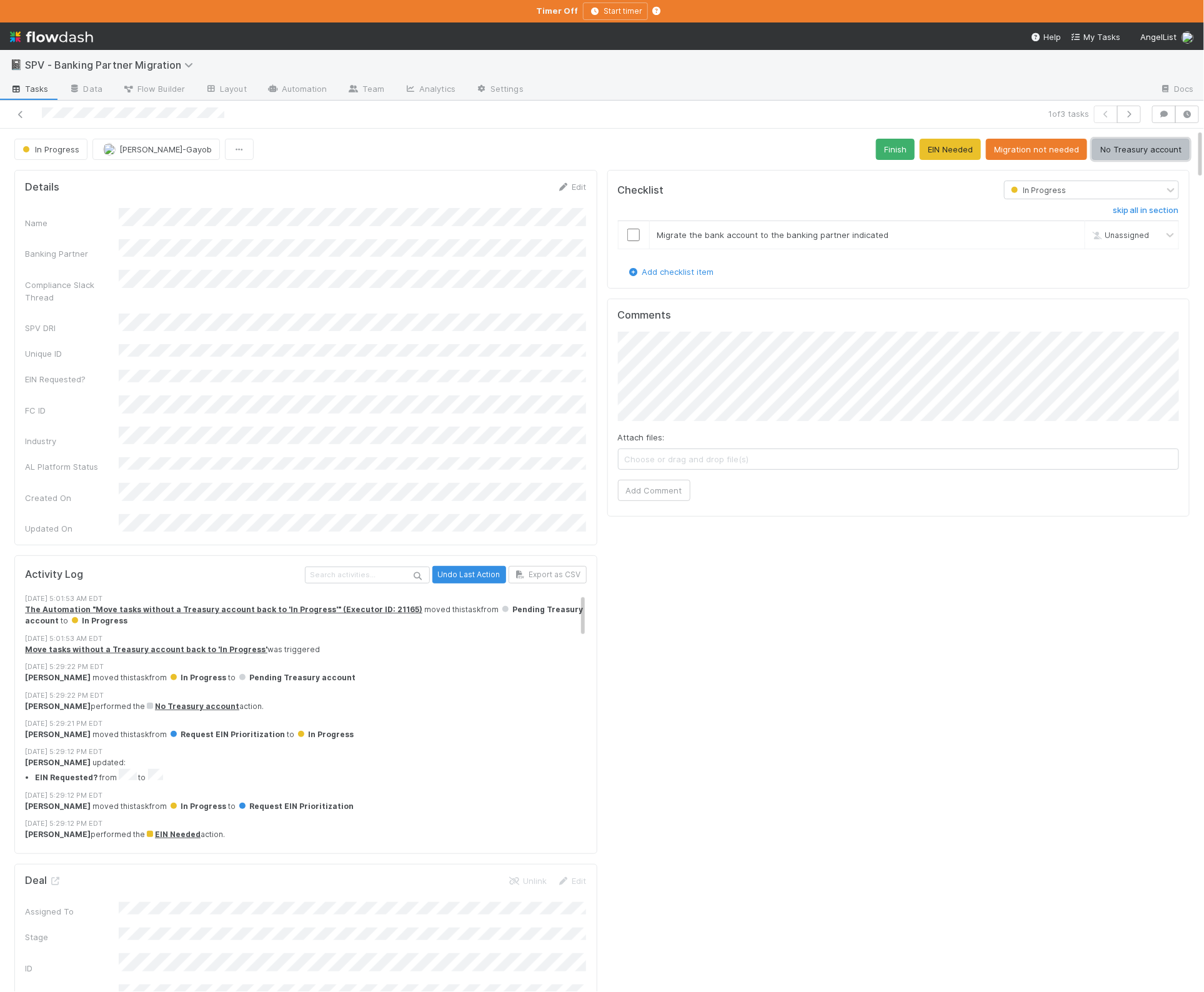
click at [1130, 151] on button "No Treasury account" at bounding box center [1141, 149] width 98 height 22
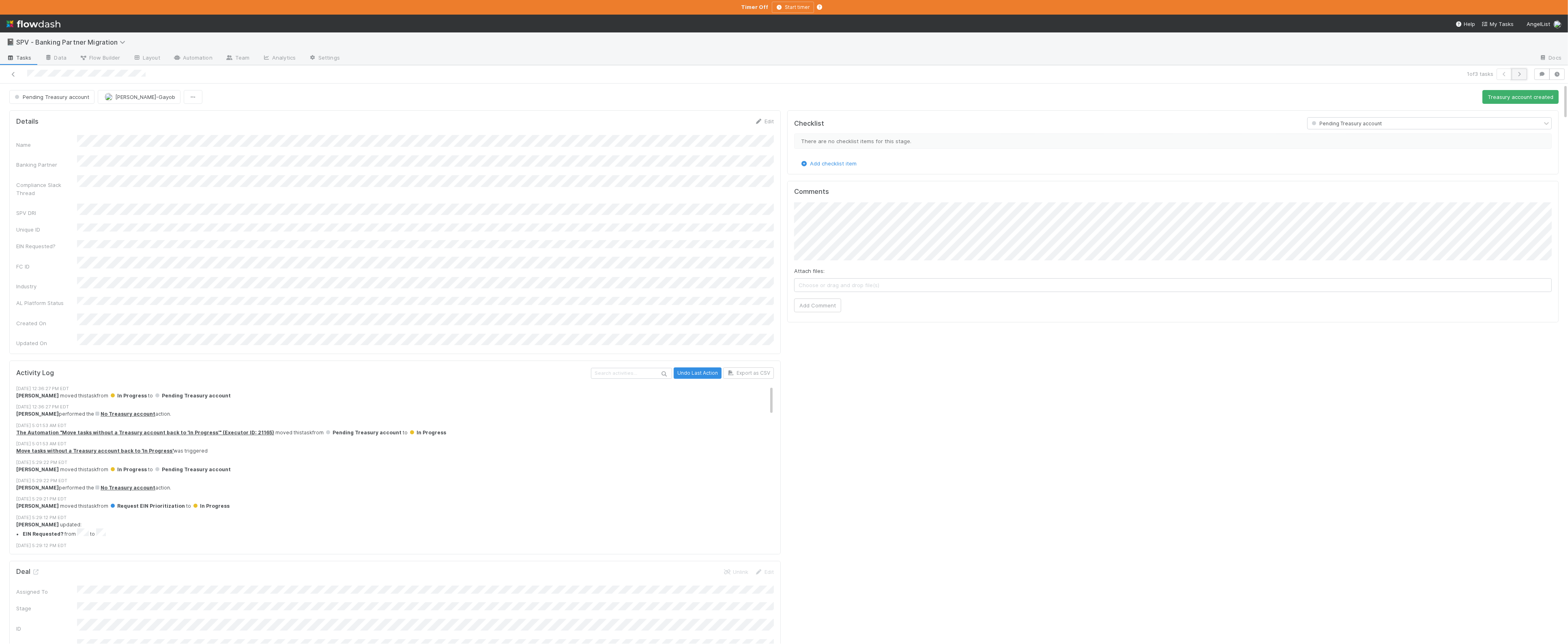
click at [1523, 71] on button "button" at bounding box center [1519, 74] width 15 height 12
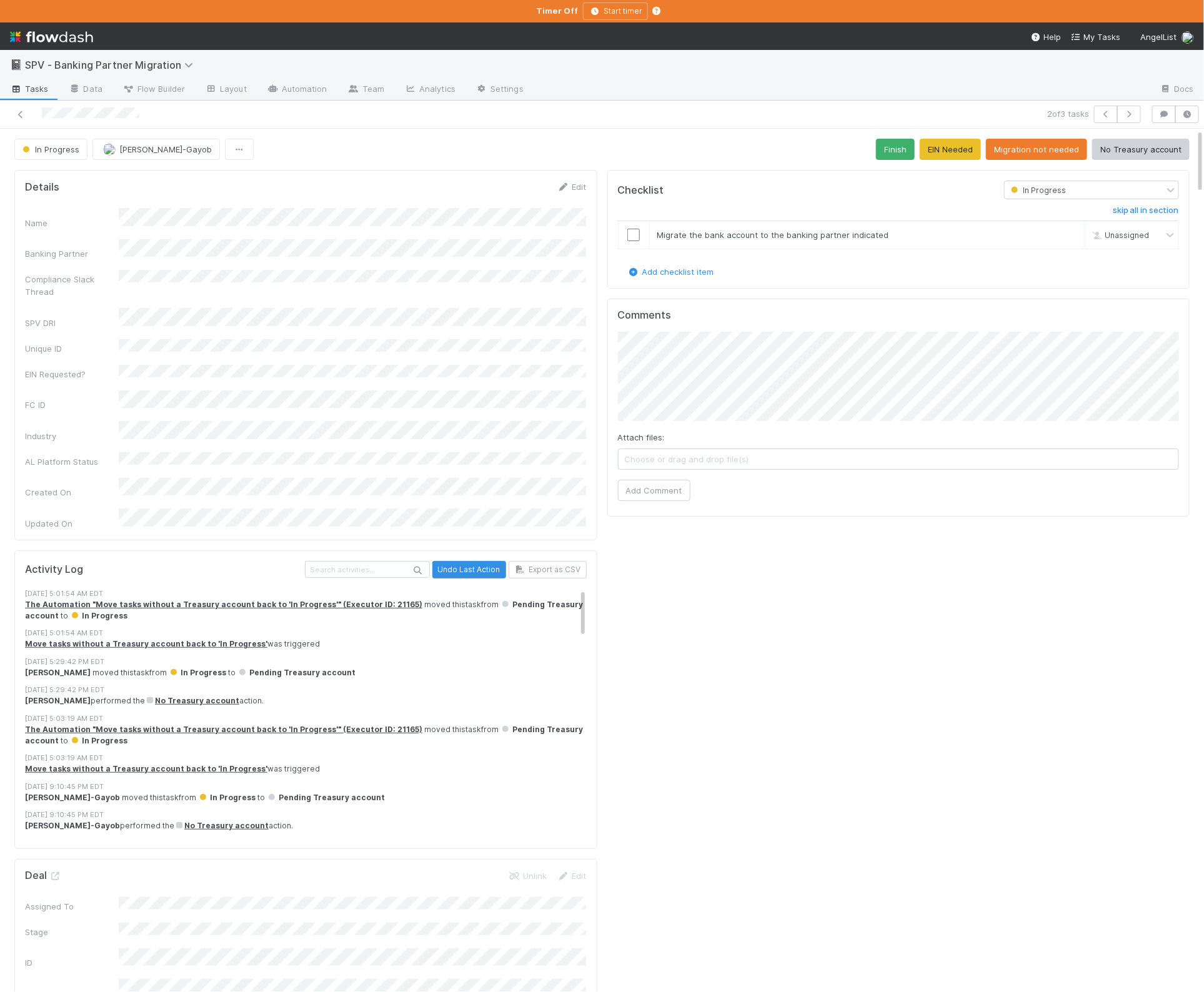
click at [991, 516] on div "Comments Attach files: Choose or drag and drop file(s) Add Comment" at bounding box center [899, 408] width 583 height 218
drag, startPoint x: 1141, startPoint y: 157, endPoint x: 1148, endPoint y: 157, distance: 7.0
click at [1140, 157] on button "No Treasury account" at bounding box center [1141, 149] width 98 height 22
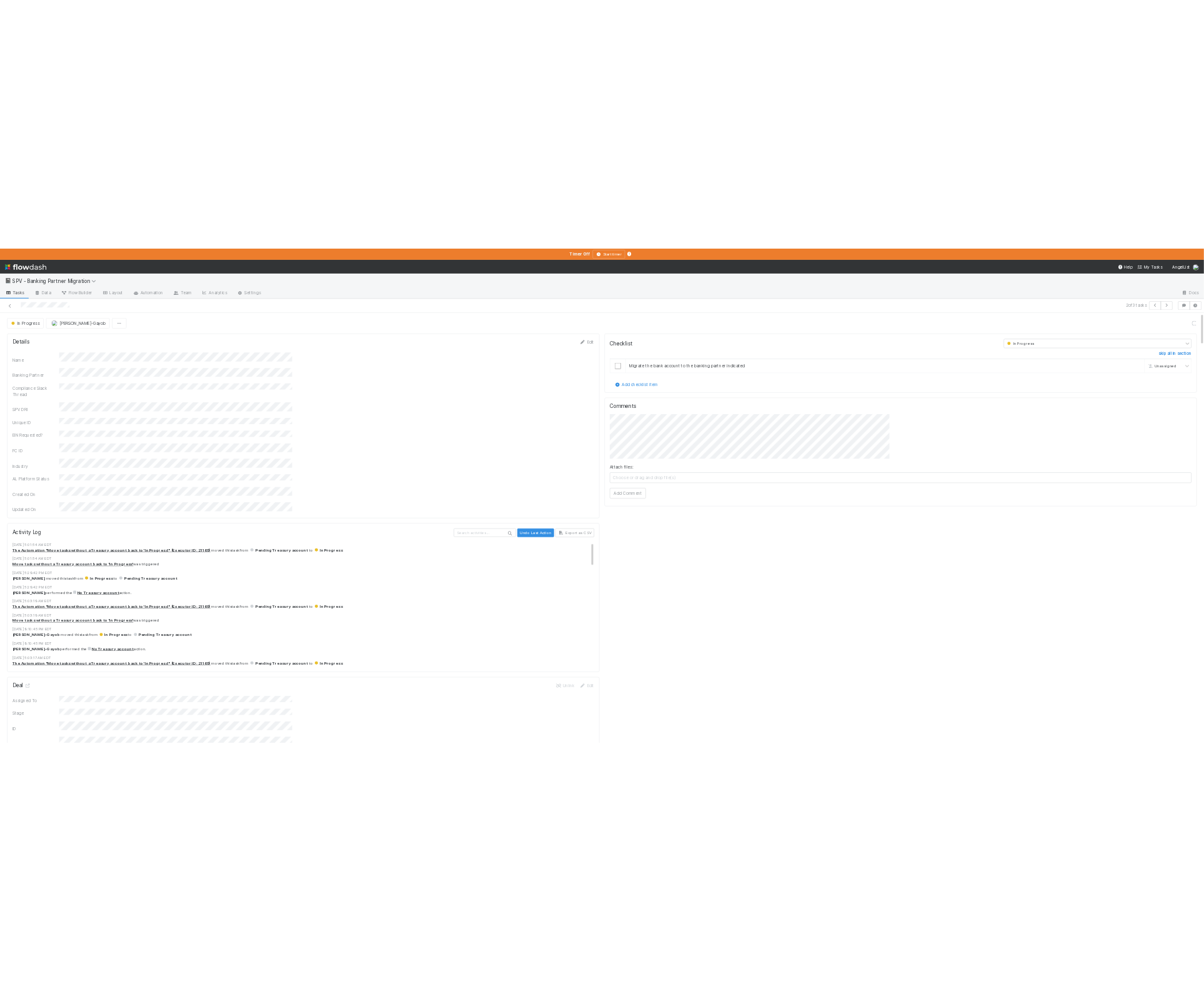
scroll to position [1, 0]
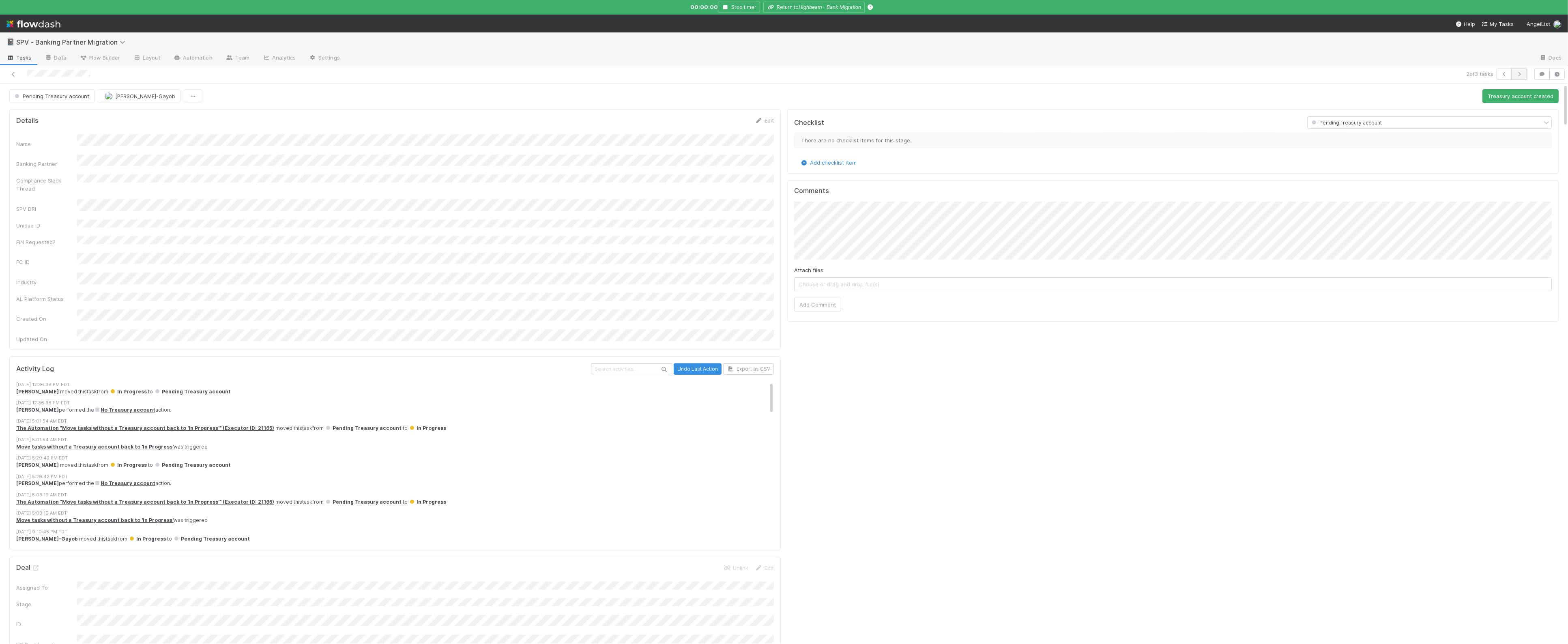
click at [1519, 74] on icon "button" at bounding box center [1519, 74] width 8 height 5
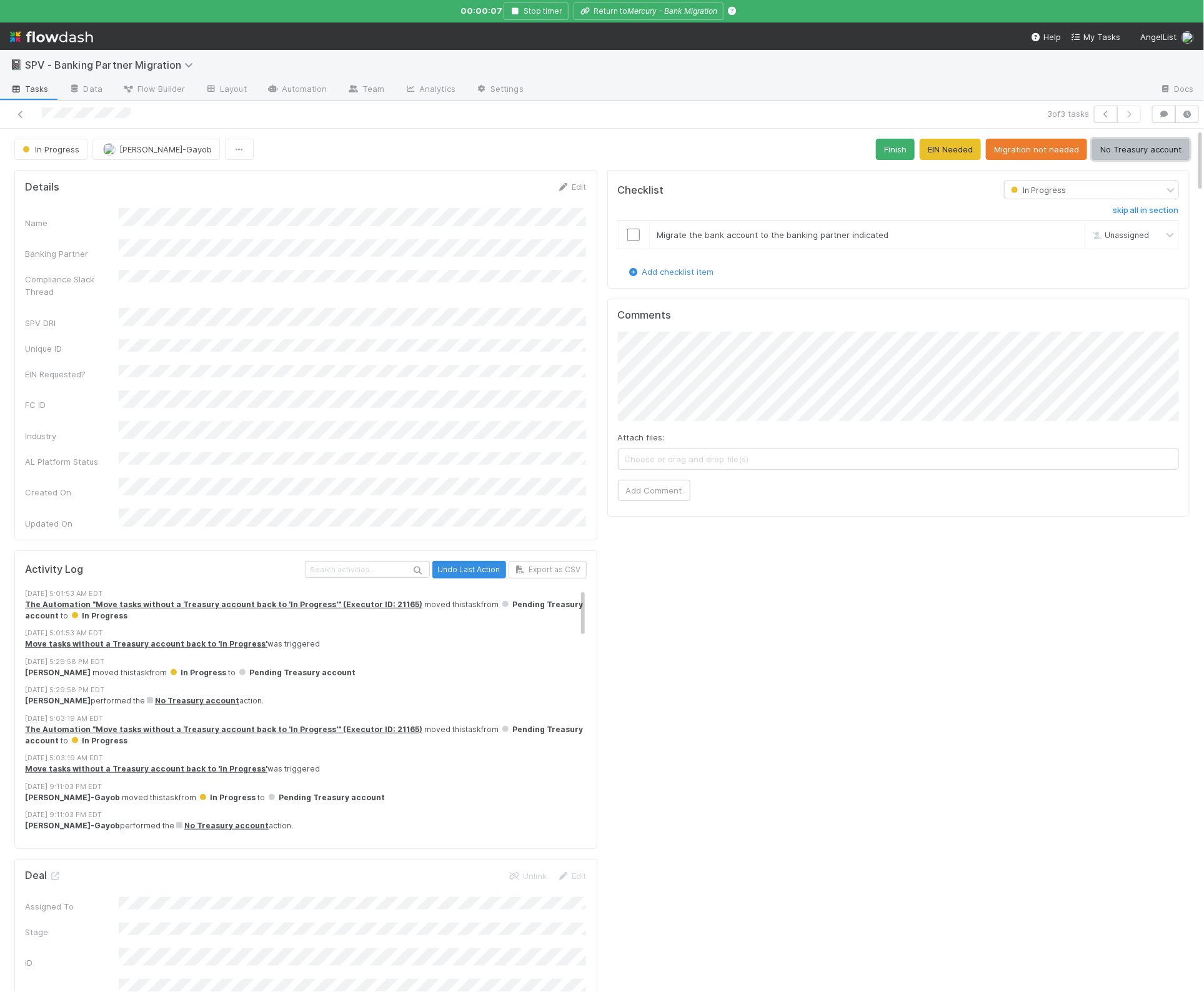
click at [1136, 156] on button "No Treasury account" at bounding box center [1141, 149] width 98 height 22
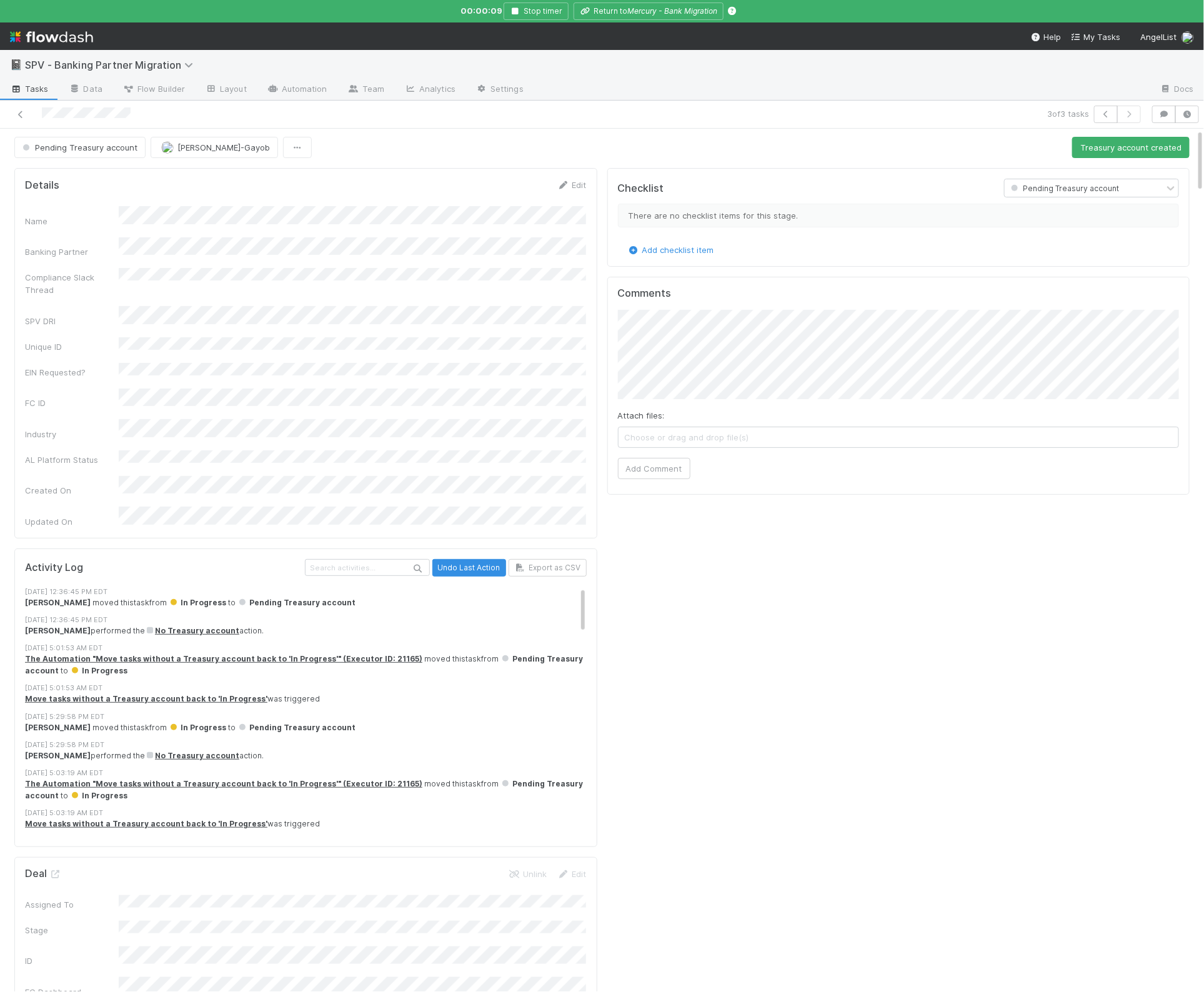
scroll to position [0, 1]
click at [57, 870] on icon at bounding box center [53, 874] width 12 height 8
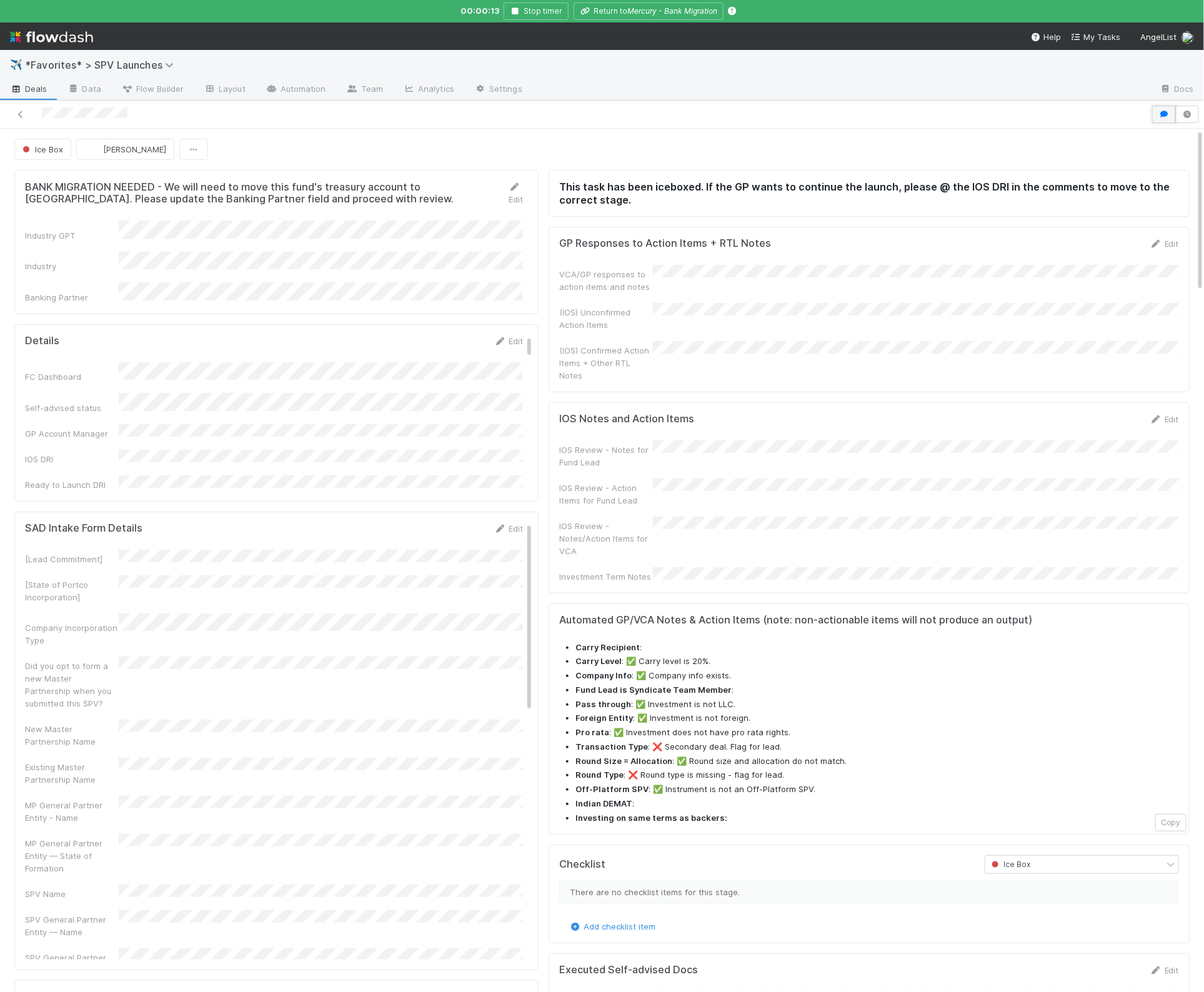
click at [1167, 119] on button "button" at bounding box center [1164, 114] width 23 height 18
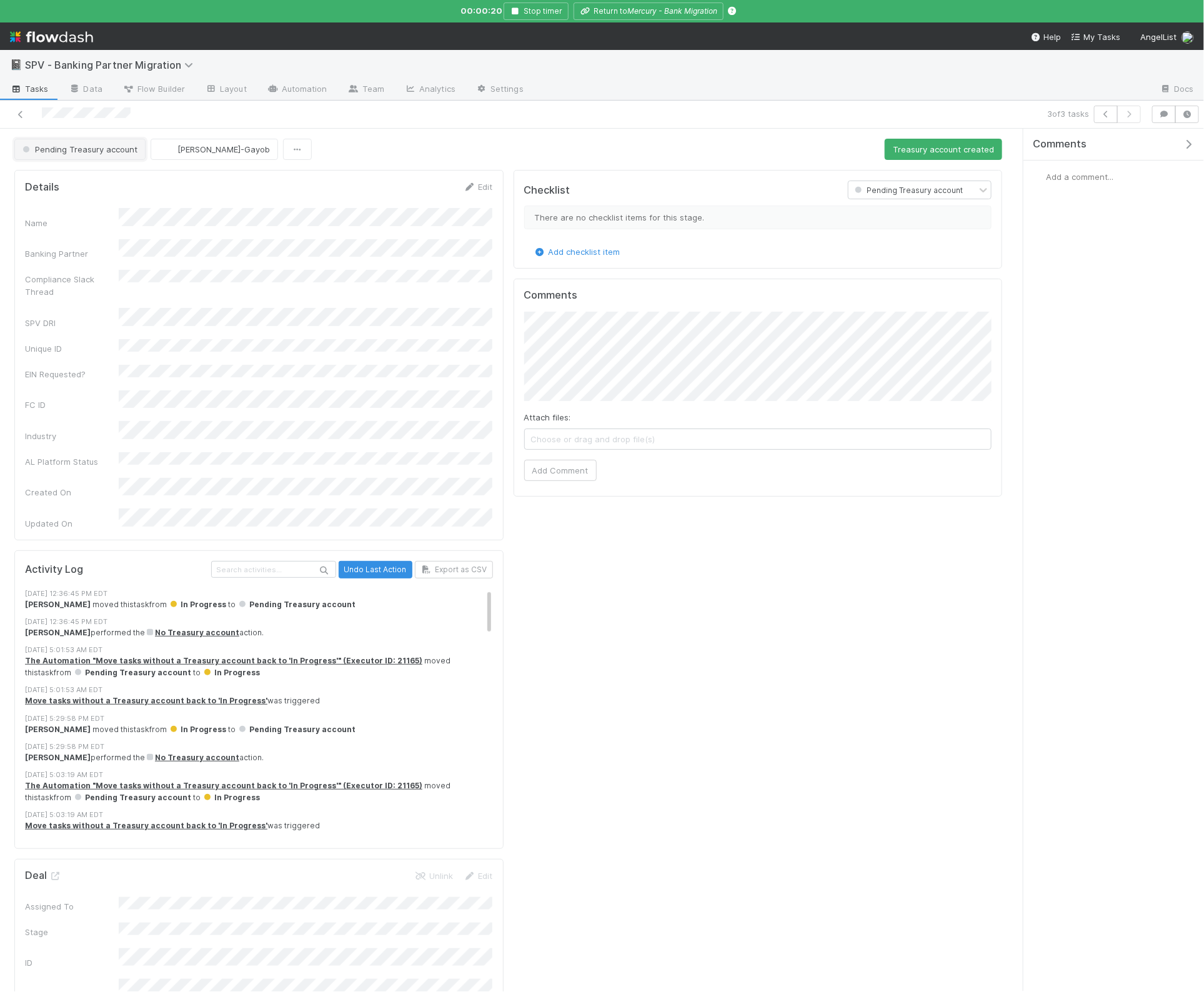
click at [56, 149] on span "Pending Treasury account" at bounding box center [78, 149] width 117 height 10
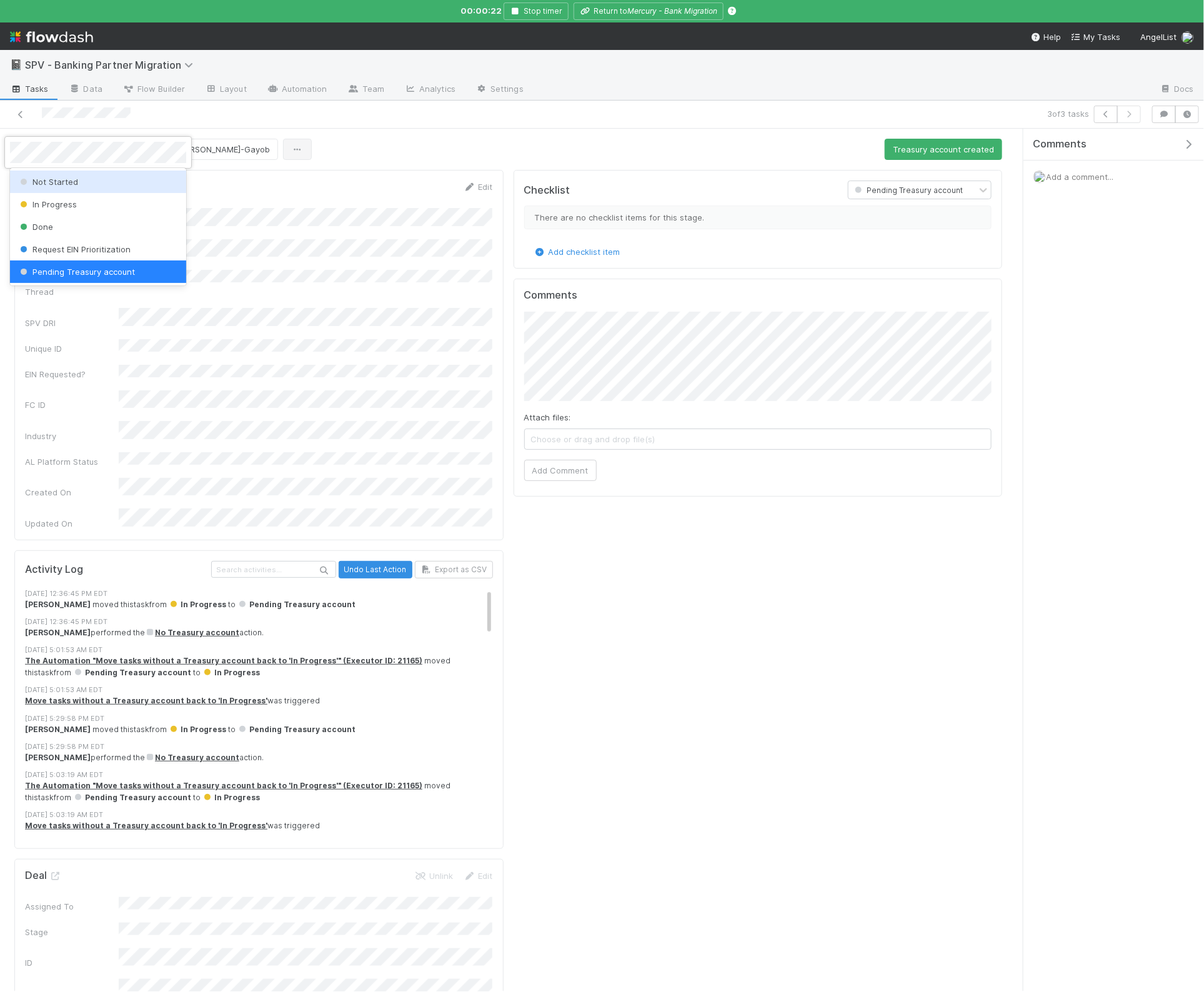
click at [323, 177] on div at bounding box center [602, 496] width 1204 height 992
click at [178, 94] on span "Flow Builder" at bounding box center [154, 88] width 63 height 12
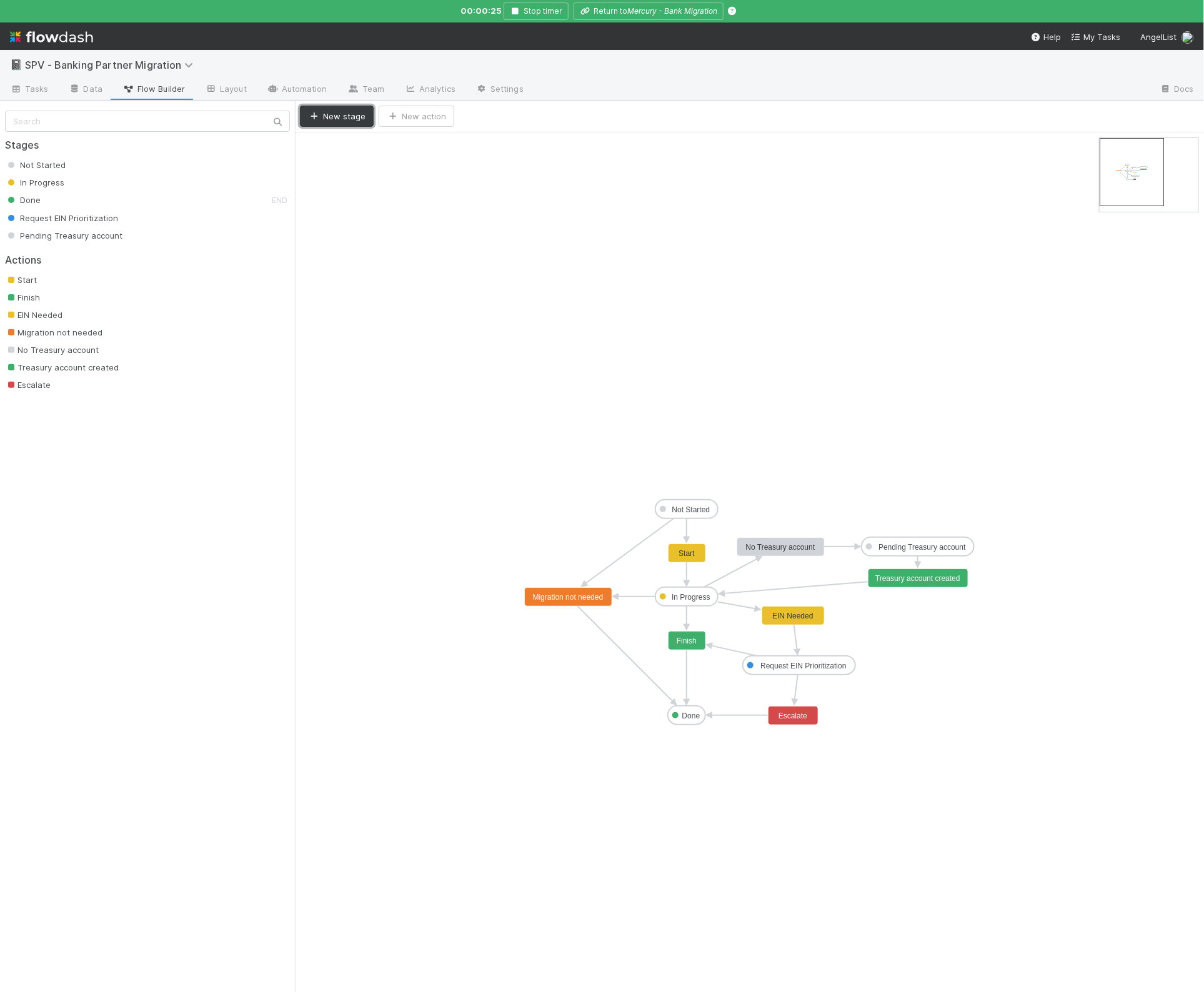
click at [339, 117] on button "New stage" at bounding box center [337, 116] width 74 height 22
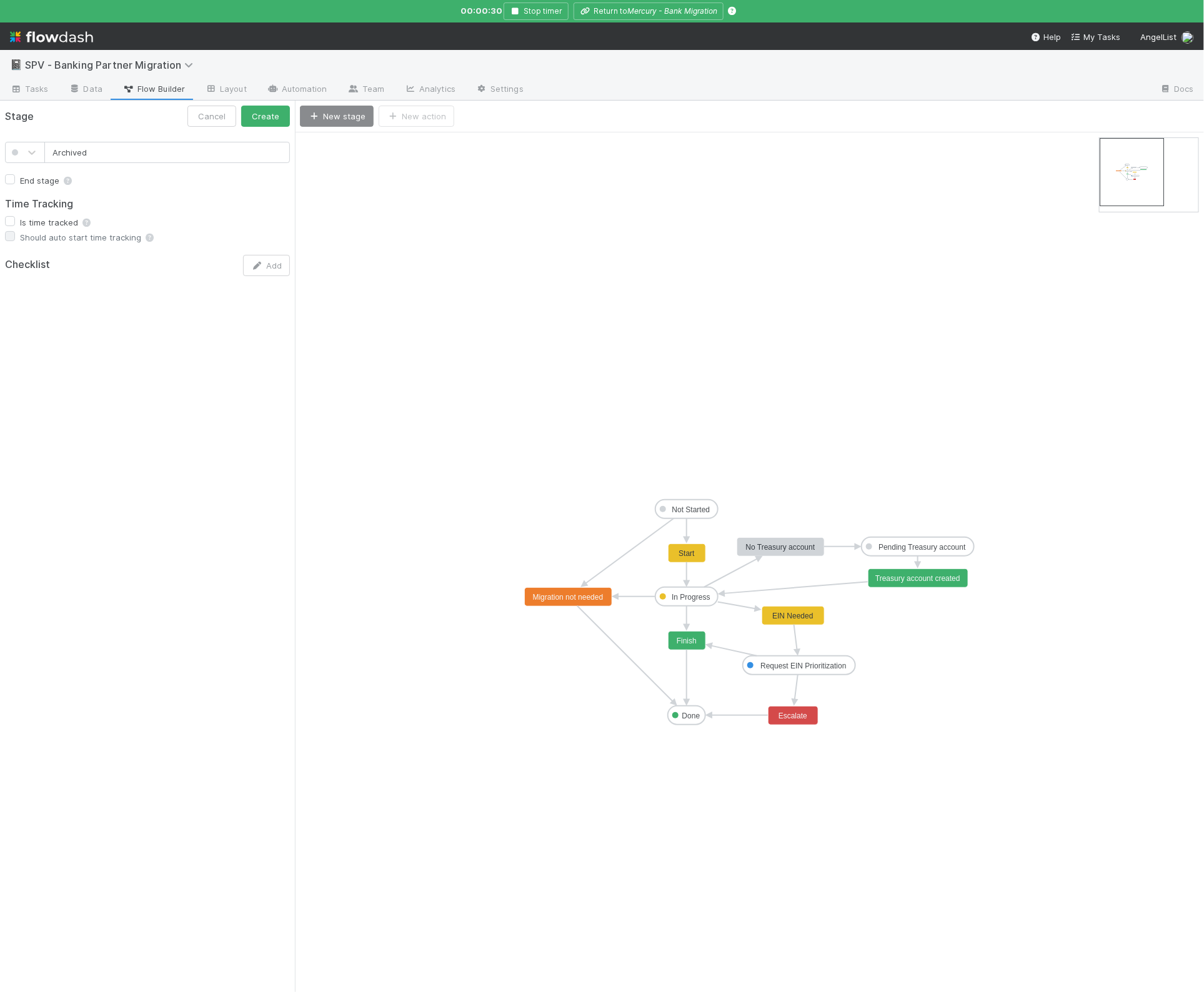
type input "Archived"
click at [24, 179] on label "End stage" at bounding box center [47, 181] width 54 height 15
click at [15, 179] on input "End stage" at bounding box center [9, 179] width 10 height 11
checkbox input "true"
click at [273, 115] on button "Create" at bounding box center [265, 116] width 49 height 22
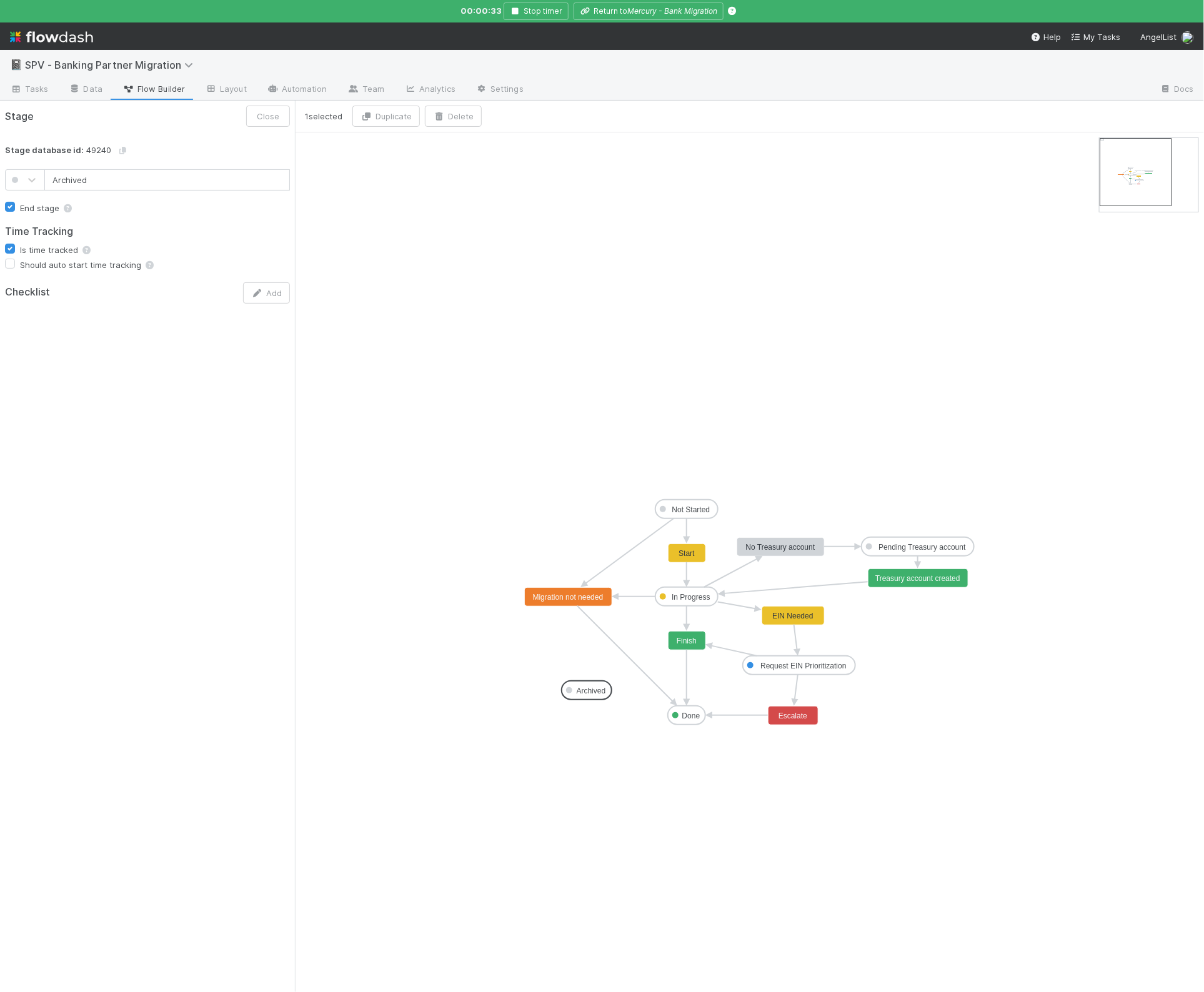
drag, startPoint x: 437, startPoint y: 321, endPoint x: 589, endPoint y: 696, distance: 404.6
click at [31, 83] on span "Tasks" at bounding box center [29, 88] width 38 height 12
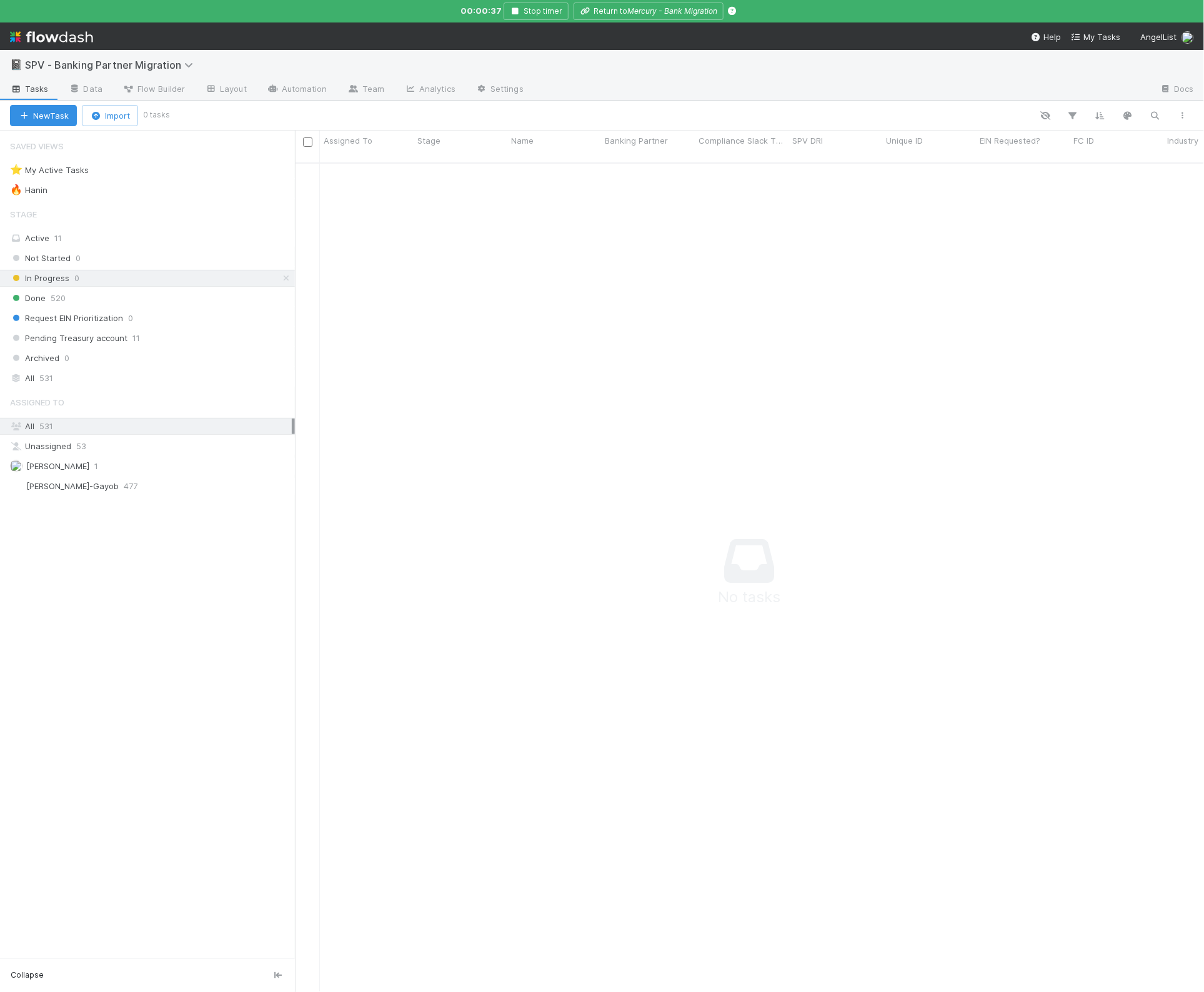
scroll to position [838, 910]
click at [532, 301] on div at bounding box center [1010, 579] width 1430 height 830
click at [117, 339] on span "Pending Treasury account" at bounding box center [68, 338] width 117 height 16
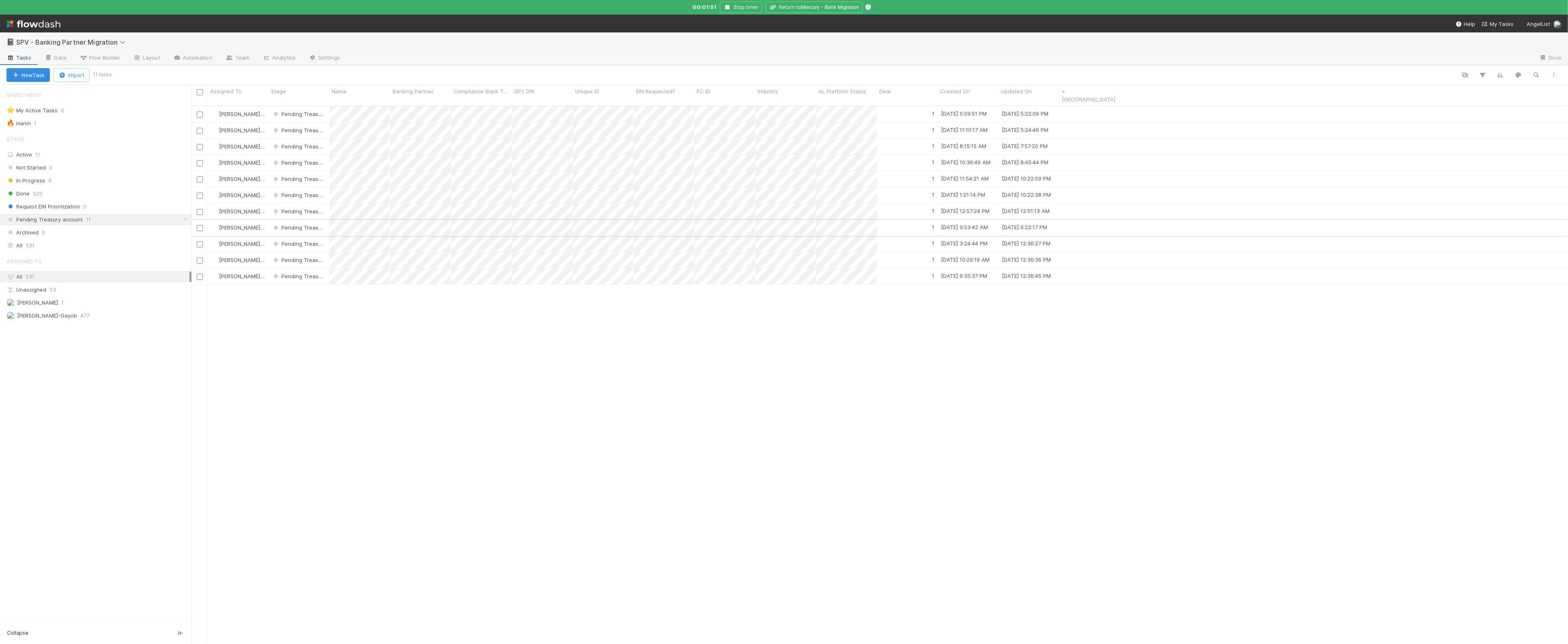
scroll to position [544, 1377]
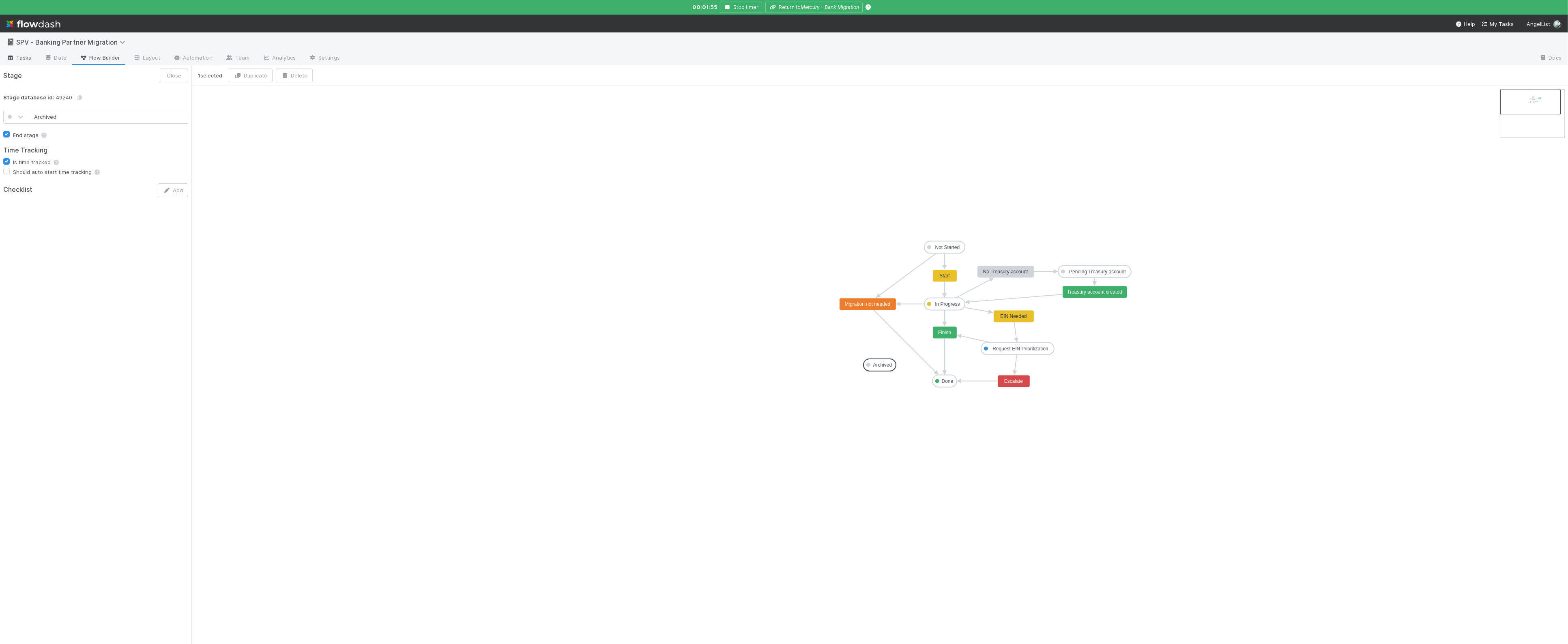
click at [17, 56] on span "Tasks" at bounding box center [19, 57] width 25 height 8
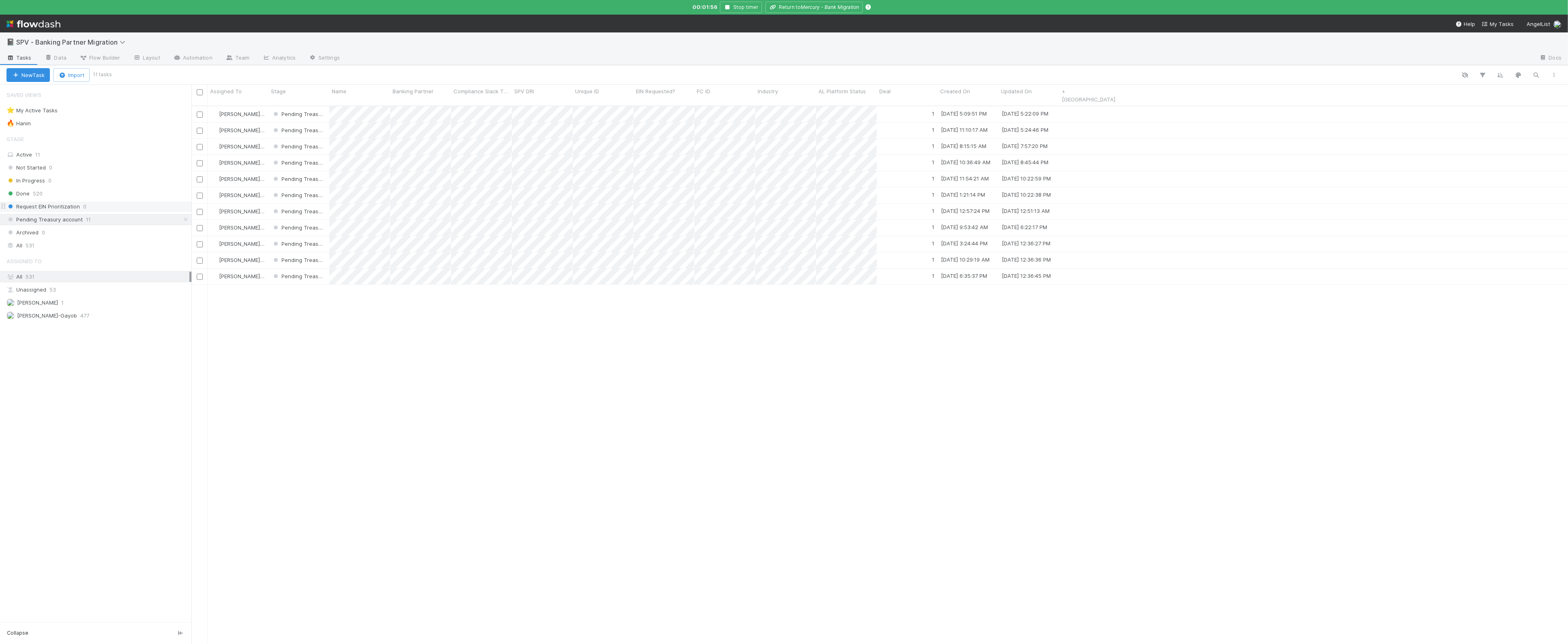
scroll to position [544, 1377]
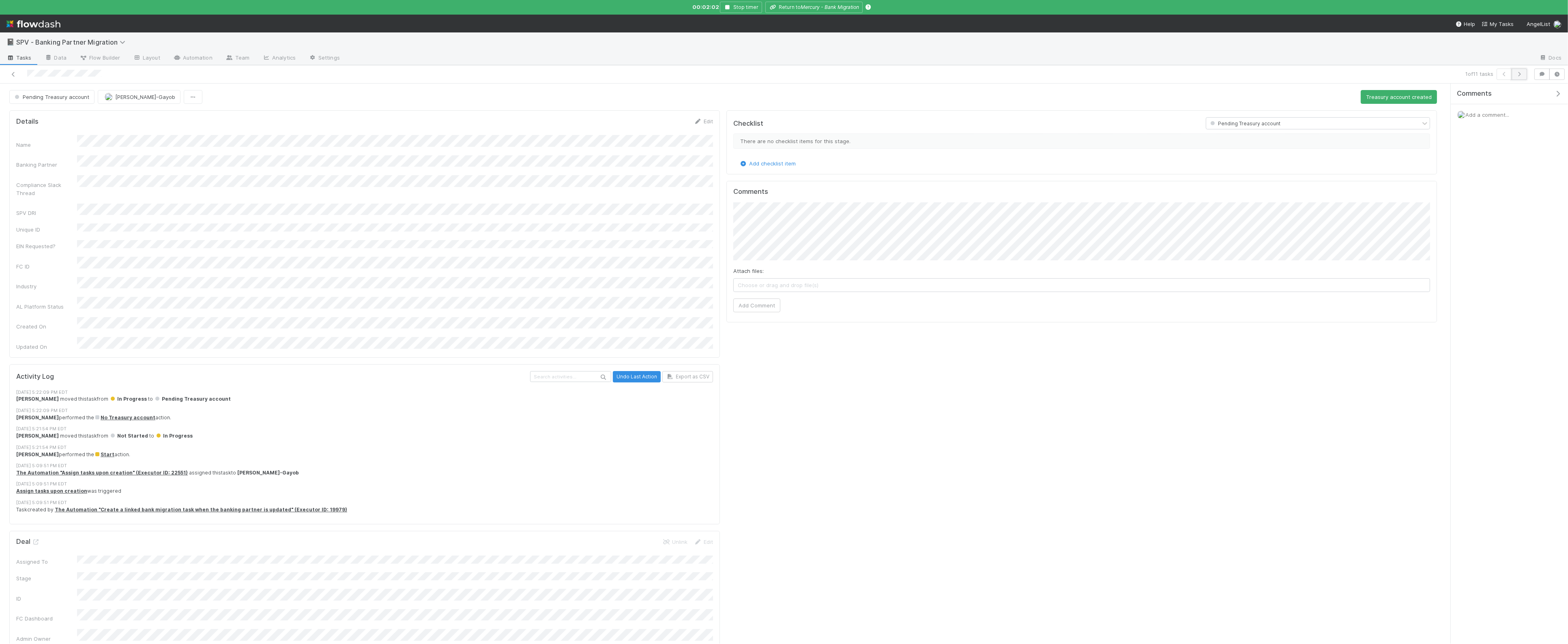
click at [1521, 72] on icon "button" at bounding box center [1519, 74] width 8 height 5
click at [32, 536] on icon at bounding box center [36, 539] width 8 height 5
click at [31, 97] on span "Pending Treasury account" at bounding box center [51, 97] width 76 height 7
click at [49, 187] on div "Archived" at bounding box center [64, 191] width 114 height 15
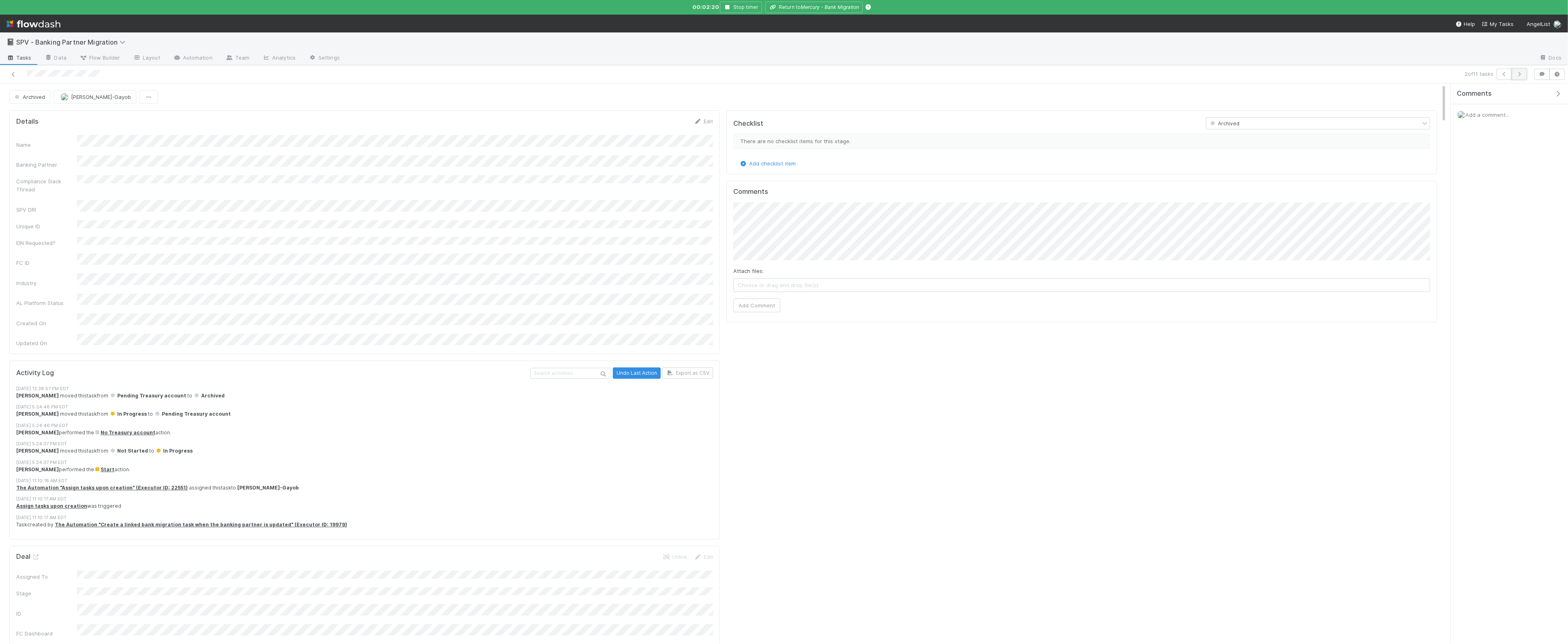
click at [1516, 75] on icon "button" at bounding box center [1519, 74] width 8 height 5
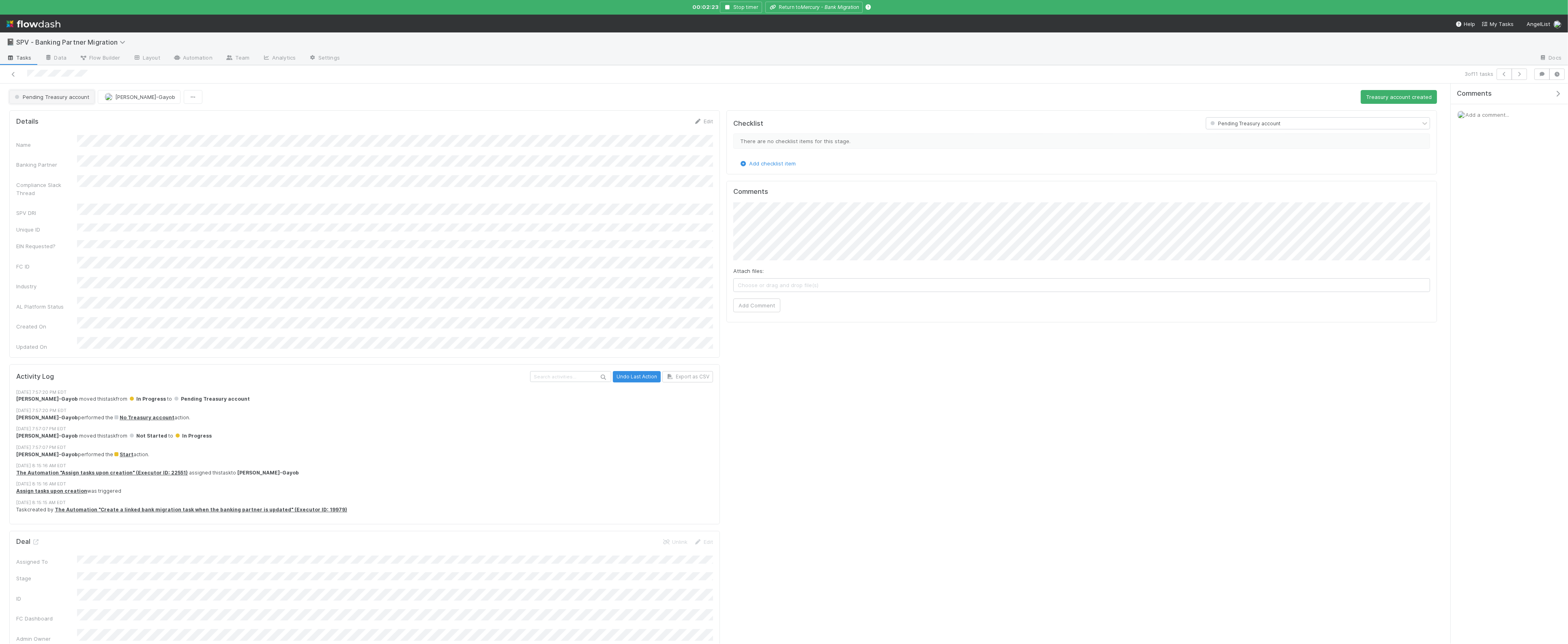
click at [40, 93] on button "Pending Treasury account" at bounding box center [52, 97] width 85 height 14
drag, startPoint x: 41, startPoint y: 189, endPoint x: 46, endPoint y: 188, distance: 5.1
click at [41, 189] on span "Archived" at bounding box center [27, 191] width 32 height 7
click at [1524, 82] on div "3 of 11 tasks" at bounding box center [784, 74] width 1568 height 18
click at [1522, 79] on button "button" at bounding box center [1519, 74] width 15 height 12
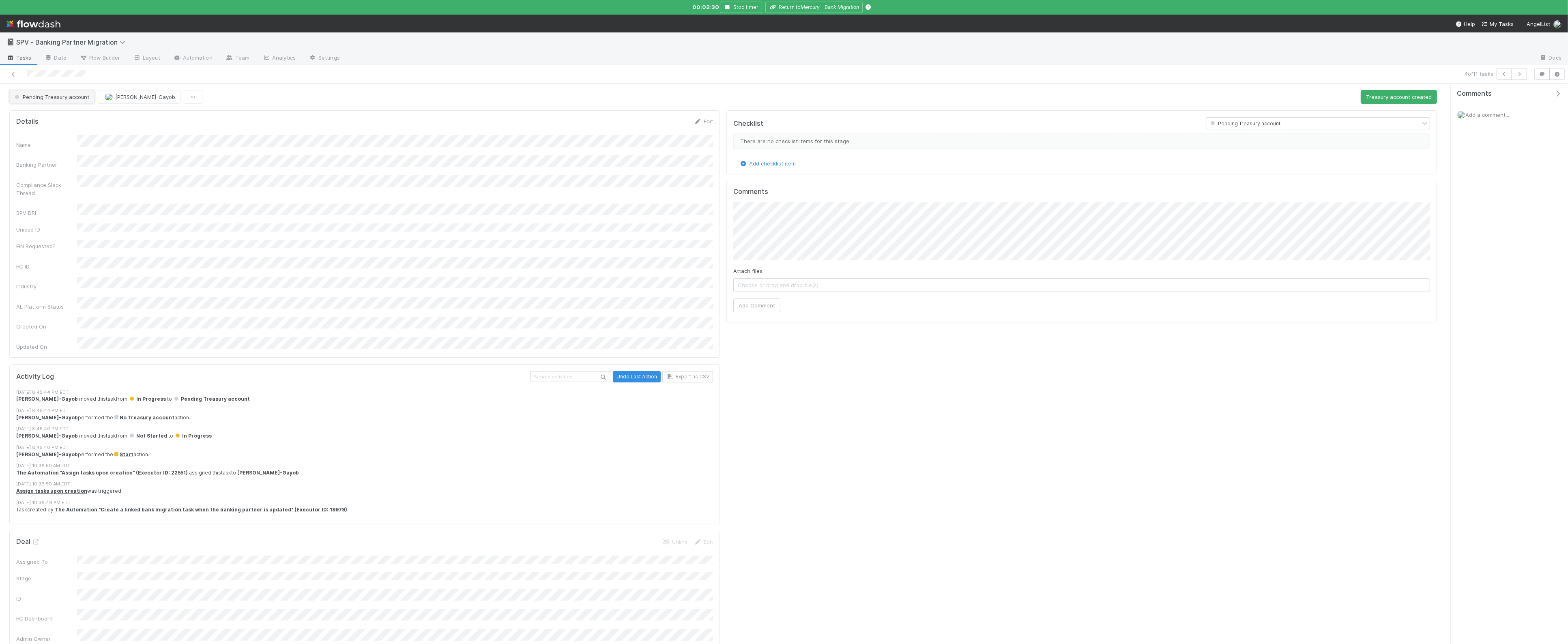
click at [69, 100] on button "Pending Treasury account" at bounding box center [52, 97] width 85 height 14
drag, startPoint x: 47, startPoint y: 188, endPoint x: 53, endPoint y: 186, distance: 6.3
click at [47, 188] on div "Archived" at bounding box center [64, 191] width 114 height 15
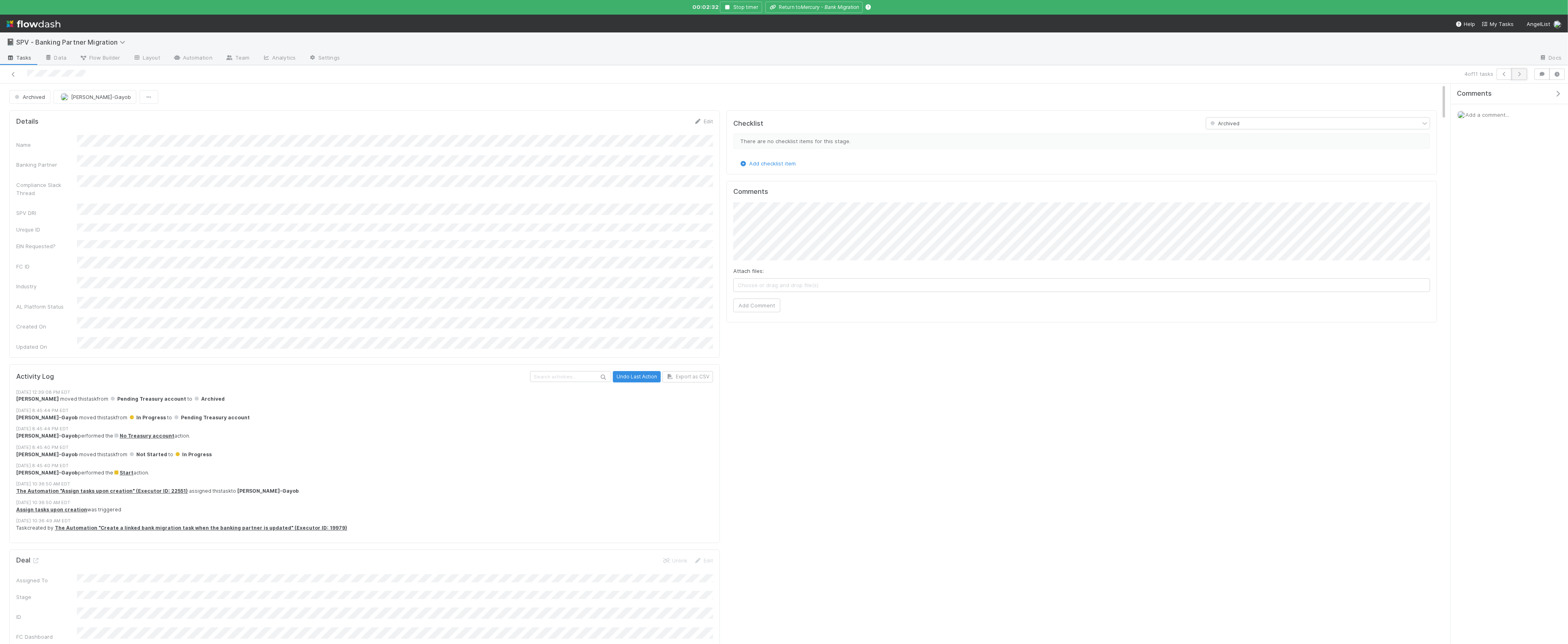
click at [1519, 75] on icon "button" at bounding box center [1519, 74] width 8 height 5
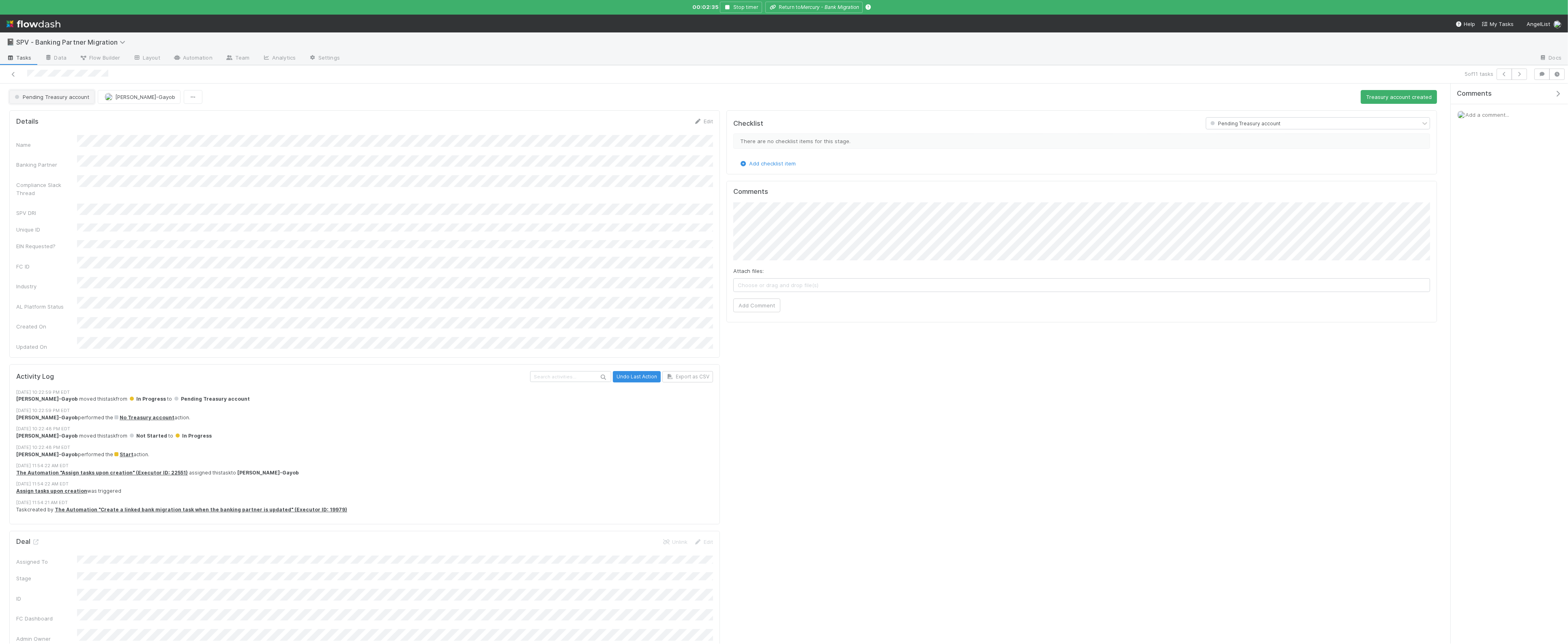
click at [43, 94] on span "Pending Treasury account" at bounding box center [51, 97] width 76 height 7
drag, startPoint x: 57, startPoint y: 188, endPoint x: 106, endPoint y: 186, distance: 49.0
click at [57, 188] on div "Archived" at bounding box center [64, 191] width 114 height 15
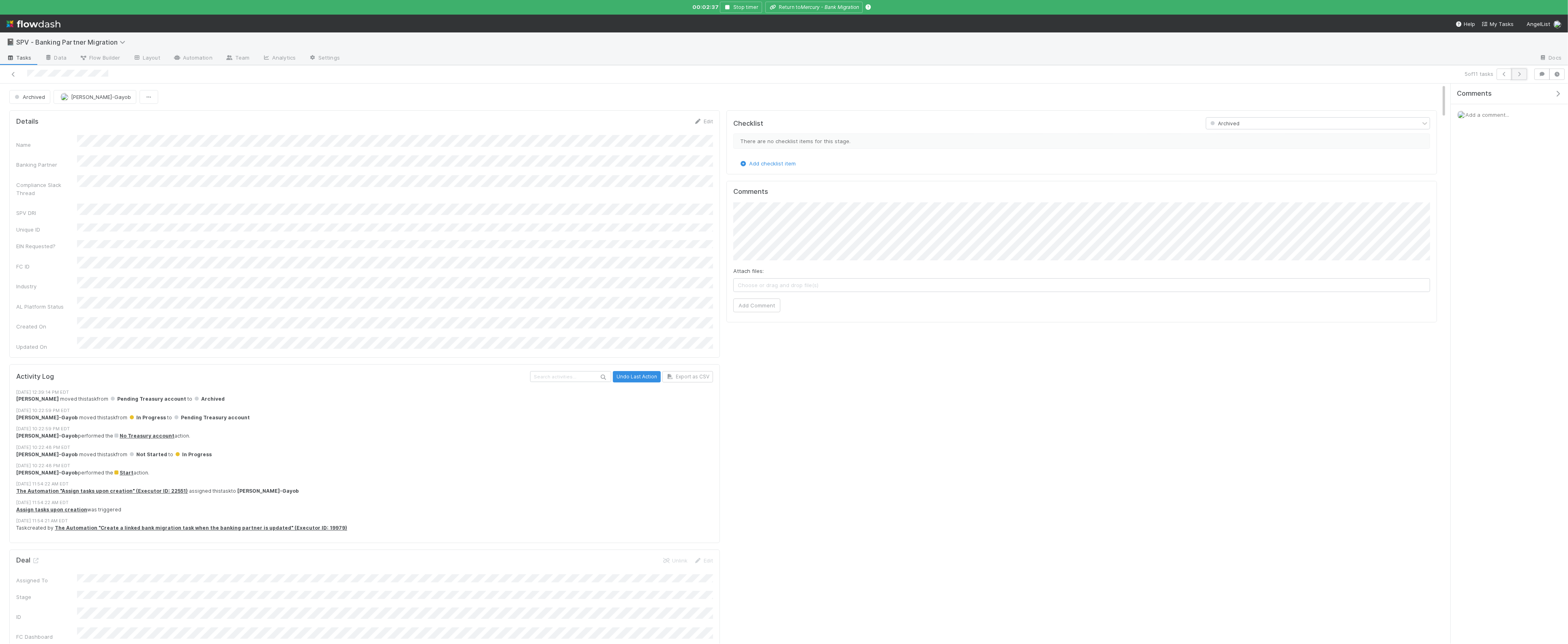
click at [1519, 80] on button "button" at bounding box center [1519, 74] width 15 height 12
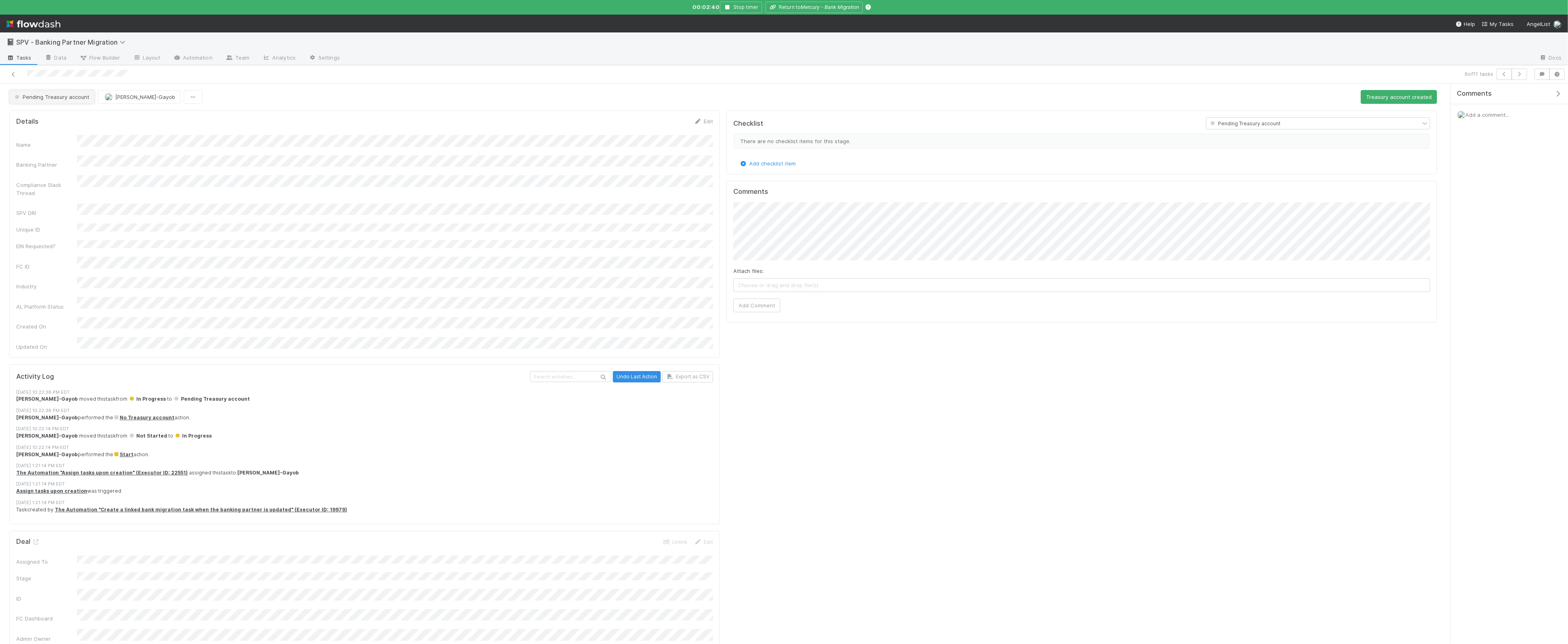
click at [71, 100] on button "Pending Treasury account" at bounding box center [52, 97] width 85 height 14
drag, startPoint x: 74, startPoint y: 191, endPoint x: 83, endPoint y: 188, distance: 9.5
click at [74, 191] on div "Archived" at bounding box center [64, 191] width 114 height 15
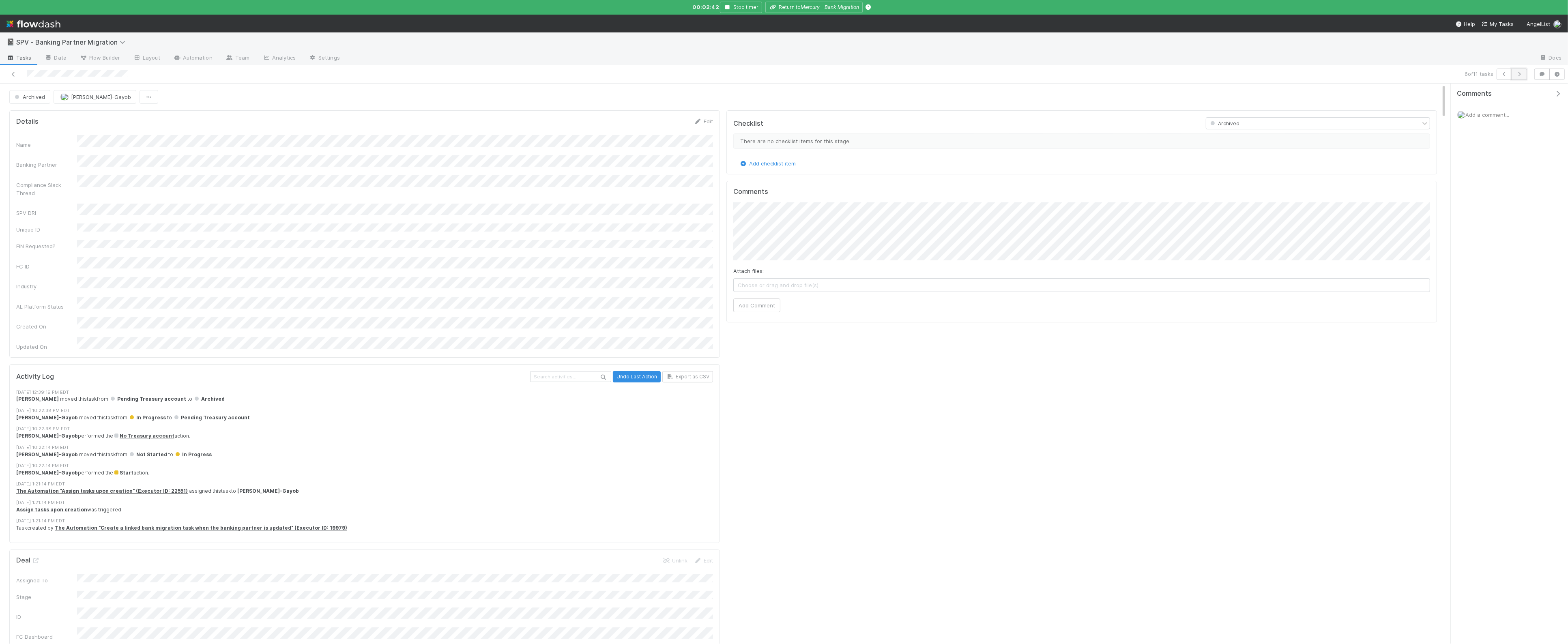
click at [1517, 75] on icon "button" at bounding box center [1519, 74] width 8 height 5
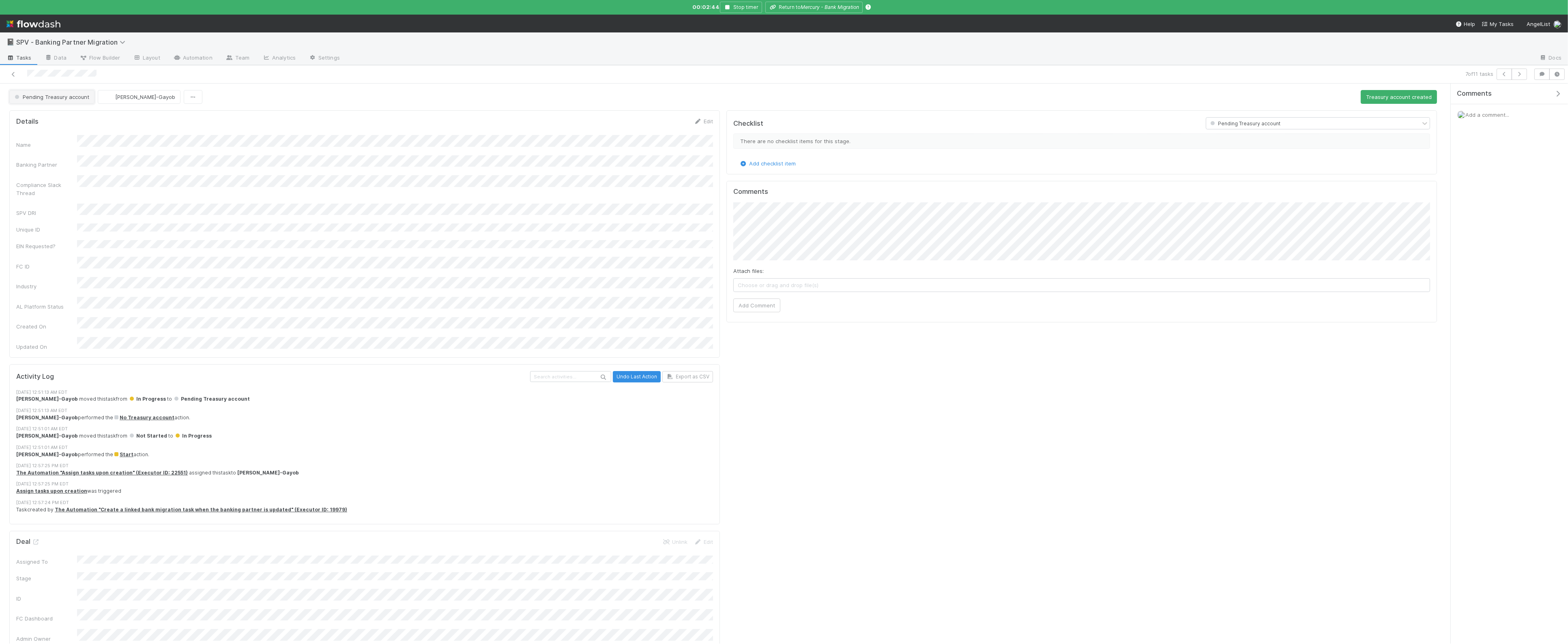
click at [55, 96] on span "Pending Treasury account" at bounding box center [51, 97] width 76 height 7
click at [63, 188] on div "Archived" at bounding box center [64, 191] width 114 height 15
click at [1515, 74] on icon "button" at bounding box center [1519, 74] width 8 height 5
click at [77, 100] on span "Pending Treasury account" at bounding box center [51, 97] width 76 height 7
drag, startPoint x: 77, startPoint y: 190, endPoint x: 87, endPoint y: 188, distance: 10.2
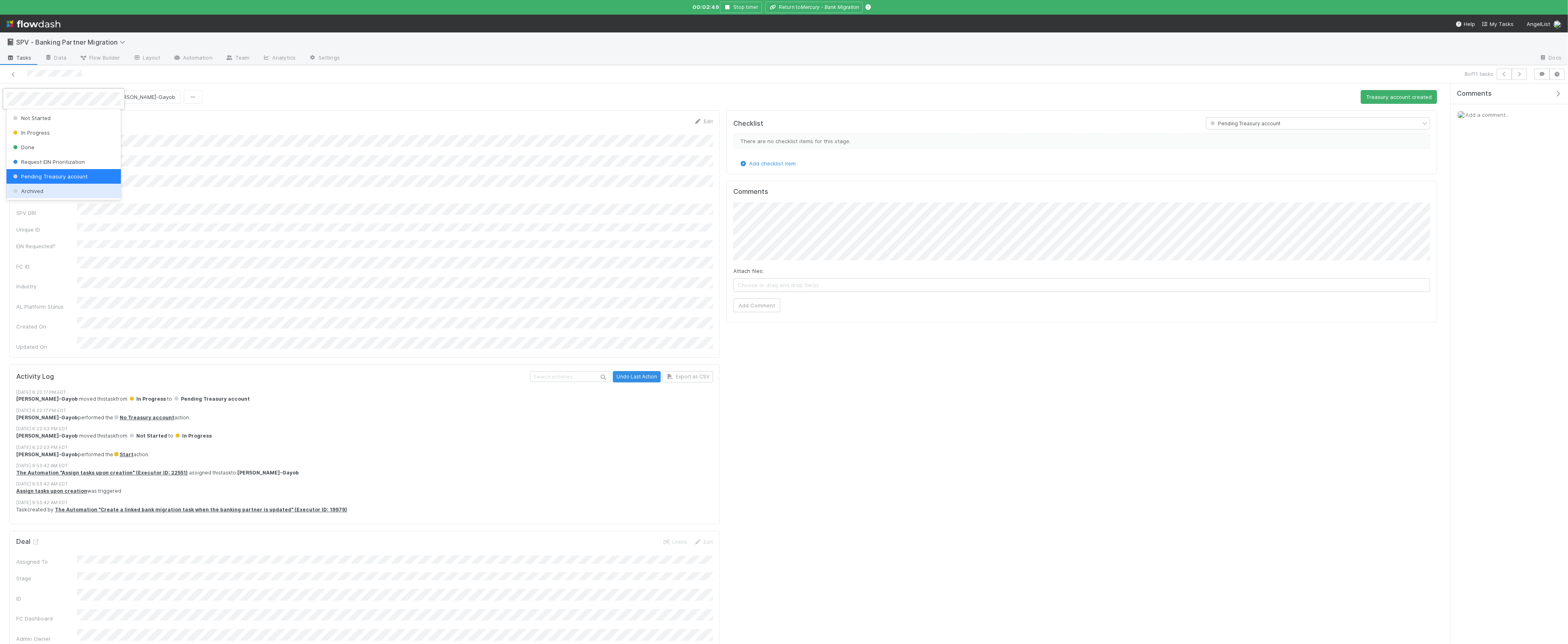
click at [77, 190] on div "Archived" at bounding box center [64, 191] width 114 height 15
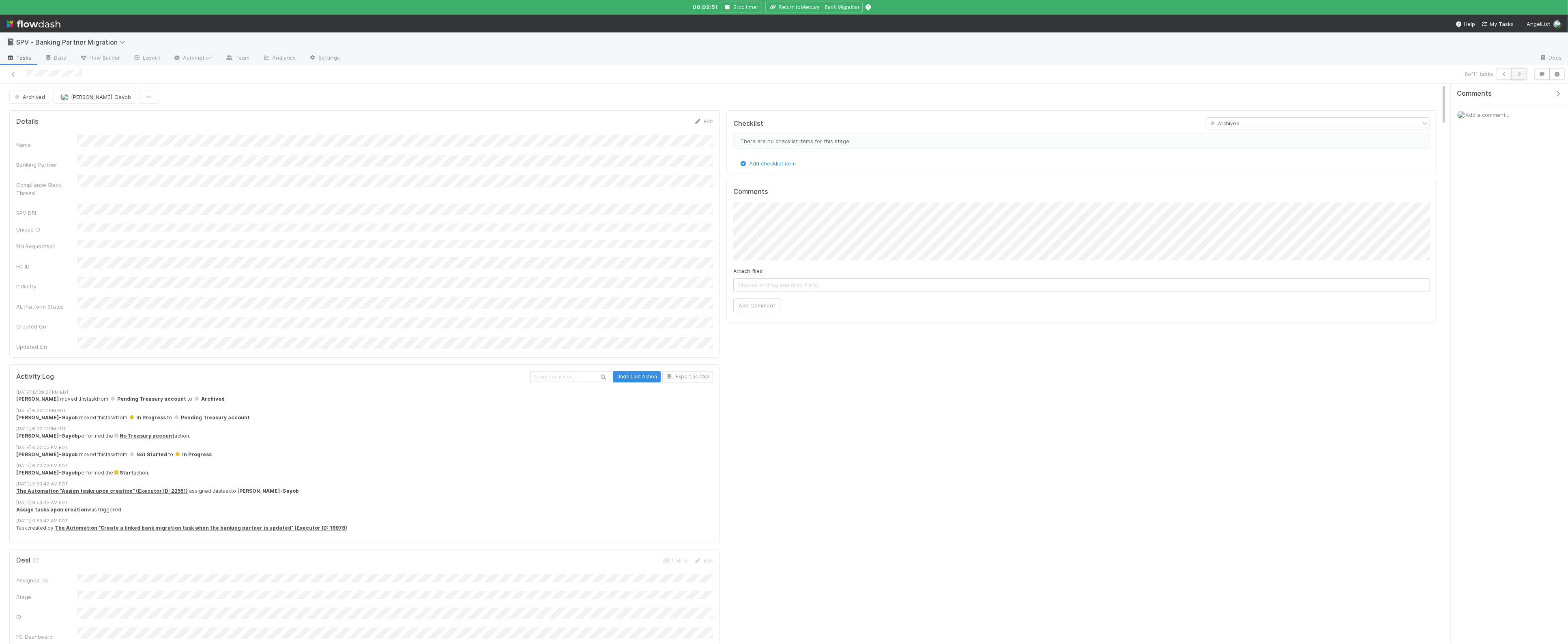
click at [1516, 76] on icon "button" at bounding box center [1519, 74] width 8 height 5
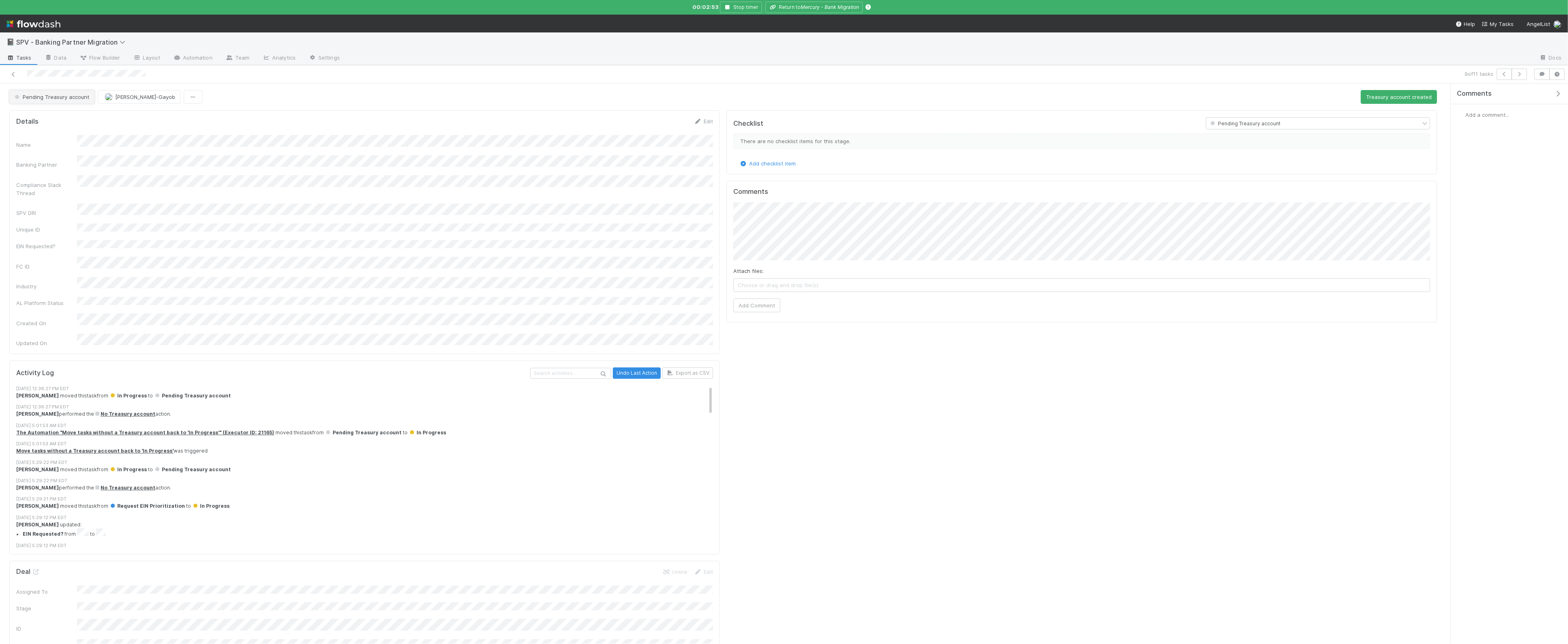
click at [67, 98] on span "Pending Treasury account" at bounding box center [51, 97] width 76 height 7
click at [75, 191] on div "Archived" at bounding box center [64, 191] width 114 height 15
click at [1524, 75] on button "button" at bounding box center [1519, 74] width 15 height 12
click at [46, 100] on button "Pending Treasury account" at bounding box center [52, 97] width 85 height 14
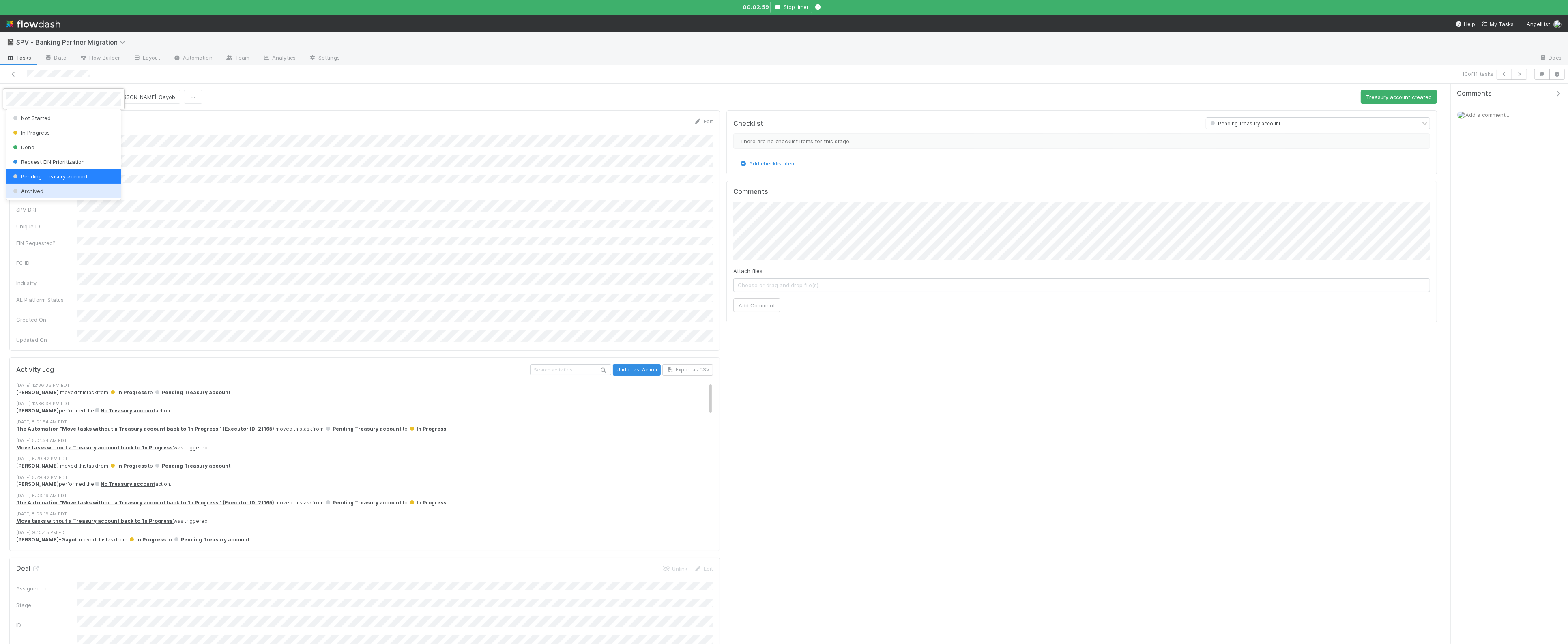
click at [60, 192] on div "Archived" at bounding box center [64, 191] width 114 height 15
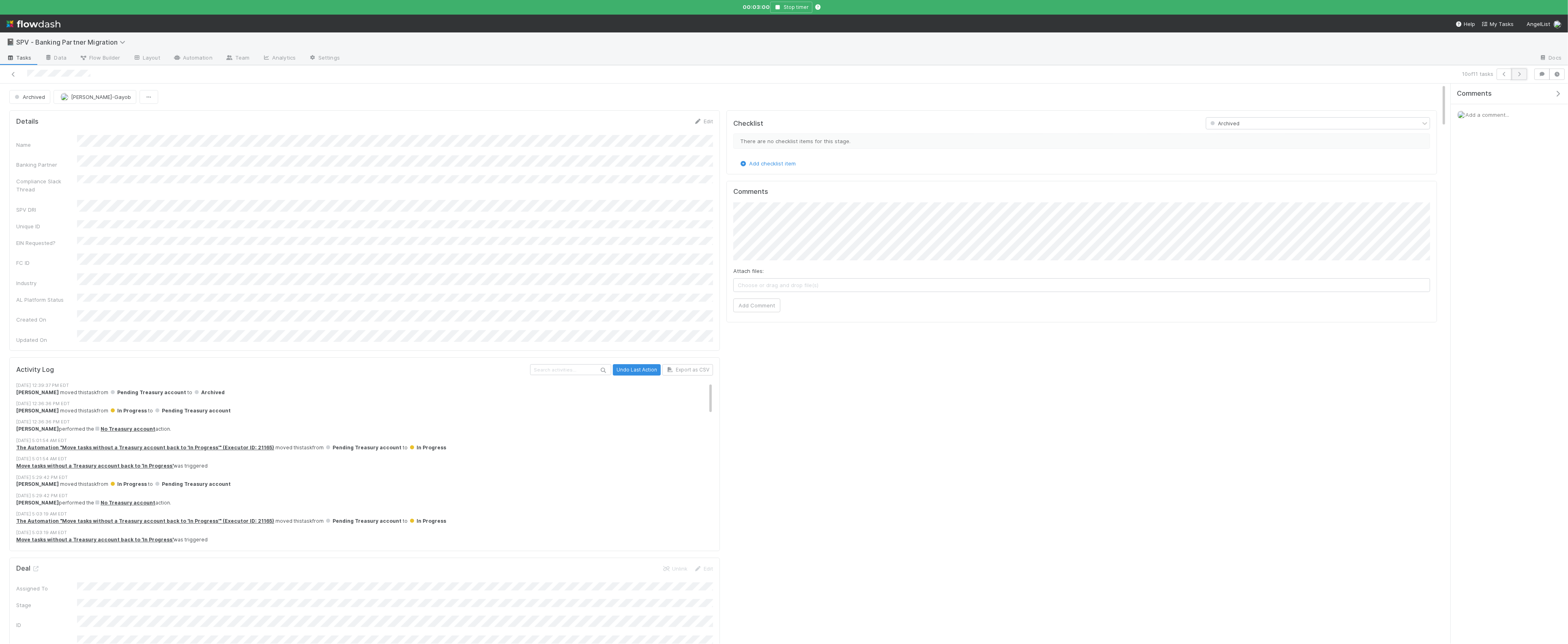
click at [1521, 77] on button "button" at bounding box center [1519, 74] width 15 height 12
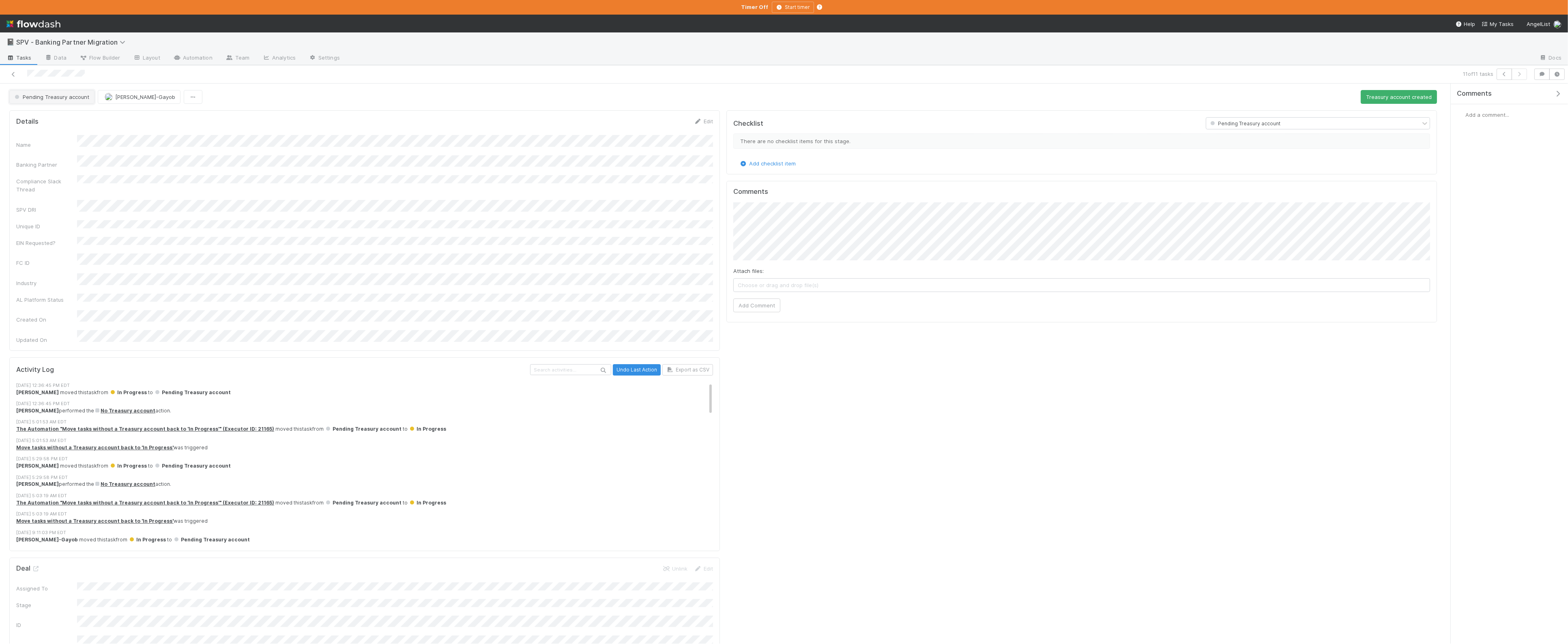
click at [74, 98] on span "Pending Treasury account" at bounding box center [51, 97] width 76 height 7
drag, startPoint x: 57, startPoint y: 188, endPoint x: 38, endPoint y: 137, distance: 54.4
click at [57, 188] on div "Archived" at bounding box center [64, 191] width 114 height 15
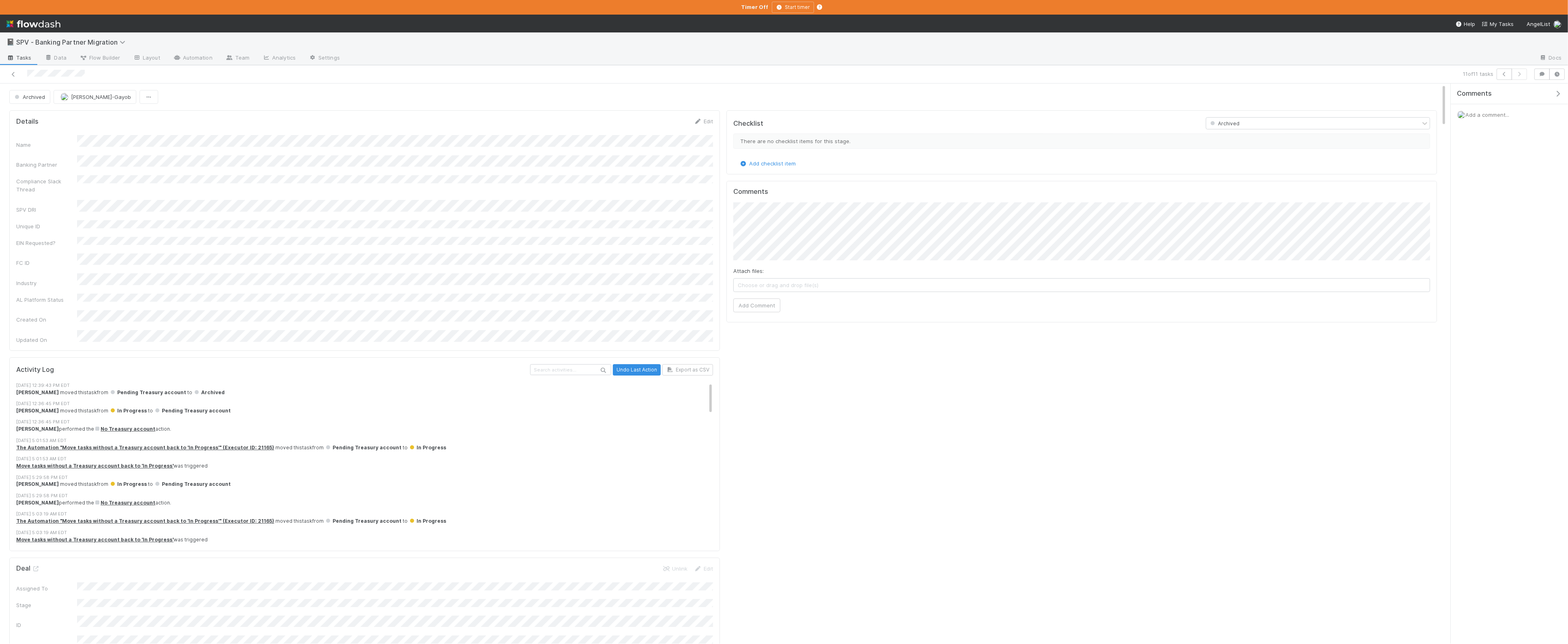
click at [12, 60] on span "Tasks" at bounding box center [19, 57] width 25 height 8
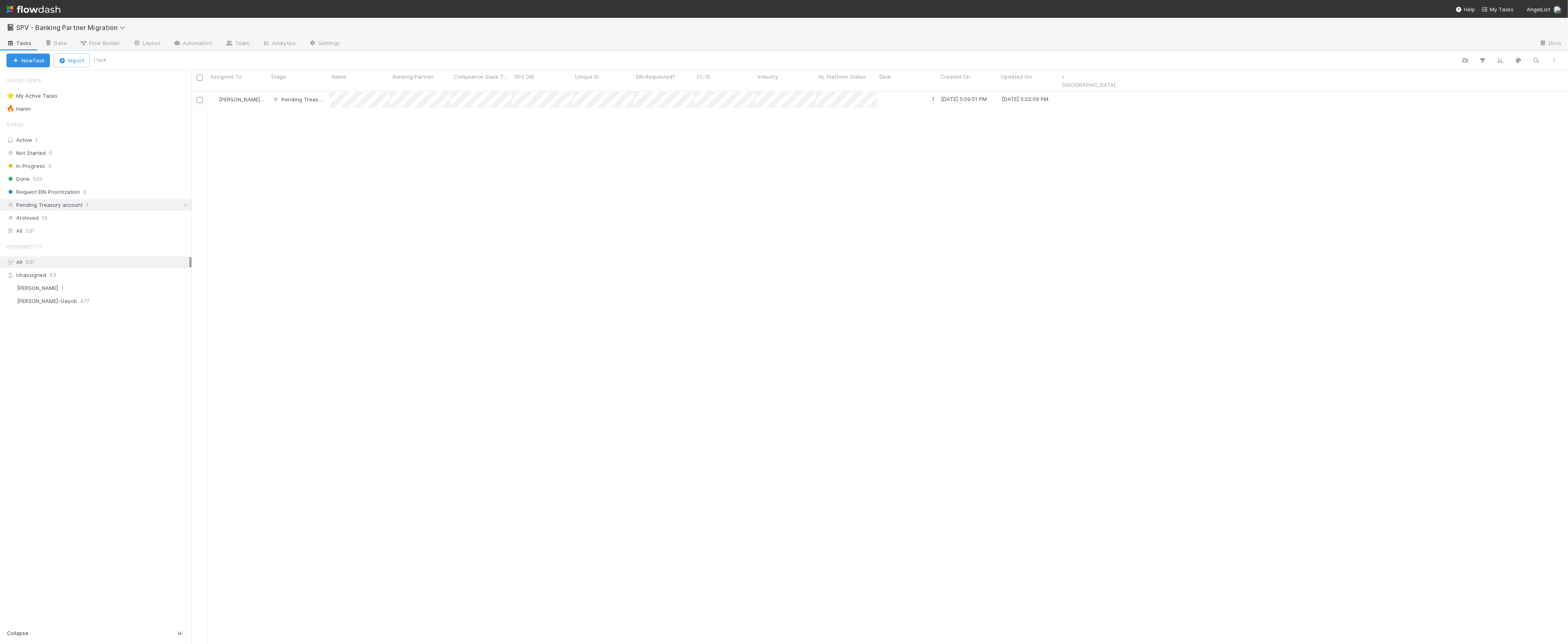
scroll to position [559, 1377]
click at [191, 48] on link "Automation" at bounding box center [193, 43] width 52 height 13
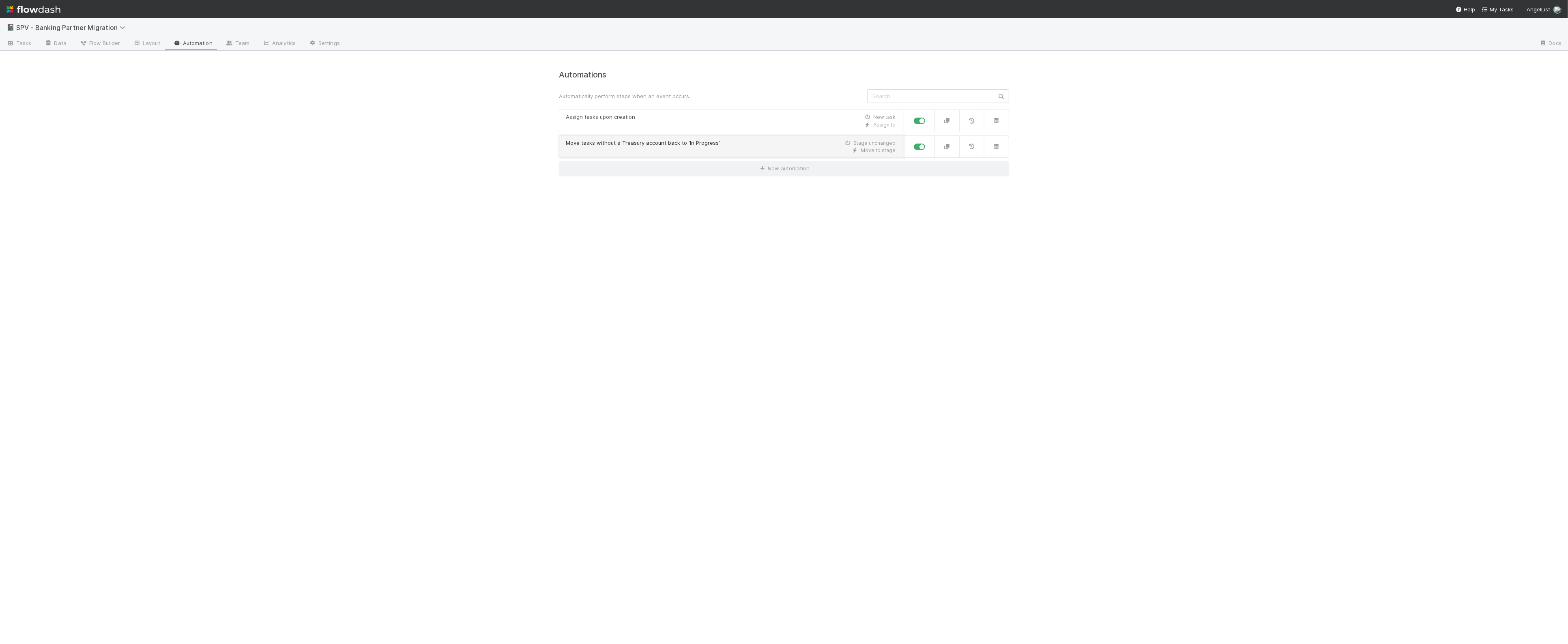
click at [667, 147] on div "Move to stage" at bounding box center [731, 150] width 330 height 7
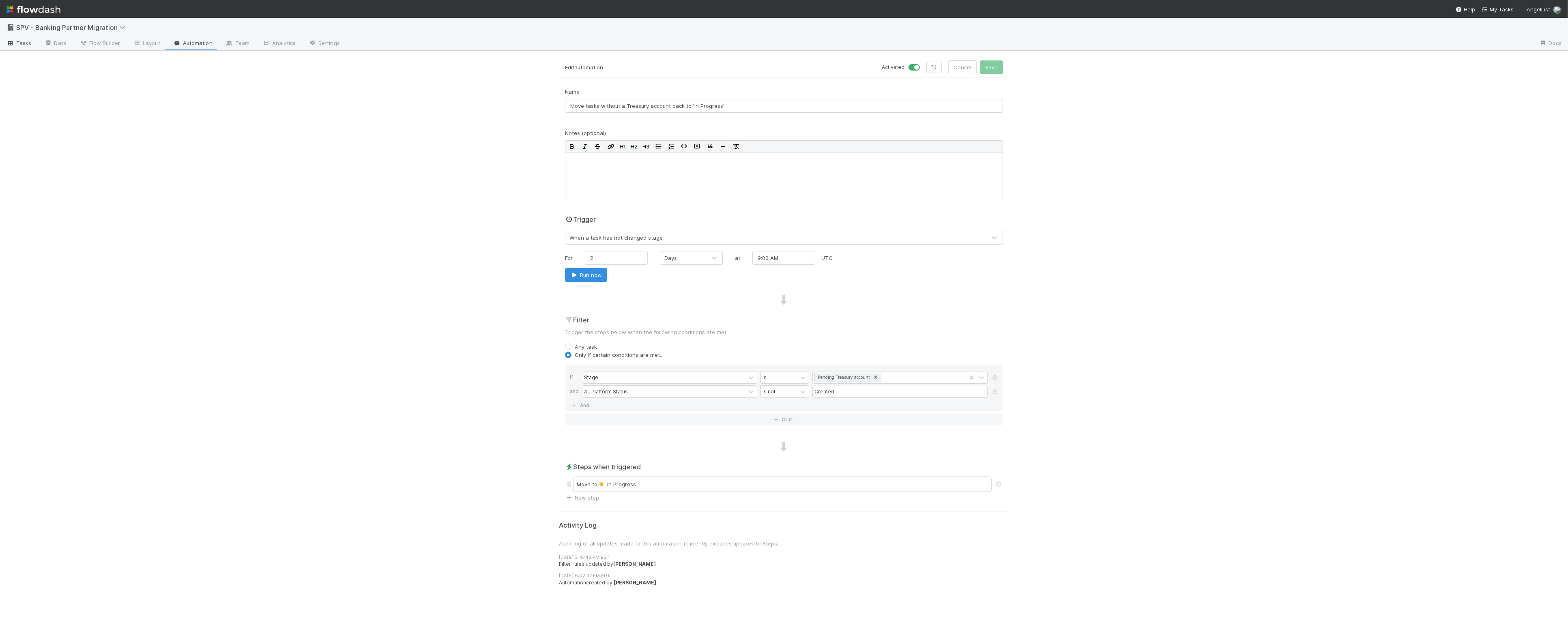
click at [24, 46] on span "Tasks" at bounding box center [19, 43] width 25 height 8
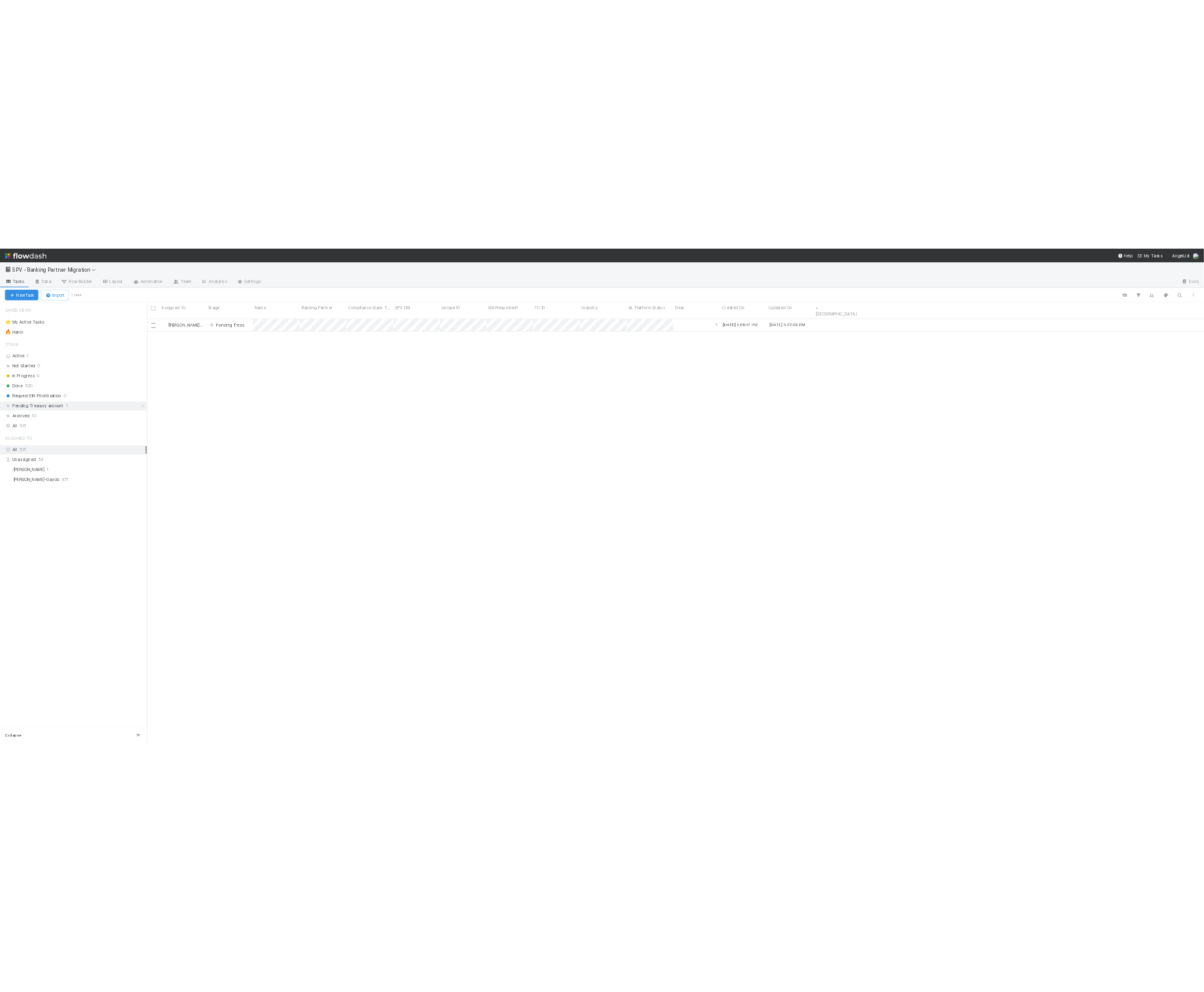
scroll to position [861, 2121]
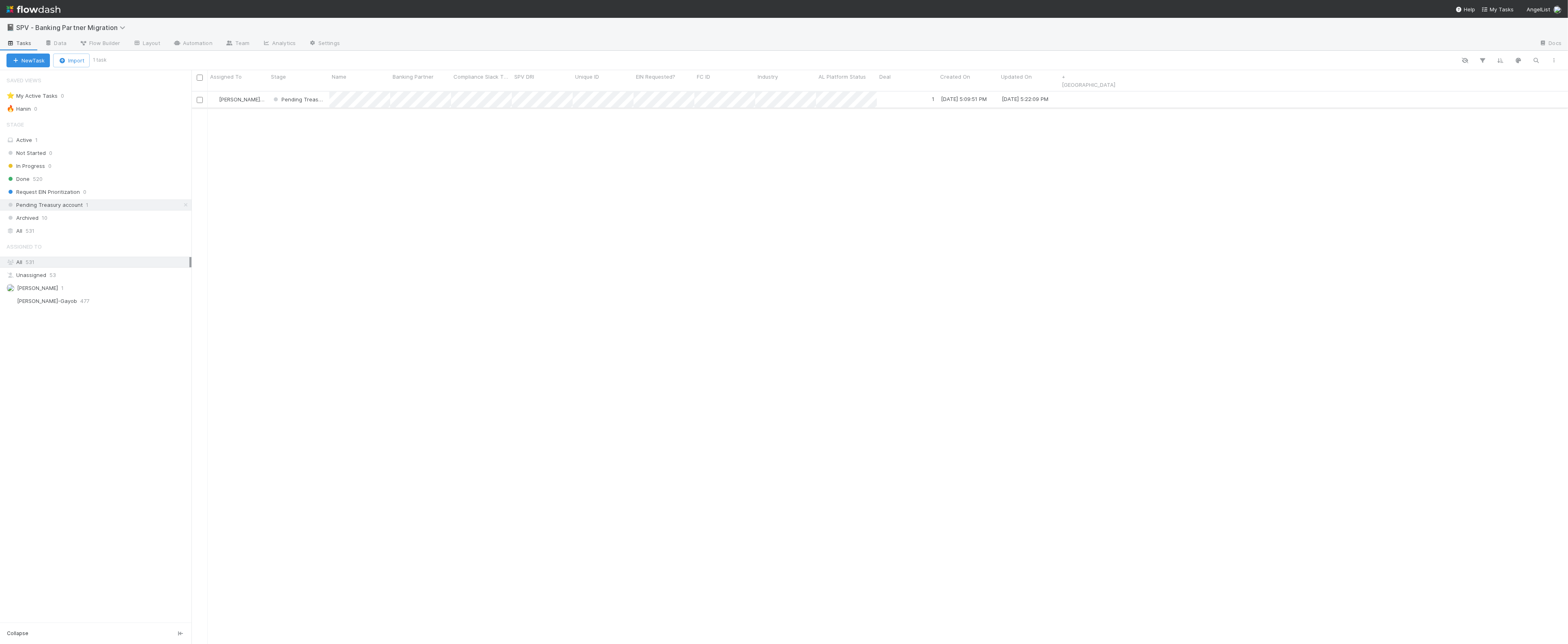
click at [327, 100] on div "Pending Treasury account" at bounding box center [299, 100] width 61 height 16
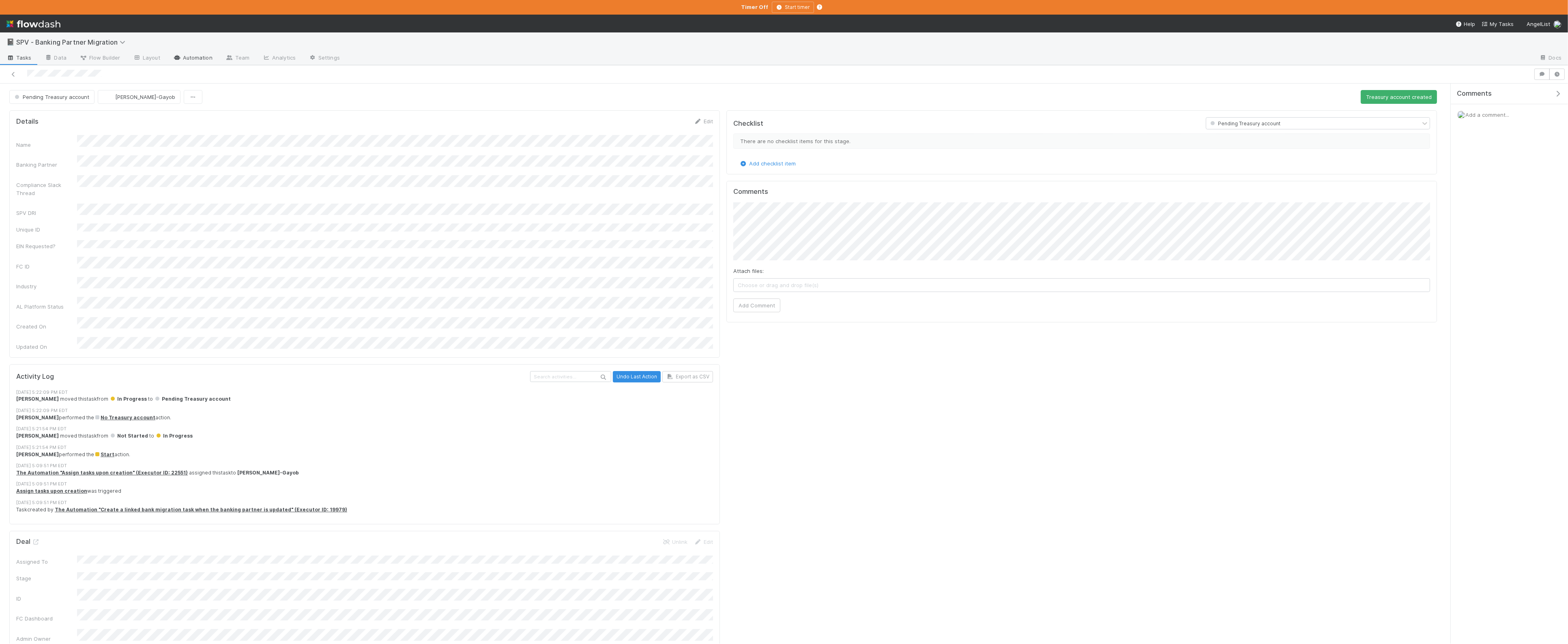
click at [186, 59] on link "Automation" at bounding box center [193, 58] width 52 height 13
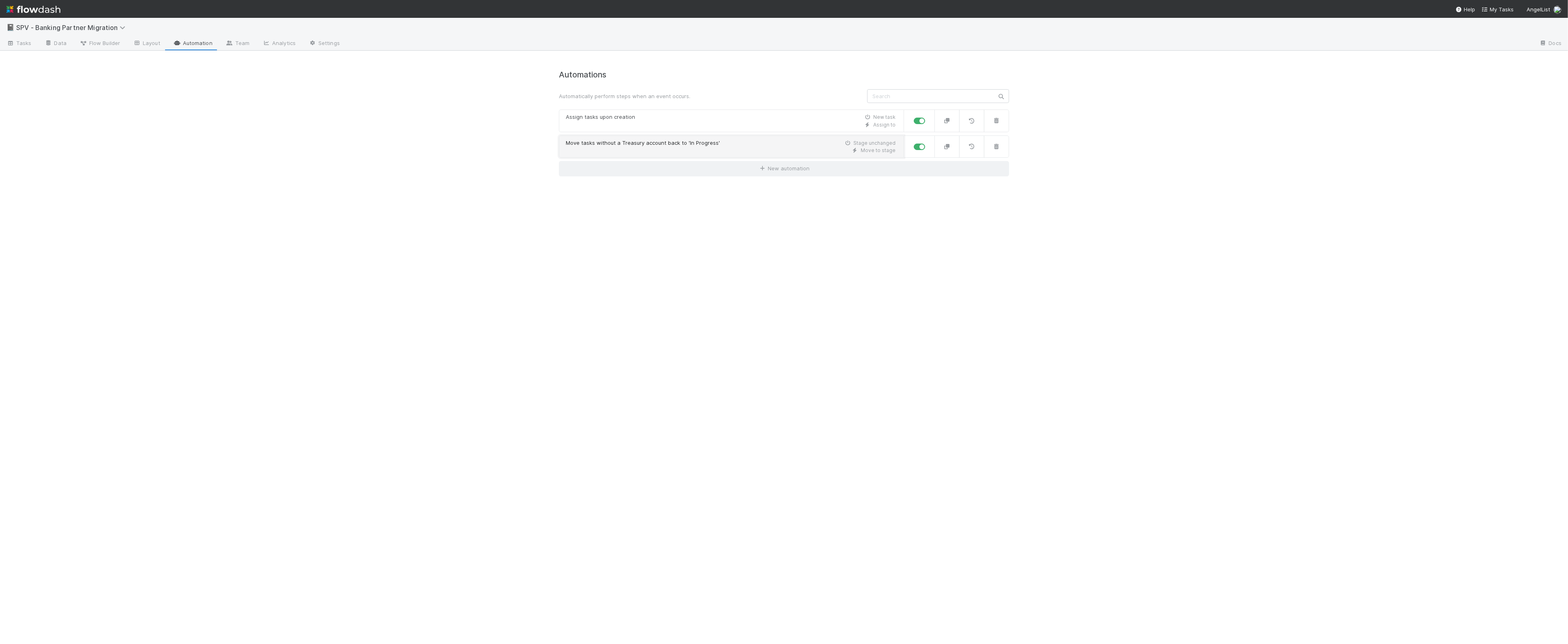
click at [712, 145] on div "Move tasks without a Treasury account back to 'In Progress'" at bounding box center [643, 143] width 154 height 8
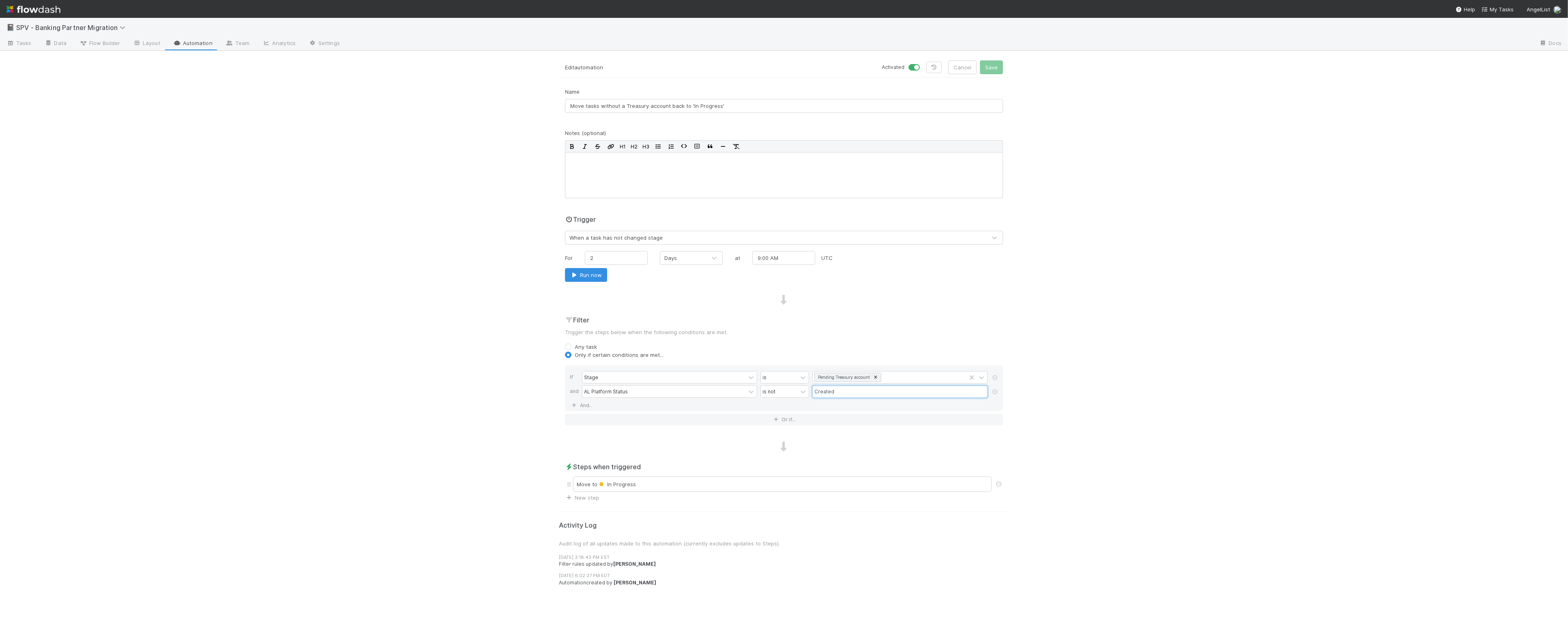
drag, startPoint x: 818, startPoint y: 393, endPoint x: 822, endPoint y: 400, distance: 8.1
click at [817, 393] on input "Created" at bounding box center [900, 392] width 175 height 12
type input "created"
click at [996, 69] on button "Save" at bounding box center [992, 67] width 23 height 14
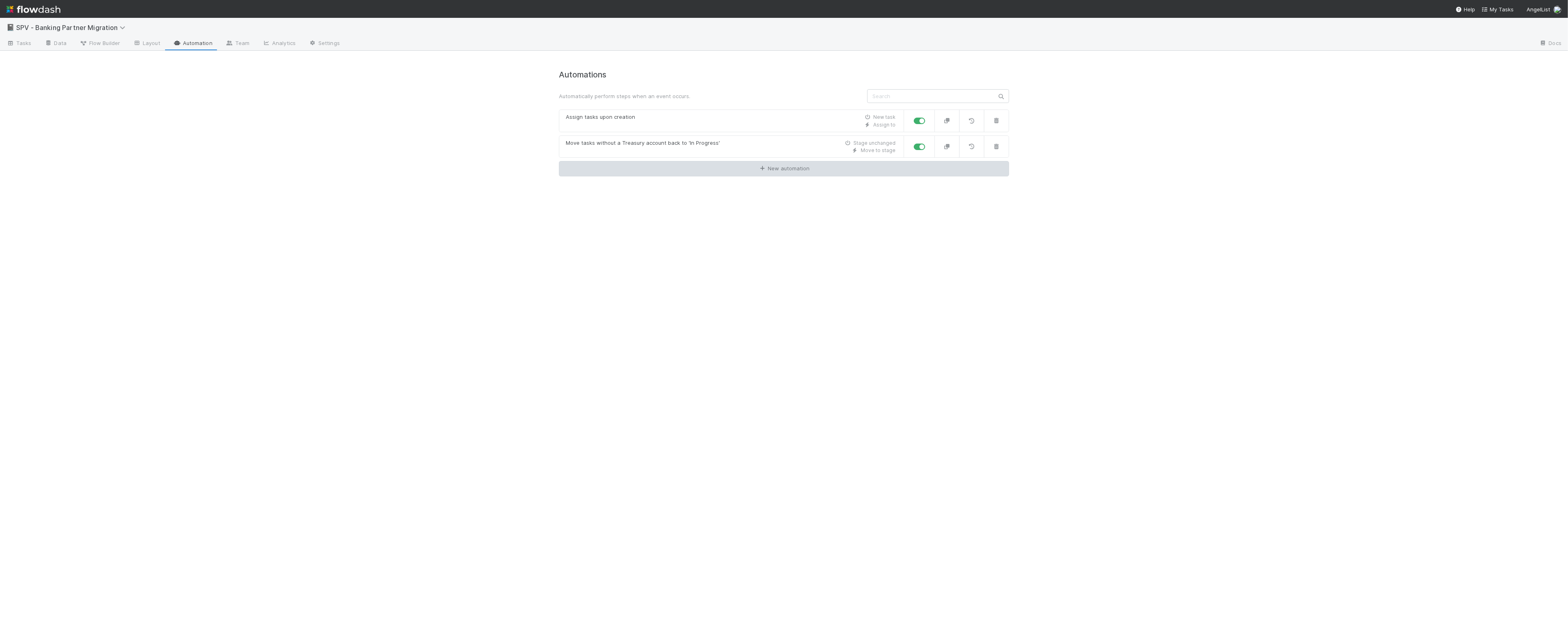
click at [757, 178] on div "Automations Automatically perform steps when an event occurs. Assign tasks upon…" at bounding box center [784, 352] width 463 height 584
click at [757, 174] on link "New automation" at bounding box center [784, 169] width 450 height 15
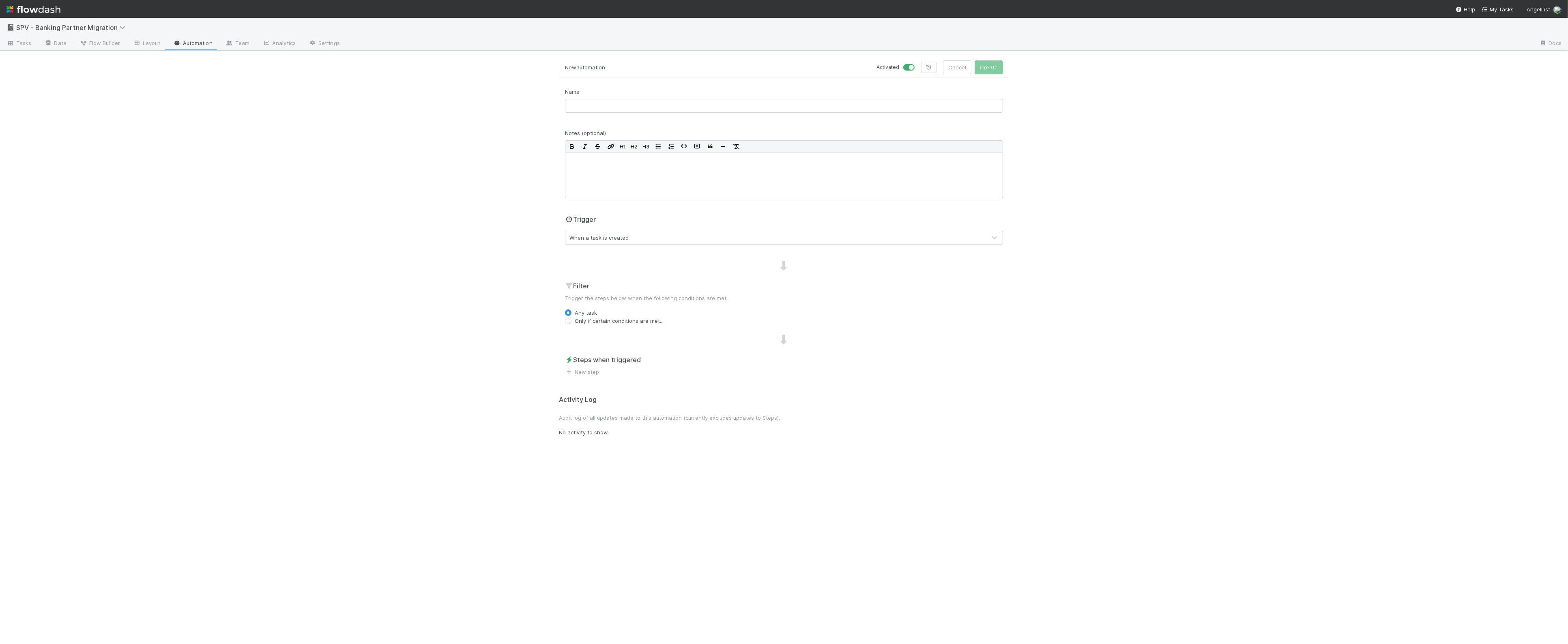
click at [632, 243] on div "When a task is created" at bounding box center [776, 237] width 421 height 13
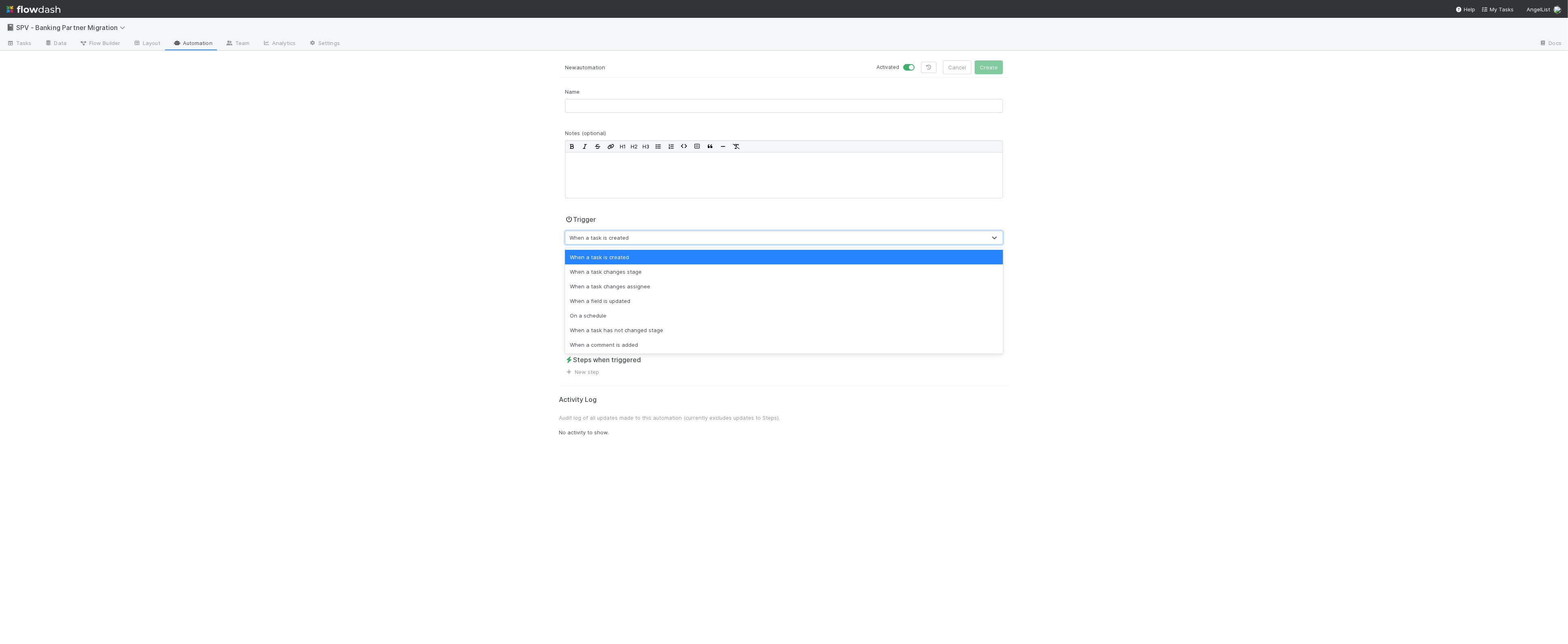
click at [503, 248] on div "📓 SPV - Banking Partner Migration Tasks Data Flow Builder Layout Automation Tea…" at bounding box center [784, 331] width 1568 height 626
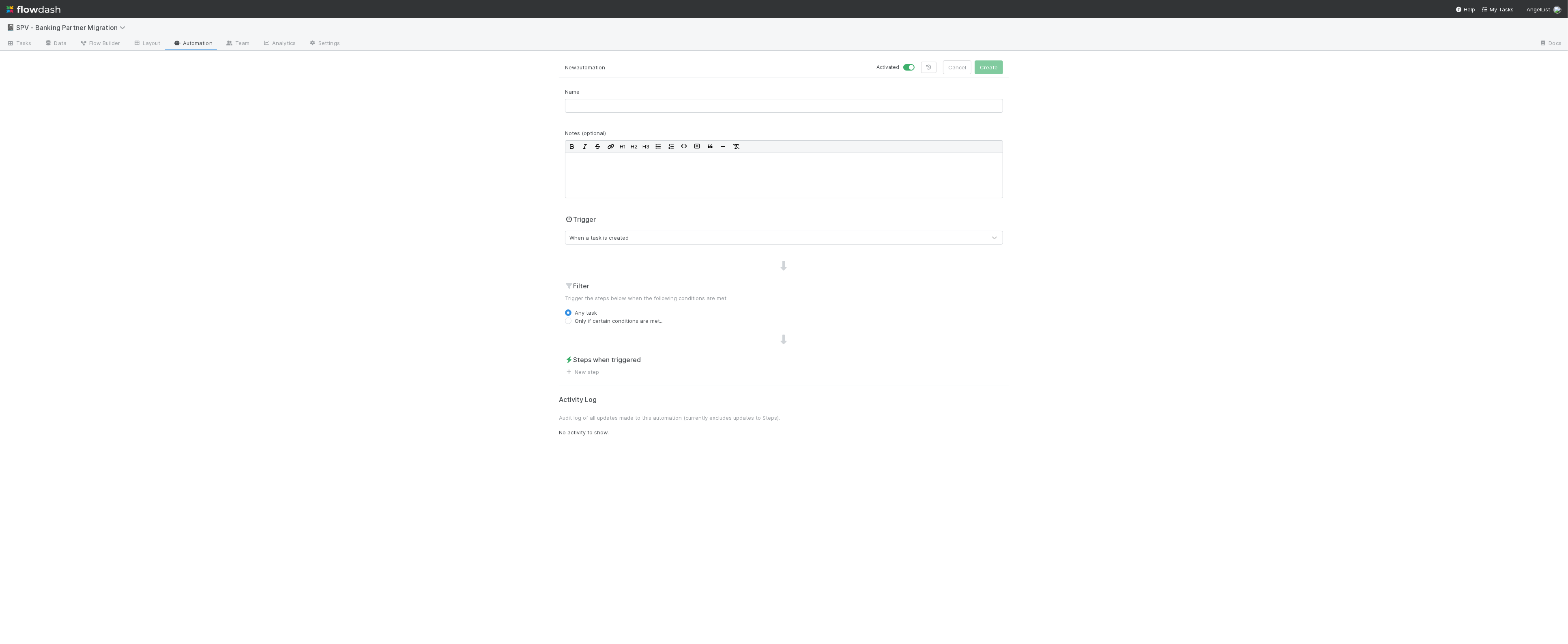
click at [188, 41] on link "Automation" at bounding box center [193, 43] width 52 height 13
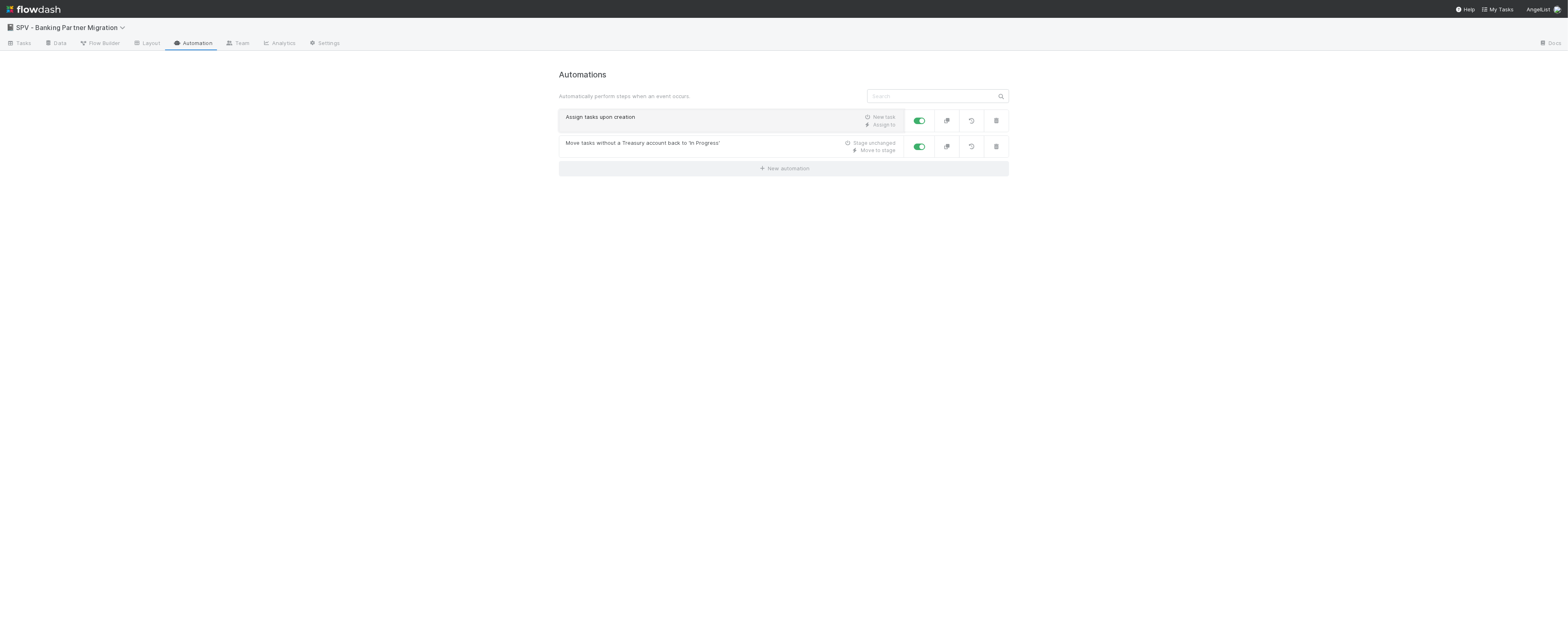
click at [832, 128] on div "Assign to" at bounding box center [731, 125] width 330 height 7
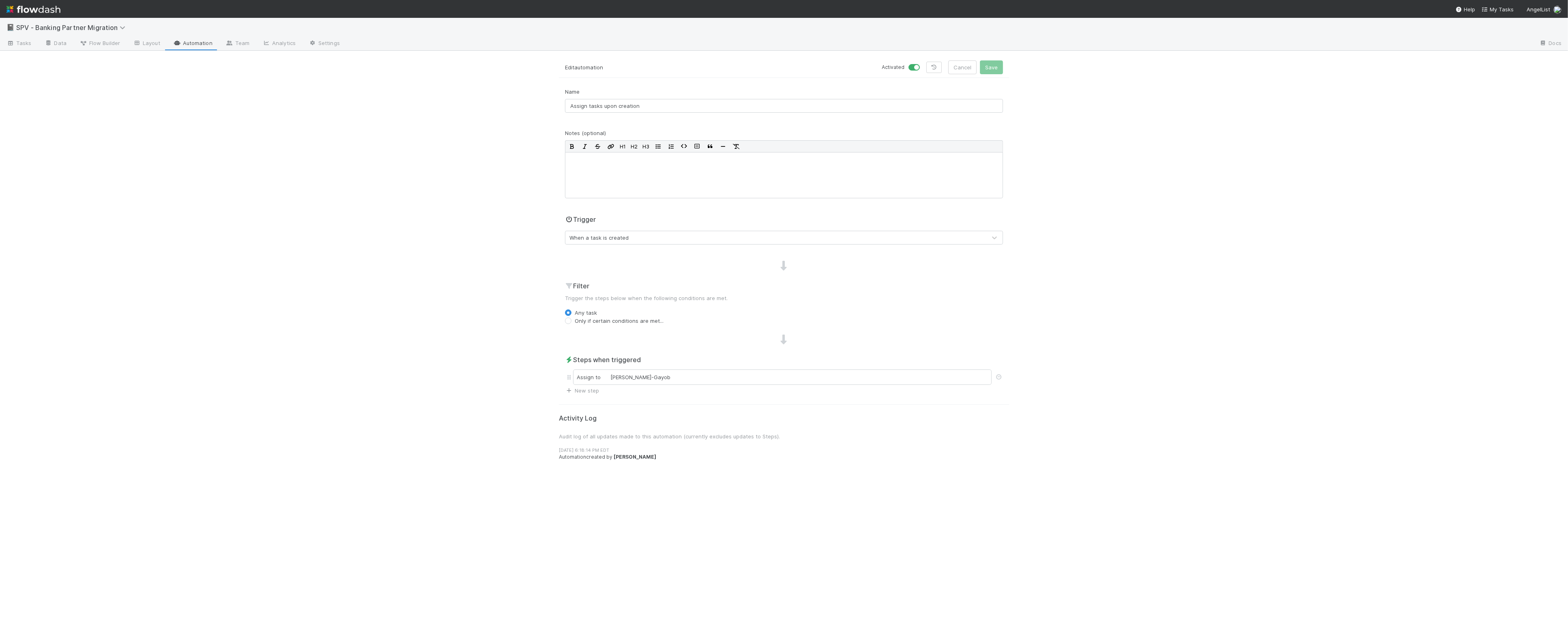
click at [153, 121] on div "📓 SPV - Banking Partner Migration Tasks Data Flow Builder Layout Automation Tea…" at bounding box center [784, 331] width 1568 height 626
click at [42, 25] on span "SPV - Banking Partner Migration" at bounding box center [73, 27] width 113 height 8
click at [75, 110] on div "✈️ *Favorites* > SPV Launches" at bounding box center [105, 107] width 193 height 8
click at [194, 36] on div "✈️ *Favorites* > SPV Launches" at bounding box center [784, 27] width 1568 height 19
click at [194, 37] on link "Automation" at bounding box center [192, 43] width 52 height 13
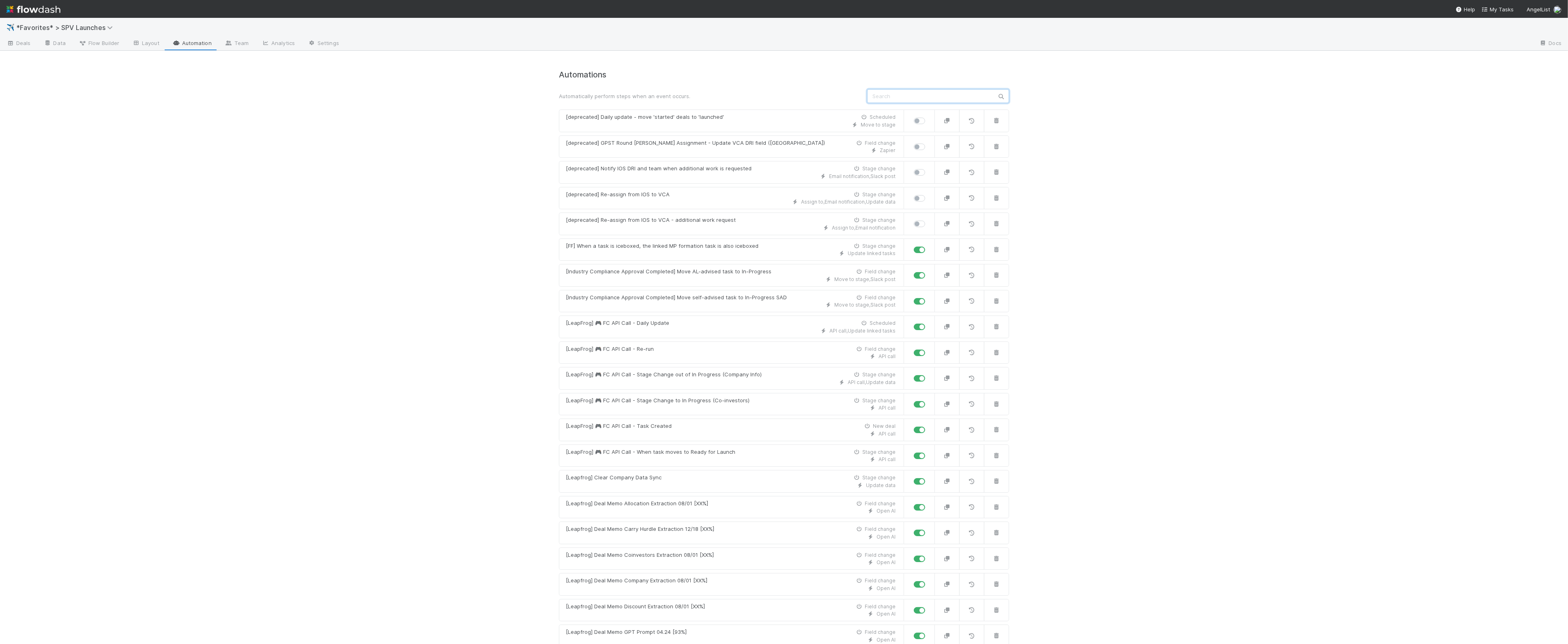
click at [968, 99] on input "text" at bounding box center [938, 96] width 142 height 14
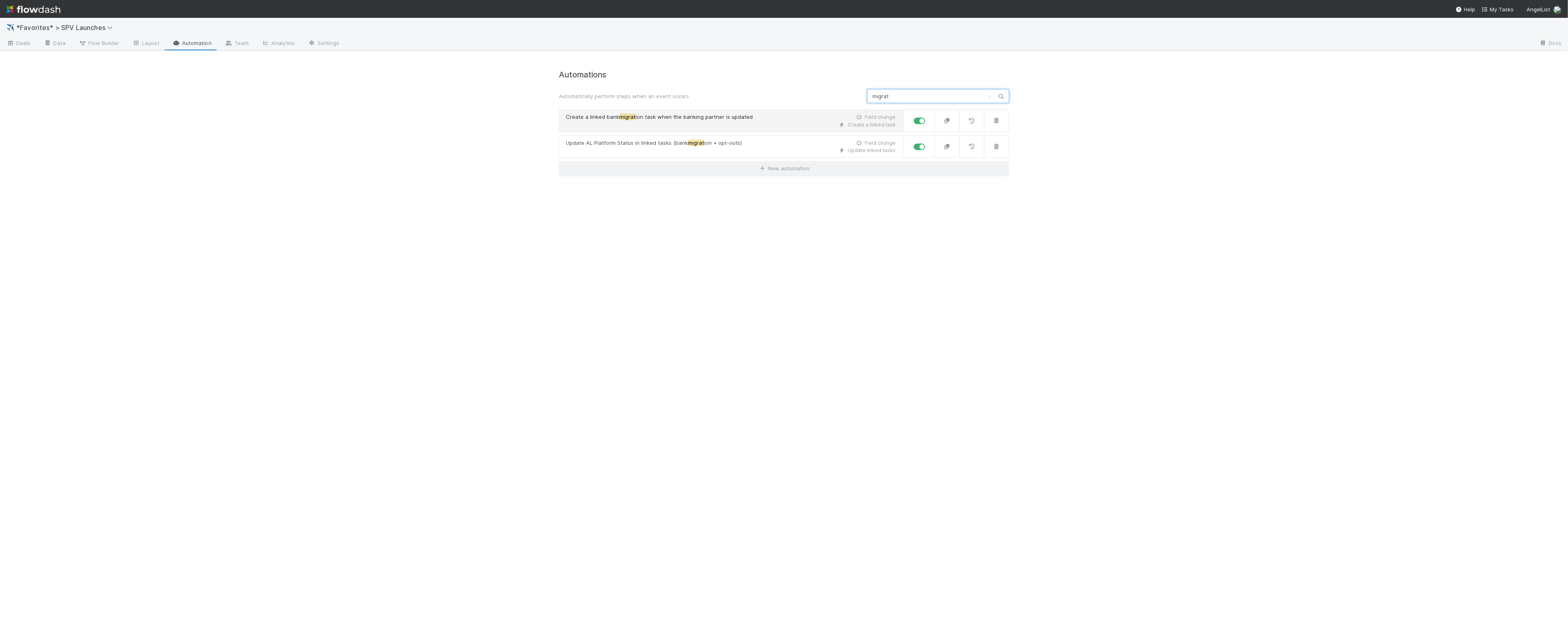
type input "migrat"
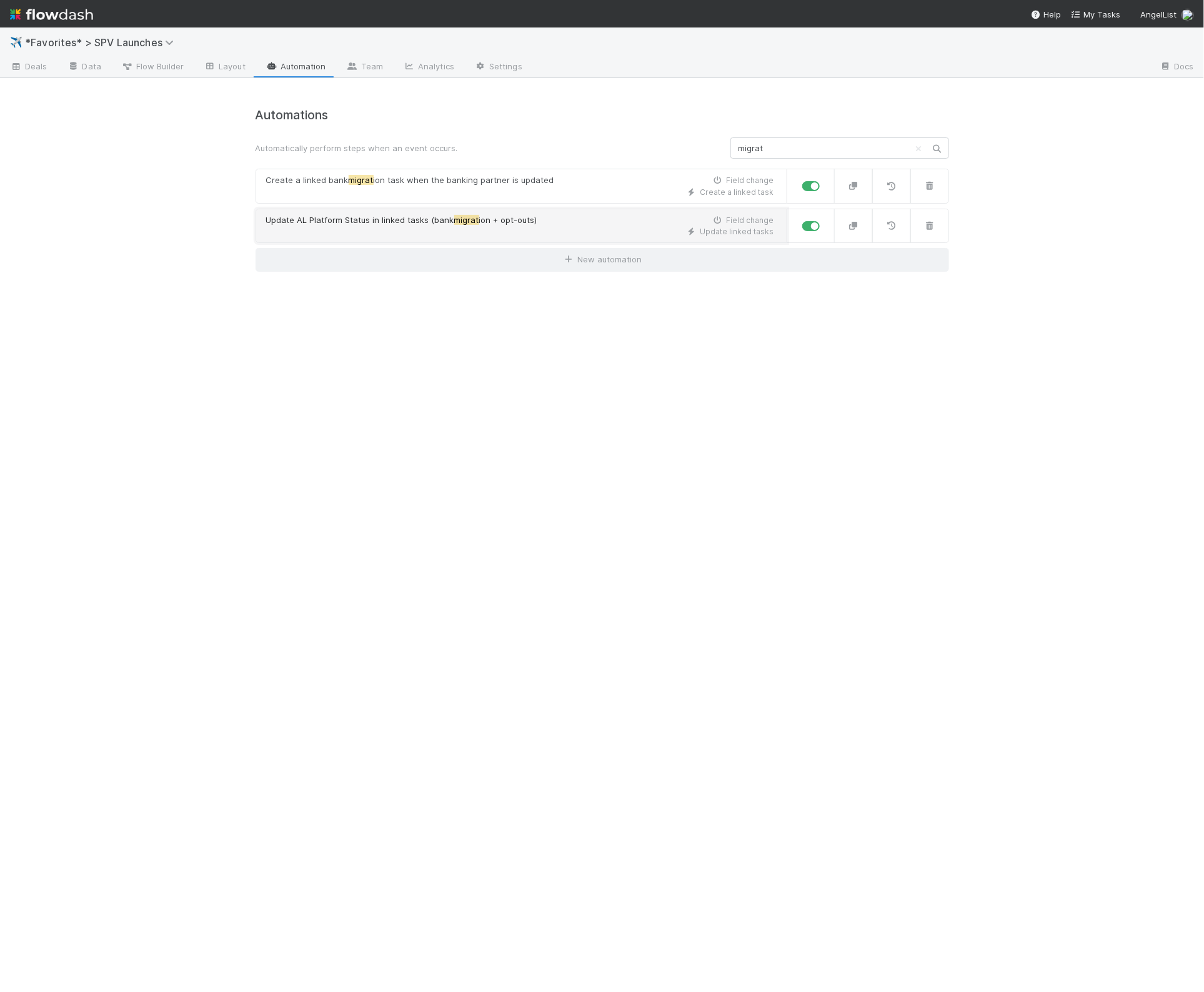
click at [564, 225] on div "Update AL Platform Status in linked tasks (bank migrat ion + opt-outs) Field ch…" at bounding box center [520, 220] width 508 height 12
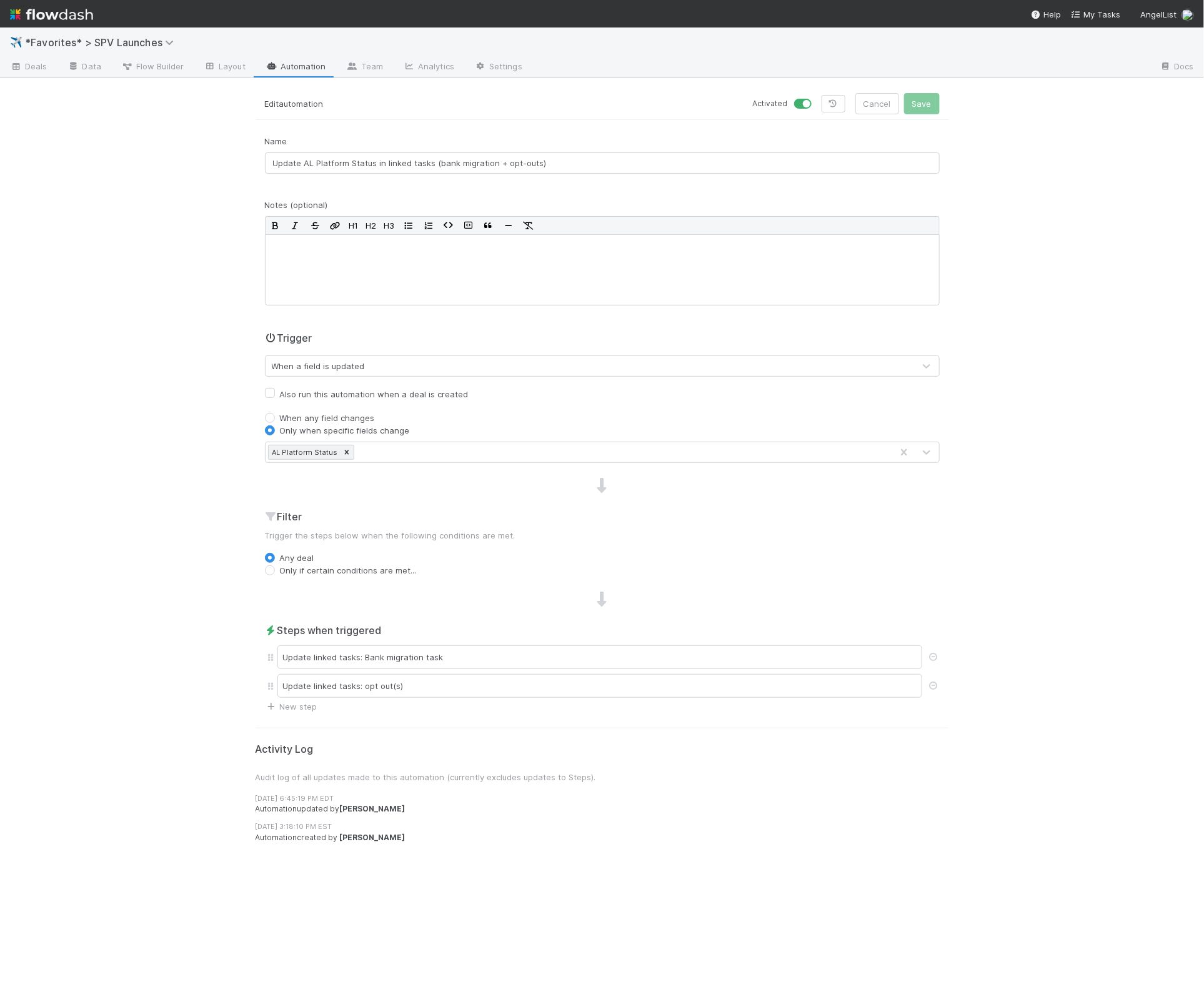
click at [323, 577] on label "Only if certain conditions are met..." at bounding box center [349, 570] width 137 height 12
click at [275, 576] on input "Only if certain conditions are met..." at bounding box center [270, 570] width 10 height 11
radio input "true"
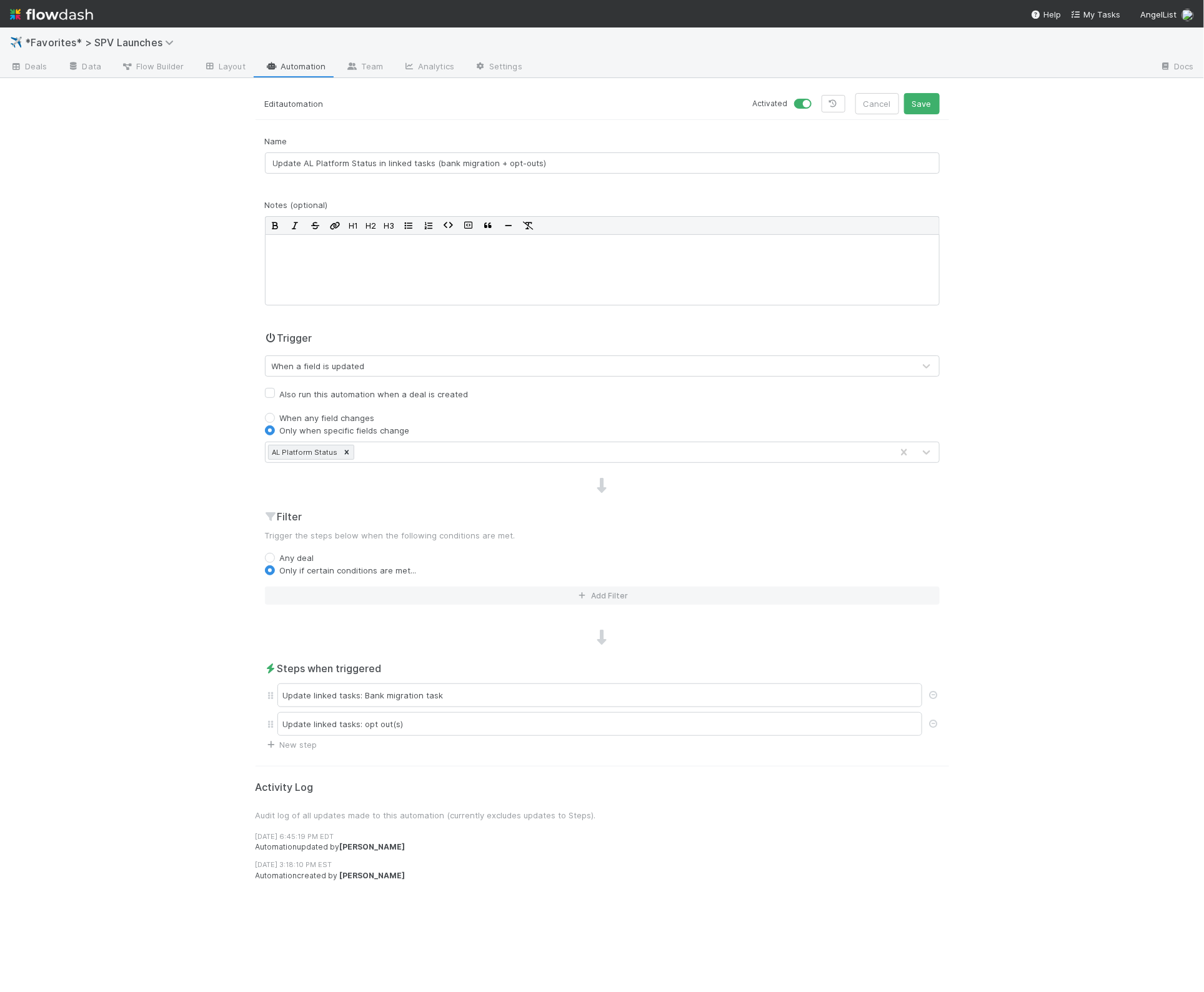
click at [327, 585] on div "Filter Trigger the steps below when the following conditions are met. Any deal …" at bounding box center [603, 562] width 694 height 106
click at [328, 593] on button "Add Filter" at bounding box center [603, 595] width 675 height 18
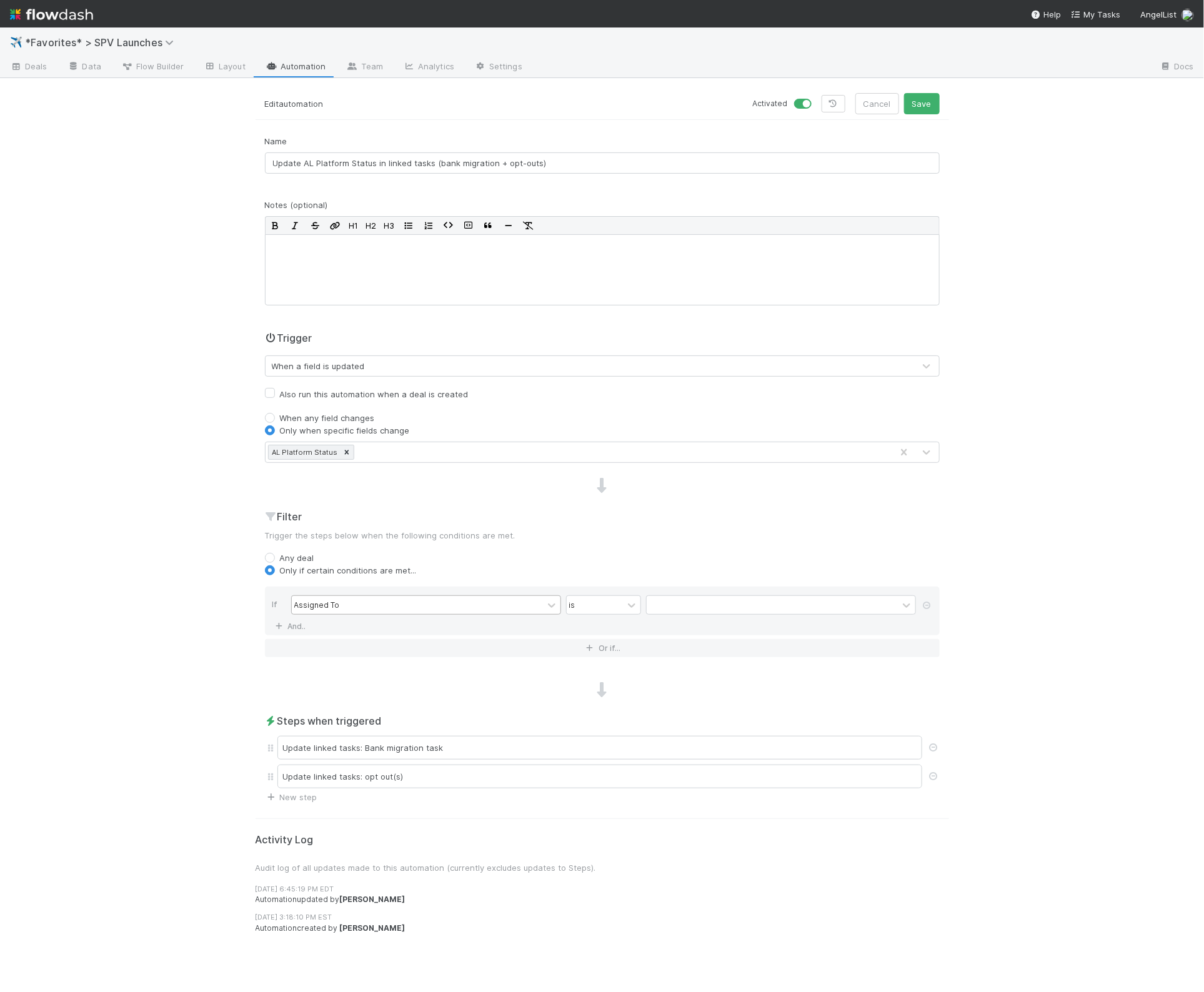
click at [336, 603] on div "Assigned To" at bounding box center [317, 605] width 46 height 11
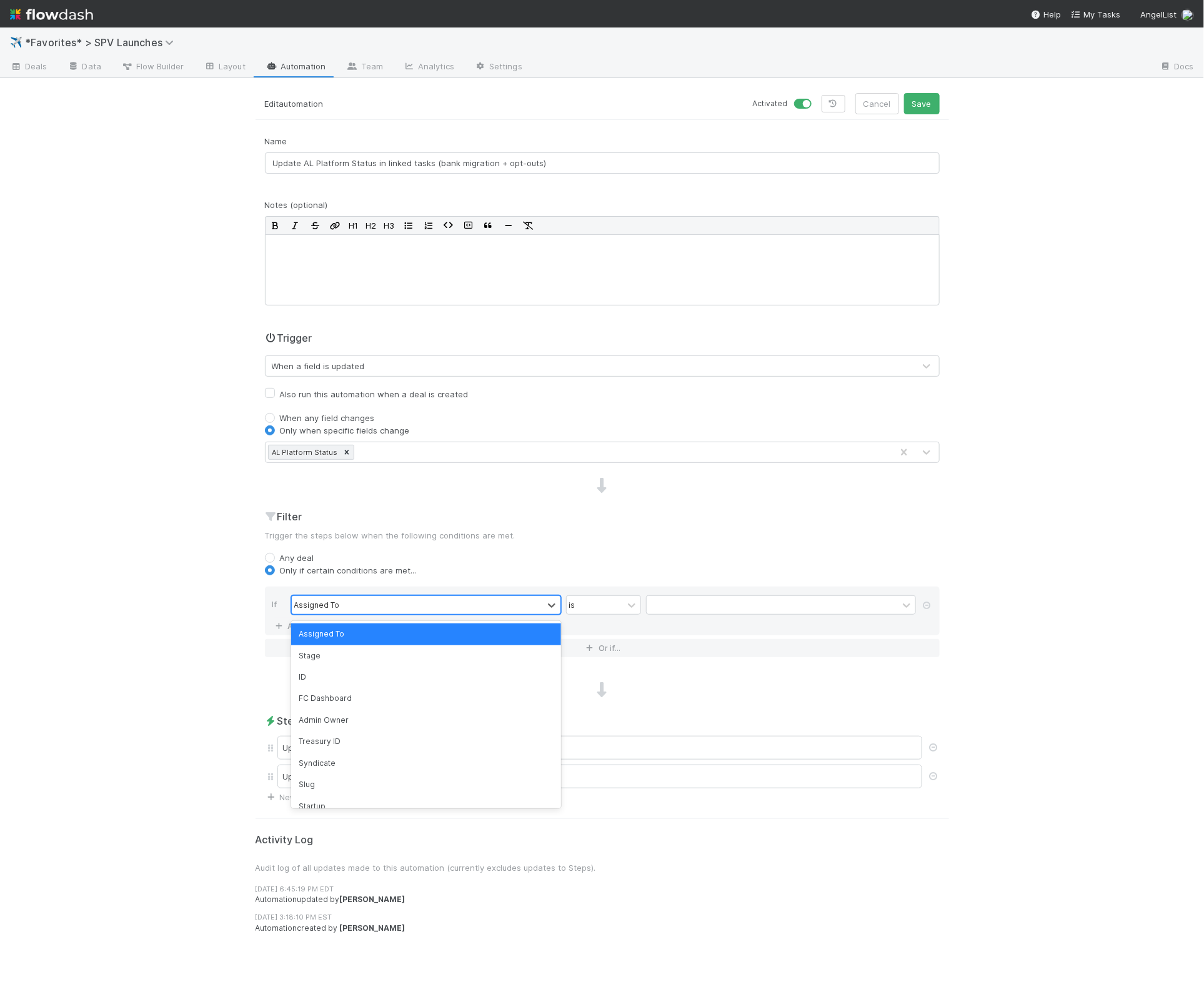
click at [336, 603] on div "Assigned To" at bounding box center [317, 605] width 46 height 11
click at [280, 557] on label "Any deal" at bounding box center [297, 557] width 35 height 12
click at [271, 557] on input "Any deal" at bounding box center [270, 557] width 10 height 11
radio input "true"
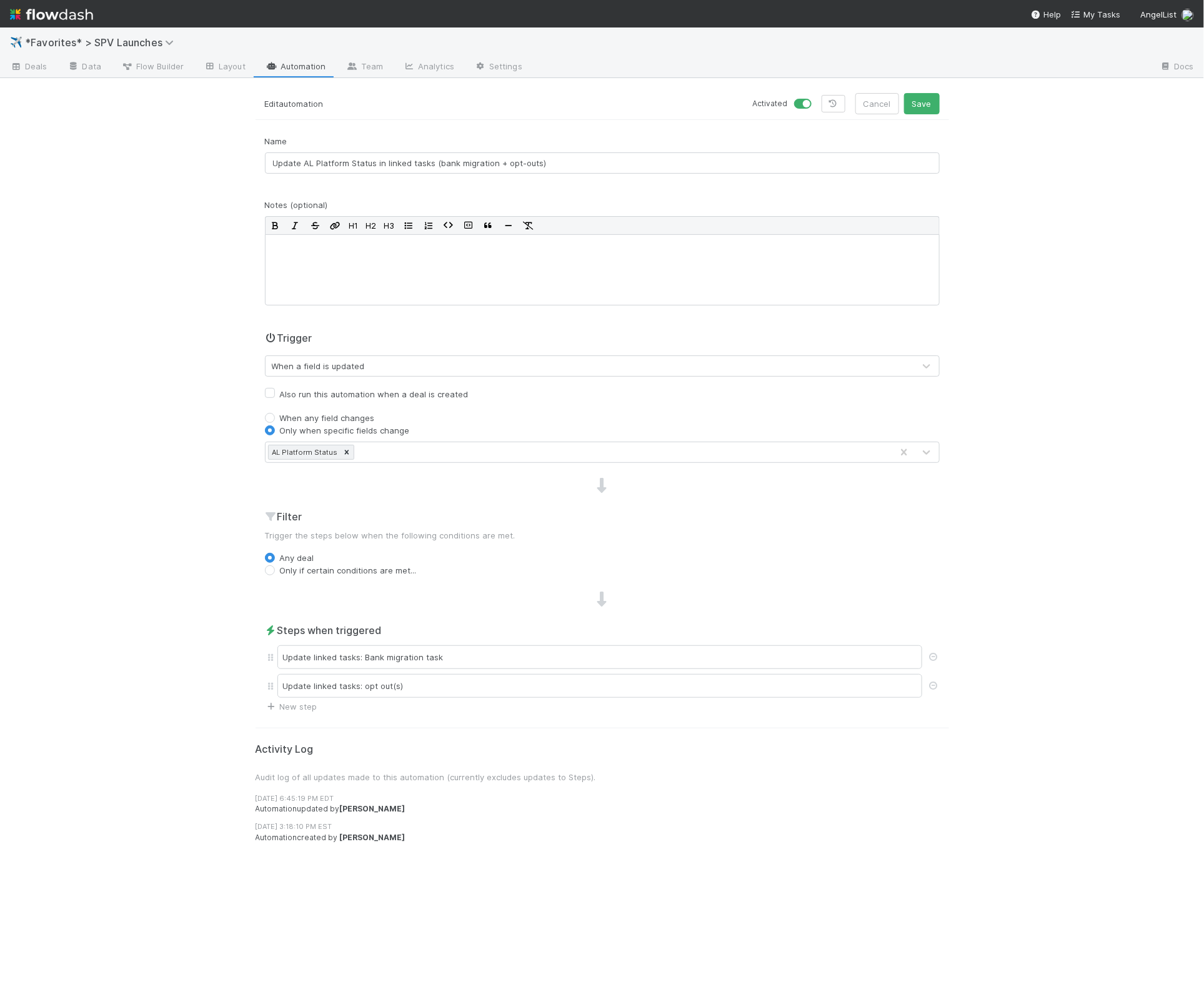
click at [489, 613] on div "Name Update AL Platform Status in linked tasks (bank migration + opt-outs) Note…" at bounding box center [603, 424] width 694 height 578
click at [403, 658] on div "Update linked tasks: Bank migration task" at bounding box center [600, 656] width 645 height 23
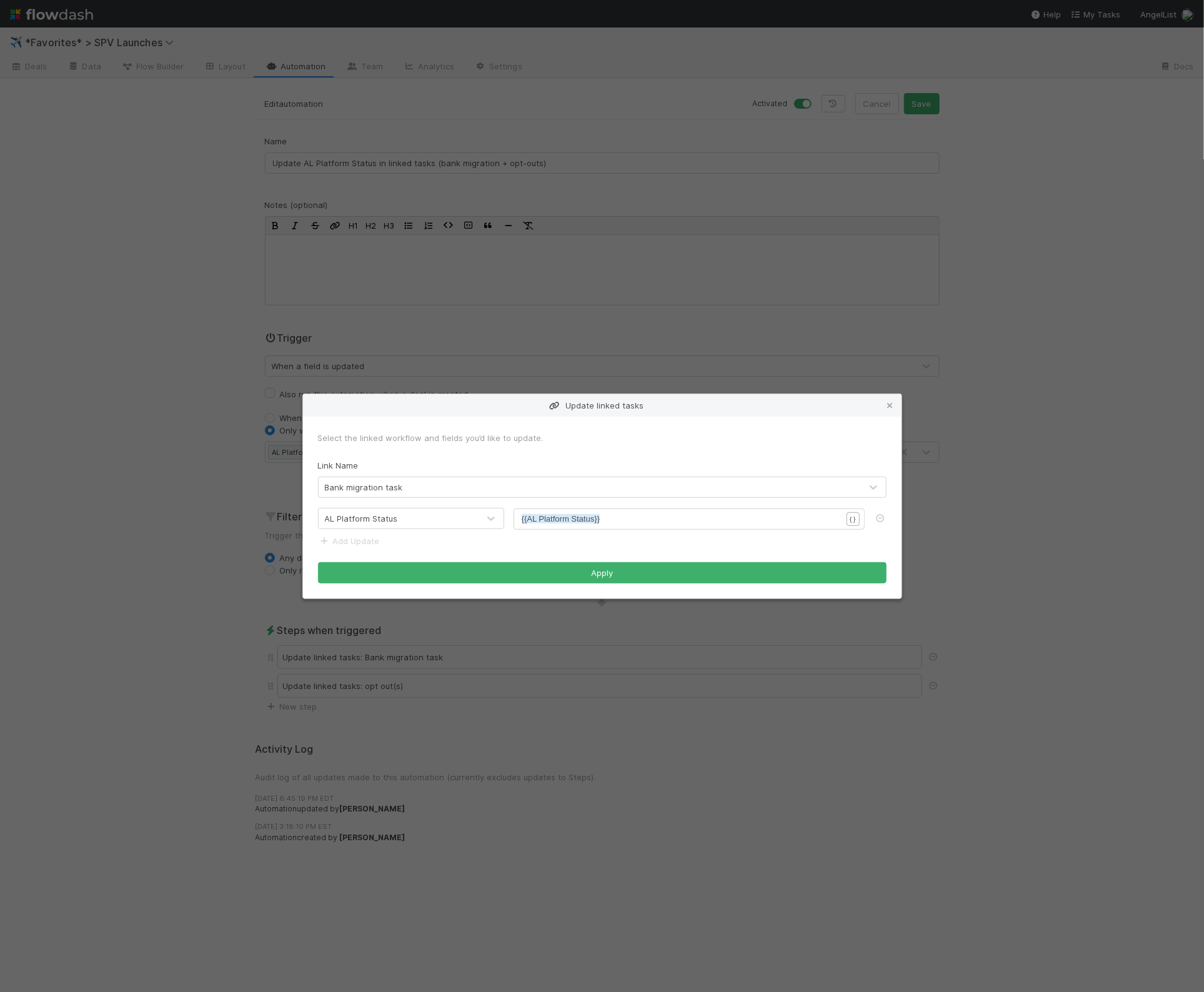
click at [408, 658] on div "Update linked tasks Select the linked workflow and fields you’d like to update.…" at bounding box center [602, 496] width 1204 height 992
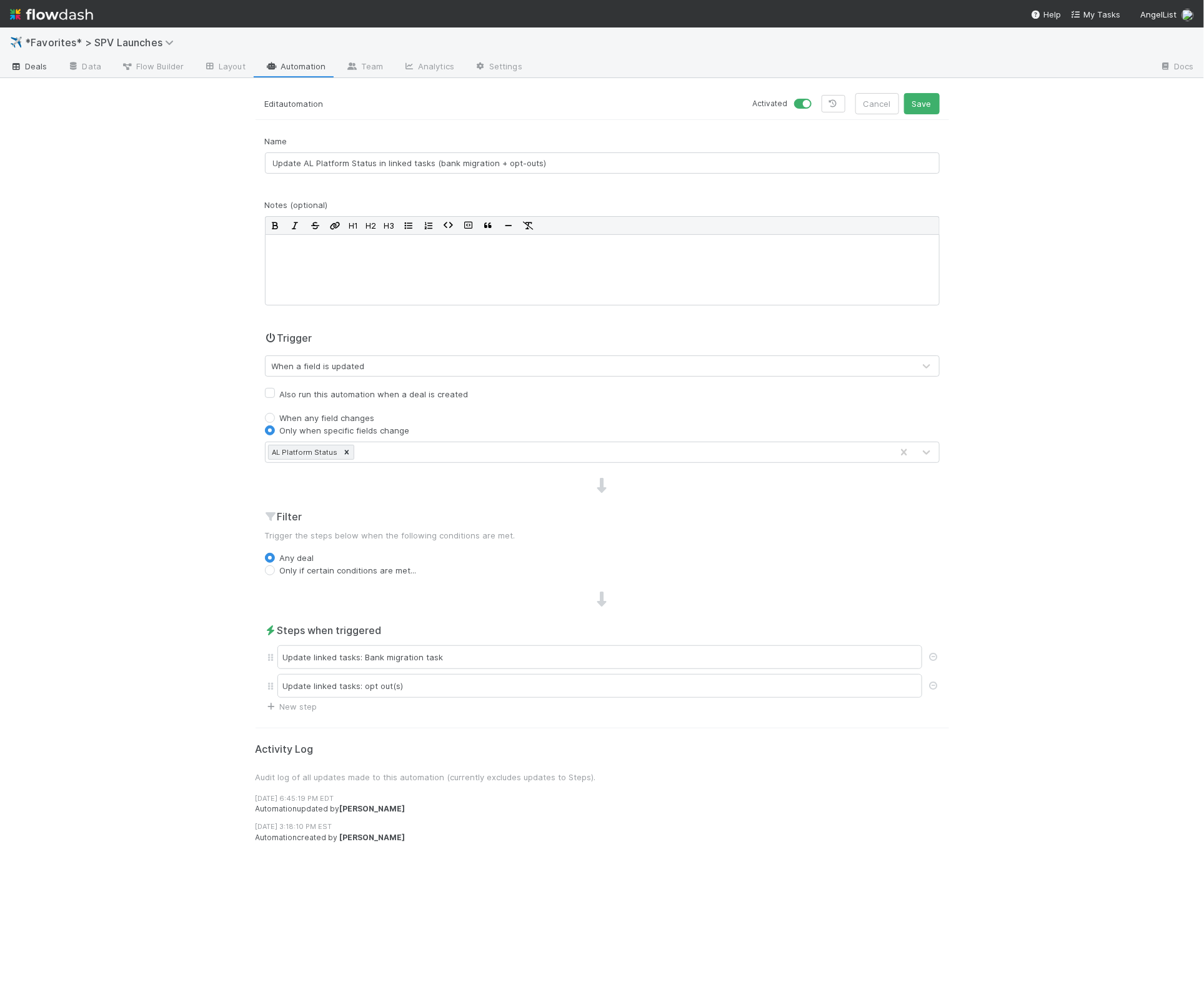
click at [27, 67] on span "Deals" at bounding box center [29, 66] width 38 height 12
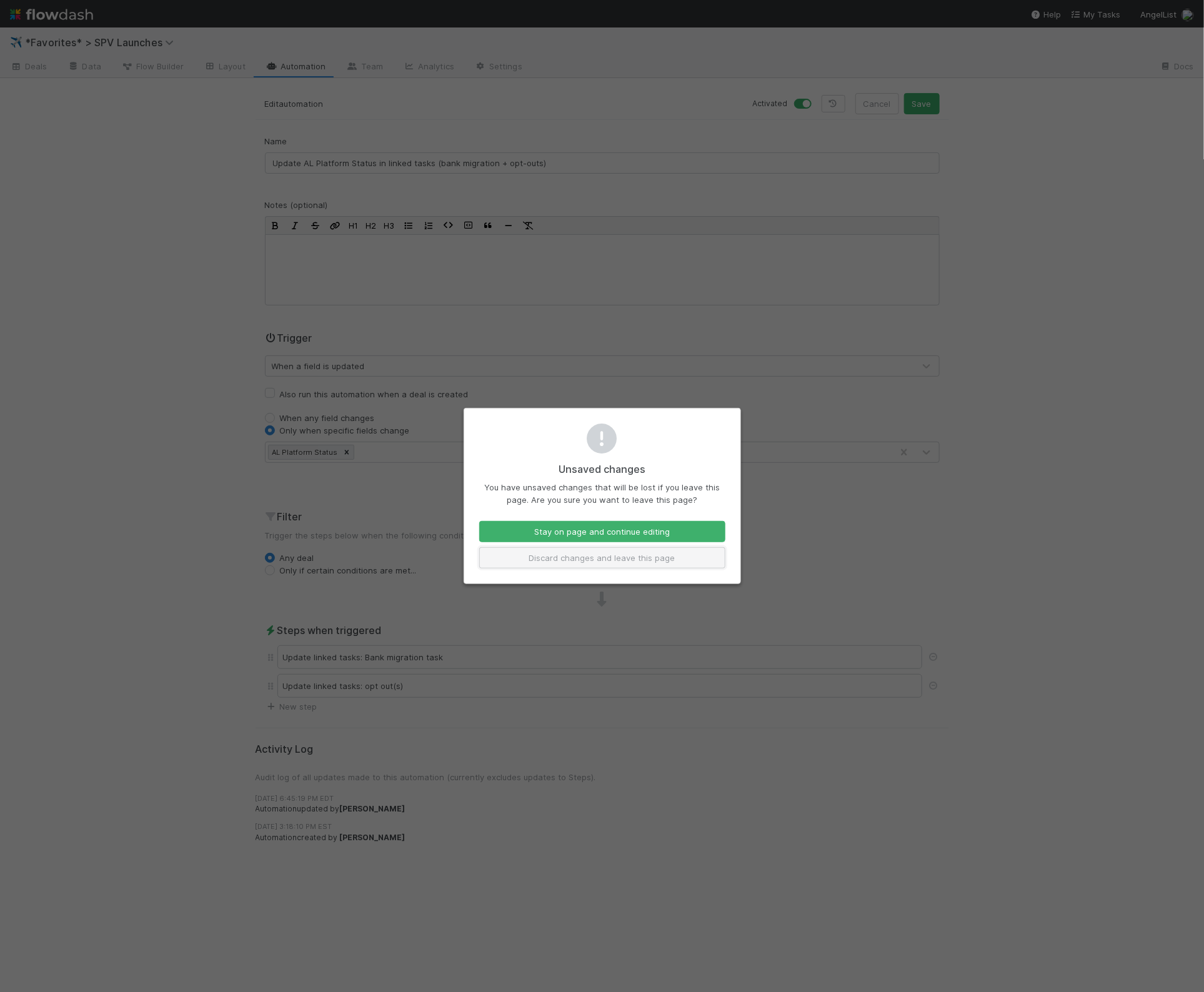
click at [685, 553] on button "Discard changes and leave this page" at bounding box center [602, 558] width 247 height 22
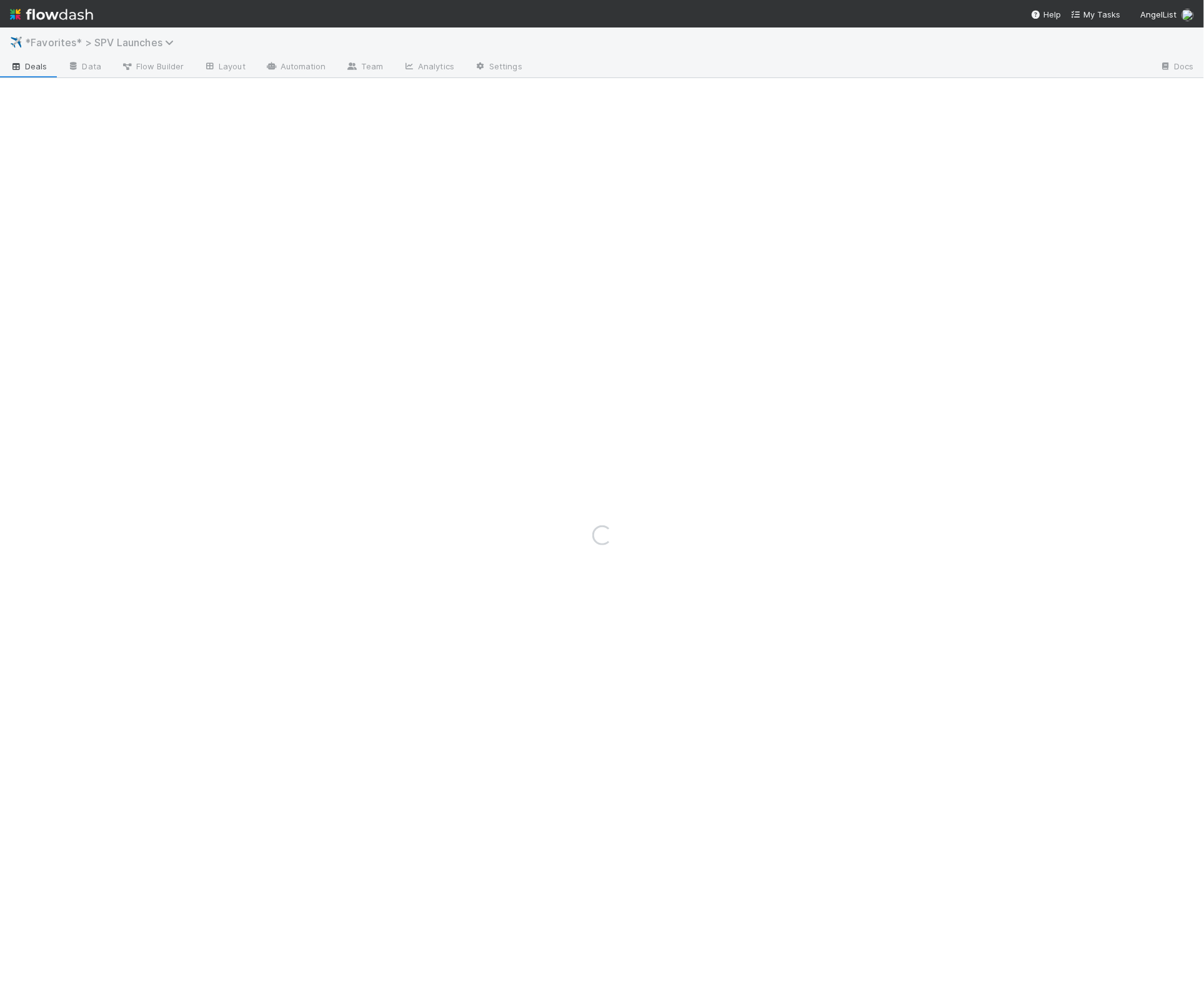
click at [134, 40] on span "*Favorites* > SPV Launches" at bounding box center [102, 42] width 155 height 12
type input "migr"
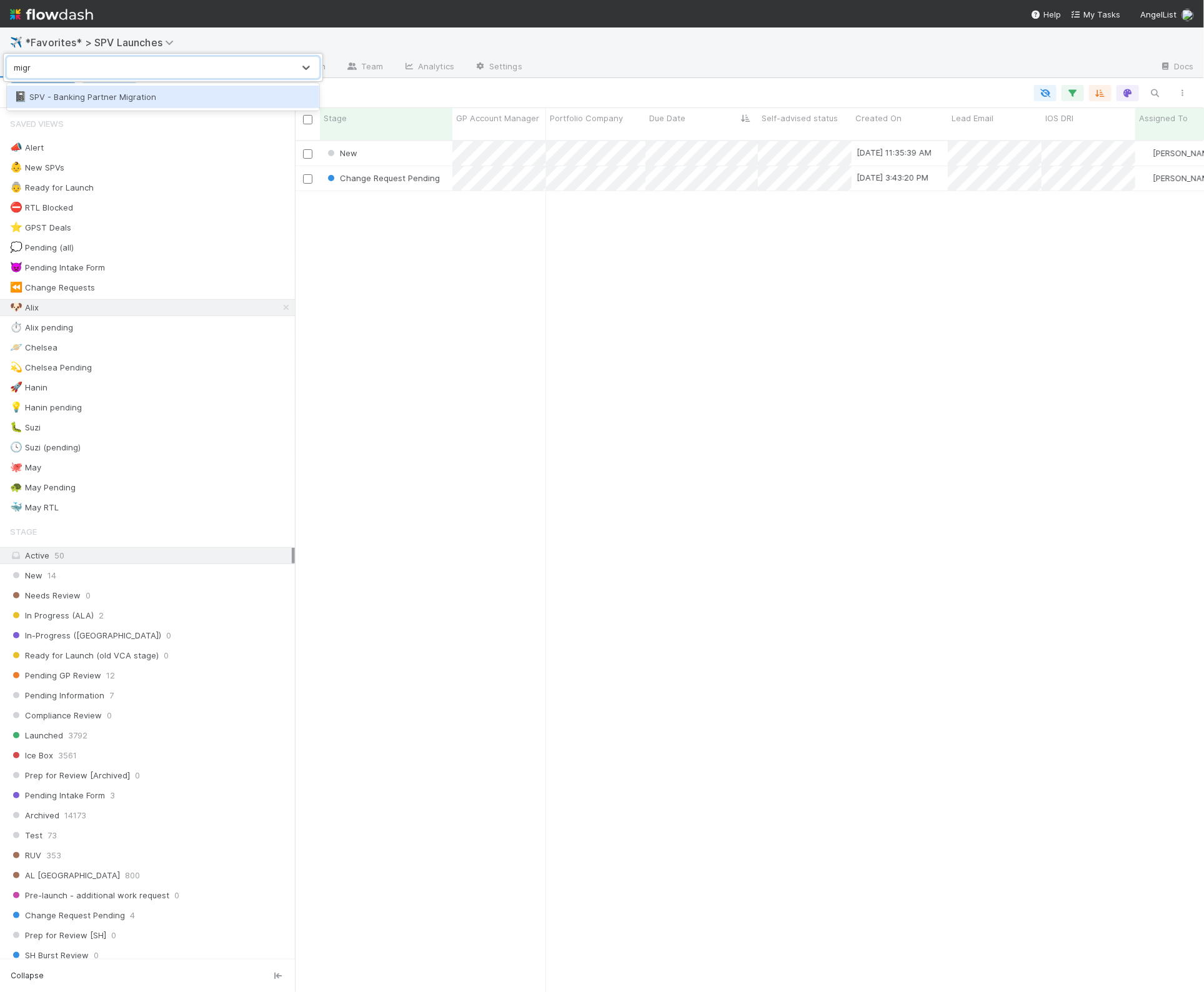
scroll to position [861, 910]
click at [173, 89] on div "📓 SPV - Banking Partner Migration" at bounding box center [162, 97] width 312 height 23
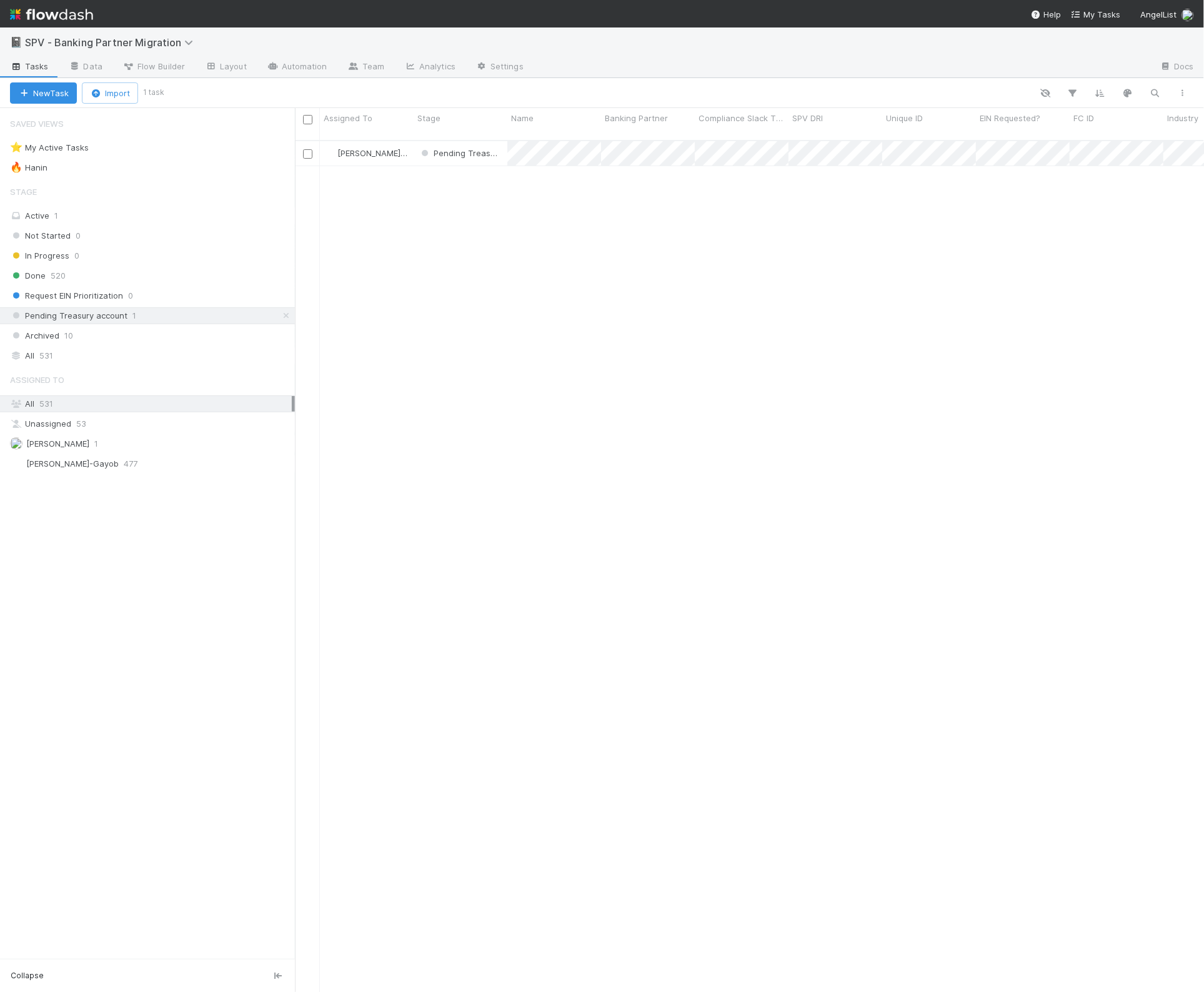
scroll to position [861, 910]
click at [140, 328] on div "Not Started 0 In Progress 0 Done 520 Request EIN Prioritization 0 Pending Treas…" at bounding box center [147, 286] width 295 height 117
click at [142, 330] on div "Archived 10" at bounding box center [153, 336] width 285 height 16
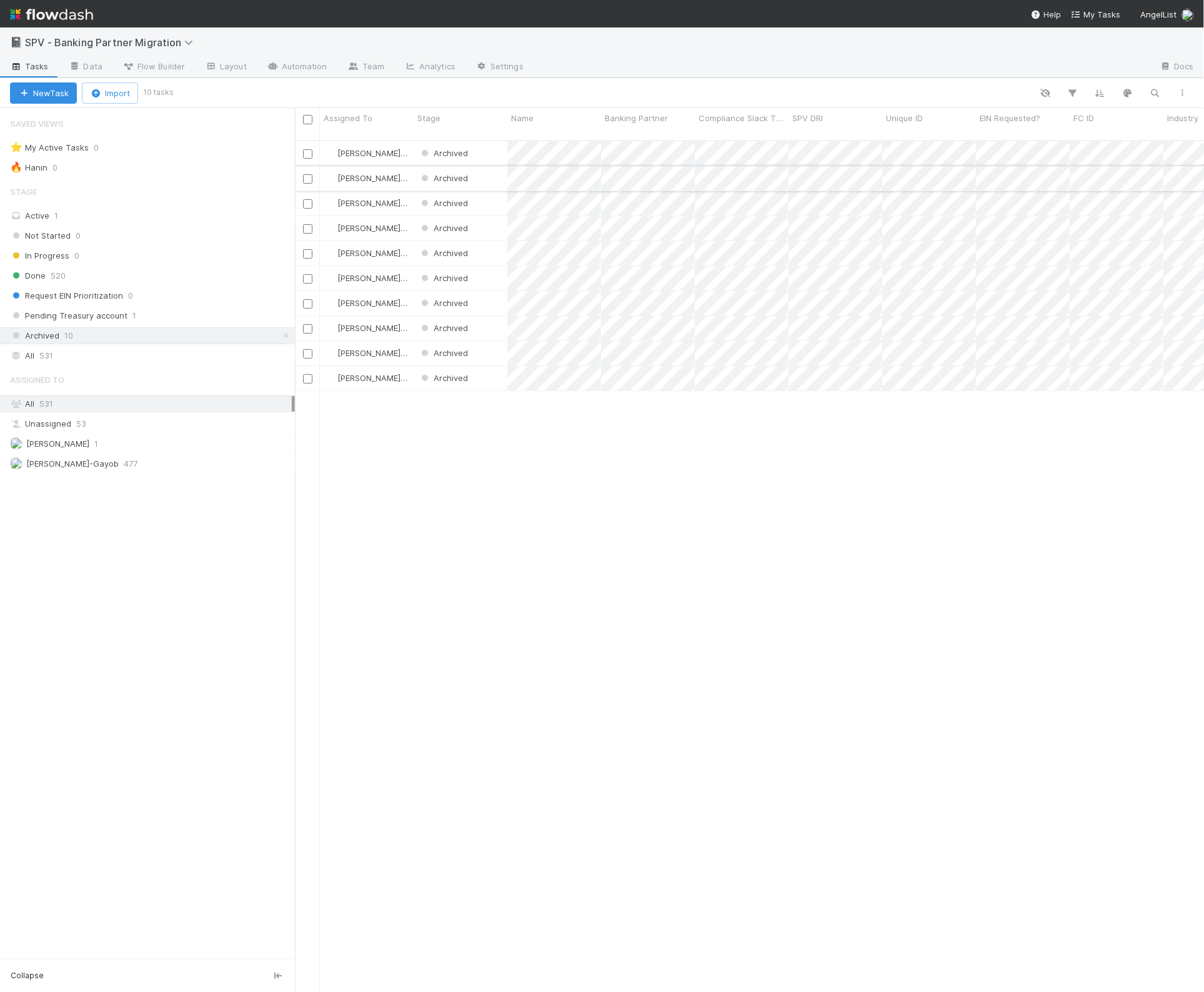
scroll to position [861, 910]
click at [490, 142] on div "Archived" at bounding box center [460, 154] width 94 height 24
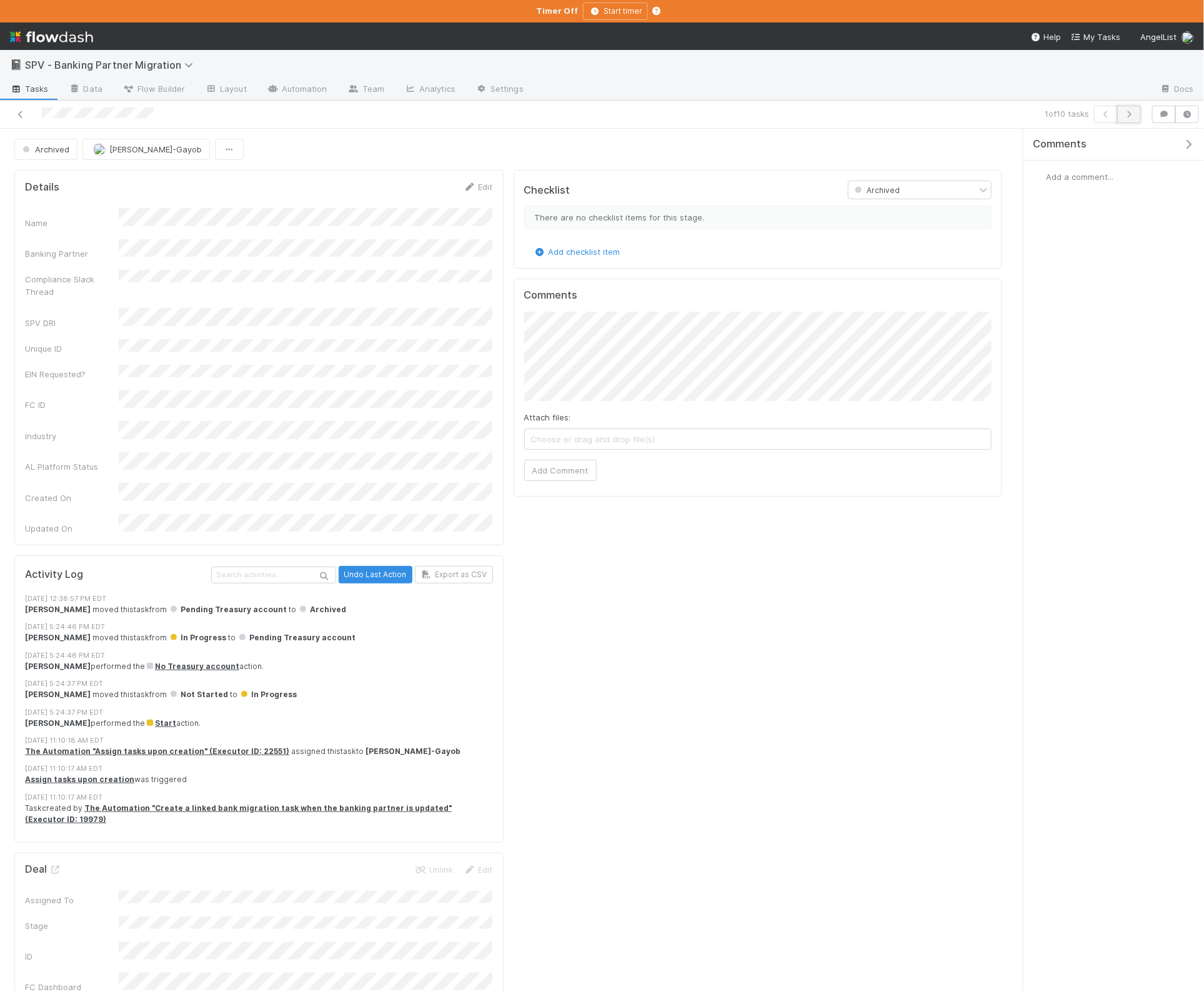
click at [1123, 115] on icon "button" at bounding box center [1128, 114] width 12 height 8
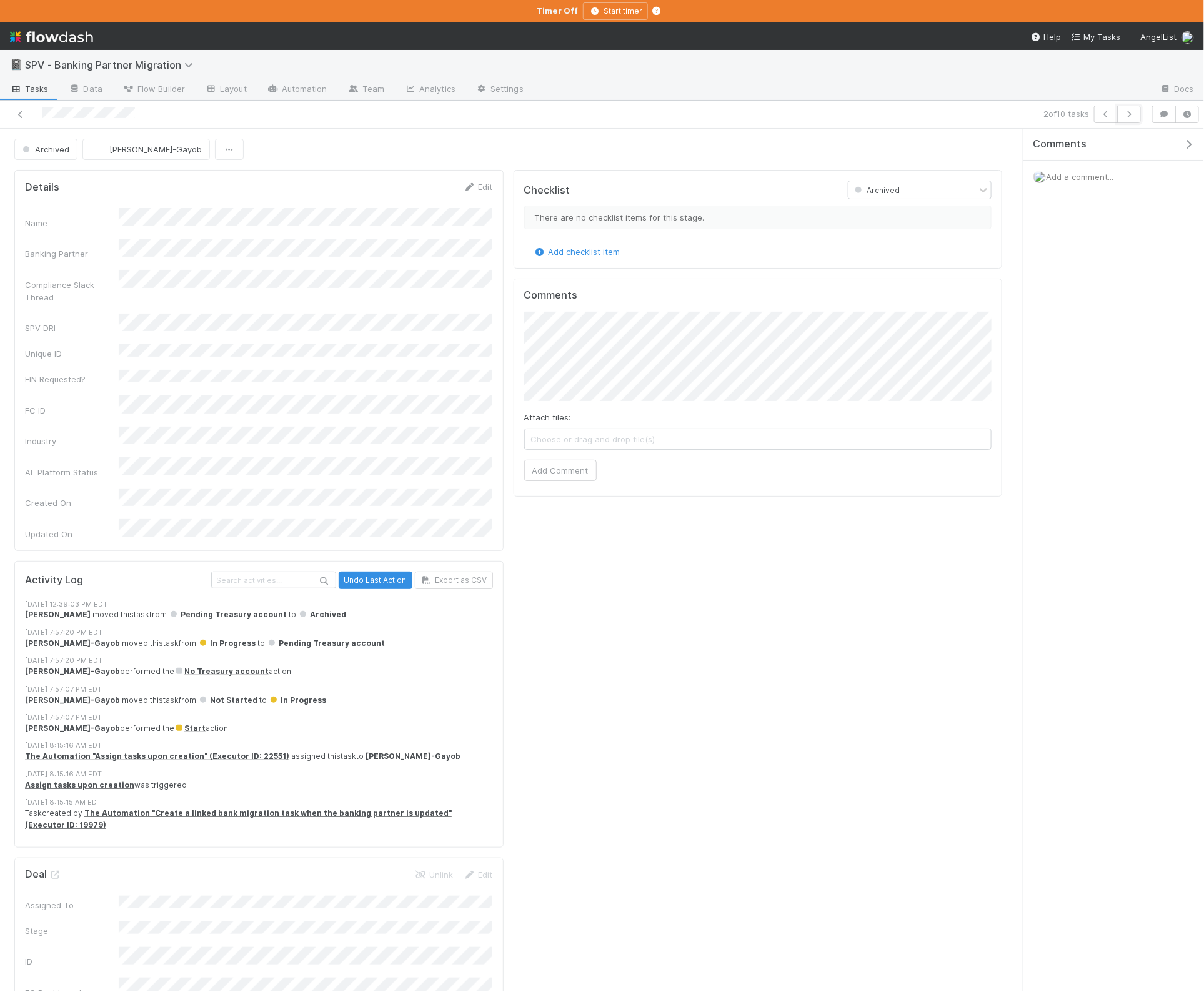
click at [1123, 115] on icon "button" at bounding box center [1128, 114] width 12 height 8
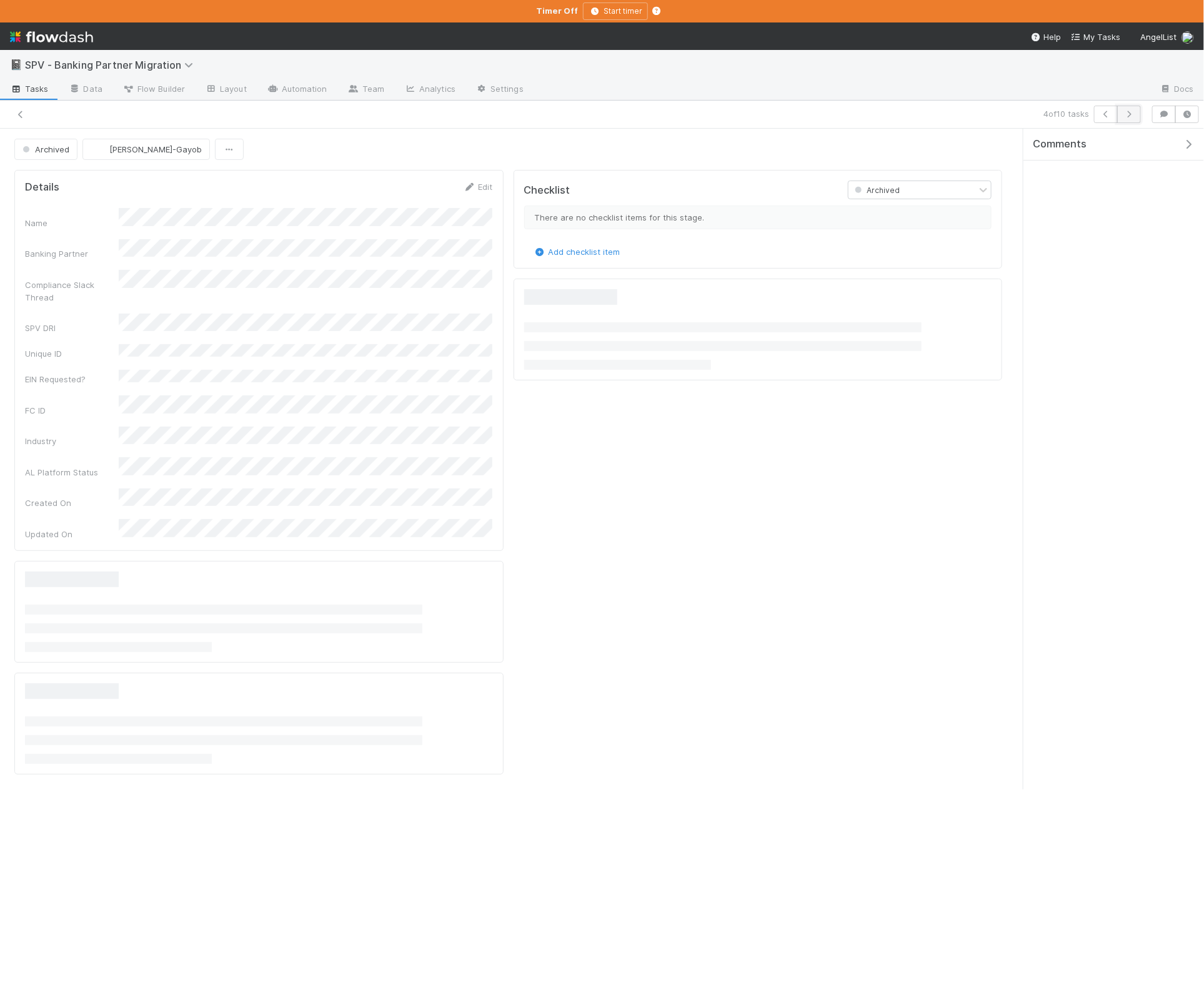
click at [1124, 116] on icon "button" at bounding box center [1128, 114] width 12 height 8
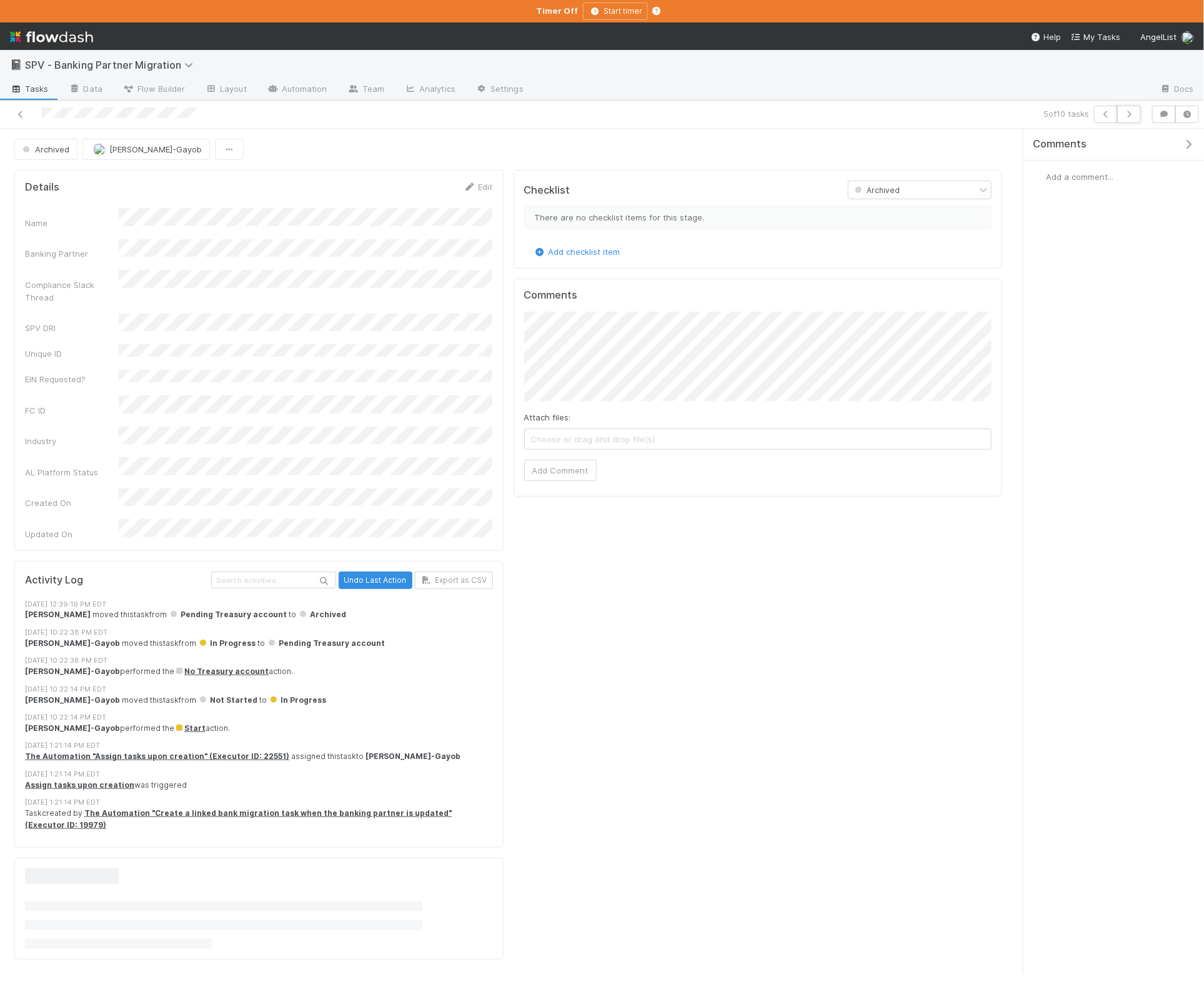
click at [1124, 116] on icon "button" at bounding box center [1128, 114] width 12 height 8
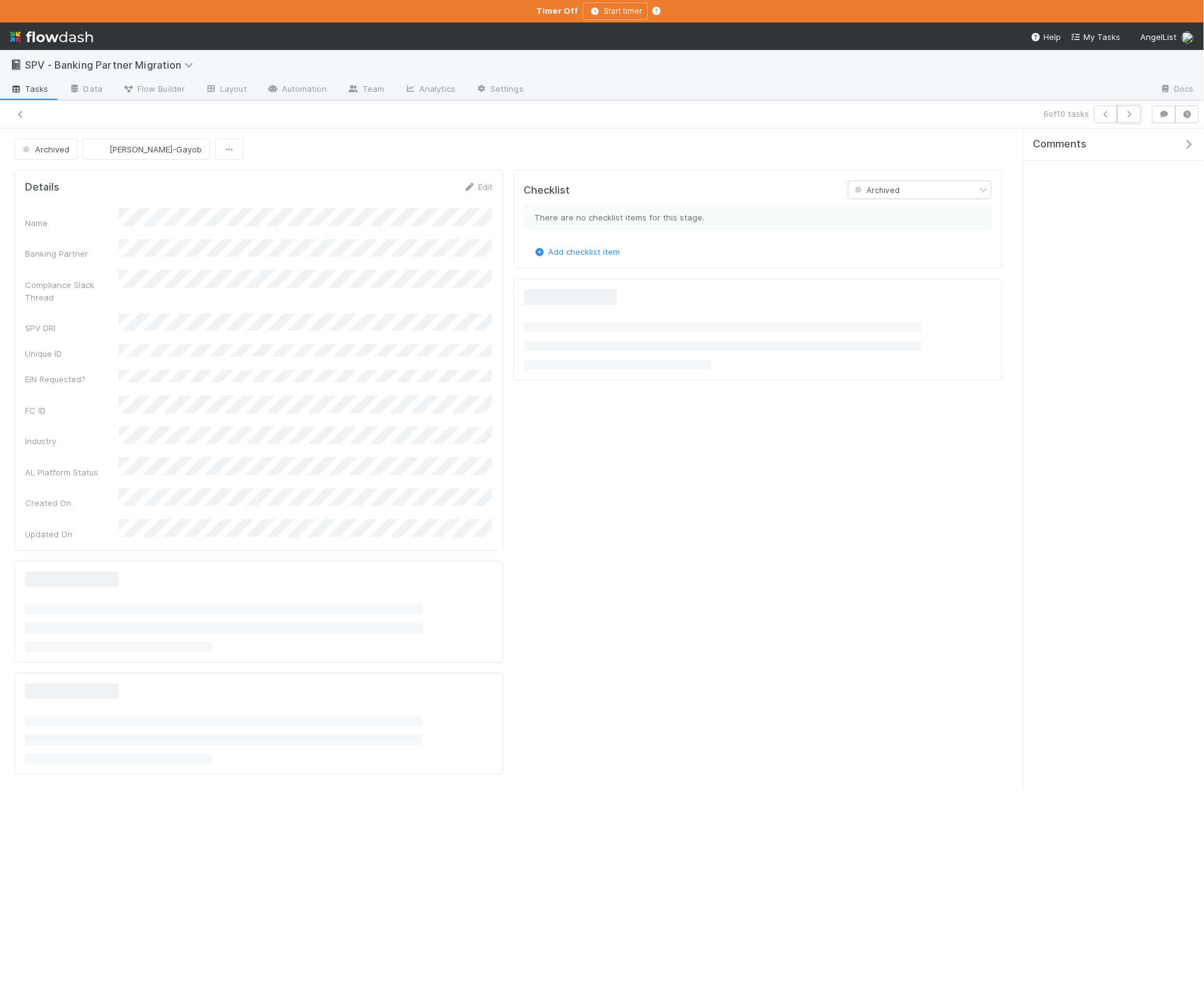
click at [1124, 116] on icon "button" at bounding box center [1128, 114] width 12 height 8
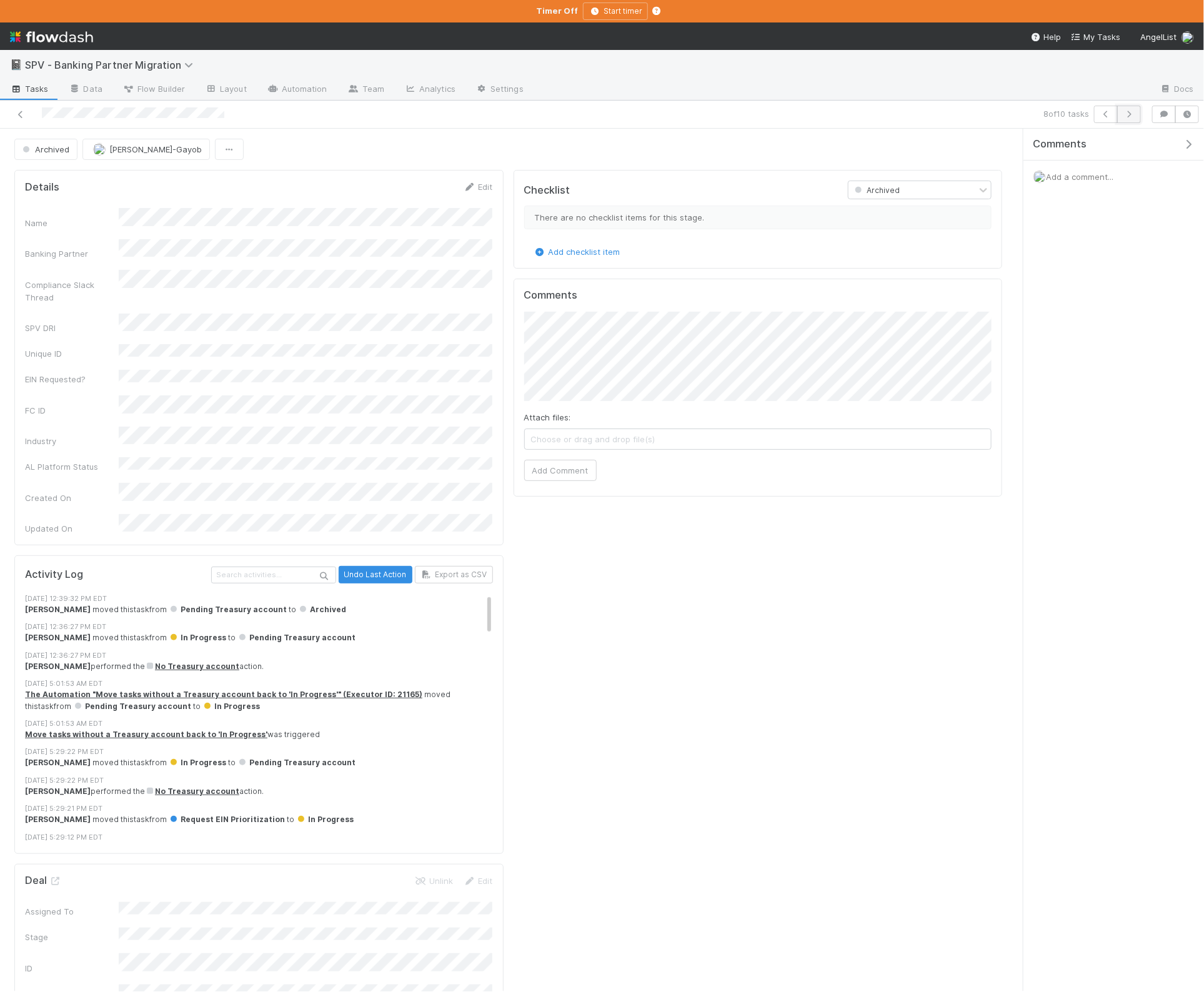
click at [1136, 119] on button "button" at bounding box center [1128, 114] width 23 height 18
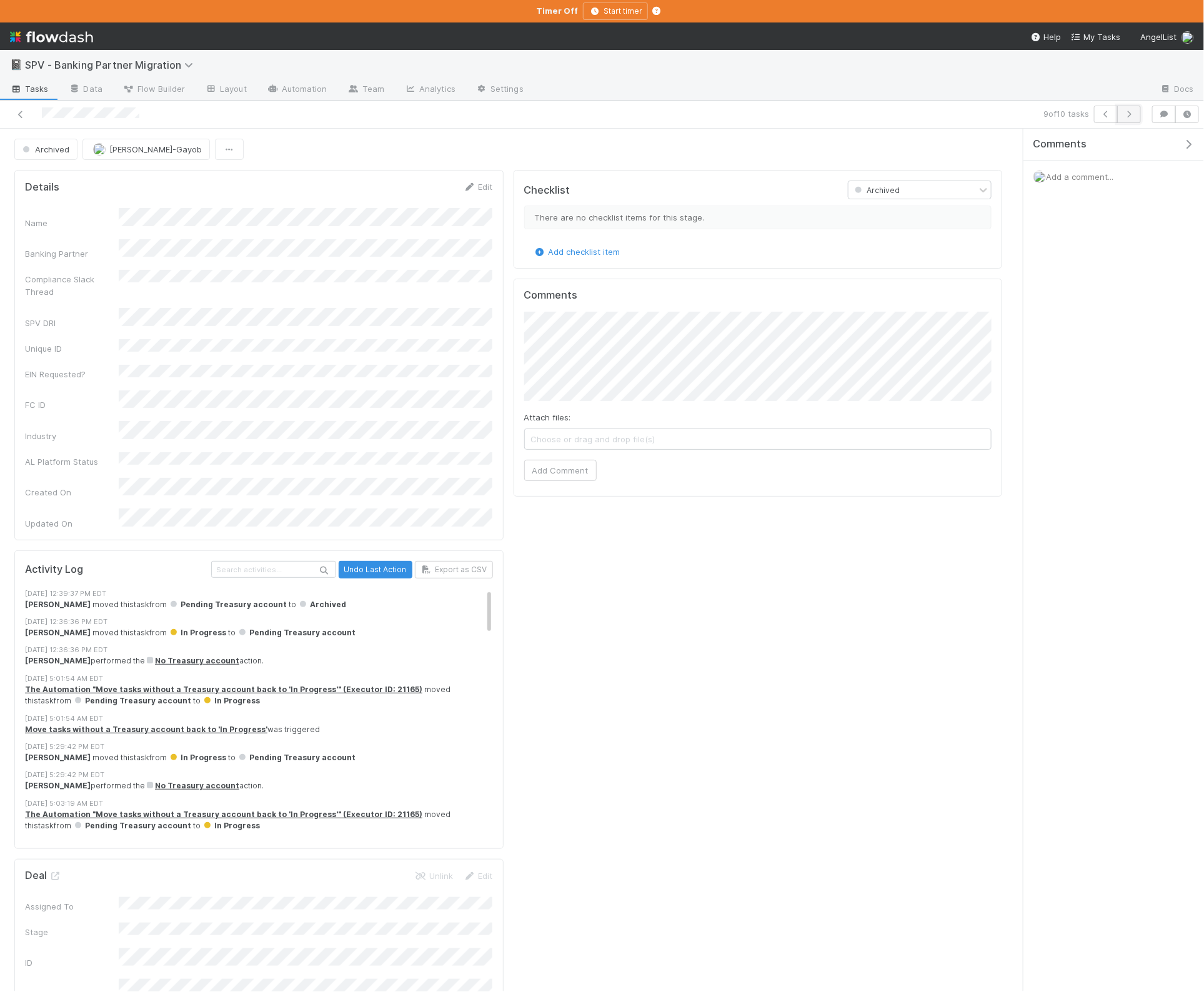
click at [1136, 117] on button "button" at bounding box center [1128, 114] width 23 height 18
click at [52, 872] on icon at bounding box center [55, 876] width 12 height 8
click at [165, 90] on span "Flow Builder" at bounding box center [154, 88] width 63 height 12
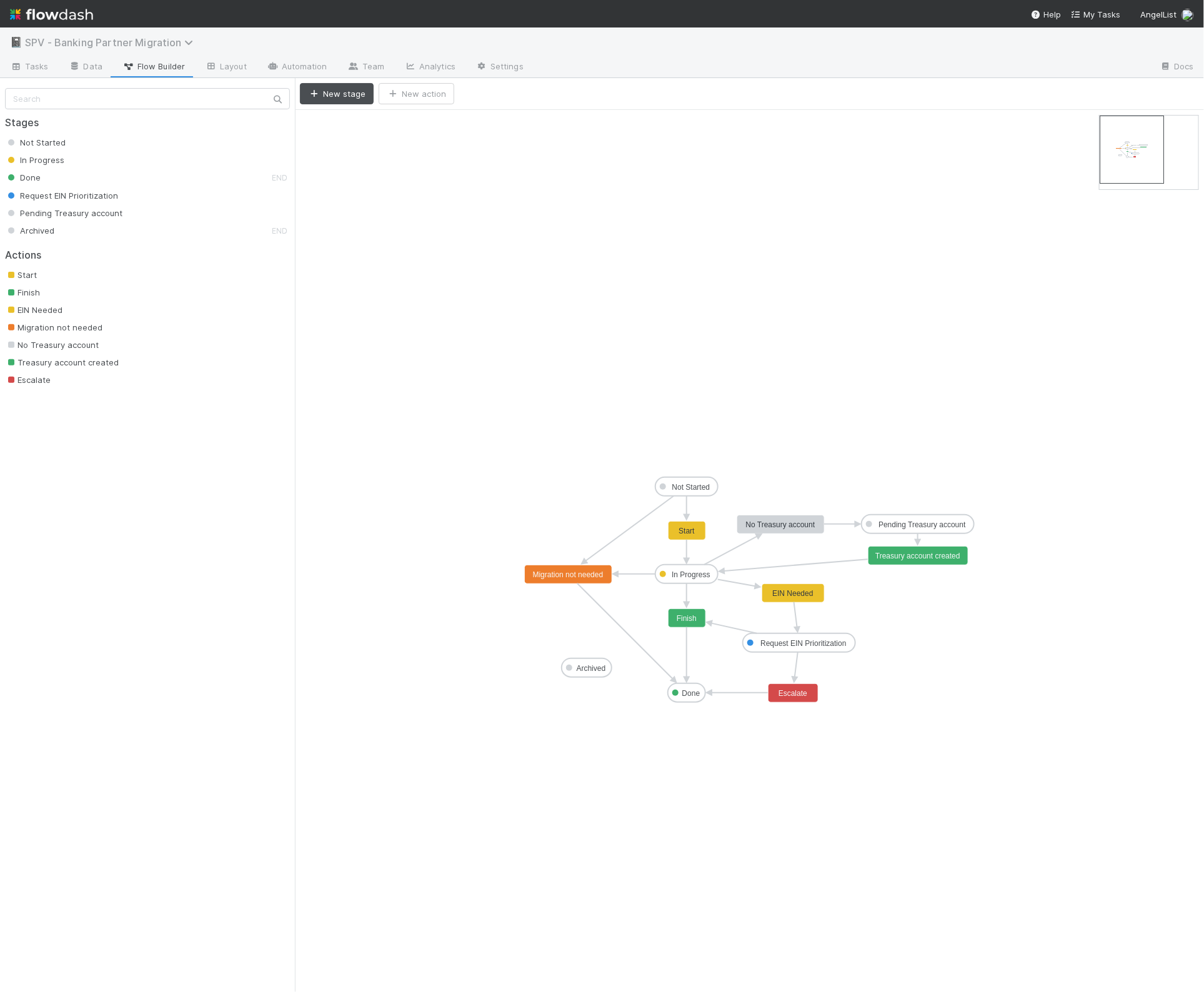
click at [82, 38] on span "SPV - Banking Partner Migration" at bounding box center [113, 42] width 174 height 12
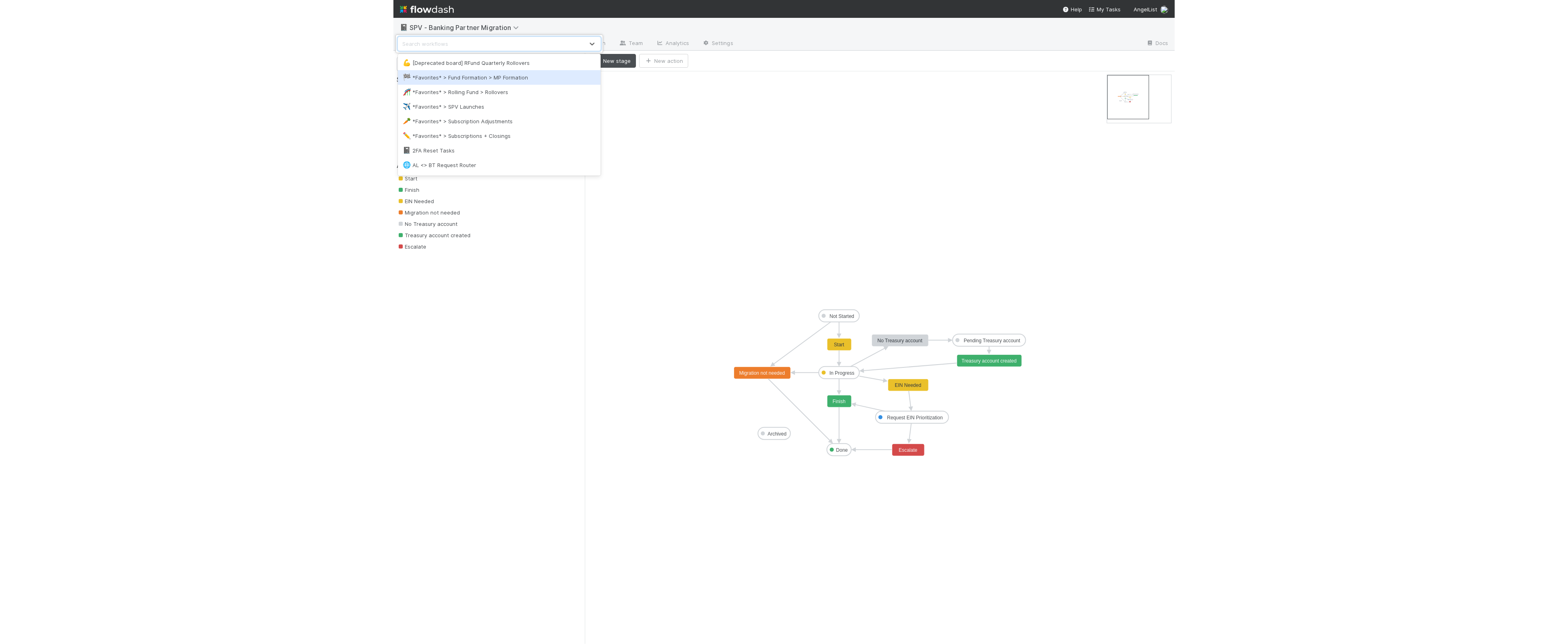
scroll to position [1, 0]
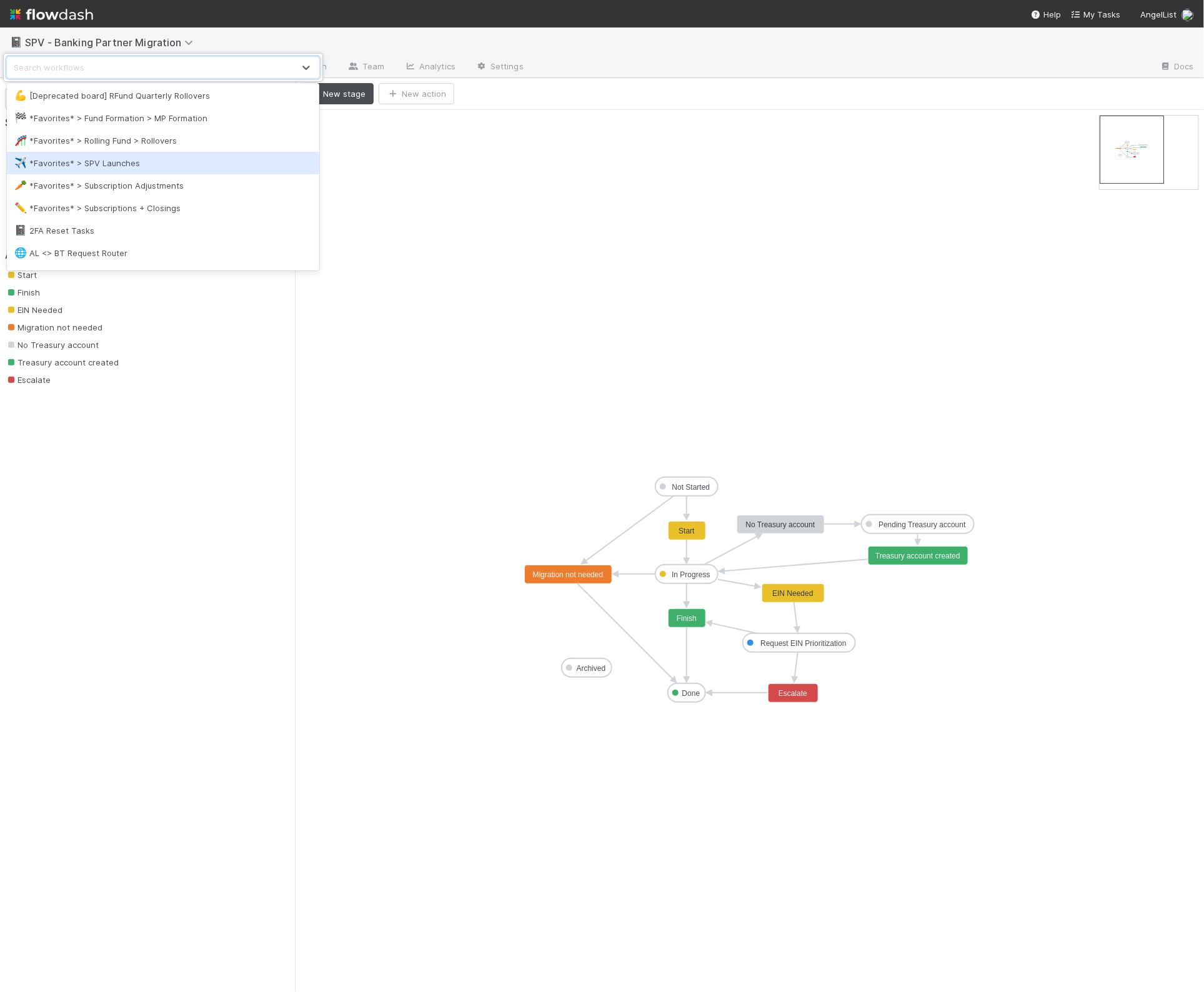
click at [119, 162] on div "✈️ *Favorites* > SPV Launches" at bounding box center [162, 162] width 297 height 12
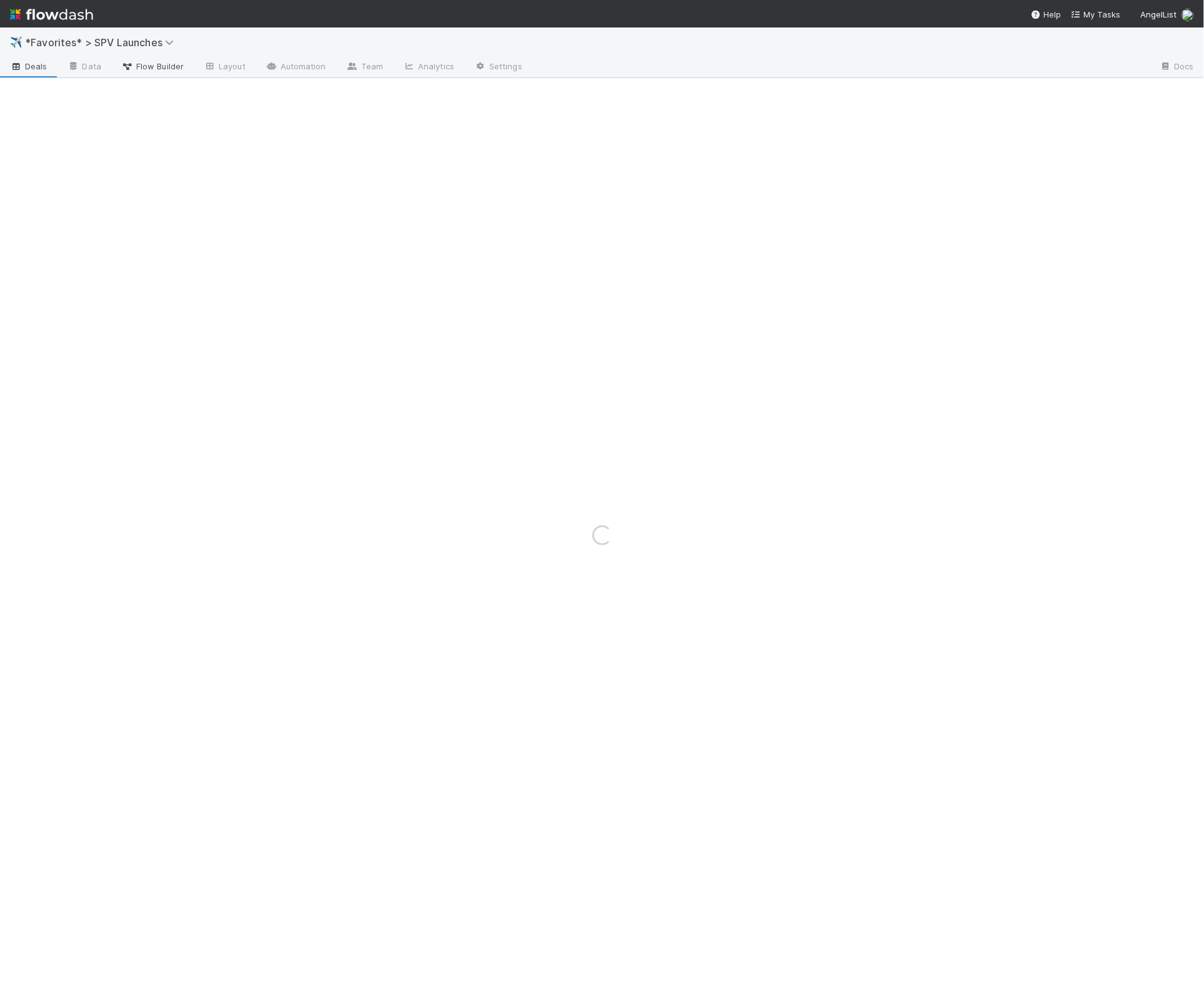
click at [138, 62] on span "Flow Builder" at bounding box center [152, 66] width 63 height 12
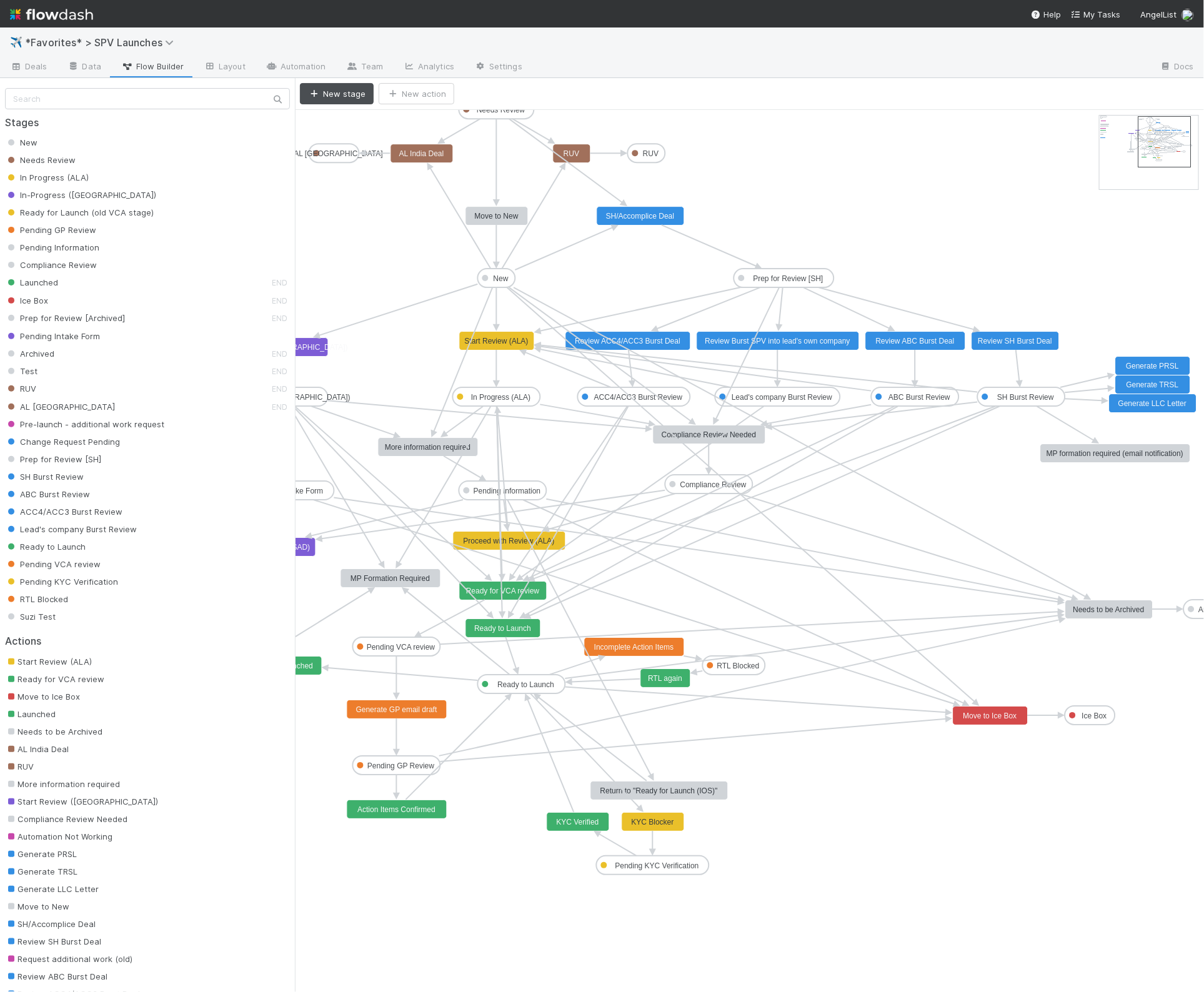
click at [994, 722] on rect at bounding box center [990, 716] width 75 height 19
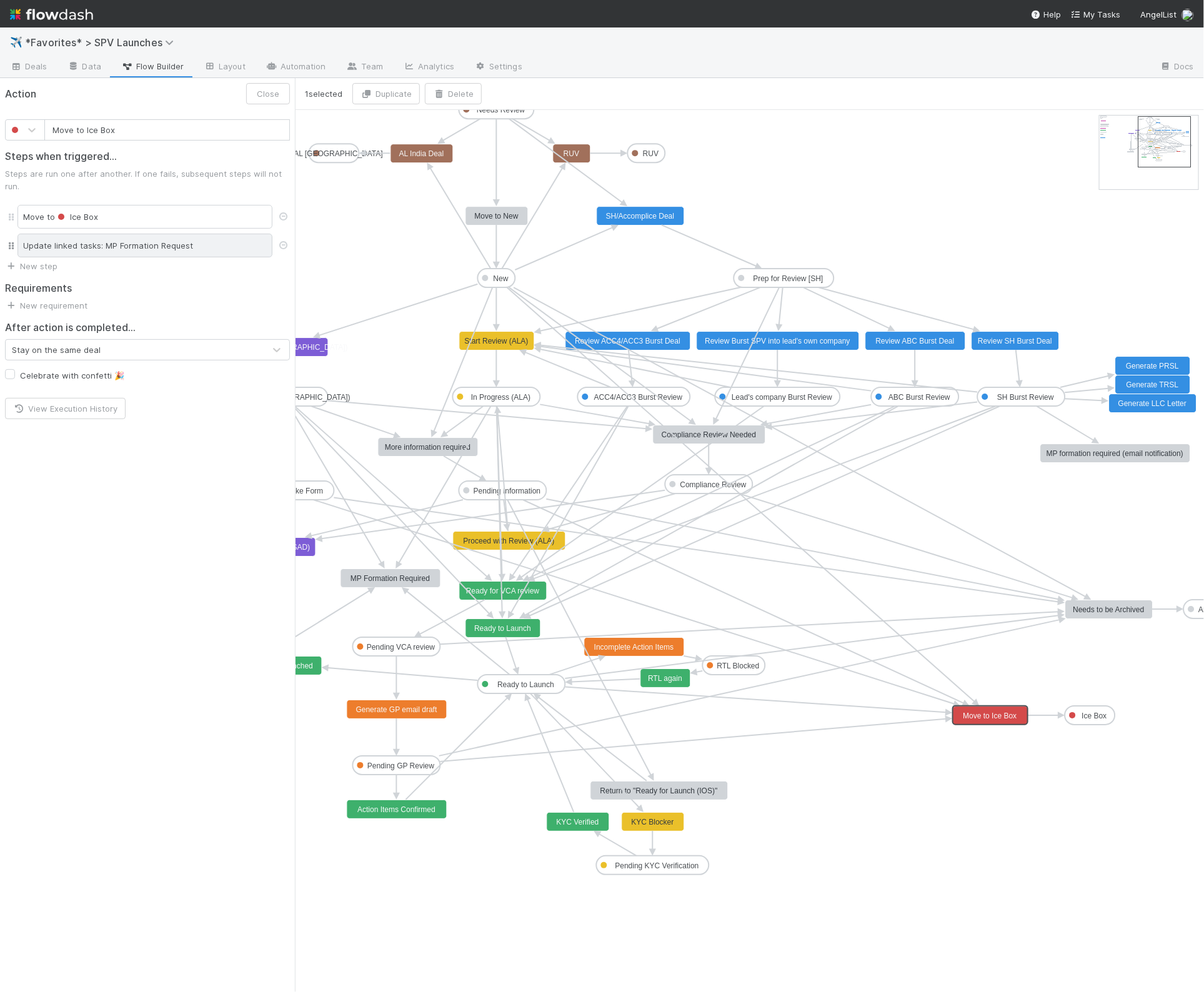
click at [117, 241] on div "Update linked tasks: MP Formation Request" at bounding box center [145, 245] width 255 height 23
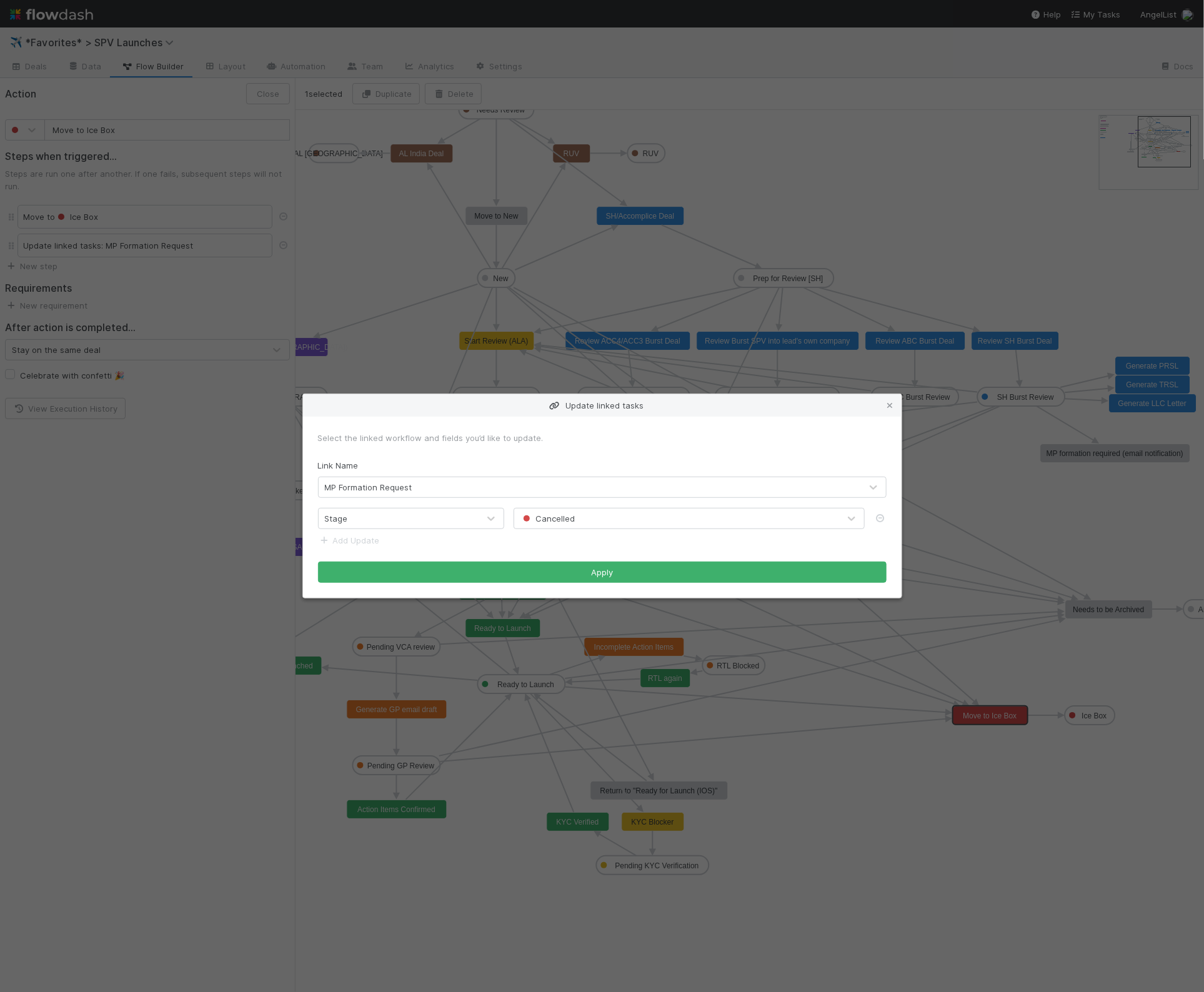
click at [117, 241] on div "Update linked tasks Select the linked workflow and fields you’d like to update.…" at bounding box center [602, 496] width 1204 height 992
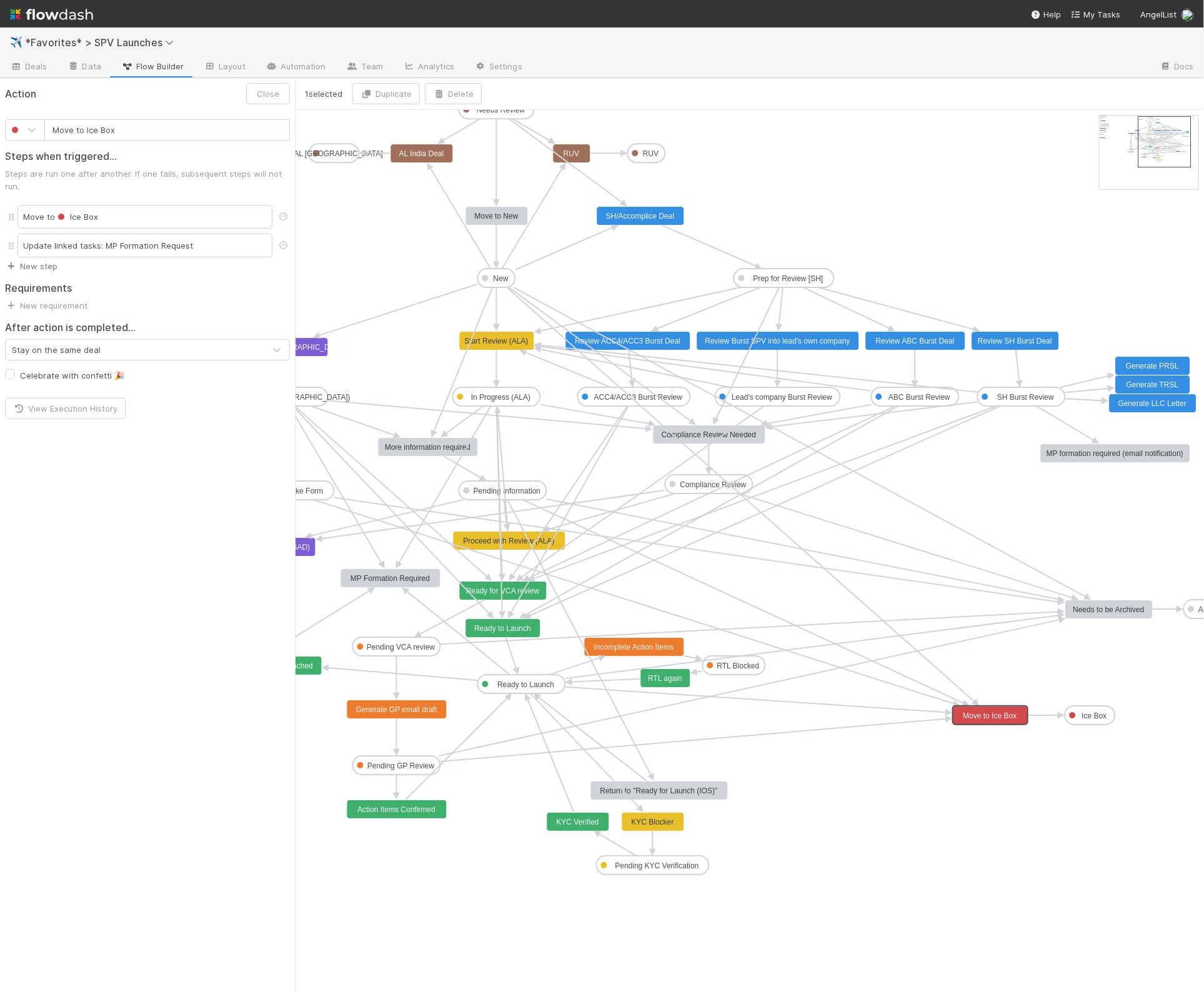
click at [40, 262] on link "New step" at bounding box center [31, 266] width 53 height 10
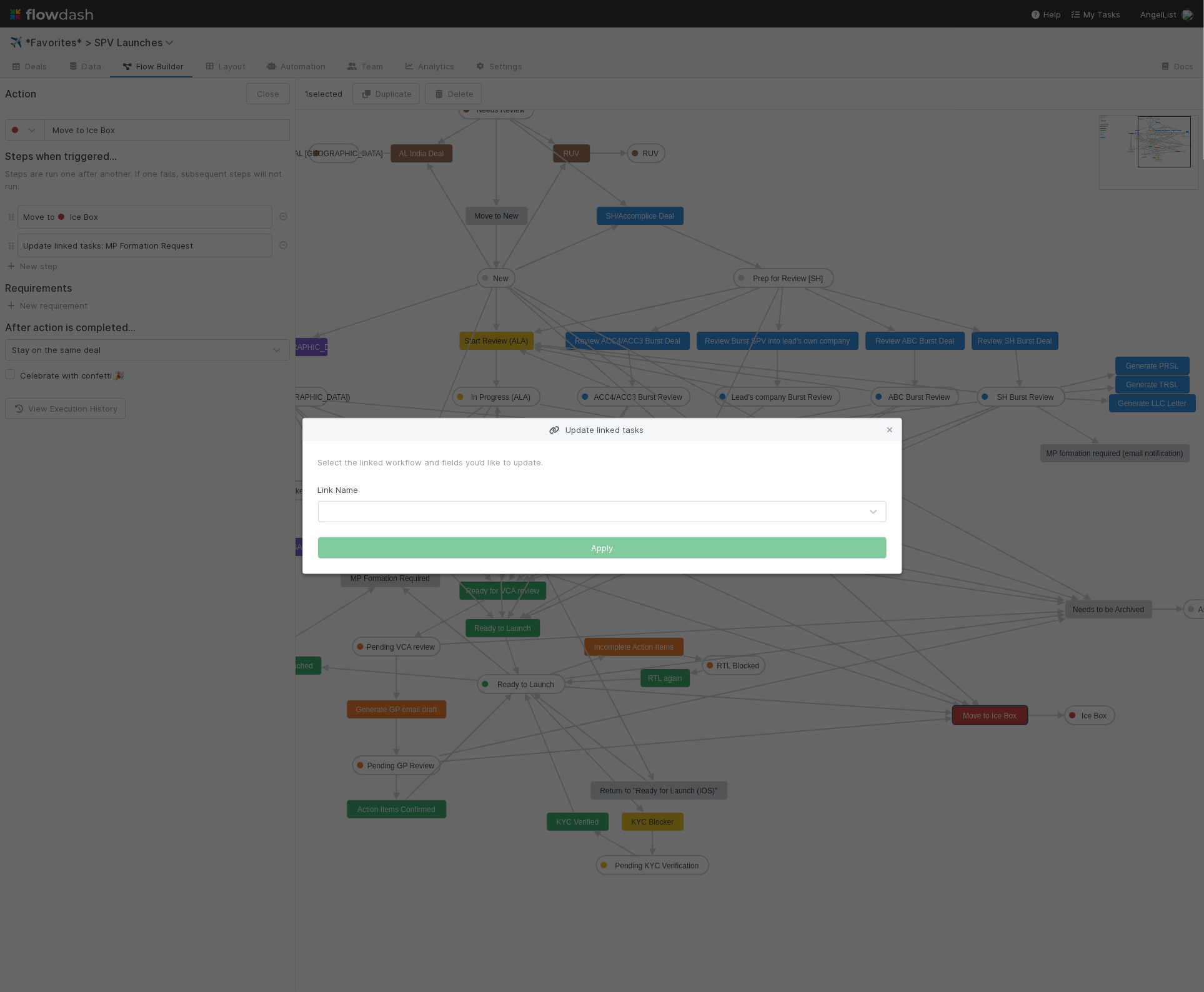
click at [407, 501] on div at bounding box center [602, 511] width 568 height 22
click at [401, 506] on div at bounding box center [590, 511] width 542 height 20
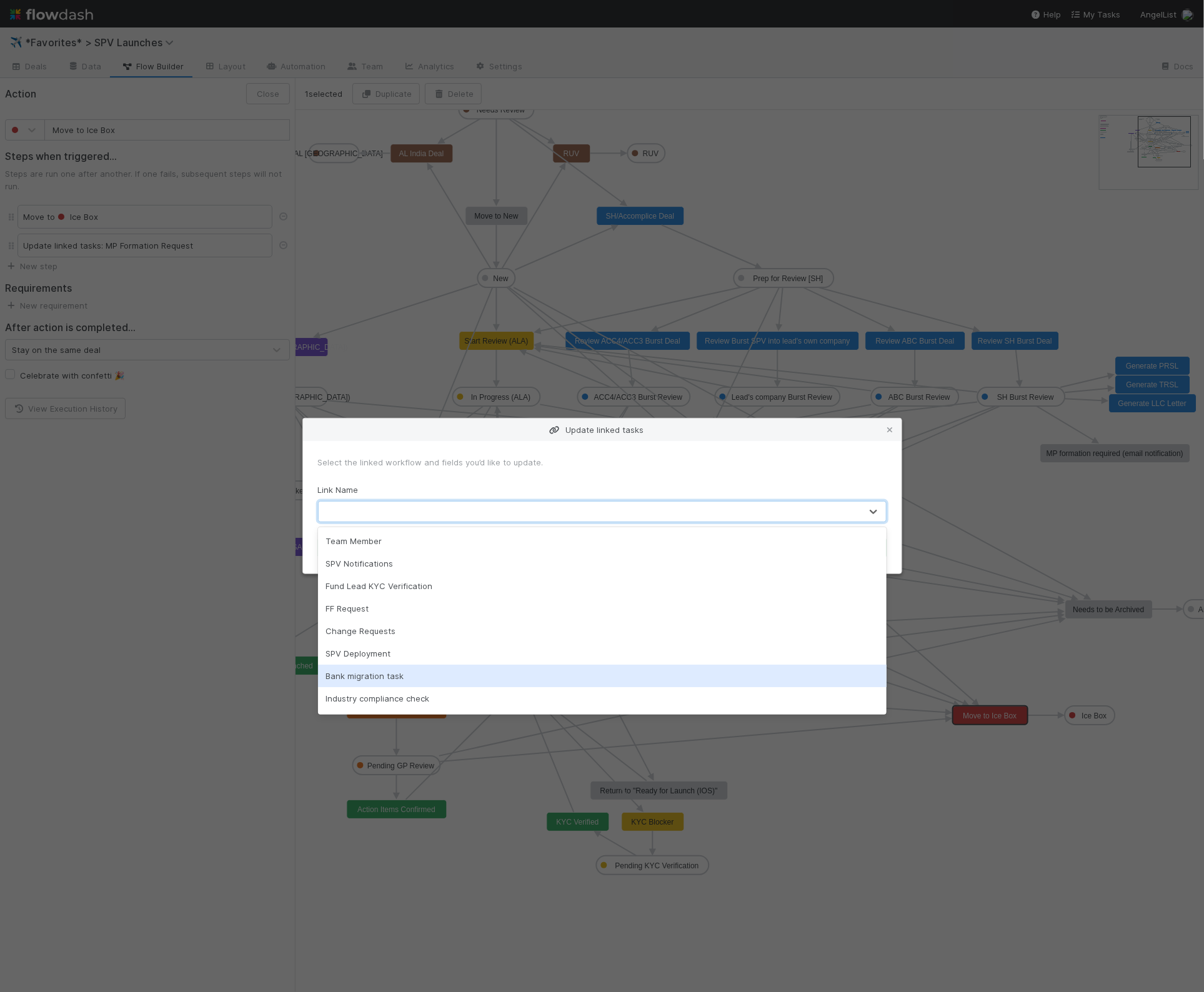
click at [456, 671] on div "Bank migration task" at bounding box center [602, 676] width 568 height 23
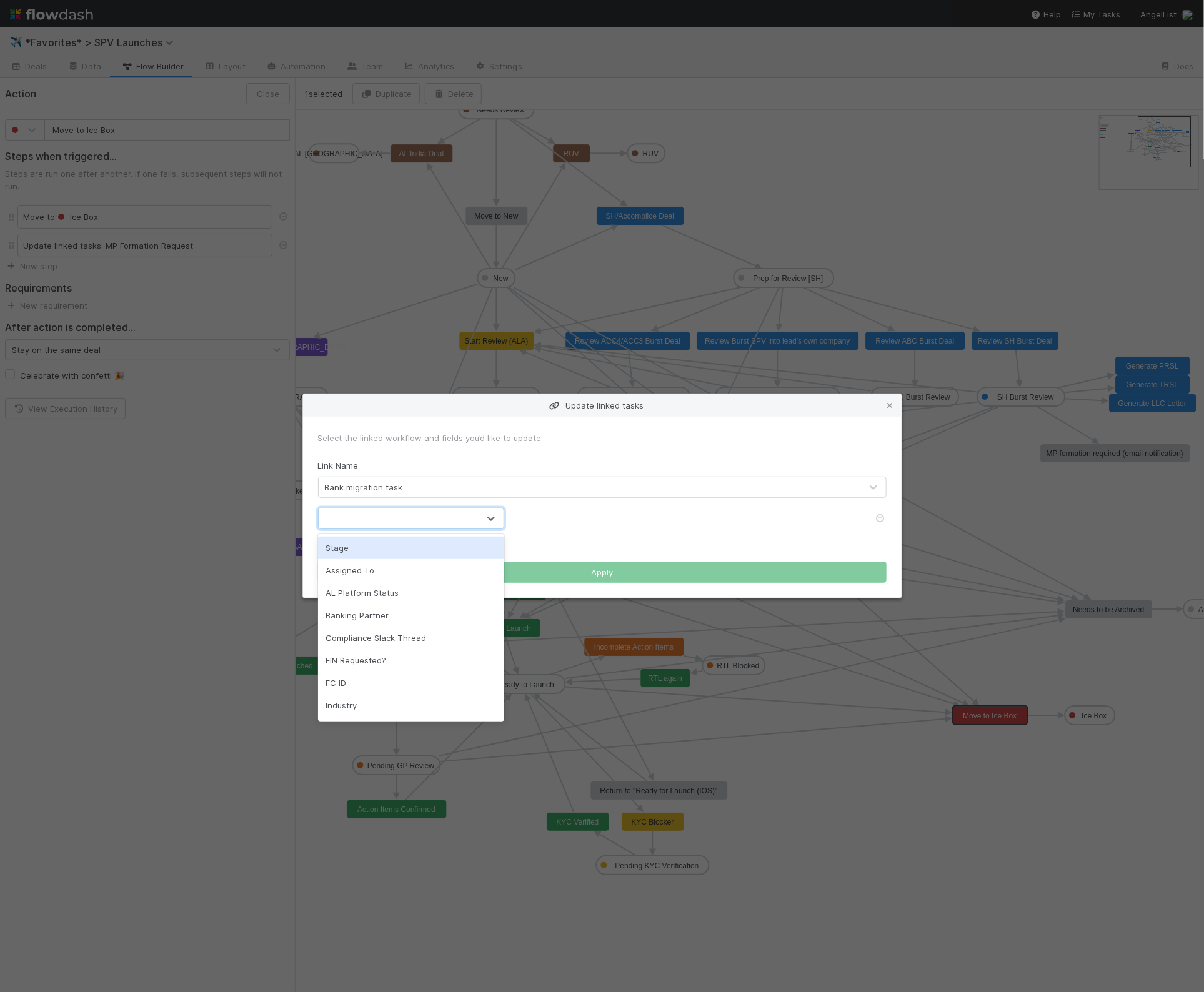
click at [452, 521] on div at bounding box center [399, 518] width 160 height 20
drag, startPoint x: 450, startPoint y: 542, endPoint x: 489, endPoint y: 538, distance: 39.2
click at [450, 542] on div "Stage" at bounding box center [411, 548] width 187 height 23
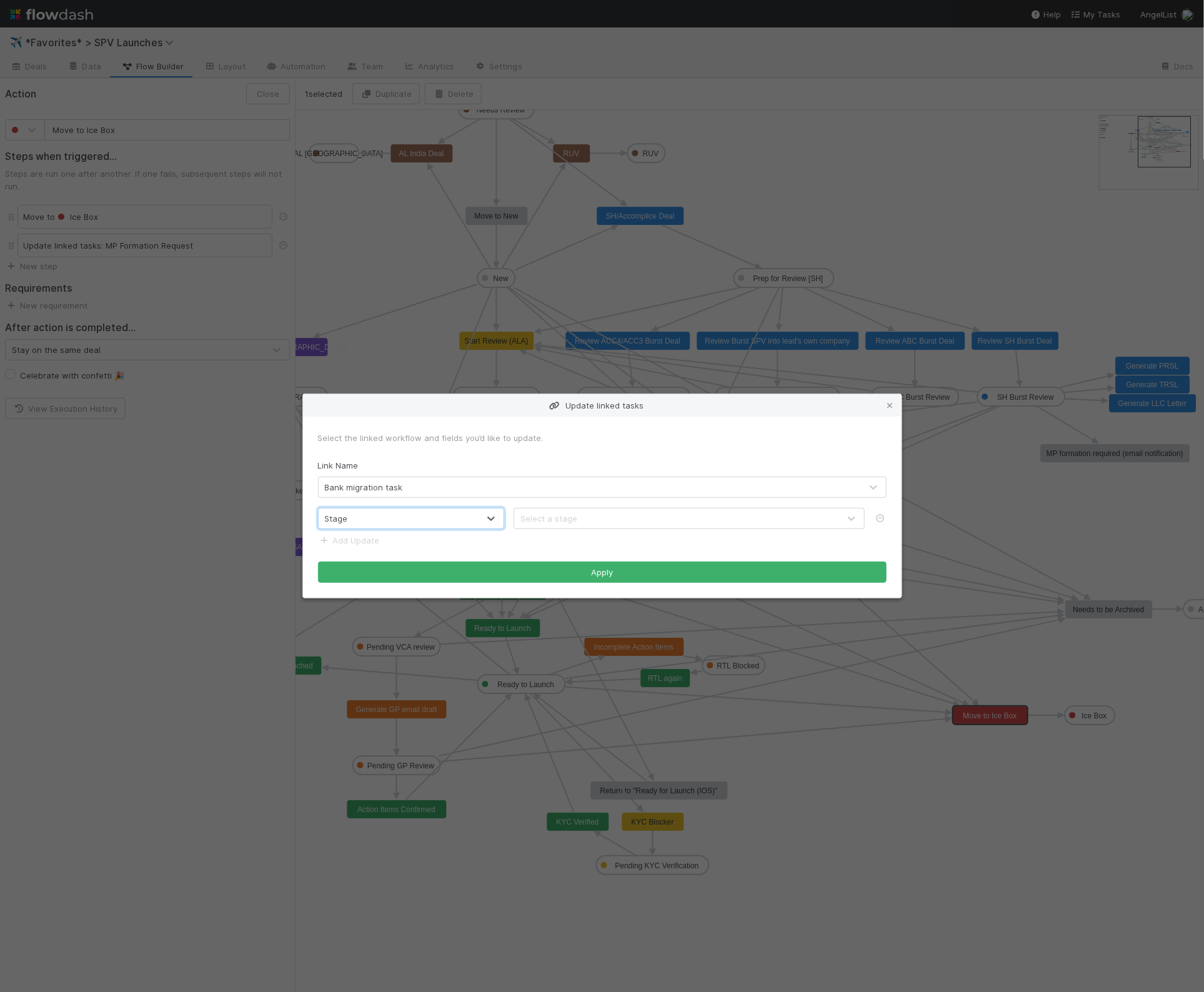
click at [564, 518] on div "Select a stage" at bounding box center [549, 518] width 57 height 12
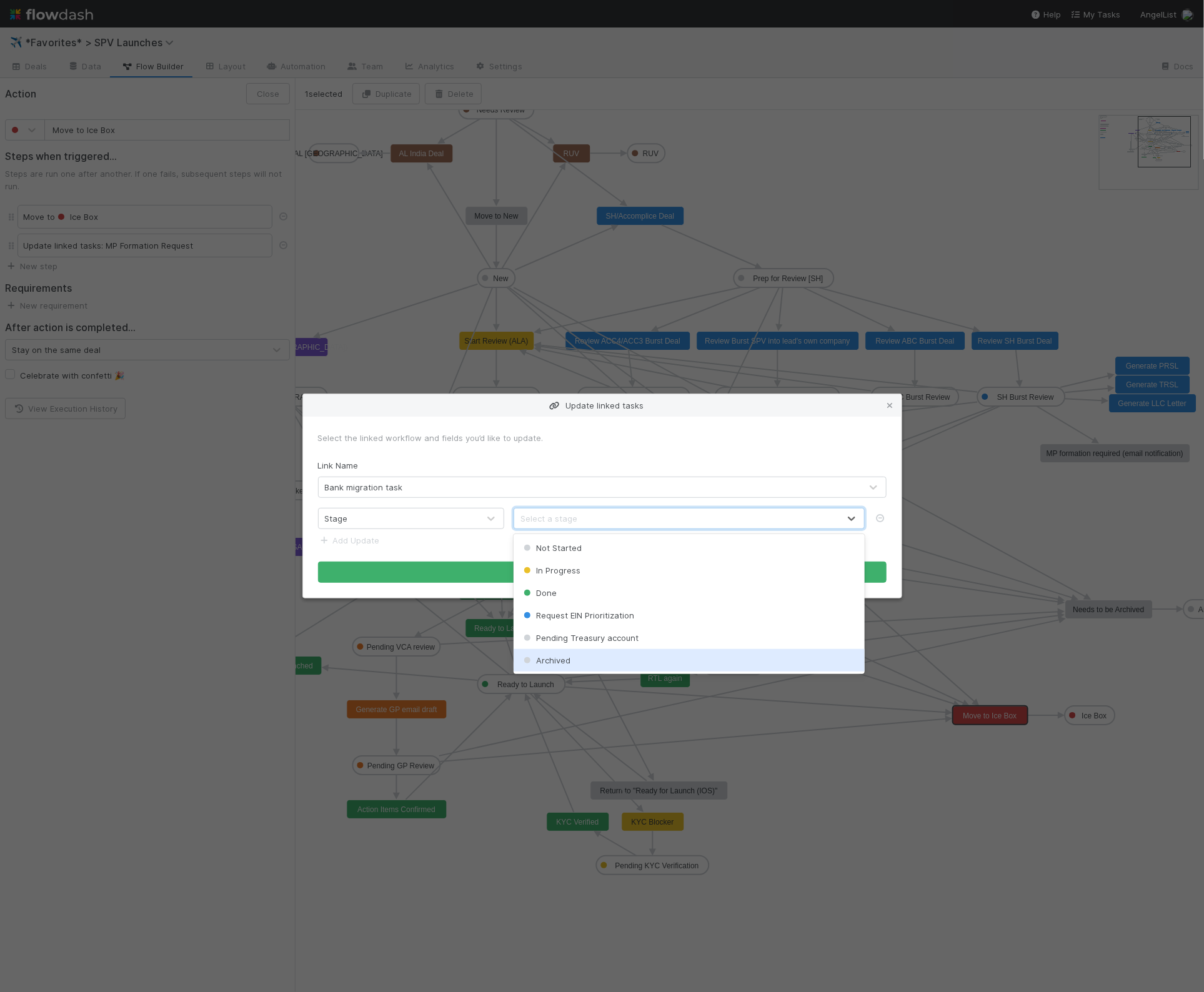
click at [596, 663] on div "Archived" at bounding box center [689, 660] width 351 height 23
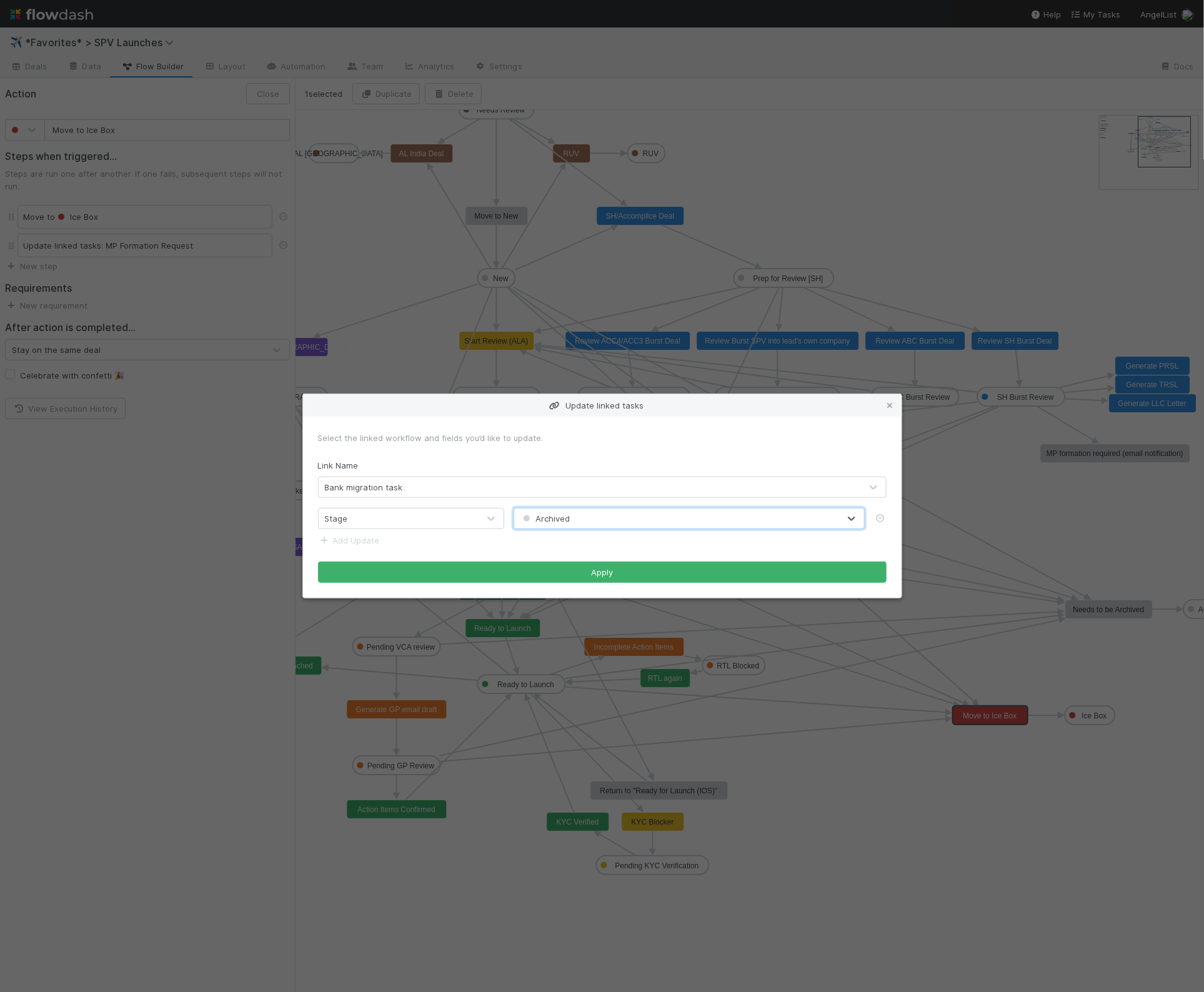
click at [506, 462] on div "Link Name Bank migration task" at bounding box center [602, 478] width 568 height 38
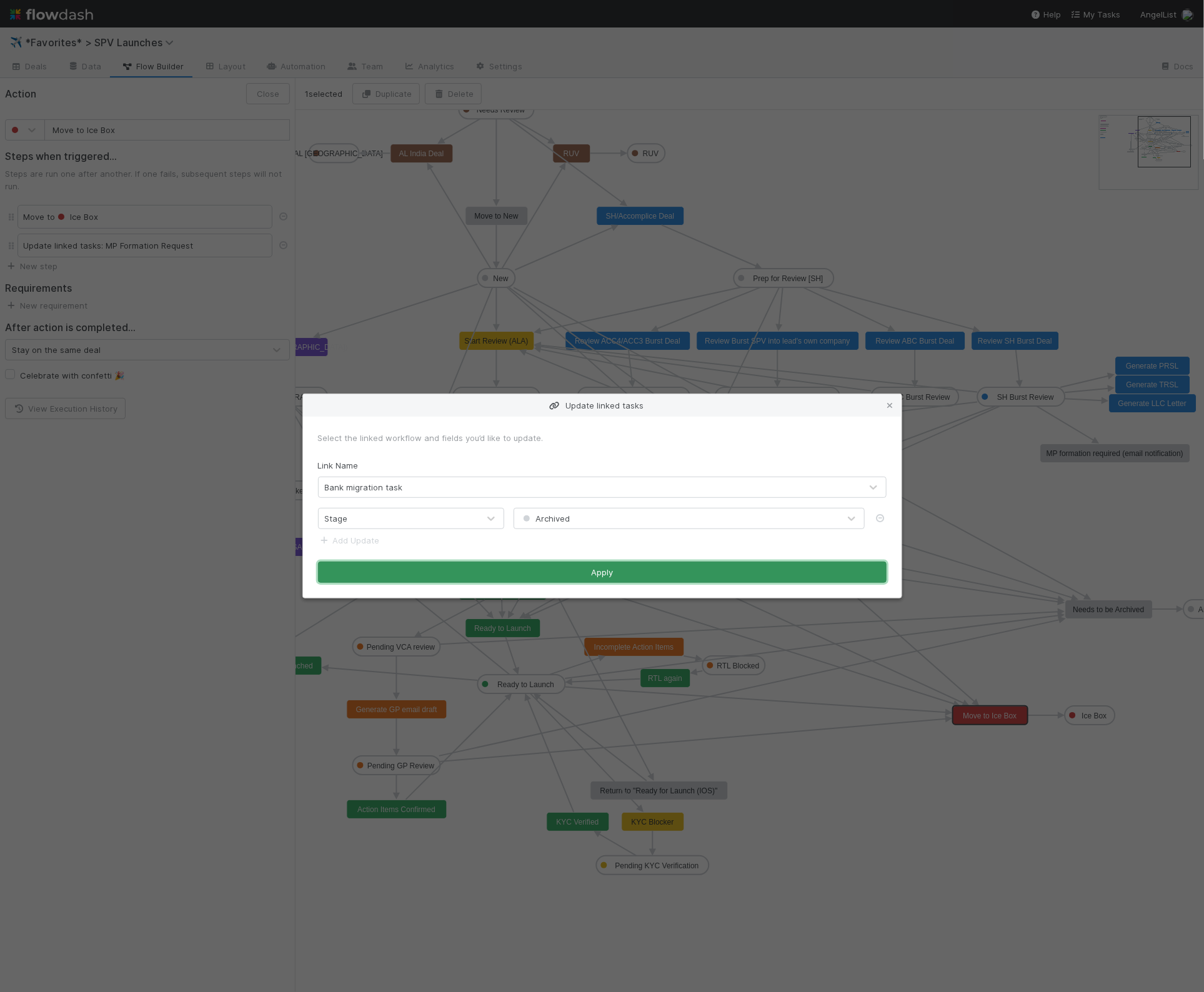
click at [659, 571] on button "Apply" at bounding box center [602, 572] width 568 height 22
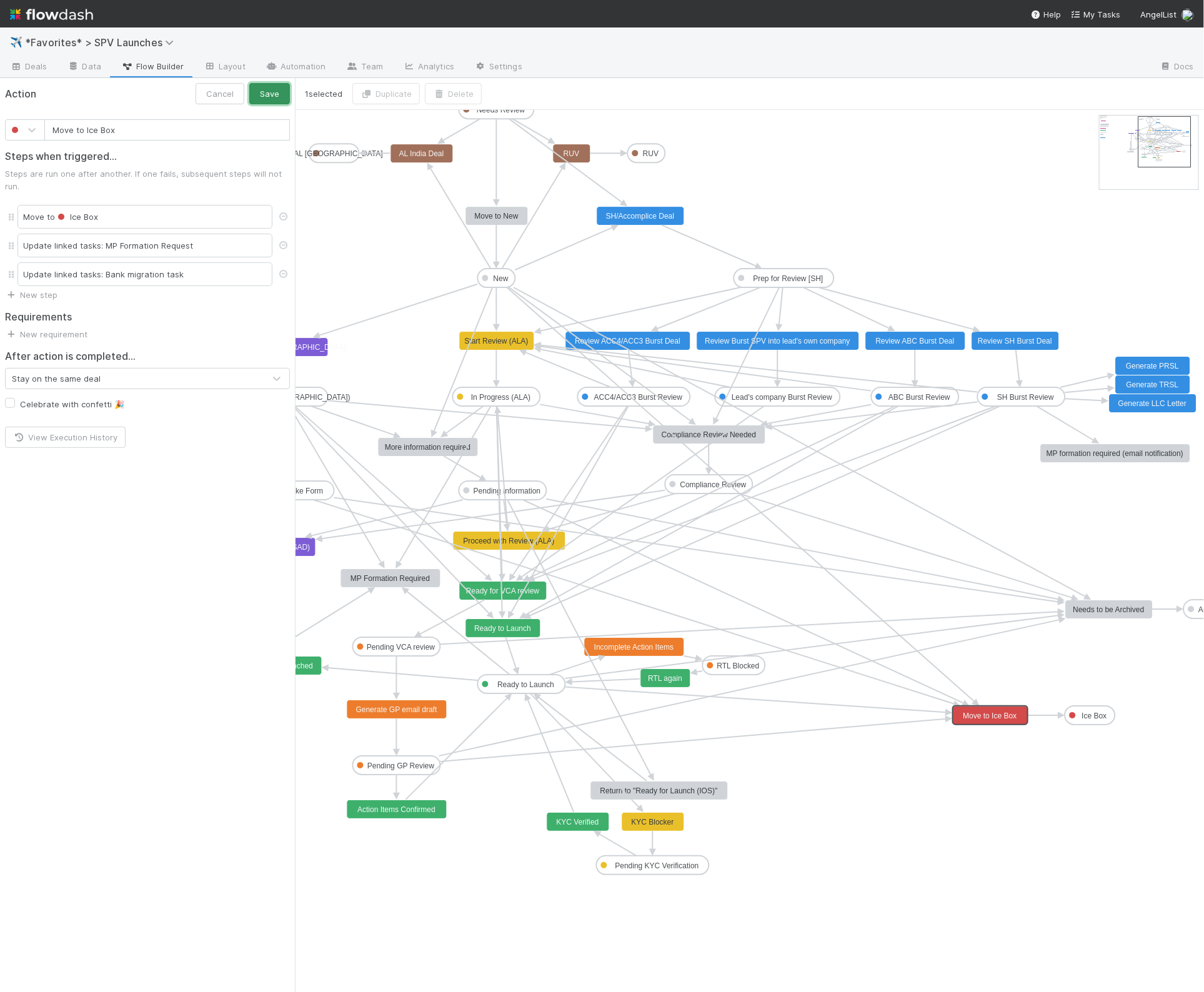
click at [260, 101] on button "Save" at bounding box center [269, 94] width 40 height 22
type input "Needs to be Archived"
click at [1094, 609] on text "Needs to be Archived" at bounding box center [1108, 609] width 71 height 8
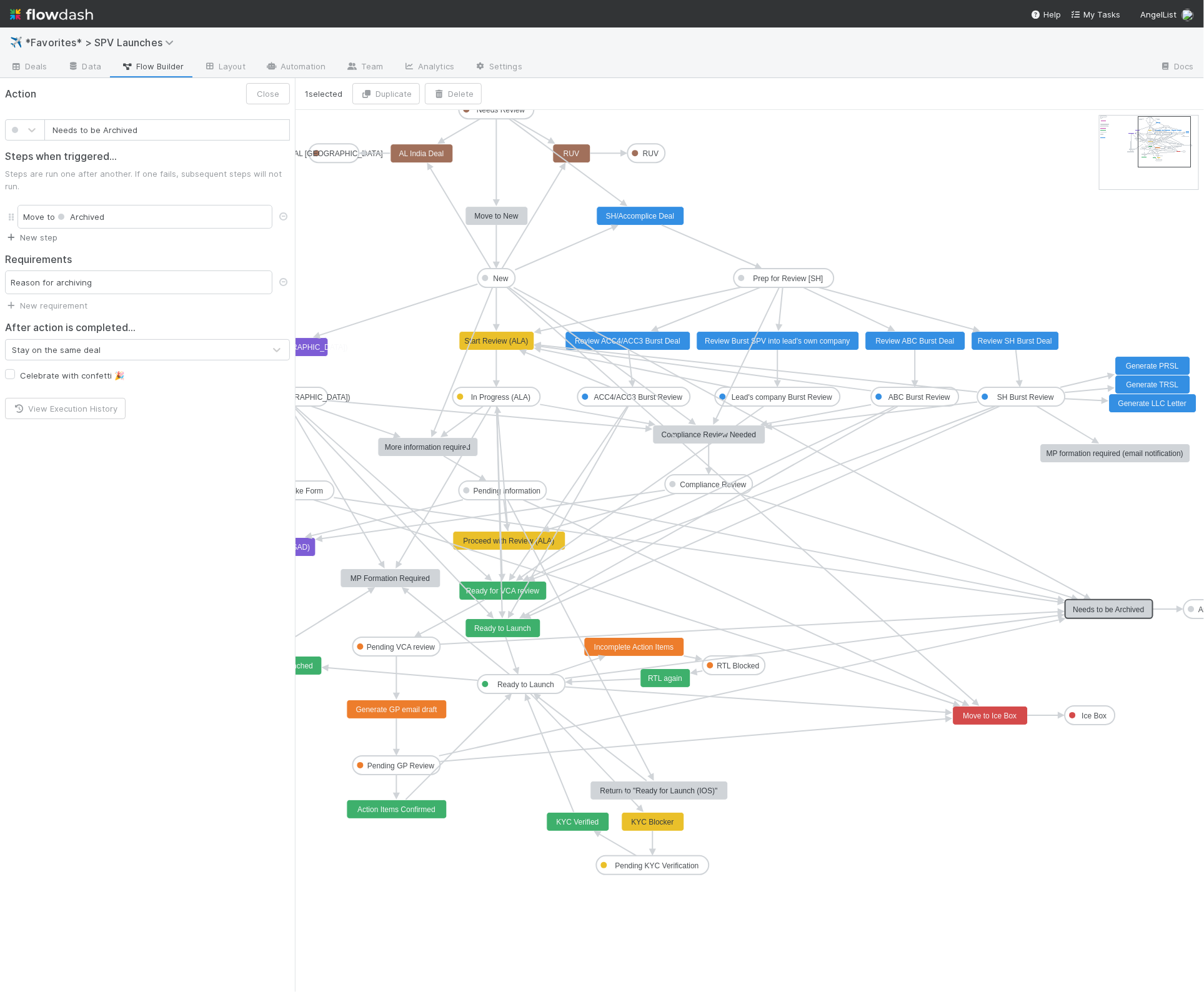
click at [29, 233] on link "New step" at bounding box center [31, 237] width 53 height 10
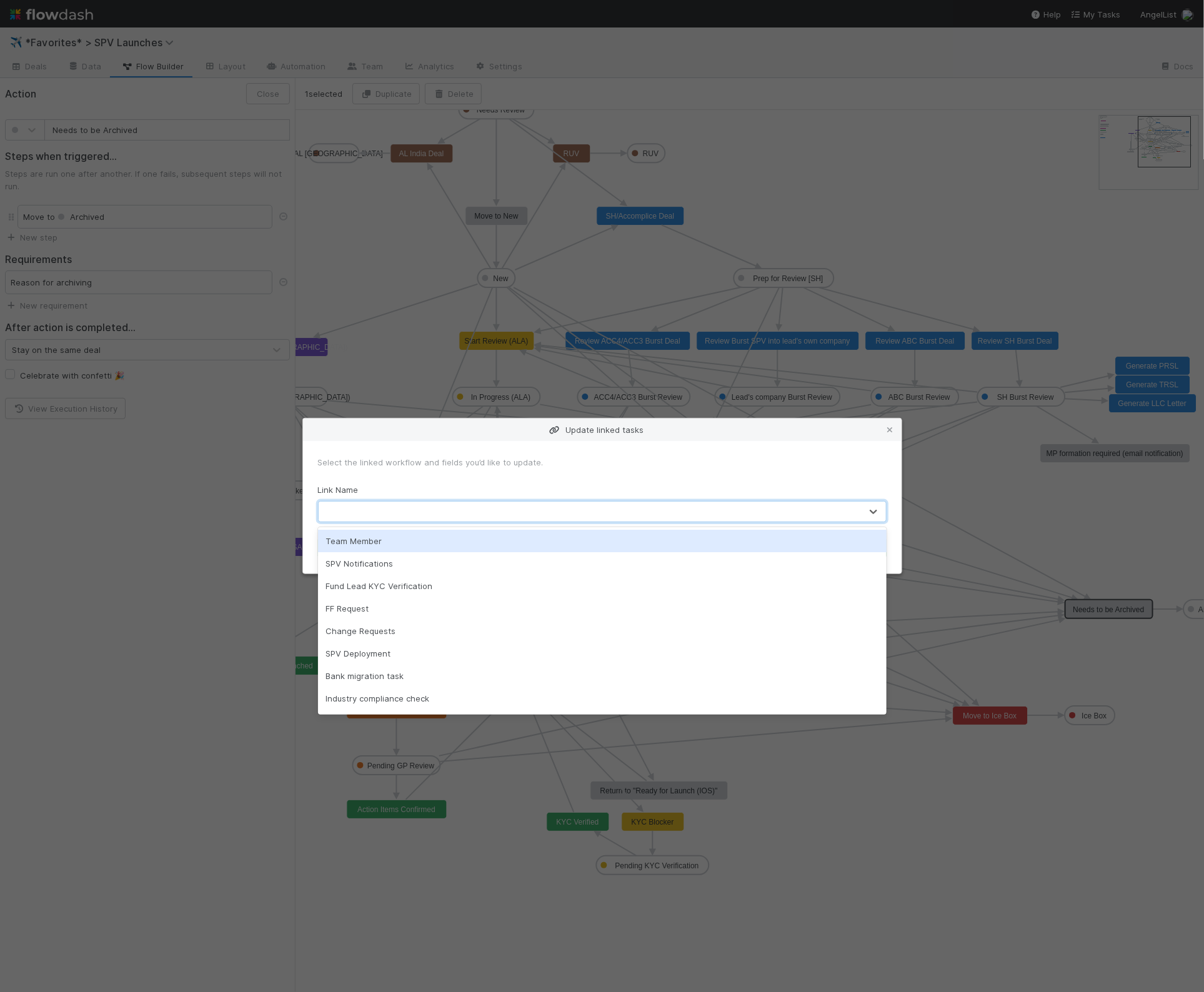
click at [356, 508] on div at bounding box center [590, 511] width 542 height 20
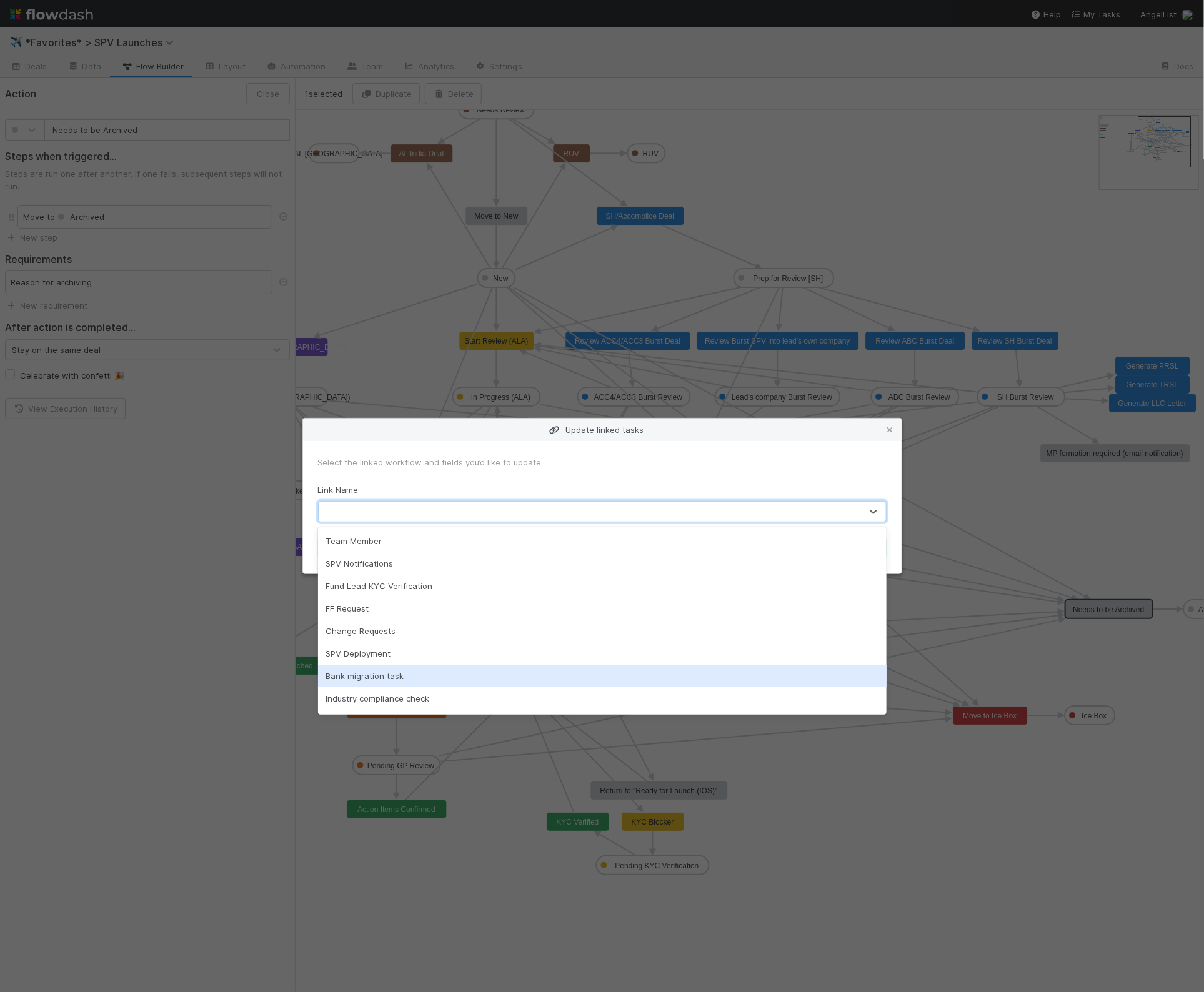
drag, startPoint x: 381, startPoint y: 682, endPoint x: 479, endPoint y: 561, distance: 155.7
click at [381, 682] on div "Bank migration task" at bounding box center [602, 676] width 568 height 23
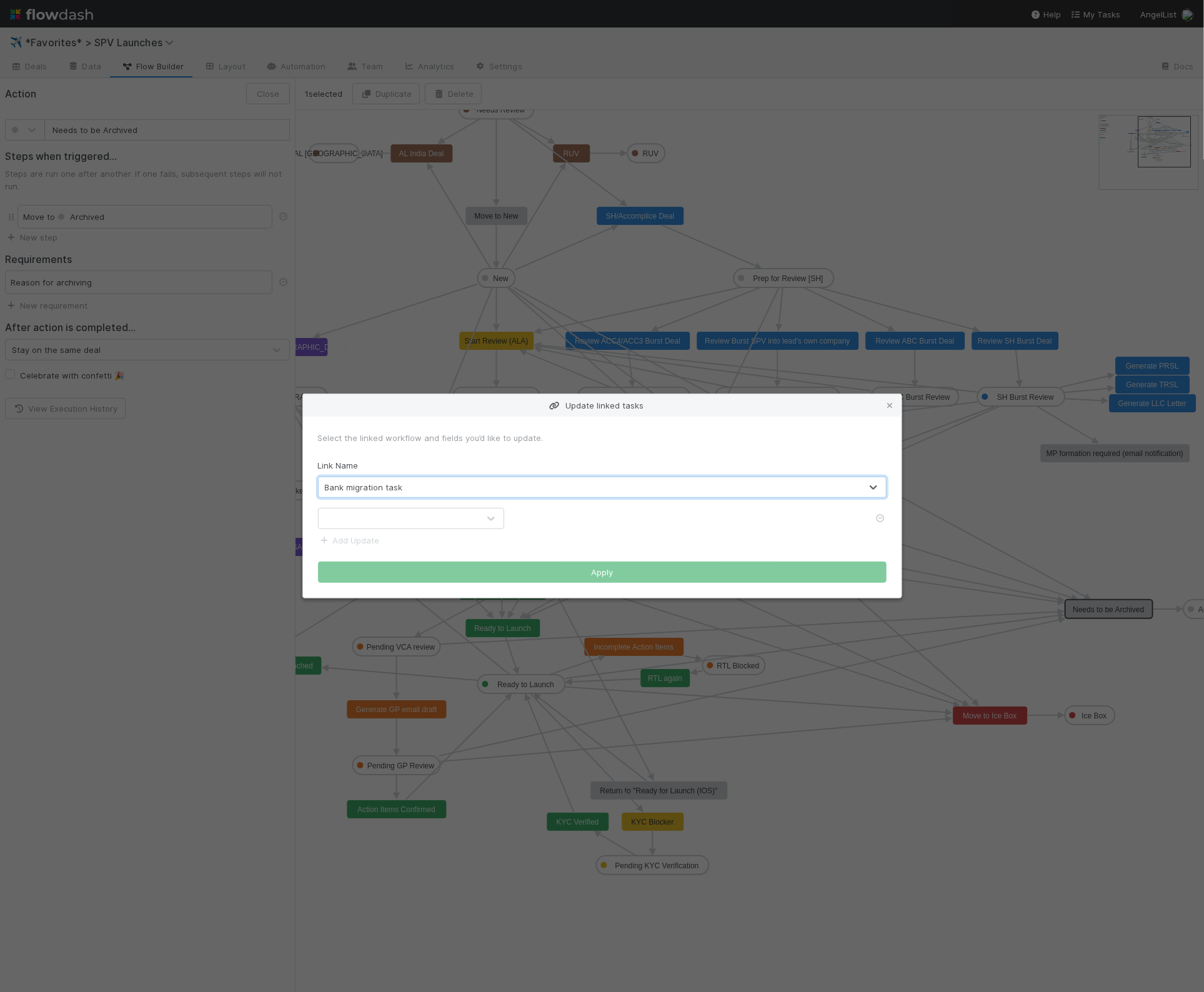
click at [425, 524] on div at bounding box center [399, 518] width 160 height 20
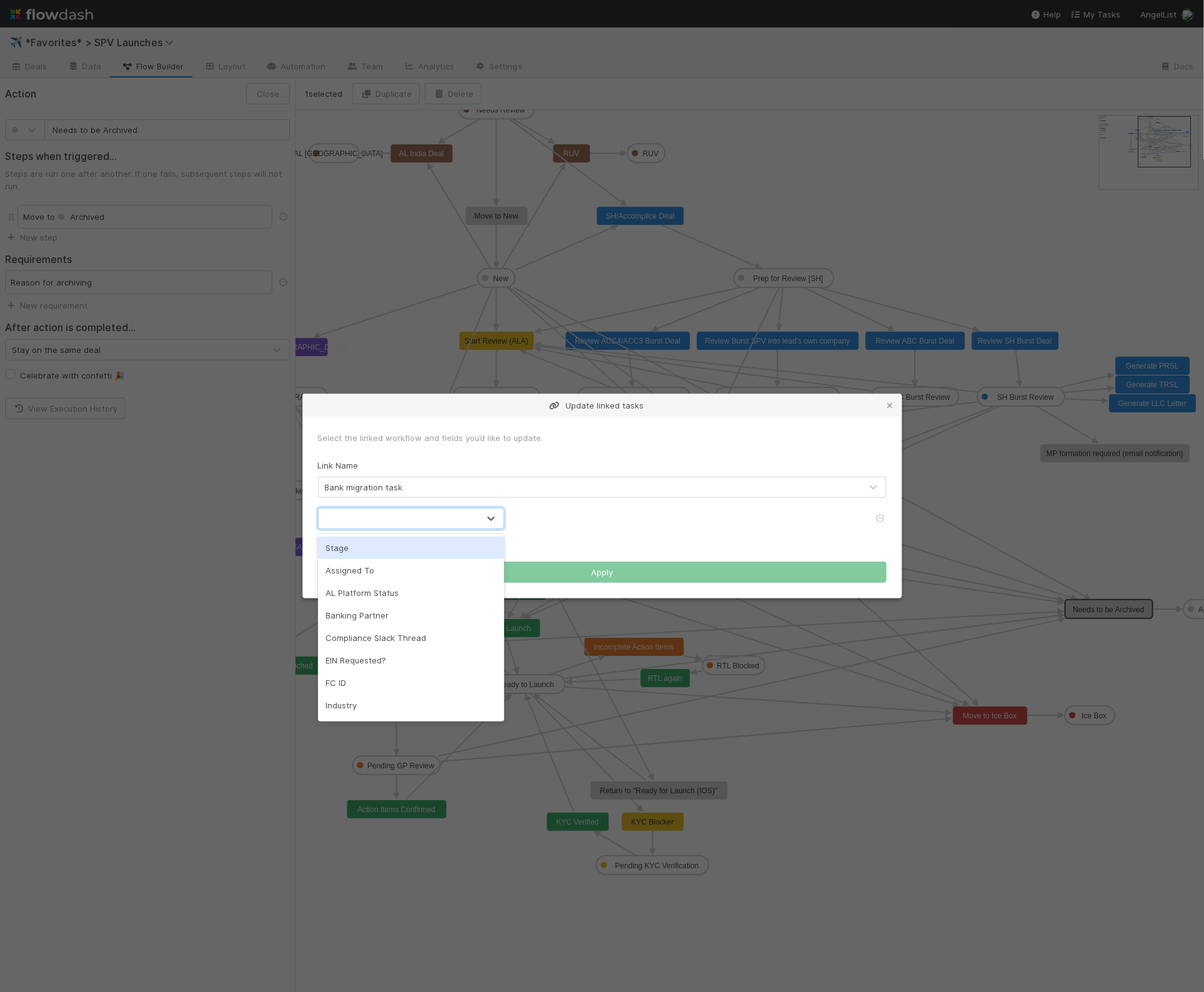
click at [425, 541] on div "Stage" at bounding box center [411, 548] width 187 height 23
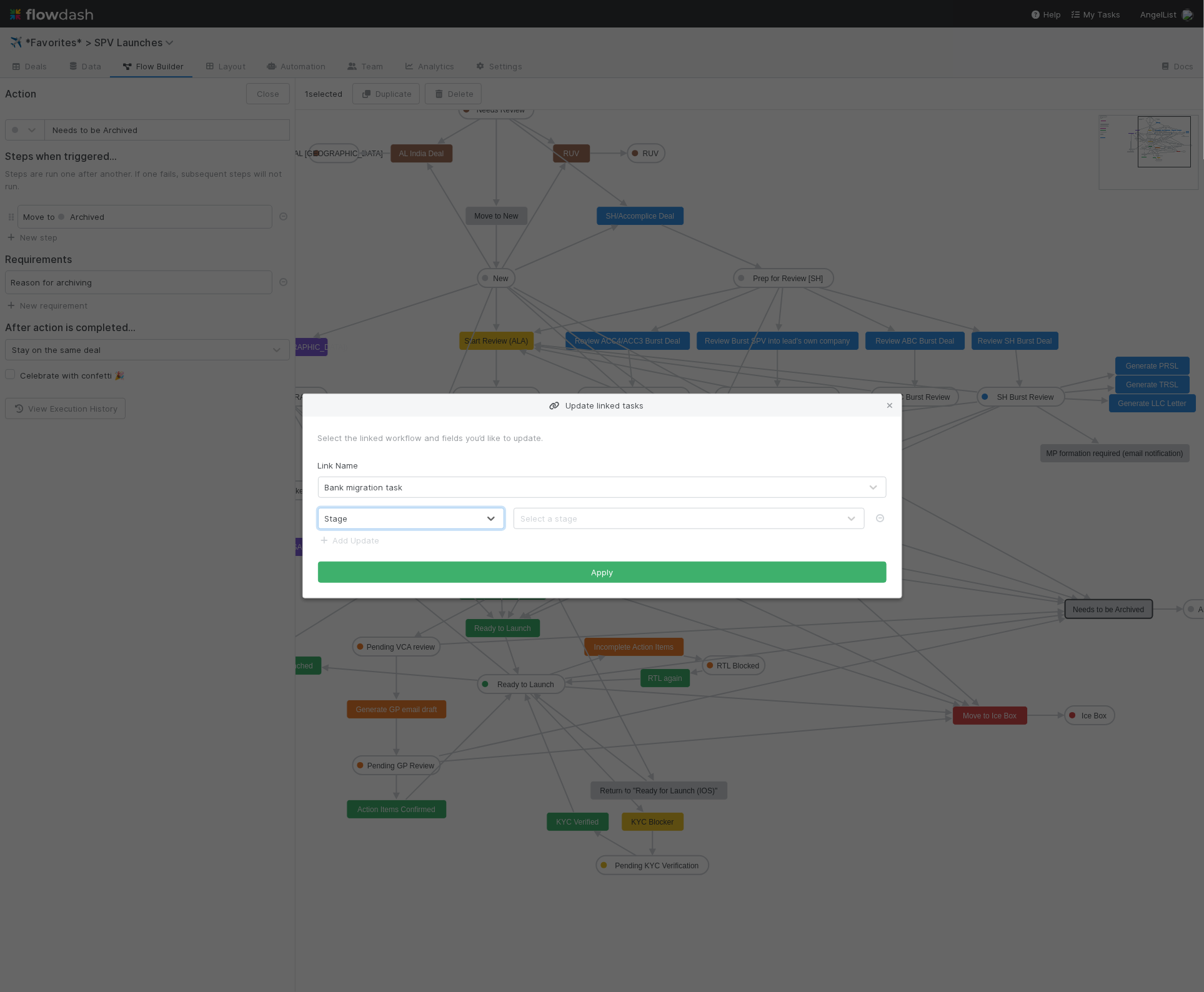
click at [565, 521] on div "Select a stage" at bounding box center [549, 518] width 57 height 12
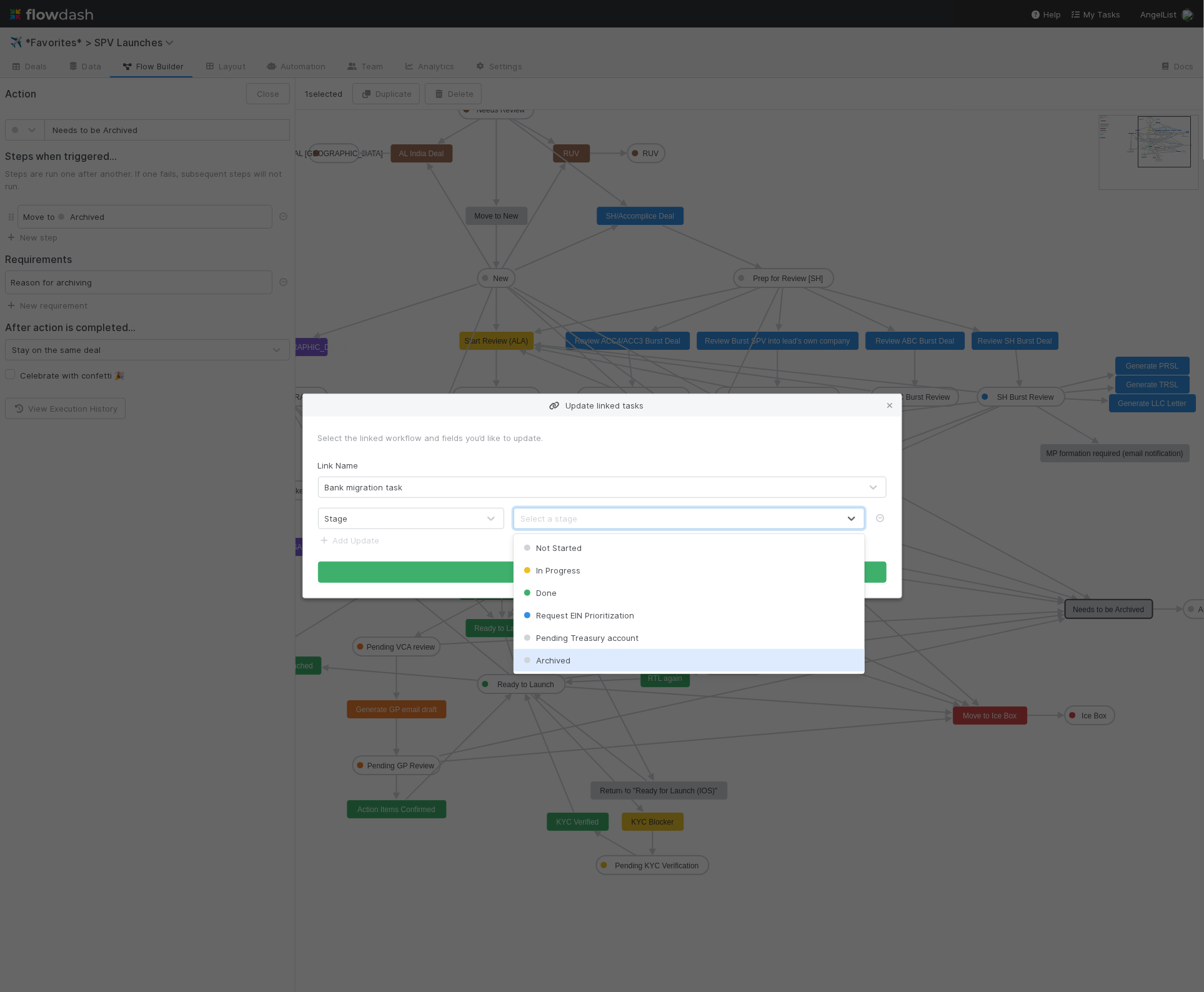
drag, startPoint x: 583, startPoint y: 662, endPoint x: 579, endPoint y: 651, distance: 11.7
click at [583, 662] on div "Archived" at bounding box center [689, 660] width 351 height 23
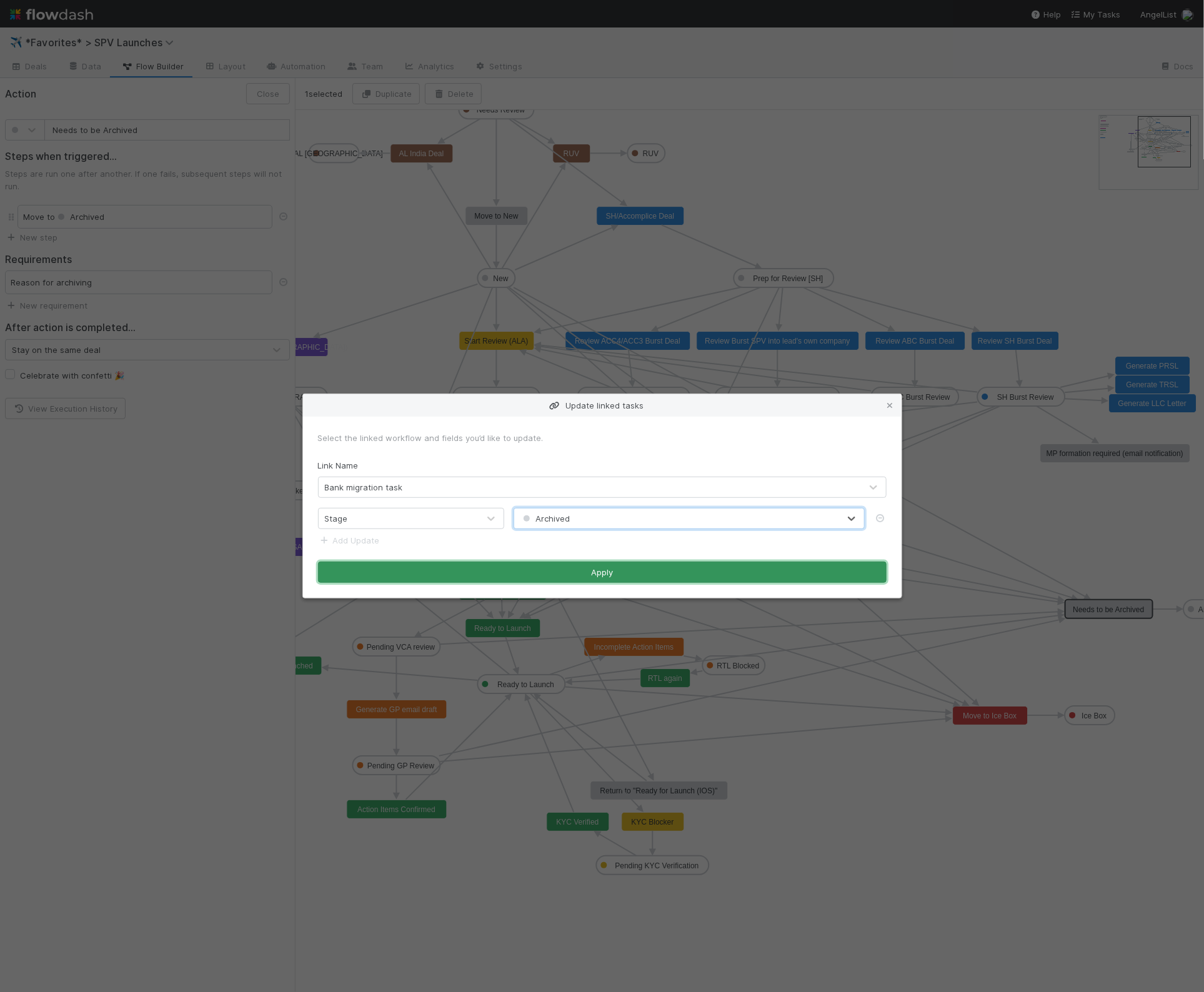
click at [499, 574] on button "Apply" at bounding box center [602, 572] width 568 height 22
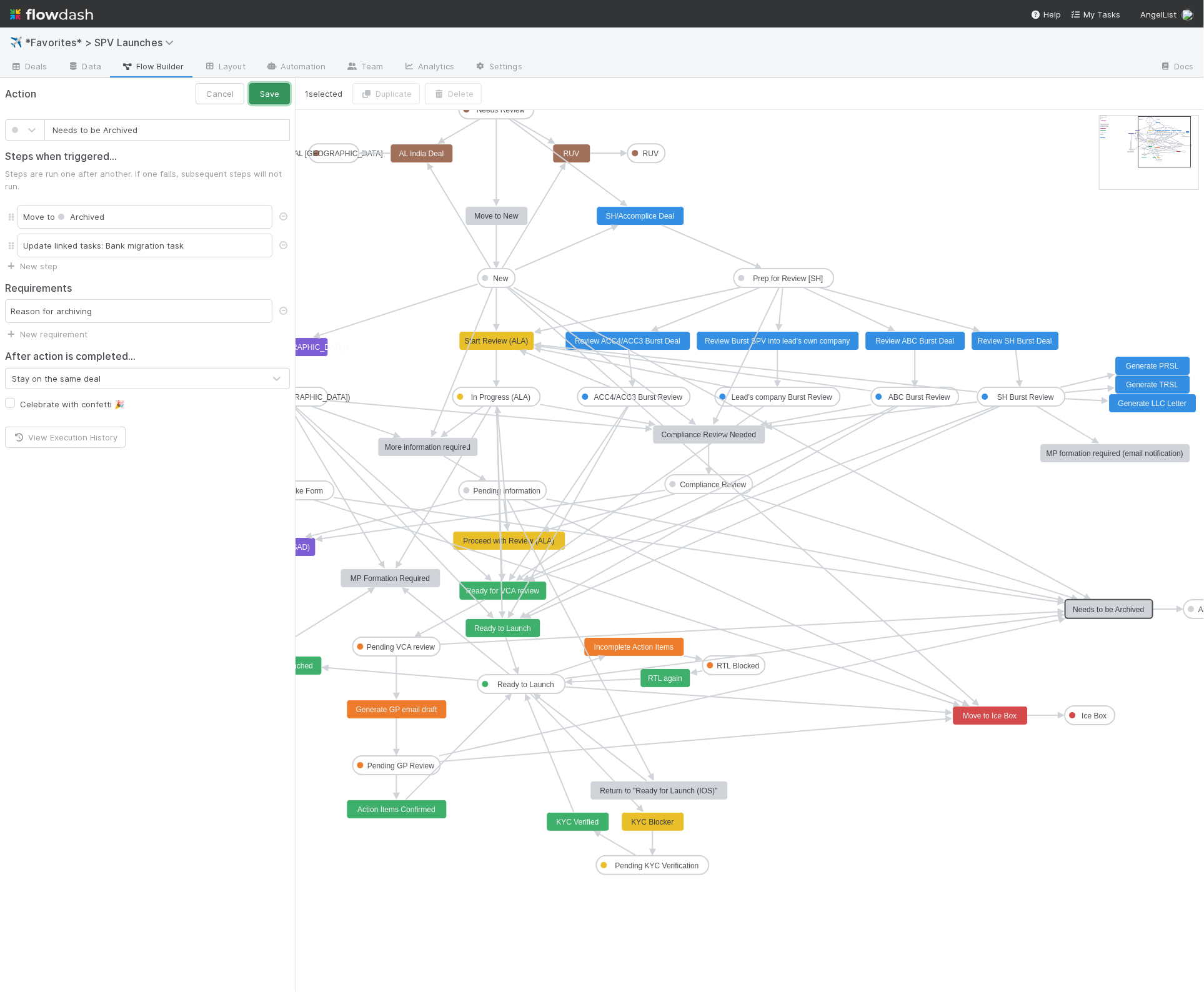
click at [282, 93] on button "Save" at bounding box center [269, 94] width 40 height 22
click at [53, 63] on link "Deals" at bounding box center [28, 67] width 57 height 20
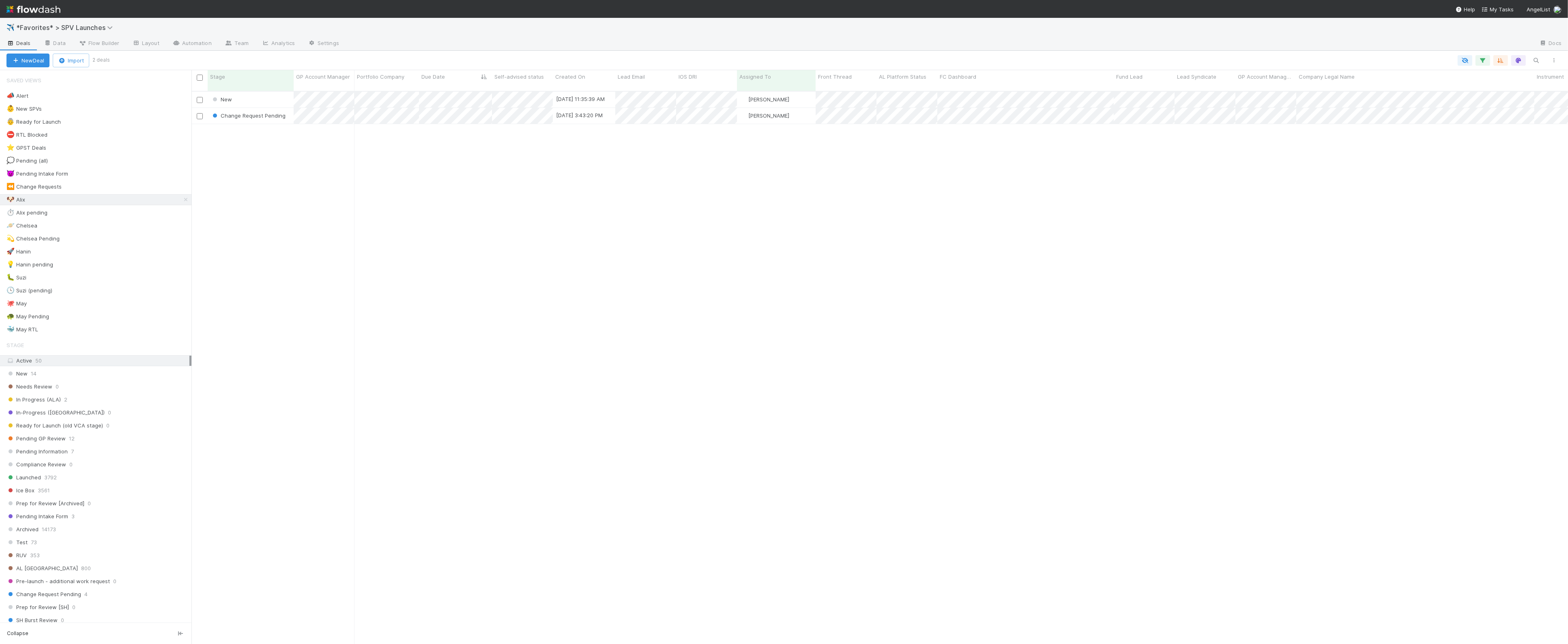
scroll to position [1, 1]
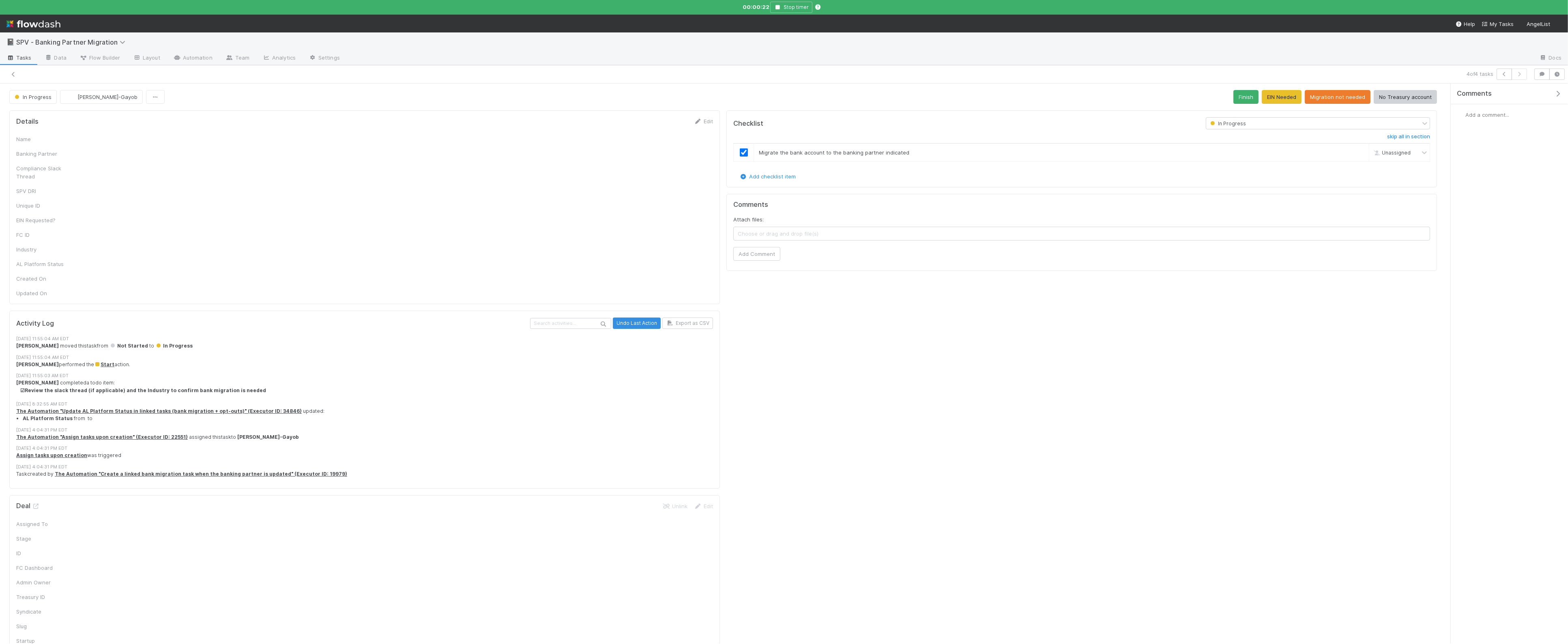
checkbox input "true"
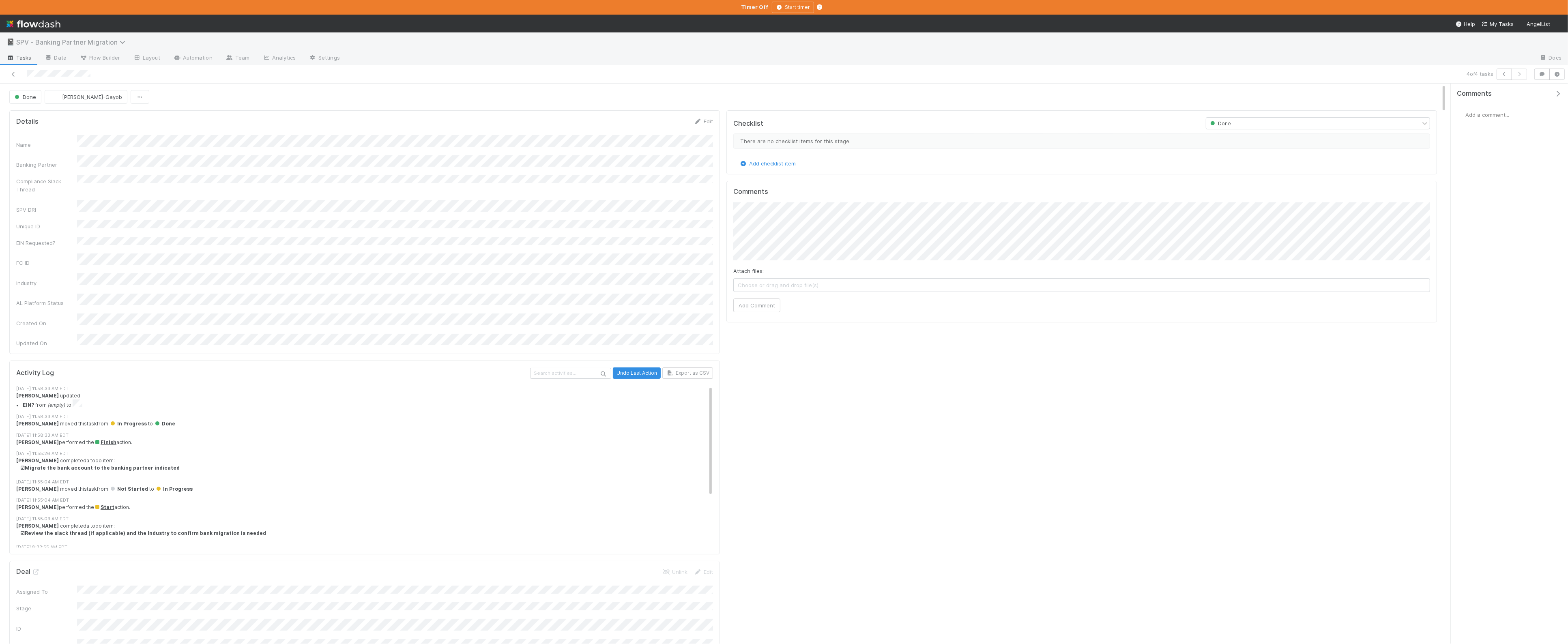
click at [40, 44] on span "SPV - Banking Partner Migration" at bounding box center [73, 42] width 113 height 8
type input "opt"
click at [69, 74] on div "🐋 Opt Out Email Workflow" at bounding box center [105, 77] width 193 height 8
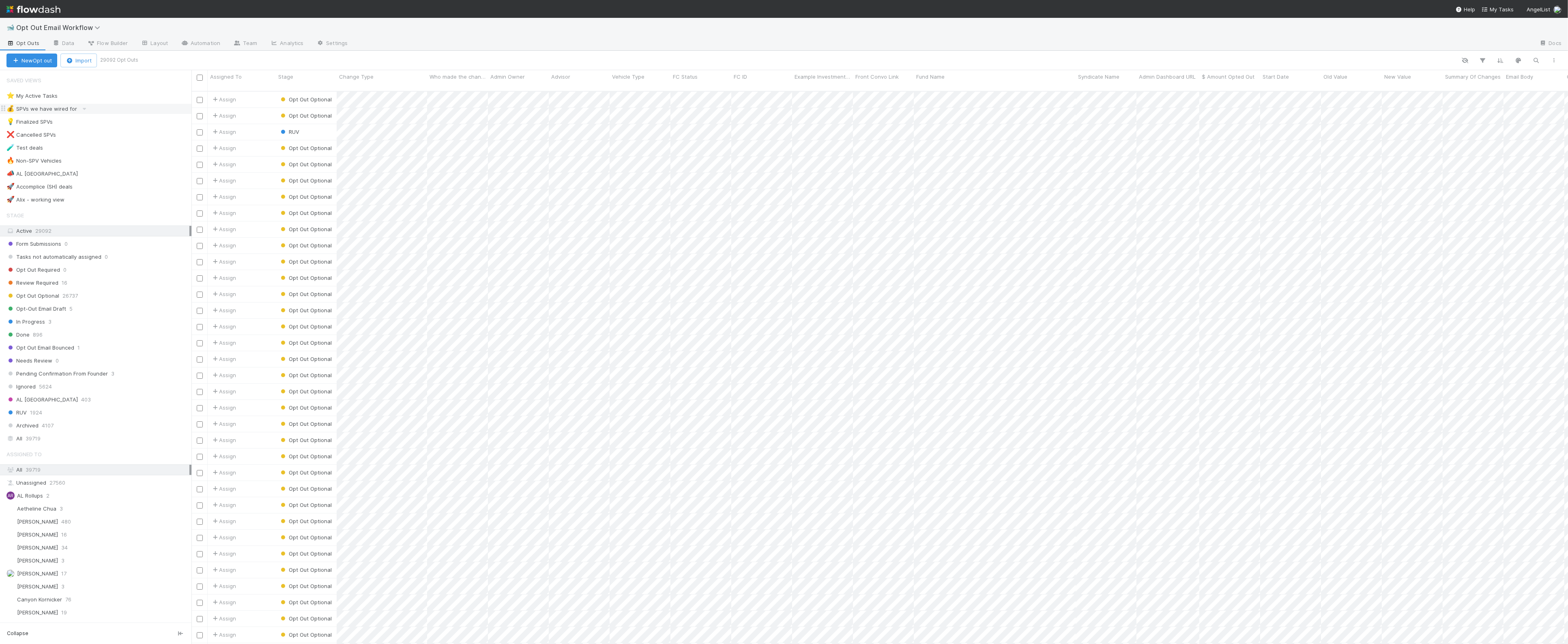
scroll to position [559, 1377]
click at [116, 321] on div "In Progress 3" at bounding box center [99, 321] width 185 height 10
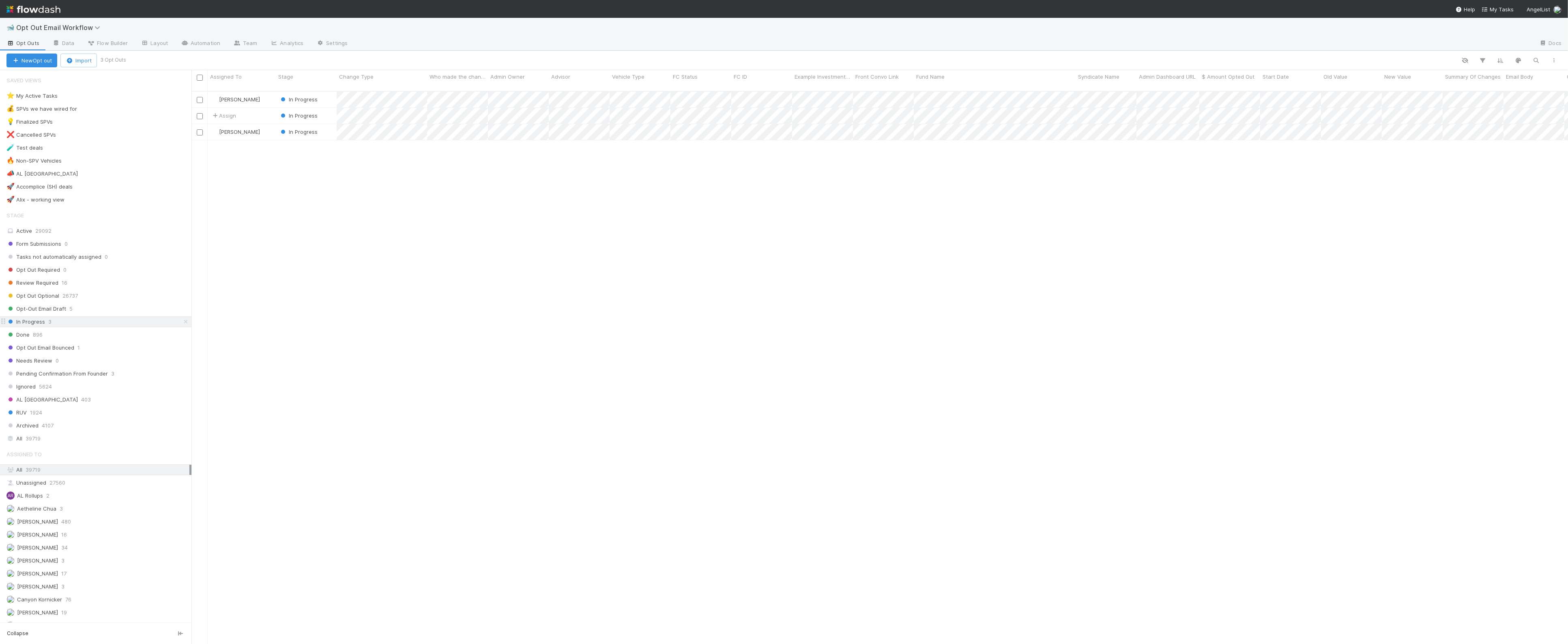
scroll to position [559, 1377]
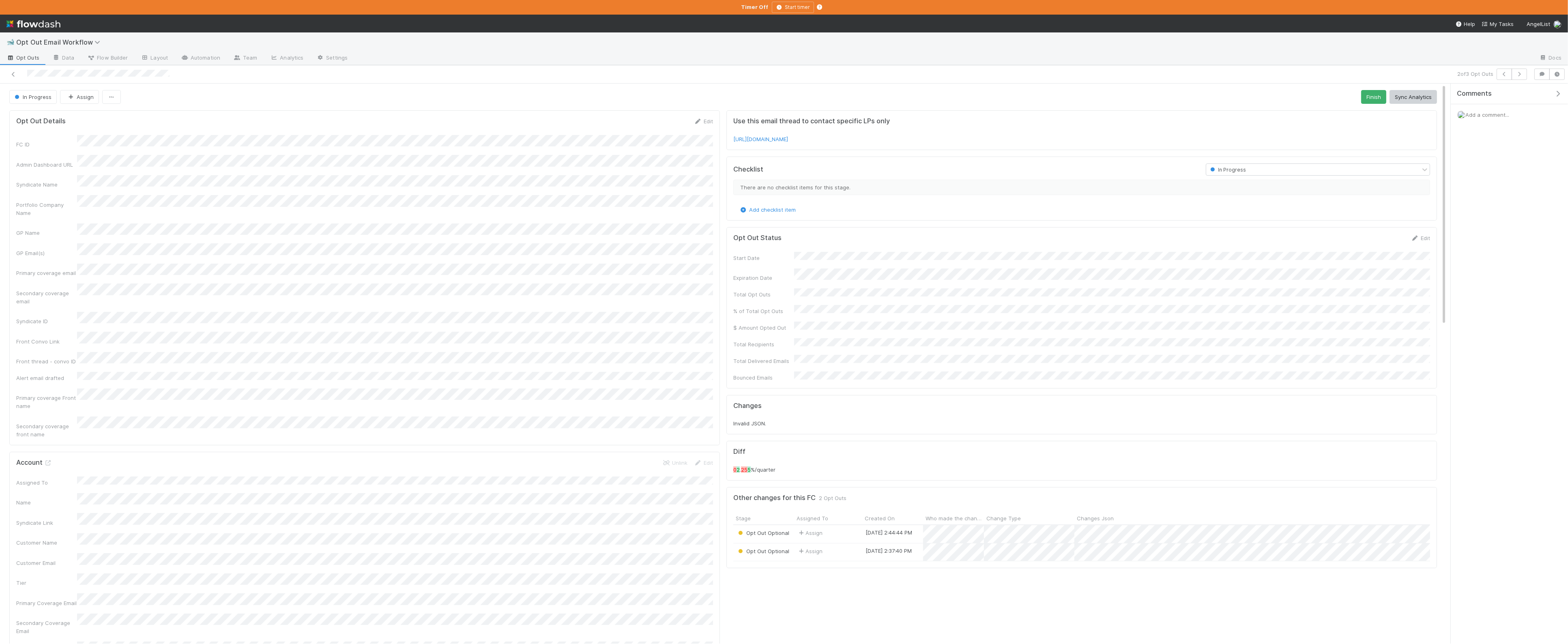
click at [730, 220] on div "Checklist In Progress There are no checklist items for this stage. Add checklis…" at bounding box center [1081, 188] width 710 height 64
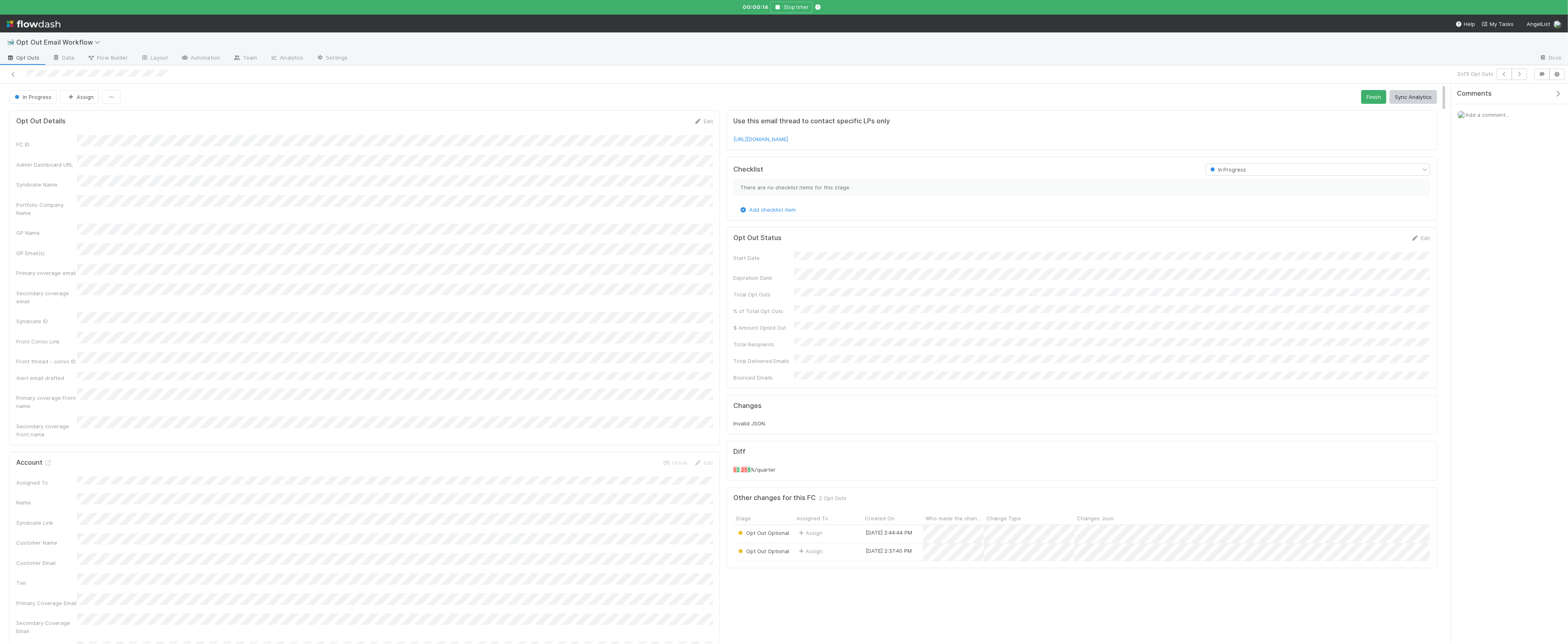
click at [732, 220] on div "Checklist In Progress There are no checklist items for this stage. Add checklis…" at bounding box center [1081, 188] width 710 height 64
click at [1555, 78] on button "button" at bounding box center [1556, 74] width 15 height 12
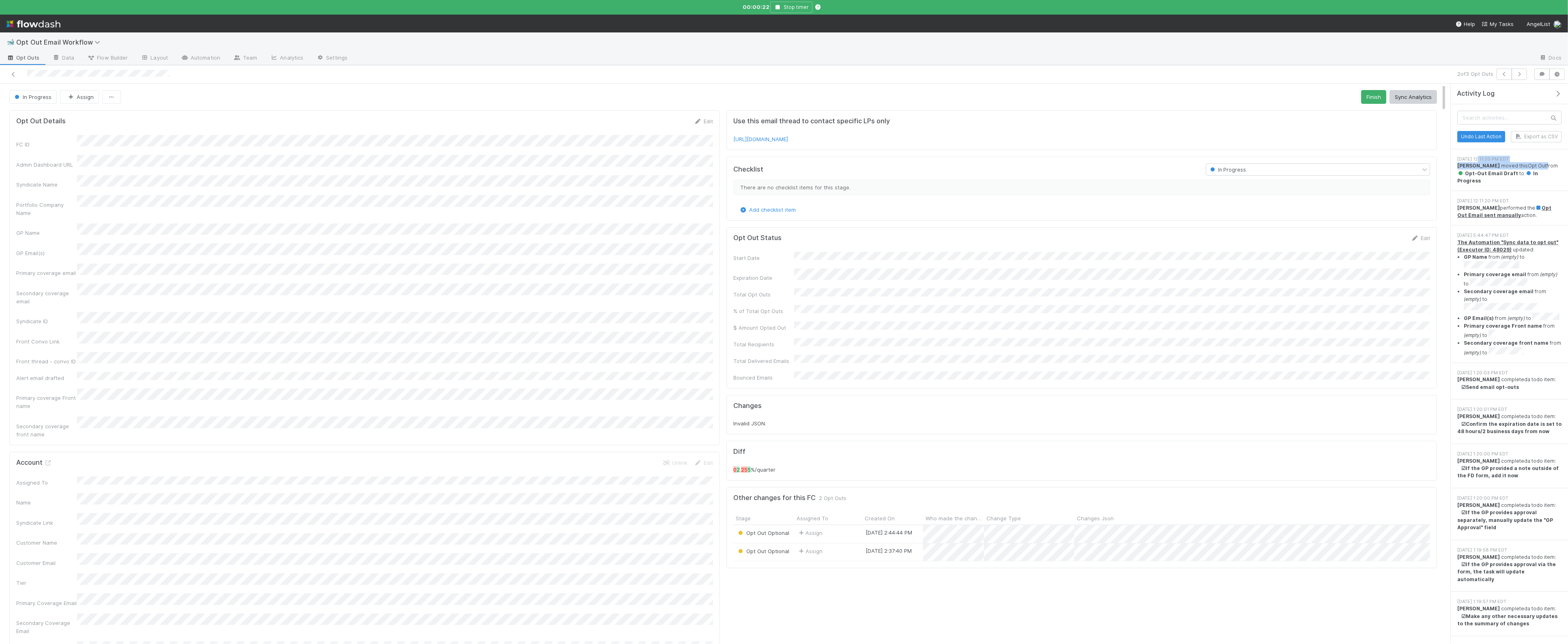
drag, startPoint x: 1479, startPoint y: 160, endPoint x: 1549, endPoint y: 164, distance: 70.1
click at [1549, 164] on div "8/11/25, 12:11:20 PM EDT Catherine Nguyen moved this Opt Out from Opt-Out Email…" at bounding box center [1509, 170] width 104 height 29
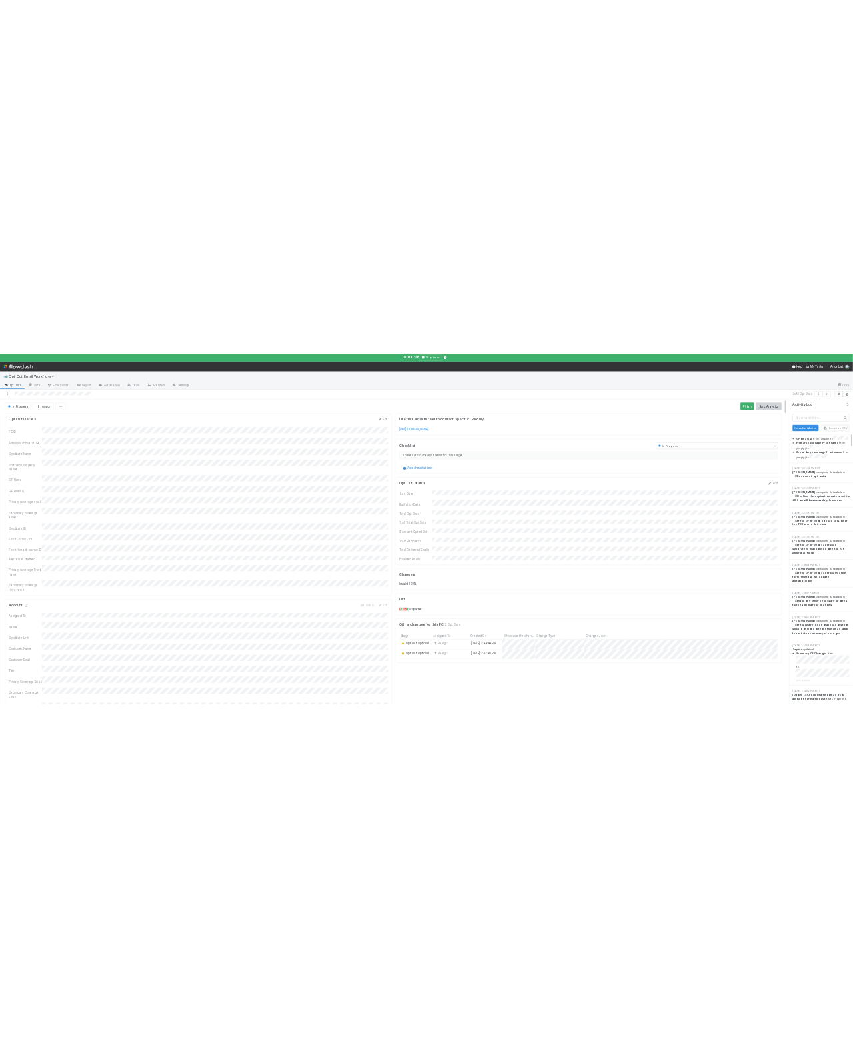
scroll to position [267, 0]
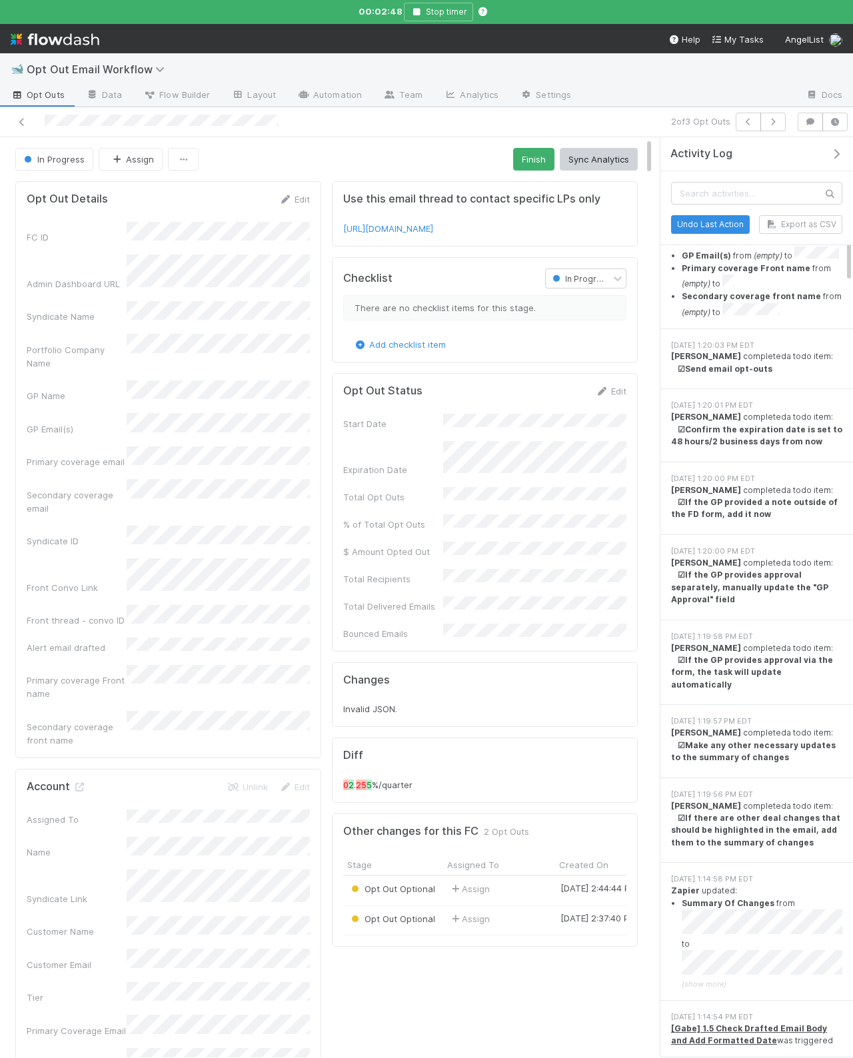
click at [321, 514] on div "Opt Out Details Edit FC ID Admin Dashboard URL Syndicate Name Portfolio Company…" at bounding box center [168, 663] width 317 height 975
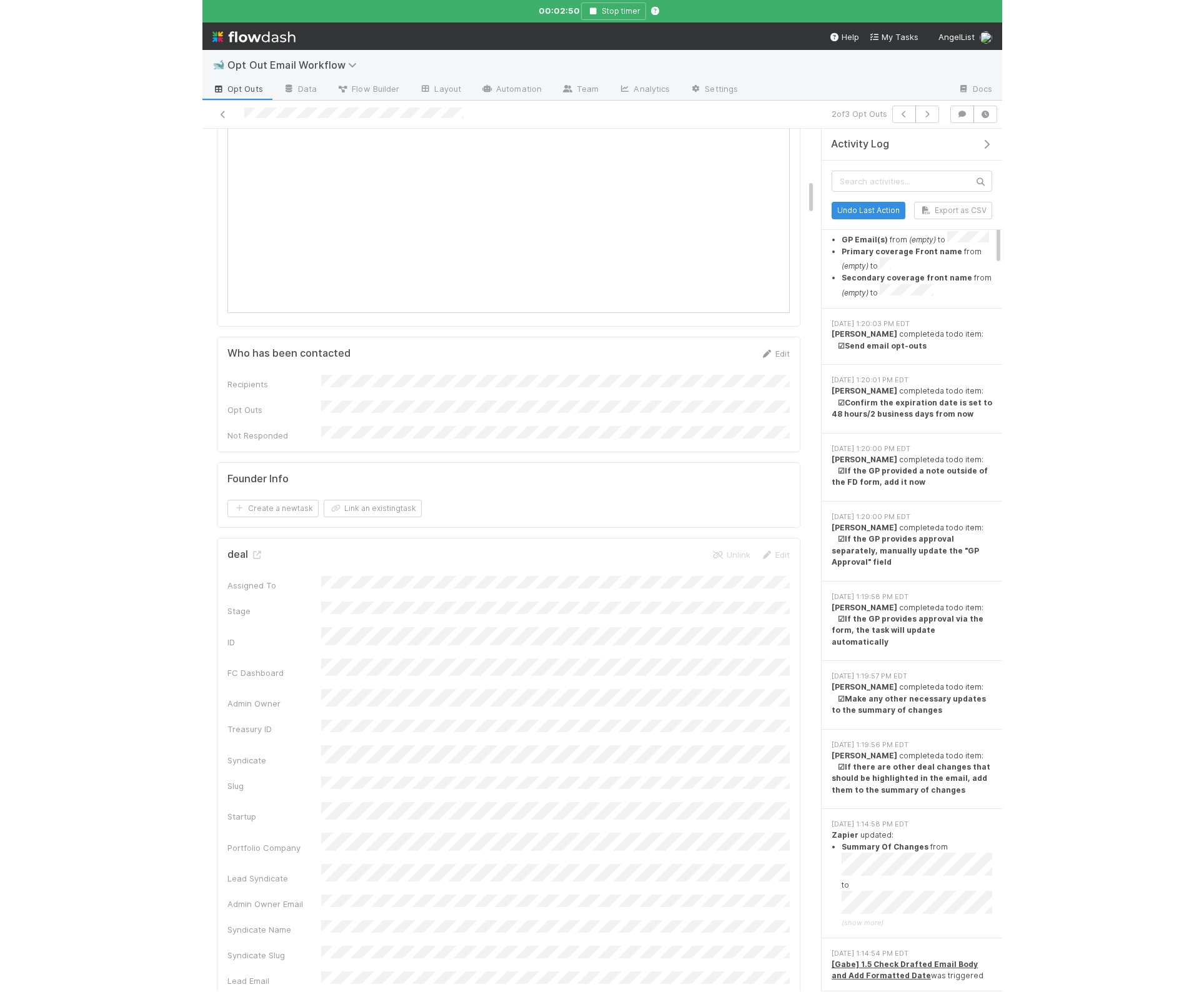
scroll to position [1449, 0]
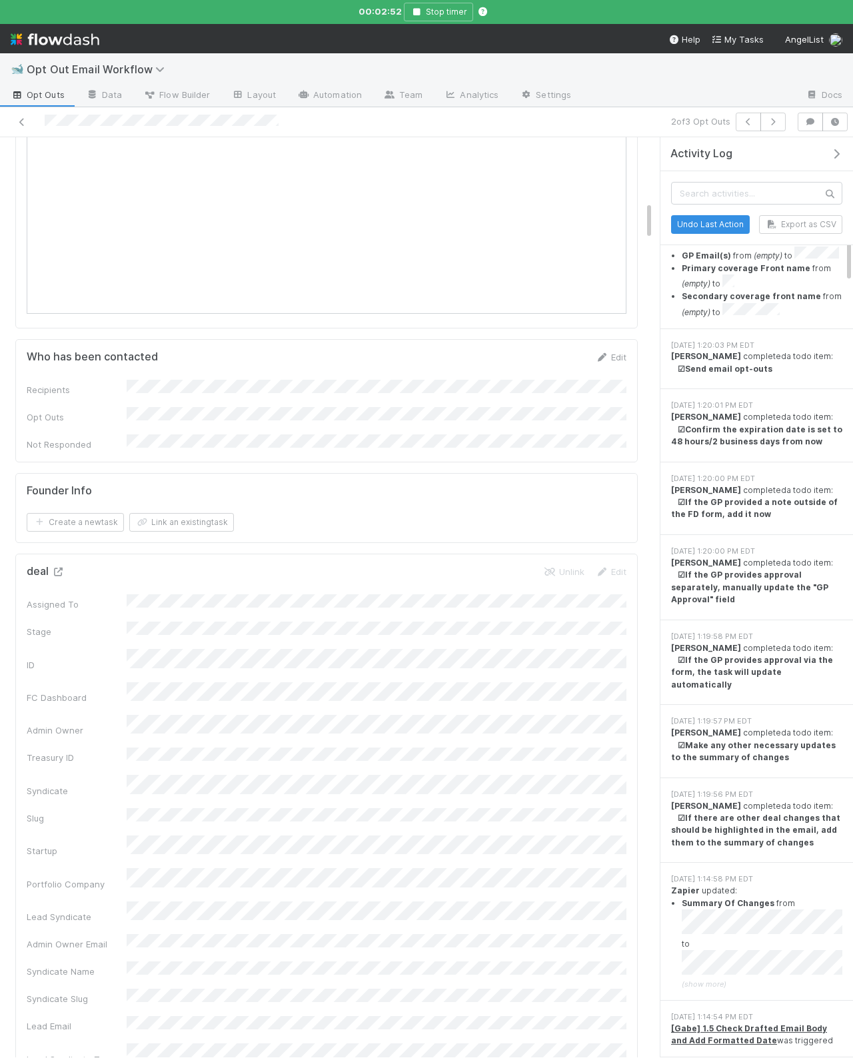
click at [55, 568] on icon at bounding box center [57, 572] width 13 height 9
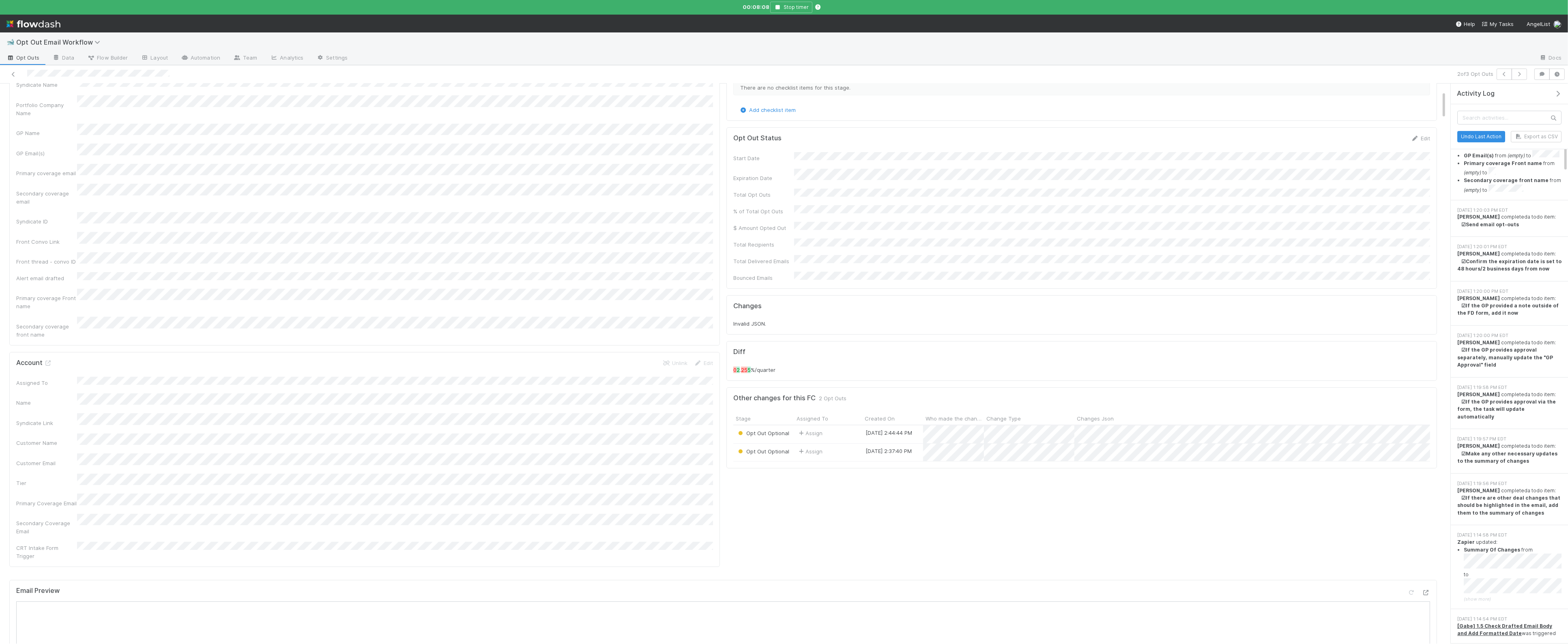
scroll to position [0, 0]
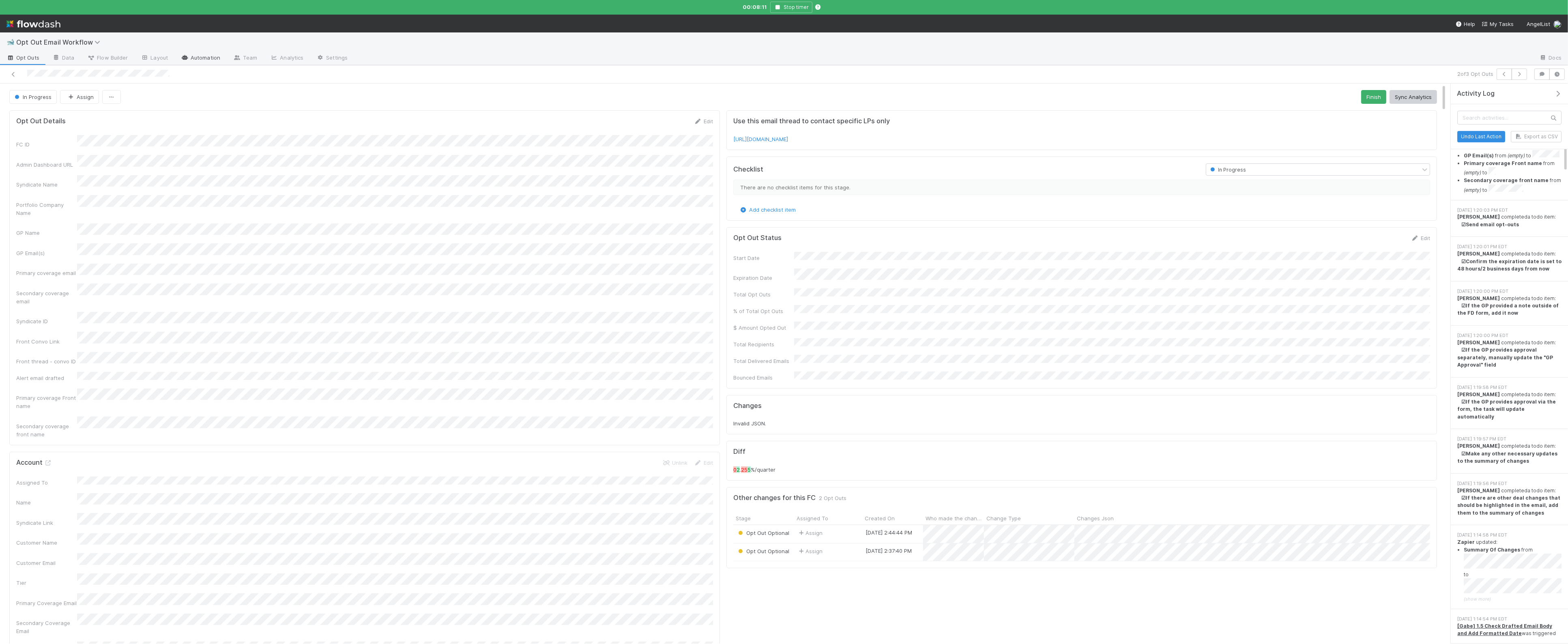
click at [197, 64] on link "Automation" at bounding box center [201, 58] width 52 height 13
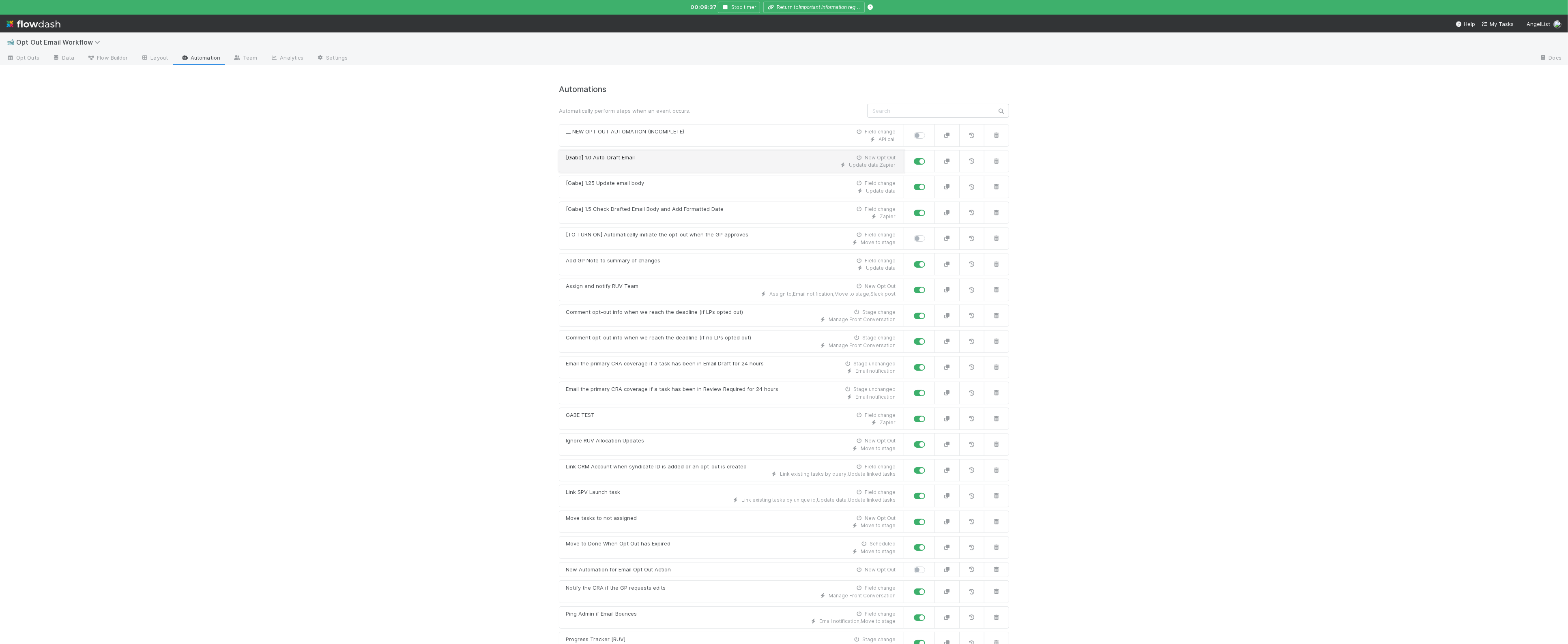
click at [623, 163] on div "Update data , Zapier" at bounding box center [731, 165] width 330 height 7
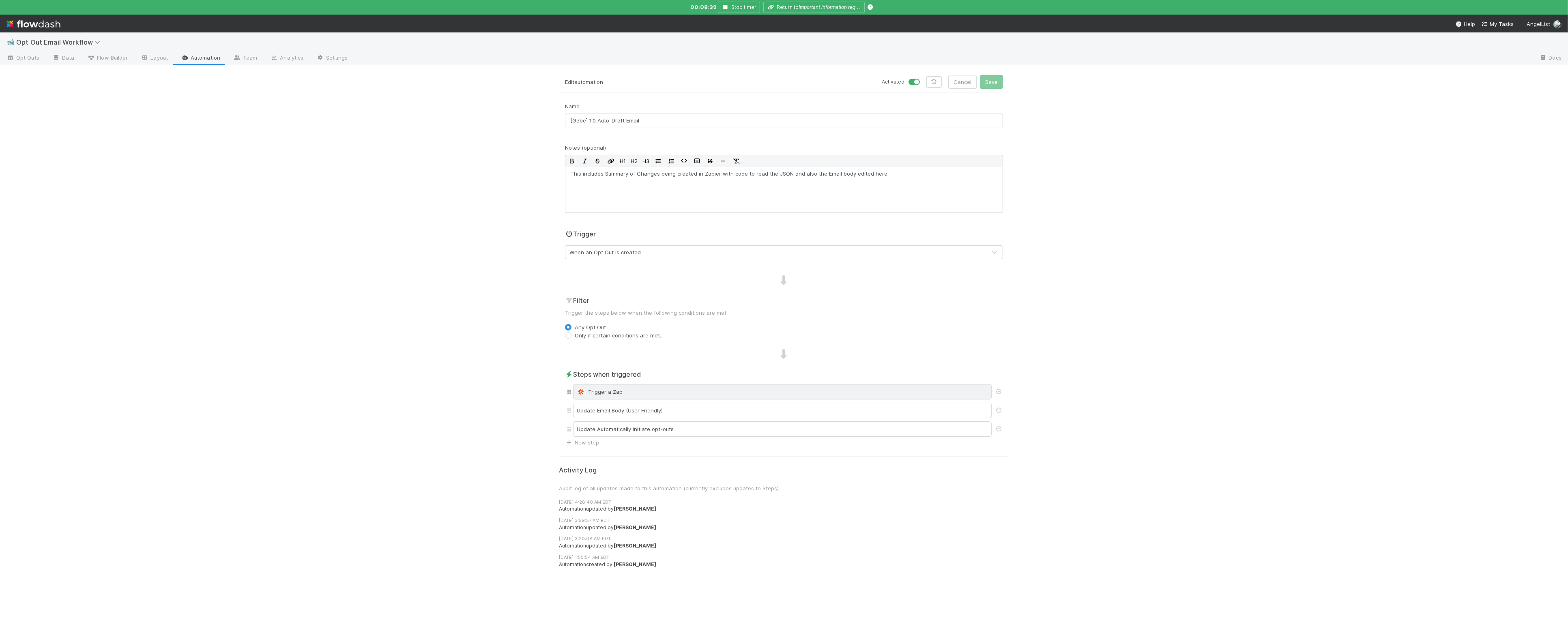
click at [688, 390] on div "Trigger a Zap" at bounding box center [783, 391] width 411 height 8
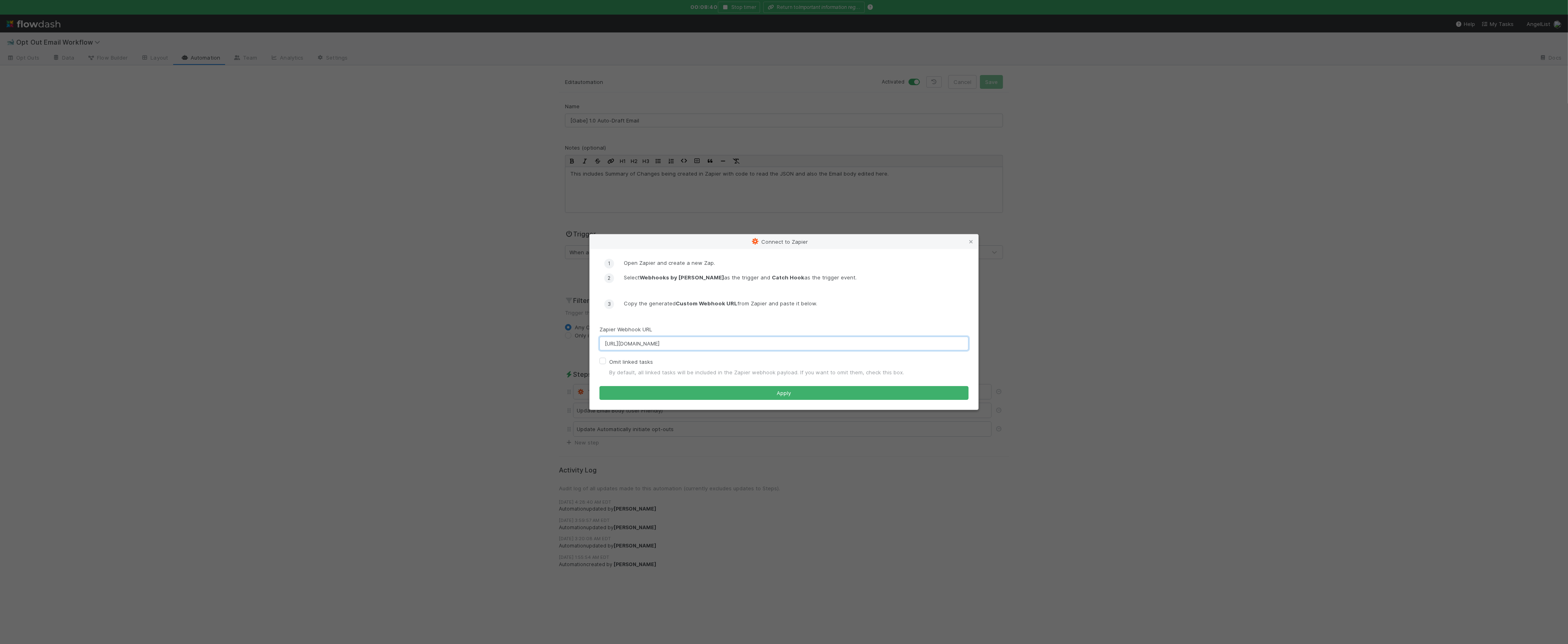
click at [750, 351] on input "https://hooks.zapier.com/hooks/catch/7212424/2jfrkjm/" at bounding box center [784, 343] width 369 height 14
click at [394, 270] on div "Connect to Zapier Open Zapier and create a new Zap. Select Webhooks by Zapier a…" at bounding box center [784, 322] width 1568 height 644
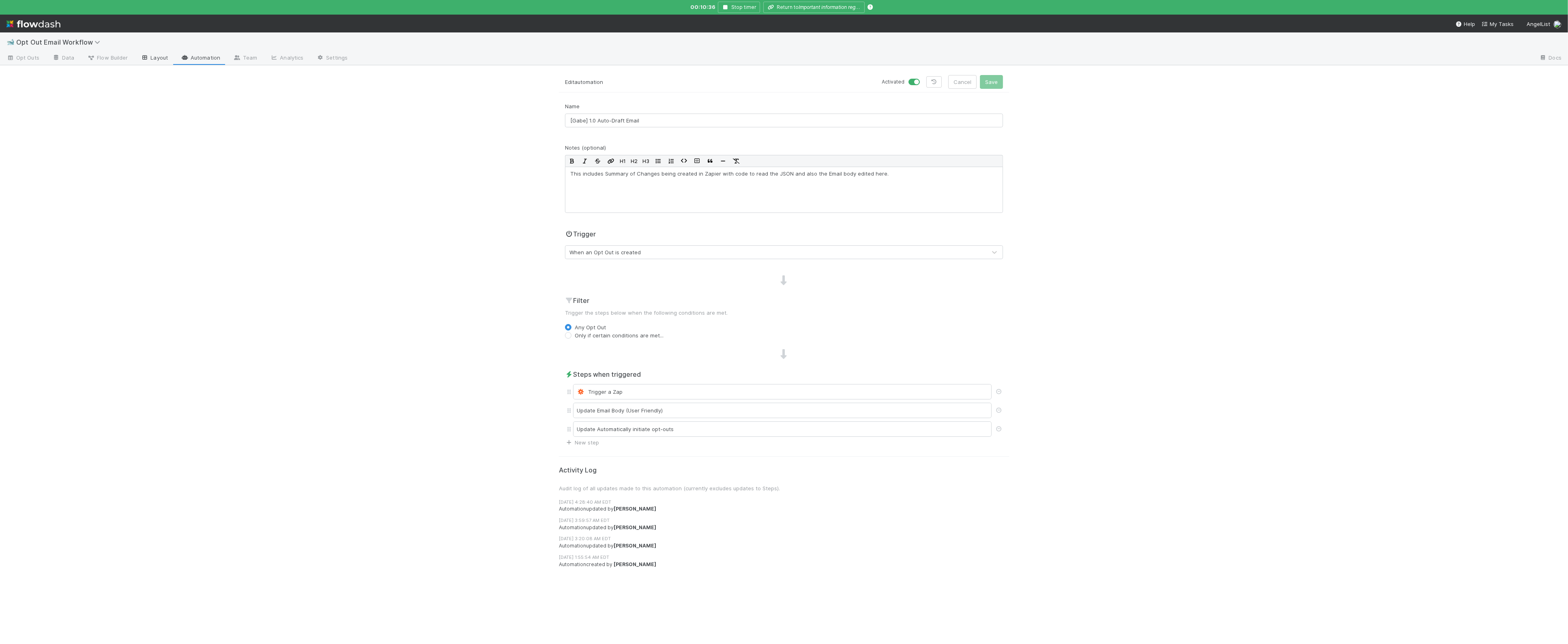
click at [153, 59] on link "Layout" at bounding box center [155, 58] width 40 height 13
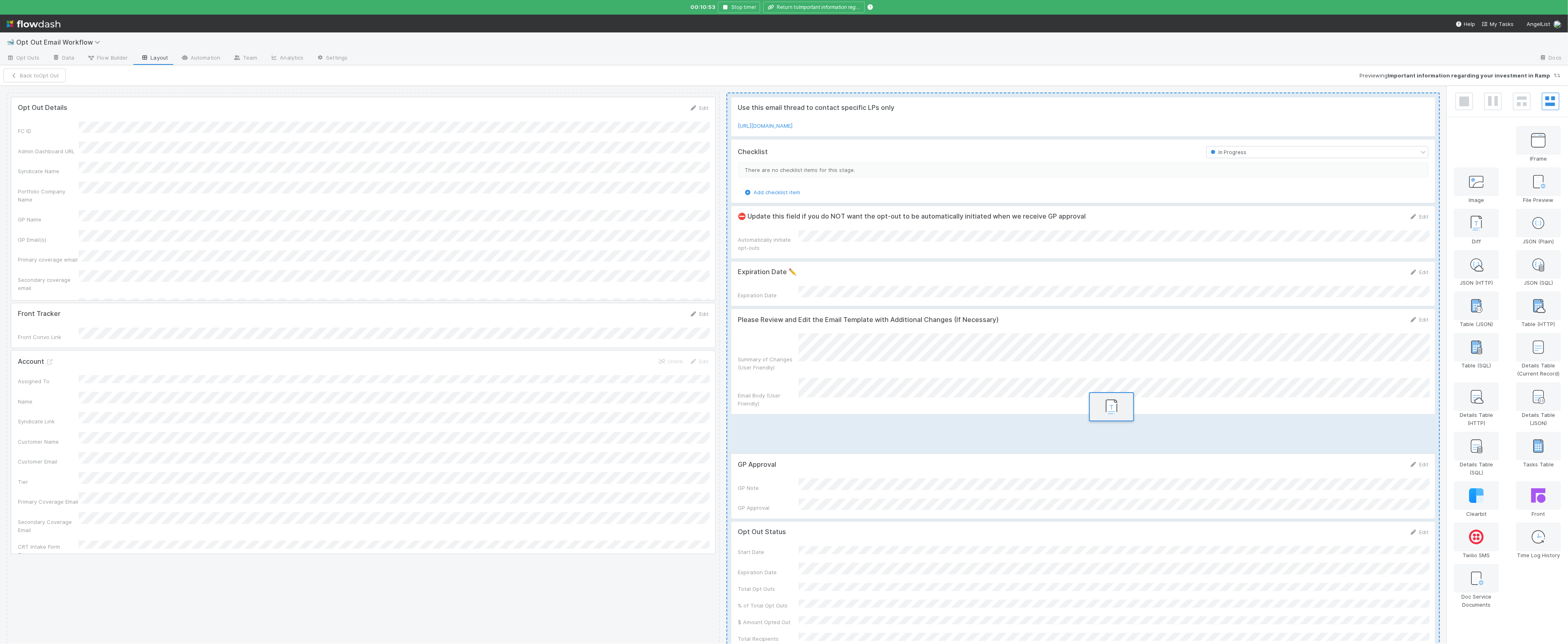
drag, startPoint x: 1494, startPoint y: 149, endPoint x: 1126, endPoint y: 415, distance: 454.1
click at [1126, 415] on div "Opt Out Details Edit FC ID Admin Dashboard URL Syndicate Name Portfolio Company…" at bounding box center [784, 365] width 1568 height 558
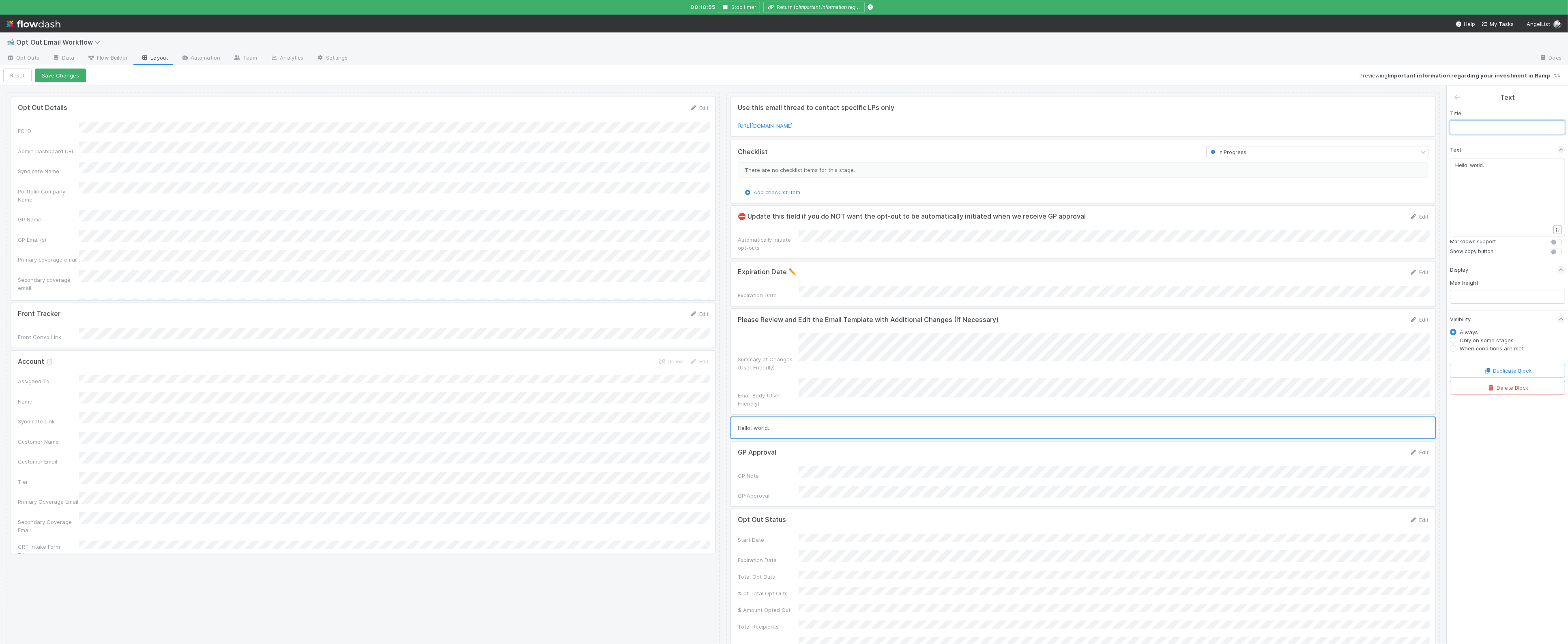
click at [1474, 133] on input "text" at bounding box center [1507, 127] width 115 height 14
type input "*MANAGEMENT FEE ALERT*"
click at [1565, 238] on label at bounding box center [1565, 238] width 0 height 0
click at [1553, 241] on input "checkbox" at bounding box center [1553, 242] width 7 height 7
click at [1565, 238] on label at bounding box center [1565, 238] width 0 height 0
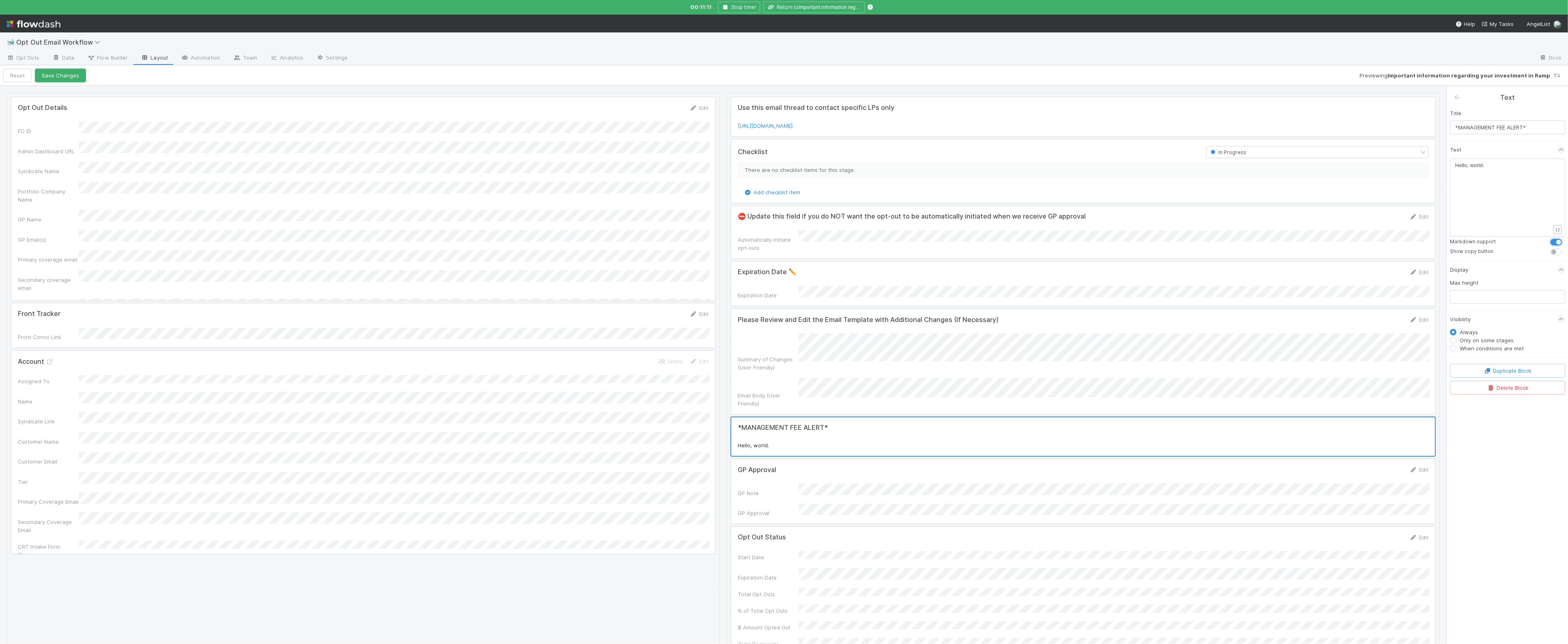
click at [1554, 242] on input "checkbox" at bounding box center [1553, 242] width 7 height 7
checkbox input "false"
click at [1499, 178] on div "​ x Hello, world." at bounding box center [1513, 208] width 115 height 93
drag, startPoint x: 1504, startPoint y: 163, endPoint x: 1443, endPoint y: 167, distance: 61.1
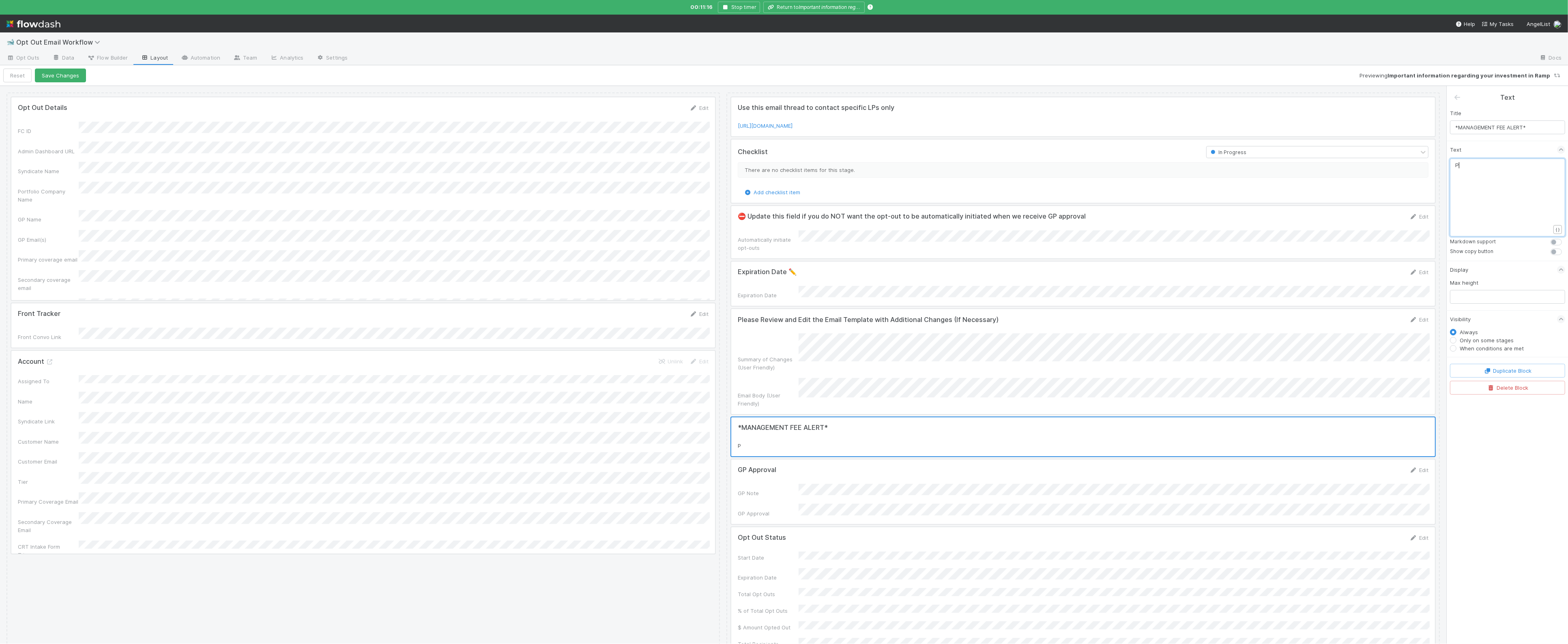
type textarea "Pe"
type textarea "leae"
type textarea "se clarify the duration of the management fees to avoid any L con"
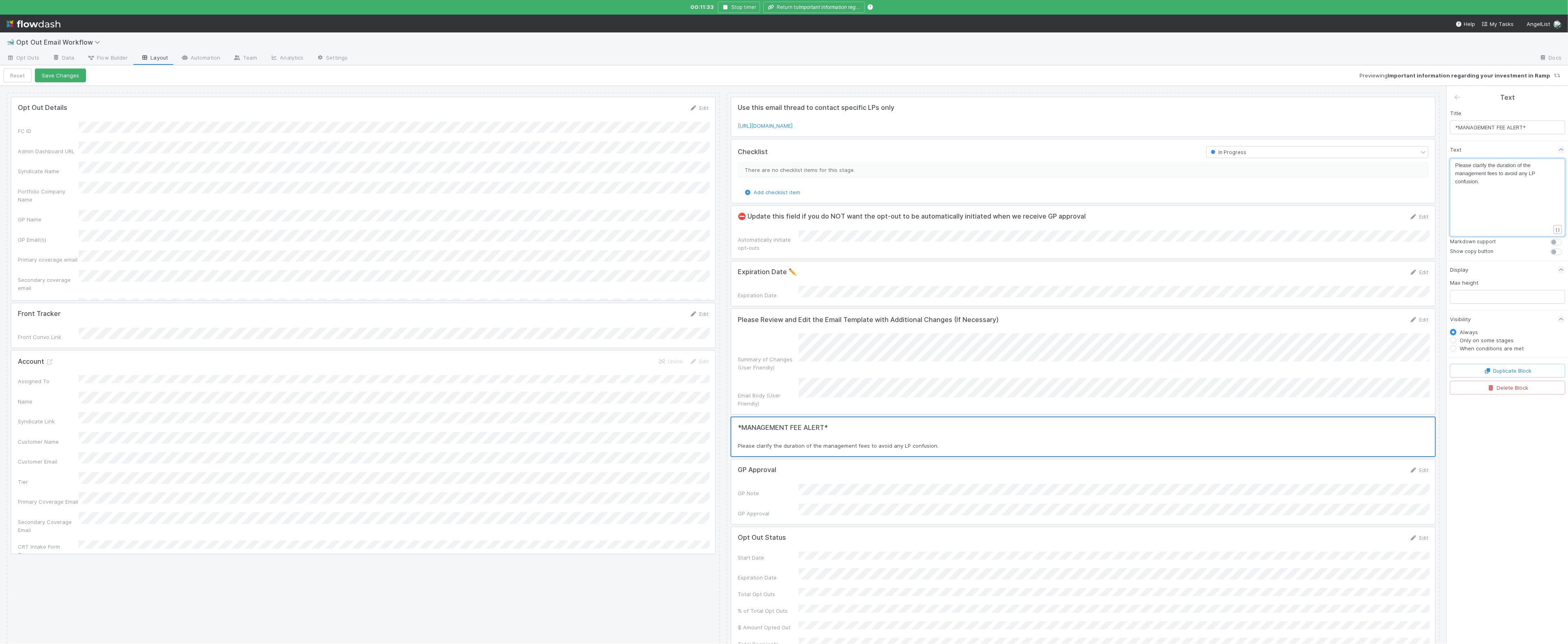
type textarea "P confusion."
click at [1516, 338] on div "Only on some stages" at bounding box center [1507, 340] width 115 height 8
click at [1519, 347] on label "When conditions are met" at bounding box center [1491, 348] width 64 height 8
click at [1457, 347] on input "When conditions are met" at bounding box center [1453, 348] width 7 height 7
radio input "true"
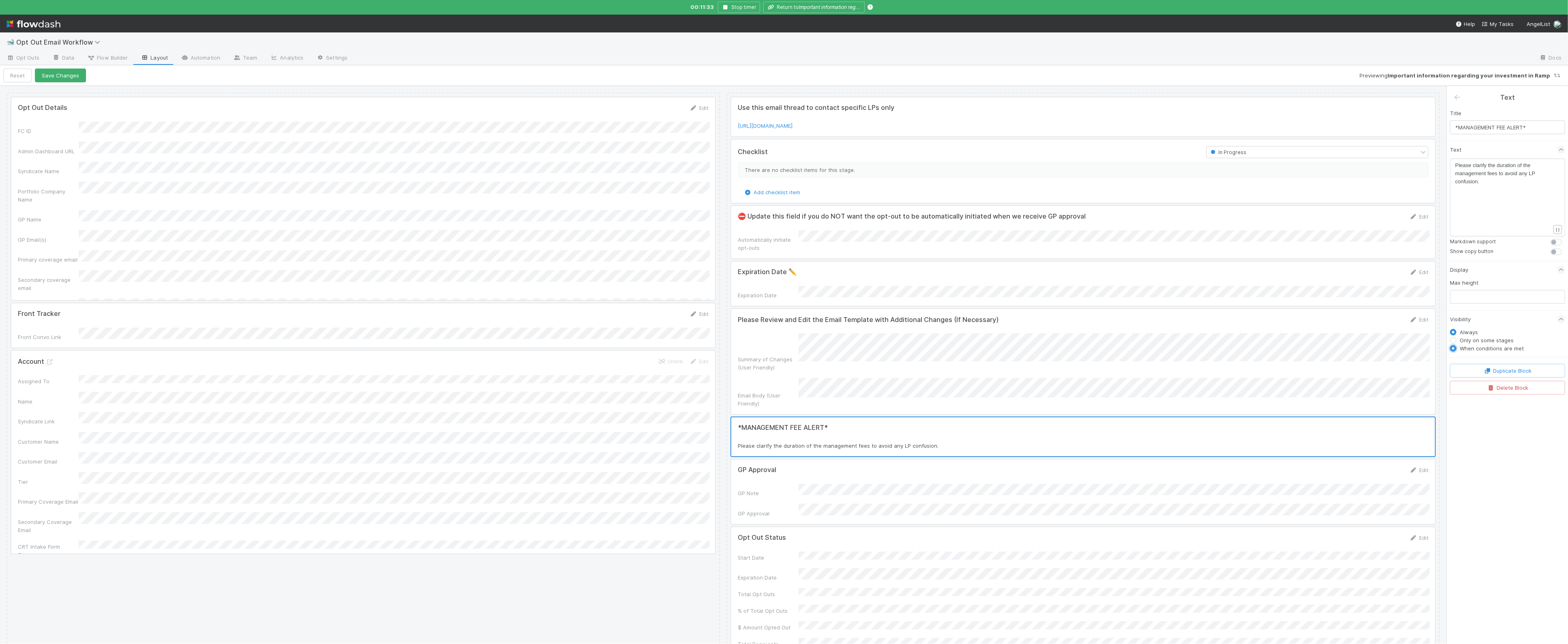
radio input "false"
click at [1517, 357] on button "Add Filter" at bounding box center [1507, 361] width 115 height 12
click at [1500, 367] on div "Assigned To" at bounding box center [1503, 367] width 71 height 12
type input "chan"
click at [1535, 383] on div "Change Type" at bounding box center [1508, 386] width 83 height 14
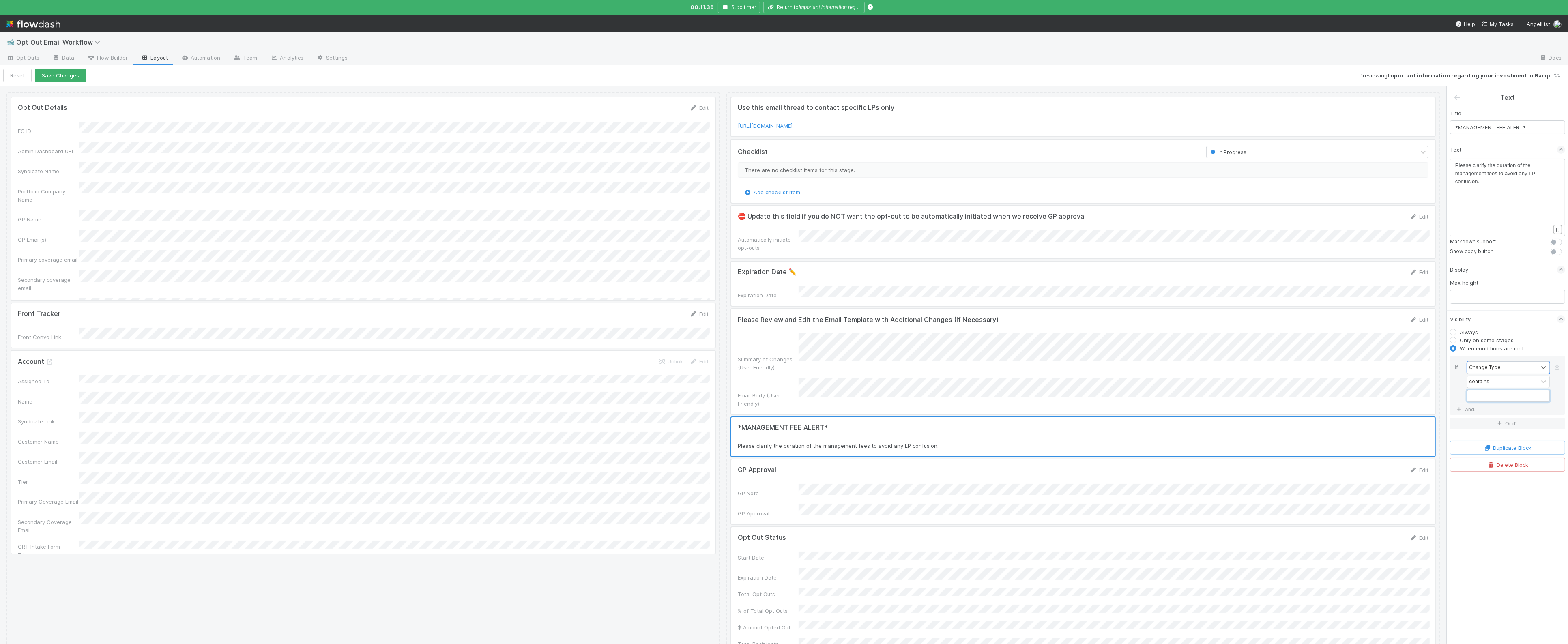
click at [1492, 391] on input "text" at bounding box center [1508, 396] width 83 height 12
click at [794, 7] on button "Return to Important information regarding your investment in Ramp" at bounding box center [814, 7] width 102 height 12
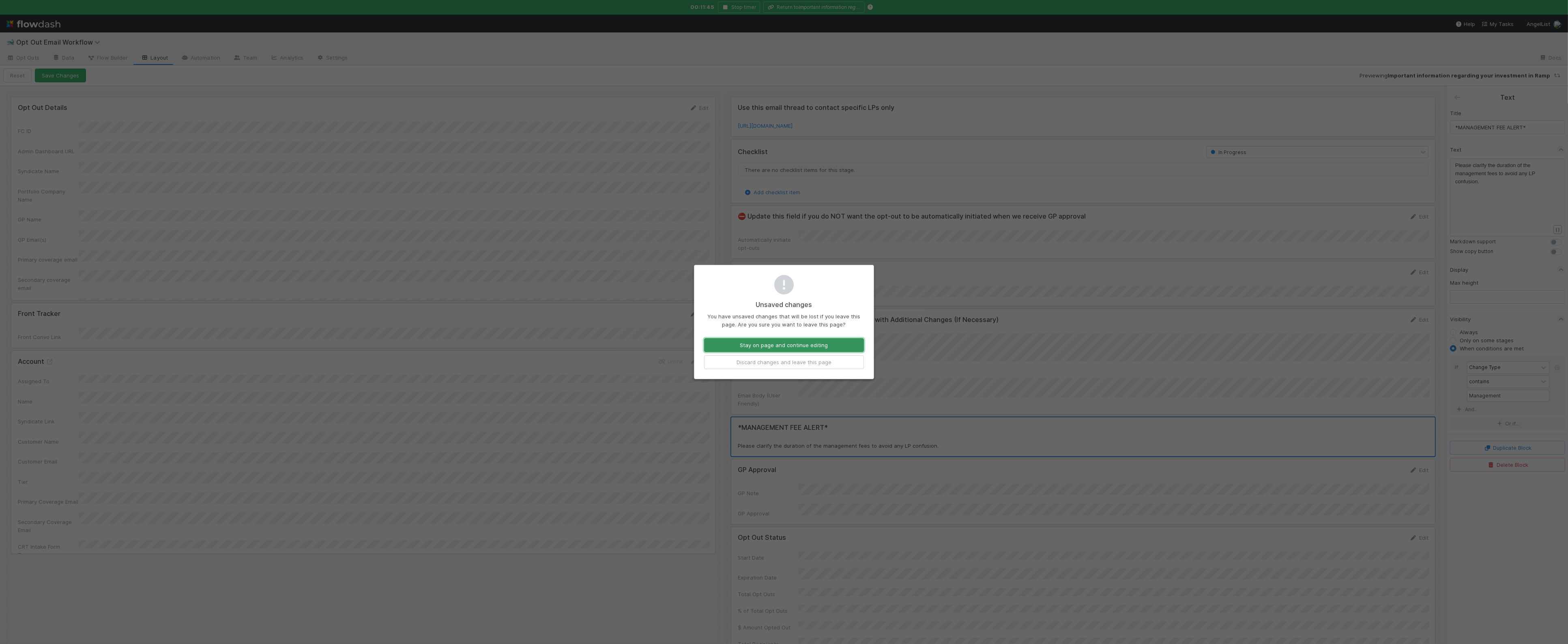
click at [847, 349] on button "Stay on page and continue editing" at bounding box center [784, 345] width 160 height 14
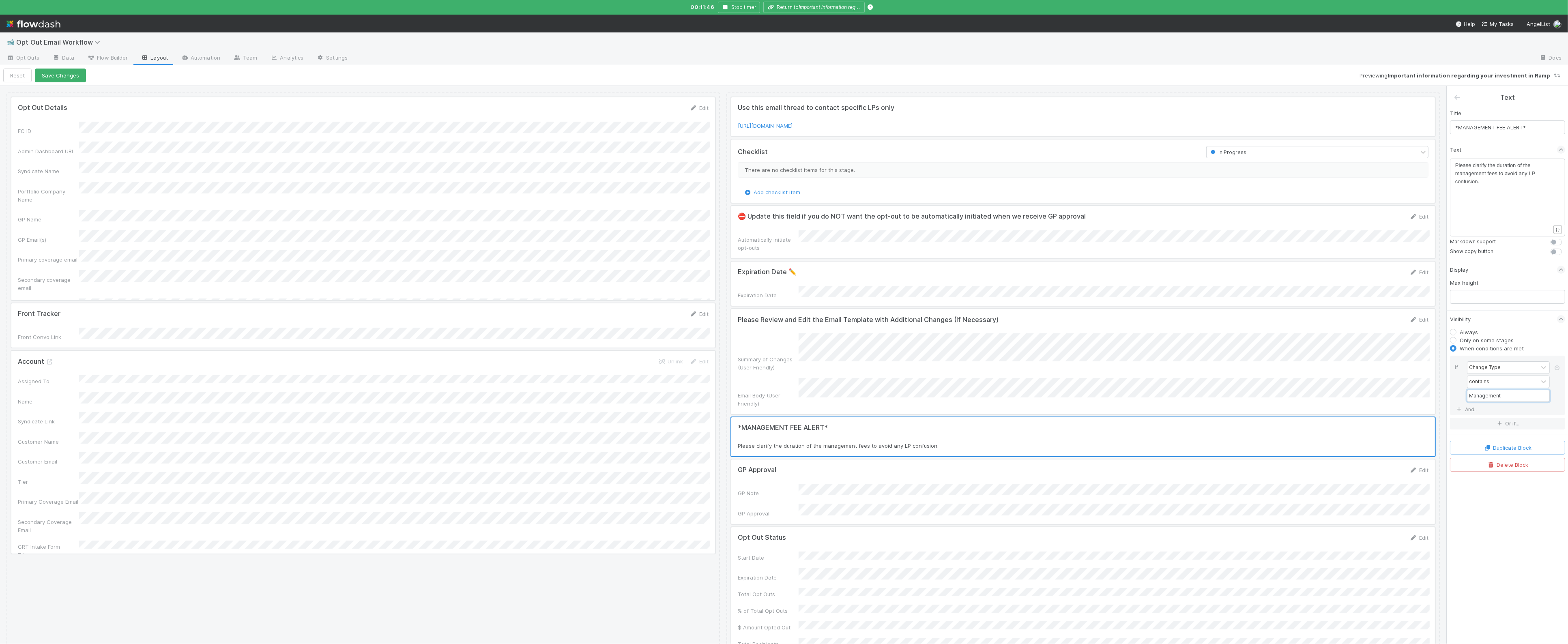
click at [1511, 397] on input "Management" at bounding box center [1508, 396] width 83 height 12
type input "Management Fee"
click at [1500, 177] on span "Please clarify the duration of the management fees to avoid any LP confusion." at bounding box center [1496, 173] width 82 height 23
type textarea "i"
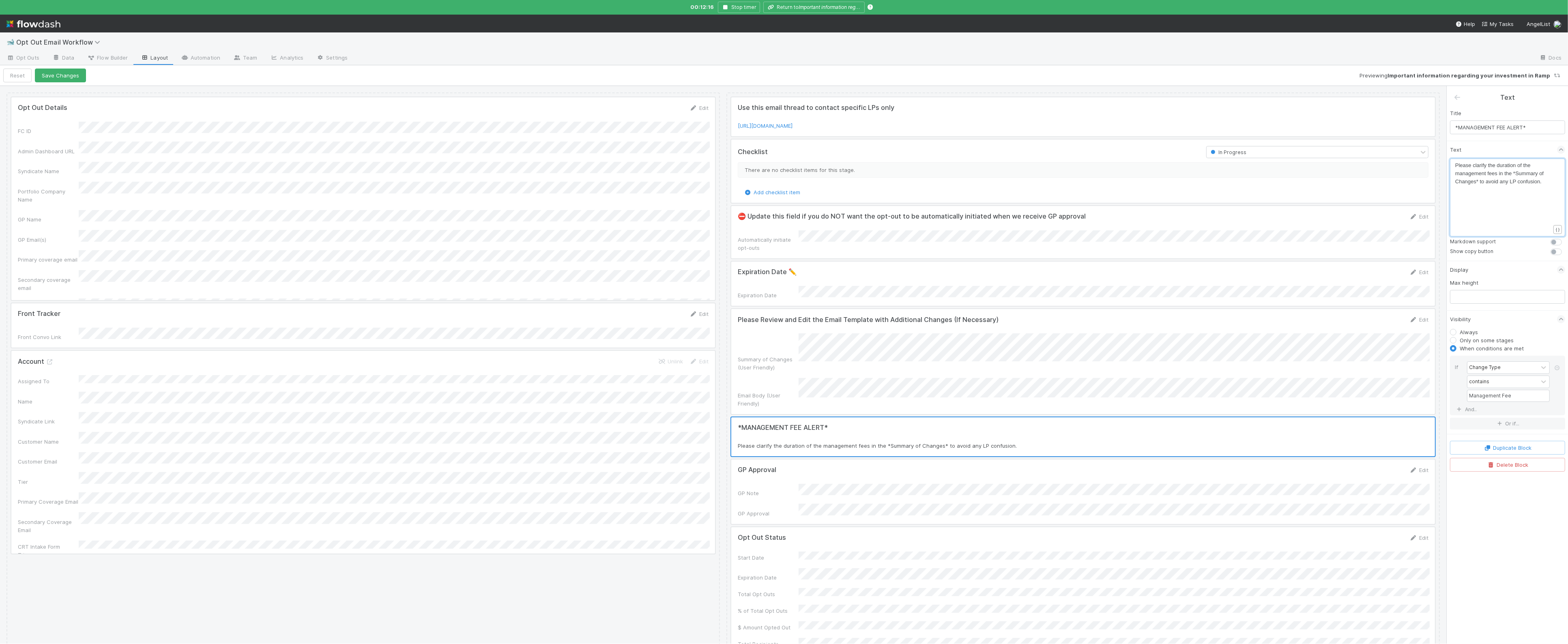
type textarea "n the *Summary of Changes*"
click at [1565, 238] on label at bounding box center [1565, 238] width 0 height 0
click at [1555, 241] on input "checkbox" at bounding box center [1553, 242] width 7 height 7
checkbox input "true"
click at [1515, 173] on span "Please clarify the duration of the management fees in the *Summary of Changes* …" at bounding box center [1500, 173] width 90 height 23
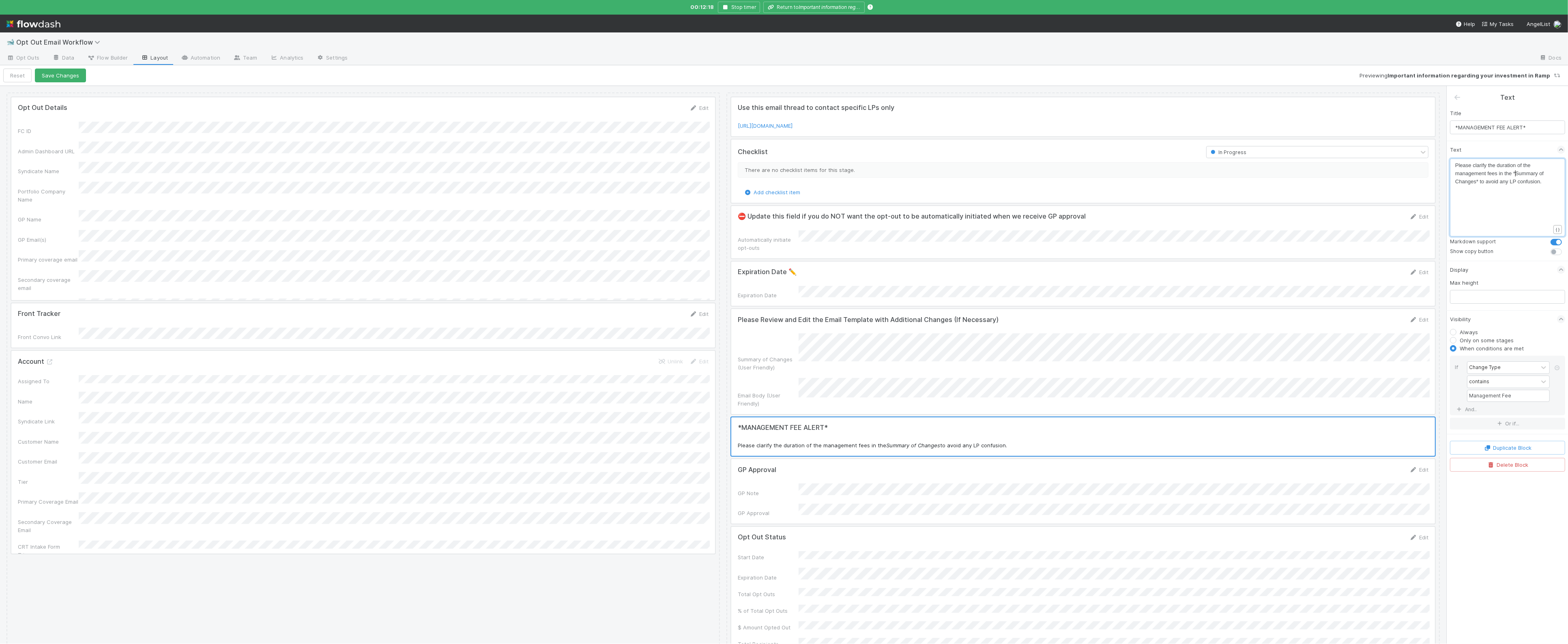
scroll to position [2, 70]
type textarea "*"
click at [1477, 183] on span "Please clarify the duration of the management fees in the **Summary of Changes*…" at bounding box center [1501, 173] width 92 height 23
type textarea "*"
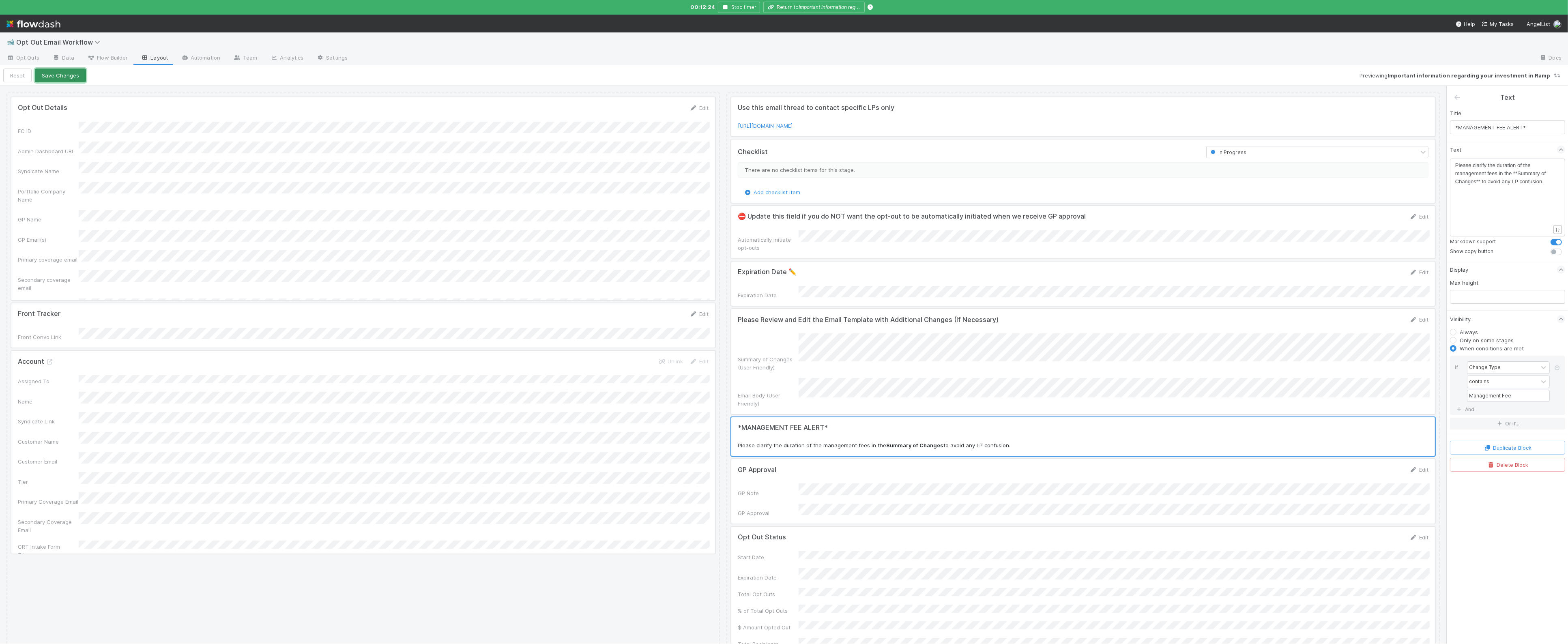
click at [63, 75] on button "Save Changes" at bounding box center [60, 75] width 51 height 14
click at [37, 76] on button "Back to Opt Out" at bounding box center [34, 75] width 63 height 14
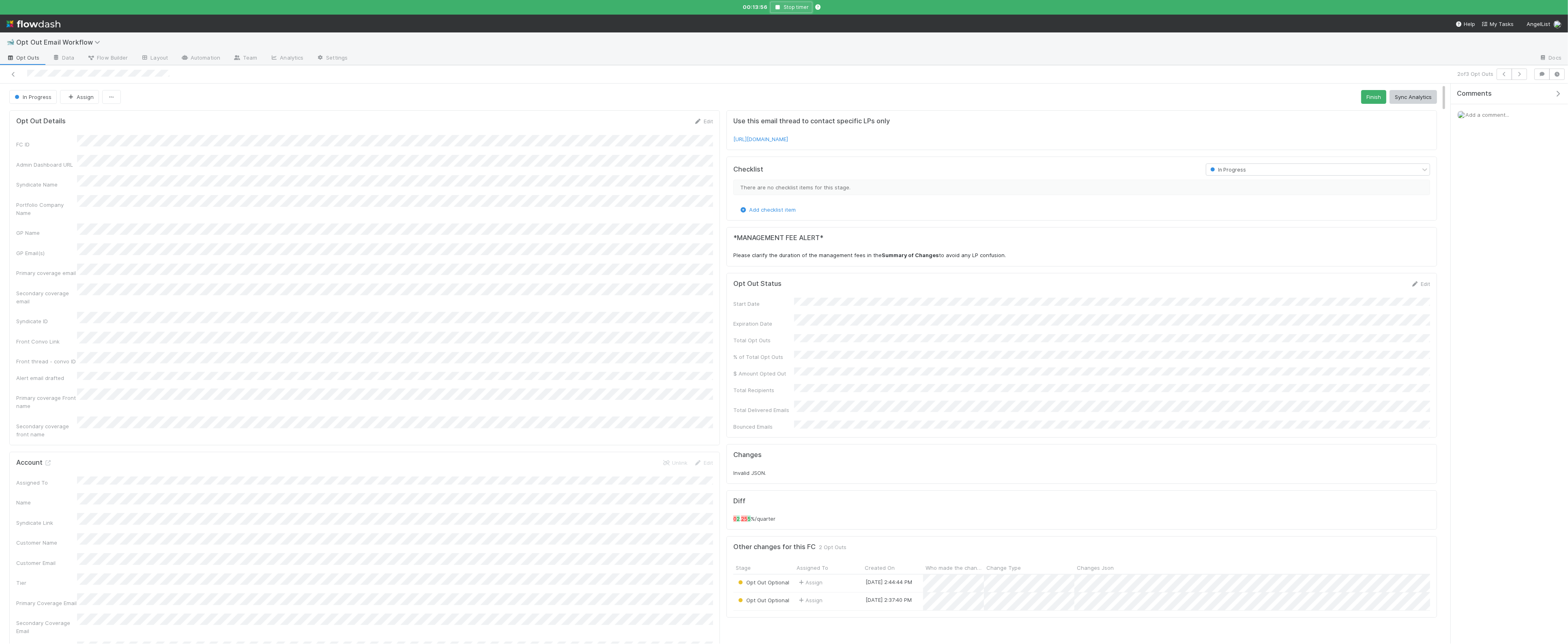
click at [778, 12] on button "Stop timer" at bounding box center [791, 7] width 42 height 12
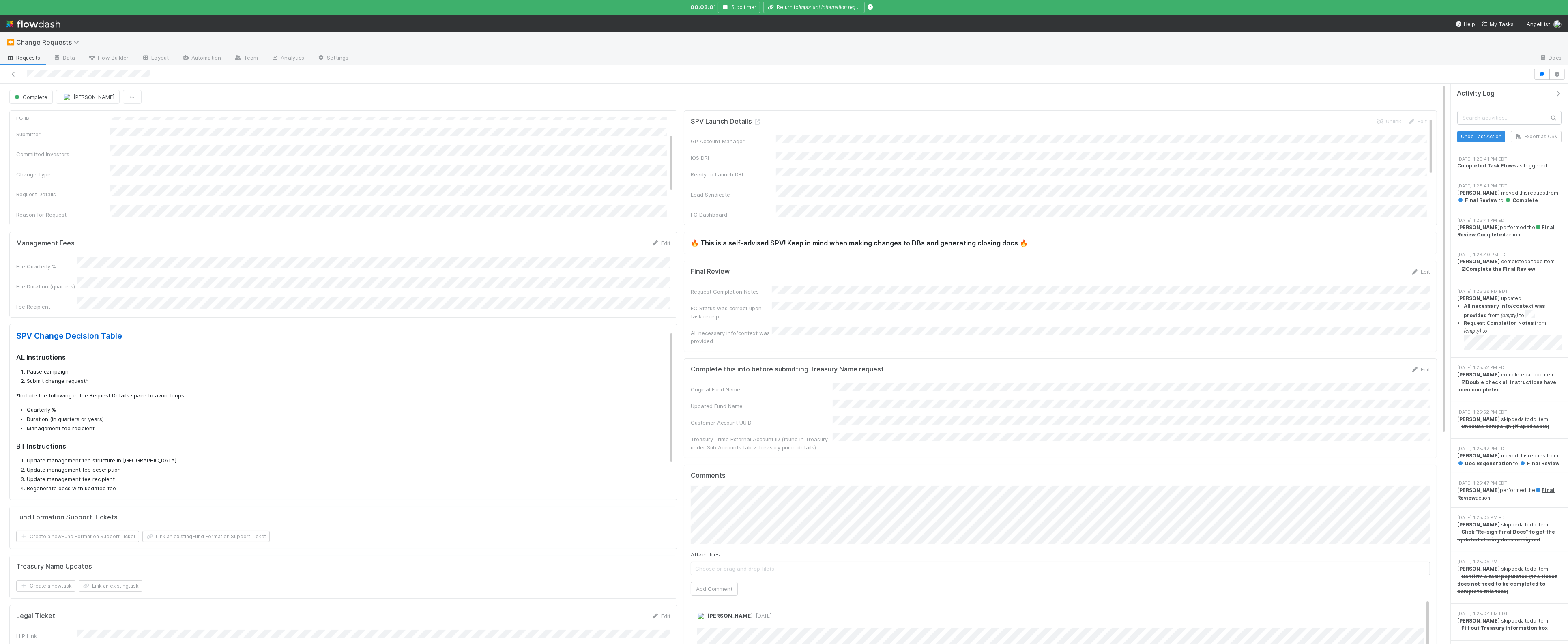
scroll to position [29, 0]
click at [1546, 75] on button "button" at bounding box center [1542, 74] width 15 height 12
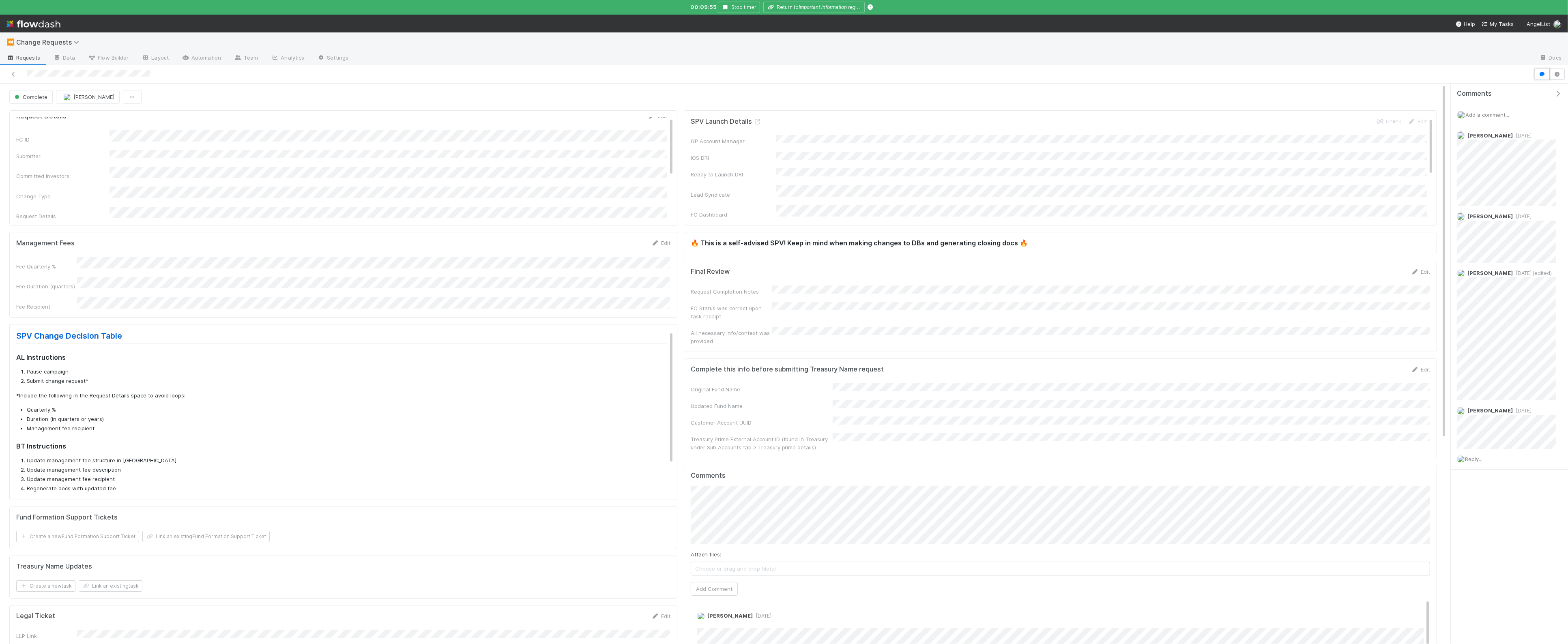
scroll to position [0, 0]
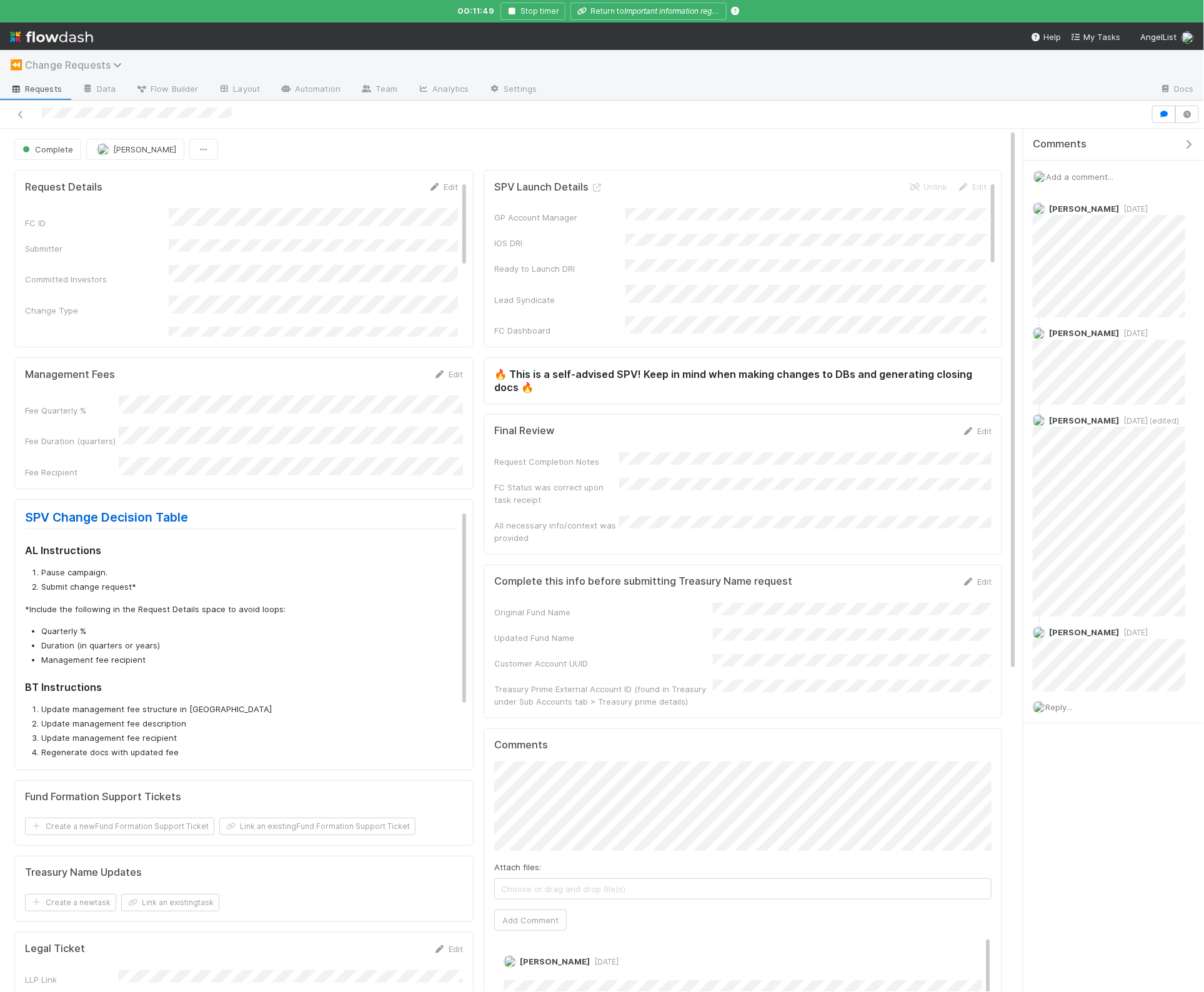
click at [57, 65] on span "Change Requests" at bounding box center [77, 65] width 103 height 12
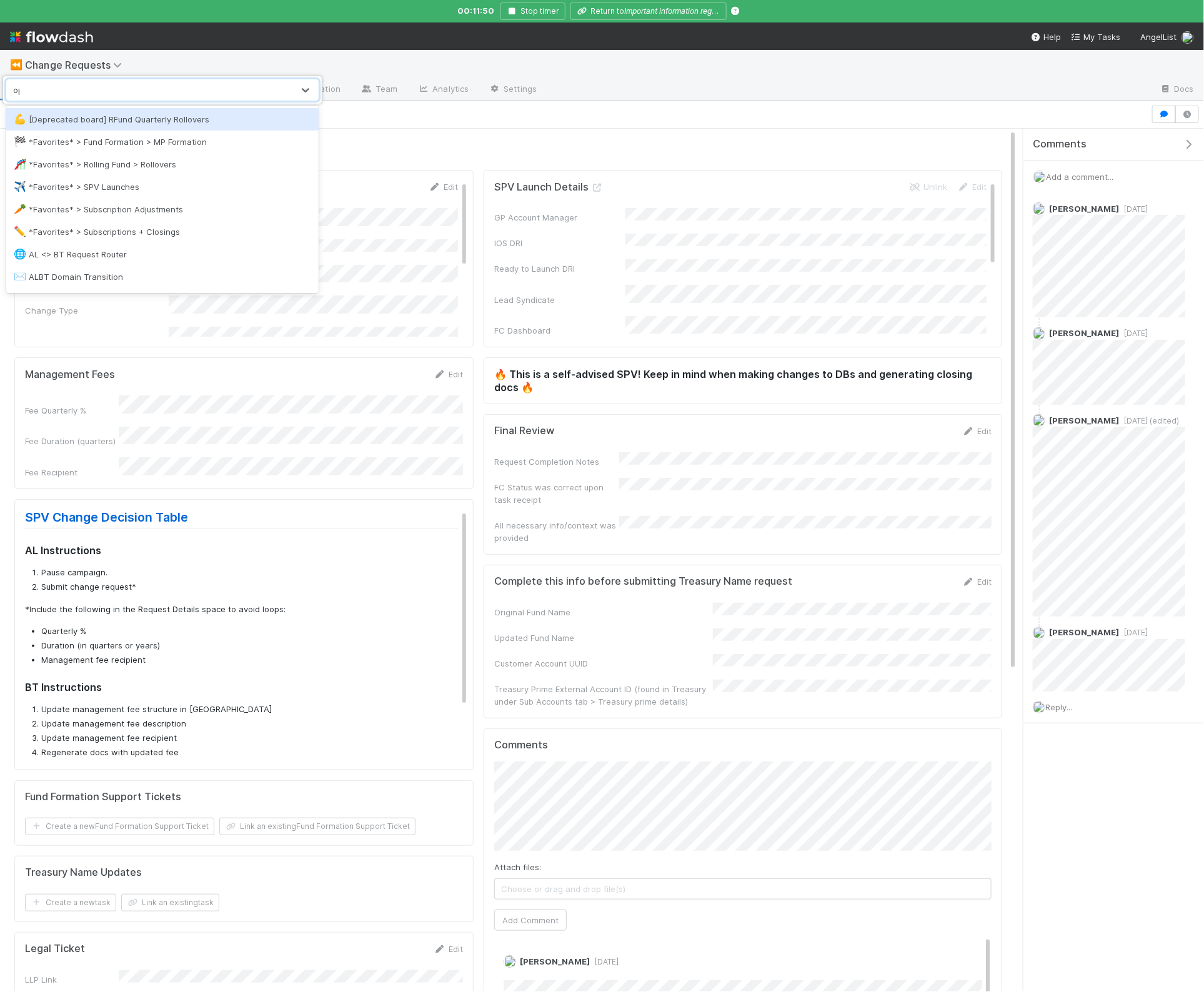
type input "opt"
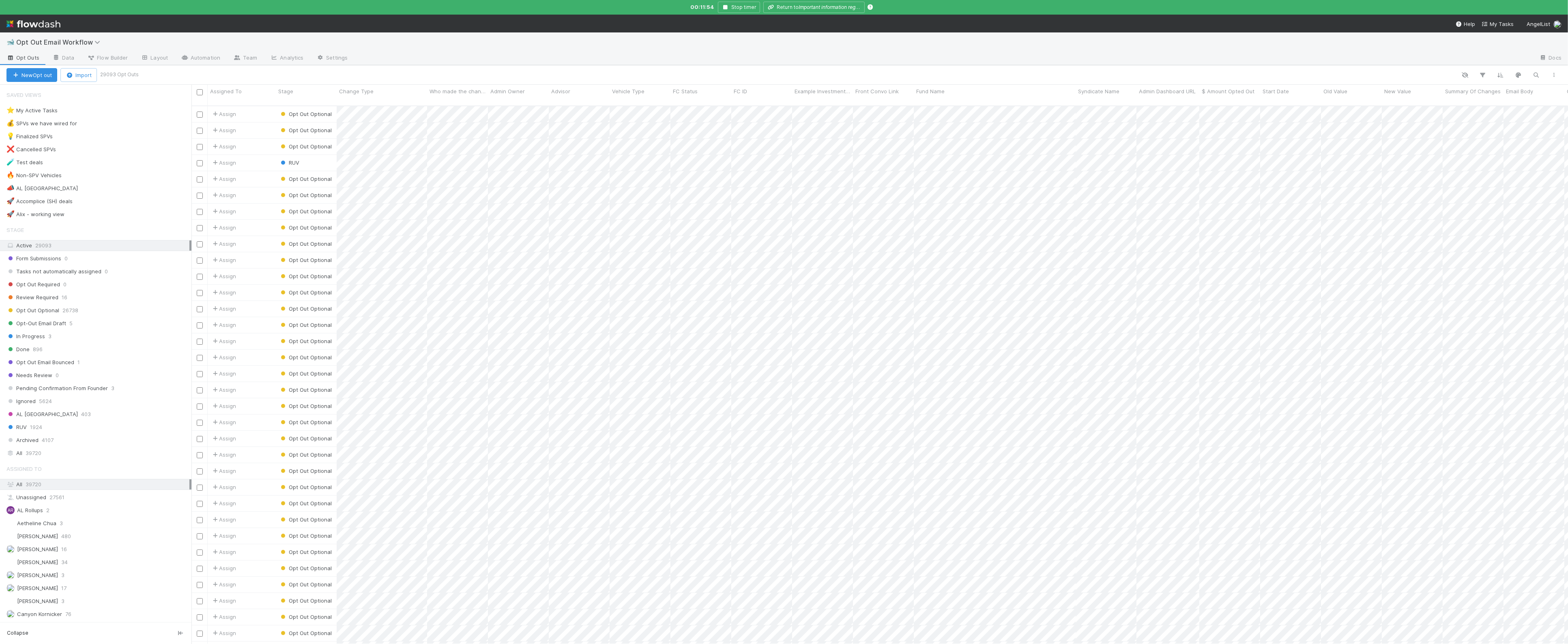
scroll to position [544, 1377]
click at [102, 341] on div "In Progress 3" at bounding box center [99, 336] width 185 height 10
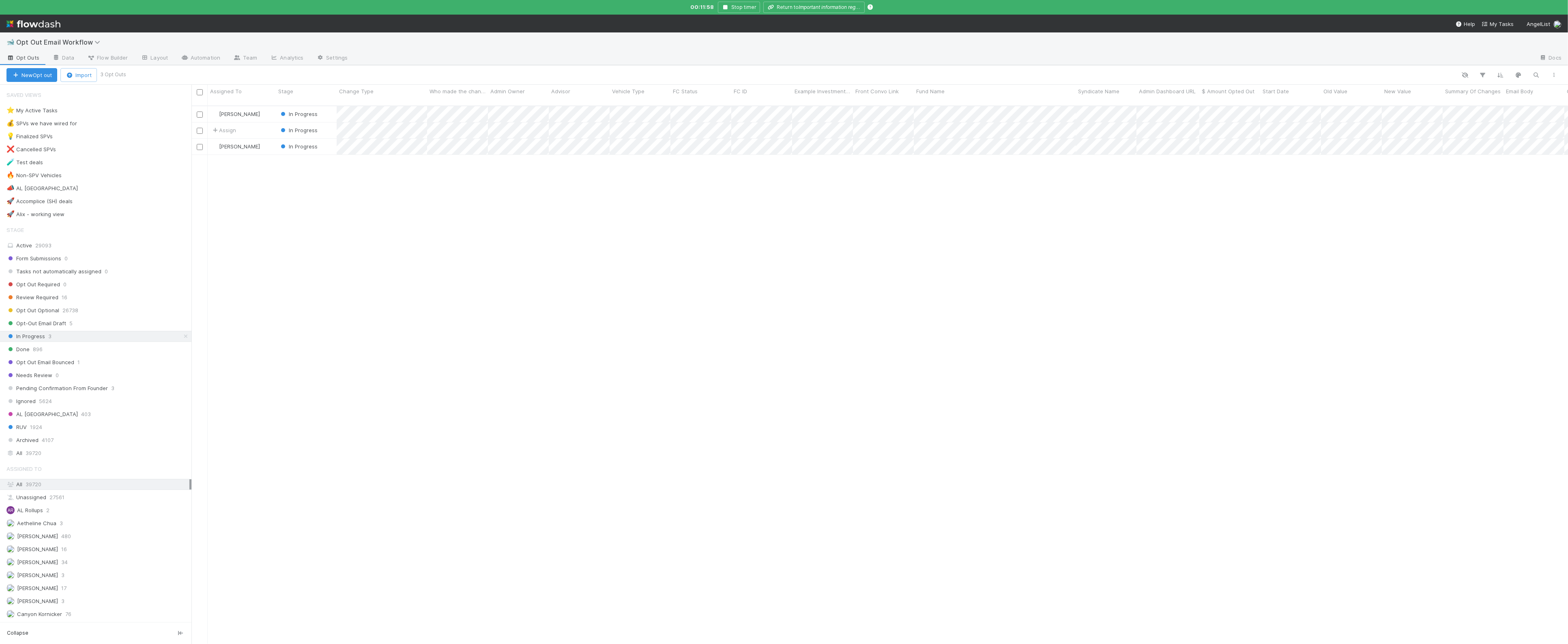
scroll to position [544, 1377]
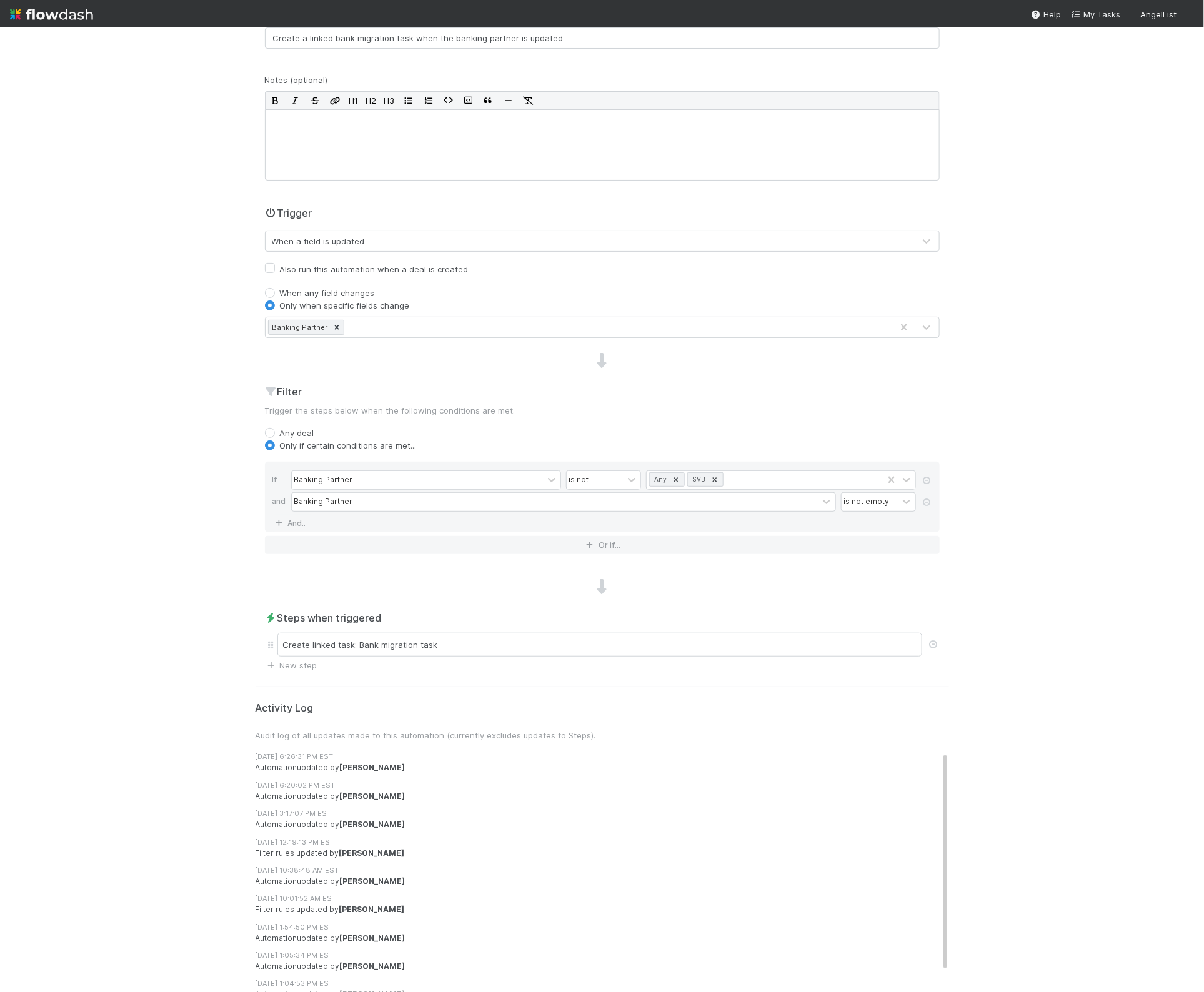
scroll to position [136, 0]
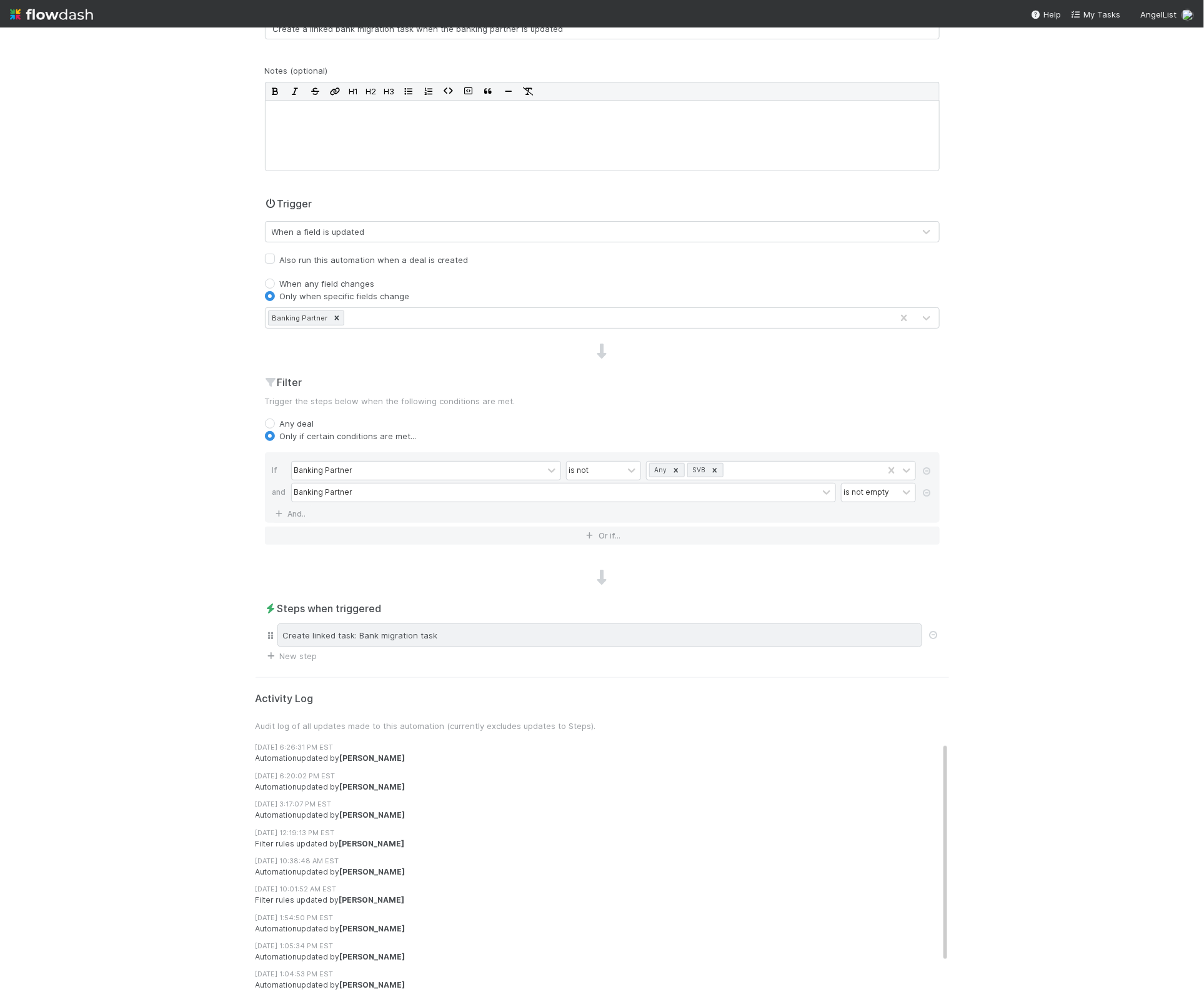
click at [568, 626] on div "Create linked task: Bank migration task" at bounding box center [600, 635] width 645 height 23
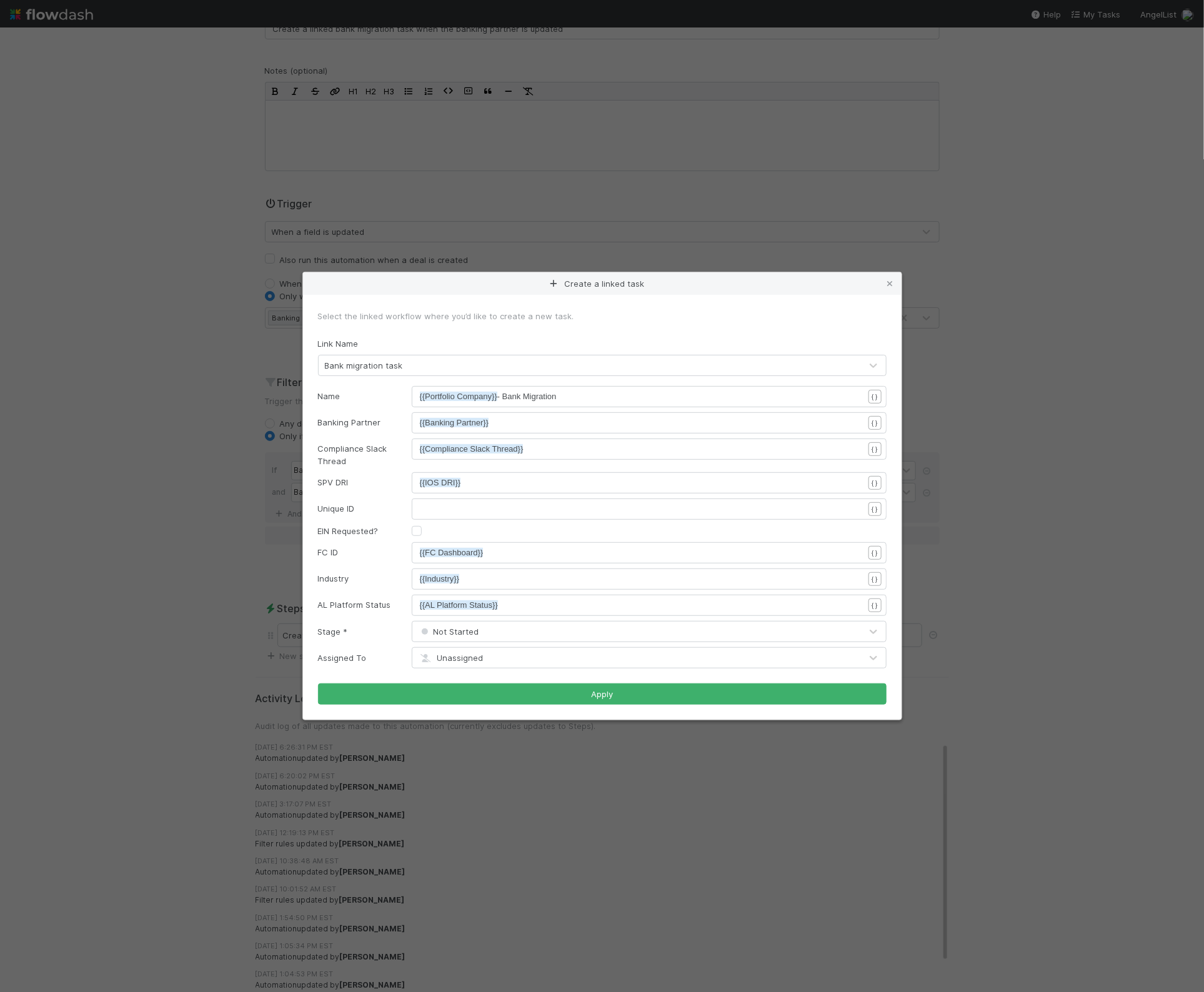
click at [592, 104] on div "Create a linked task Select the linked workflow where you’d like to create a ne…" at bounding box center [602, 496] width 1204 height 992
click at [203, 92] on div "Create a linked task Select the linked workflow where you’d like to create a ne…" at bounding box center [602, 496] width 1204 height 992
click at [887, 285] on icon at bounding box center [890, 284] width 12 height 8
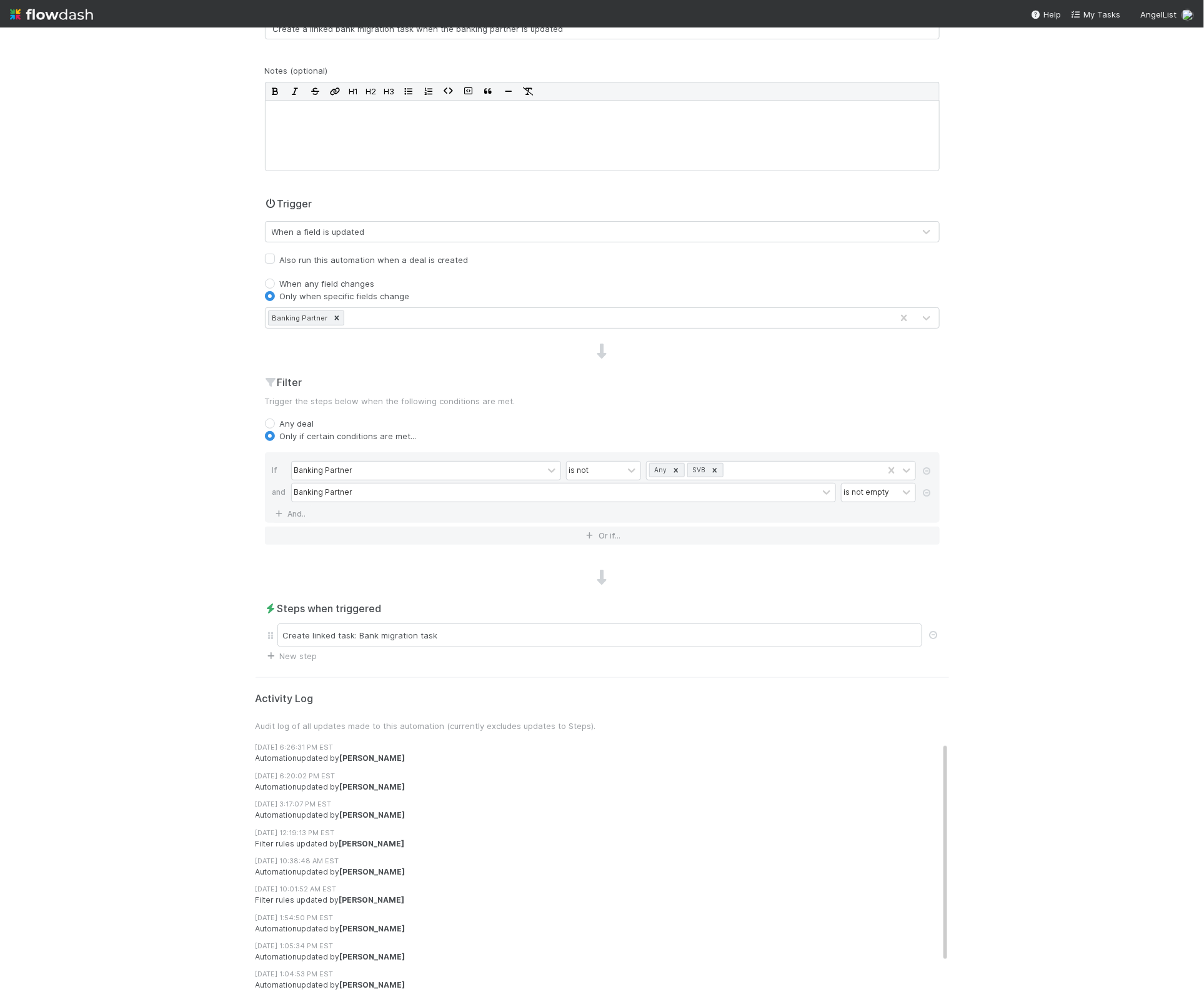
scroll to position [0, 0]
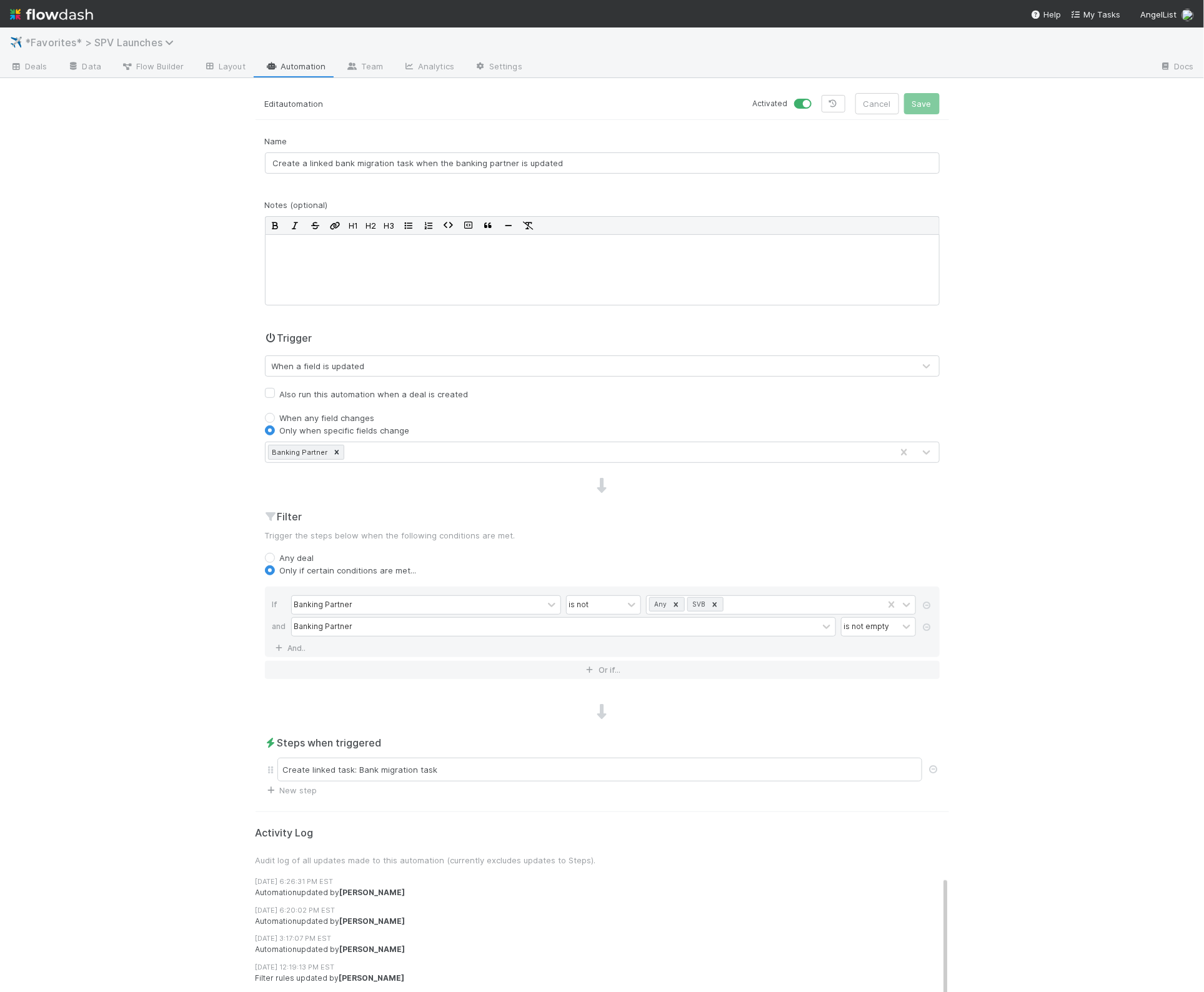
click at [88, 38] on span "*Favorites* > SPV Launches" at bounding box center [102, 42] width 155 height 12
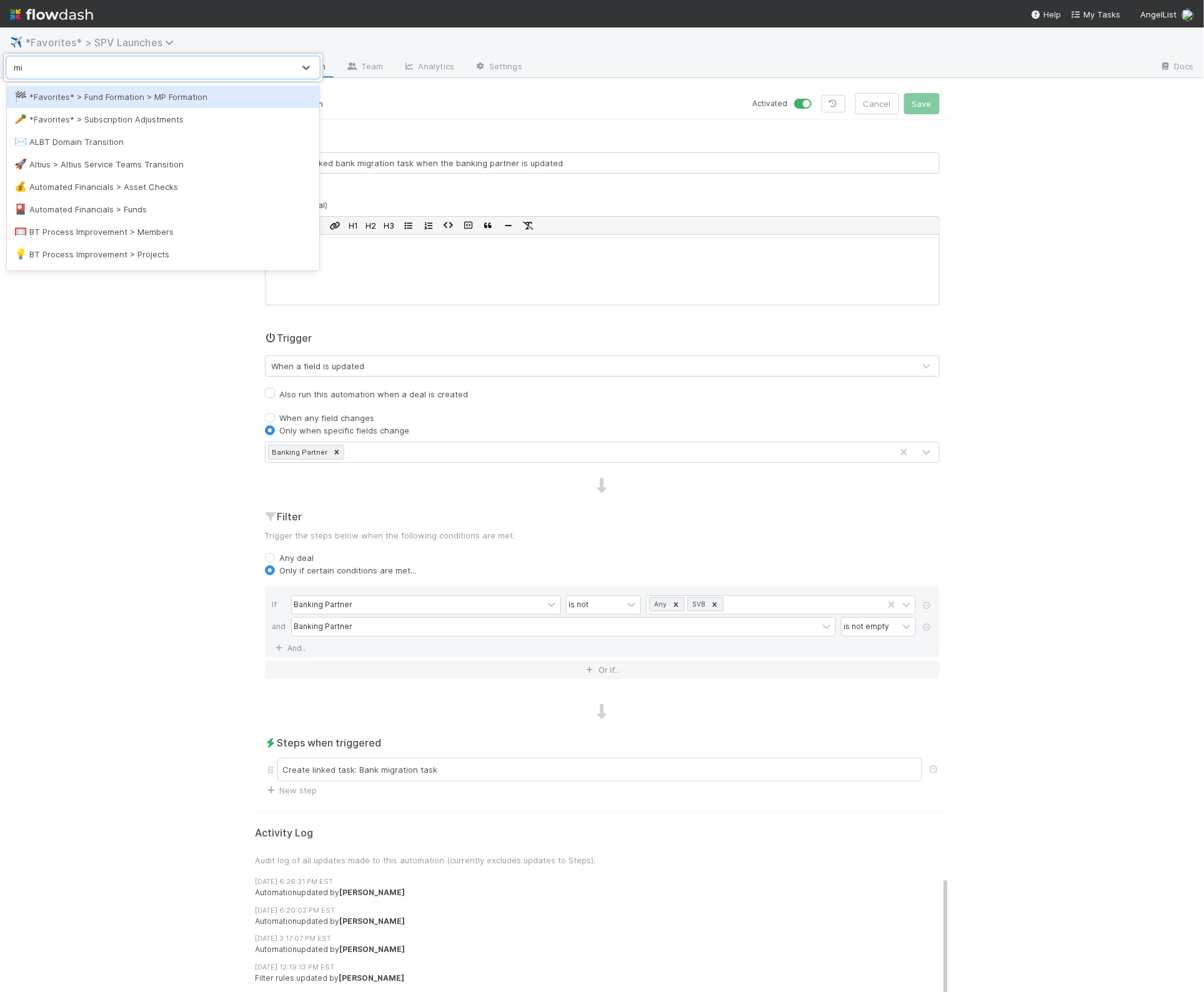
type input "mig"
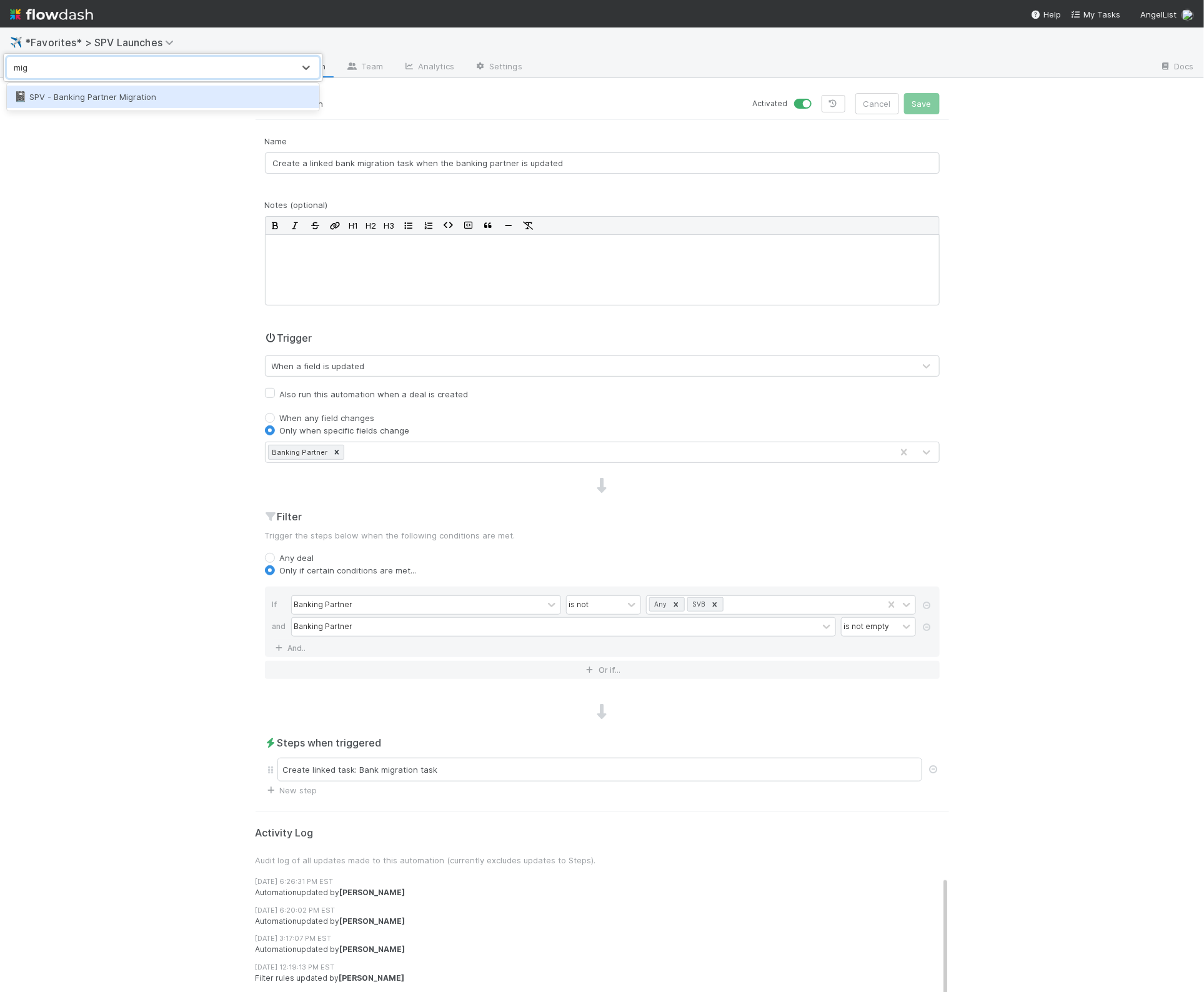
click at [181, 100] on div "📓 SPV - Banking Partner Migration" at bounding box center [162, 97] width 297 height 12
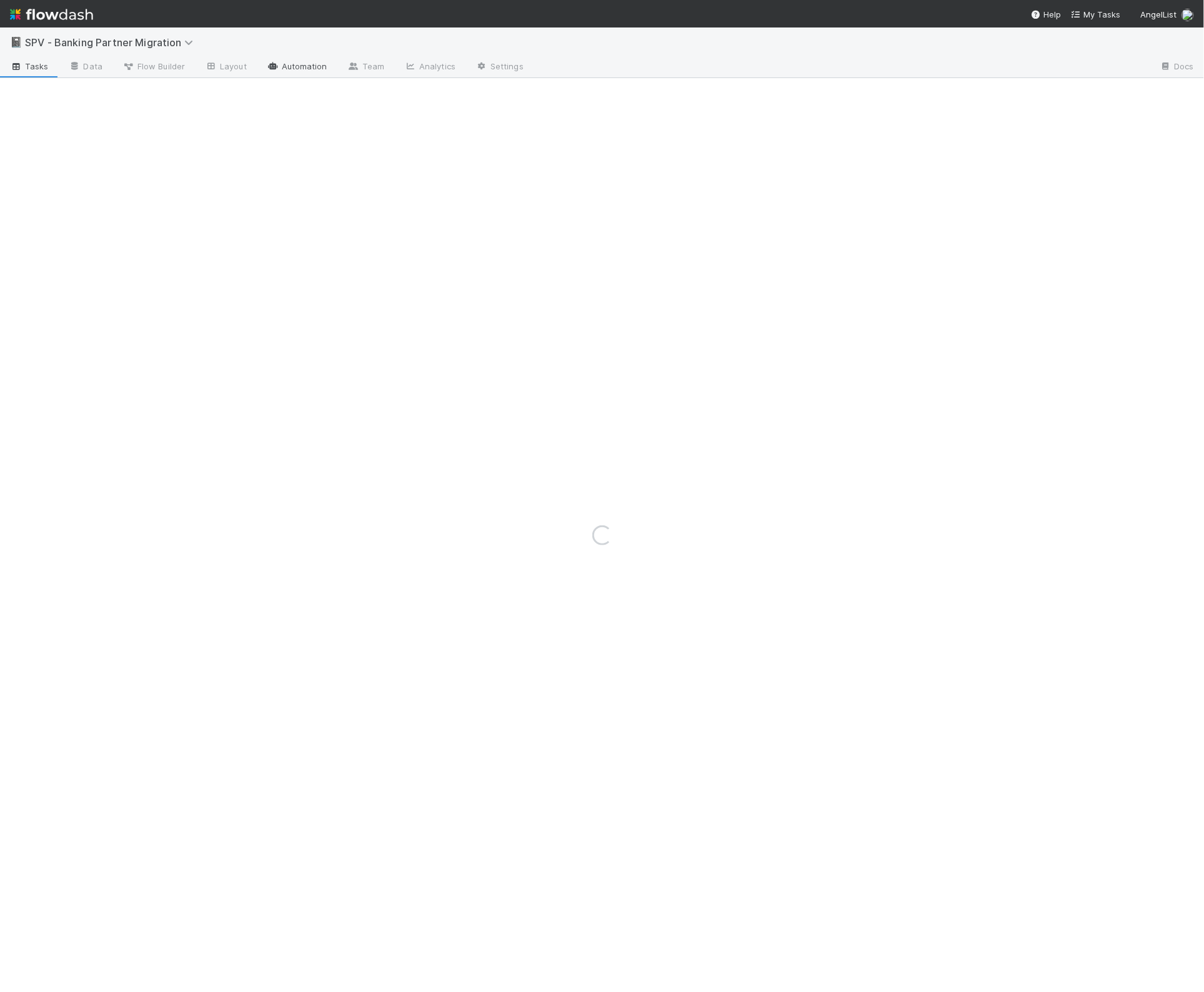
click at [286, 67] on link "Automation" at bounding box center [297, 67] width 81 height 20
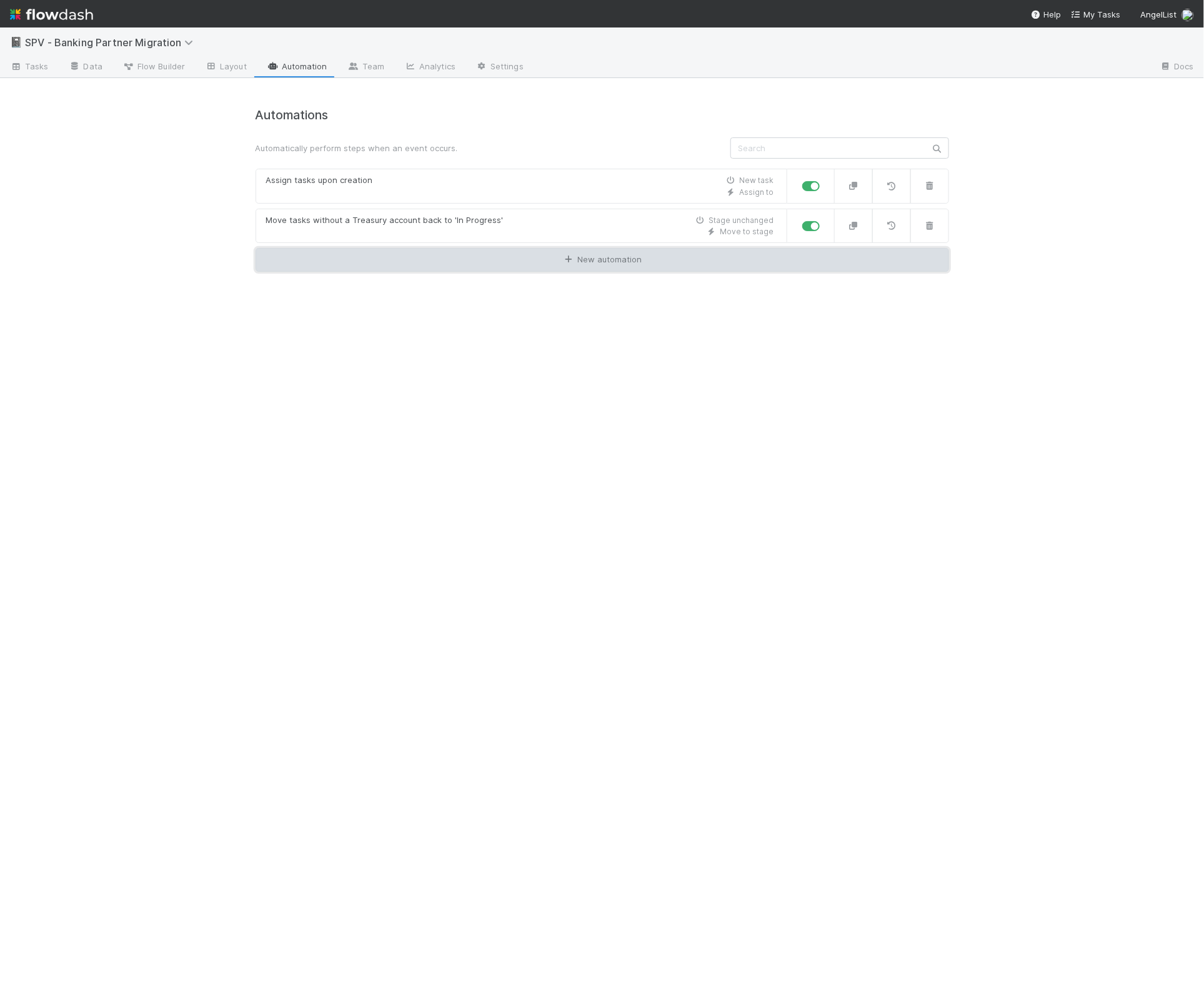
click at [640, 262] on link "New automation" at bounding box center [603, 260] width 694 height 23
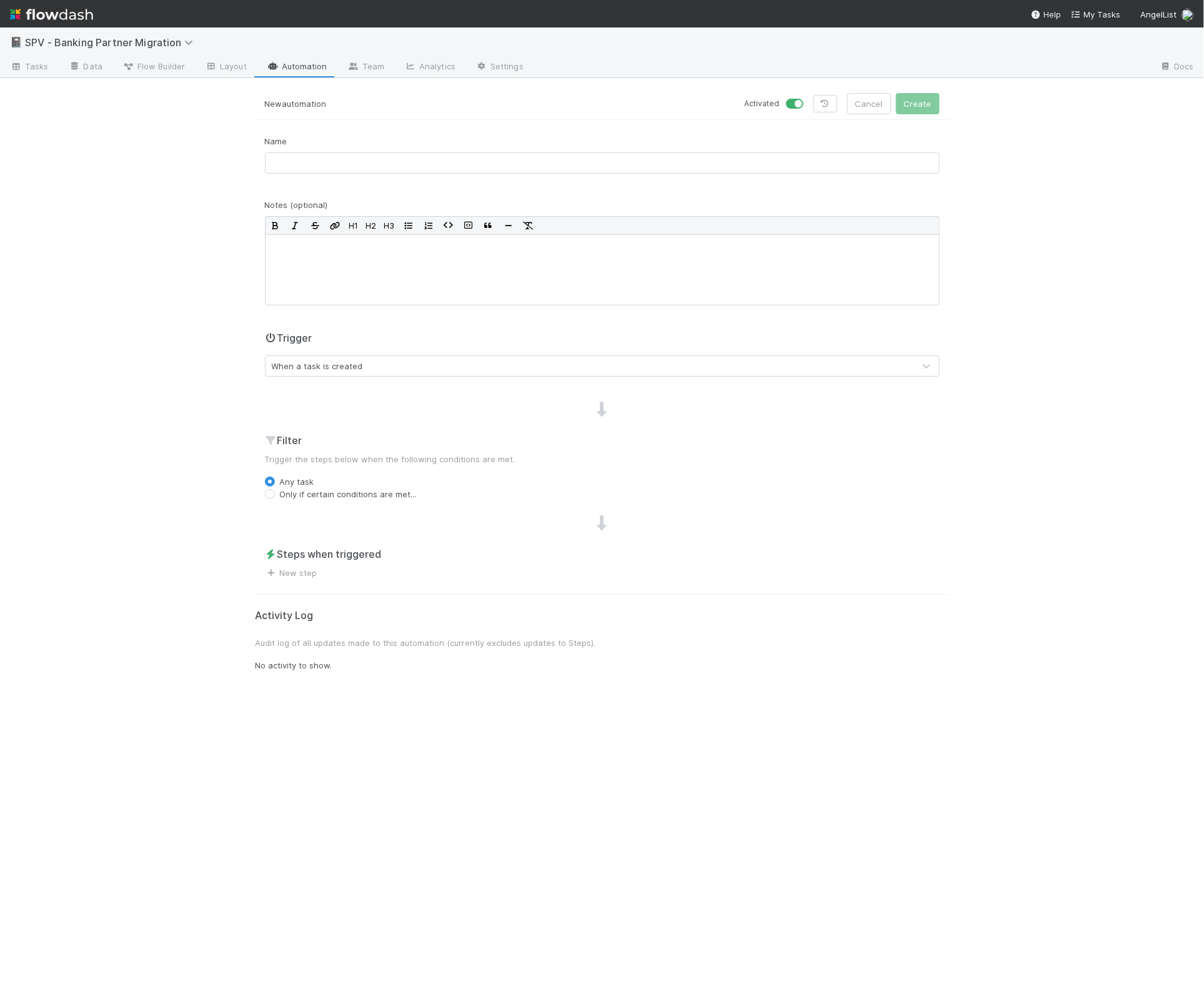
click at [377, 366] on div "When a task is created" at bounding box center [590, 366] width 649 height 20
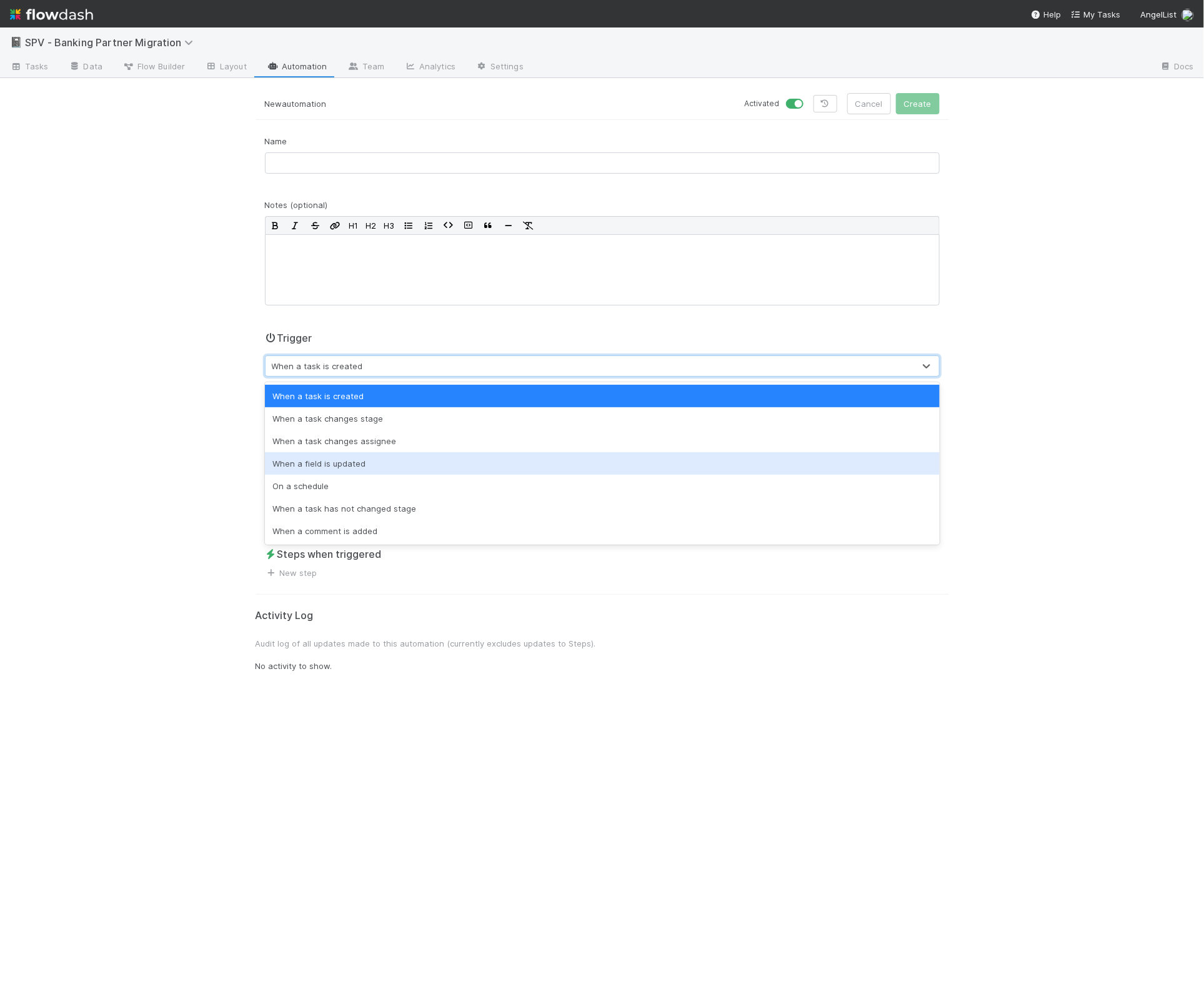
click at [386, 463] on div "When a field is updated" at bounding box center [603, 463] width 675 height 23
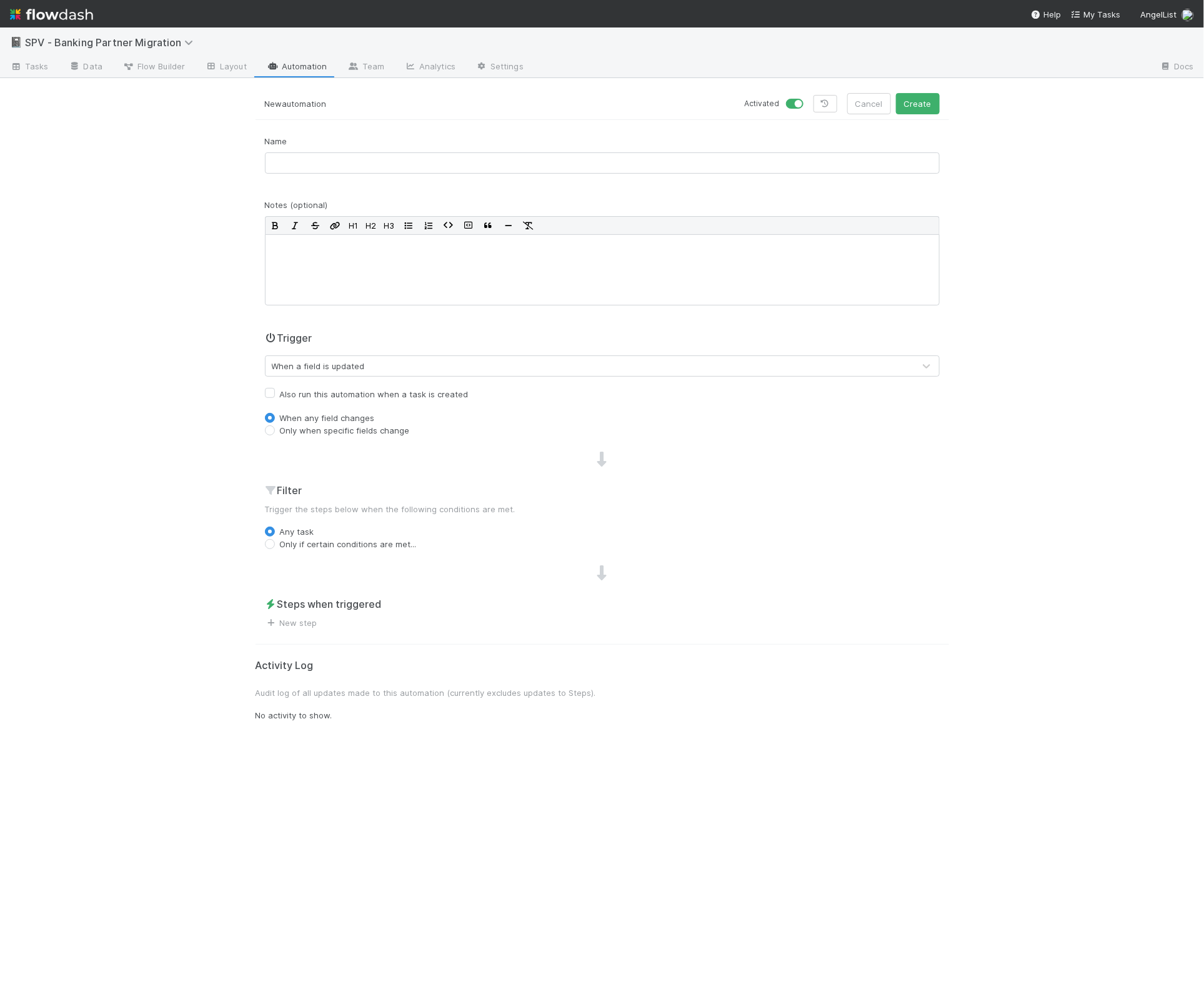
click at [341, 428] on label "Only when specific fields change" at bounding box center [345, 429] width 130 height 12
click at [275, 428] on input "Only when specific fields change" at bounding box center [270, 429] width 10 height 11
radio input "true"
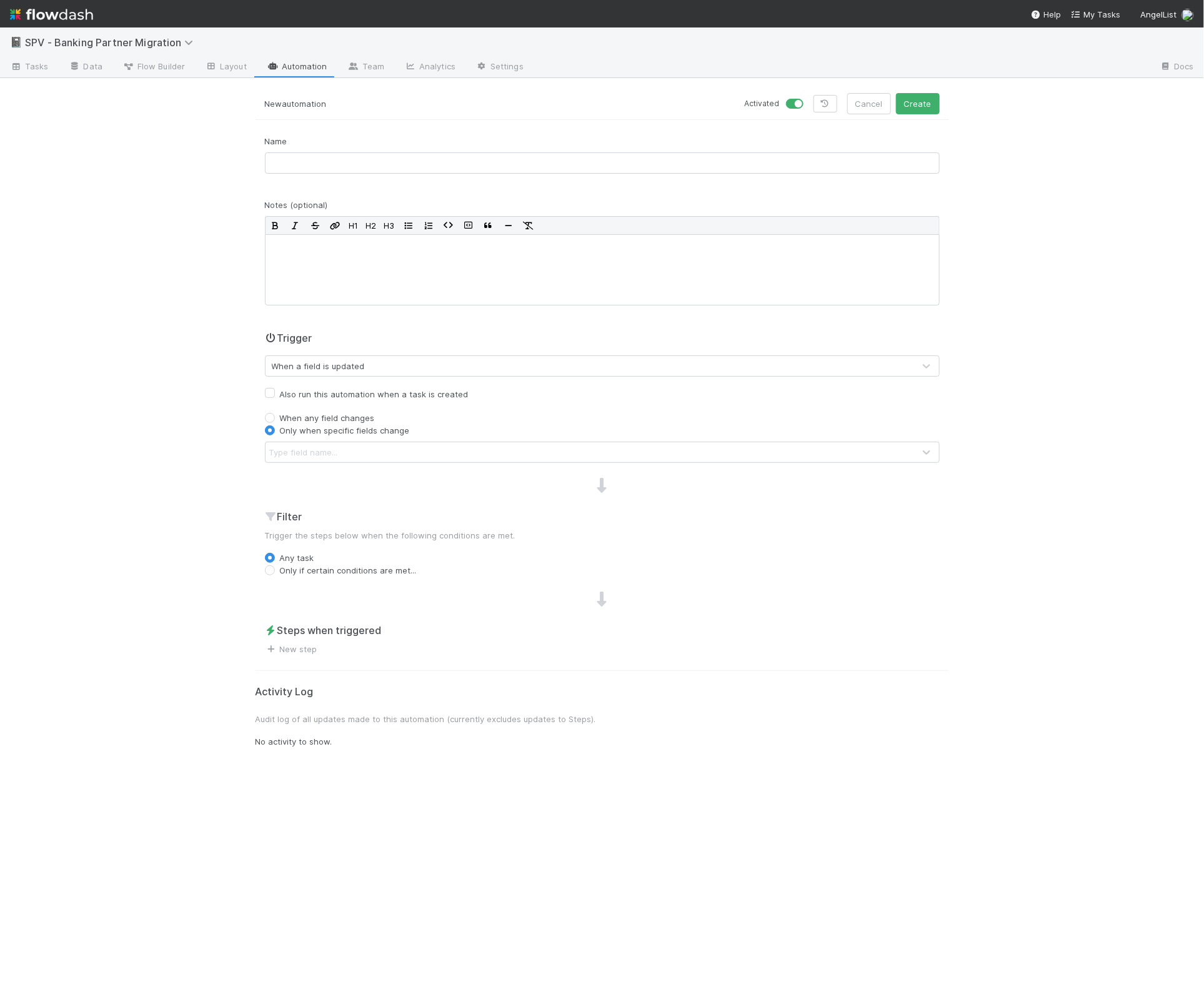
click at [349, 462] on div "Type field name..." at bounding box center [590, 452] width 649 height 20
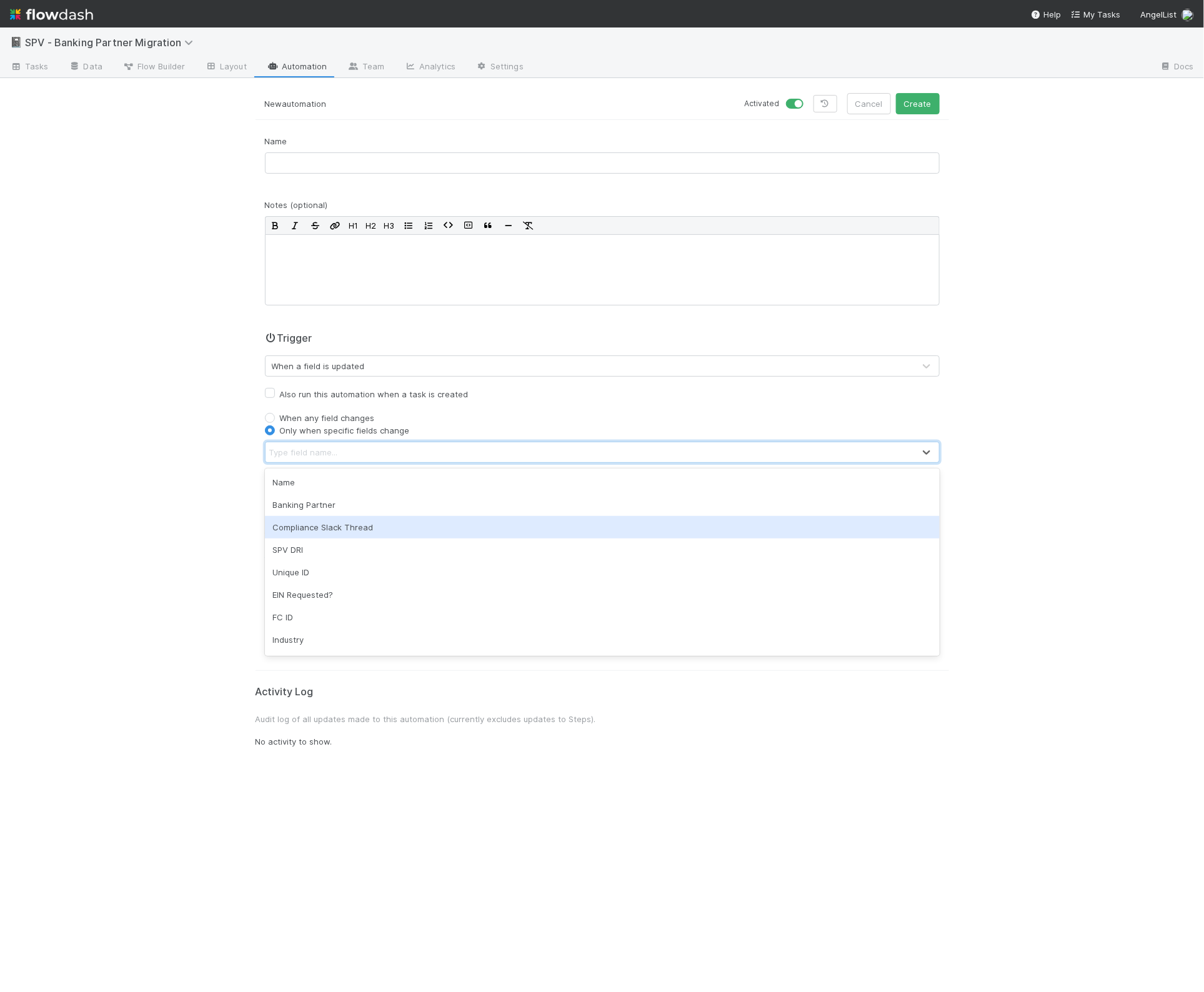
scroll to position [20, 0]
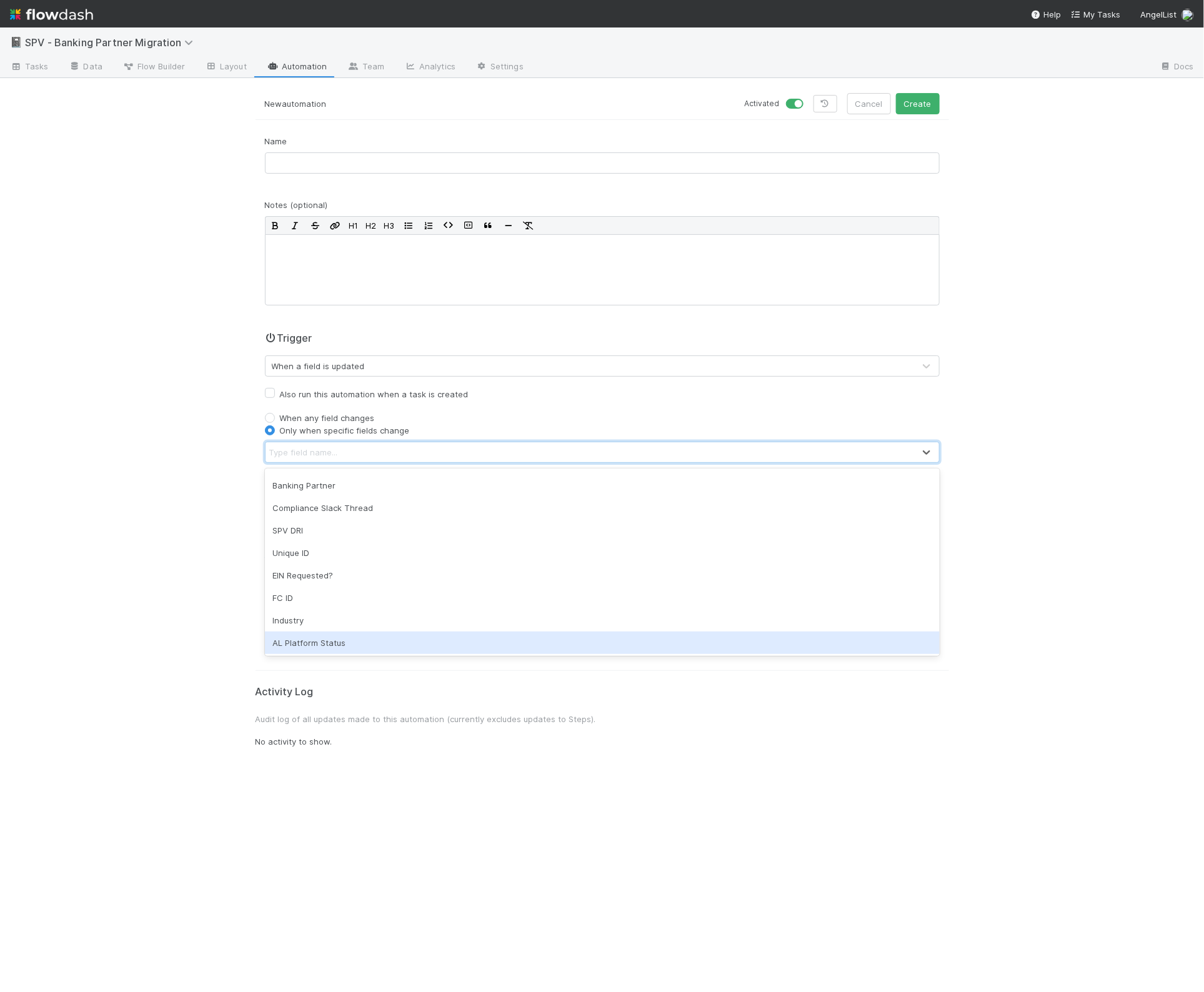
drag, startPoint x: 348, startPoint y: 637, endPoint x: 366, endPoint y: 624, distance: 22.2
click at [348, 637] on div "AL Platform Status" at bounding box center [603, 643] width 675 height 23
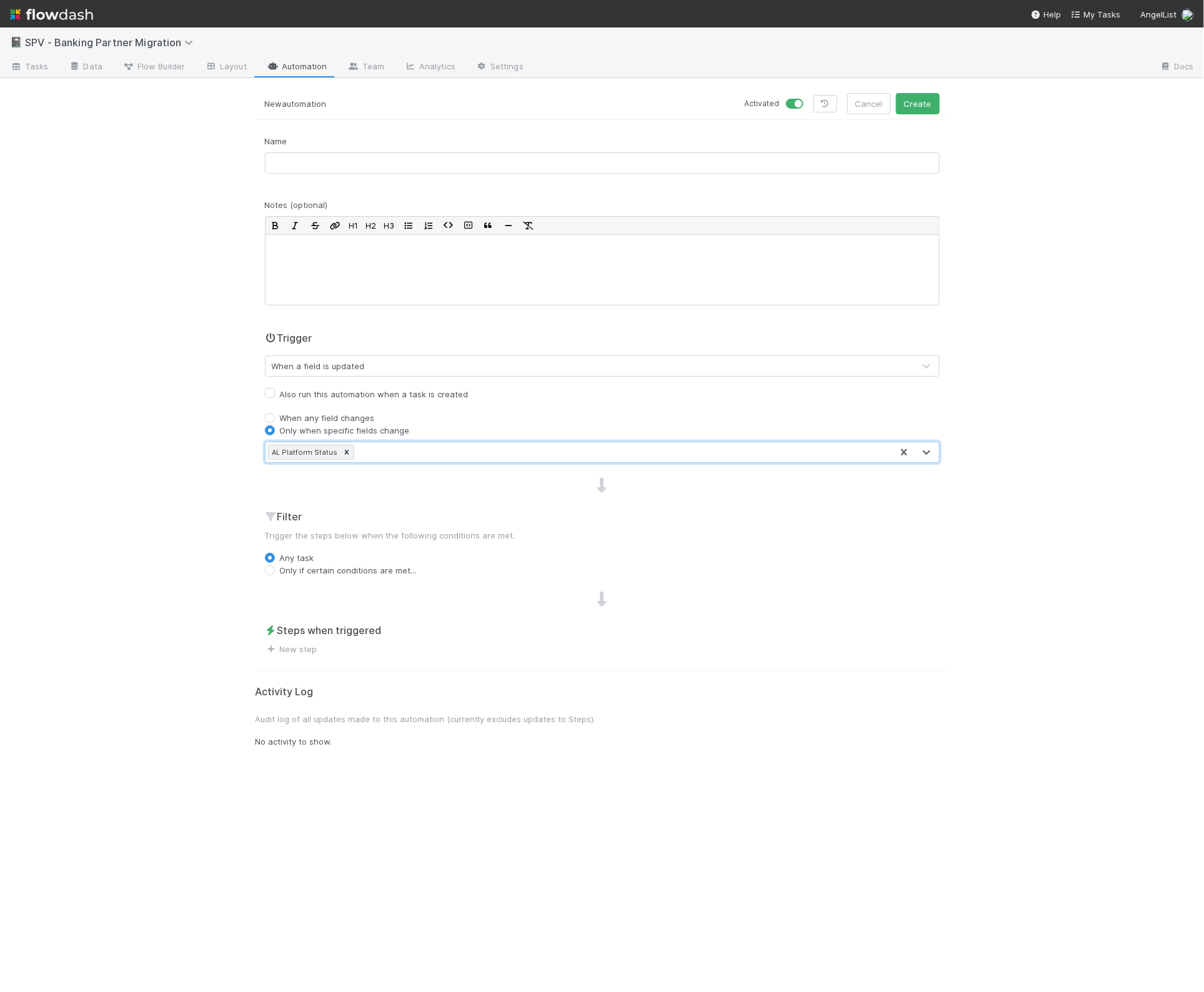
click at [384, 577] on label "Only if certain conditions are met..." at bounding box center [349, 570] width 137 height 12
click at [275, 576] on input "Only if certain conditions are met..." at bounding box center [270, 570] width 10 height 11
radio input "true"
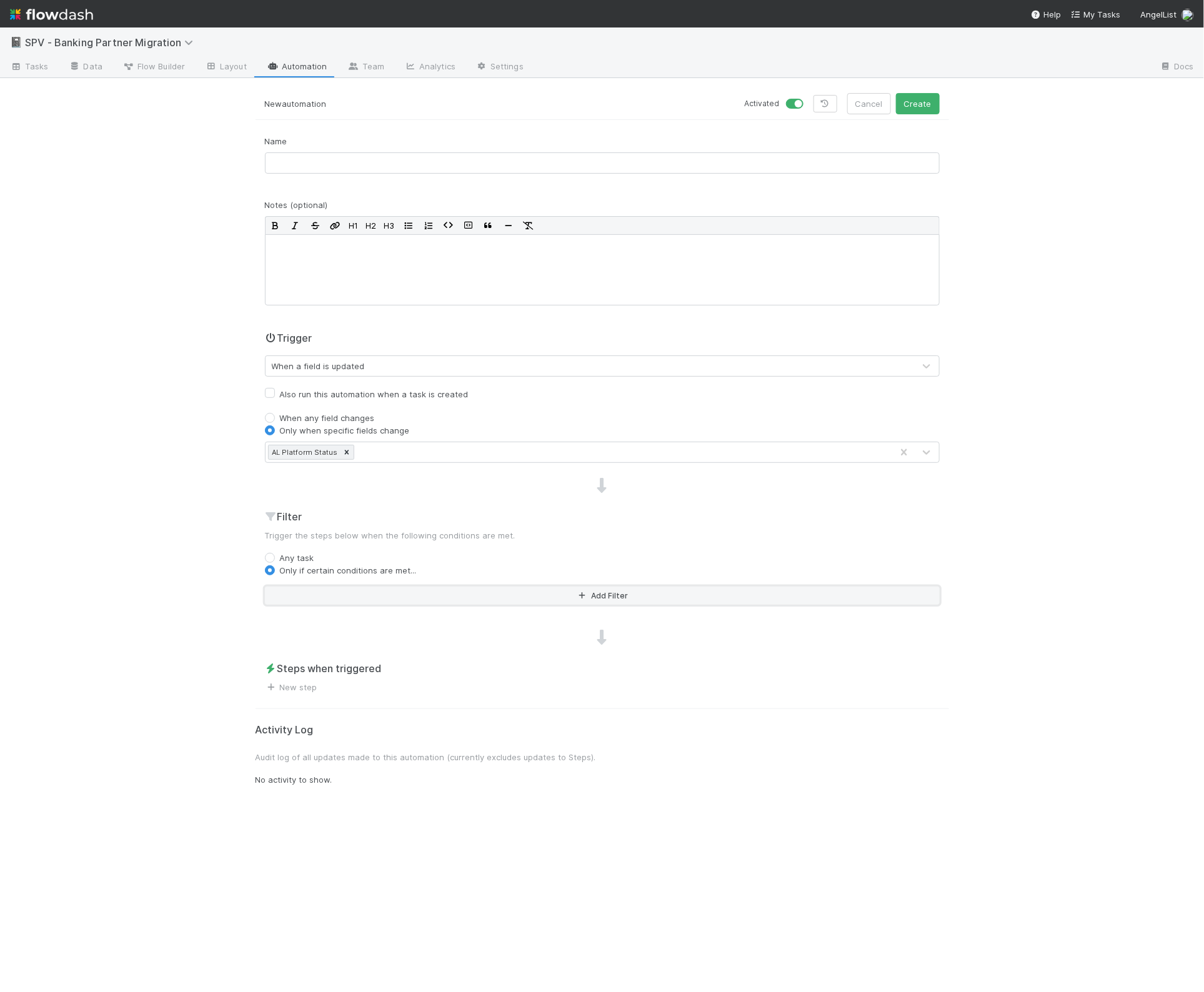
click at [351, 601] on button "Add Filter" at bounding box center [603, 595] width 675 height 18
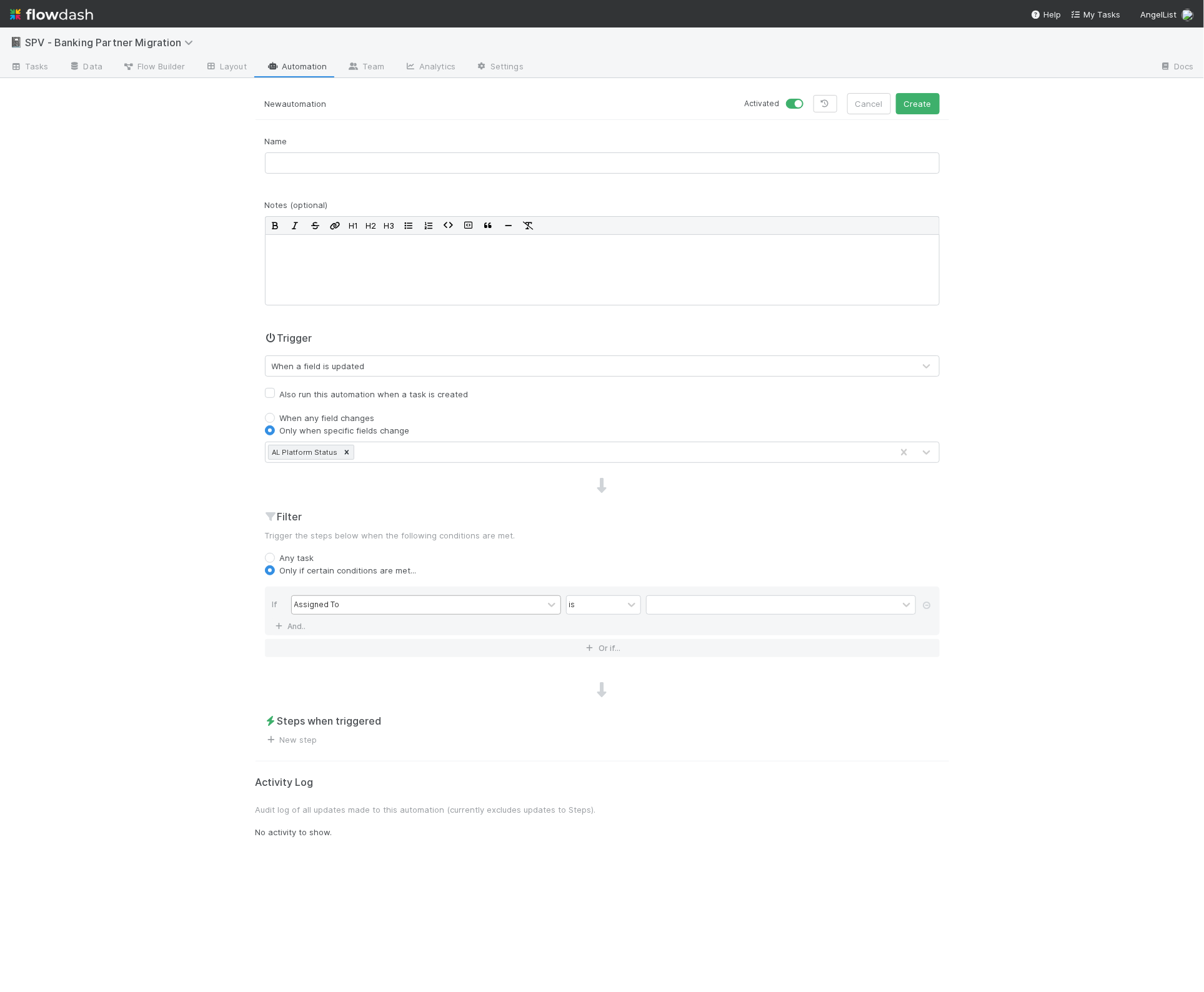
click at [341, 610] on div "Assigned To" at bounding box center [417, 605] width 251 height 18
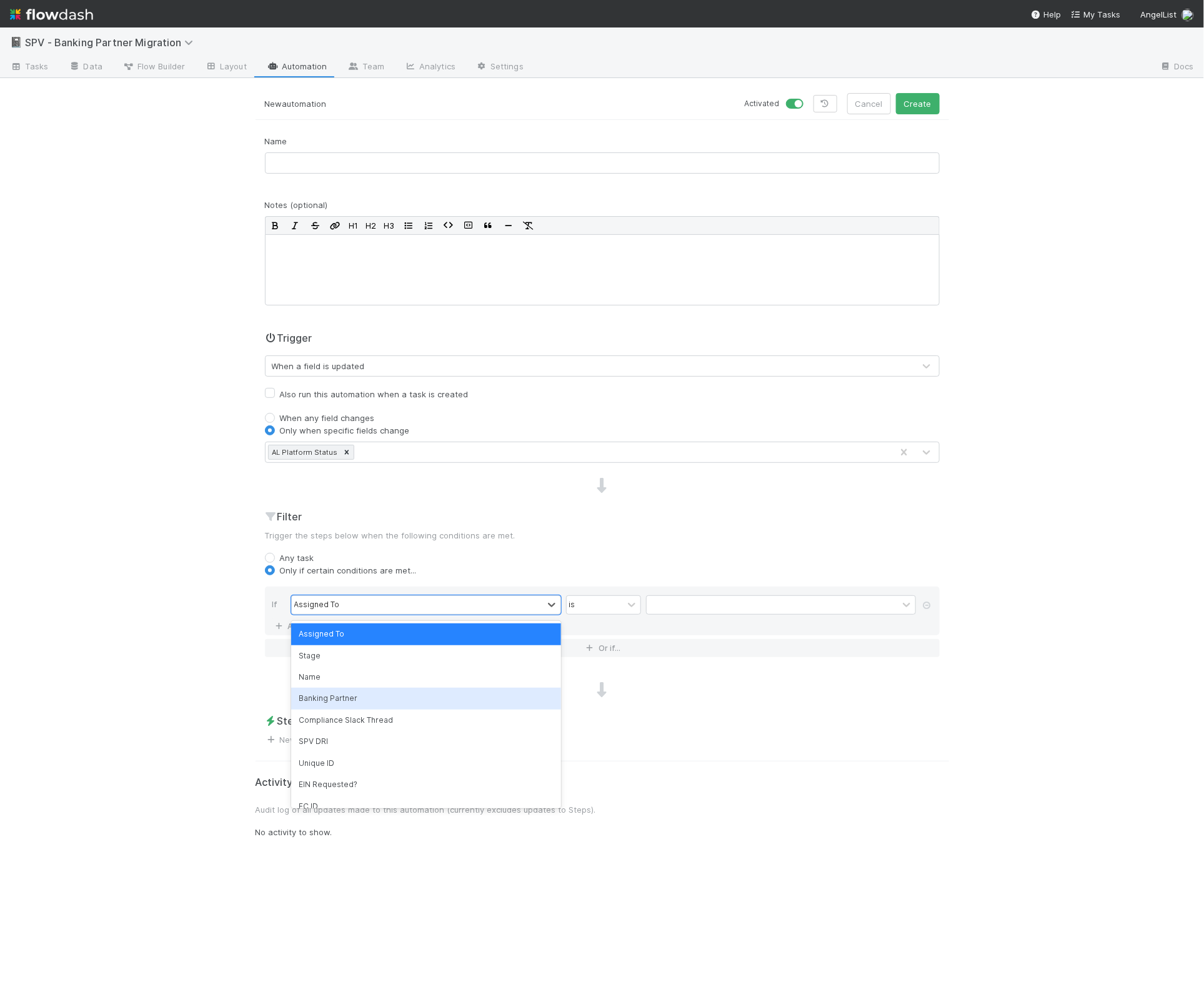
scroll to position [97, 0]
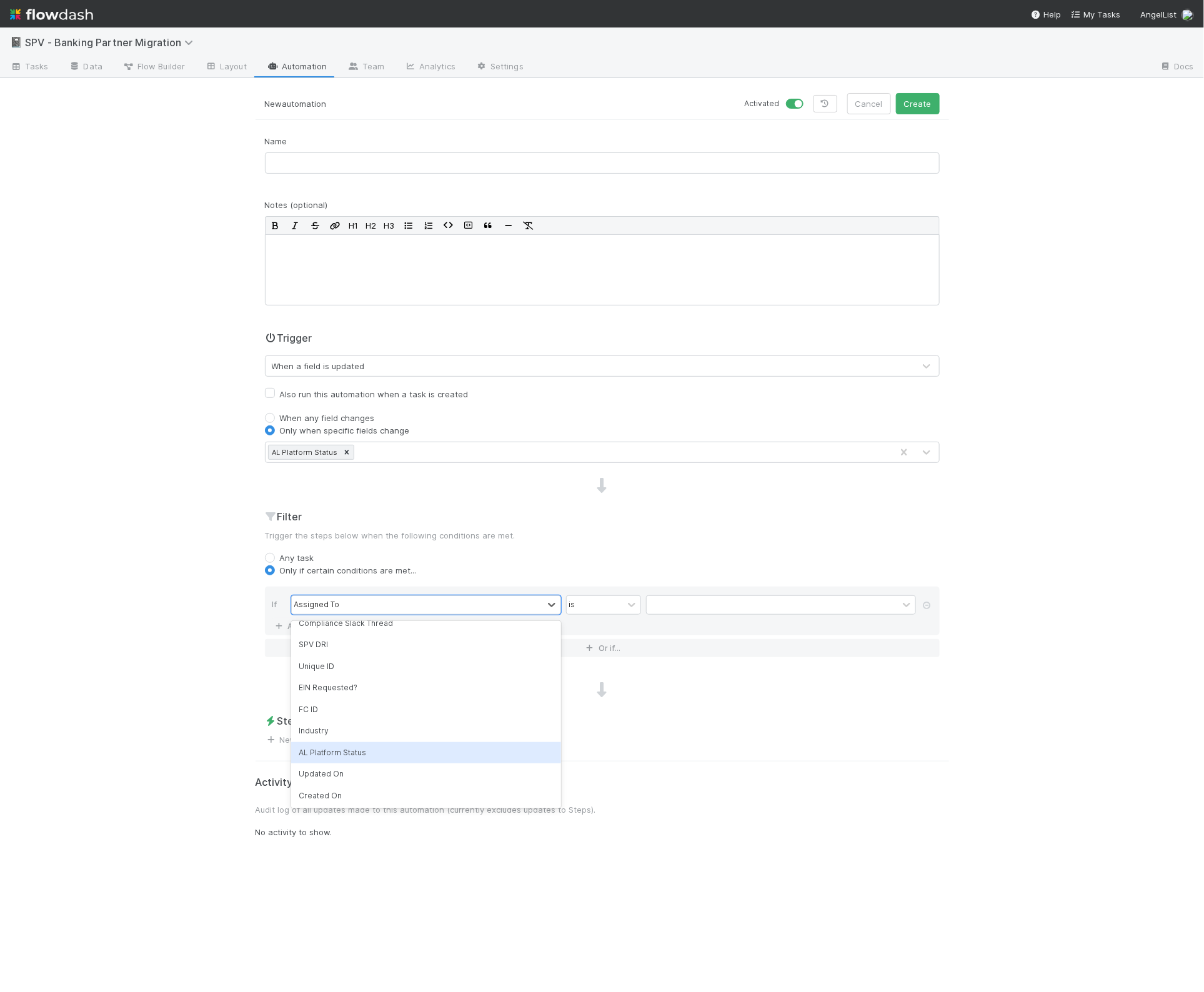
click at [363, 754] on div "AL Platform Status" at bounding box center [427, 753] width 270 height 22
click at [624, 612] on div at bounding box center [631, 605] width 18 height 18
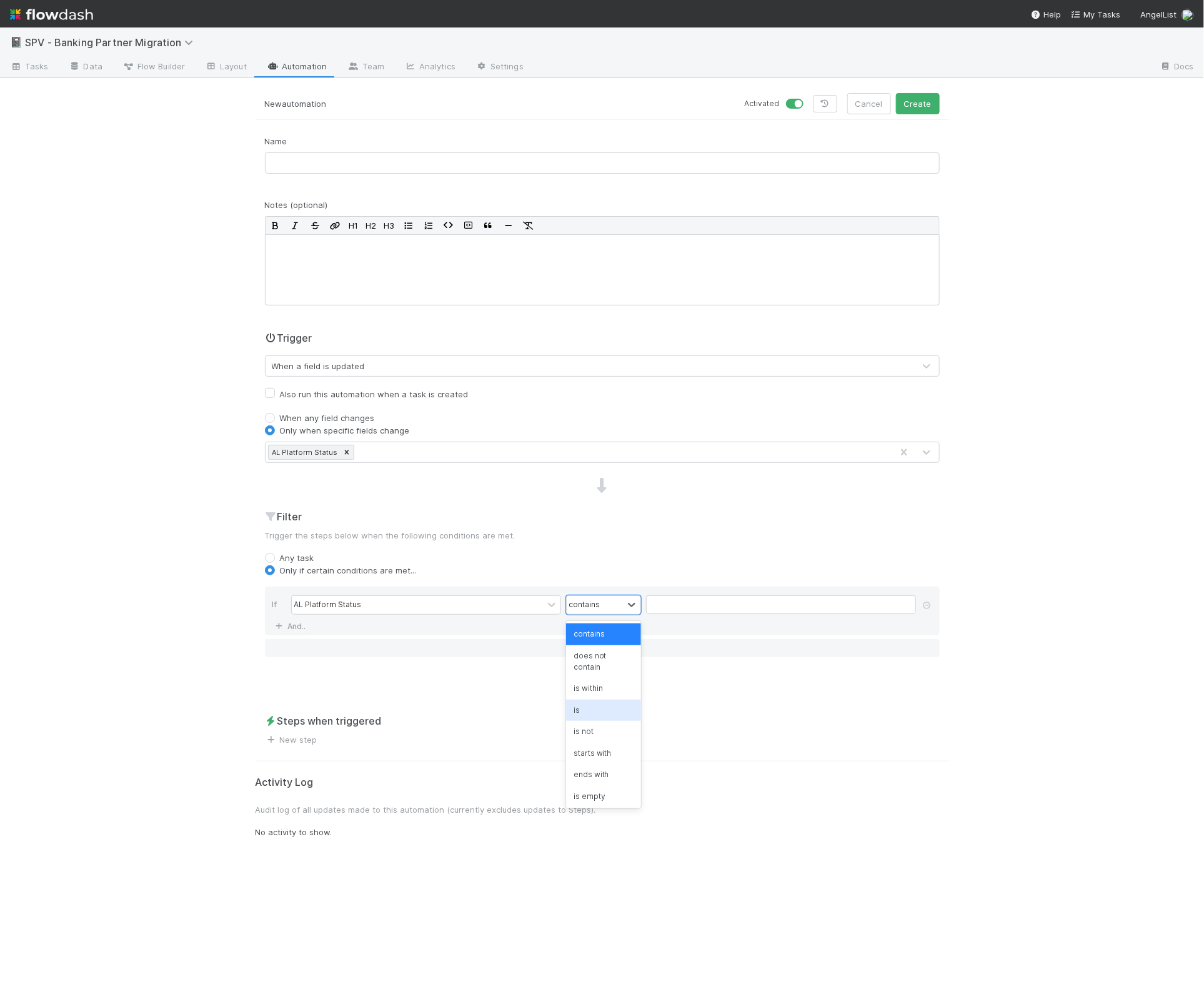
click at [623, 699] on div "is" at bounding box center [604, 710] width 75 height 22
click at [699, 606] on input "text" at bounding box center [781, 605] width 270 height 19
paste input "cancelled"
type input "cancelled"
click at [354, 173] on input "text" at bounding box center [603, 163] width 675 height 22
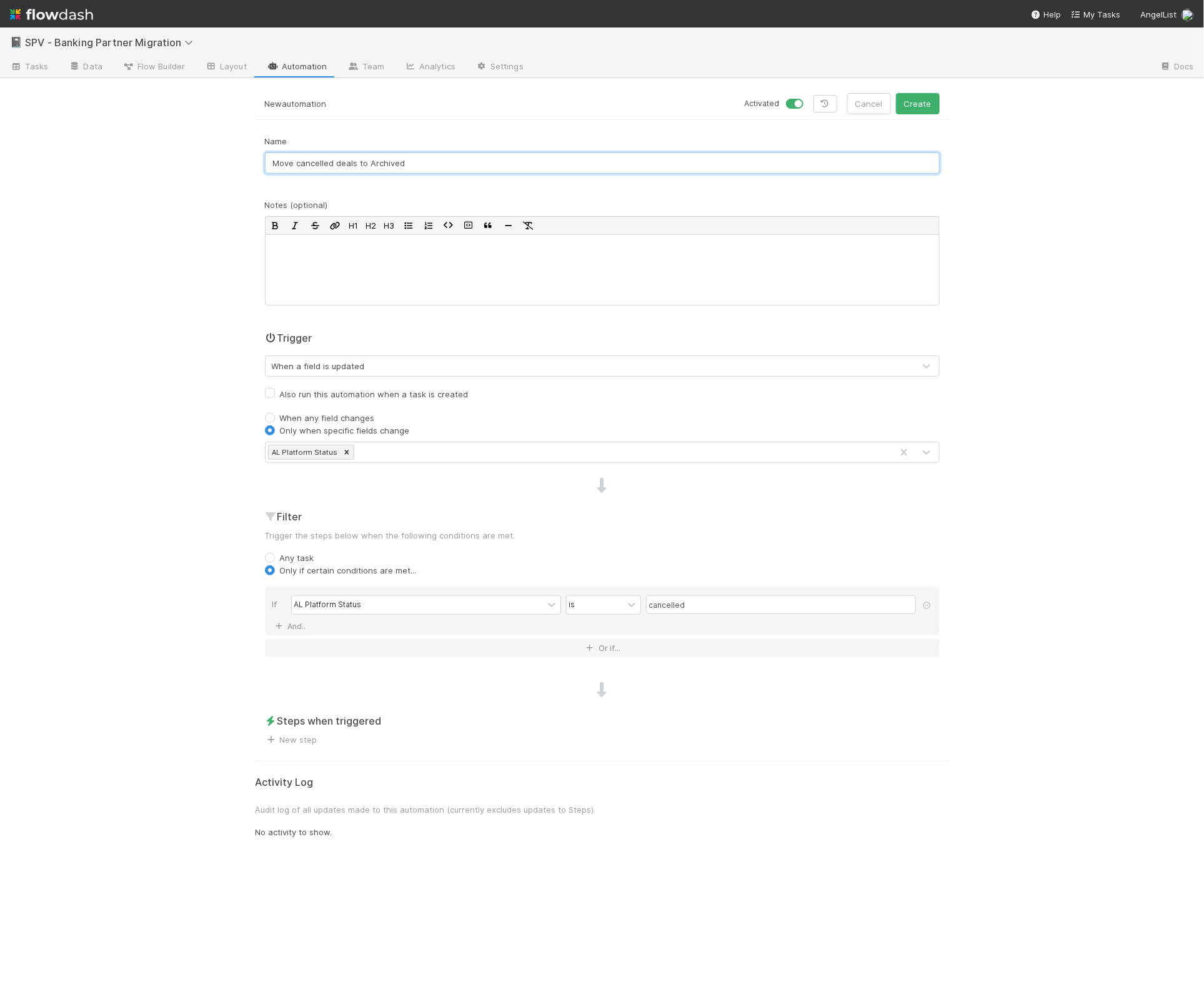
type input "Move cancelled deals to Archived"
click at [439, 482] on div at bounding box center [603, 486] width 694 height 16
click at [296, 739] on link "New step" at bounding box center [292, 740] width 53 height 10
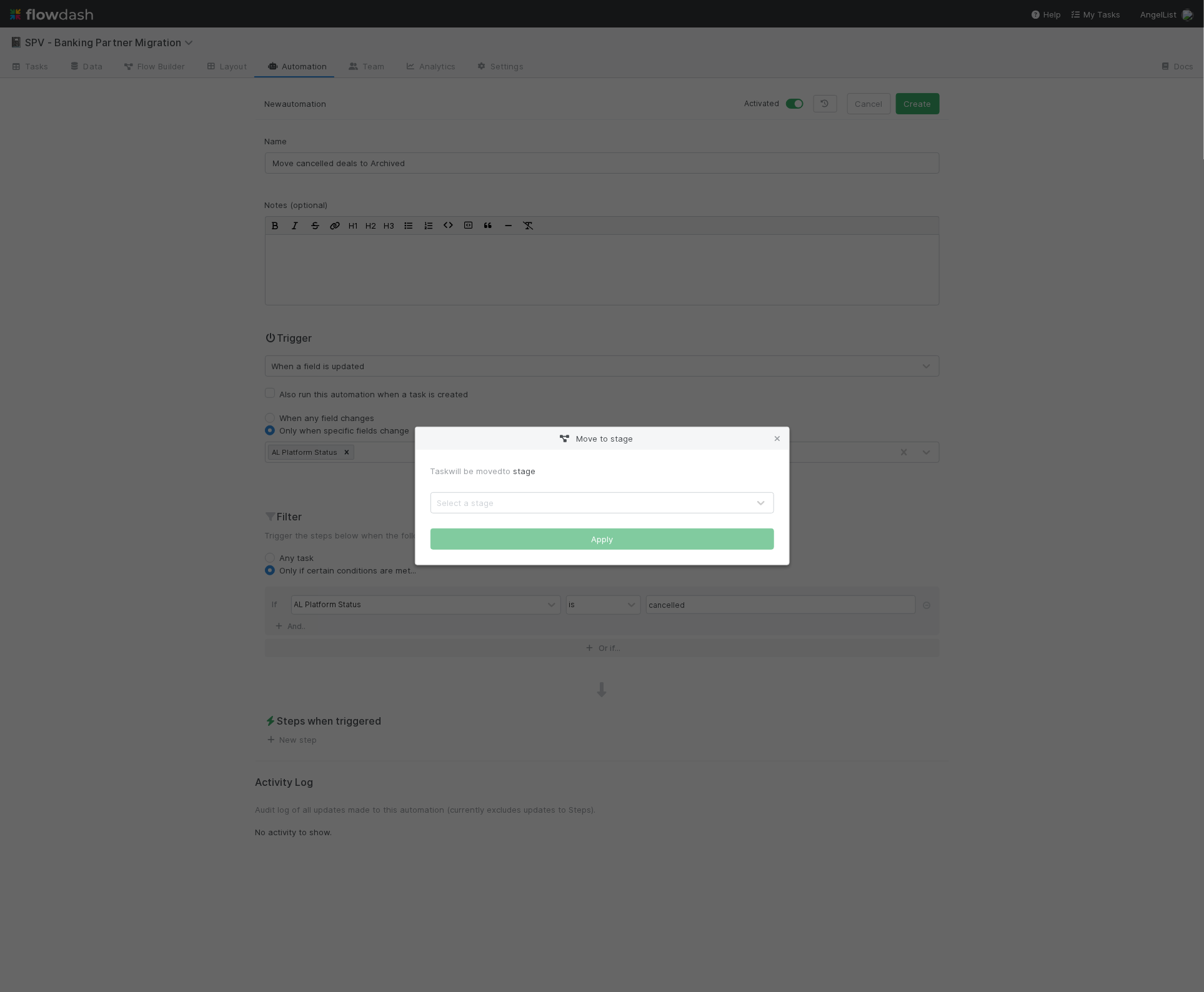
click at [466, 506] on div "Select a stage" at bounding box center [465, 503] width 57 height 12
type input "archi"
click at [612, 548] on button "Apply" at bounding box center [602, 539] width 343 height 22
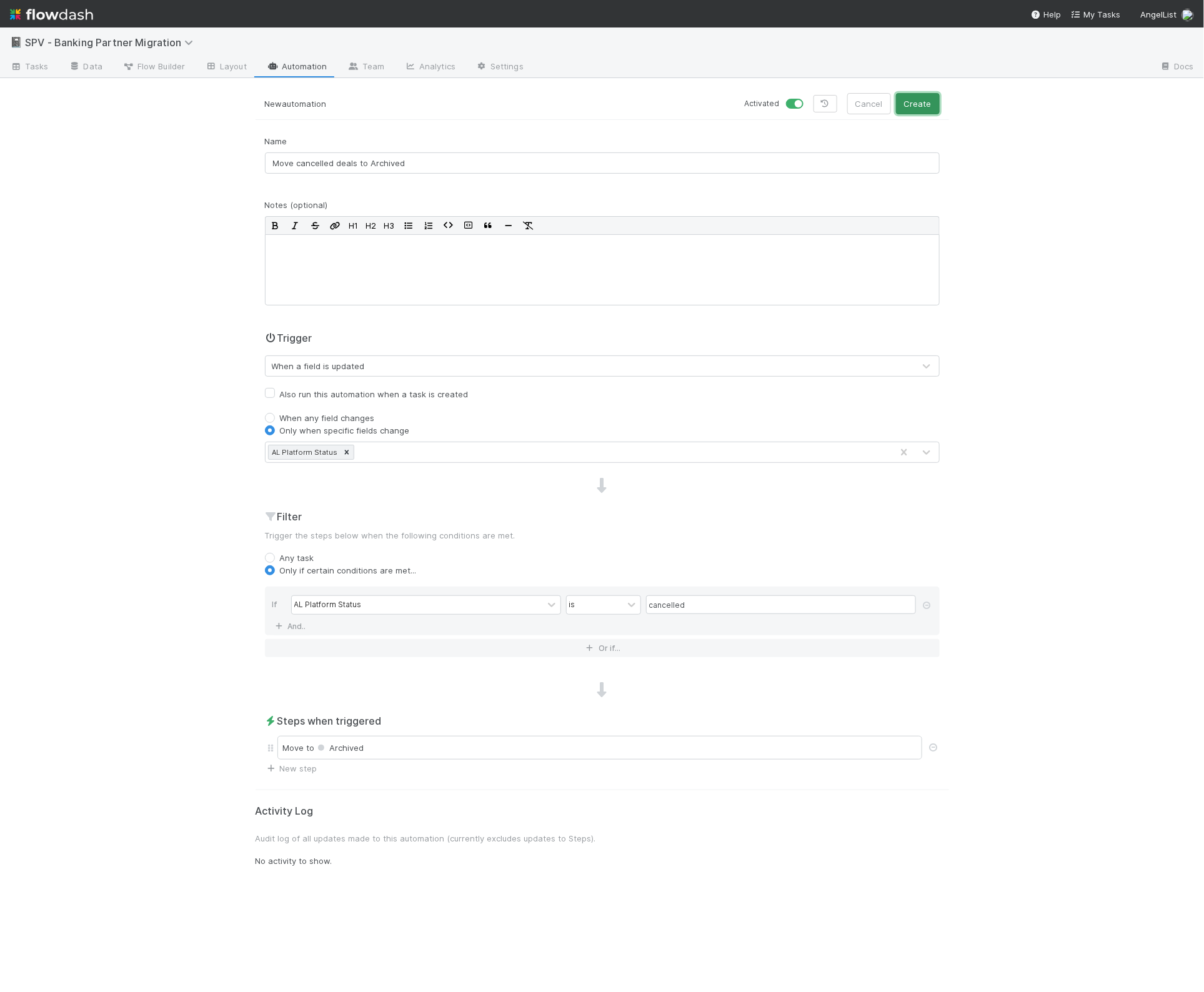
click at [926, 104] on button "Create" at bounding box center [918, 103] width 44 height 22
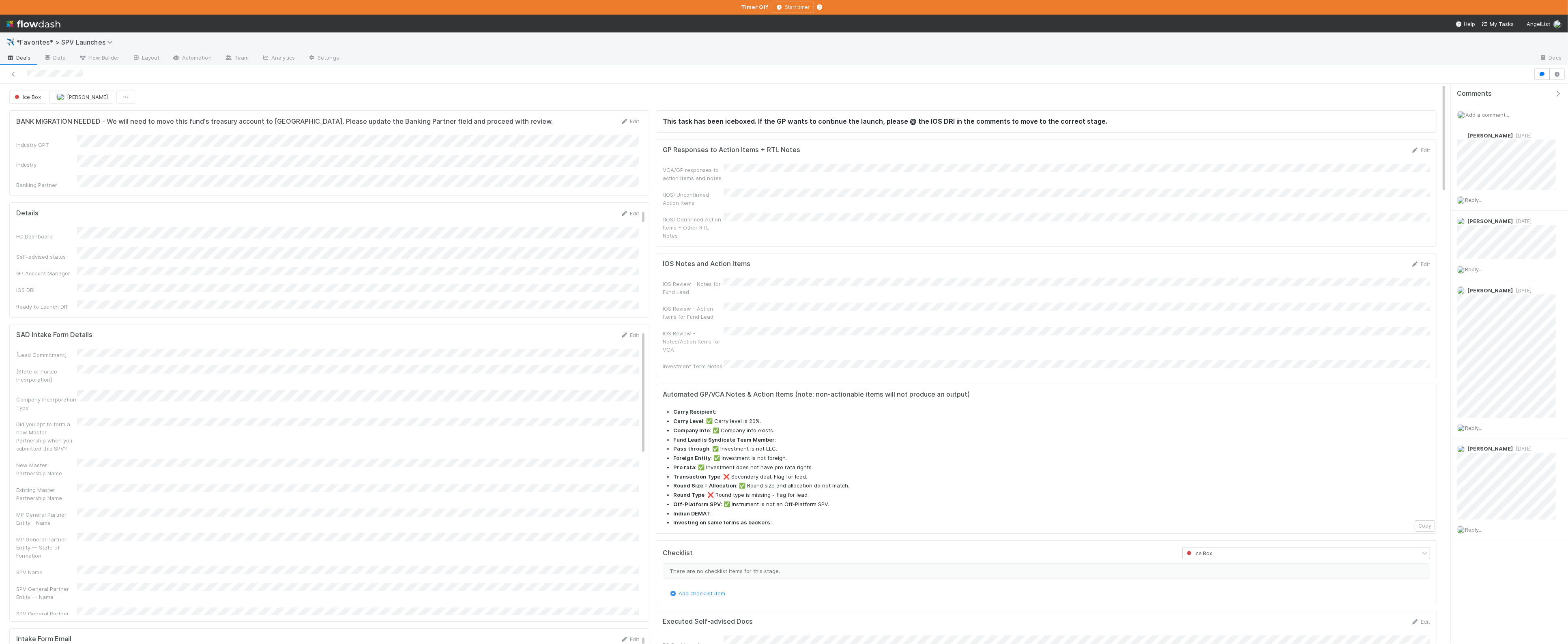
click at [12, 54] on span "Deals" at bounding box center [19, 57] width 24 height 8
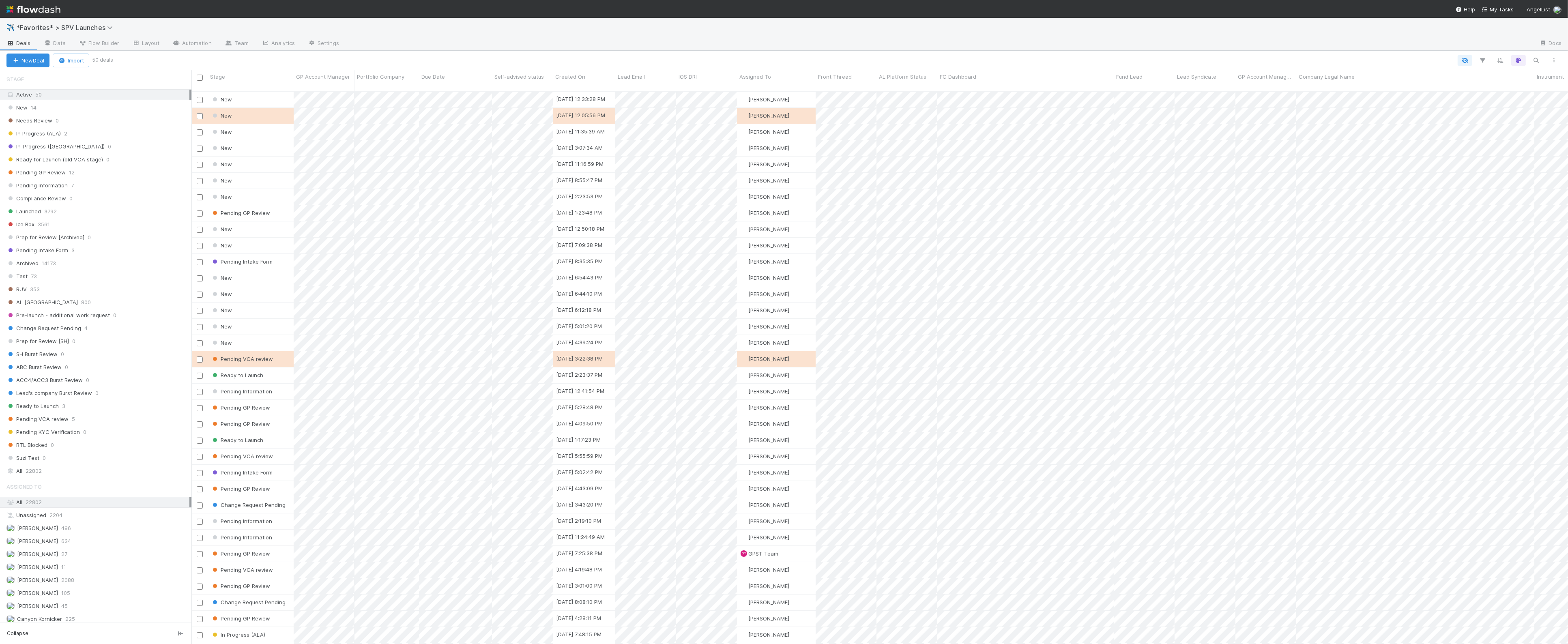
scroll to position [293, 0]
click at [102, 242] on div "Archived 14173" at bounding box center [96, 237] width 192 height 11
click at [120, 240] on div "Archived 14173" at bounding box center [99, 236] width 185 height 10
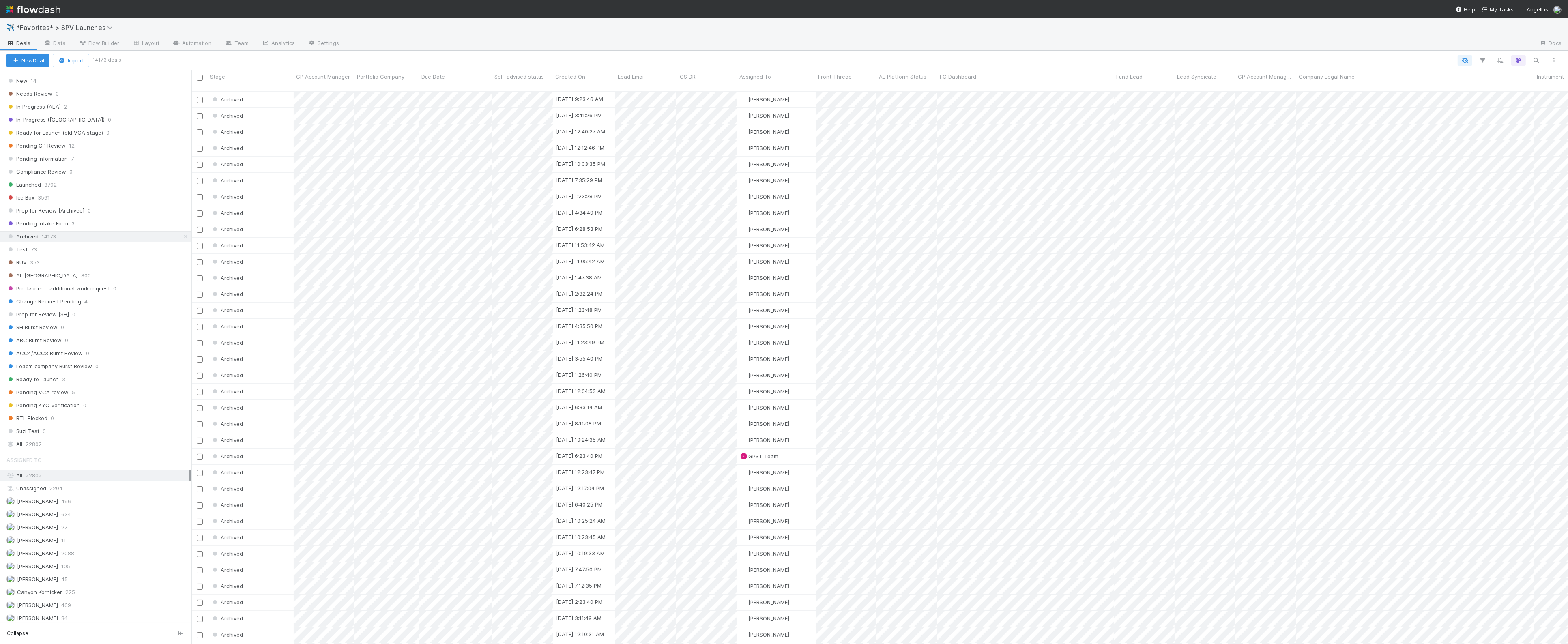
scroll to position [559, 1377]
click at [781, 260] on div at bounding box center [784, 322] width 1568 height 644
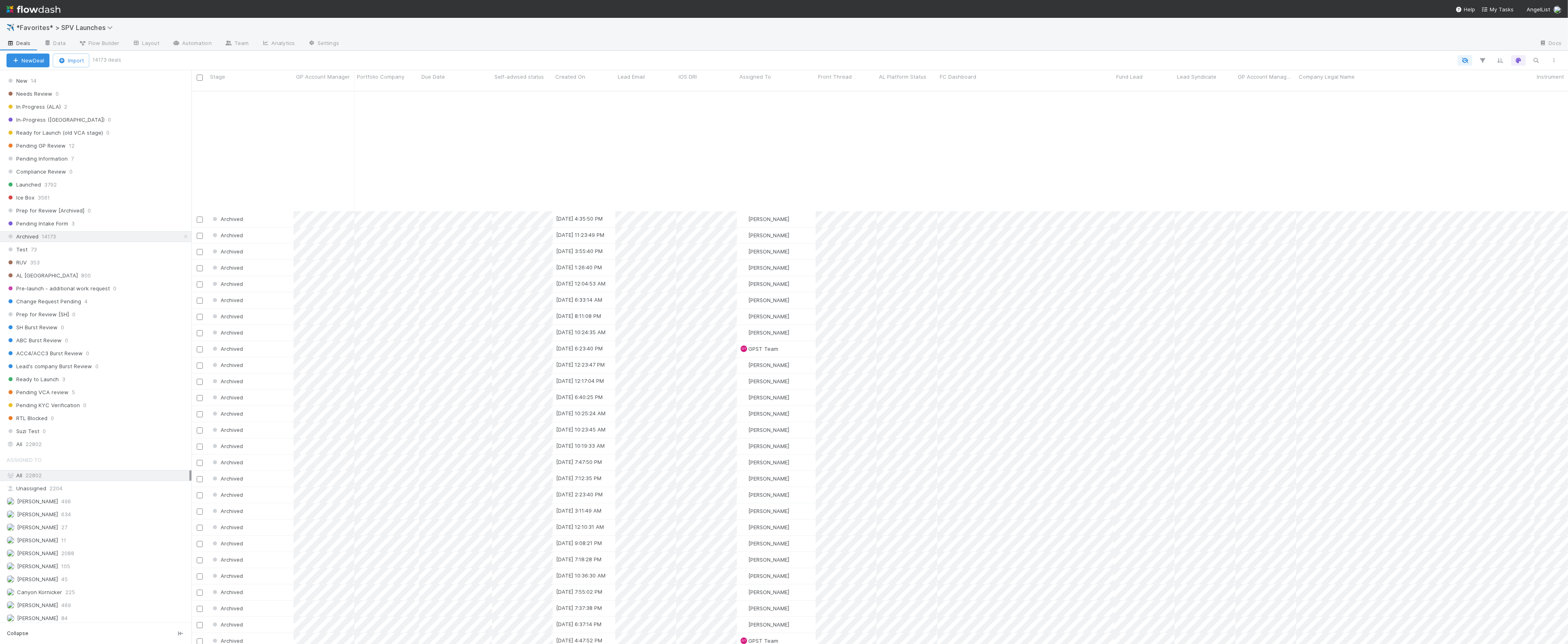
scroll to position [0, 0]
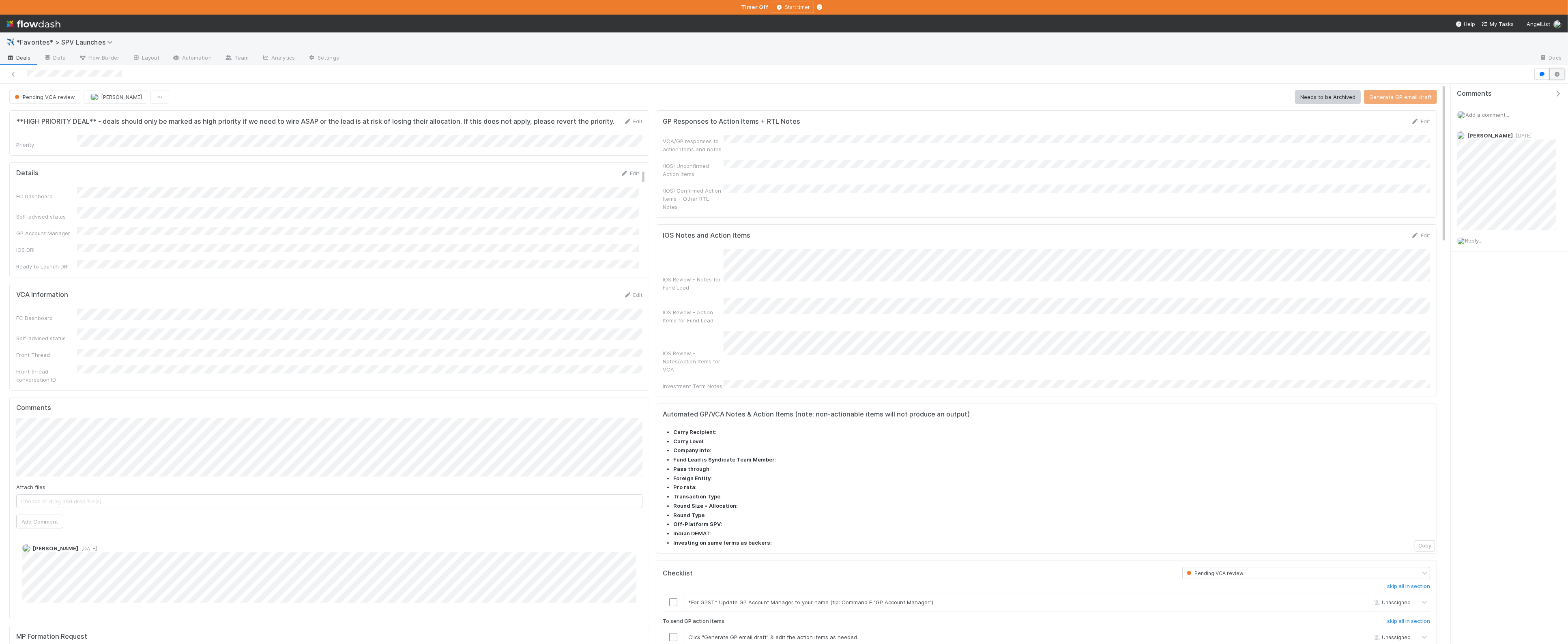
click at [1560, 74] on icon "button" at bounding box center [1556, 74] width 8 height 5
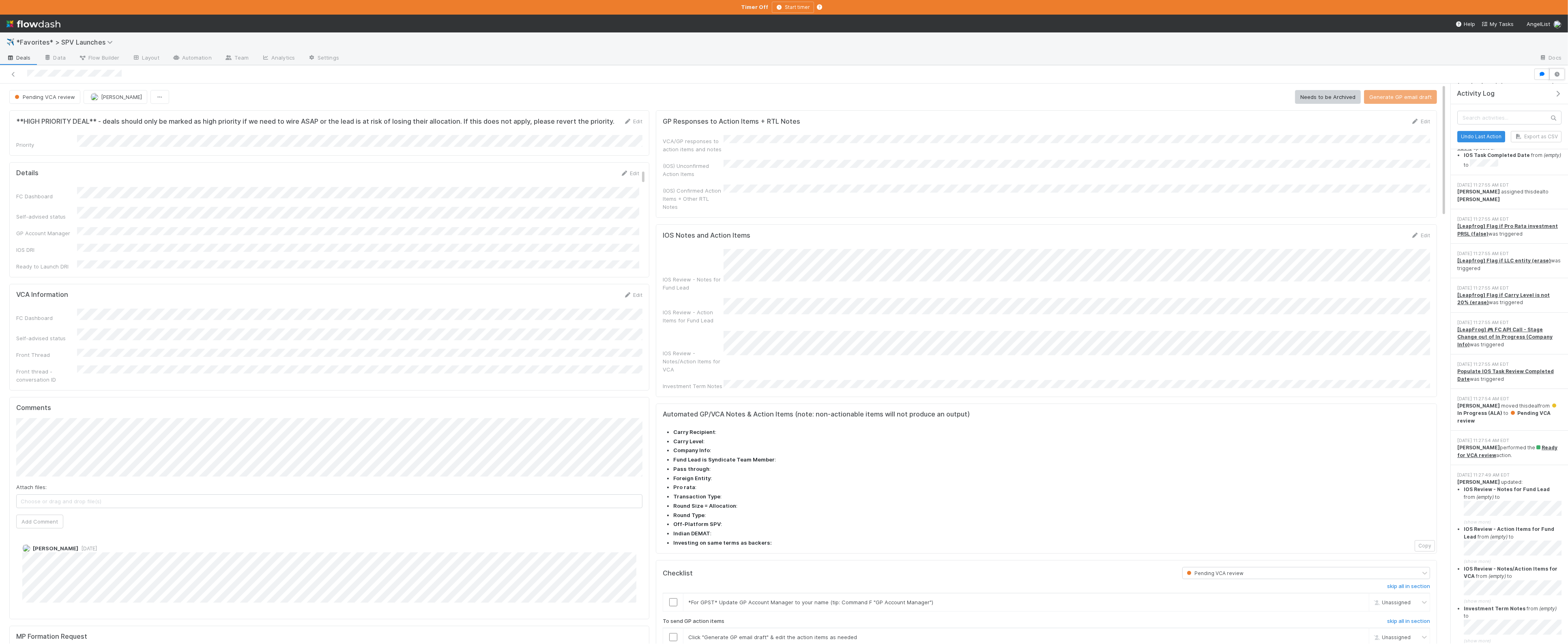
scroll to position [203, 0]
click at [659, 224] on div "IOS Notes and Action Items Edit IOS Review - Notes for Fund Lead IOS Review - A…" at bounding box center [1046, 310] width 781 height 173
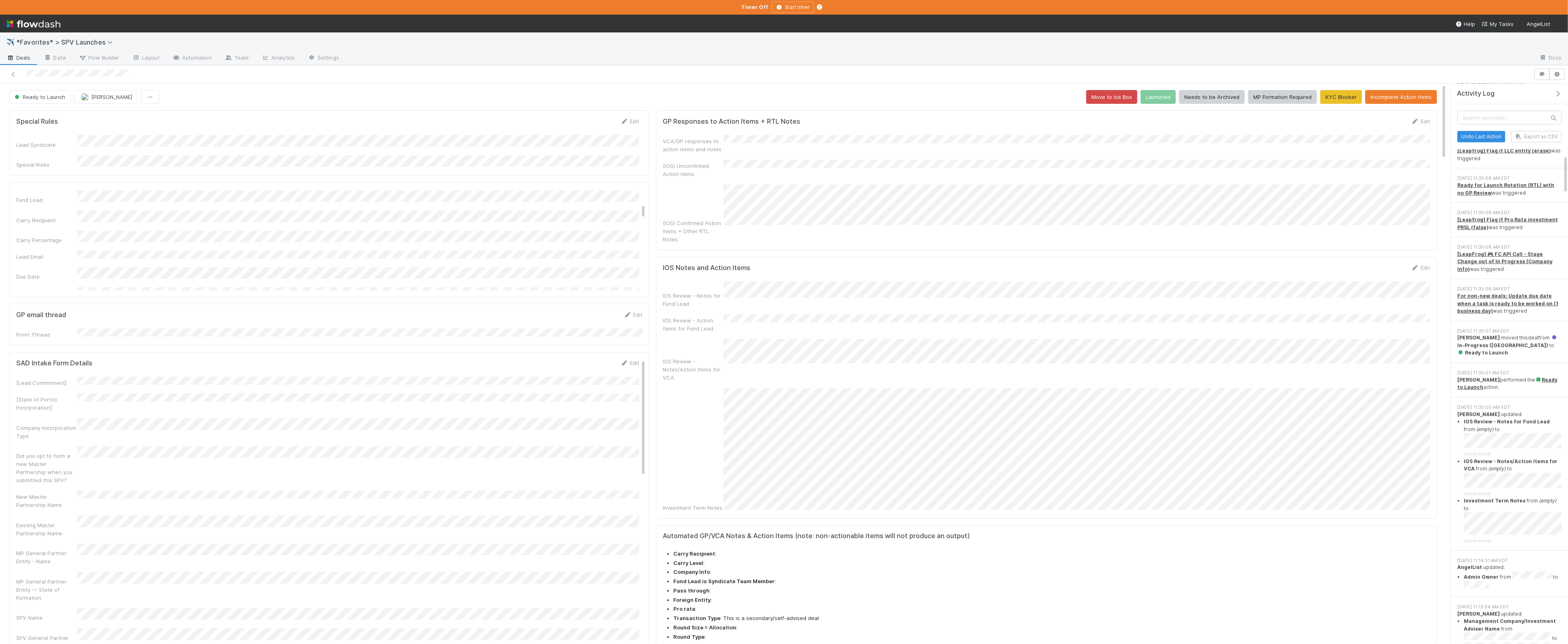
scroll to position [187, 0]
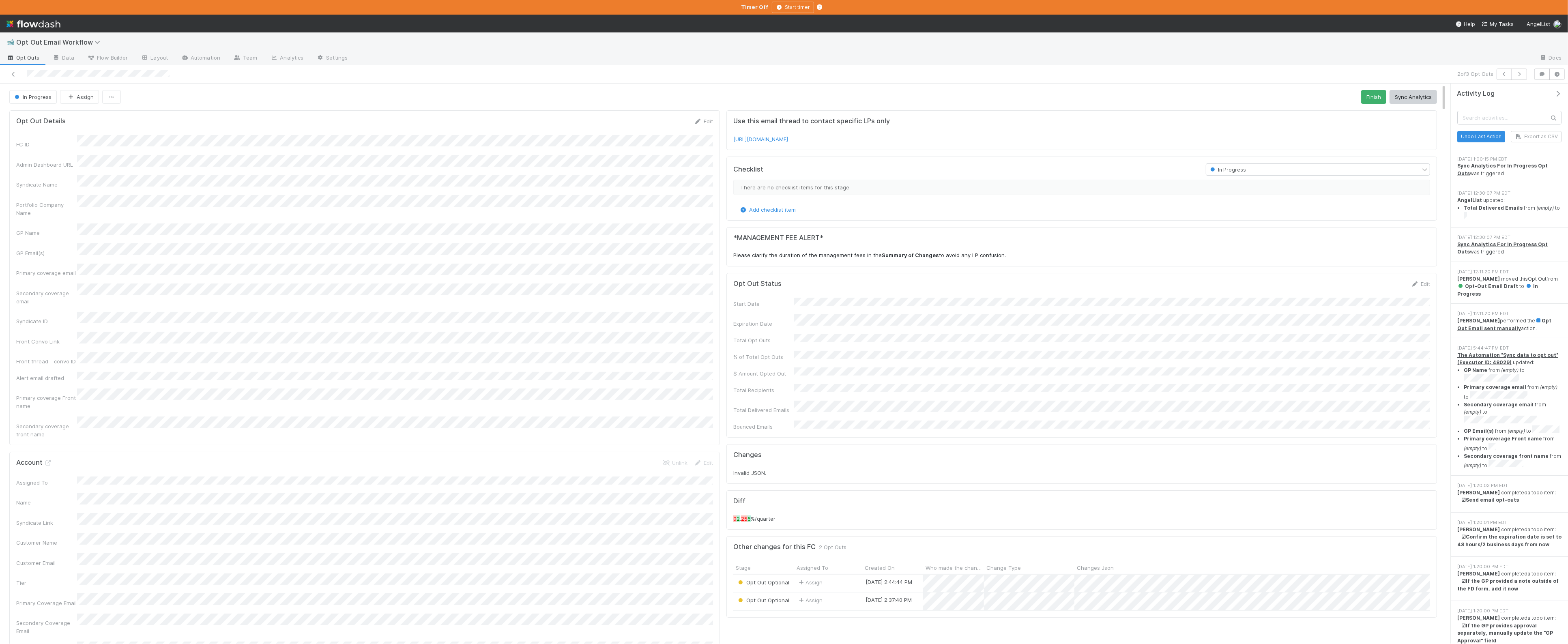
click at [29, 47] on span "Opt Out Email Workflow" at bounding box center [63, 42] width 94 height 10
click at [25, 43] on span "Opt Out Email Workflow" at bounding box center [60, 42] width 88 height 8
type input "roll"
click at [80, 91] on div "🎢 *Favorites* > Rolling Fund > Rollovers" at bounding box center [105, 92] width 193 height 8
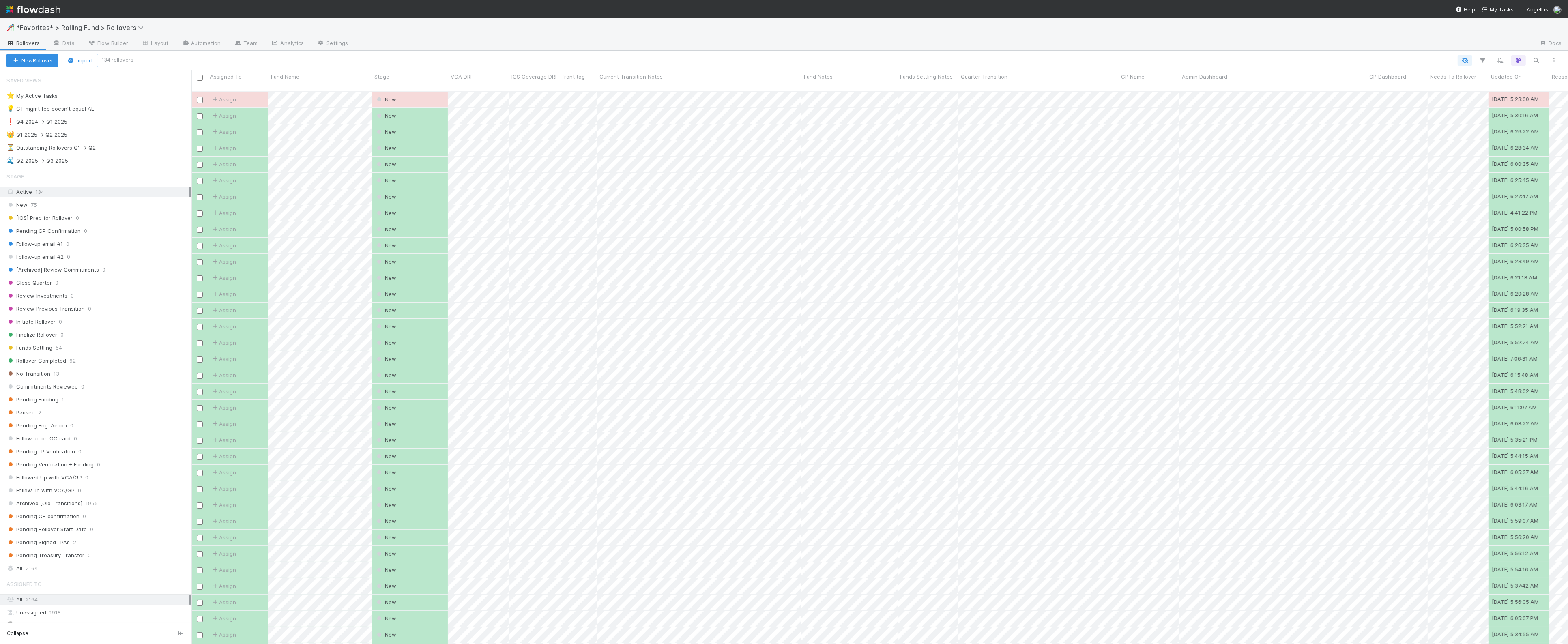
scroll to position [559, 1377]
click at [43, 161] on div "🌊 Q2 2025 -> Q3 2025" at bounding box center [37, 161] width 61 height 10
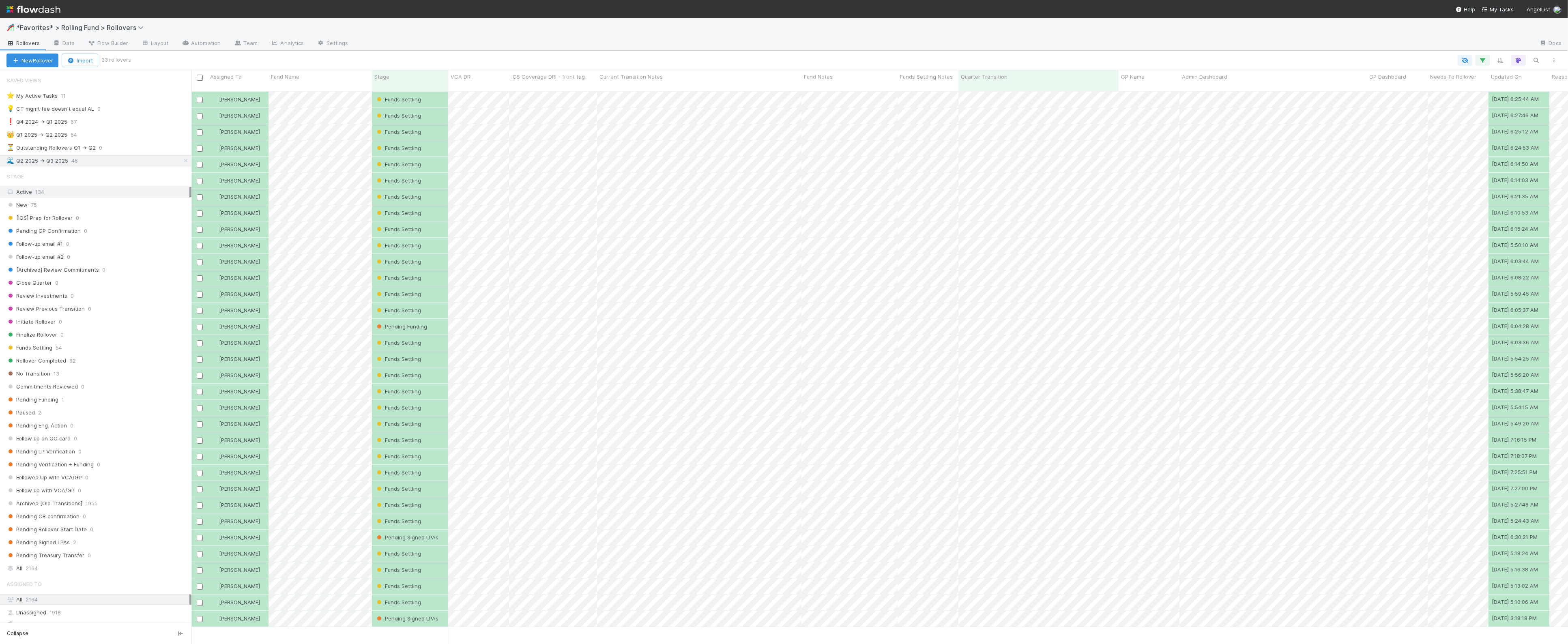
scroll to position [559, 1377]
click at [82, 573] on div "All 2164" at bounding box center [98, 569] width 183 height 10
click at [199, 454] on input "checkbox" at bounding box center [200, 457] width 6 height 6
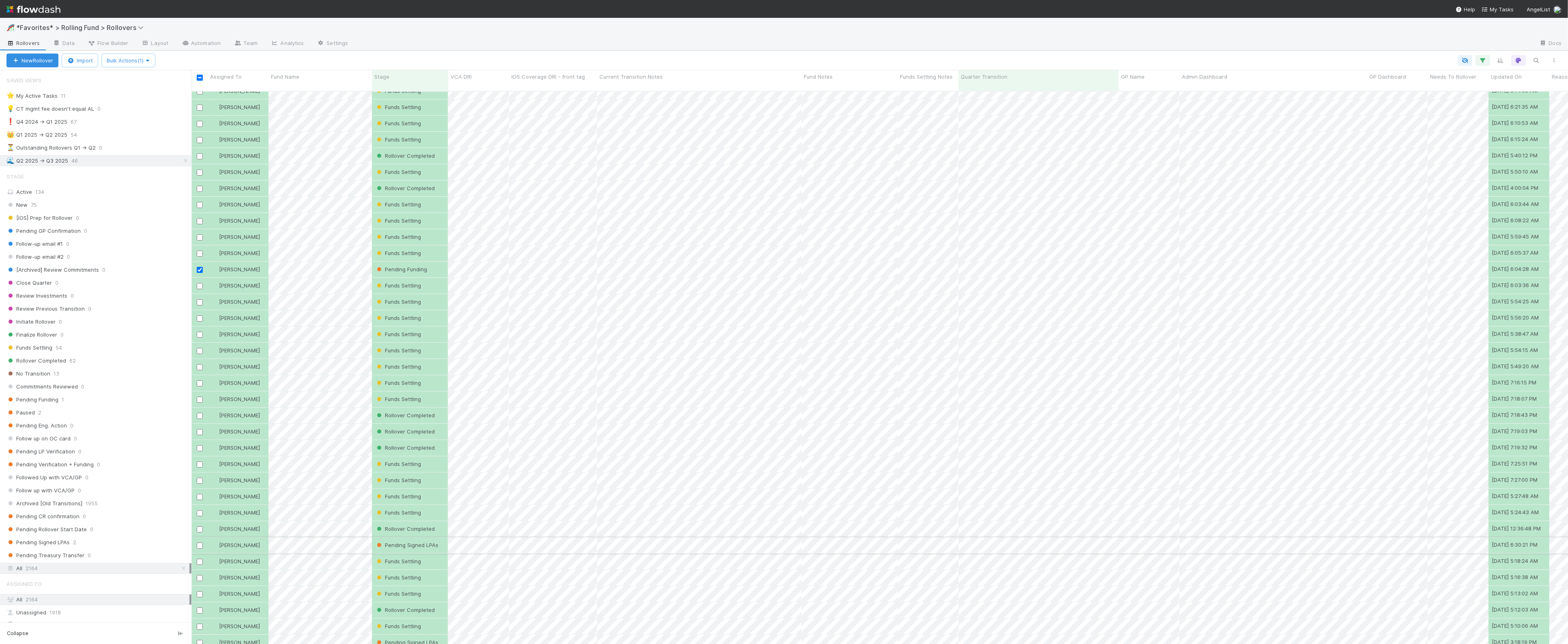
click at [200, 543] on input "checkbox" at bounding box center [200, 546] width 6 height 6
click at [197, 640] on input "checkbox" at bounding box center [200, 643] width 6 height 6
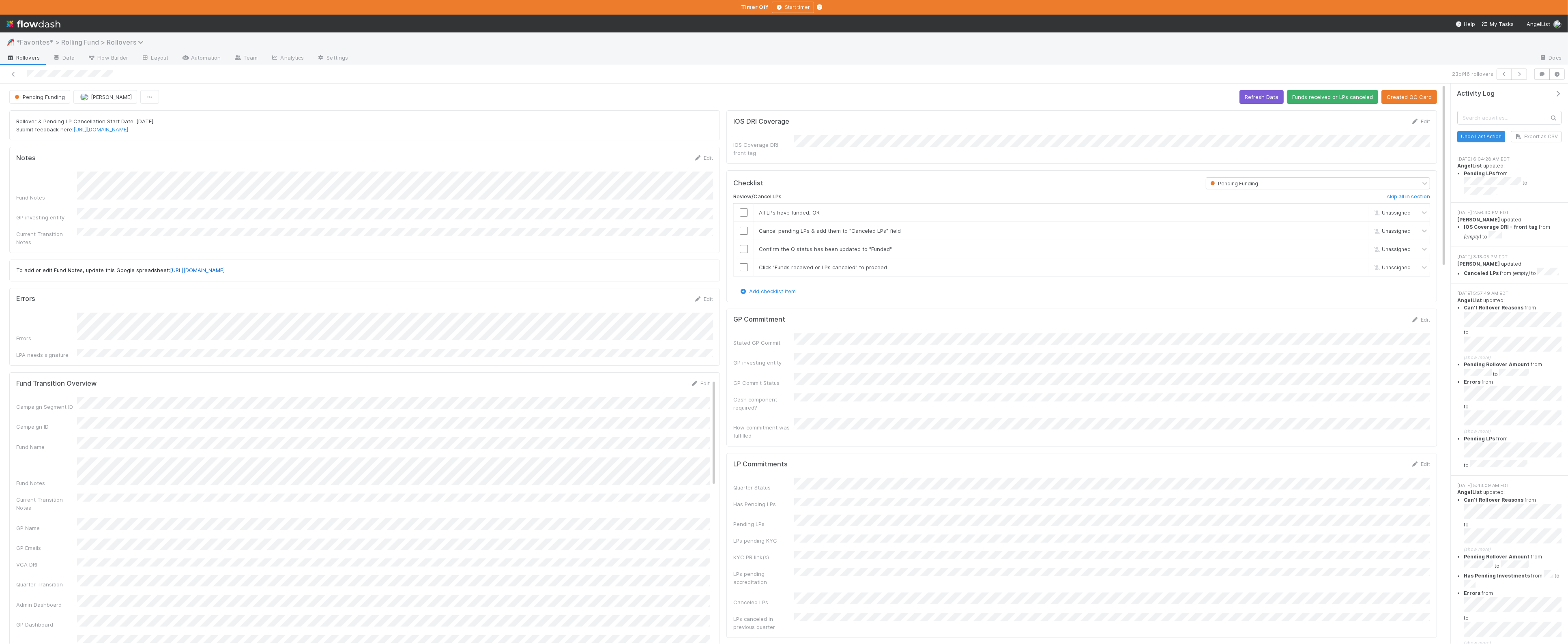
click at [74, 41] on span "*Favorites* > Rolling Fund > Rollovers" at bounding box center [82, 42] width 131 height 8
type input "spv"
click at [88, 79] on div "✈️ *Favorites* > SPV Launches" at bounding box center [105, 77] width 193 height 8
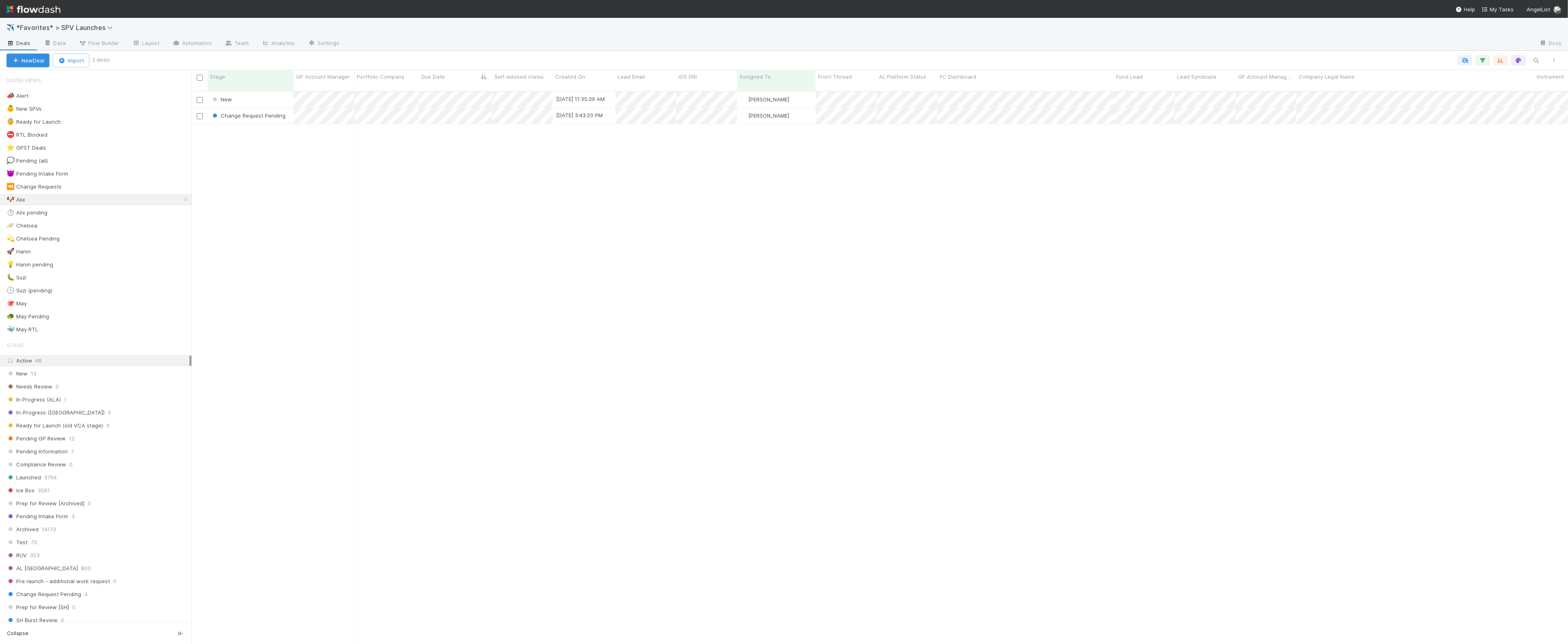
scroll to position [1, 1]
click at [186, 200] on icon at bounding box center [186, 200] width 8 height 5
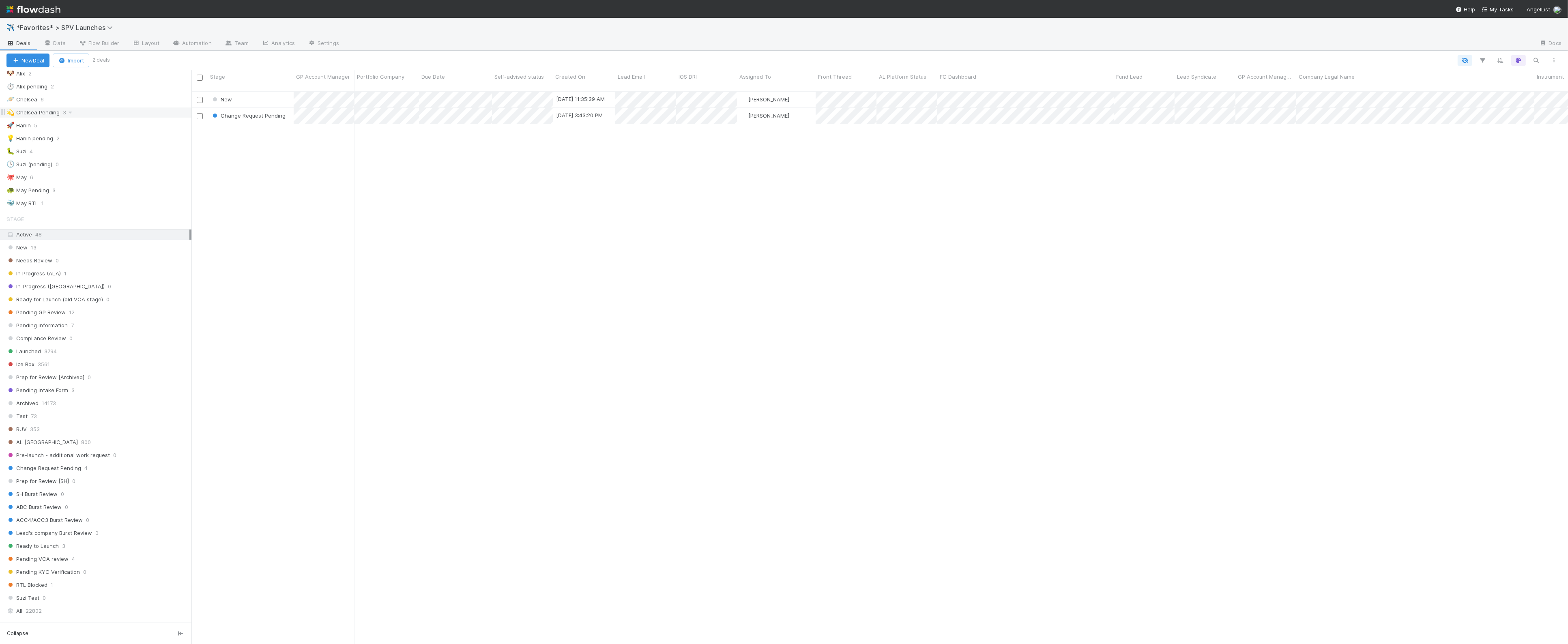
scroll to position [374, 0]
drag, startPoint x: 31, startPoint y: 373, endPoint x: 107, endPoint y: 363, distance: 76.7
click at [31, 368] on span "22802" at bounding box center [33, 363] width 16 height 10
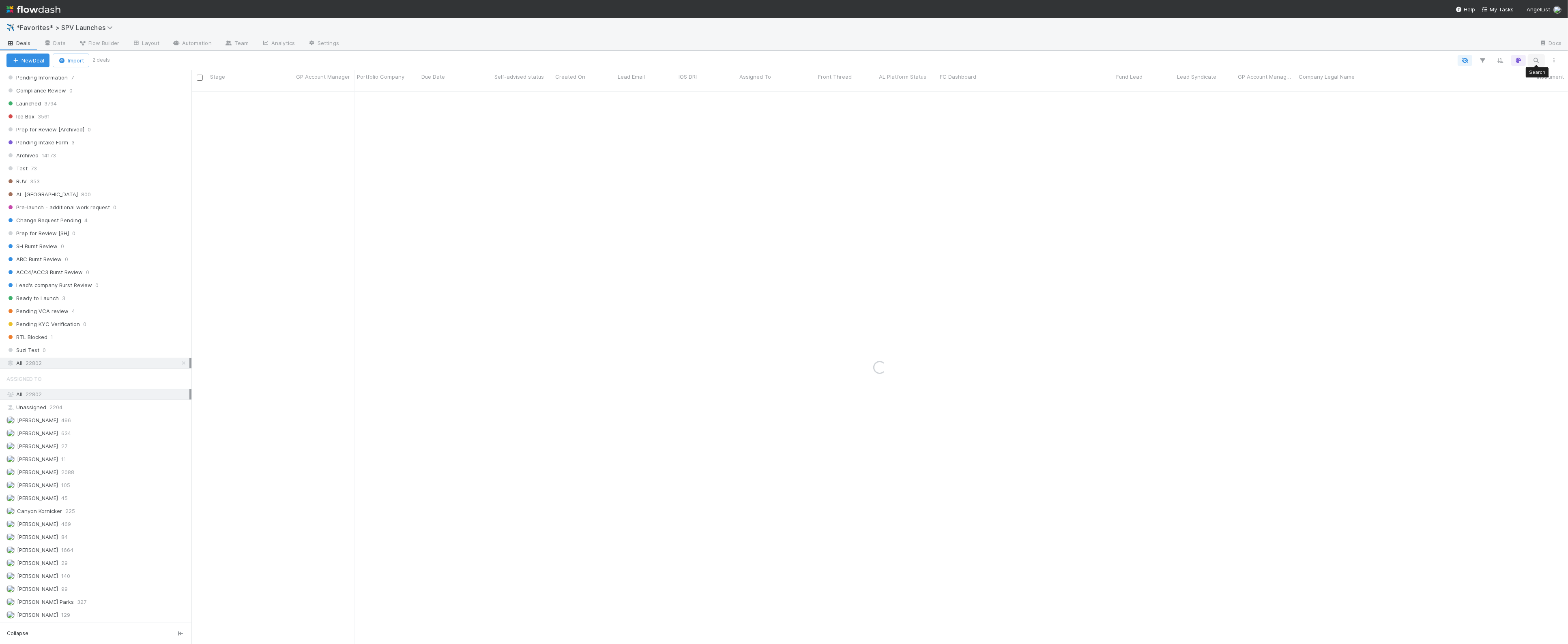
click at [1541, 60] on button "button" at bounding box center [1536, 60] width 15 height 10
click at [1503, 45] on input "[URL][DOMAIN_NAME]" at bounding box center [1494, 47] width 81 height 10
paste input "386"
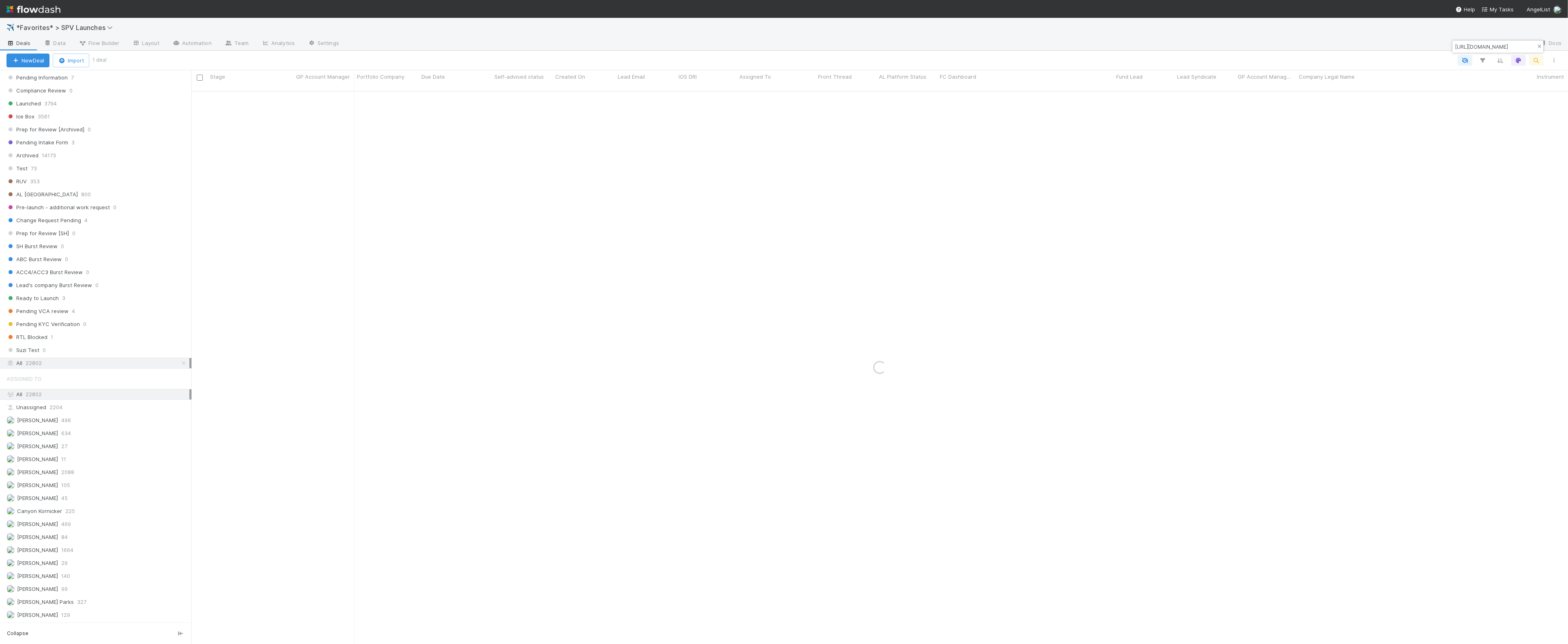
type input "[URL][DOMAIN_NAME]"
click at [497, 242] on div "Archived [DATE] 4:37:55 PM [PERSON_NAME] 0 0 0 0 0 0 0 0 0 0 0" at bounding box center [880, 371] width 1376 height 559
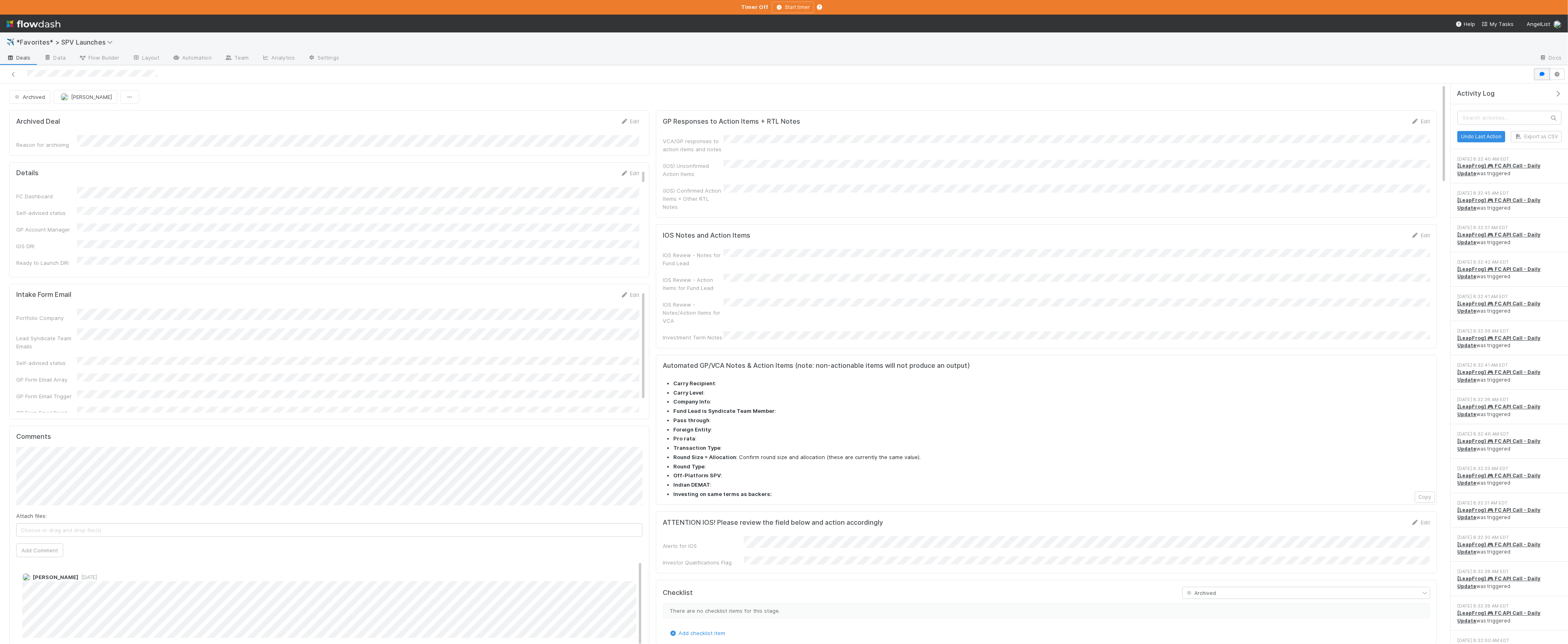
click at [1542, 76] on icon "button" at bounding box center [1542, 74] width 8 height 5
